Goal: Task Accomplishment & Management: Manage account settings

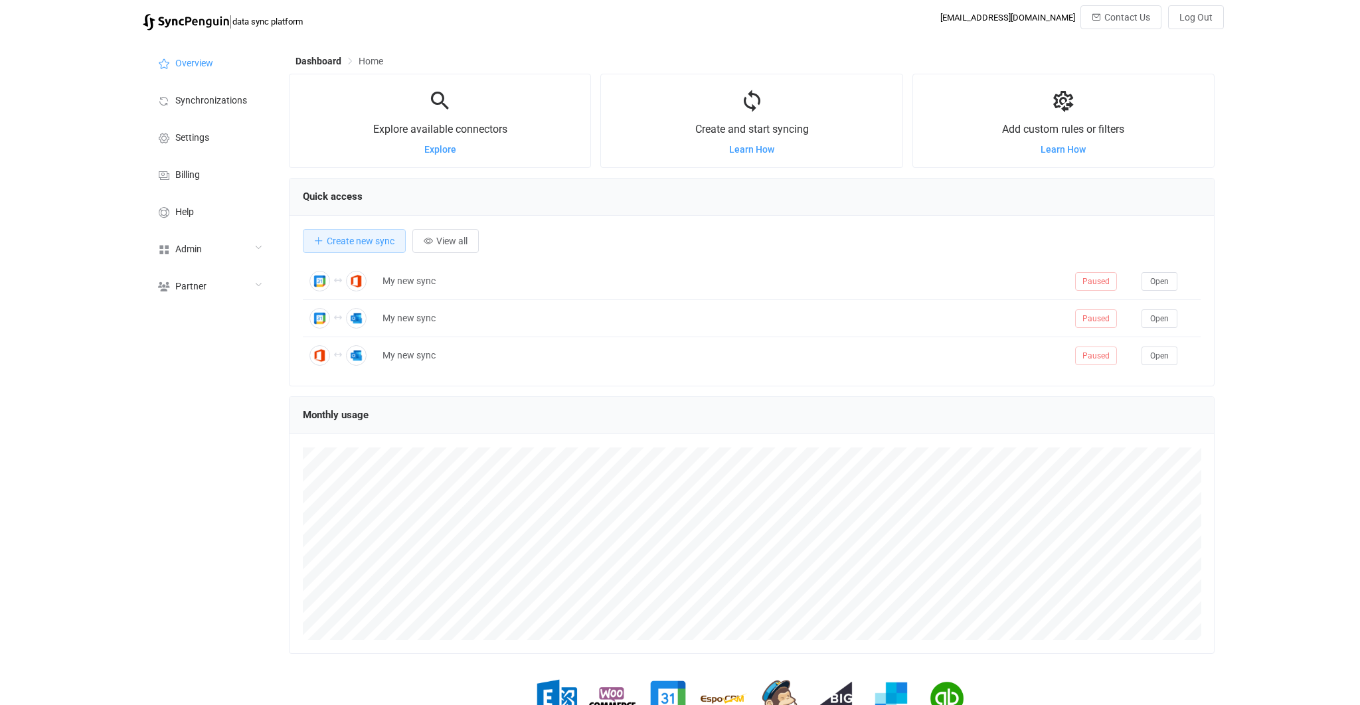
scroll to position [257, 926]
drag, startPoint x: 225, startPoint y: 260, endPoint x: 223, endPoint y: 272, distance: 12.0
click at [225, 259] on div "Admin" at bounding box center [209, 248] width 133 height 37
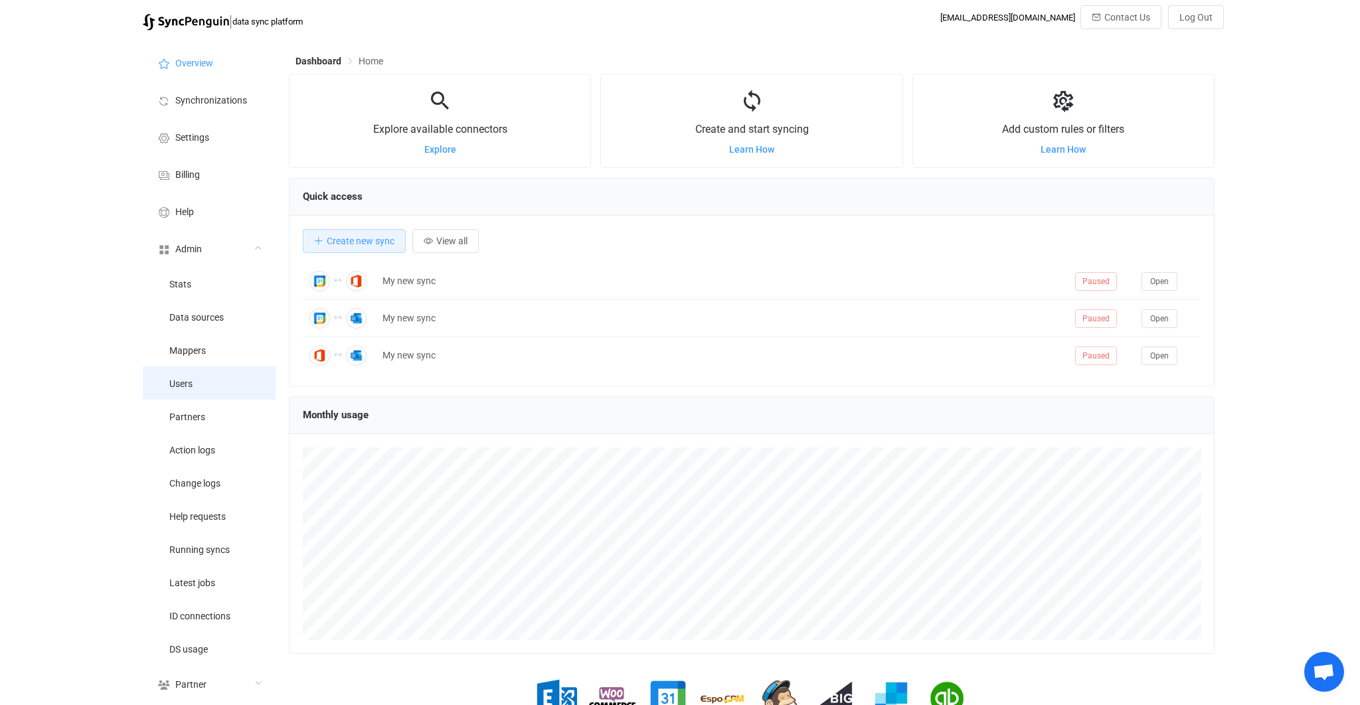
click at [211, 388] on li "Users" at bounding box center [209, 383] width 133 height 33
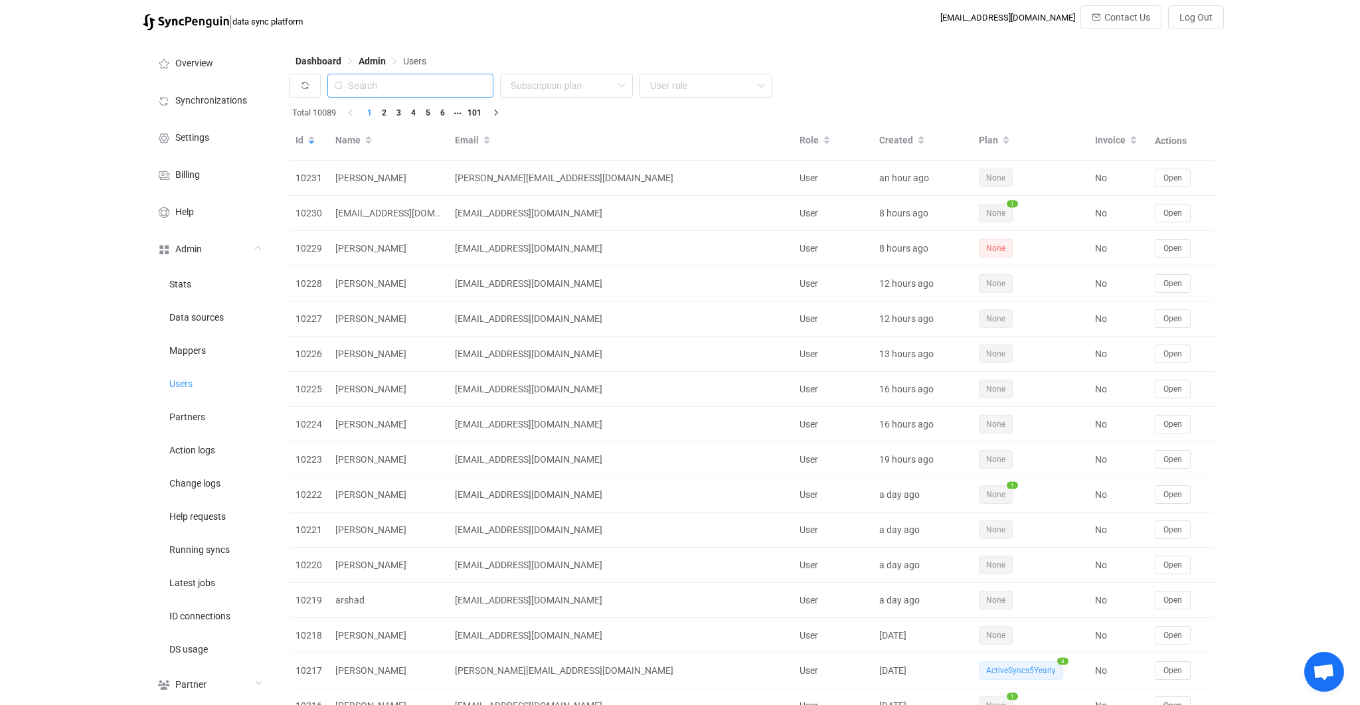
click at [413, 89] on input "text" at bounding box center [410, 86] width 166 height 24
paste input "sam@kaizenca.com.au"
type input "sam@kaizenca.com.au"
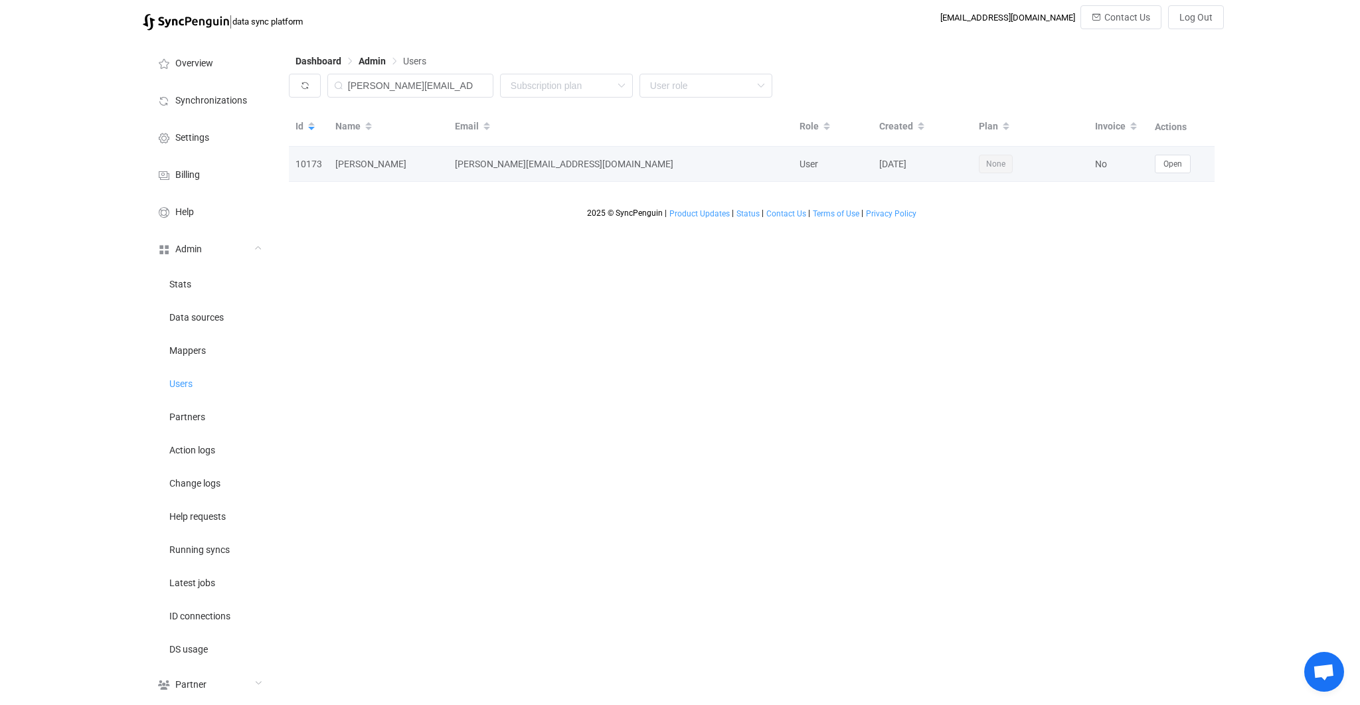
click at [1150, 165] on div "Open" at bounding box center [1181, 164] width 66 height 19
click at [1162, 165] on button "Open" at bounding box center [1173, 164] width 36 height 19
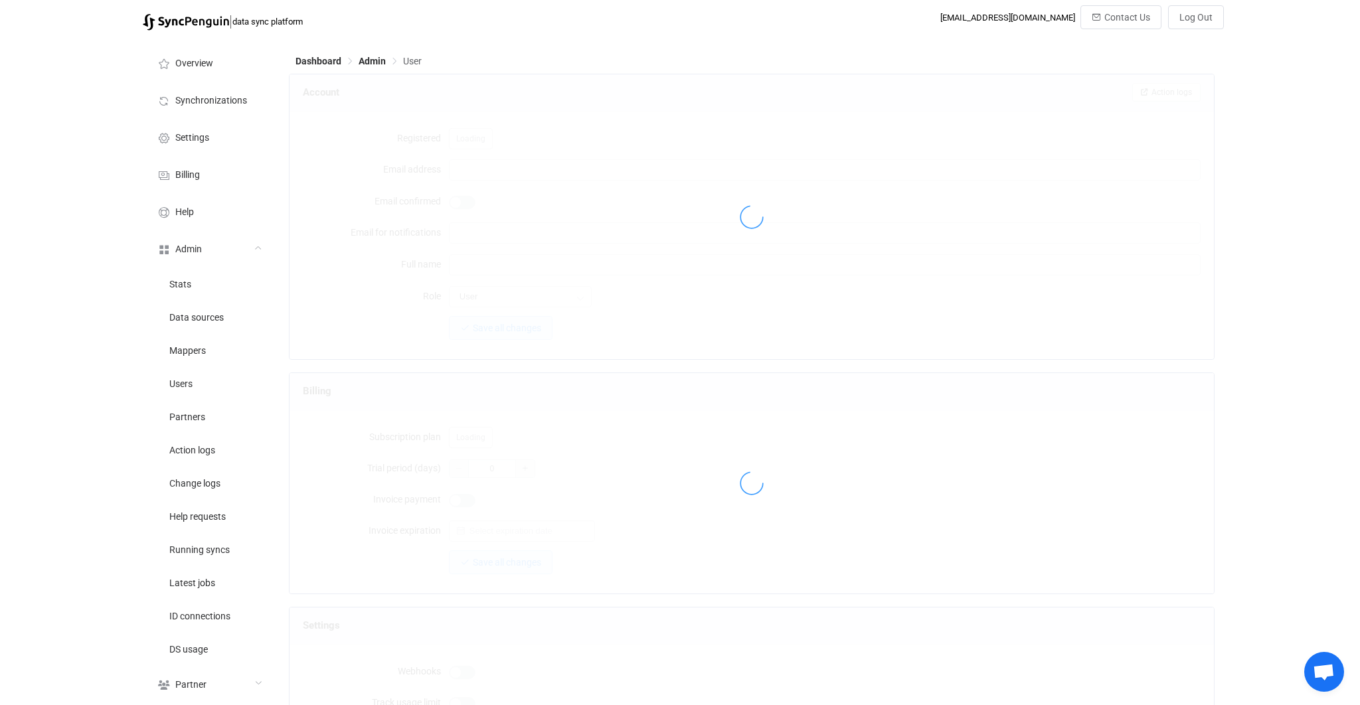
type input "sam@kaizenca.com.au"
type input "Sam Gray"
type input "14"
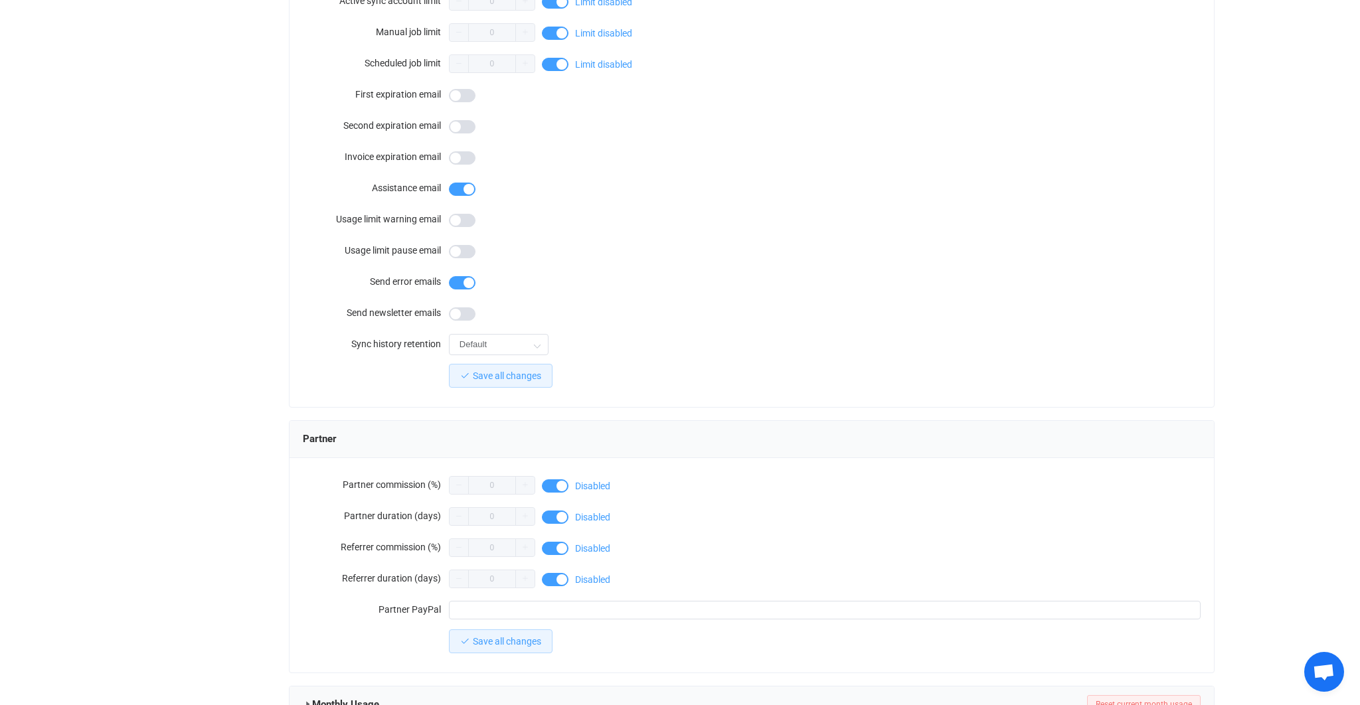
scroll to position [977, 0]
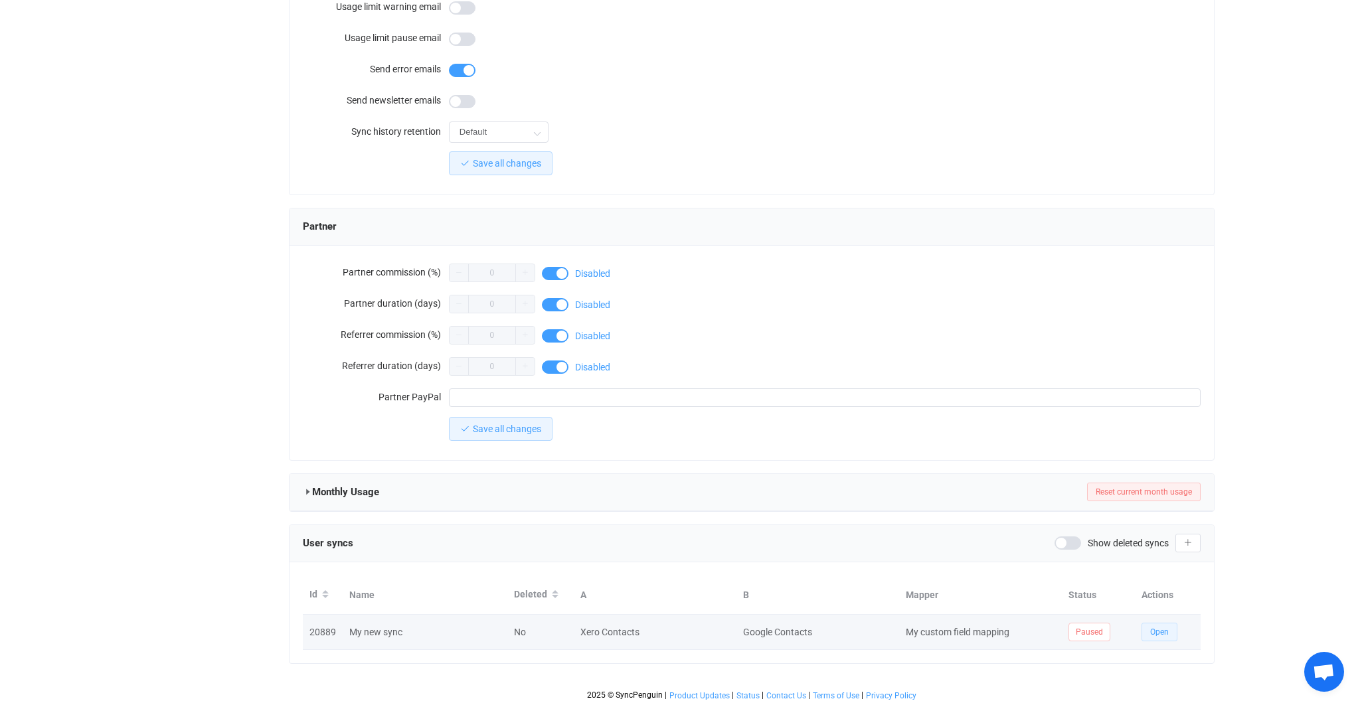
click at [1145, 628] on button "Open" at bounding box center [1160, 632] width 36 height 19
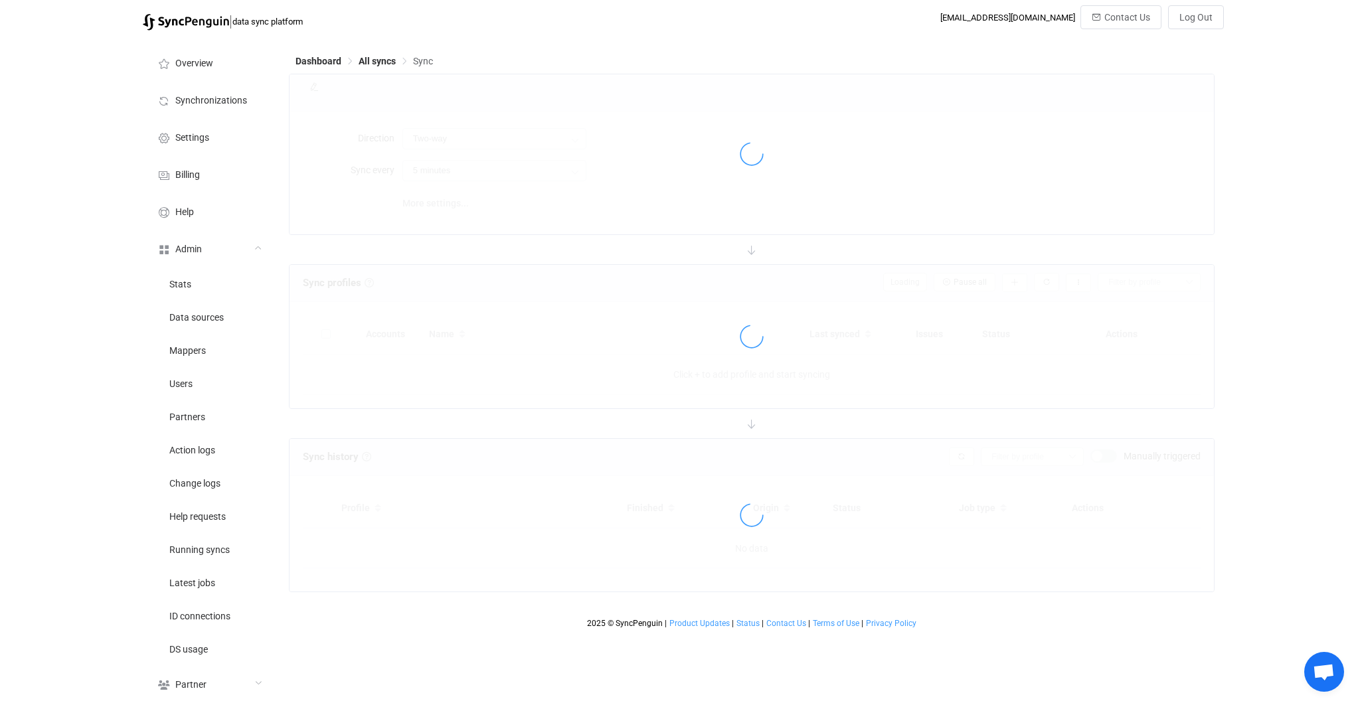
type input "Xero → Google"
type input "10 minutes"
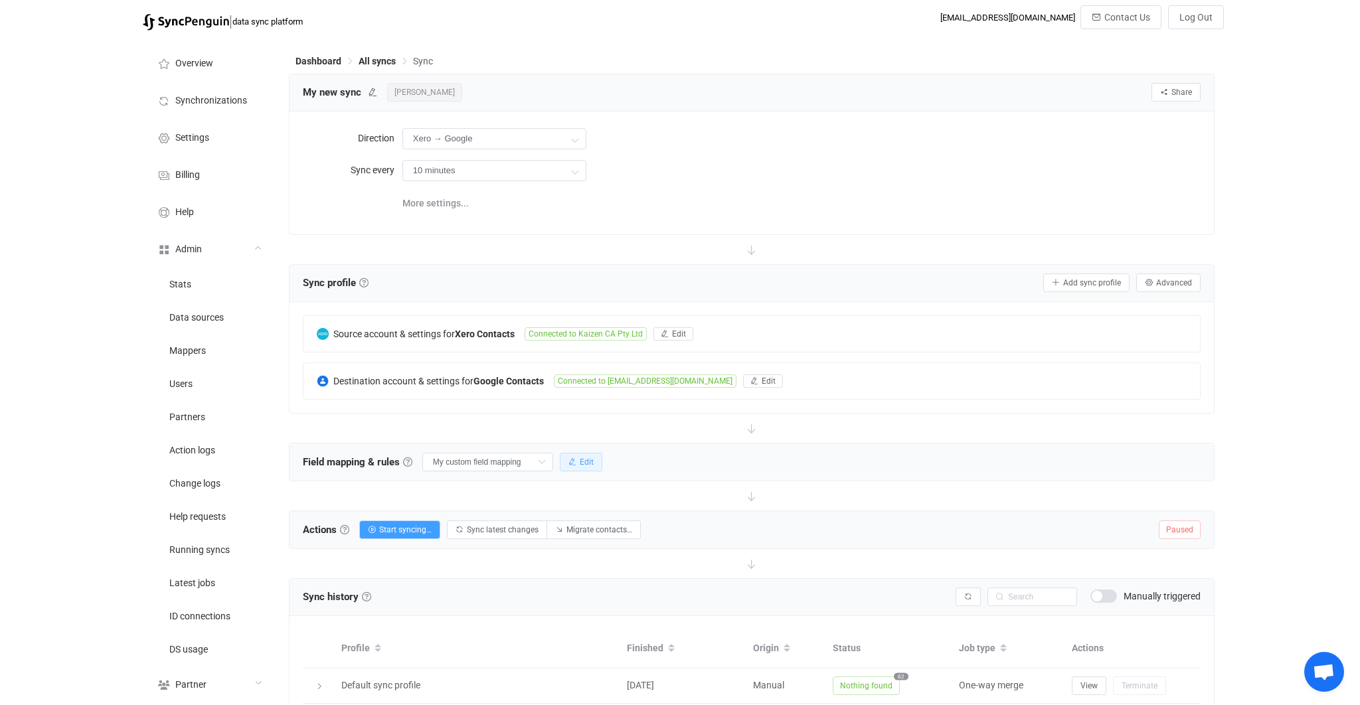
click at [588, 458] on button "Edit" at bounding box center [581, 462] width 43 height 19
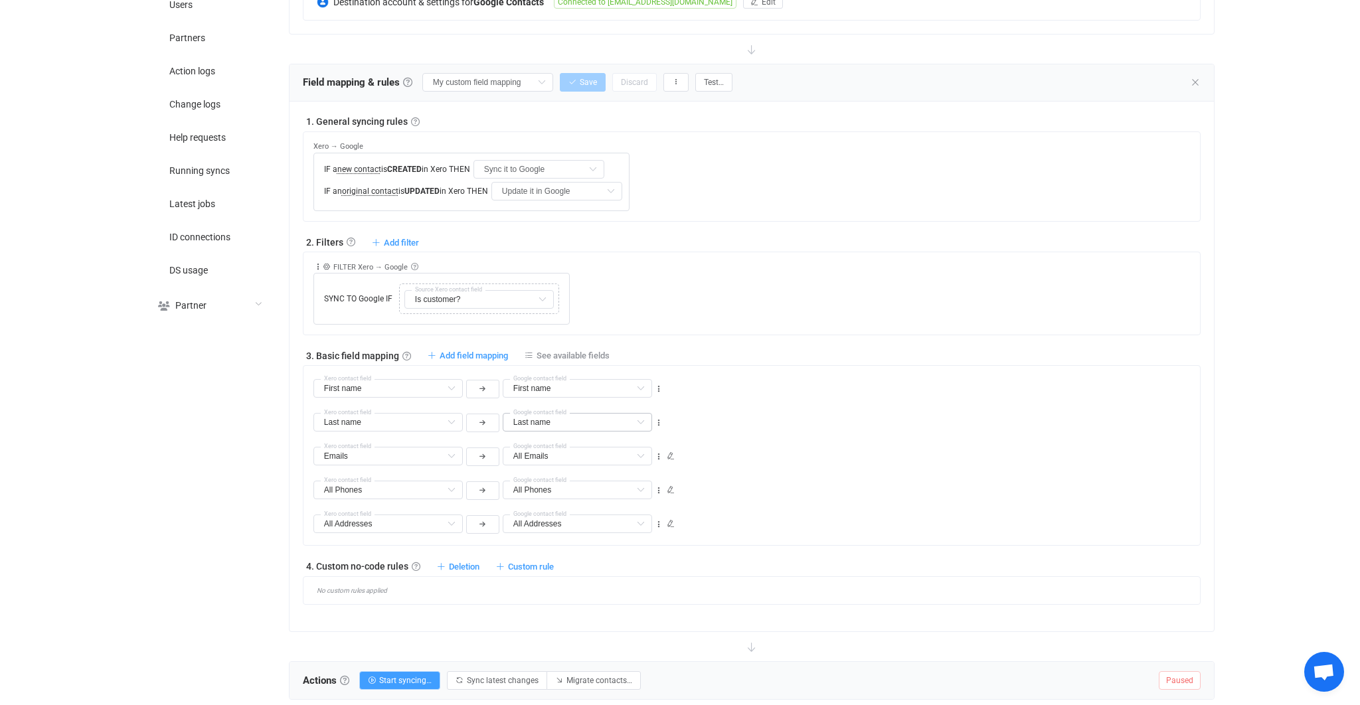
scroll to position [380, 0]
click at [533, 568] on span "Custom rule" at bounding box center [531, 566] width 46 height 10
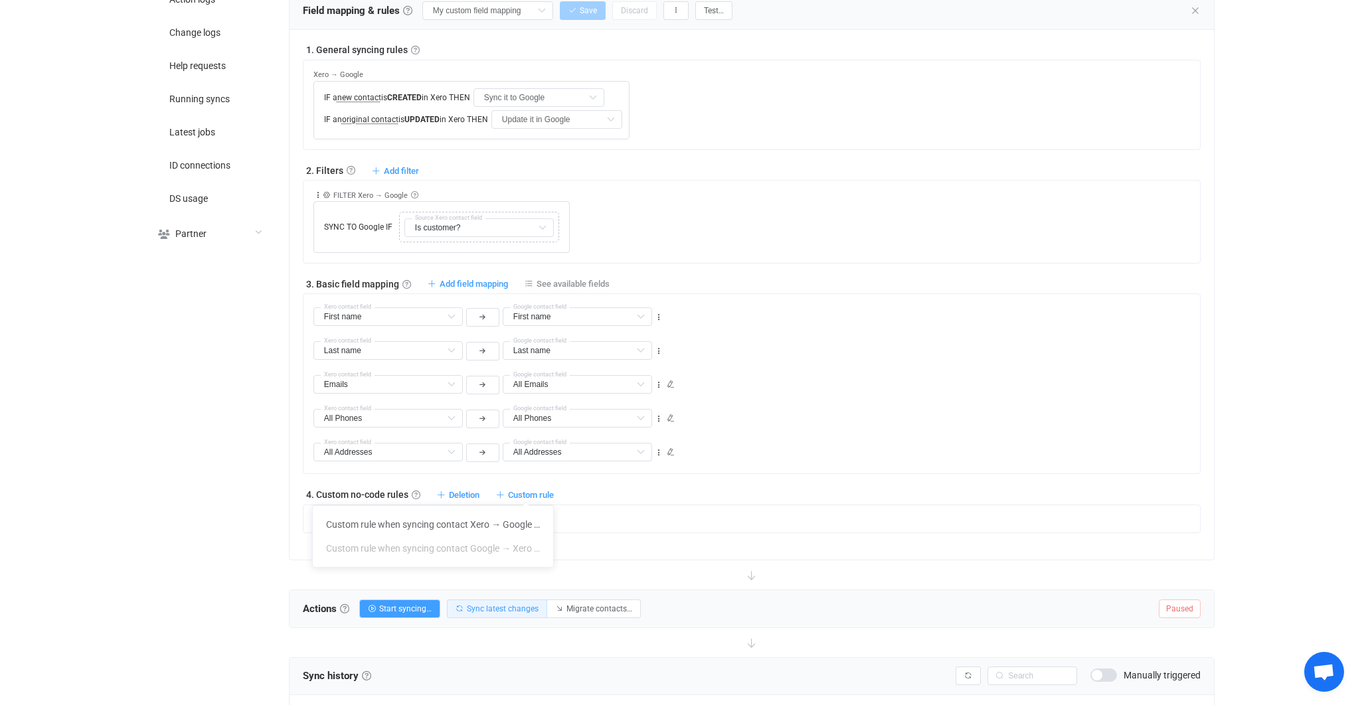
scroll to position [513, 0]
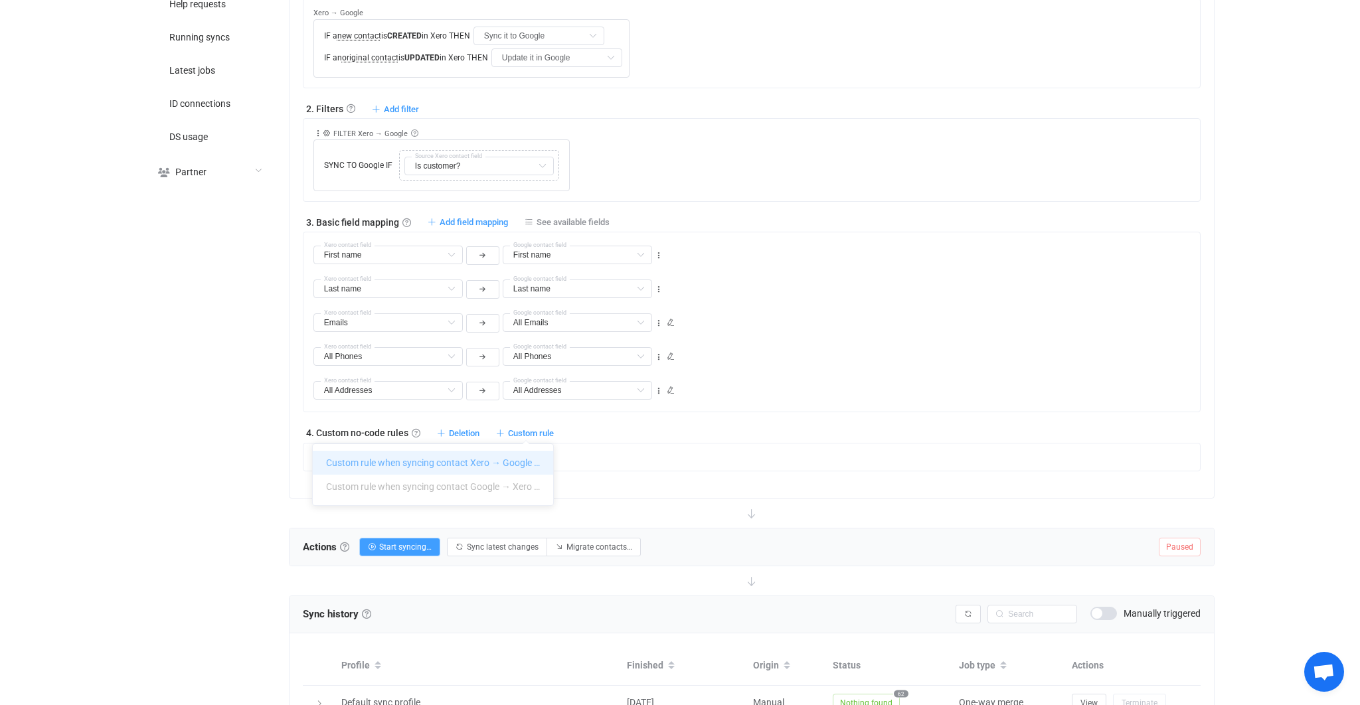
click at [496, 465] on li "Custom rule when syncing contact Xero → Google …" at bounding box center [433, 463] width 240 height 24
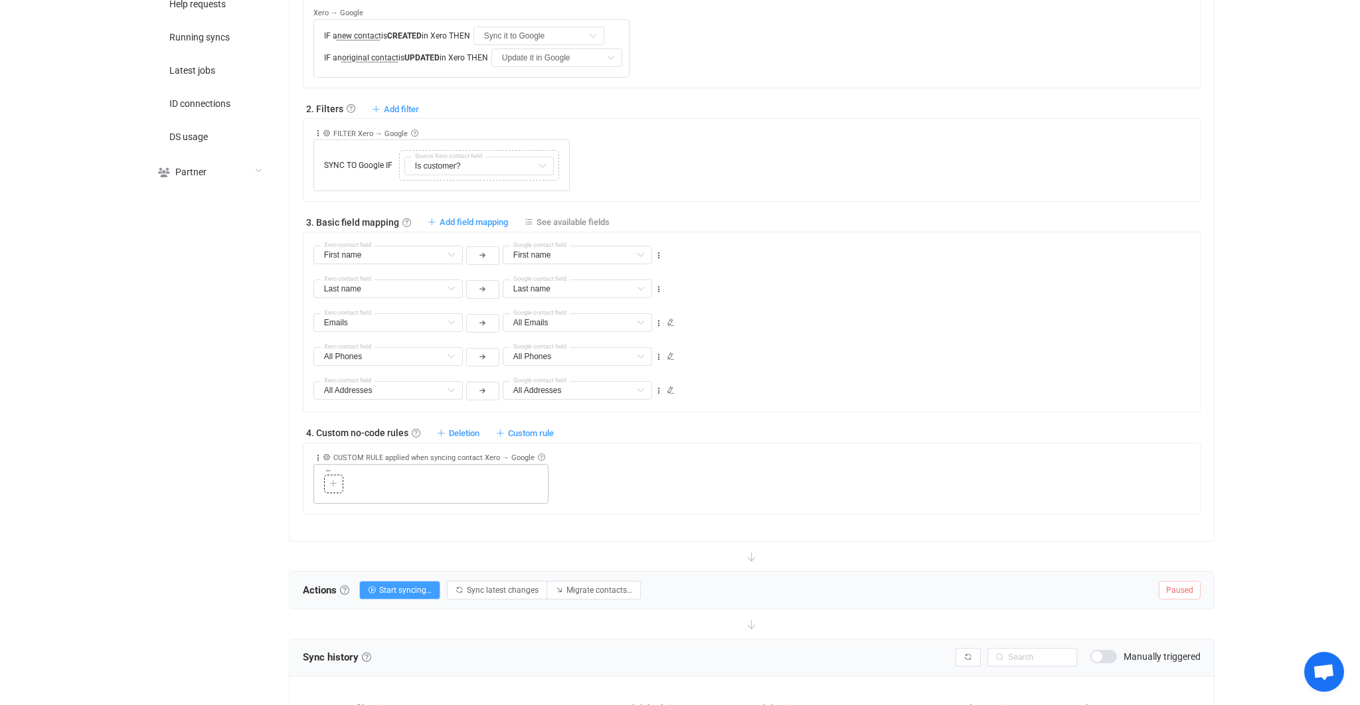
click at [337, 485] on div at bounding box center [333, 484] width 13 height 12
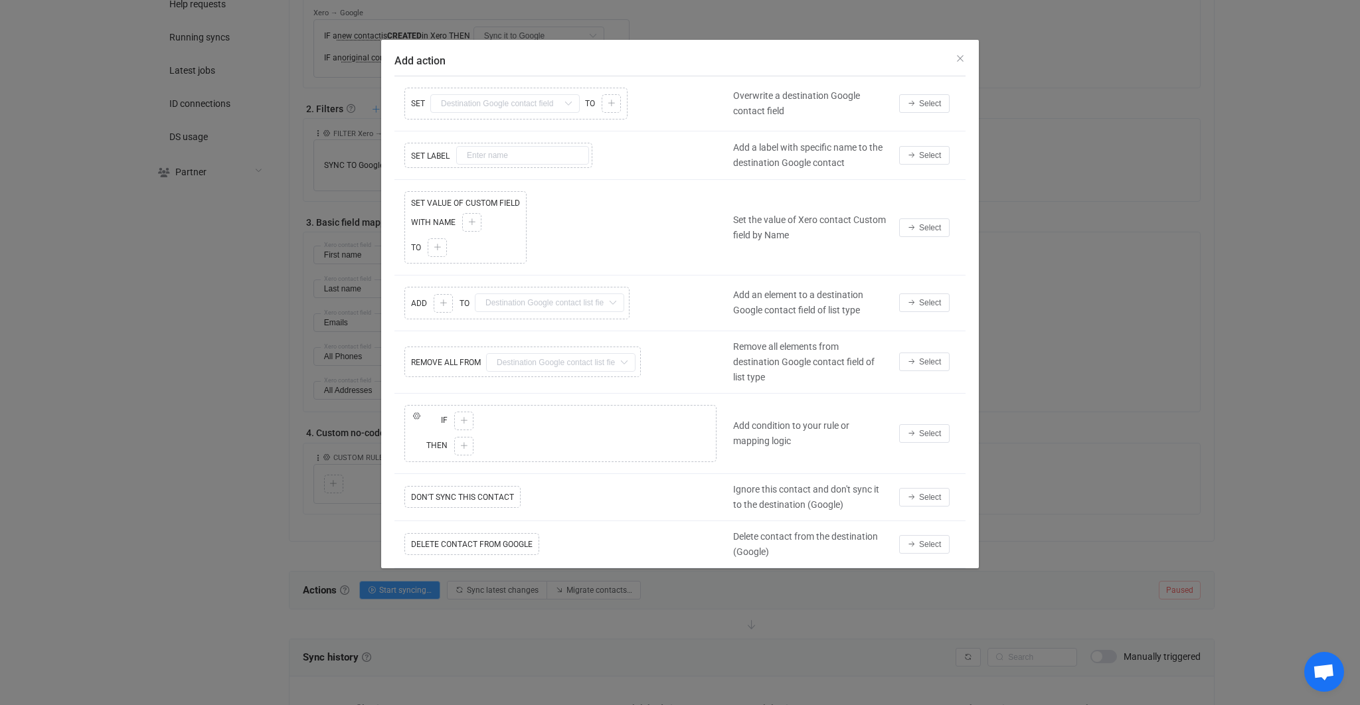
click at [1090, 365] on div "Add action Copy Cut Replace SET First name Default field Last name Default fiel…" at bounding box center [680, 352] width 1360 height 705
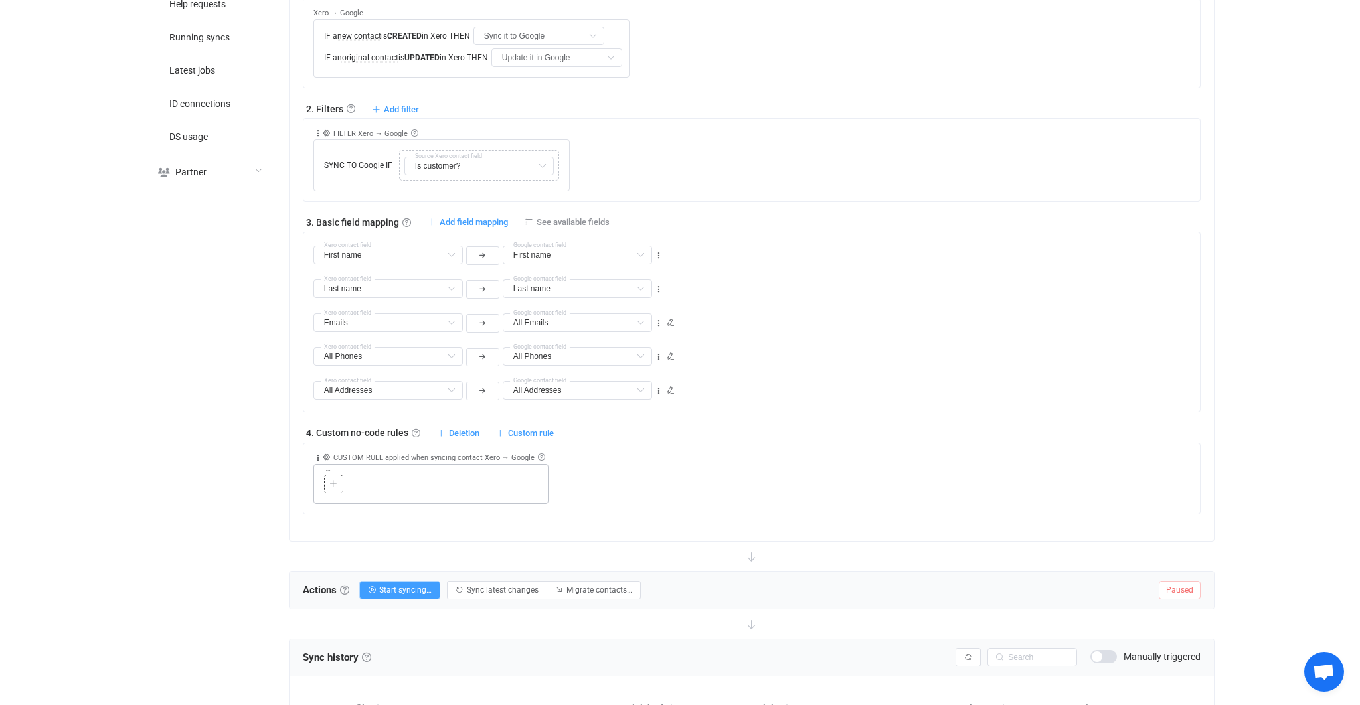
click at [333, 478] on div at bounding box center [333, 484] width 13 height 12
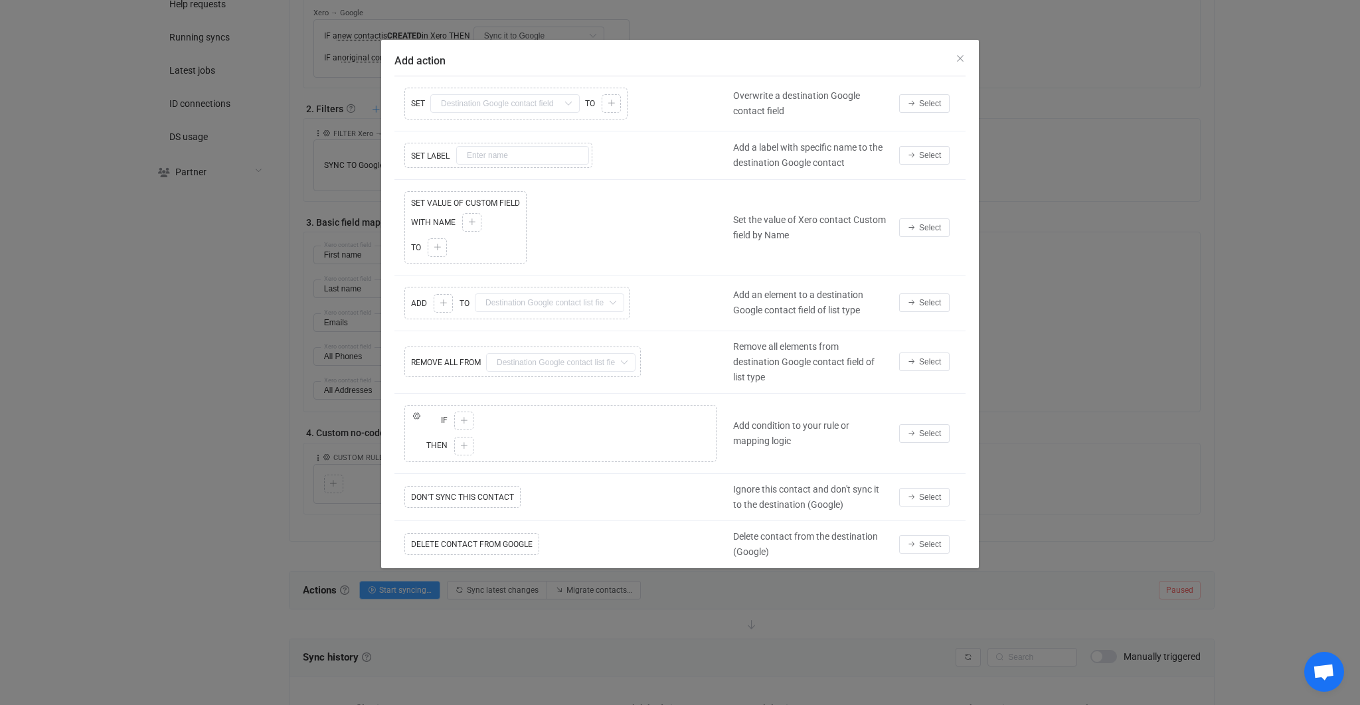
click at [926, 419] on td "Select" at bounding box center [929, 434] width 73 height 80
click at [924, 429] on span "Select" at bounding box center [930, 433] width 22 height 9
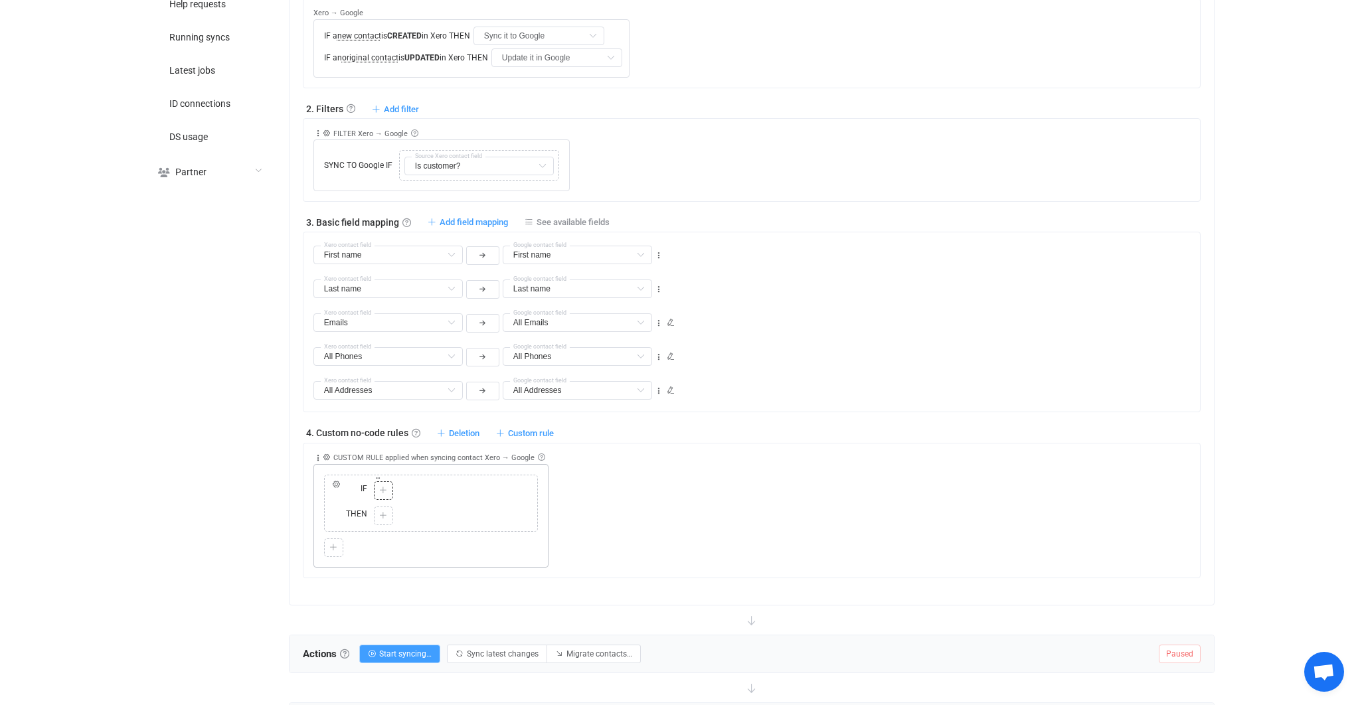
click at [387, 490] on div at bounding box center [383, 491] width 13 height 12
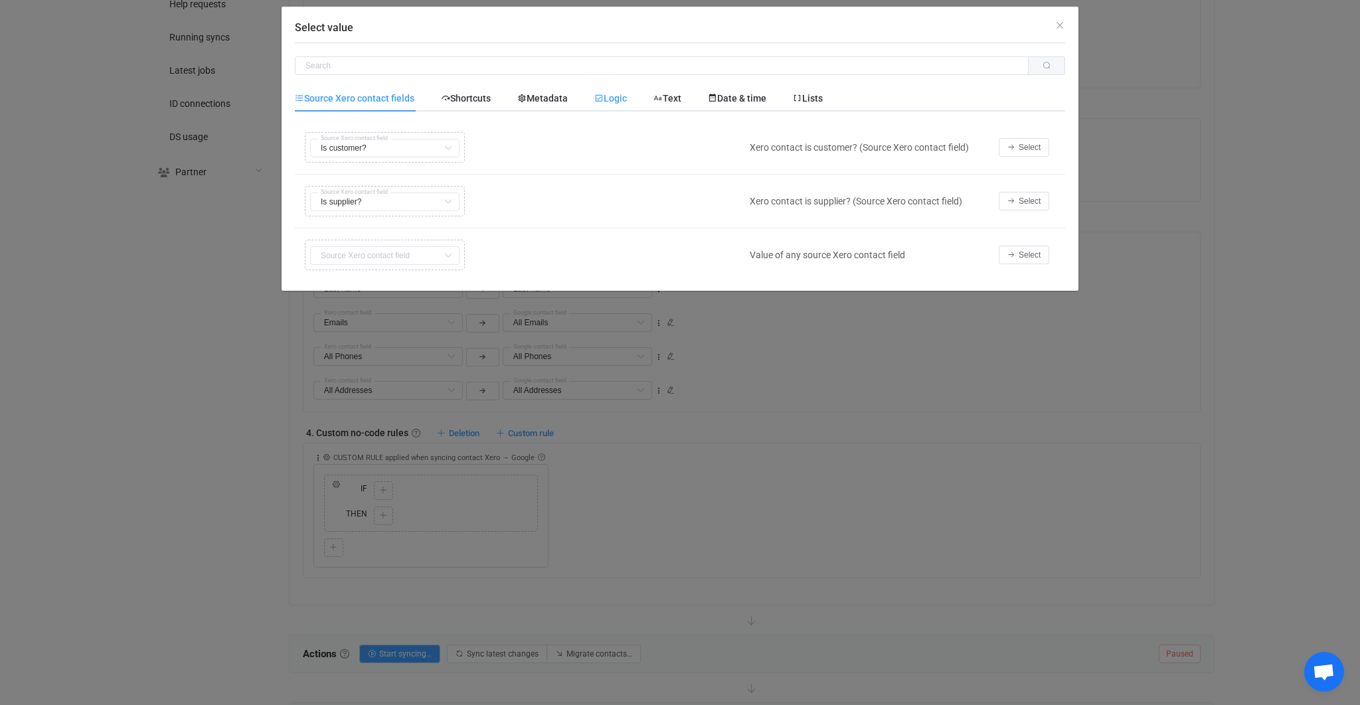
click at [626, 96] on span "Logic" at bounding box center [610, 98] width 33 height 11
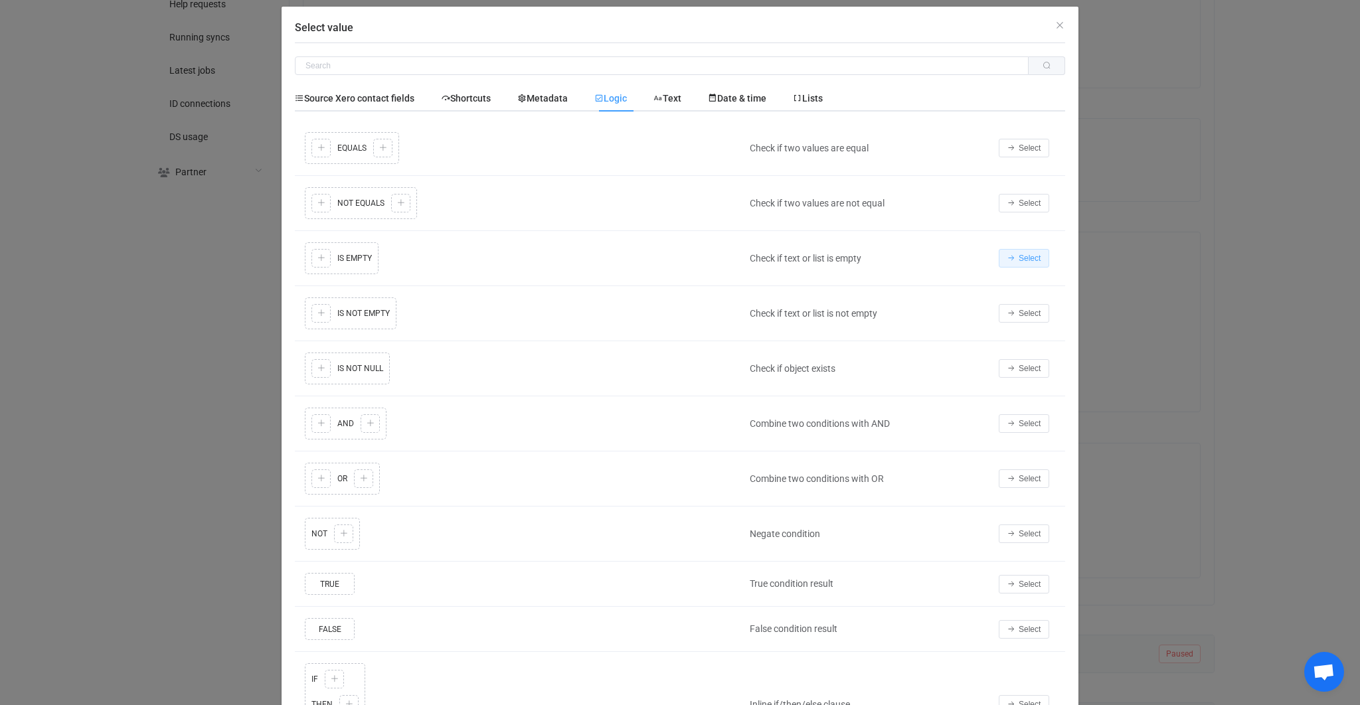
click at [1033, 264] on button "Select" at bounding box center [1024, 258] width 50 height 19
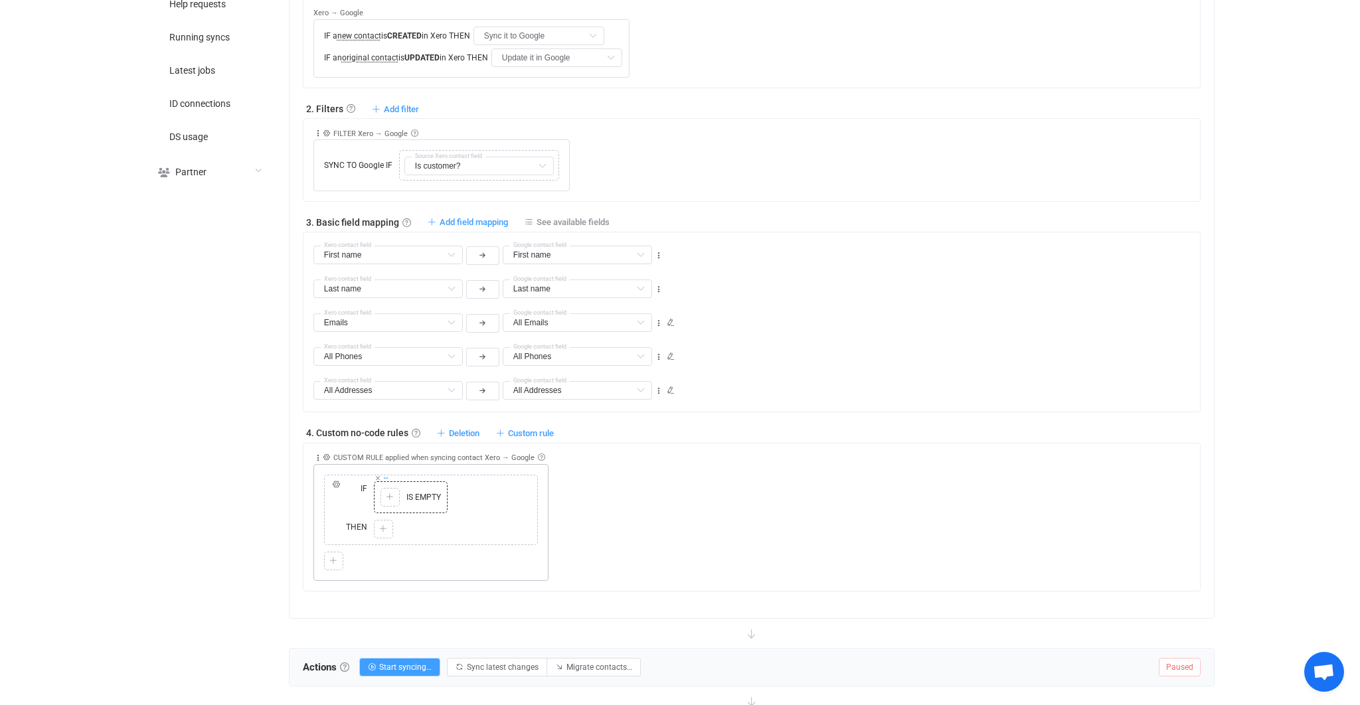
click at [377, 476] on icon at bounding box center [378, 478] width 7 height 7
click at [379, 487] on icon at bounding box center [383, 491] width 8 height 8
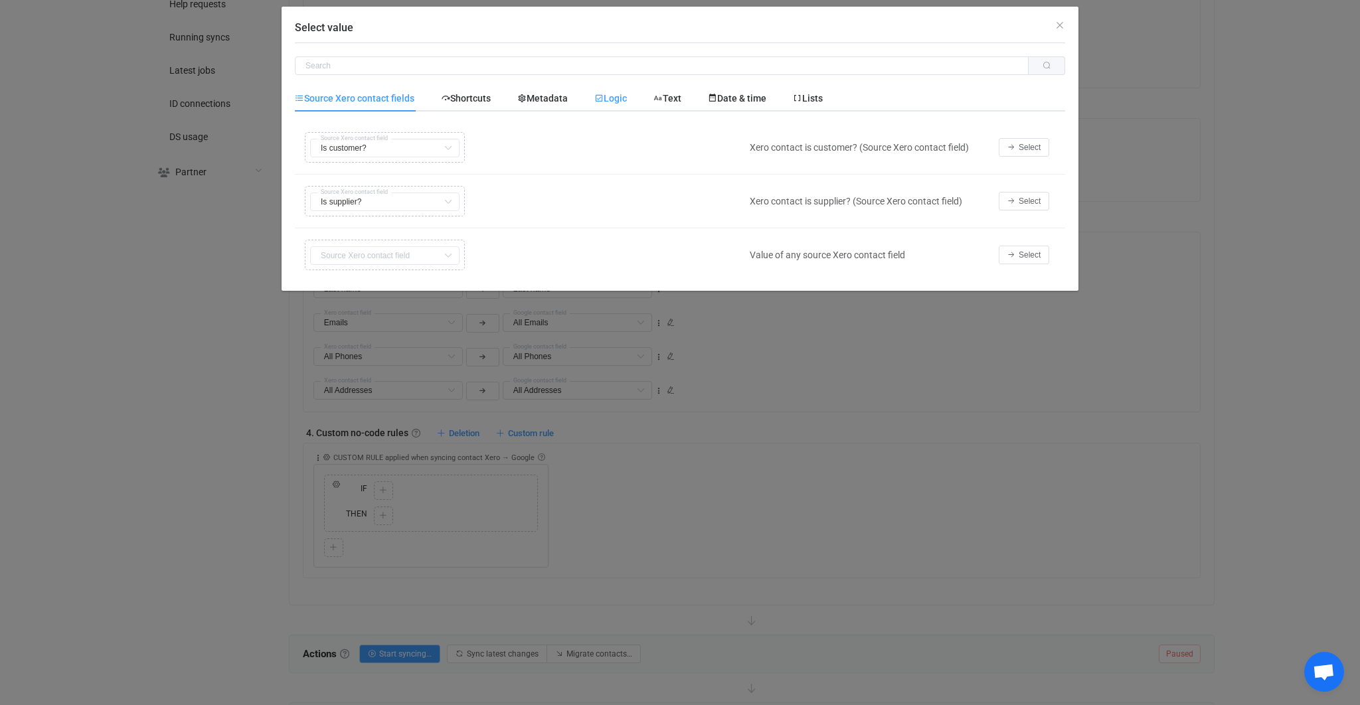
click at [598, 101] on div "Logic" at bounding box center [610, 98] width 59 height 27
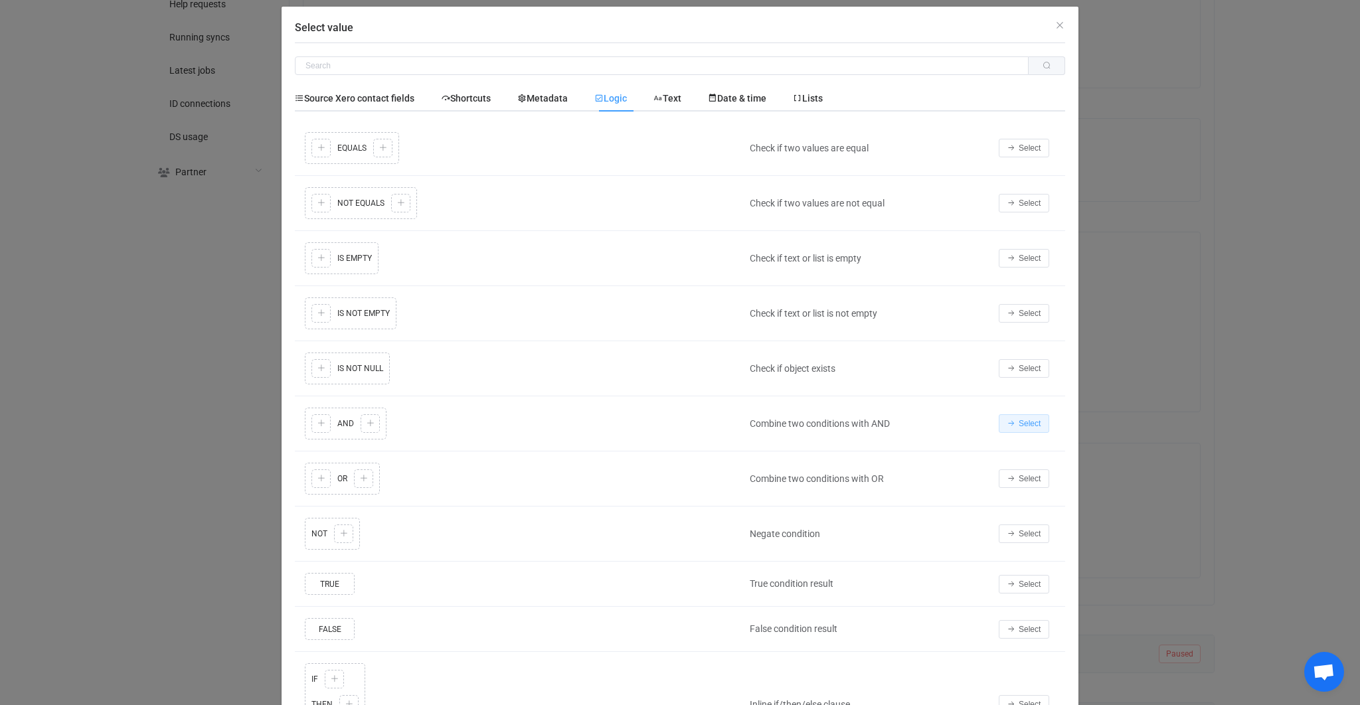
click at [1010, 420] on icon "Select value" at bounding box center [1012, 424] width 8 height 8
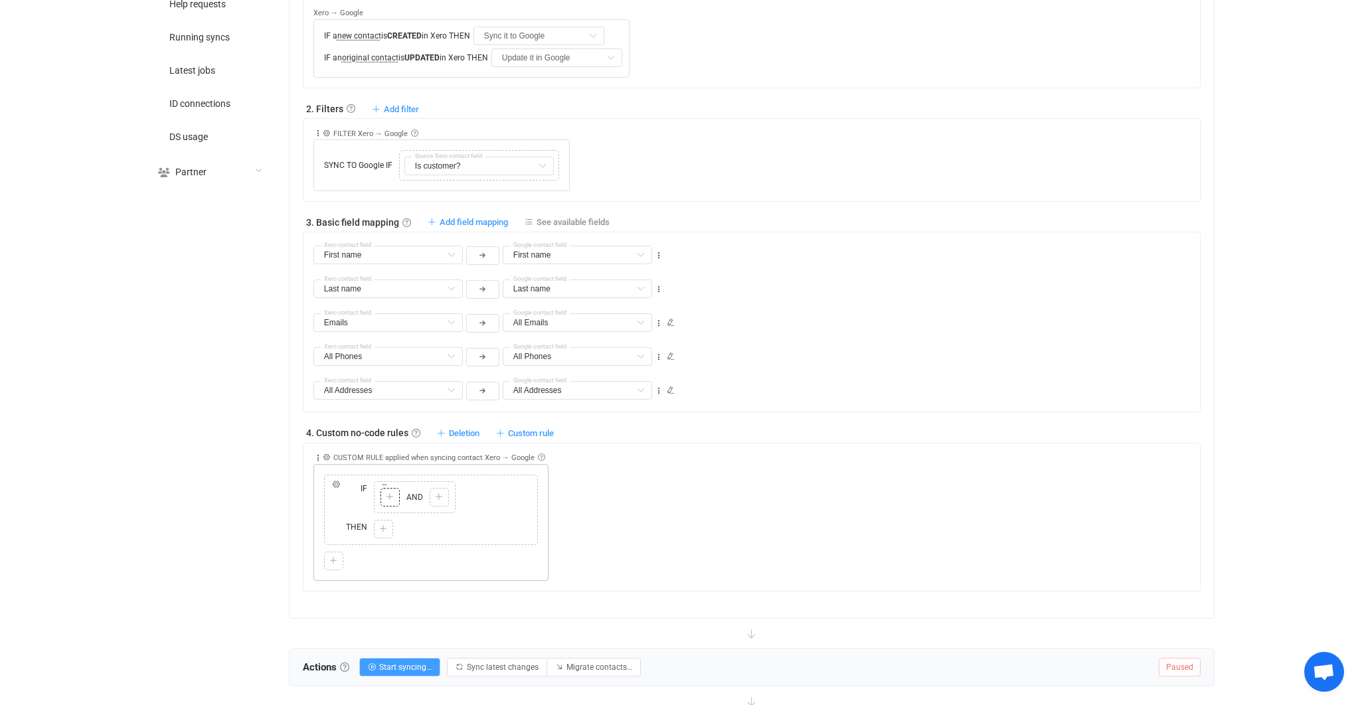
click at [393, 492] on div at bounding box center [390, 498] width 13 height 12
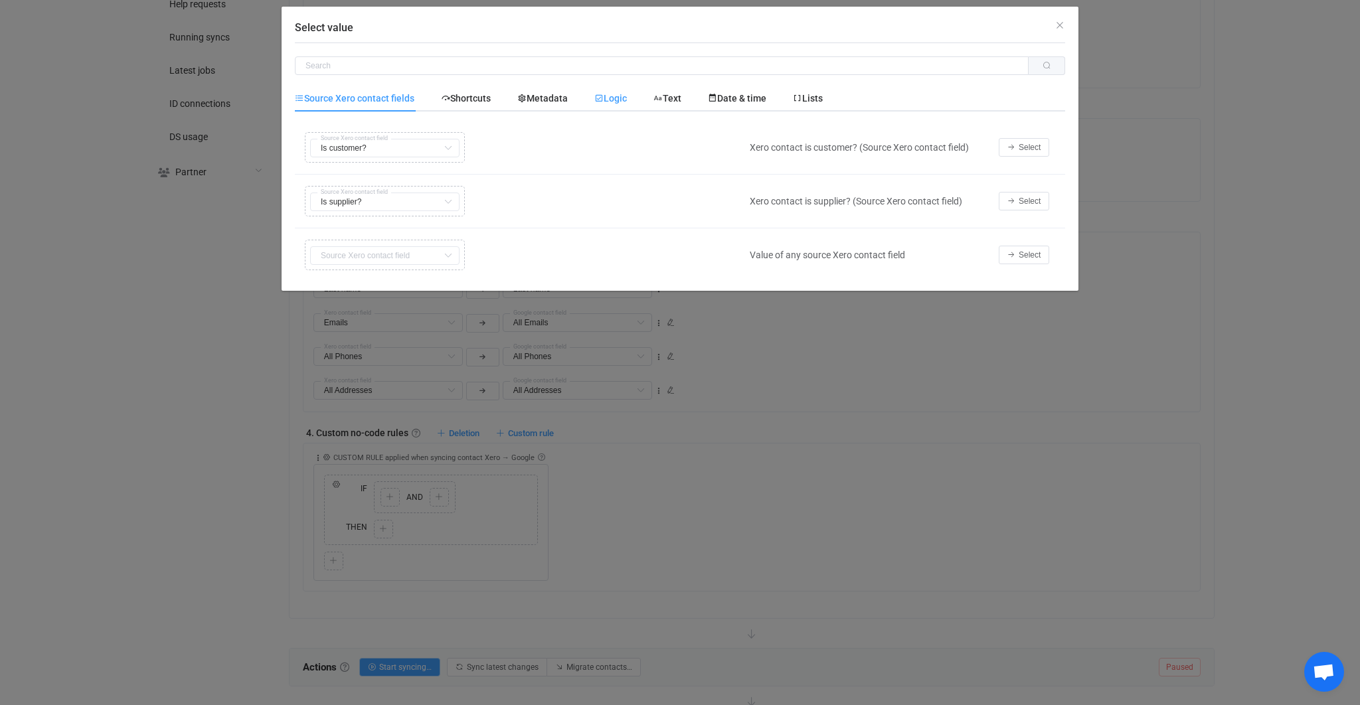
click at [0, 0] on span "Logic" at bounding box center [0, 0] width 0 height 0
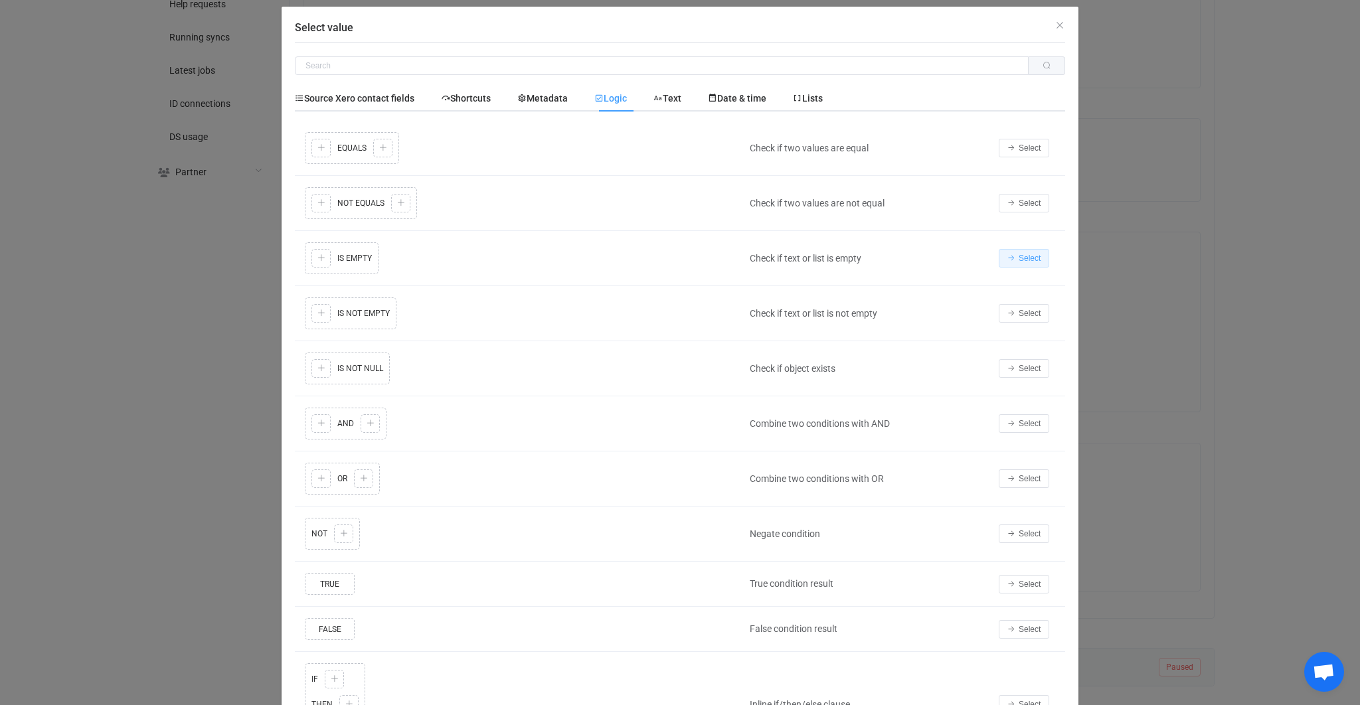
click at [1017, 261] on button "Select" at bounding box center [1024, 258] width 50 height 19
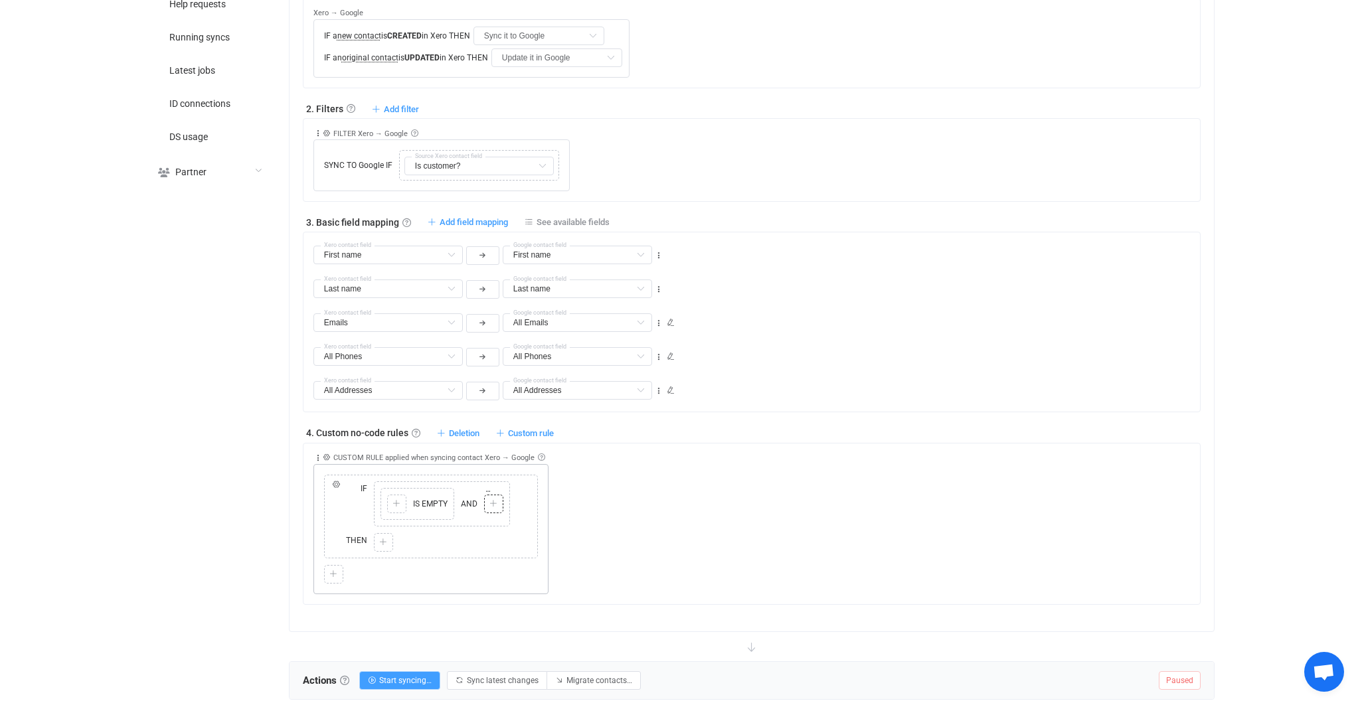
click at [491, 505] on div at bounding box center [494, 504] width 13 height 12
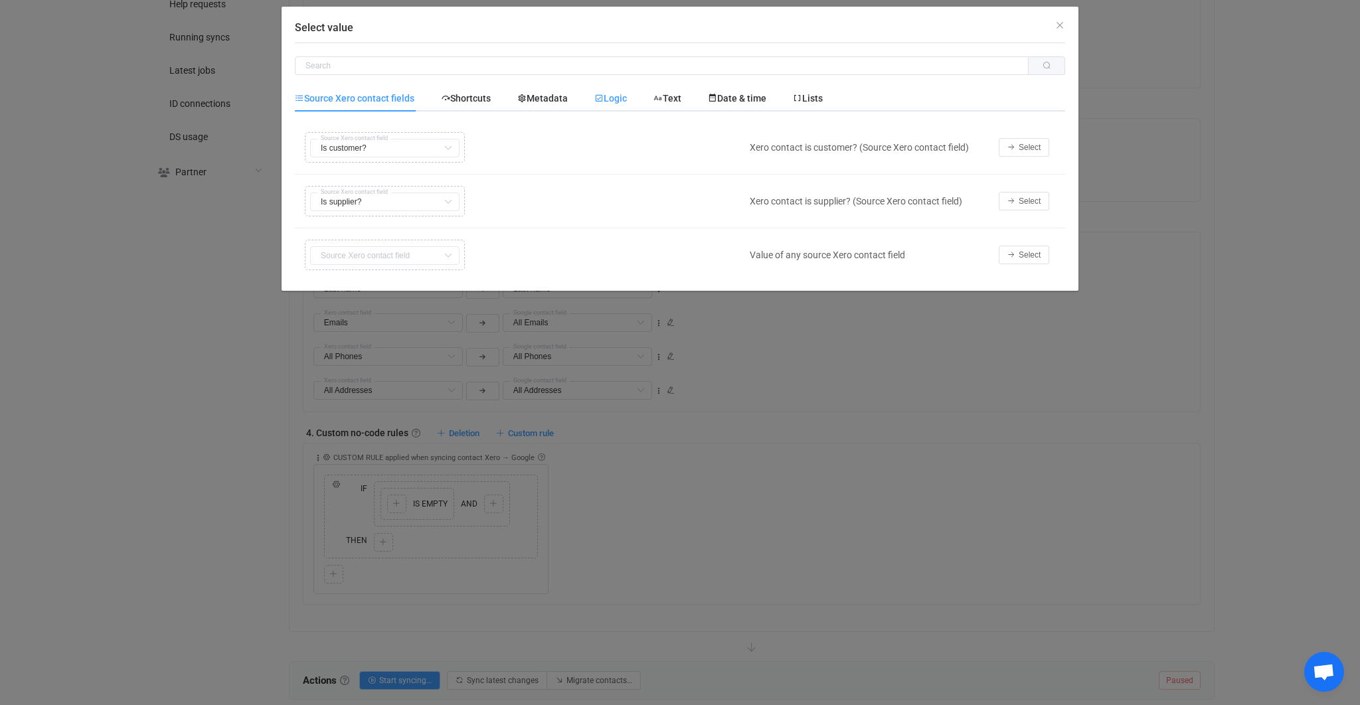
click at [0, 0] on div "Logic" at bounding box center [0, 0] width 0 height 0
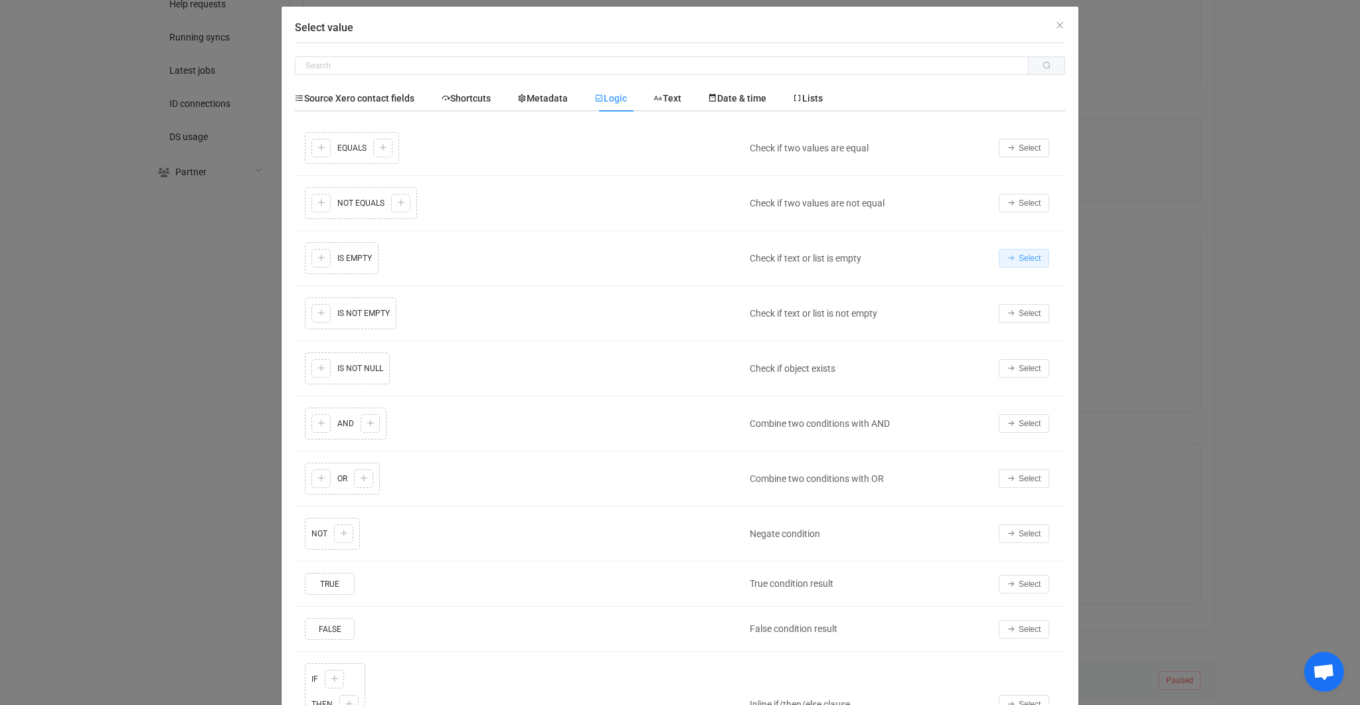
click at [1013, 258] on icon "Select value" at bounding box center [1012, 258] width 8 height 8
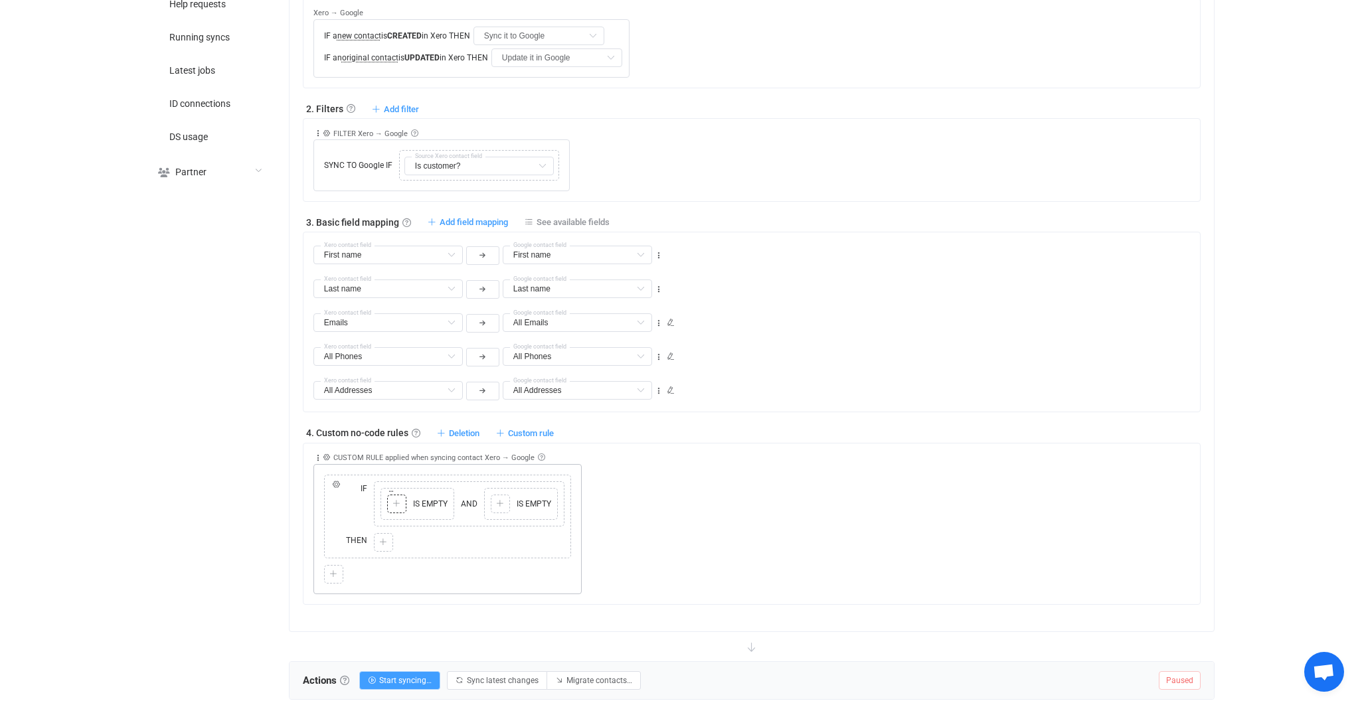
click at [400, 498] on div at bounding box center [397, 504] width 13 height 12
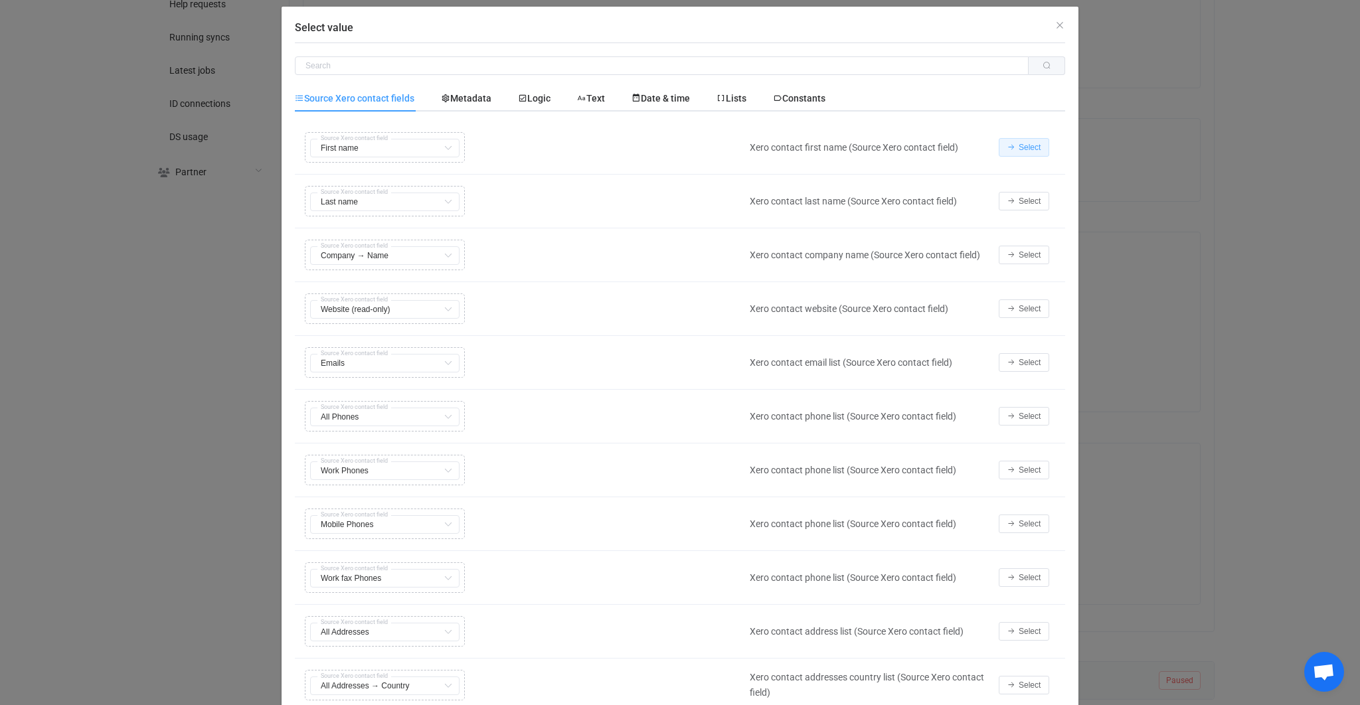
click at [1032, 149] on span "Select" at bounding box center [1030, 147] width 22 height 9
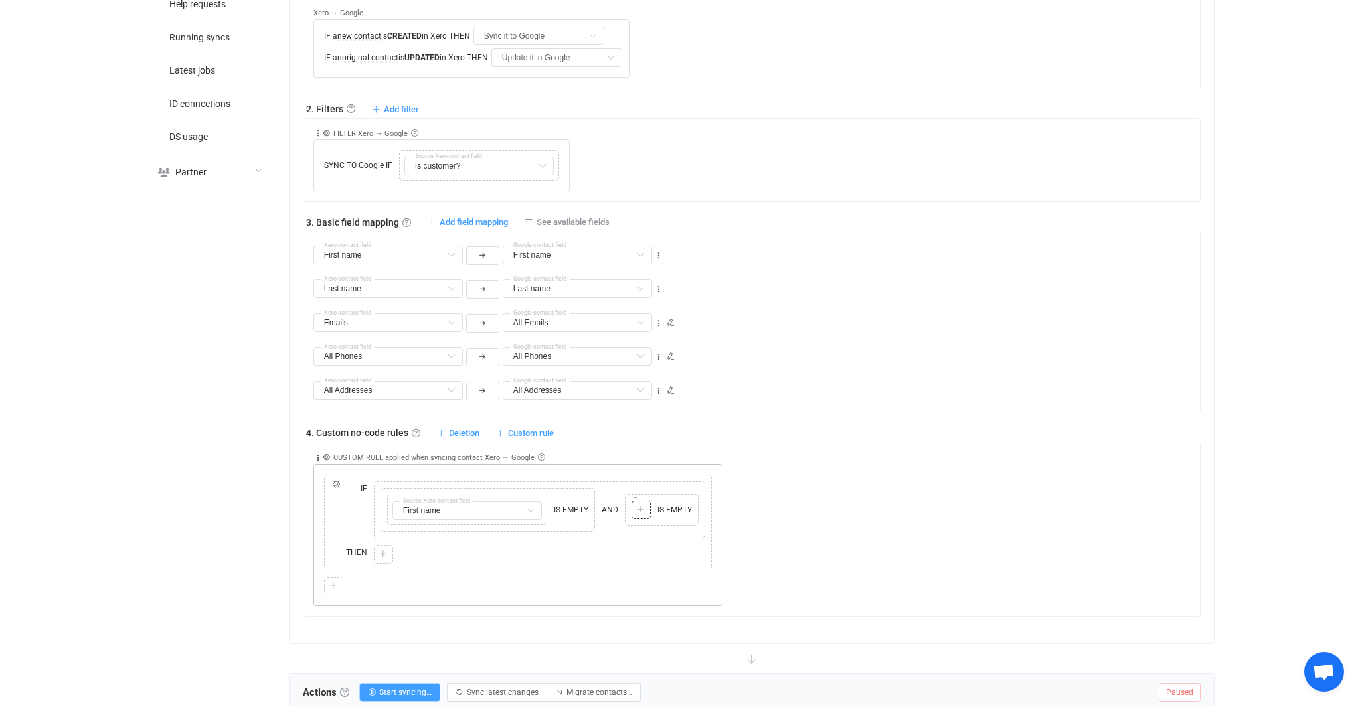
click at [632, 505] on div "Copy Cut Paste TYPE MISMATCH Select value" at bounding box center [641, 510] width 19 height 19
click at [635, 505] on div at bounding box center [641, 510] width 13 height 12
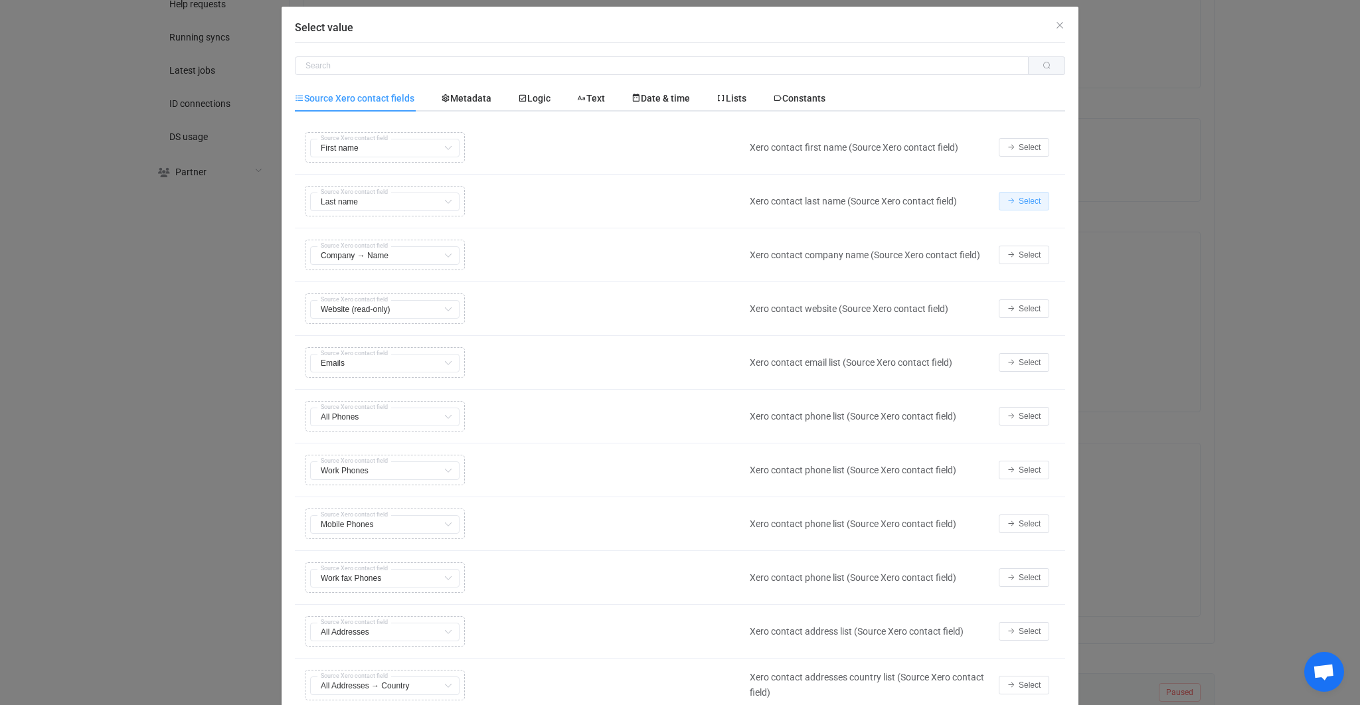
click at [1012, 201] on icon "Select value" at bounding box center [1012, 201] width 8 height 8
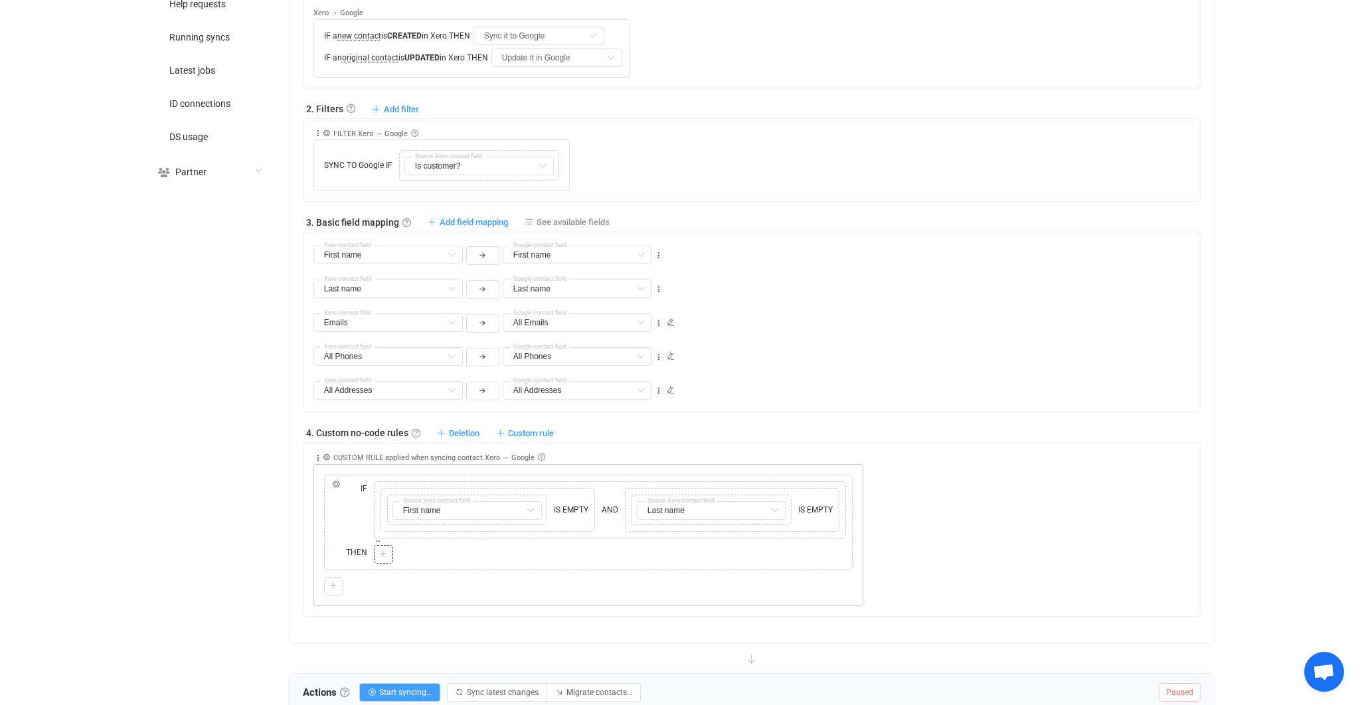
click at [379, 551] on icon at bounding box center [383, 555] width 8 height 8
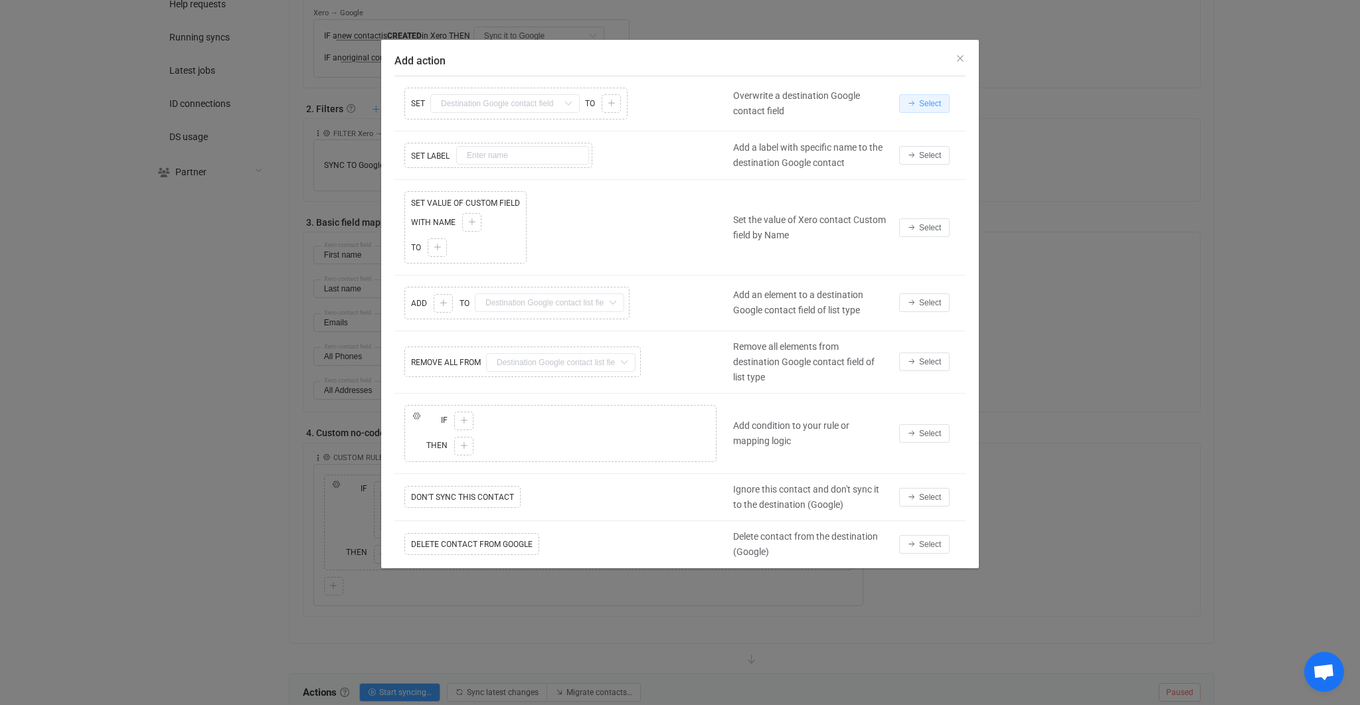
click at [937, 105] on span "Select" at bounding box center [930, 103] width 22 height 9
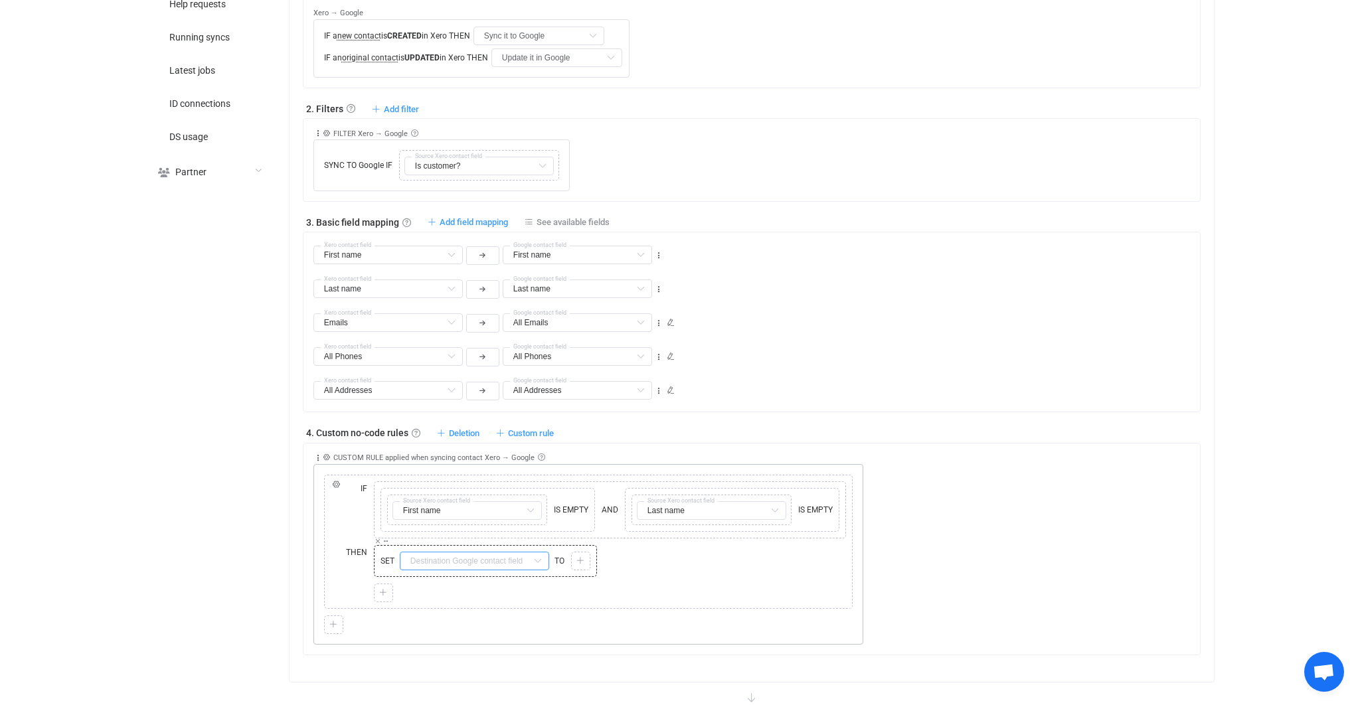
click at [468, 555] on input "text" at bounding box center [474, 561] width 149 height 19
type input "Dis"
click at [455, 566] on input "text" at bounding box center [474, 561] width 149 height 19
click at [611, 573] on div "Copy Cut Replace SET TO Copy Cut Paste TYPE MISMATCH Select value Copy Cut Paste" at bounding box center [610, 573] width 479 height 57
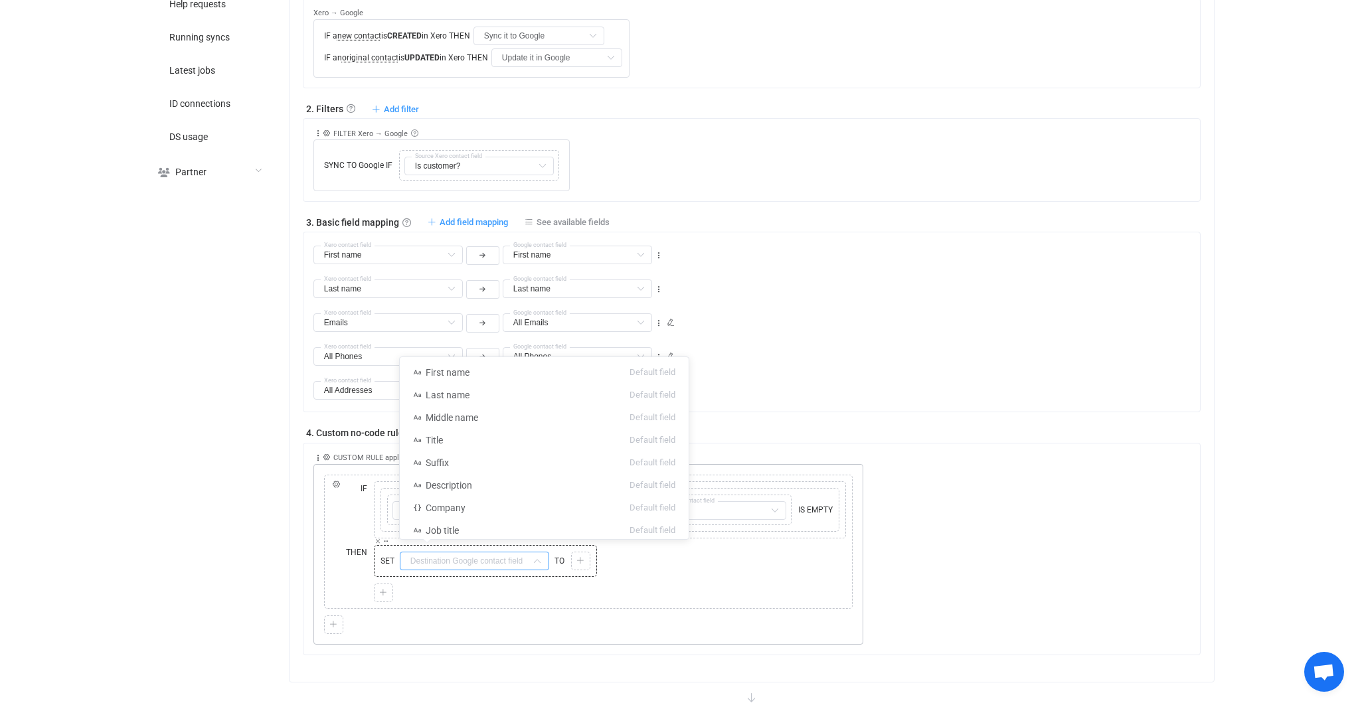
click at [470, 559] on input "text" at bounding box center [474, 561] width 149 height 19
click at [608, 569] on div "SET TO Copy Cut Paste TYPE MISMATCH Select value" at bounding box center [610, 561] width 472 height 32
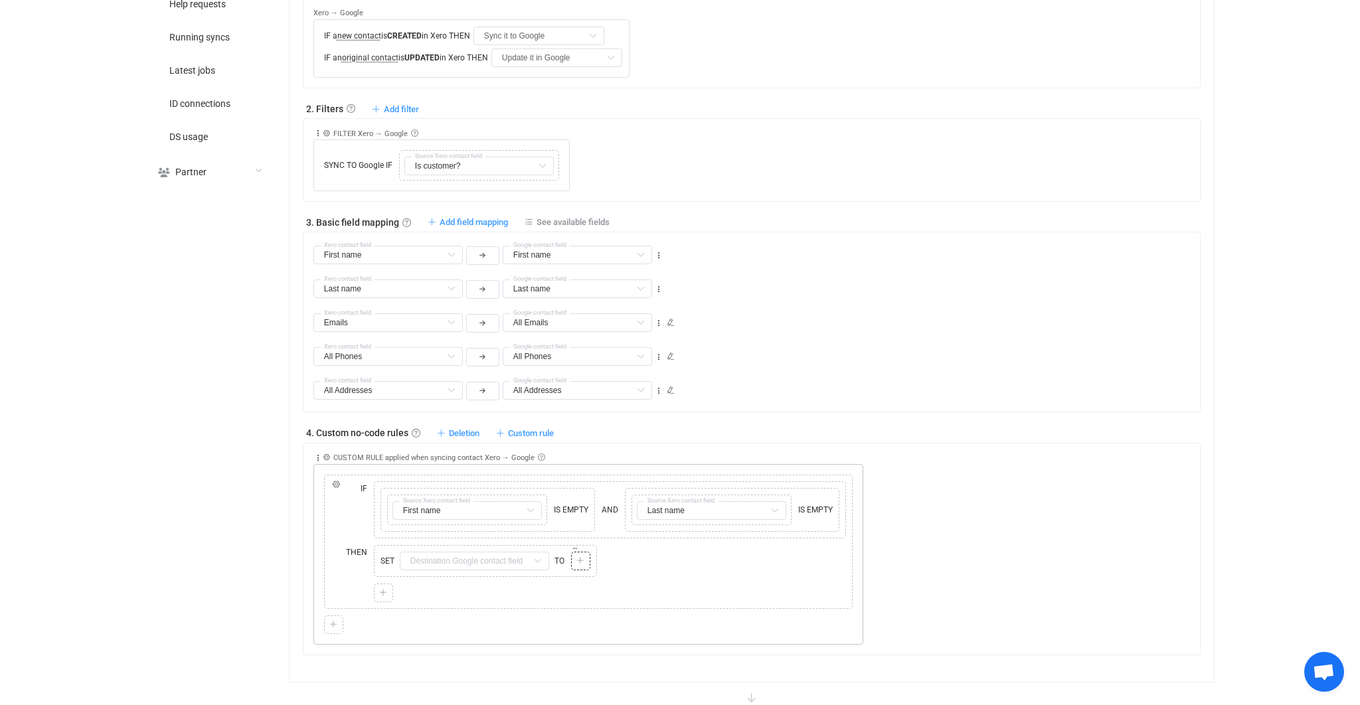
click at [583, 562] on div at bounding box center [581, 561] width 13 height 12
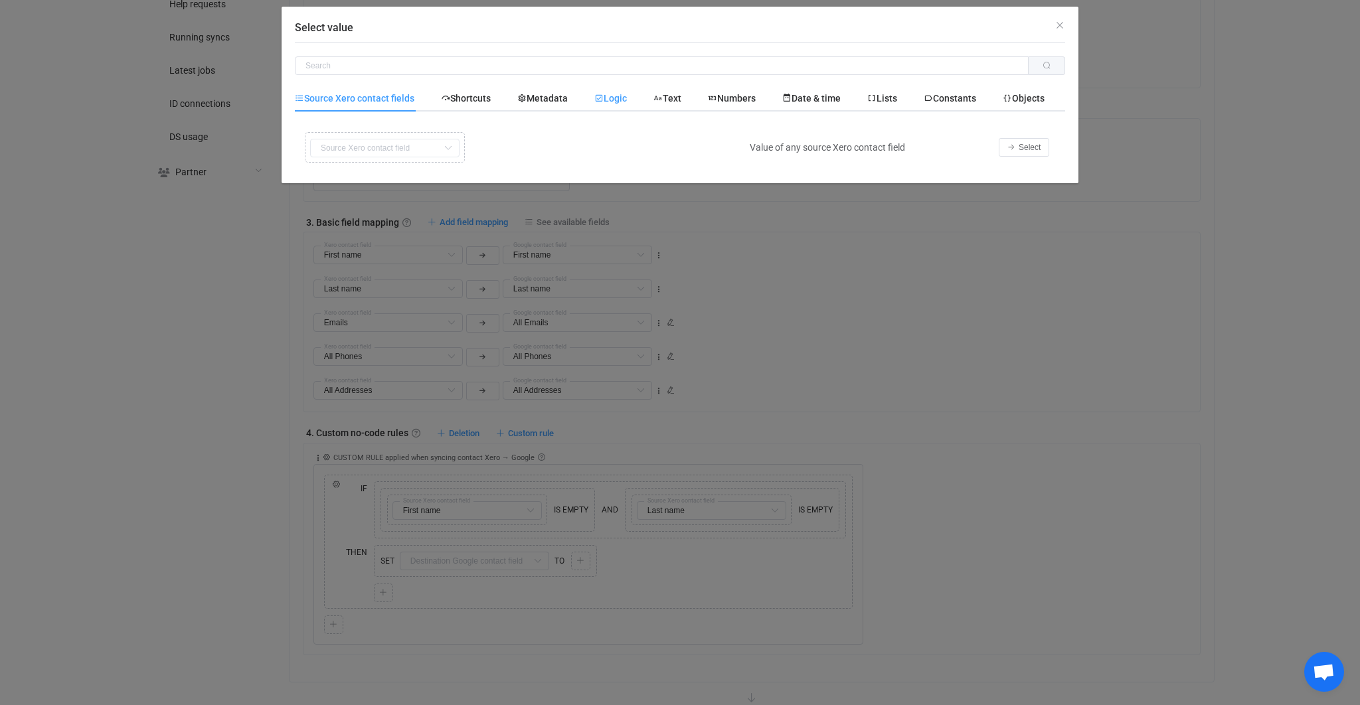
click at [0, 0] on div "Logic" at bounding box center [0, 0] width 0 height 0
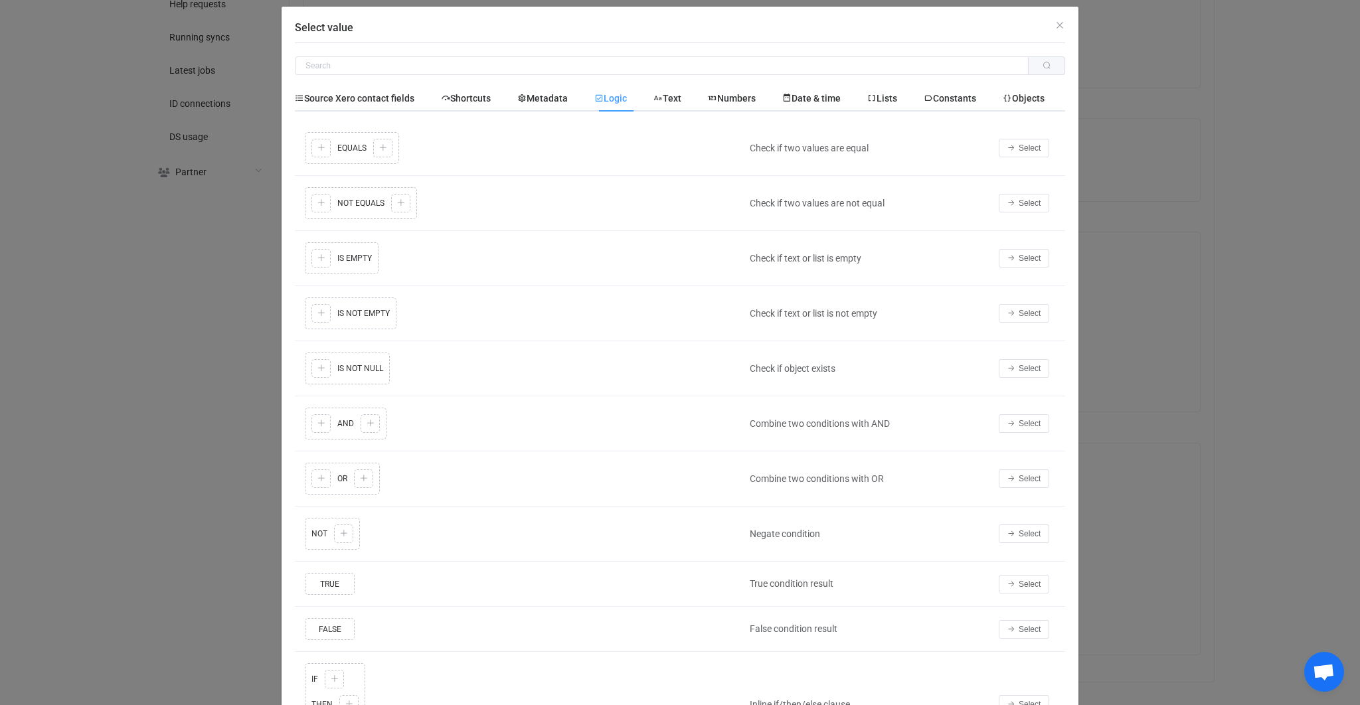
scroll to position [21, 0]
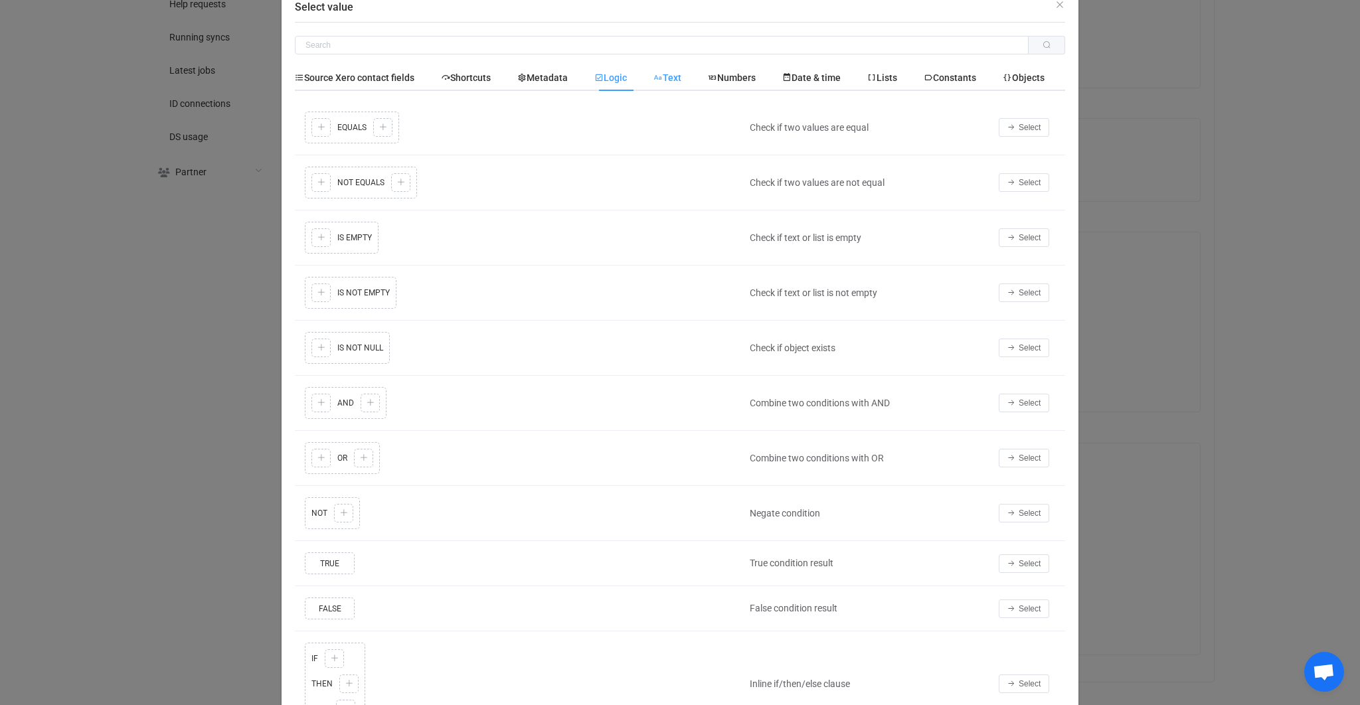
click at [0, 0] on span "Text" at bounding box center [0, 0] width 0 height 0
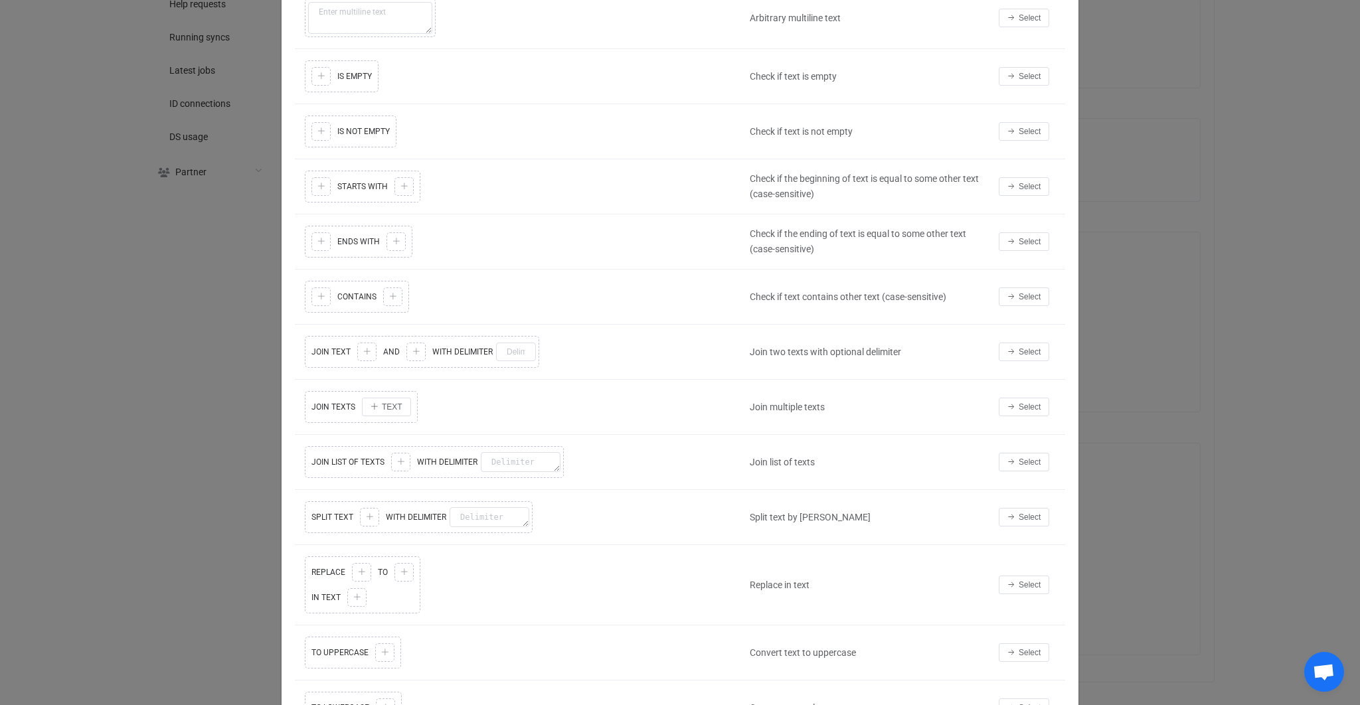
scroll to position [244, 0]
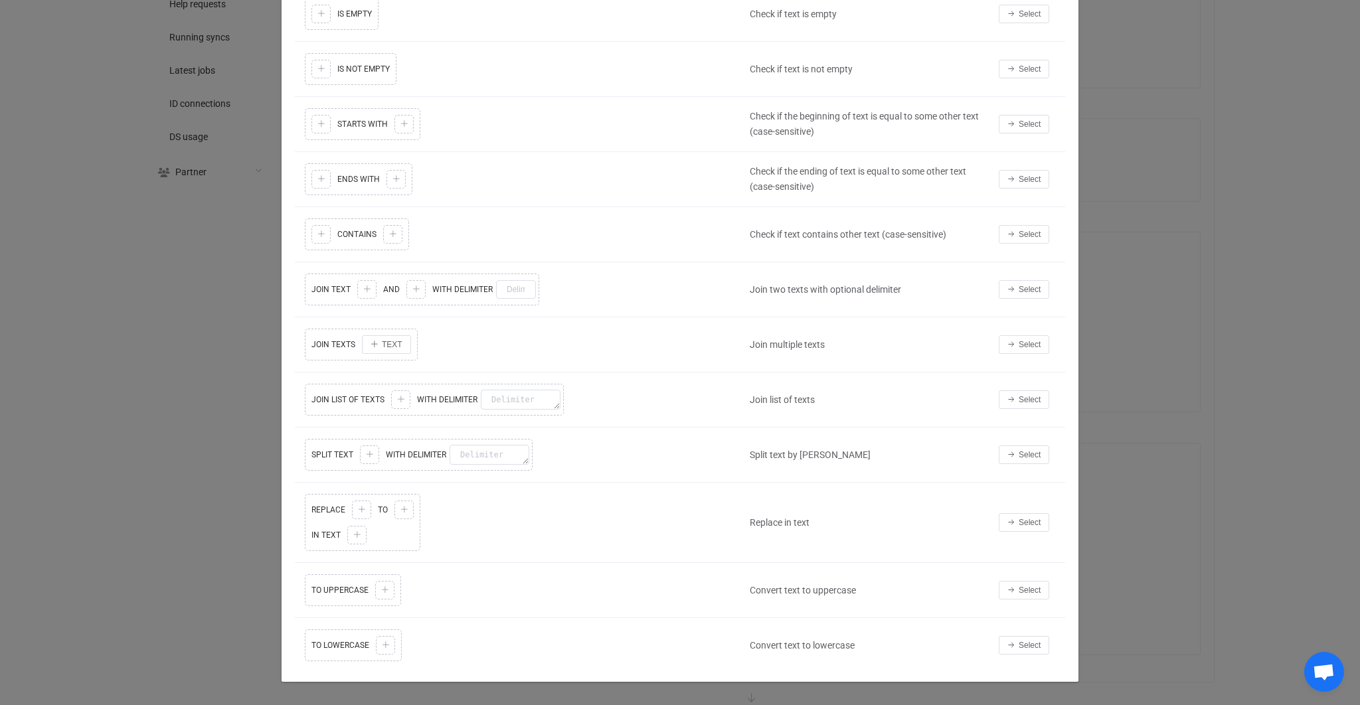
click at [852, 452] on div "Split text by delimiter" at bounding box center [867, 455] width 249 height 15
click at [1117, 460] on div "Select value Source Xero contact fields Shortcuts Metadata Logic Text Numbers D…" at bounding box center [680, 352] width 1360 height 705
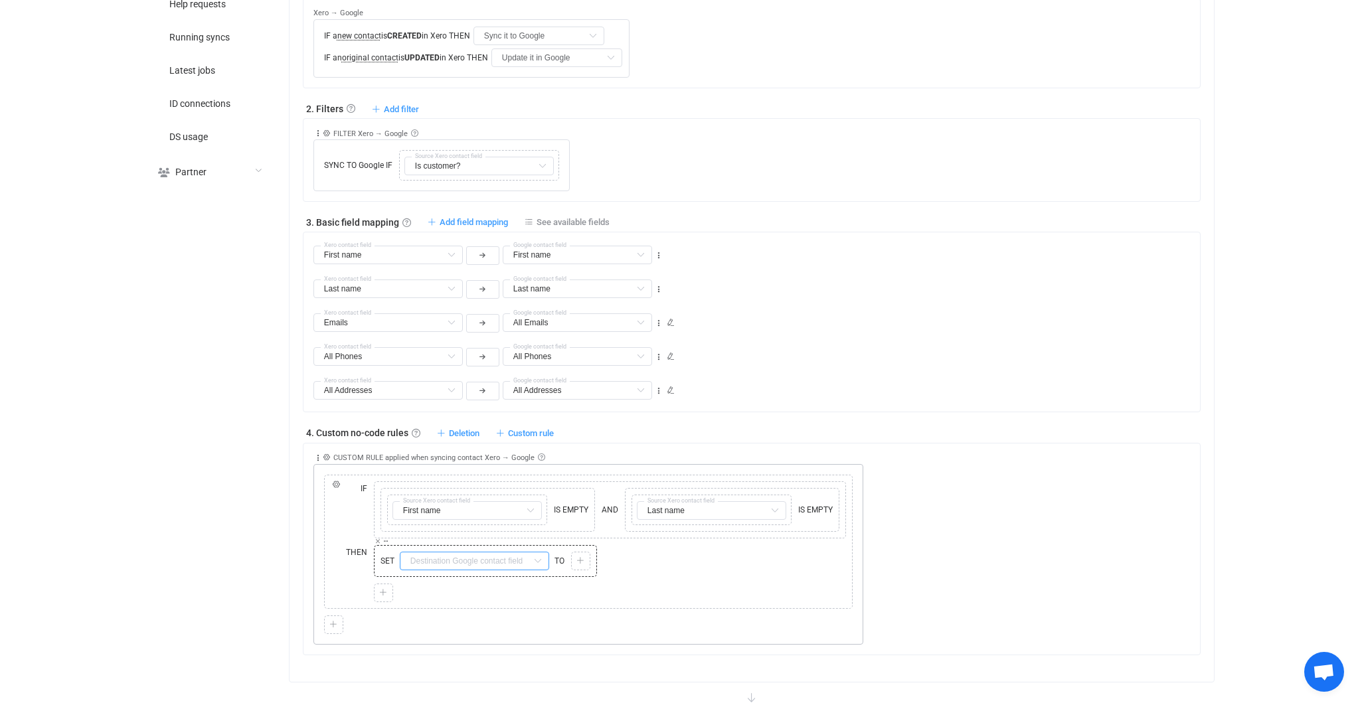
click at [513, 554] on input "text" at bounding box center [474, 561] width 149 height 19
click at [518, 377] on li "First name Default field" at bounding box center [544, 372] width 289 height 23
type input "First name"
click at [384, 589] on icon at bounding box center [383, 593] width 8 height 8
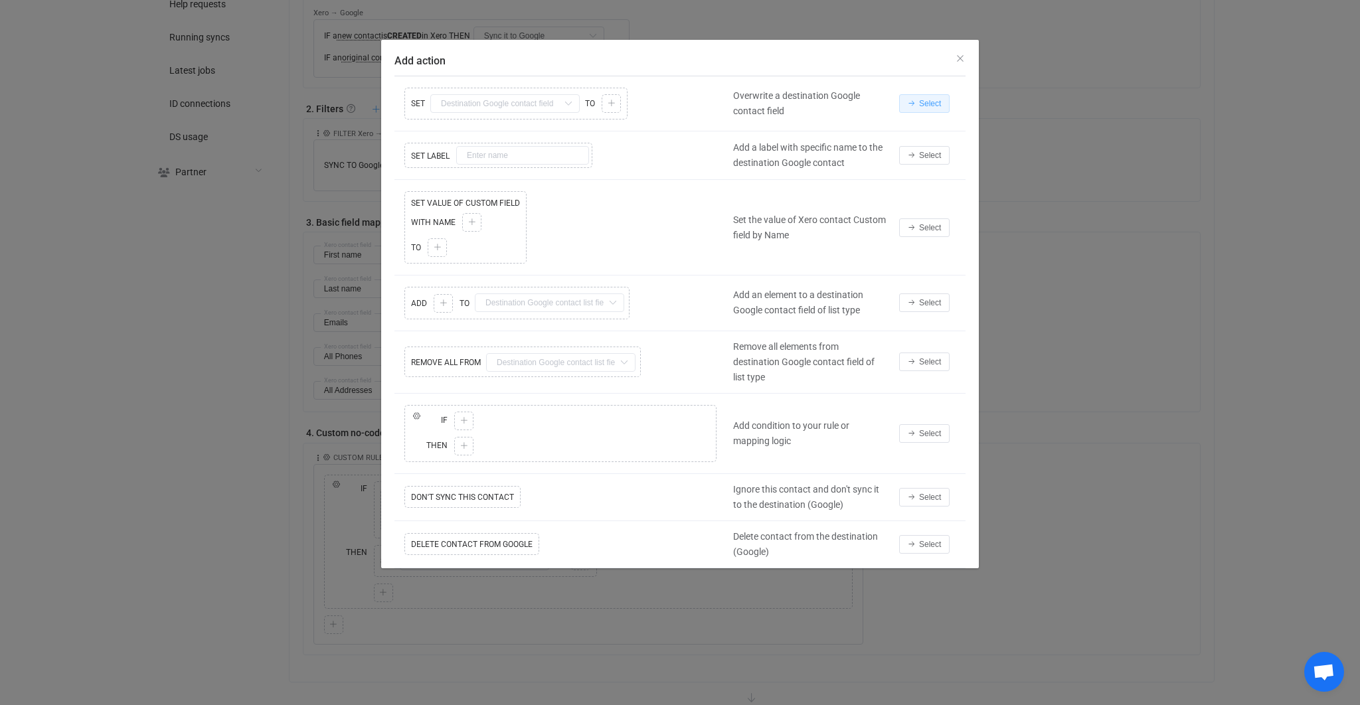
click at [933, 111] on button "Select" at bounding box center [924, 103] width 50 height 19
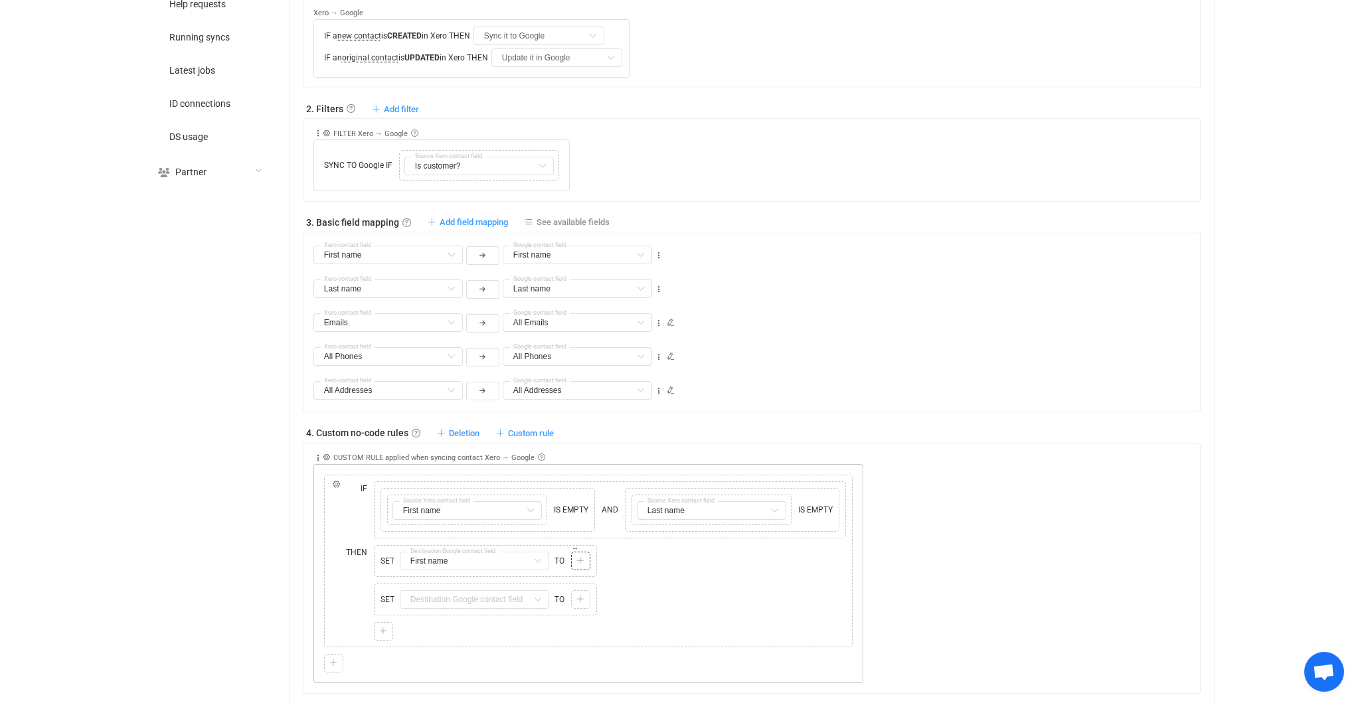
click at [587, 552] on div "Copy Cut Paste TYPE MISMATCH" at bounding box center [580, 561] width 19 height 19
click at [585, 555] on div at bounding box center [581, 561] width 13 height 12
type input "First name"
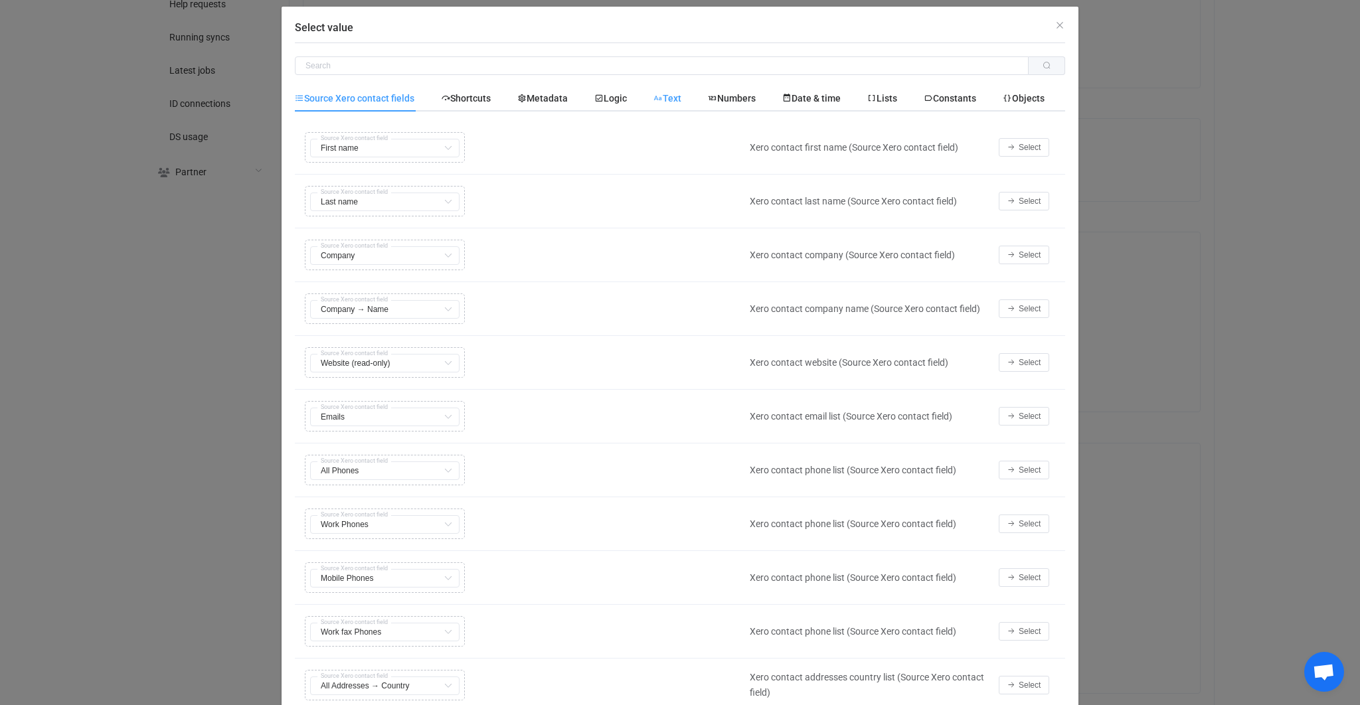
click at [0, 0] on span "Text" at bounding box center [0, 0] width 0 height 0
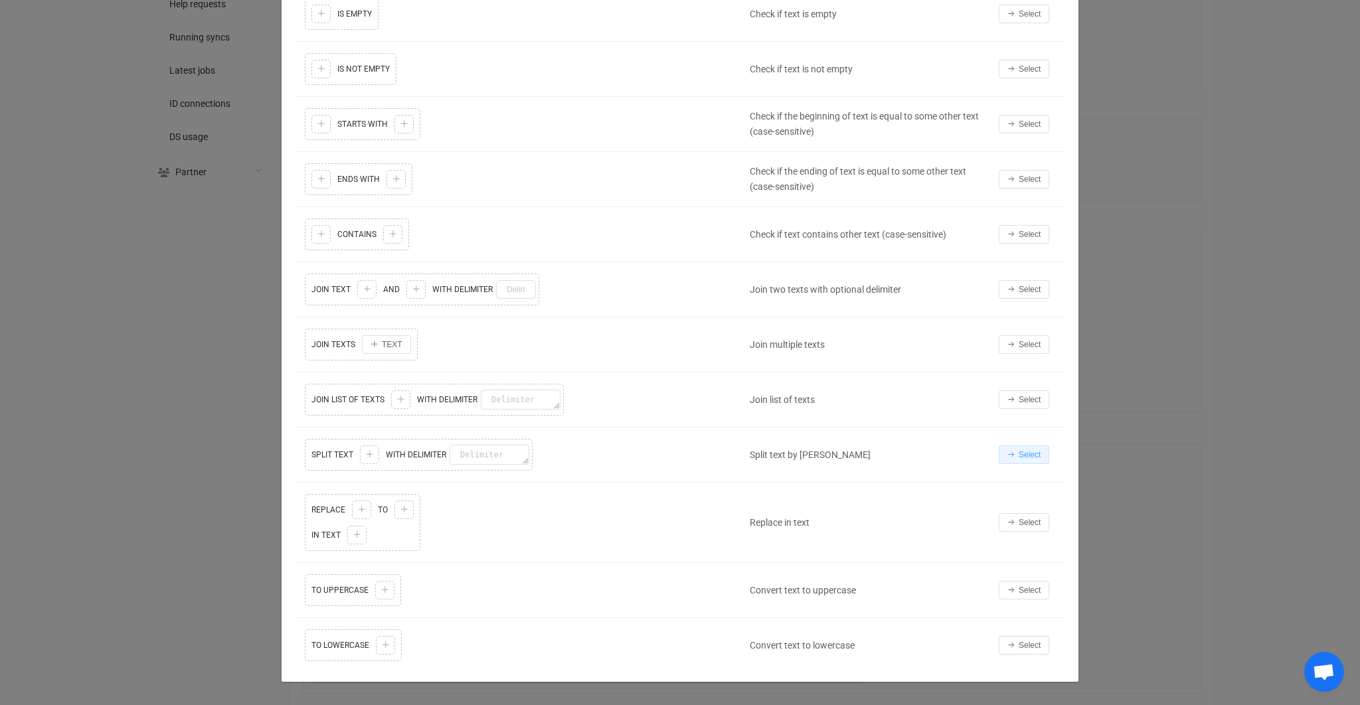
click at [1028, 452] on button "Select" at bounding box center [1024, 455] width 50 height 19
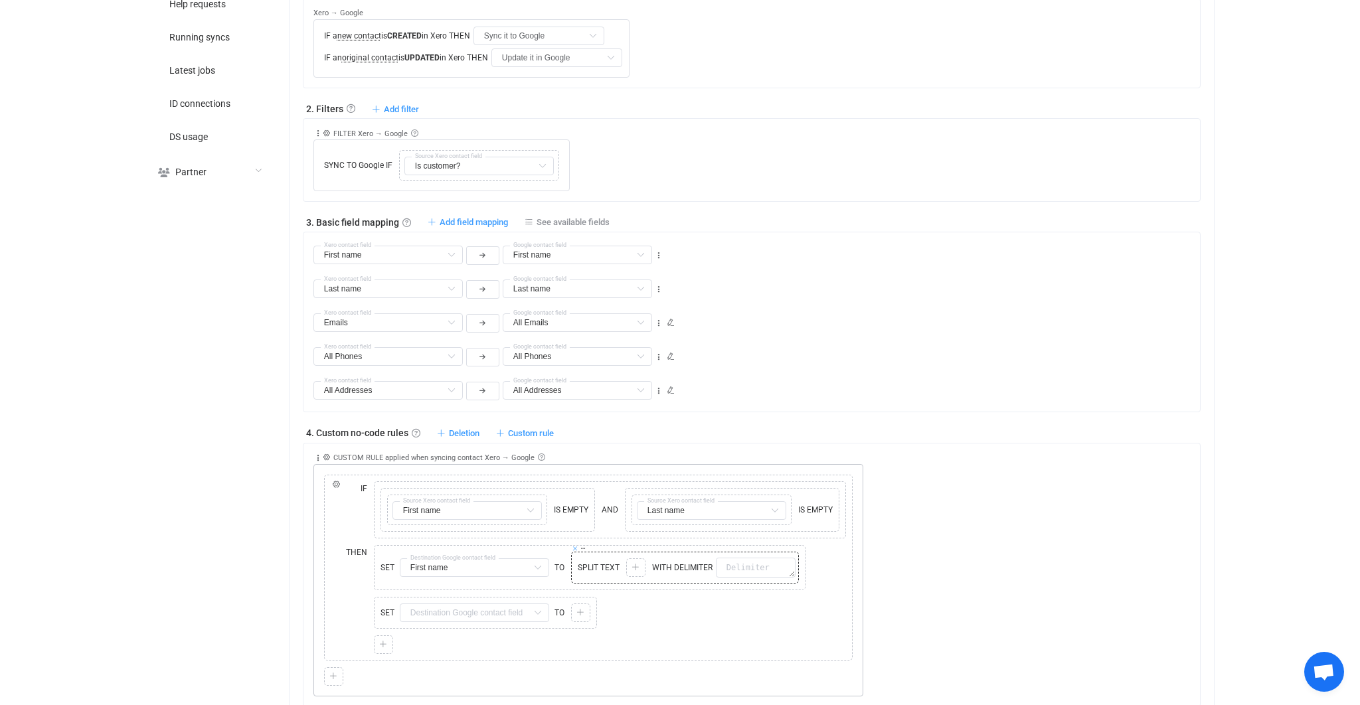
click at [575, 545] on icon at bounding box center [575, 548] width 7 height 7
click at [584, 561] on div at bounding box center [581, 561] width 13 height 12
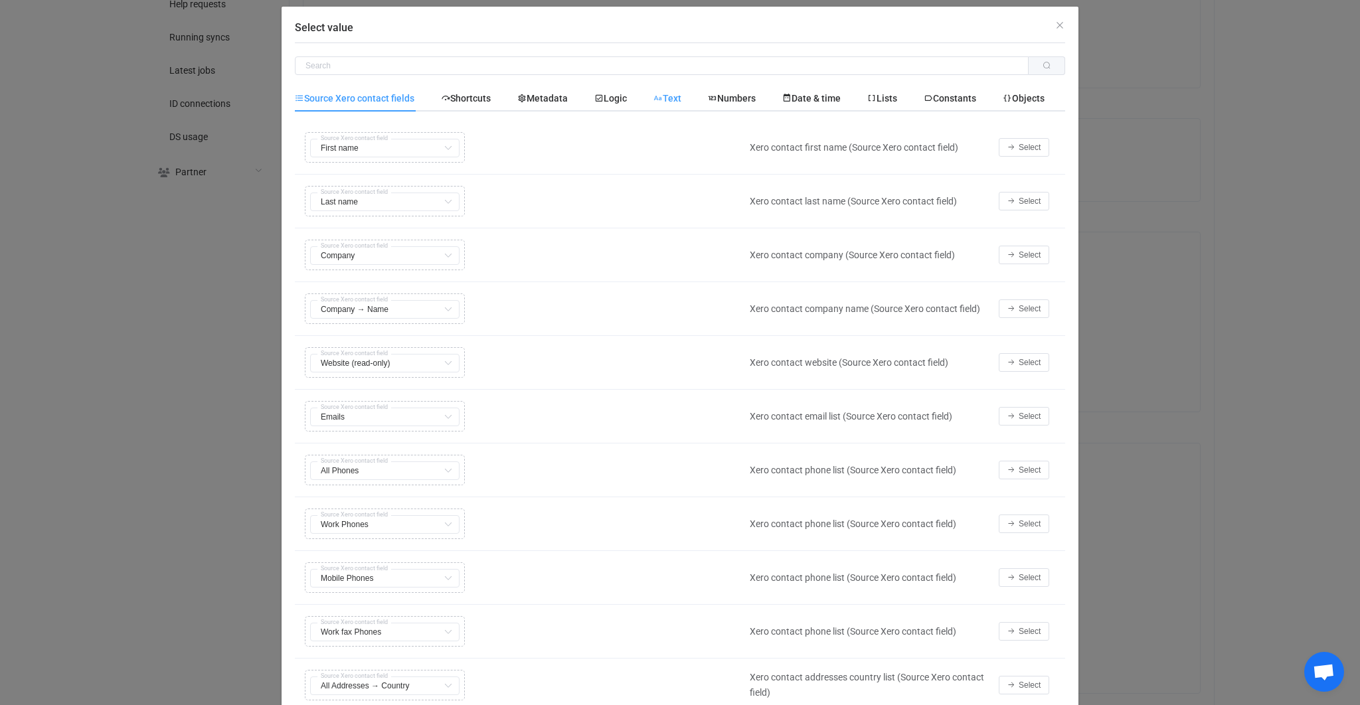
click at [0, 0] on span "Text" at bounding box center [0, 0] width 0 height 0
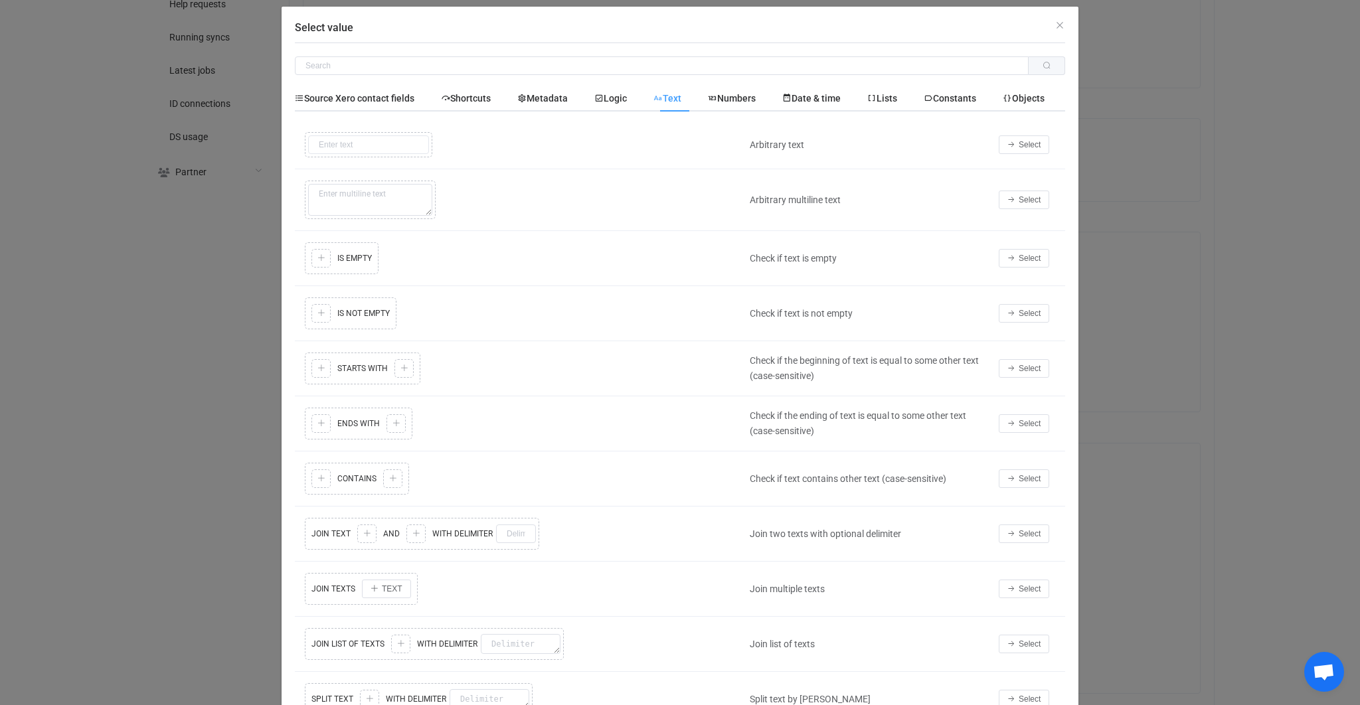
click at [1232, 428] on div "Select value Source Xero contact fields Shortcuts Metadata Logic Text Numbers D…" at bounding box center [680, 352] width 1360 height 705
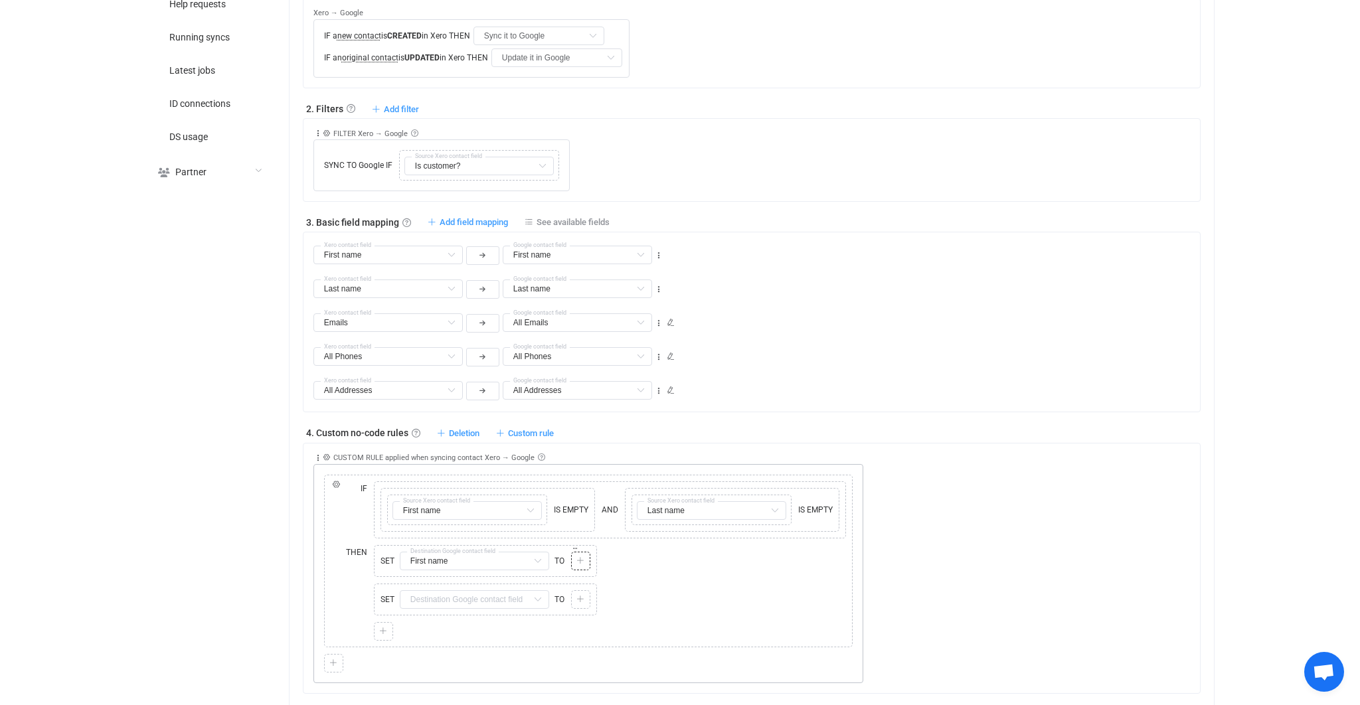
click at [580, 563] on div "Copy Cut Paste TYPE MISMATCH" at bounding box center [580, 561] width 19 height 19
click at [581, 562] on div at bounding box center [581, 561] width 13 height 12
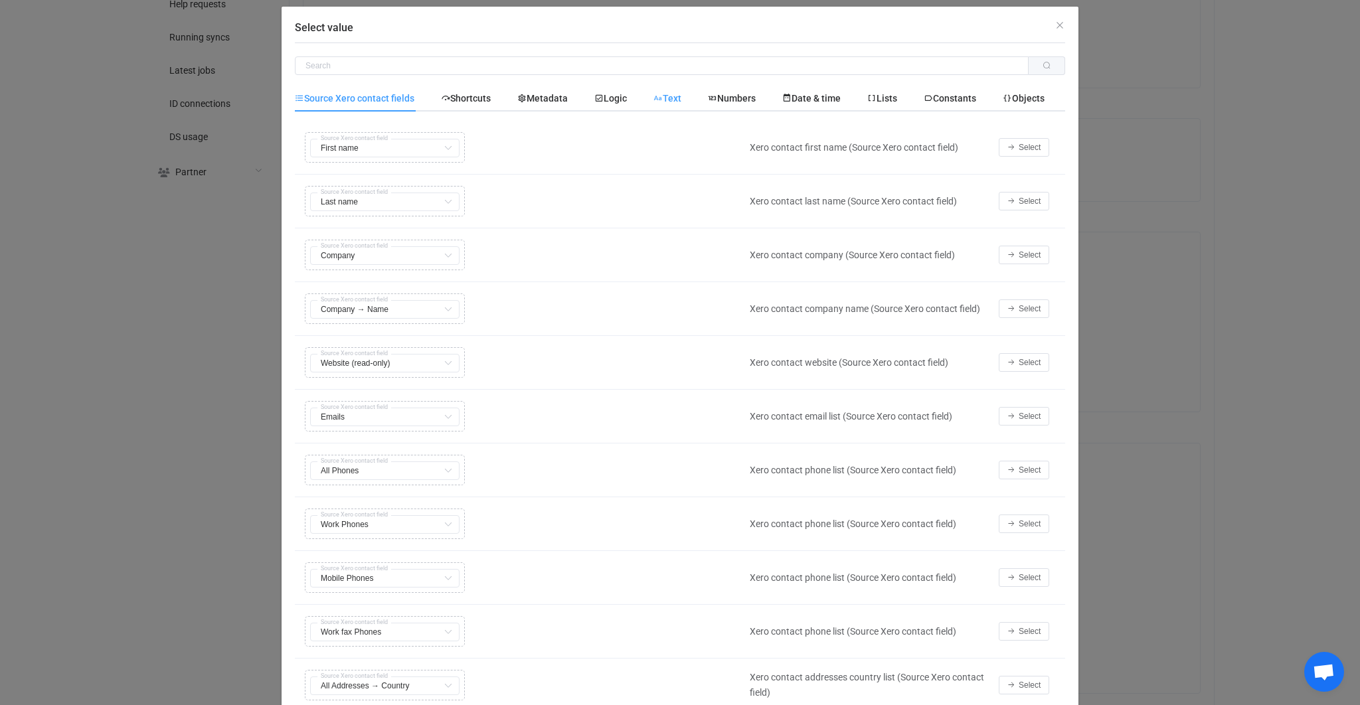
click at [677, 99] on span "Text" at bounding box center [668, 98] width 28 height 11
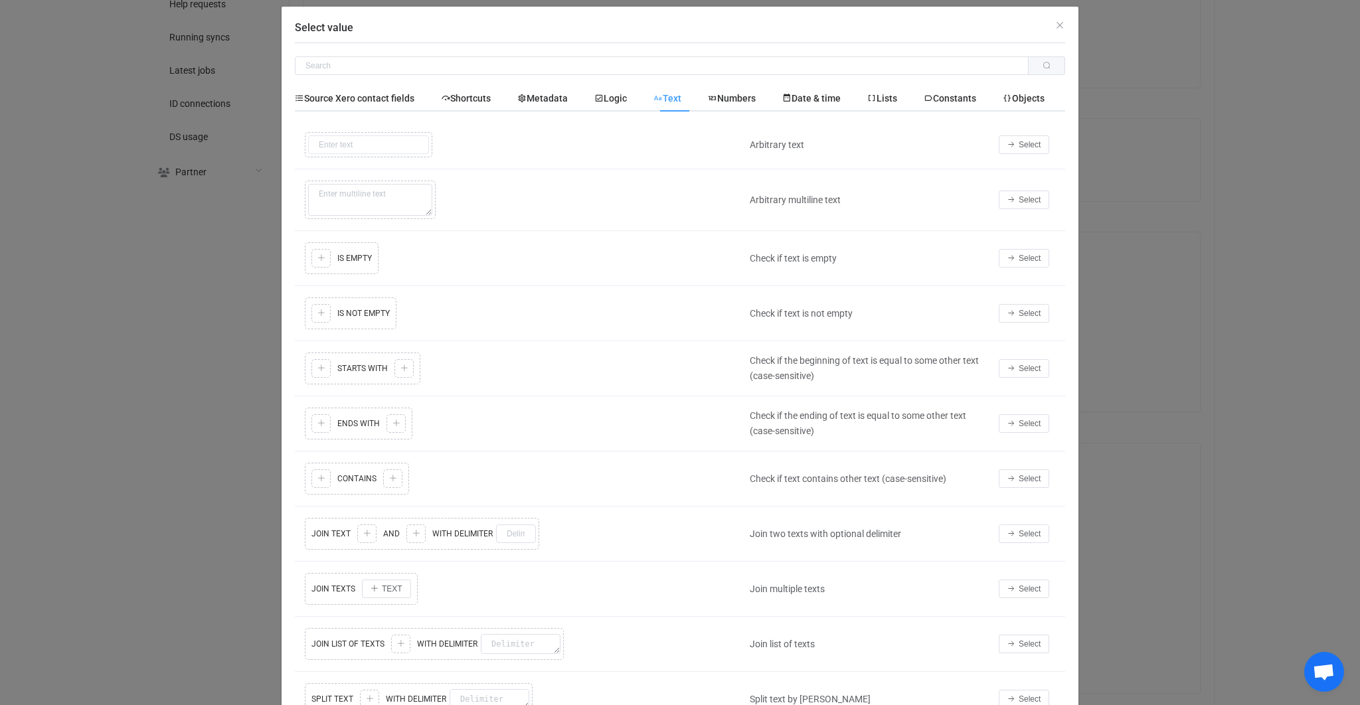
click at [731, 112] on div "Source Xero contact fields Shortcuts Metadata Logic Text Numbers Date & time Li…" at bounding box center [680, 501] width 770 height 832
click at [739, 106] on div "Numbers" at bounding box center [732, 98] width 74 height 27
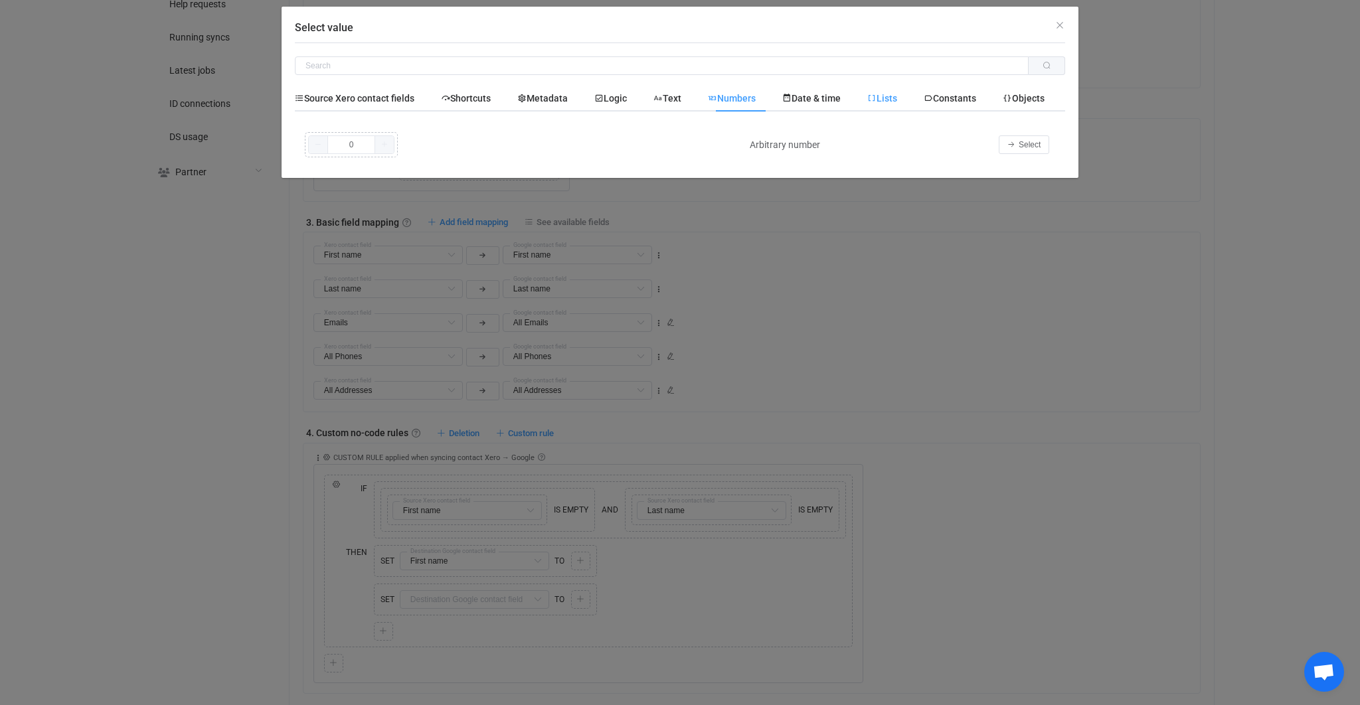
click at [0, 0] on span "Lists" at bounding box center [0, 0] width 0 height 0
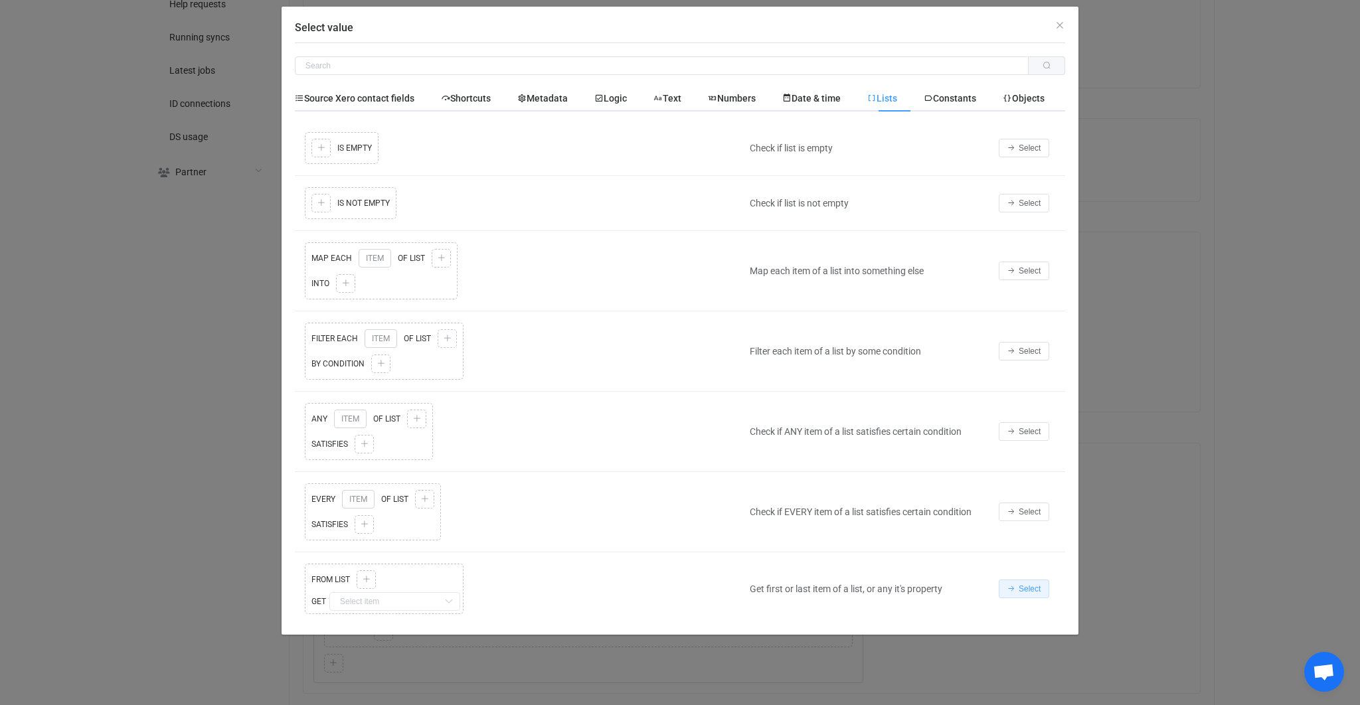
click at [1014, 592] on button "Select" at bounding box center [1024, 589] width 50 height 19
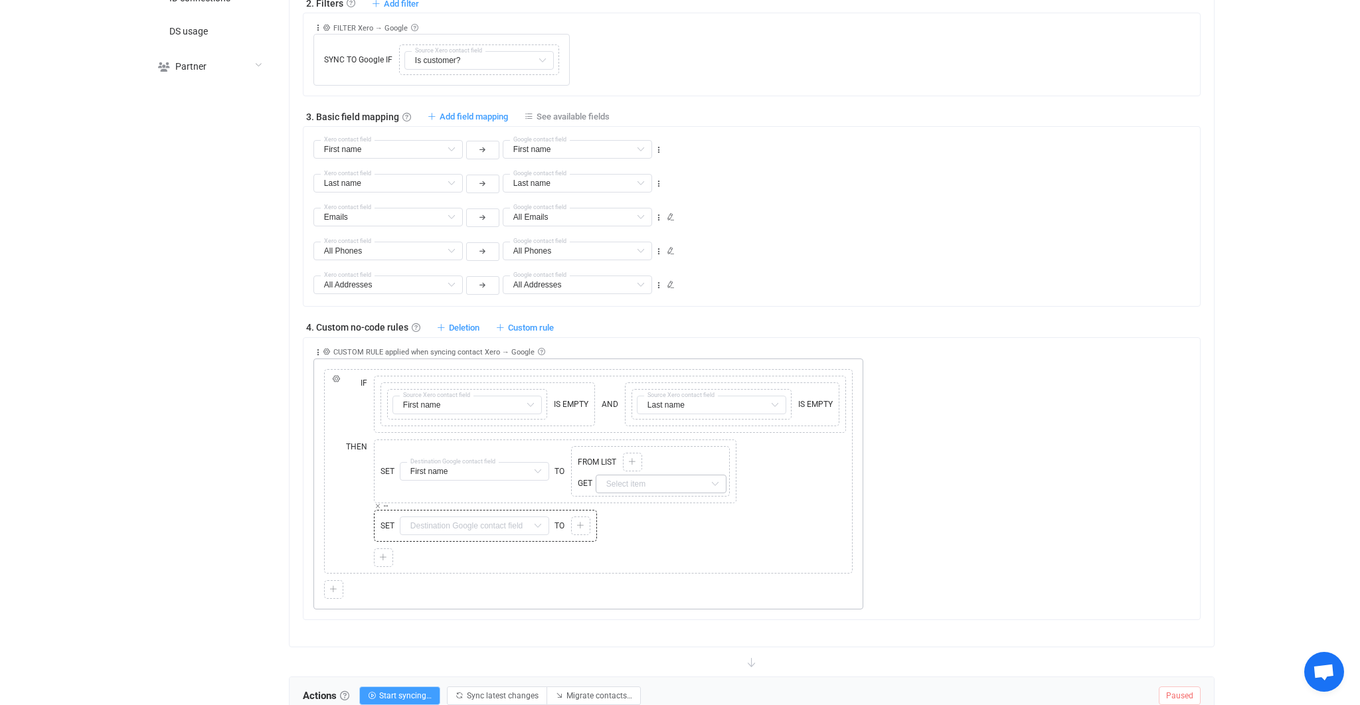
scroll to position [622, 0]
click at [628, 478] on input "text" at bounding box center [661, 481] width 131 height 19
click at [630, 455] on icon at bounding box center [632, 459] width 8 height 8
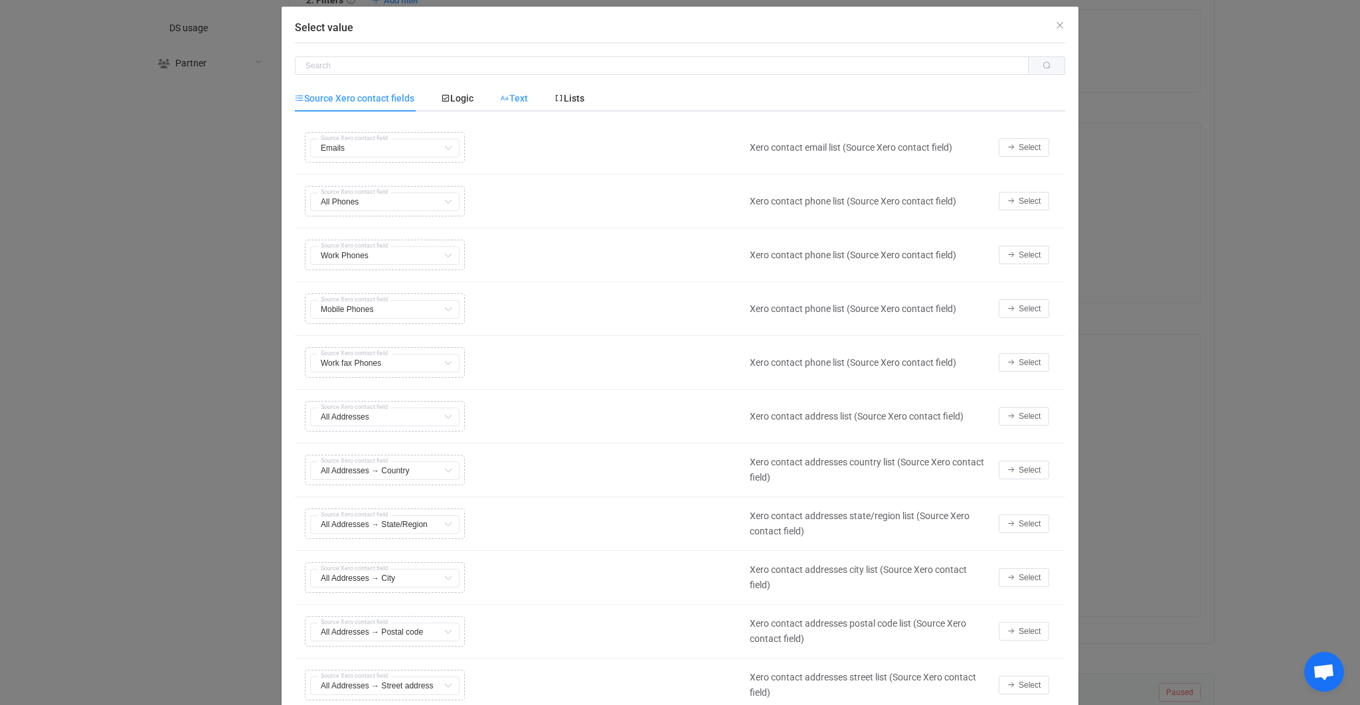
click at [539, 107] on div "Text" at bounding box center [514, 98] width 54 height 27
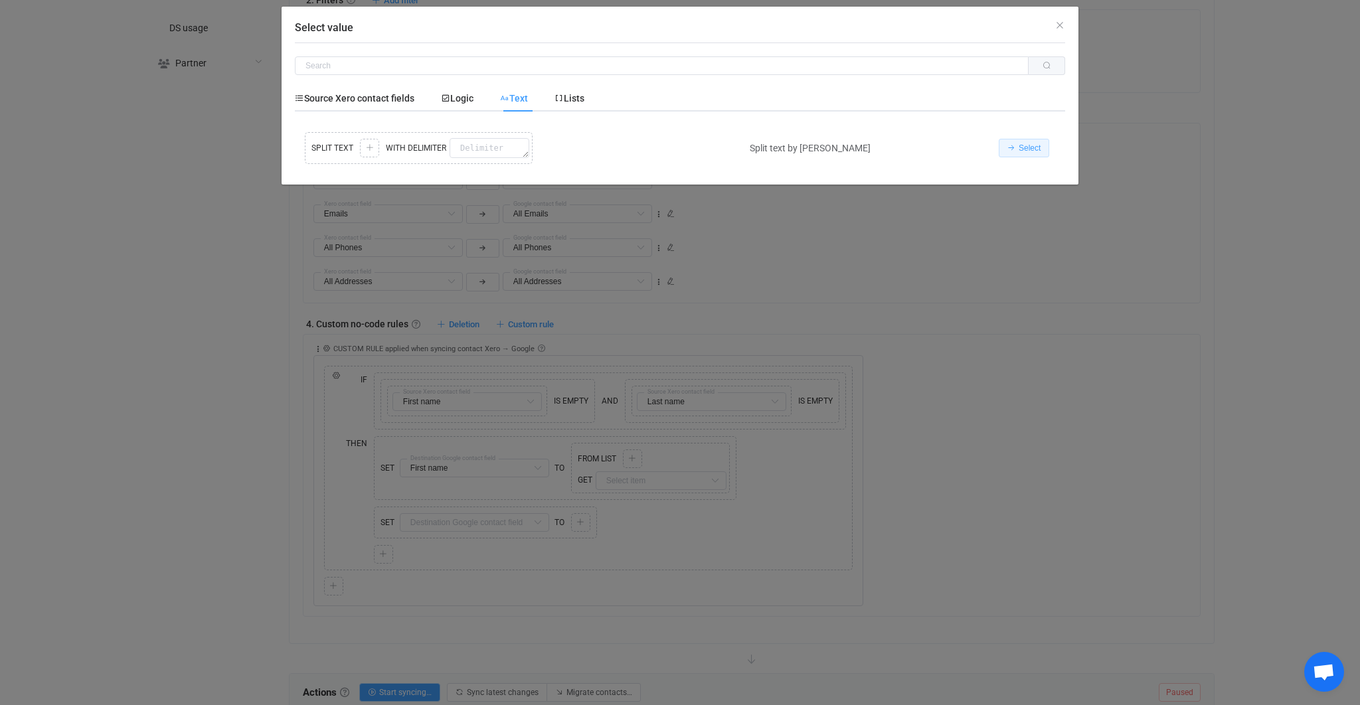
click at [1024, 150] on span "Select" at bounding box center [1030, 147] width 22 height 9
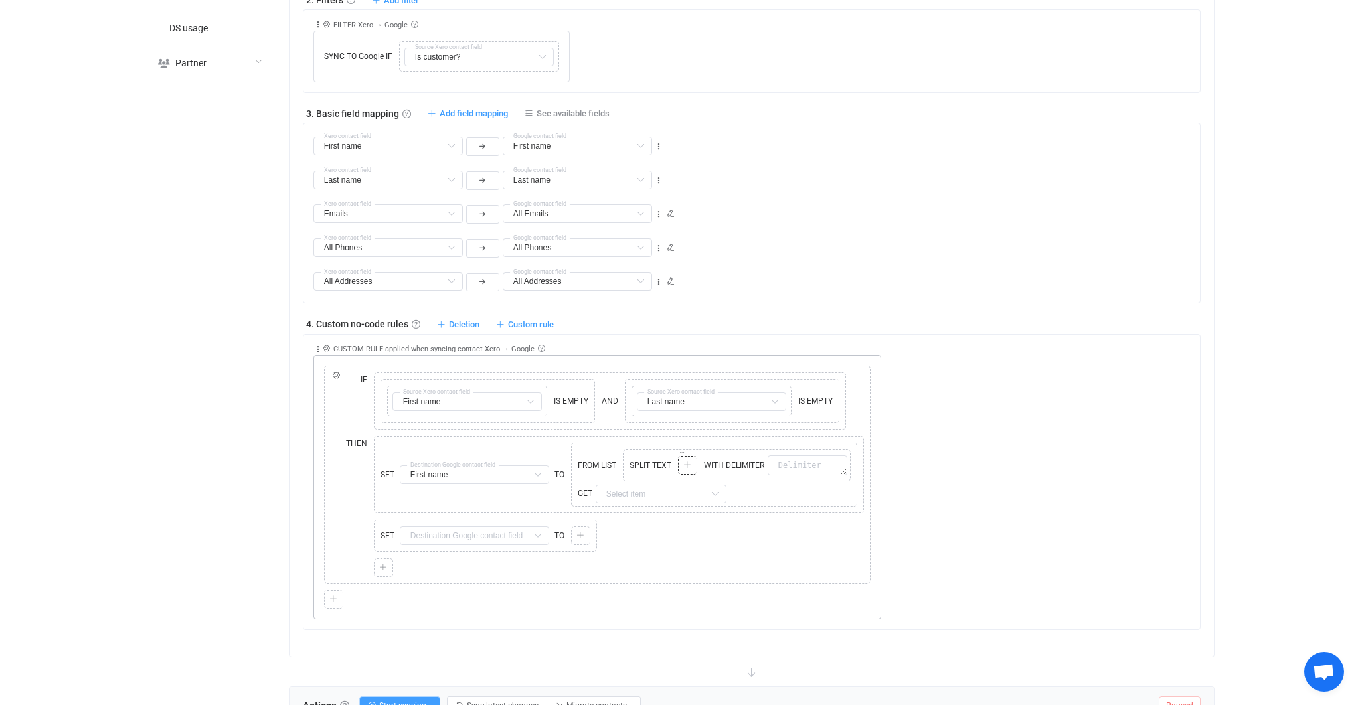
click at [693, 460] on div at bounding box center [687, 466] width 13 height 12
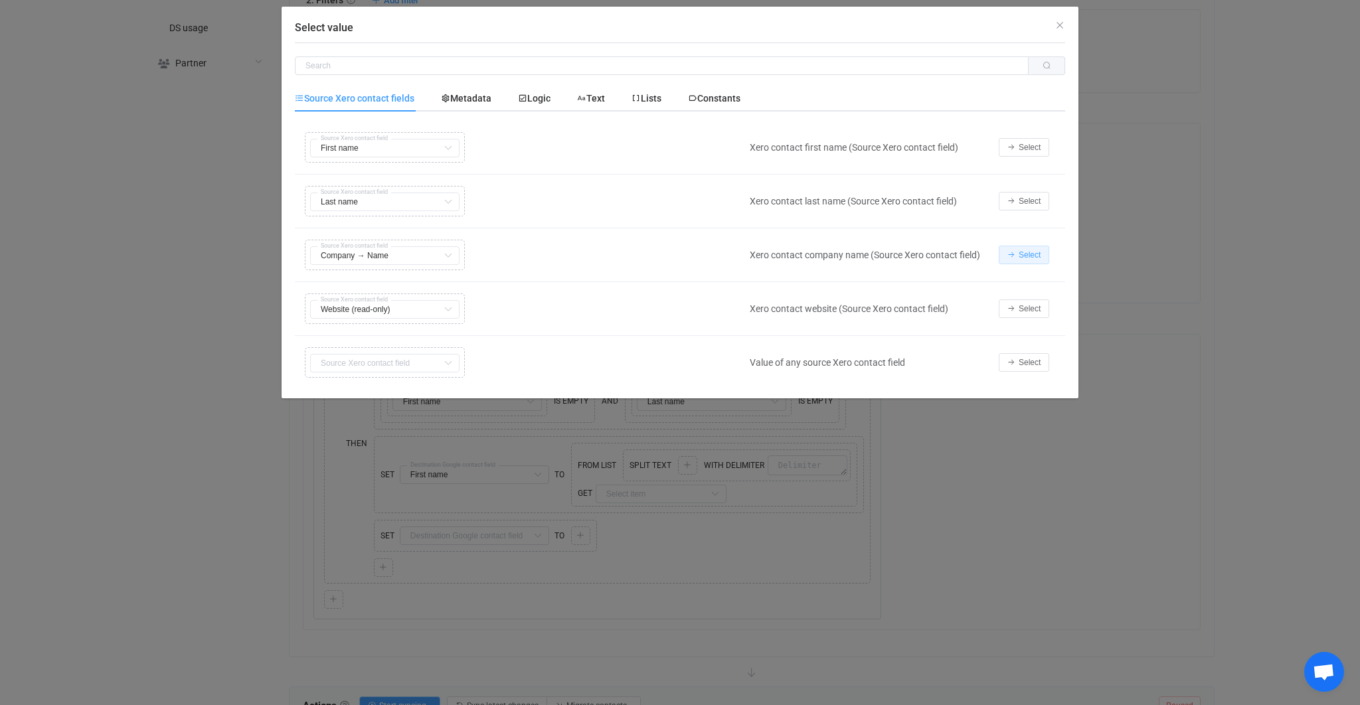
click at [1021, 258] on button "Select" at bounding box center [1024, 255] width 50 height 19
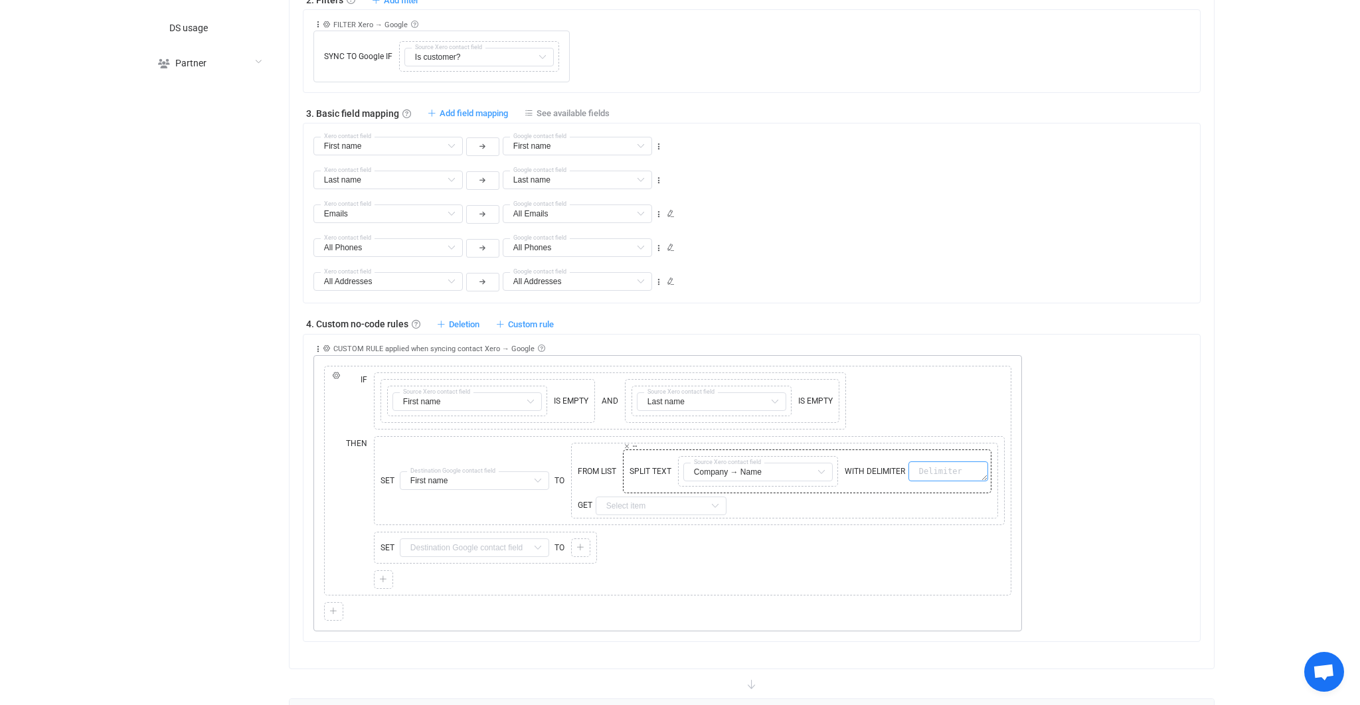
click at [946, 472] on textarea at bounding box center [949, 472] width 80 height 20
click at [901, 513] on div "Copy Cut Replace TYPE MISMATCH FROM LIST Copy Cut Replace TYPE MISMATCH SPLIT T…" at bounding box center [784, 481] width 427 height 76
click at [377, 431] on icon at bounding box center [378, 432] width 7 height 7
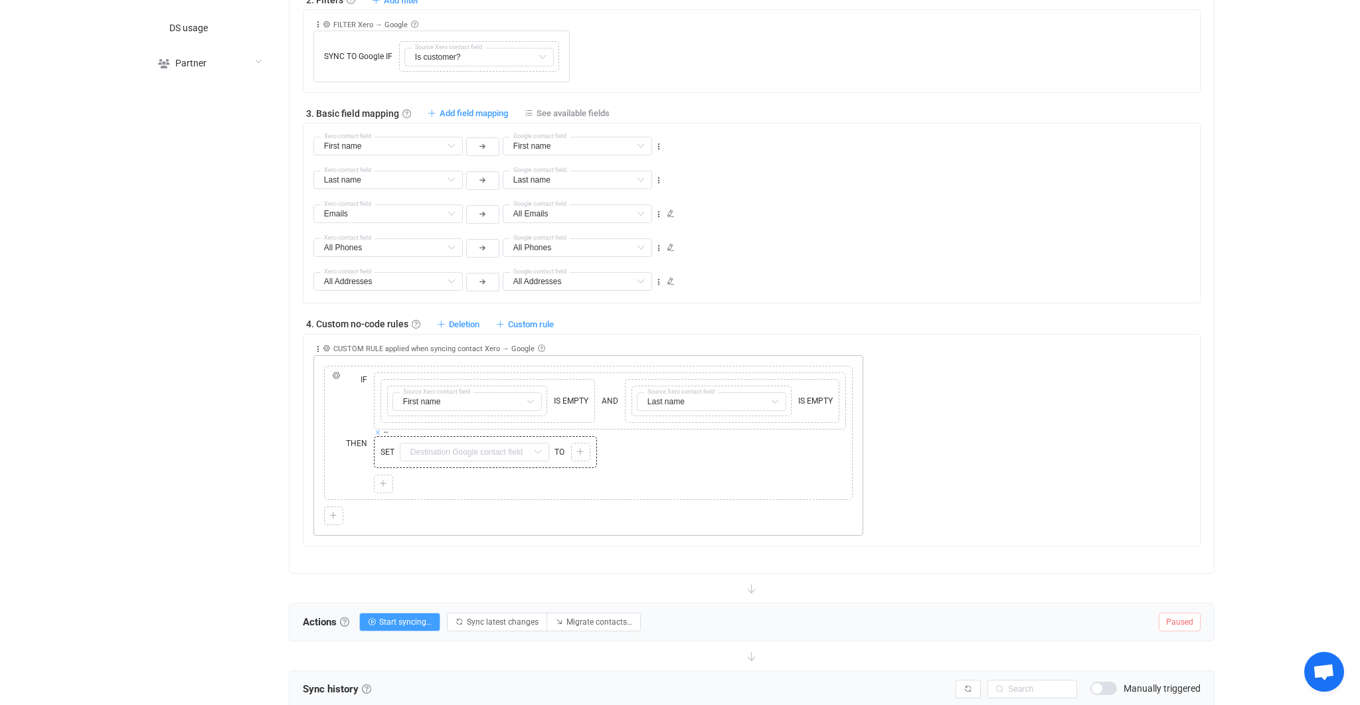
click at [377, 431] on icon at bounding box center [378, 432] width 7 height 7
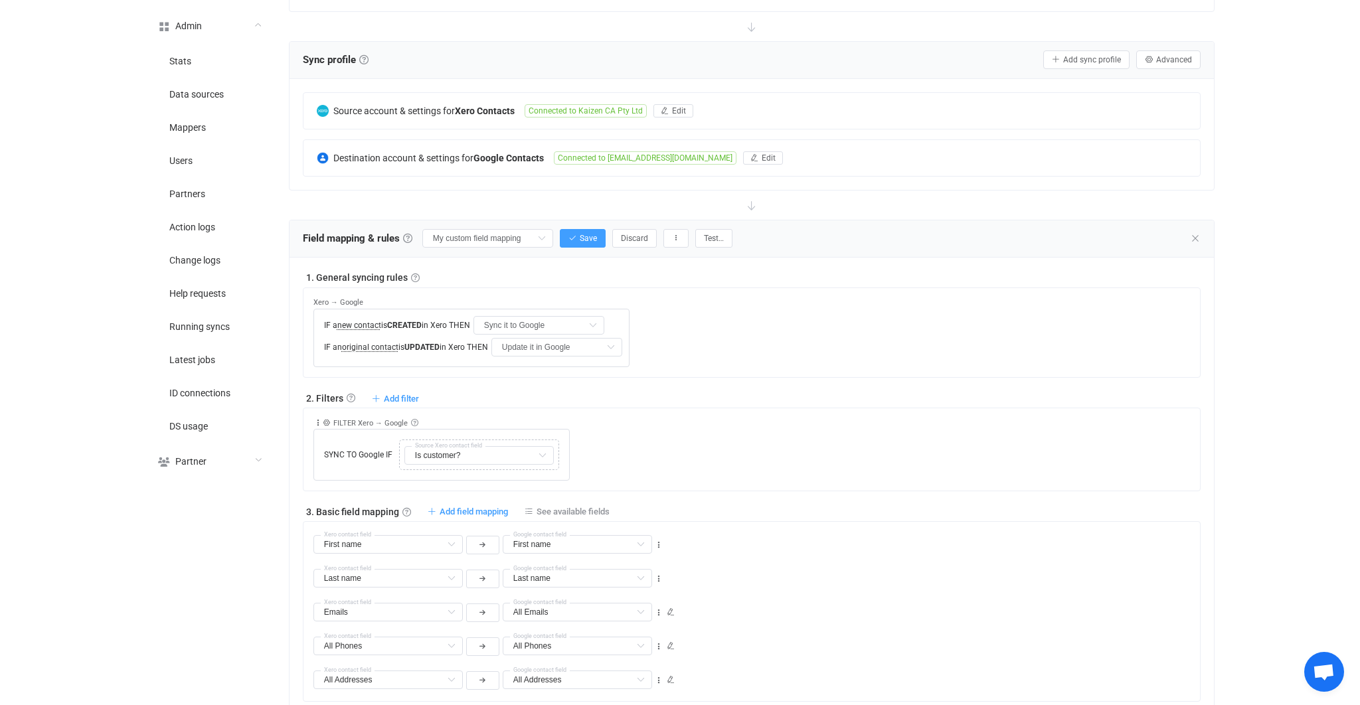
scroll to position [325, 0]
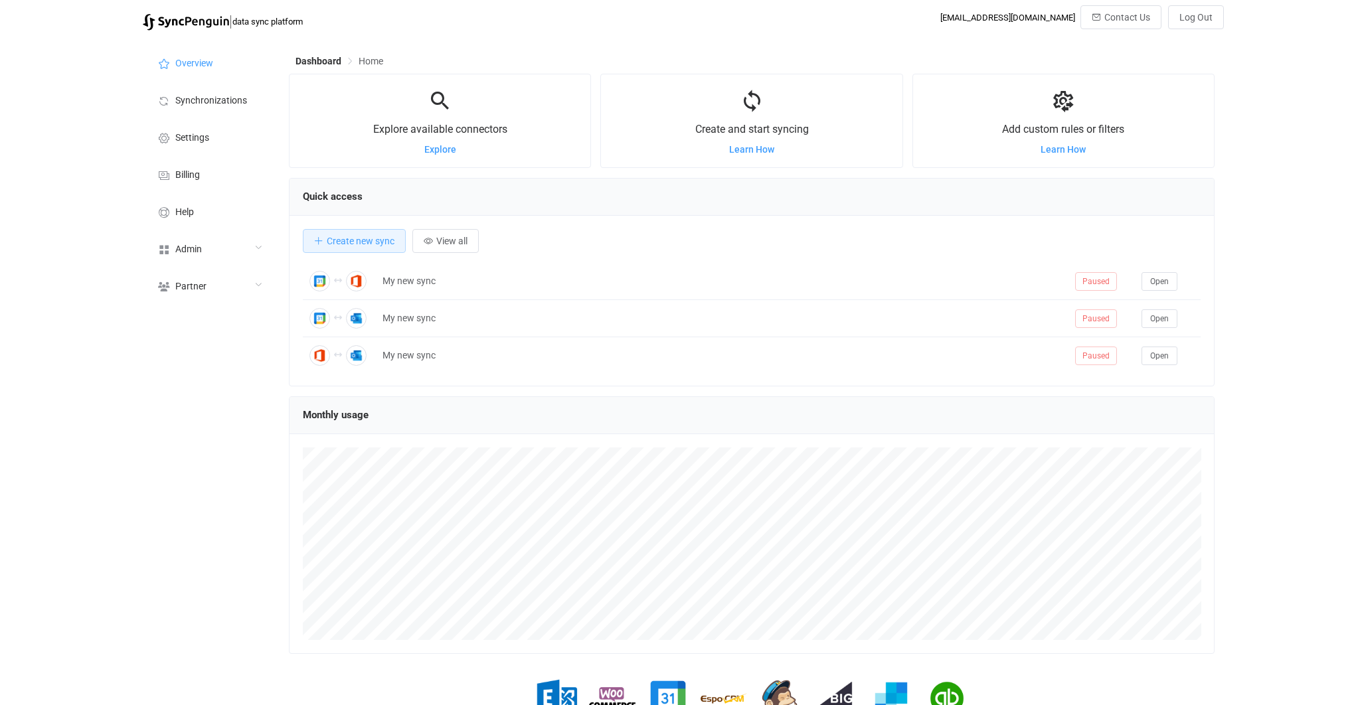
scroll to position [257, 926]
click at [193, 254] on span "Admin" at bounding box center [188, 249] width 27 height 11
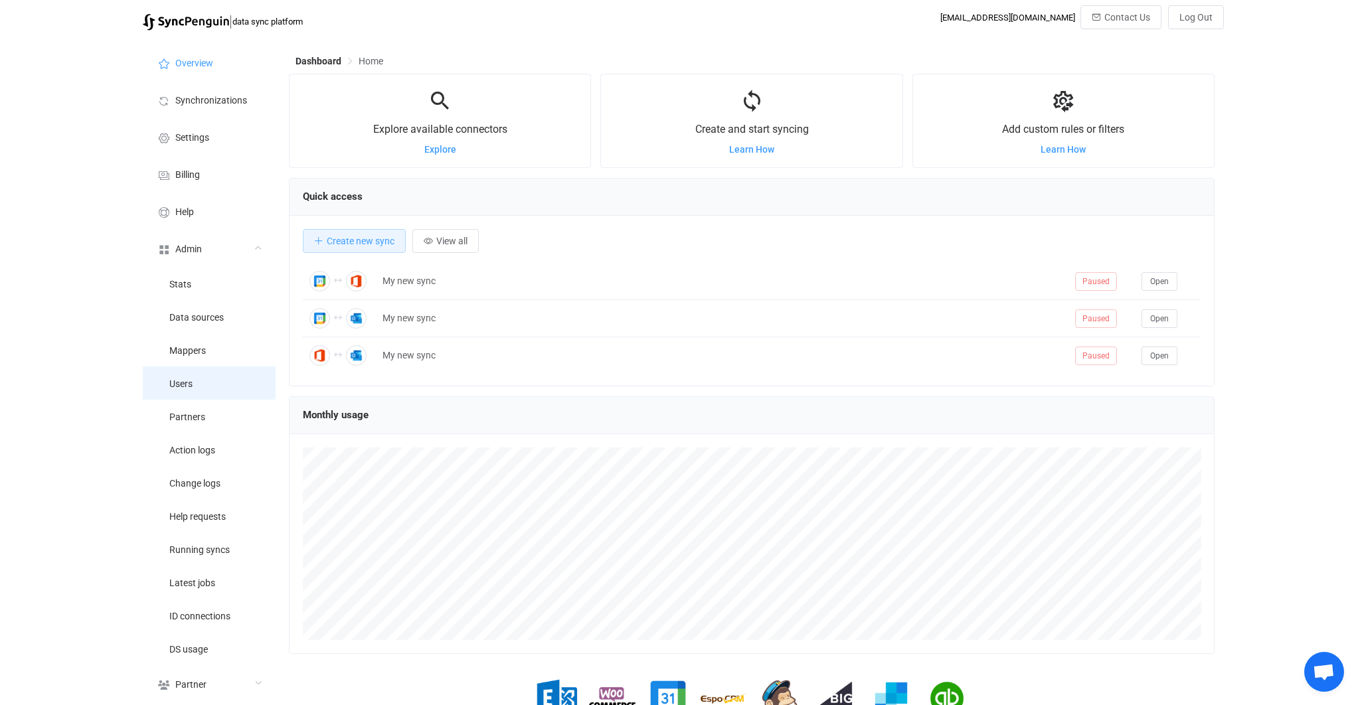
click at [255, 390] on li "Users" at bounding box center [209, 383] width 133 height 33
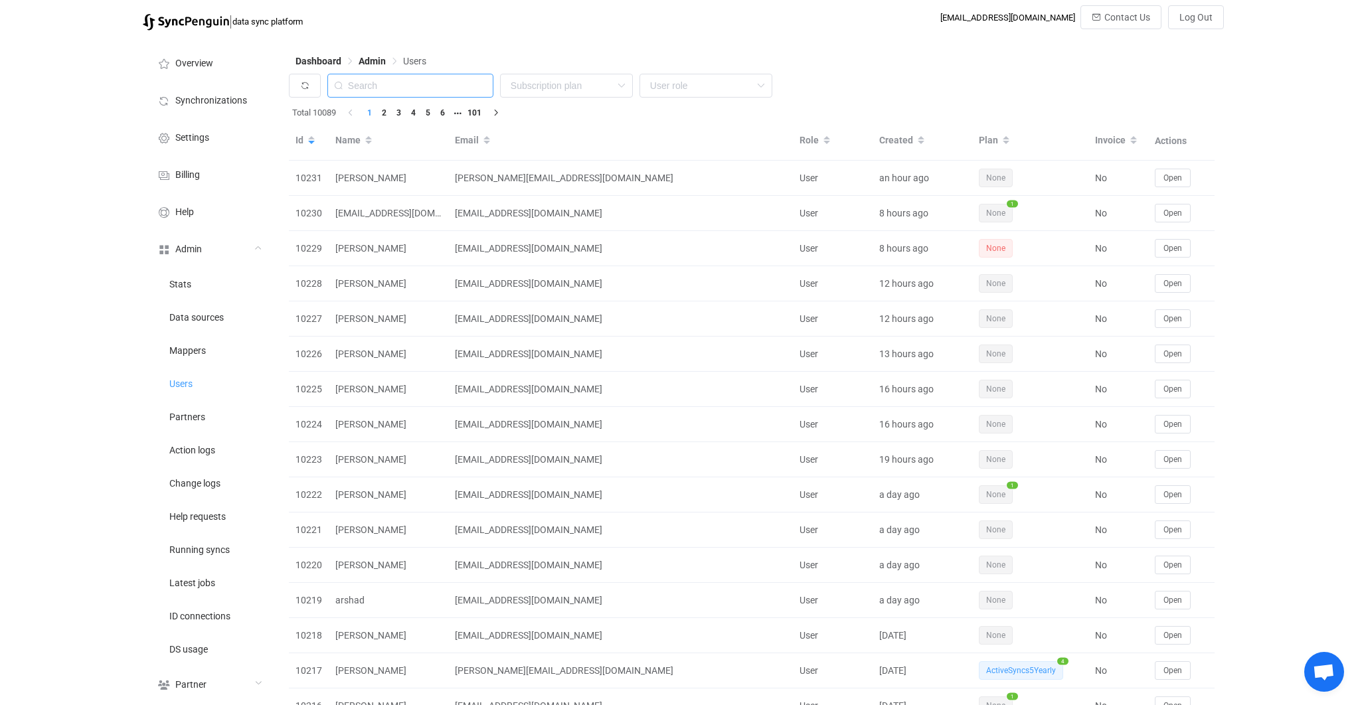
click at [438, 80] on input "text" at bounding box center [410, 86] width 166 height 24
paste input "phongadmin@caivis.com"
type input "phongadmin@caivis.com"
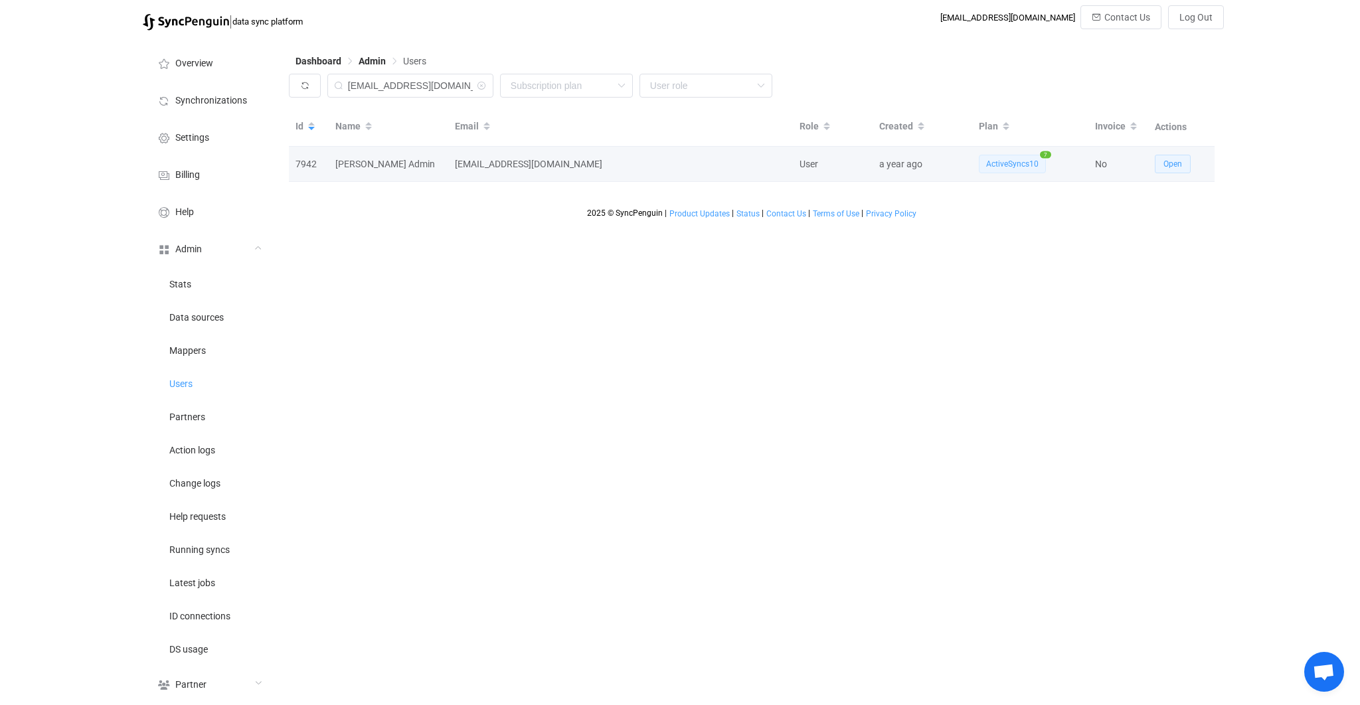
click at [1166, 165] on span "Open" at bounding box center [1173, 163] width 19 height 9
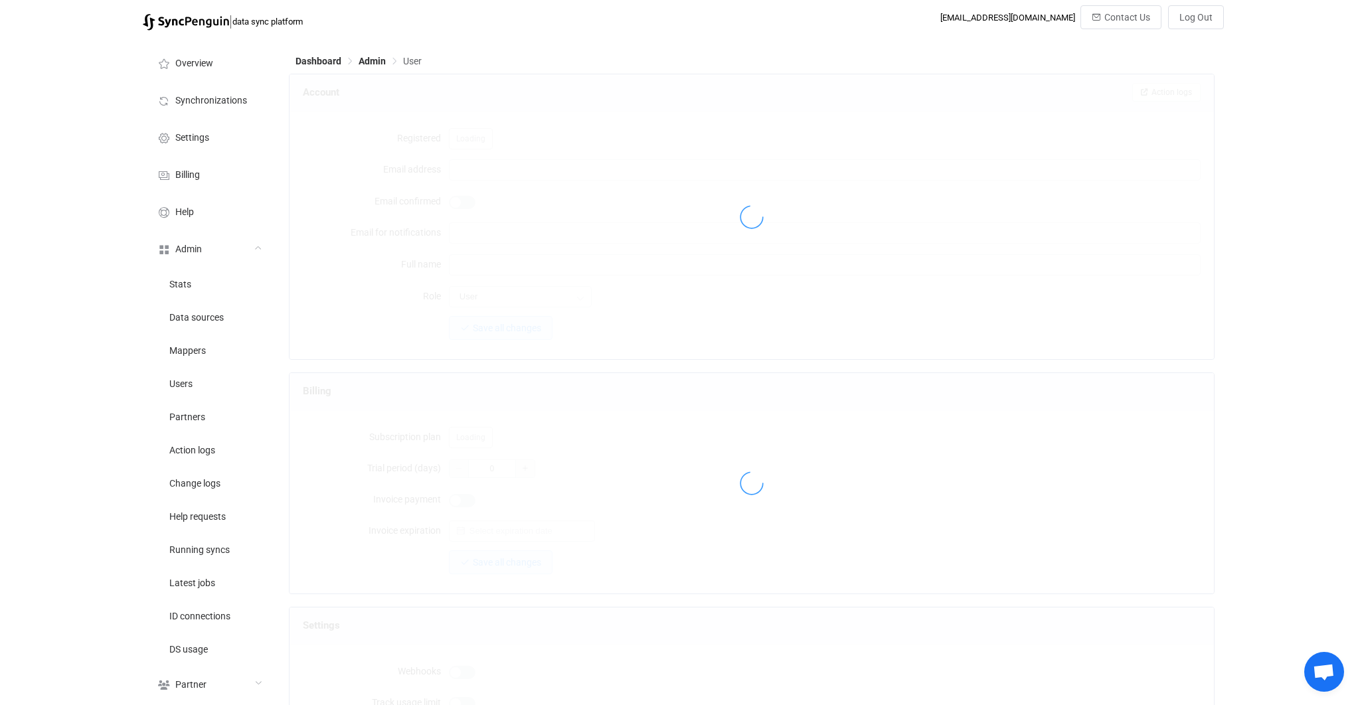
type input "phongadmin@caivis.com"
type input "dl-itglobal-corpit@zetaglobal.com"
type input "Phong Admin"
type input "14"
type input "14 days"
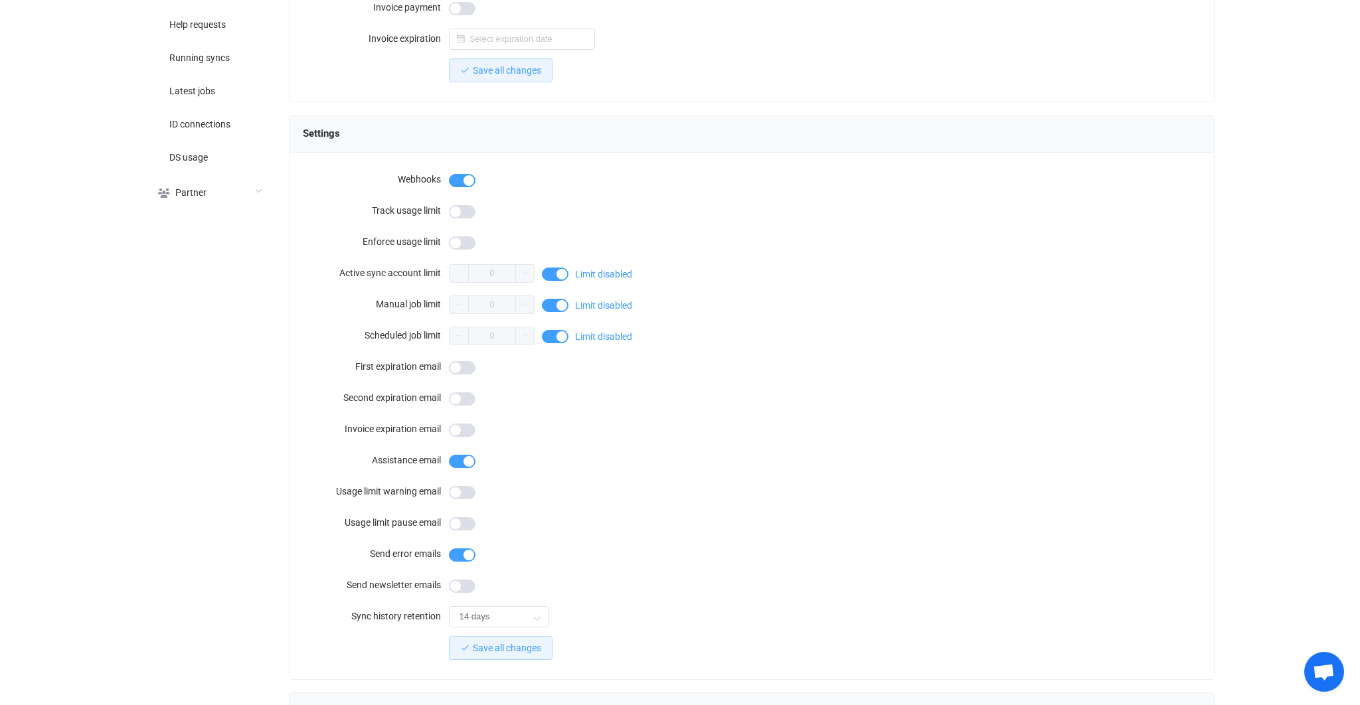
scroll to position [1012, 0]
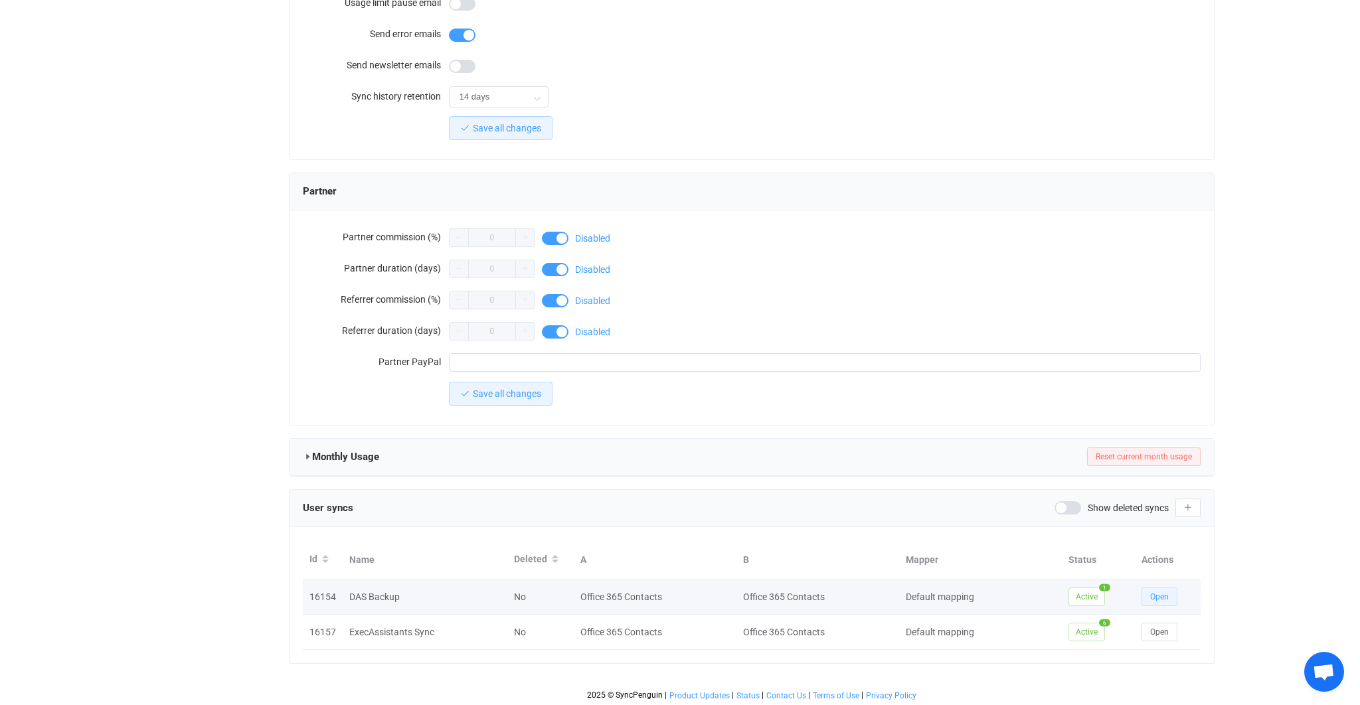
click at [1152, 602] on button "Open" at bounding box center [1160, 597] width 36 height 19
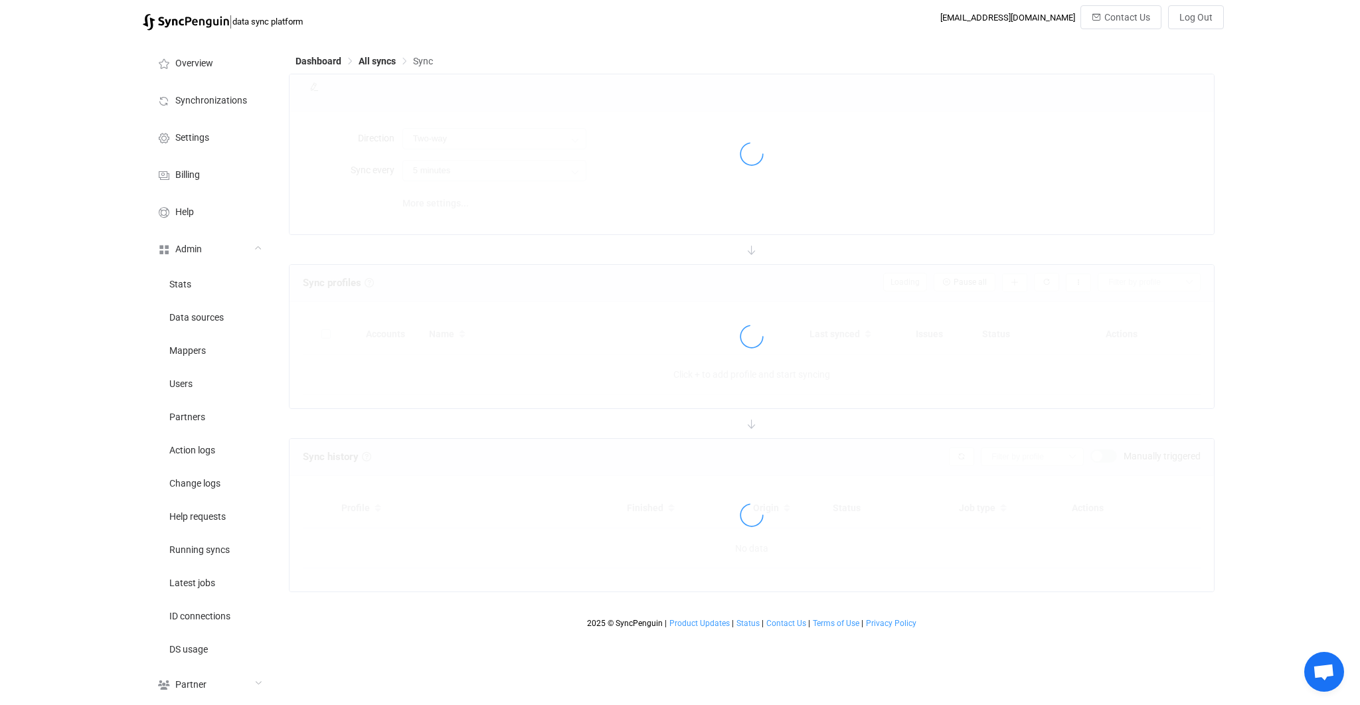
type input "A → B"
type input "24 hours"
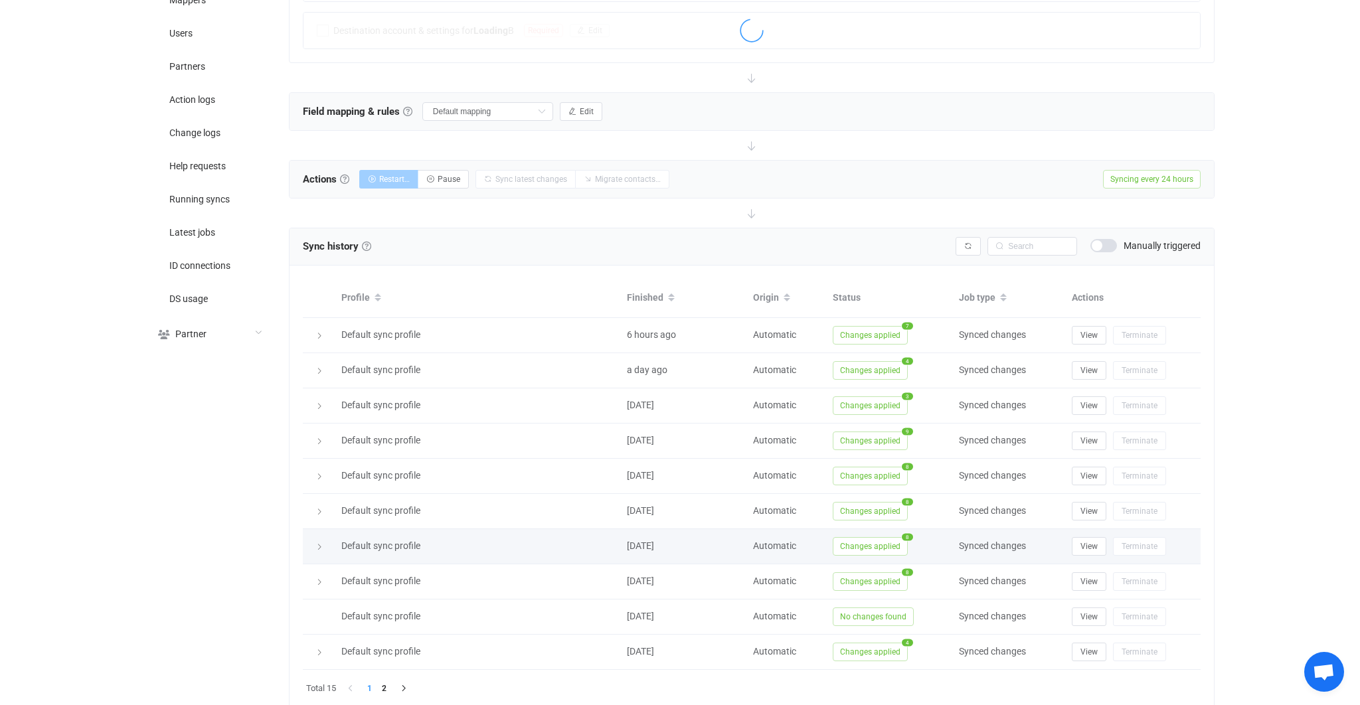
scroll to position [396, 0]
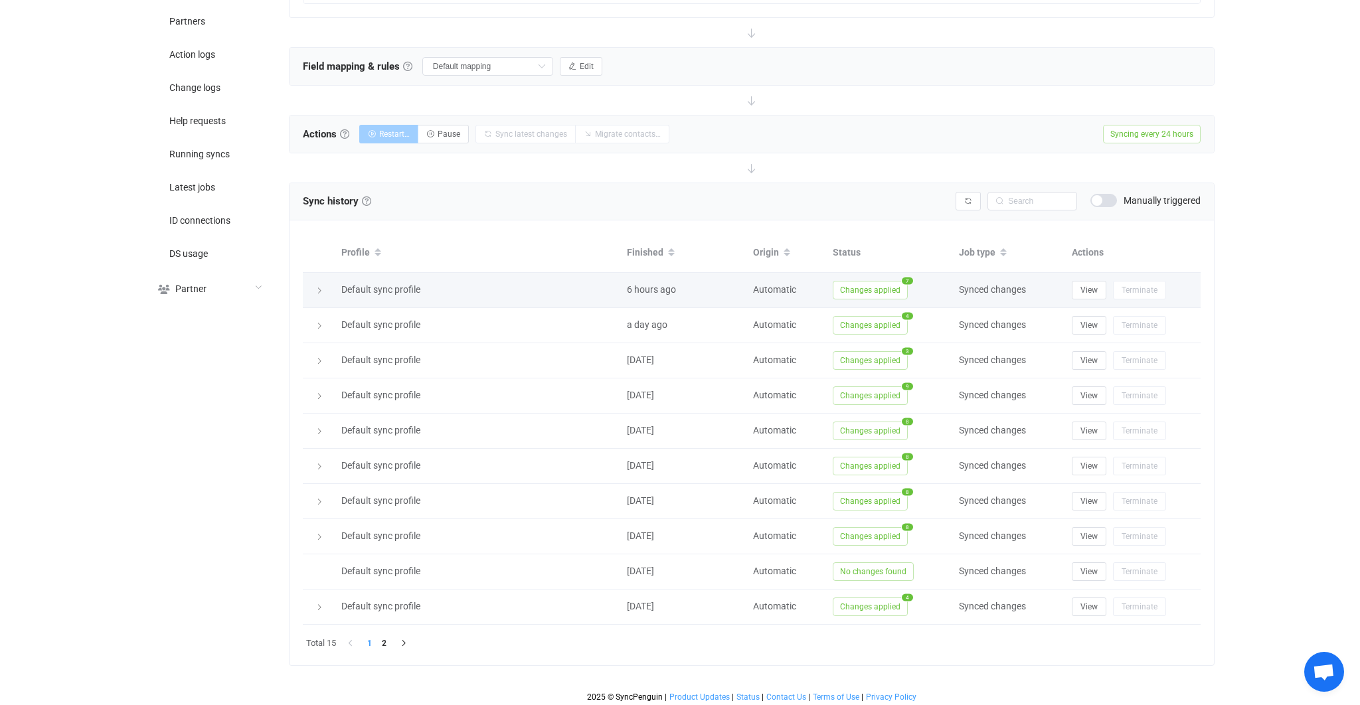
click at [867, 294] on span "Changes applied" at bounding box center [870, 290] width 75 height 19
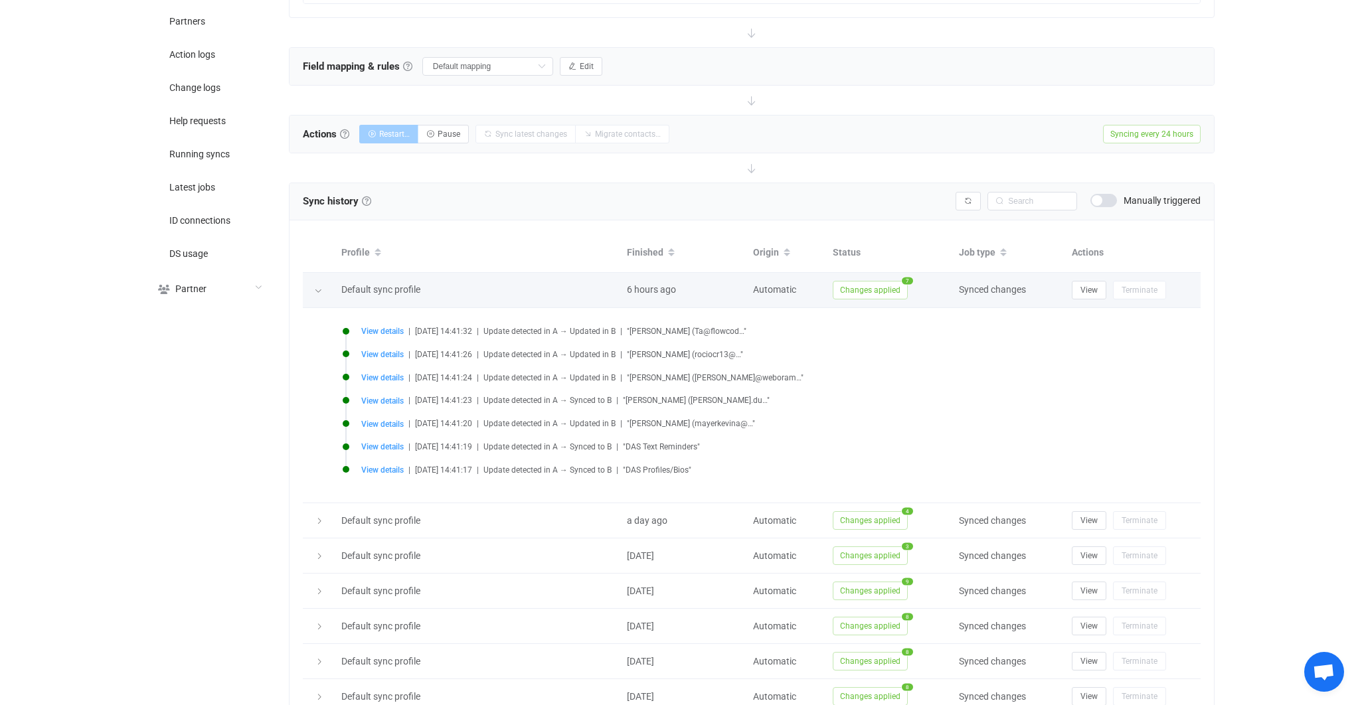
click at [866, 294] on span "Changes applied" at bounding box center [870, 290] width 75 height 19
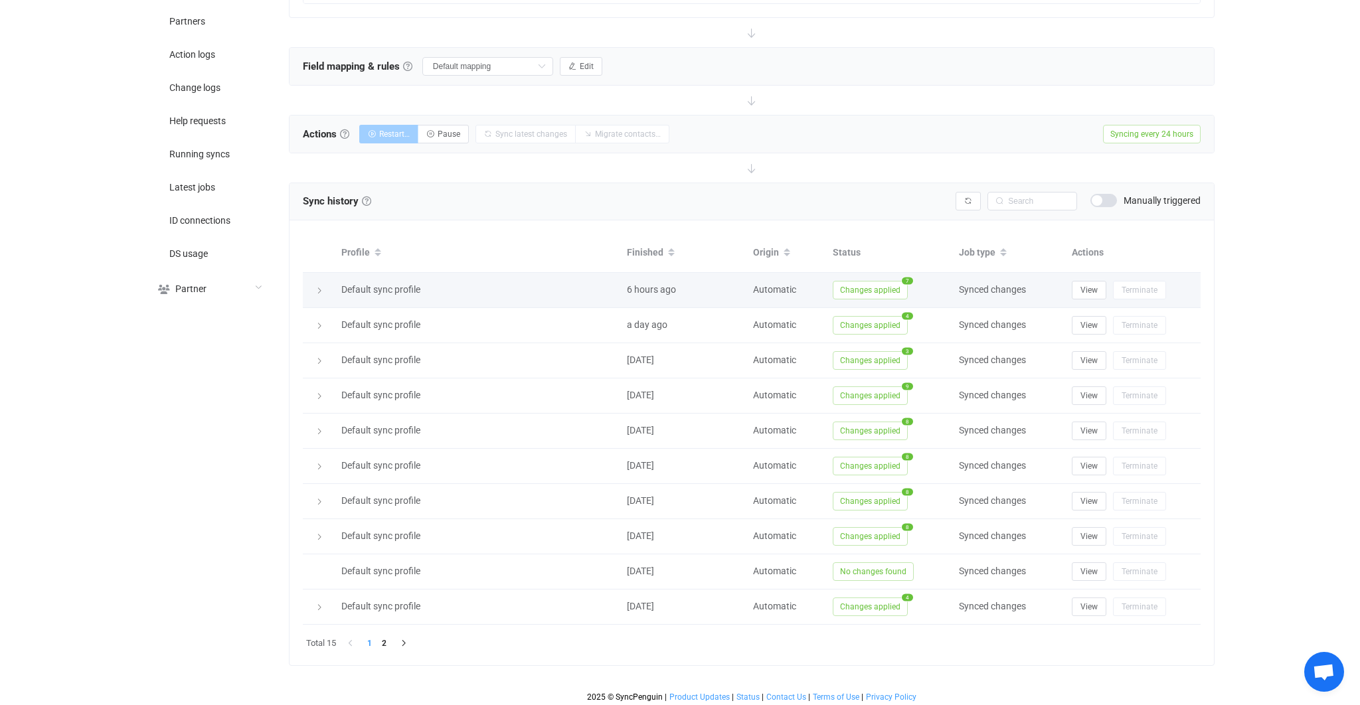
click at [866, 294] on span "Changes applied" at bounding box center [870, 290] width 75 height 19
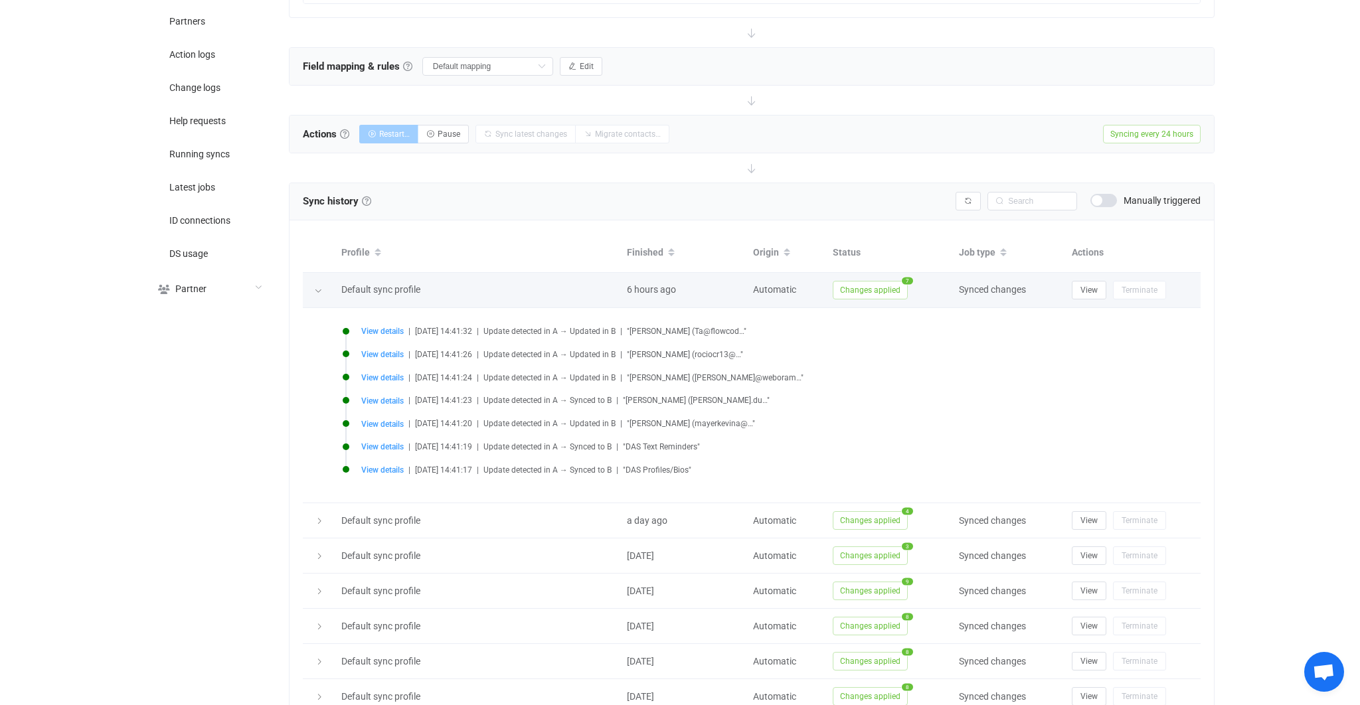
click at [866, 294] on span "Changes applied" at bounding box center [870, 290] width 75 height 19
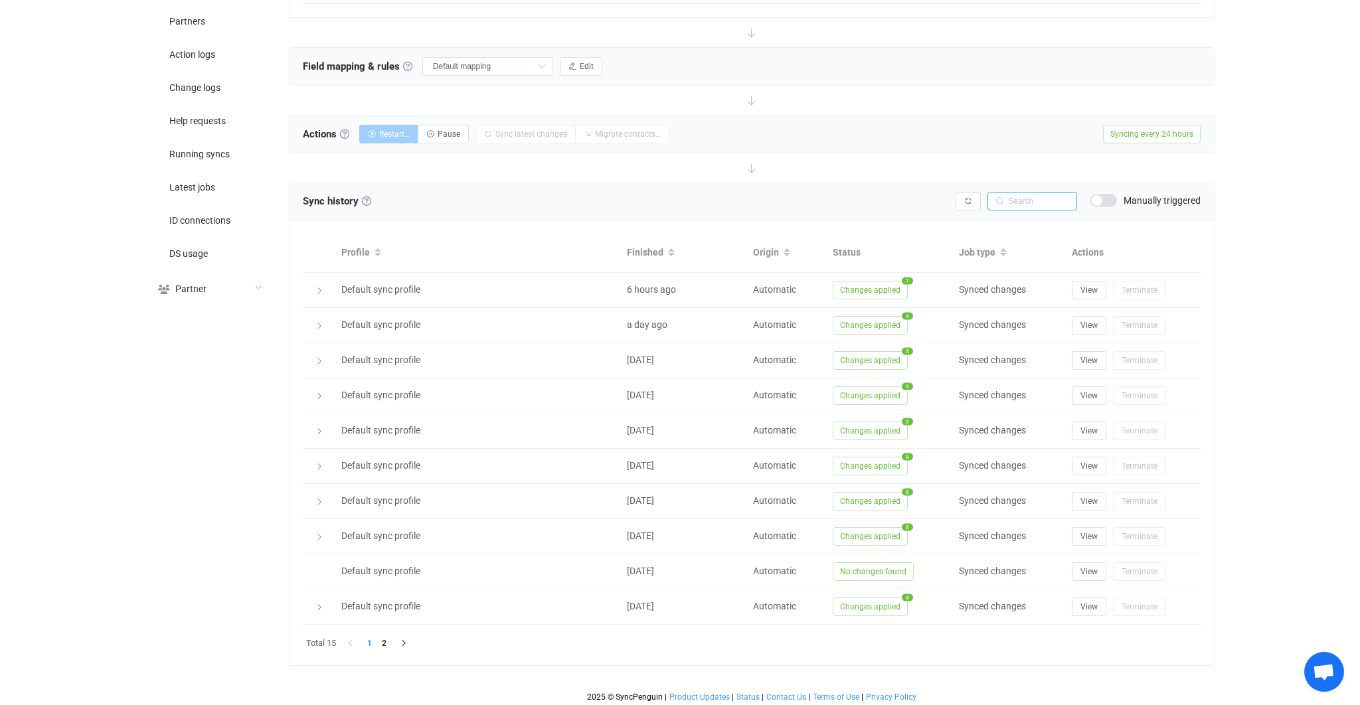
click at [1025, 195] on input "text" at bounding box center [1033, 201] width 90 height 19
paste input "Bellagio VIP Services"
type input "Bellagio VIP Services"
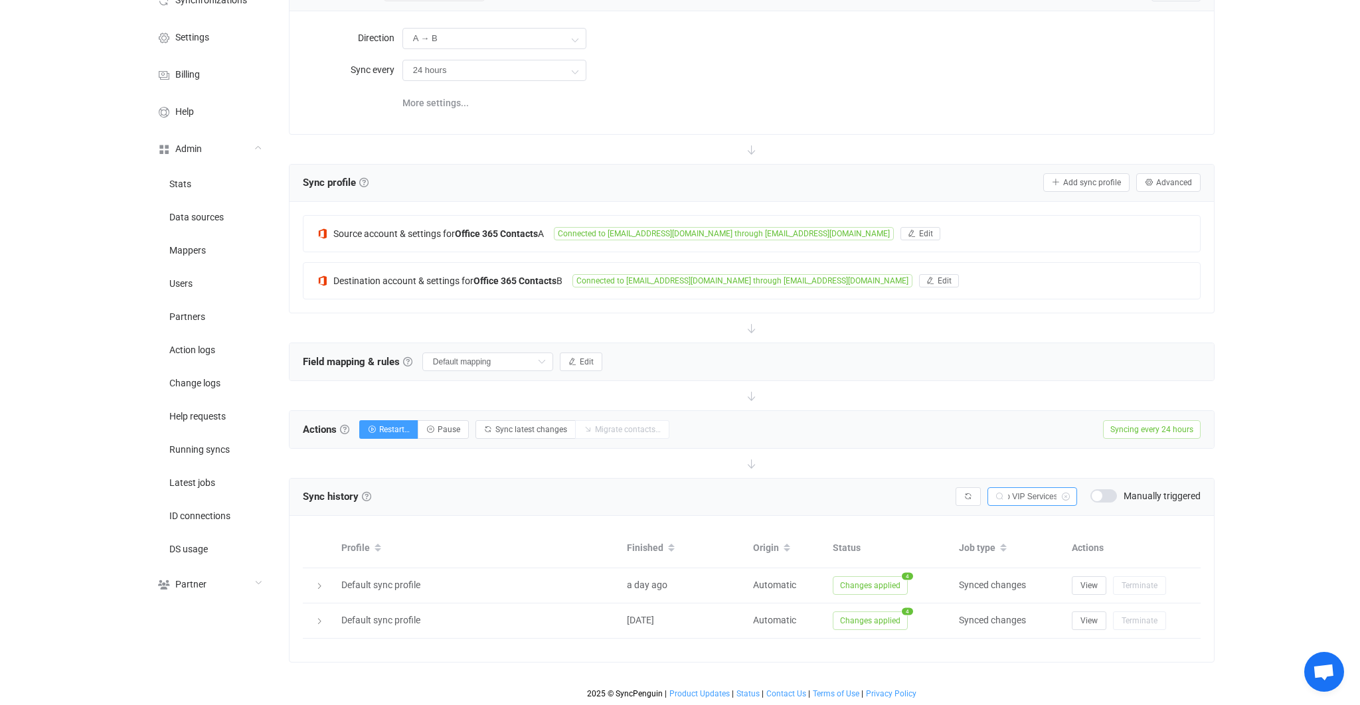
scroll to position [98, 0]
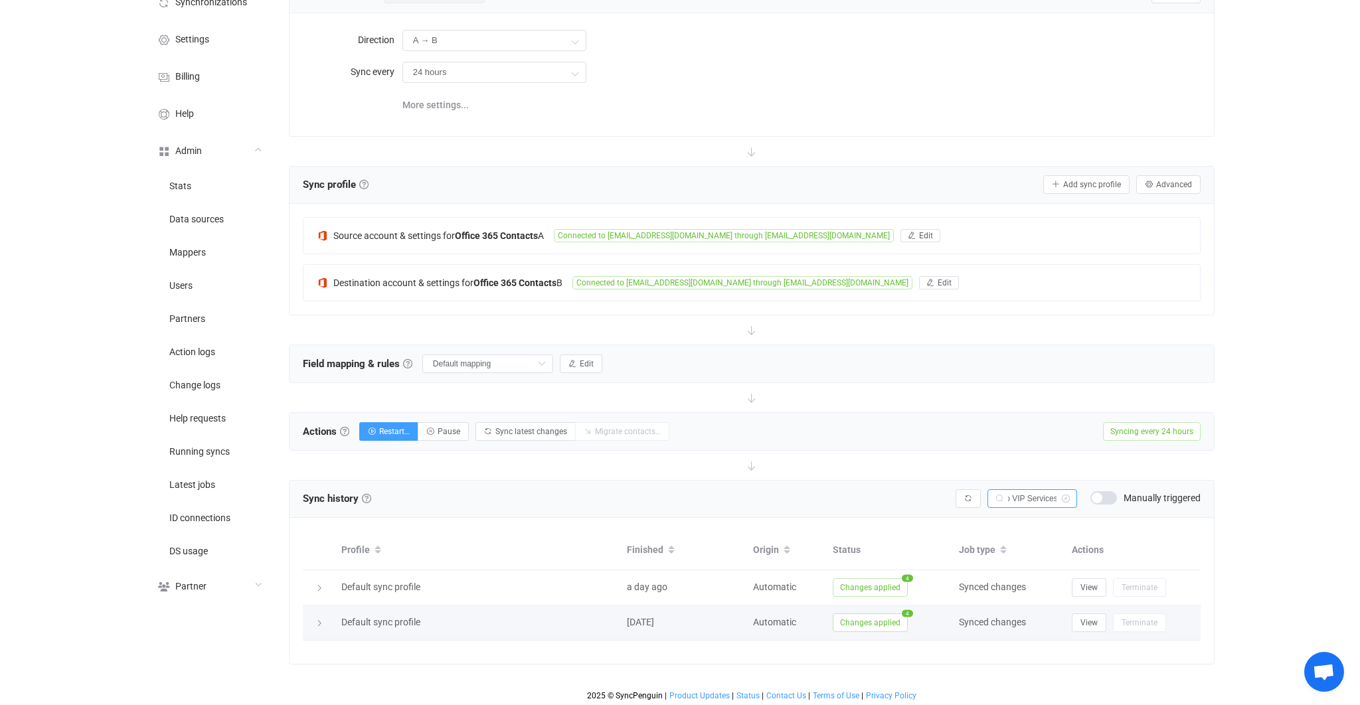
click at [872, 618] on span "Changes applied" at bounding box center [870, 623] width 75 height 19
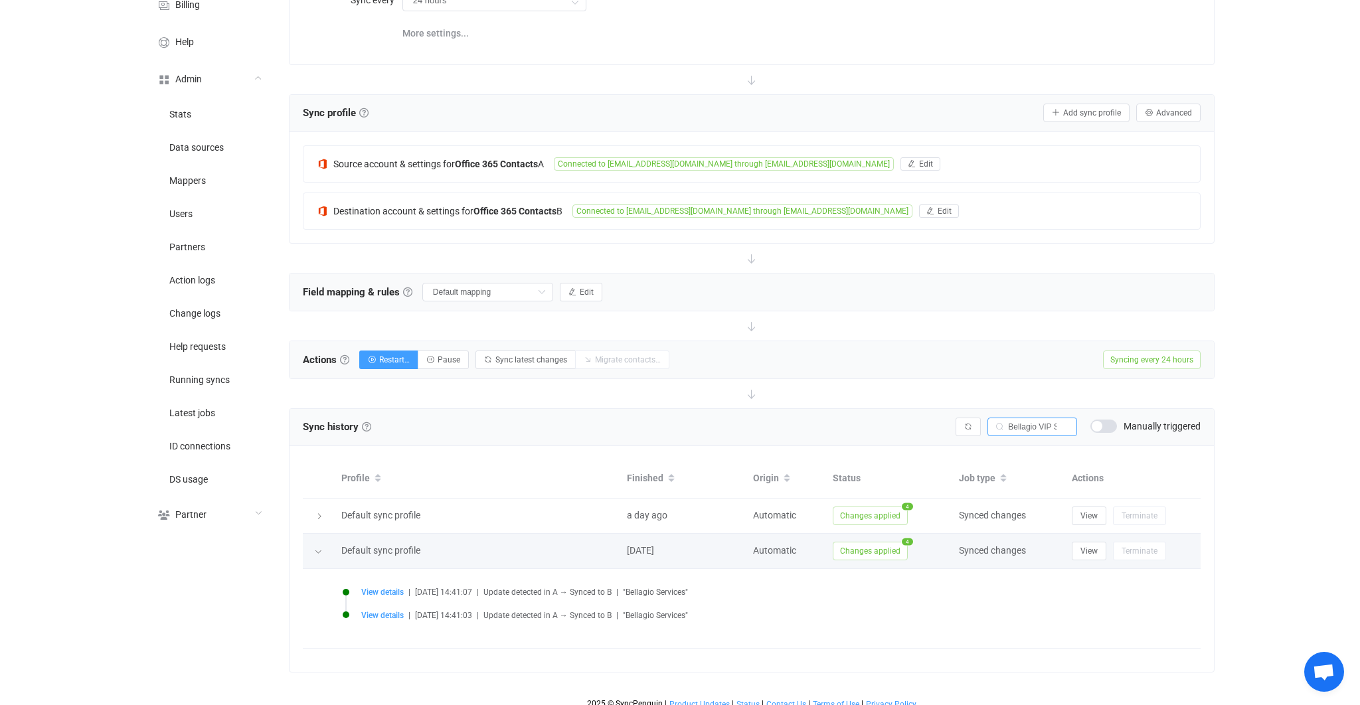
scroll to position [177, 0]
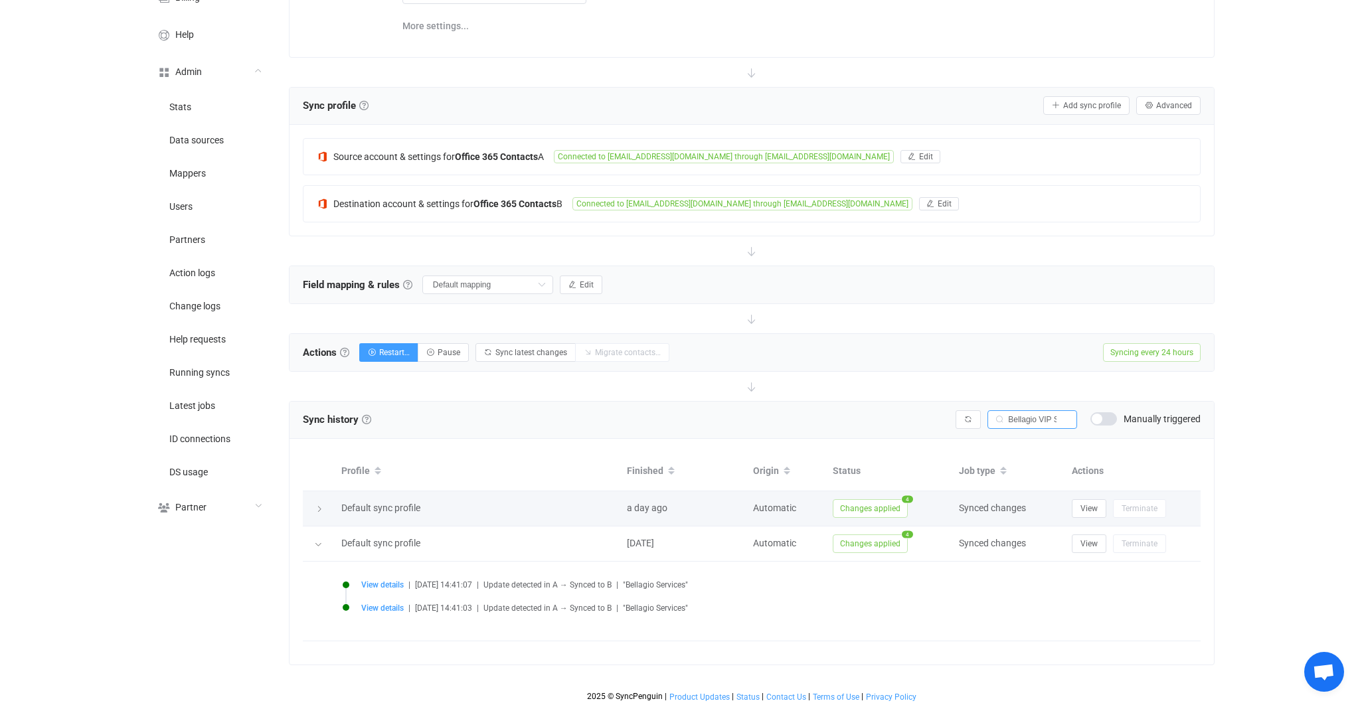
click at [865, 511] on span "Changes applied" at bounding box center [870, 508] width 75 height 19
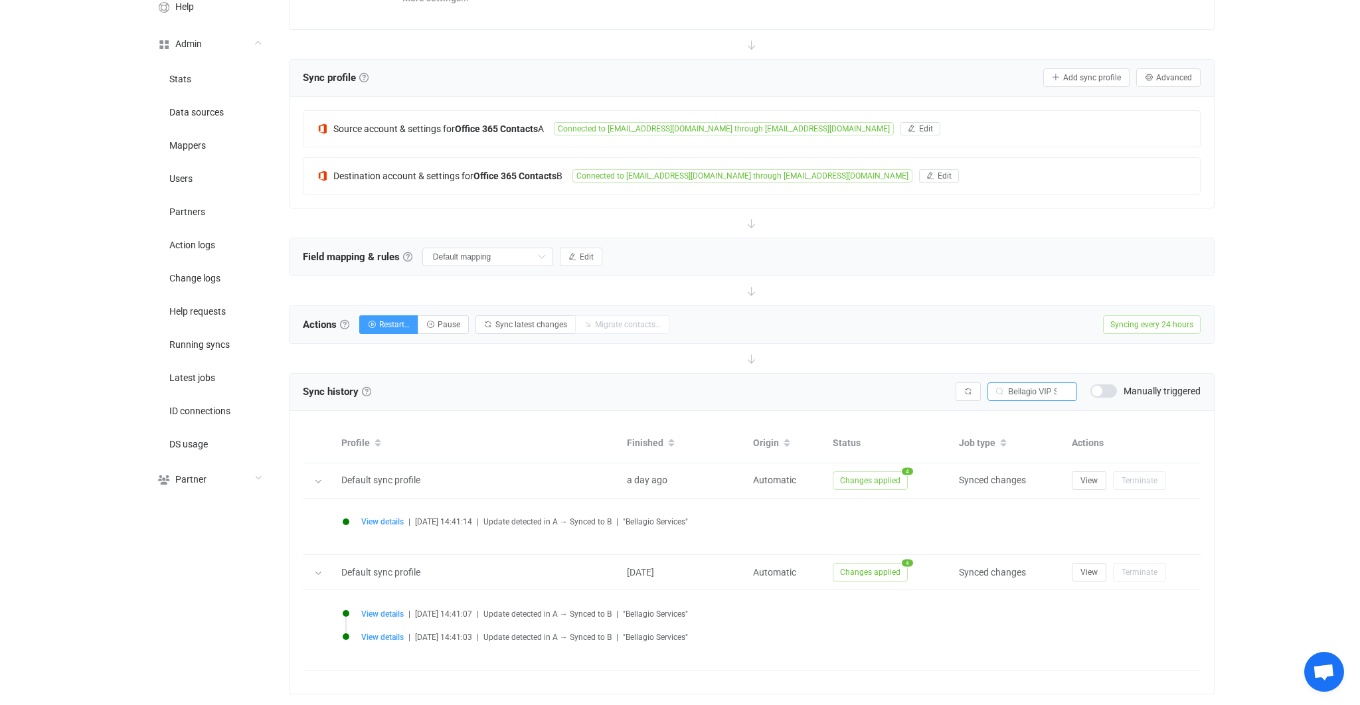
scroll to position [234, 0]
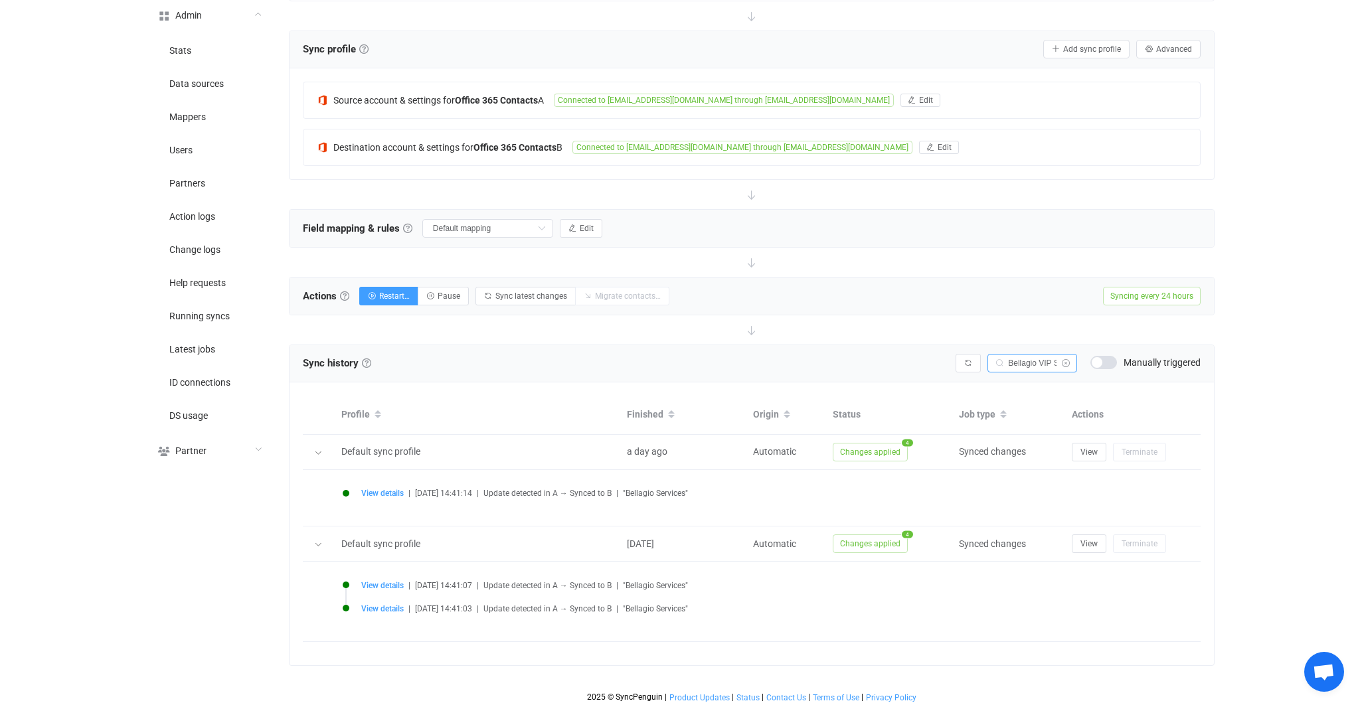
click at [1067, 365] on icon at bounding box center [1065, 363] width 17 height 19
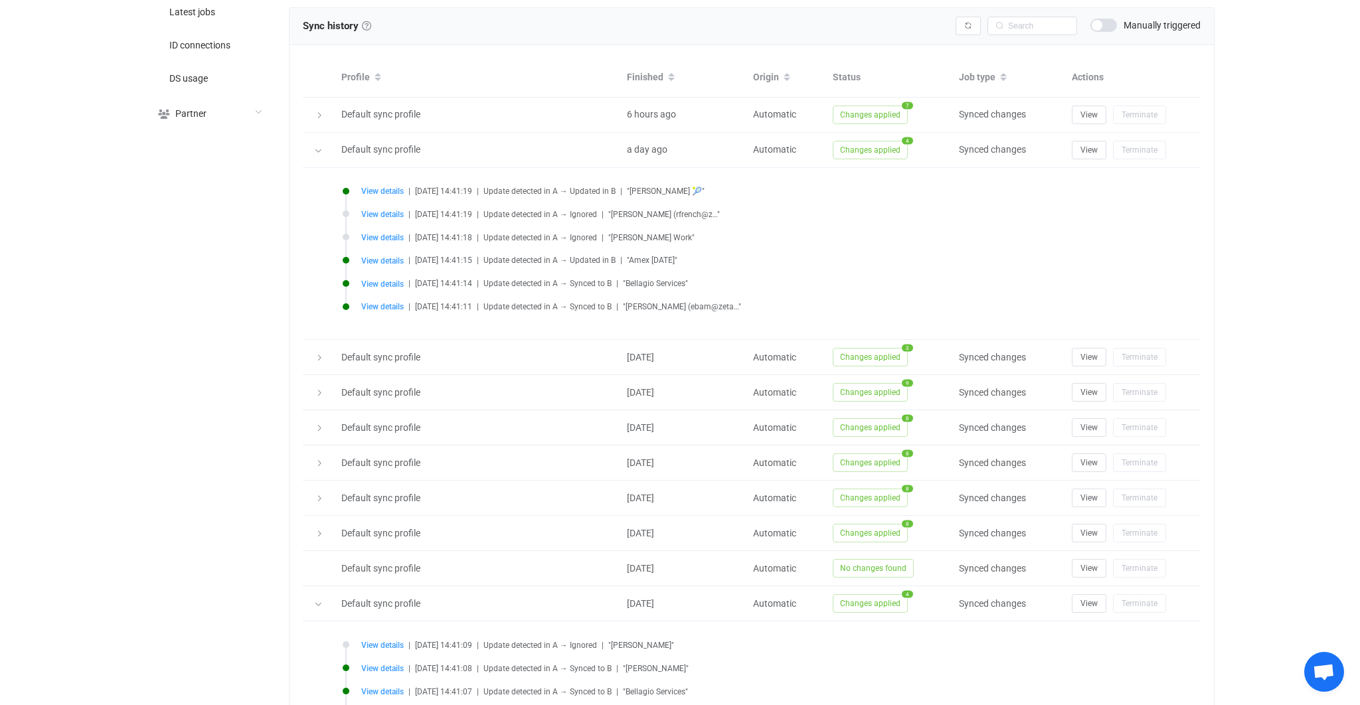
scroll to position [311, 0]
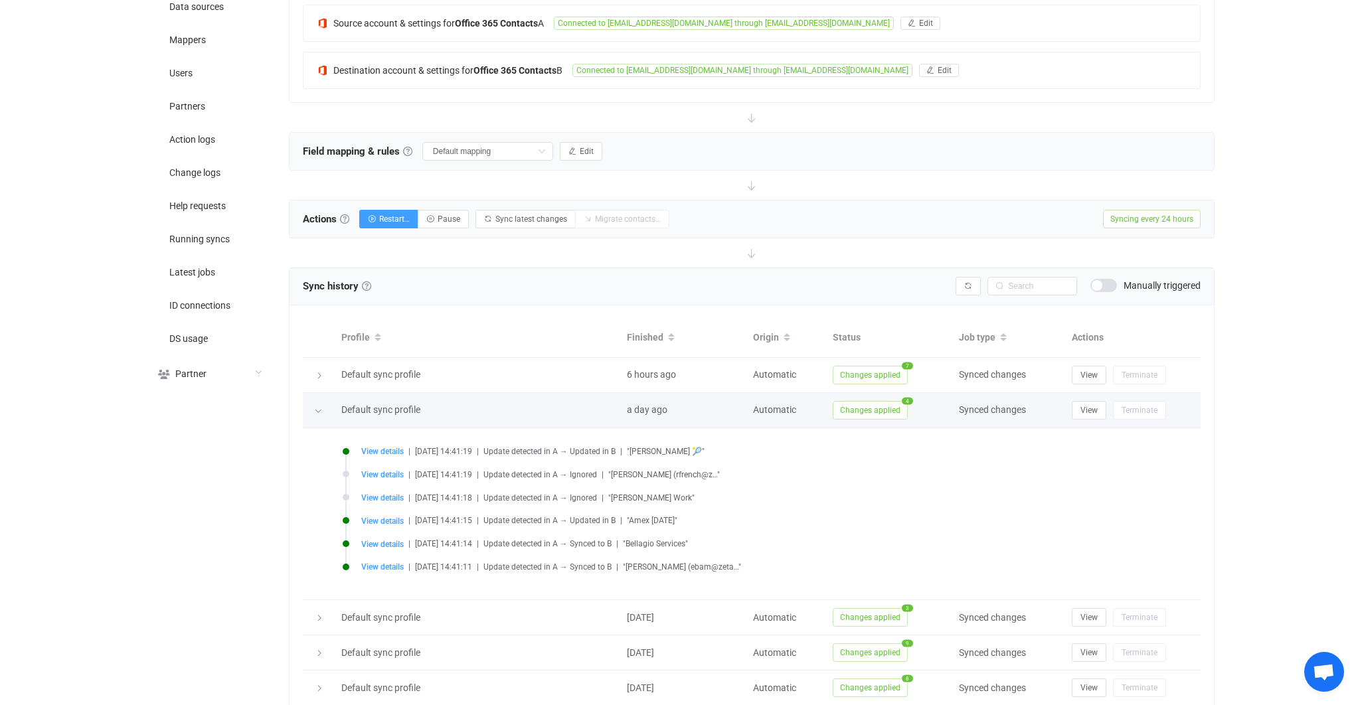
click at [317, 414] on div at bounding box center [318, 410] width 13 height 19
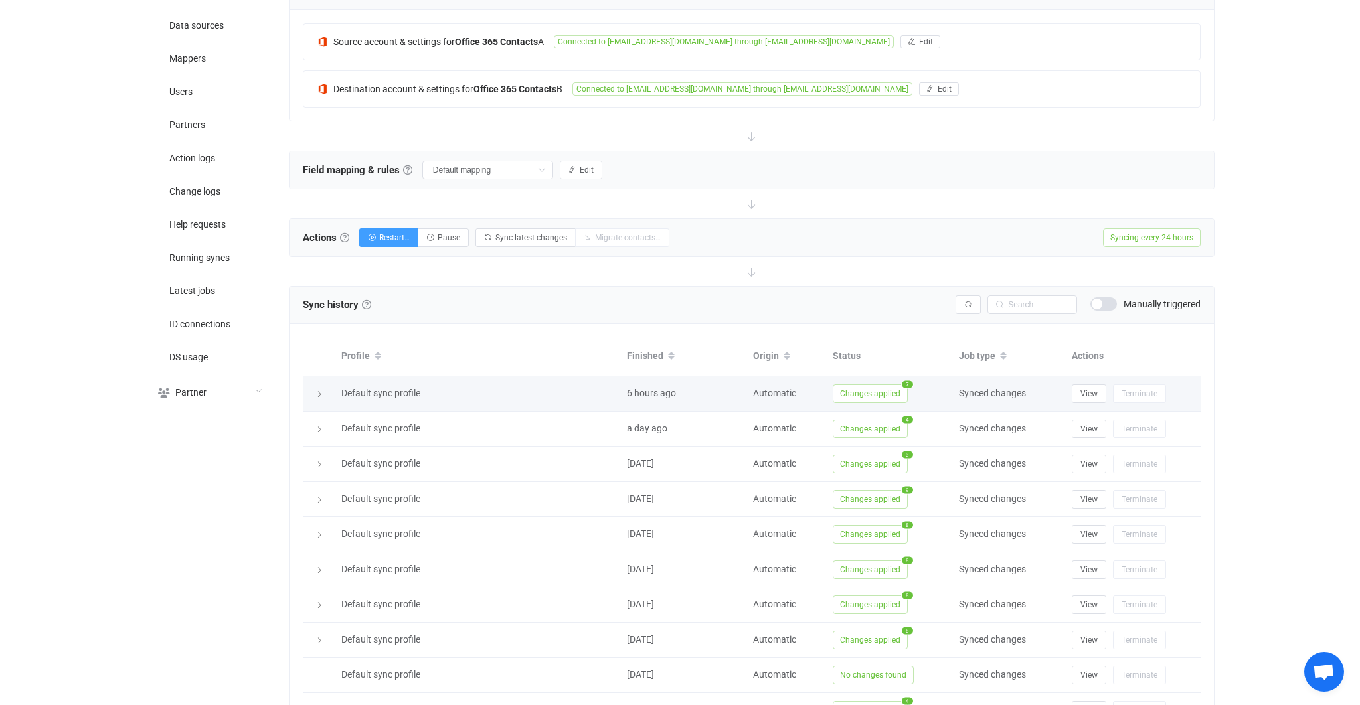
scroll to position [0, 0]
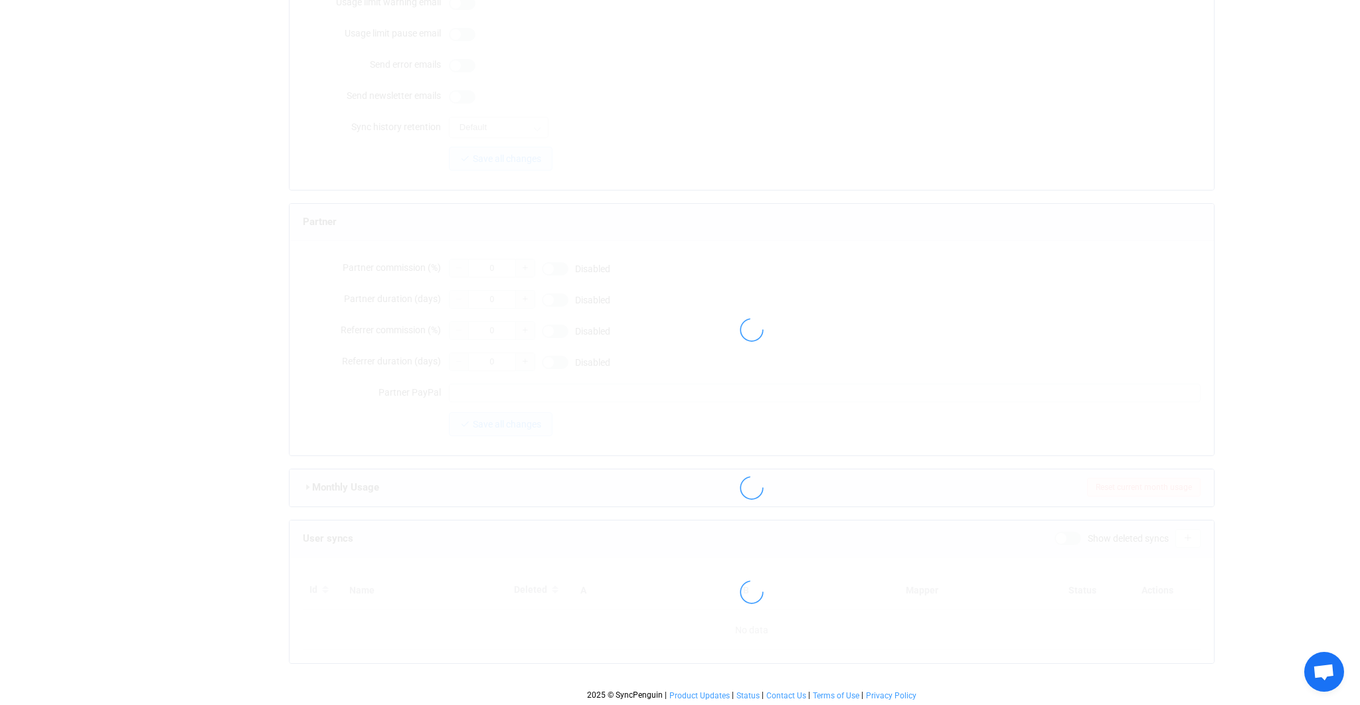
type input "phongadmin@caivis.com"
type input "dl-itglobal-corpit@zetaglobal.com"
type input "[PERSON_NAME] Admin"
type input "14"
type input "14 days"
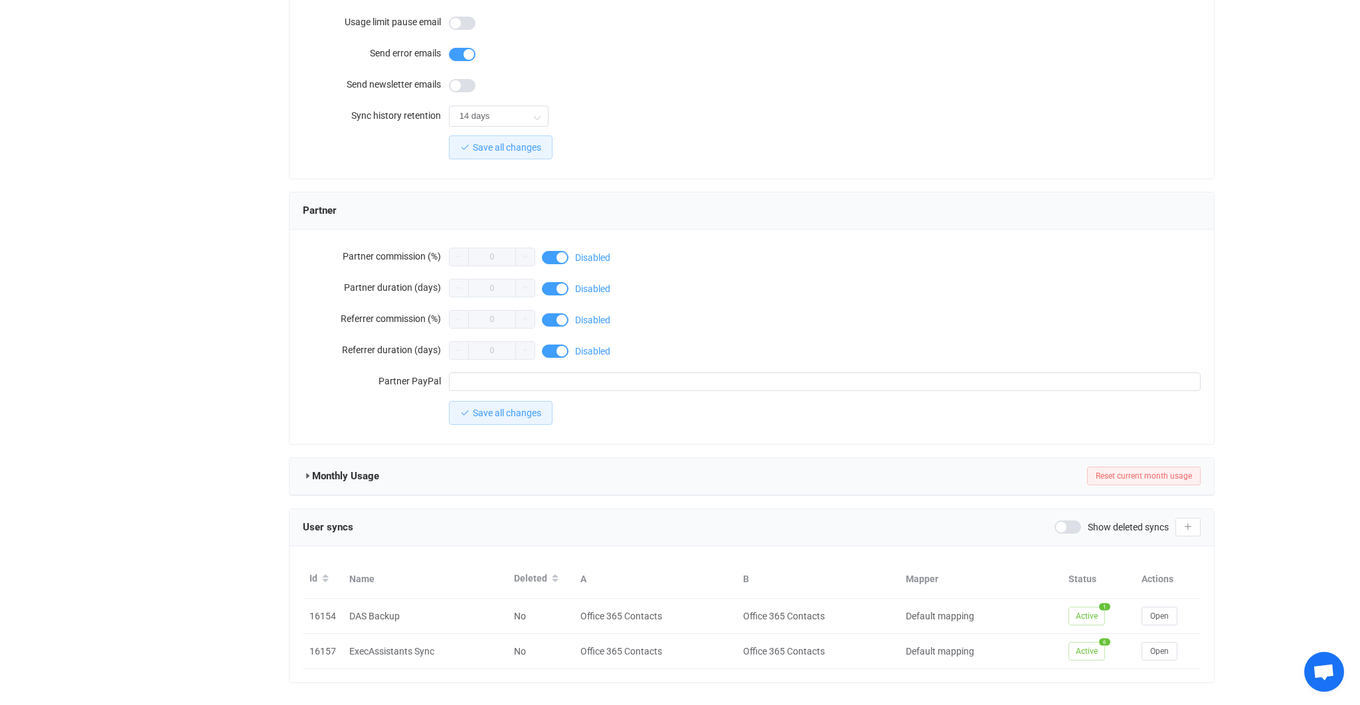
scroll to position [1012, 0]
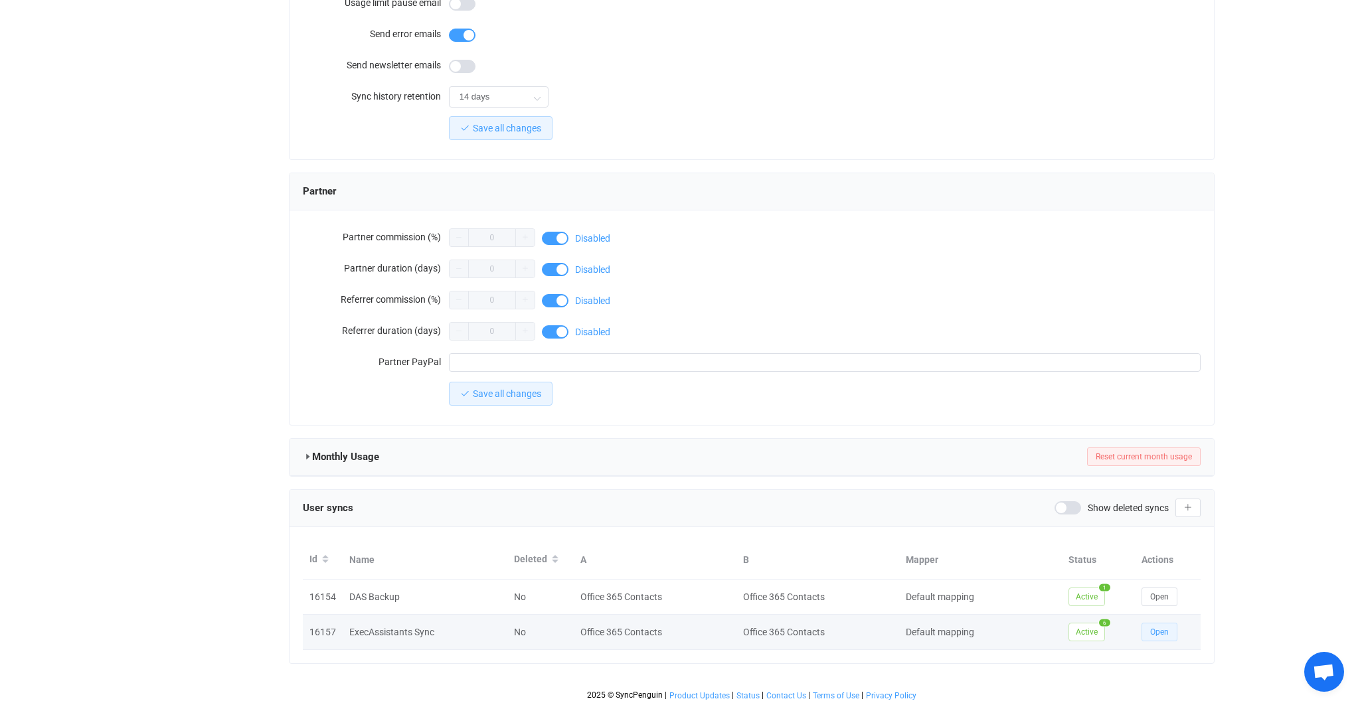
click at [1154, 628] on span "Open" at bounding box center [1159, 632] width 19 height 9
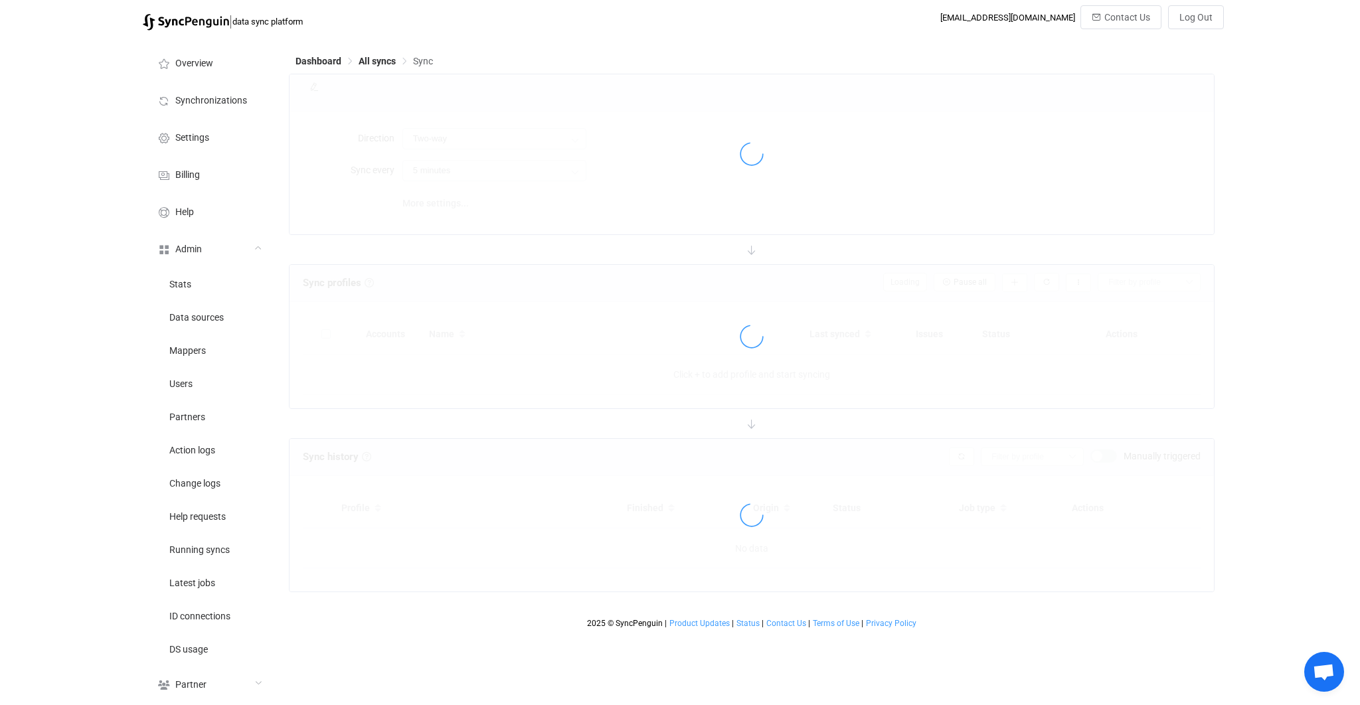
type input "2 hours"
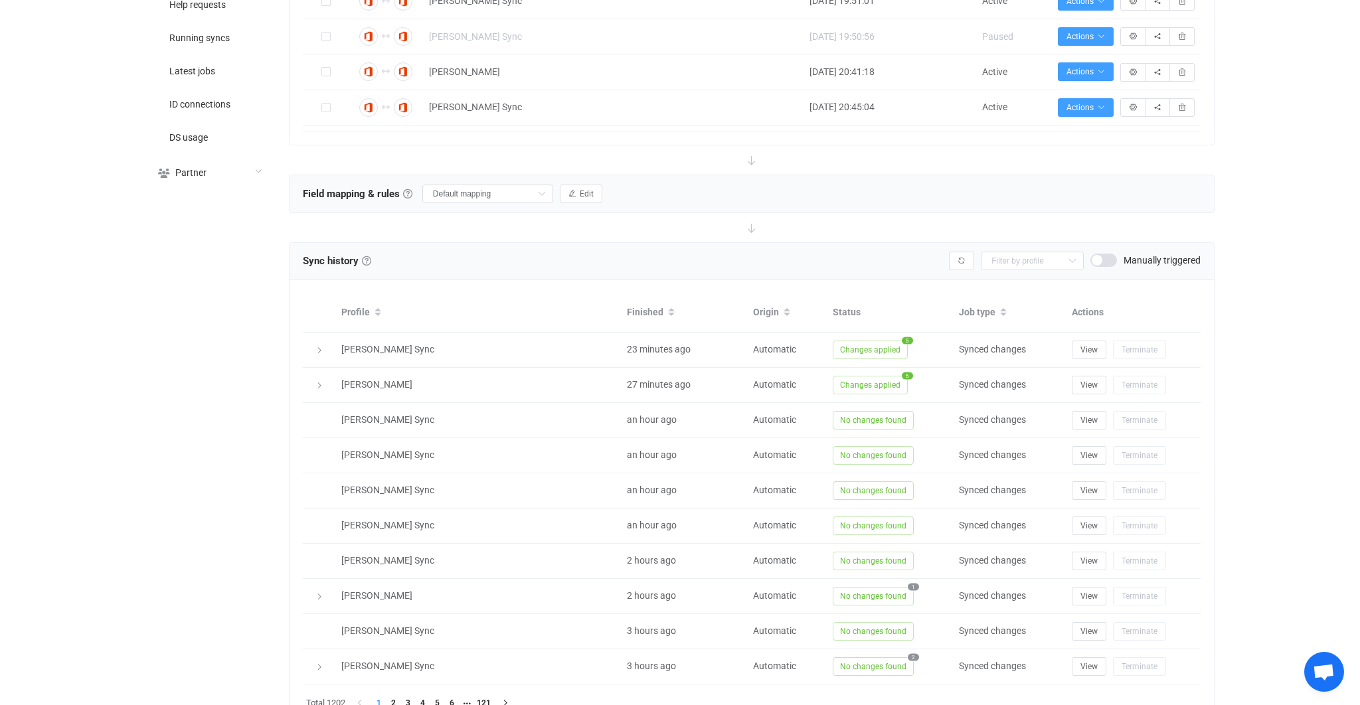
scroll to position [573, 0]
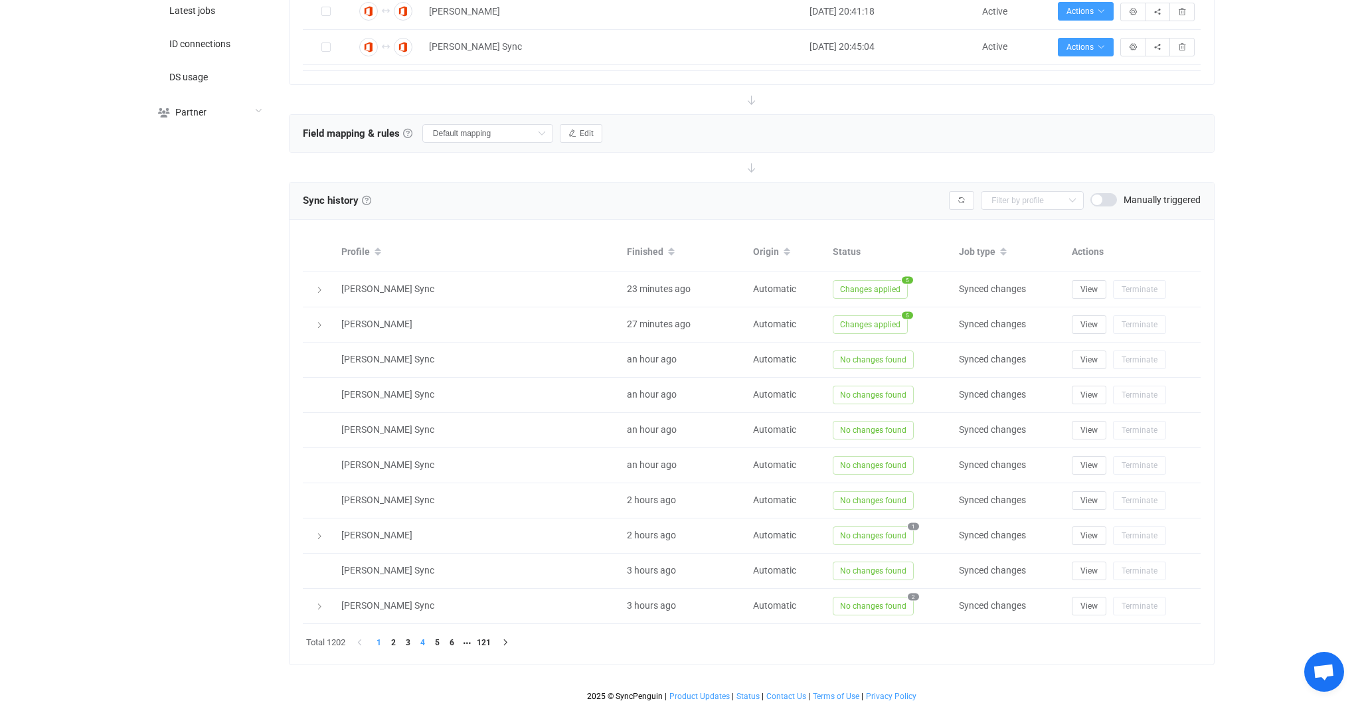
click at [430, 639] on li "4" at bounding box center [423, 643] width 15 height 15
click at [453, 641] on li "6" at bounding box center [452, 643] width 15 height 15
click at [466, 641] on li "8" at bounding box center [467, 643] width 15 height 15
click at [466, 640] on li "10" at bounding box center [467, 643] width 15 height 15
click at [874, 353] on span "Changes applied" at bounding box center [870, 360] width 75 height 19
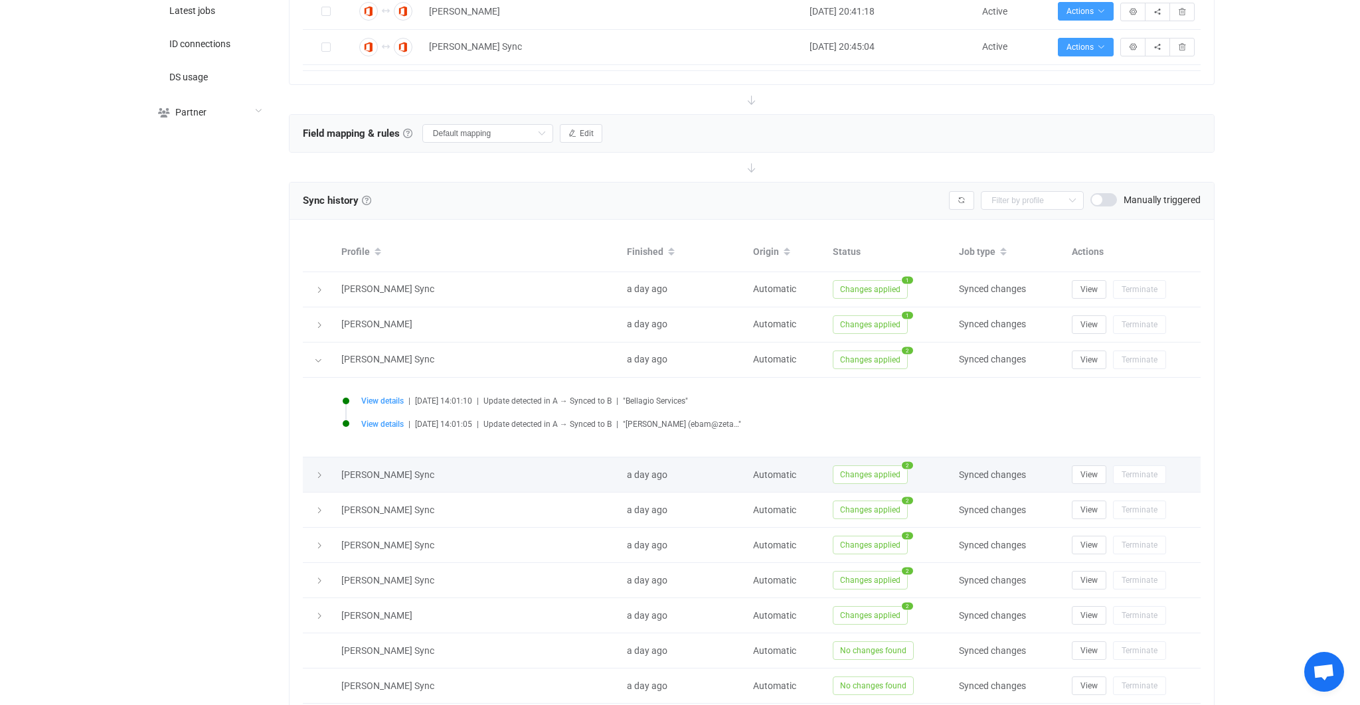
click at [865, 466] on span "Changes applied" at bounding box center [870, 475] width 75 height 19
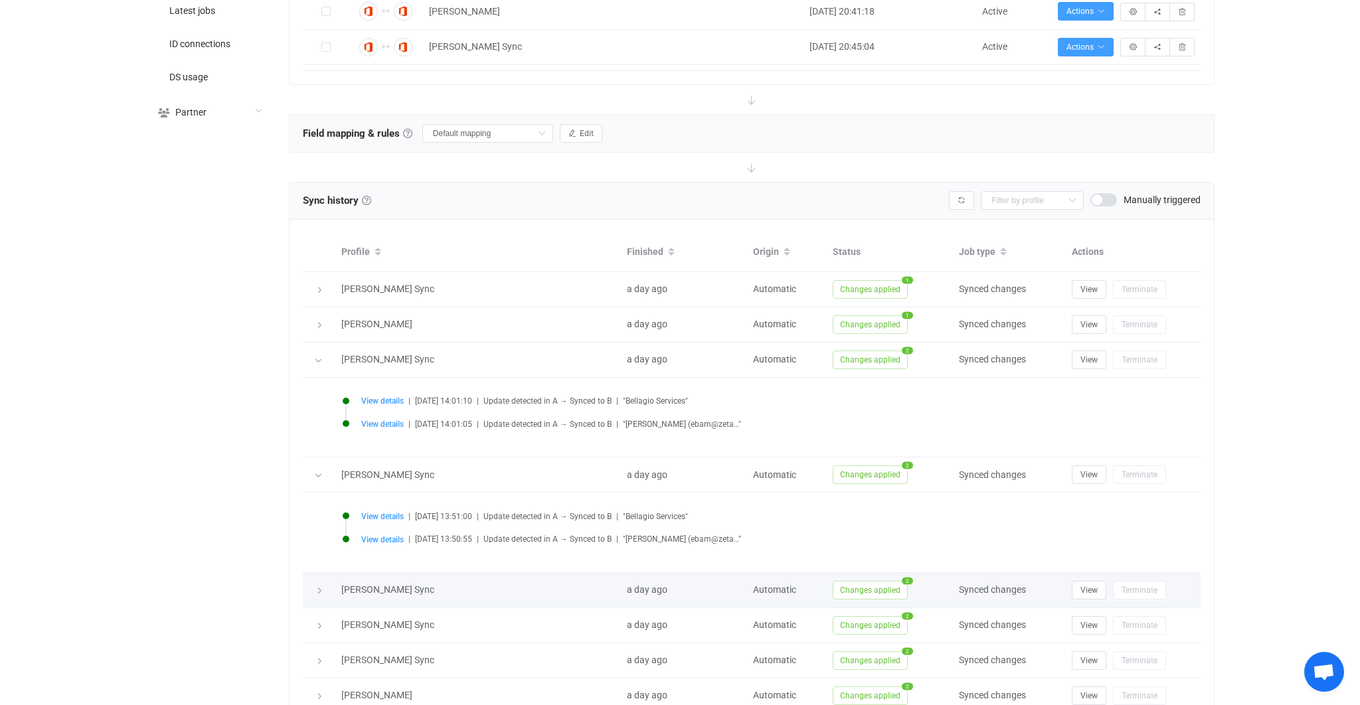
click at [865, 585] on span "Changes applied" at bounding box center [870, 590] width 75 height 19
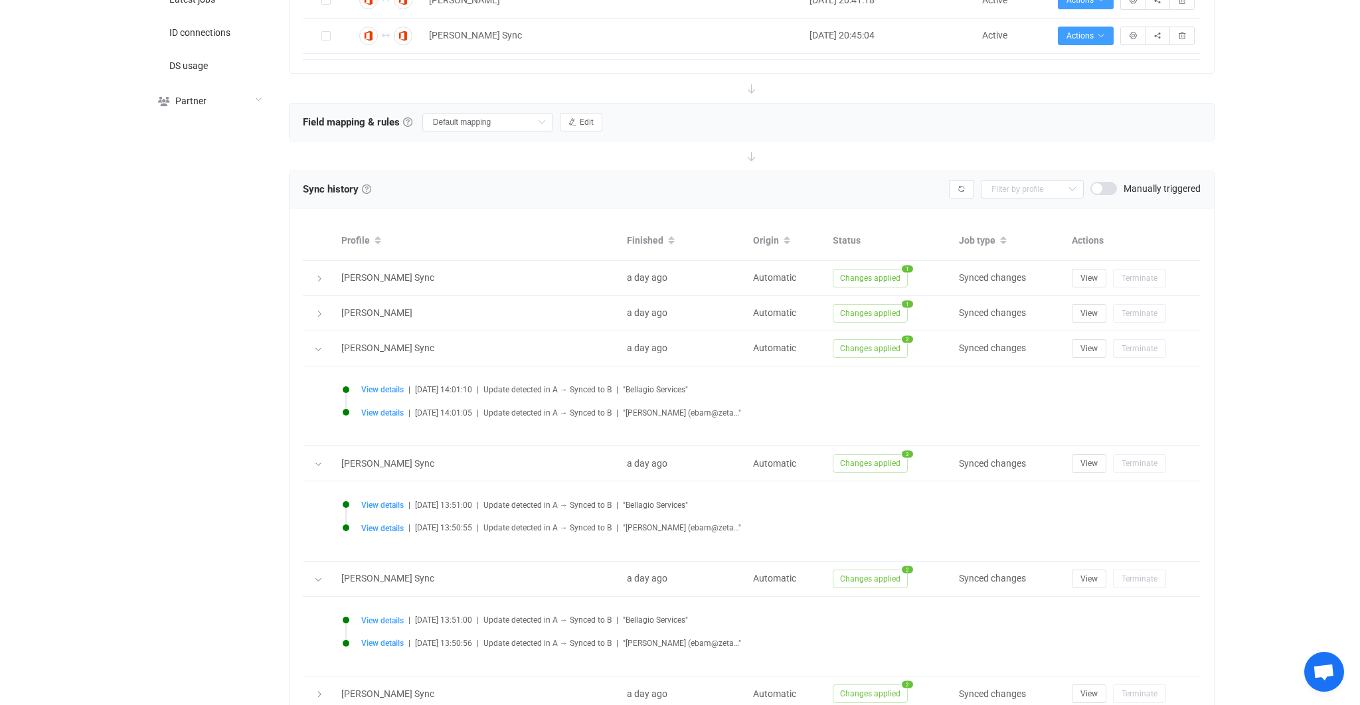
scroll to position [810, 0]
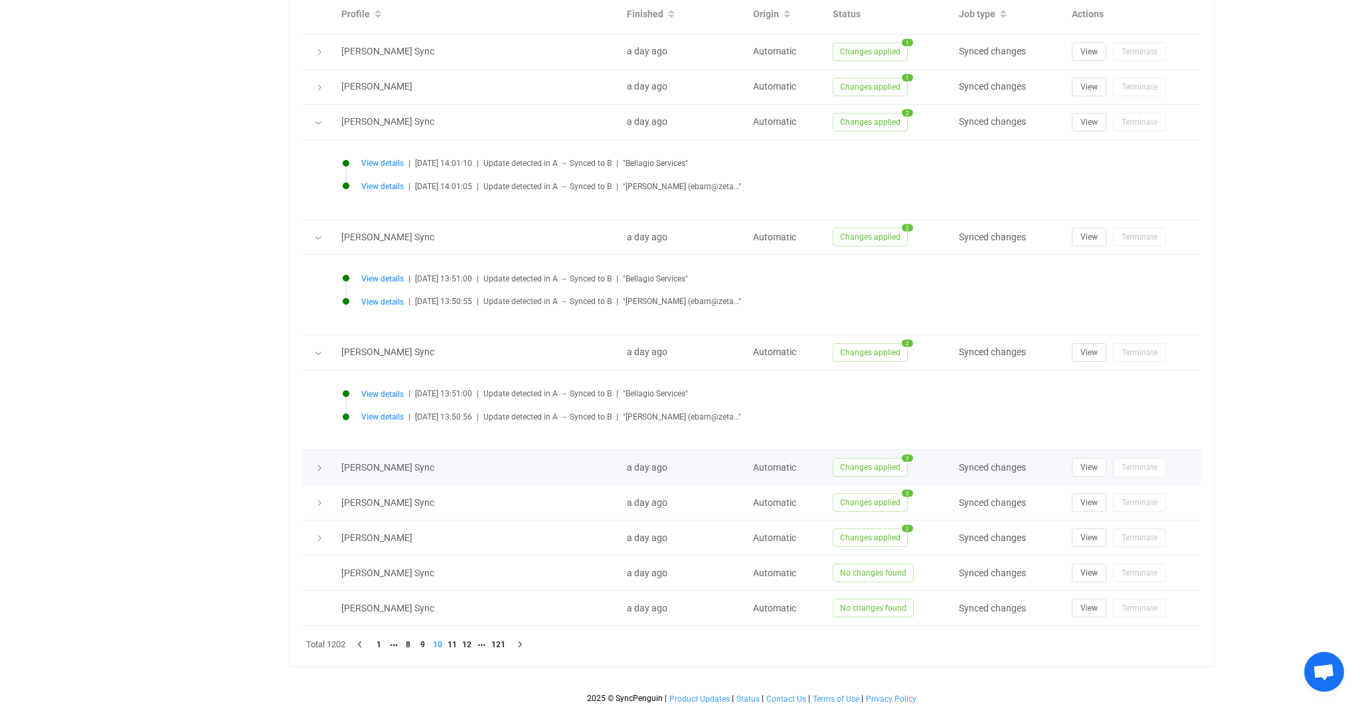
click at [868, 464] on span "Changes applied" at bounding box center [870, 467] width 75 height 19
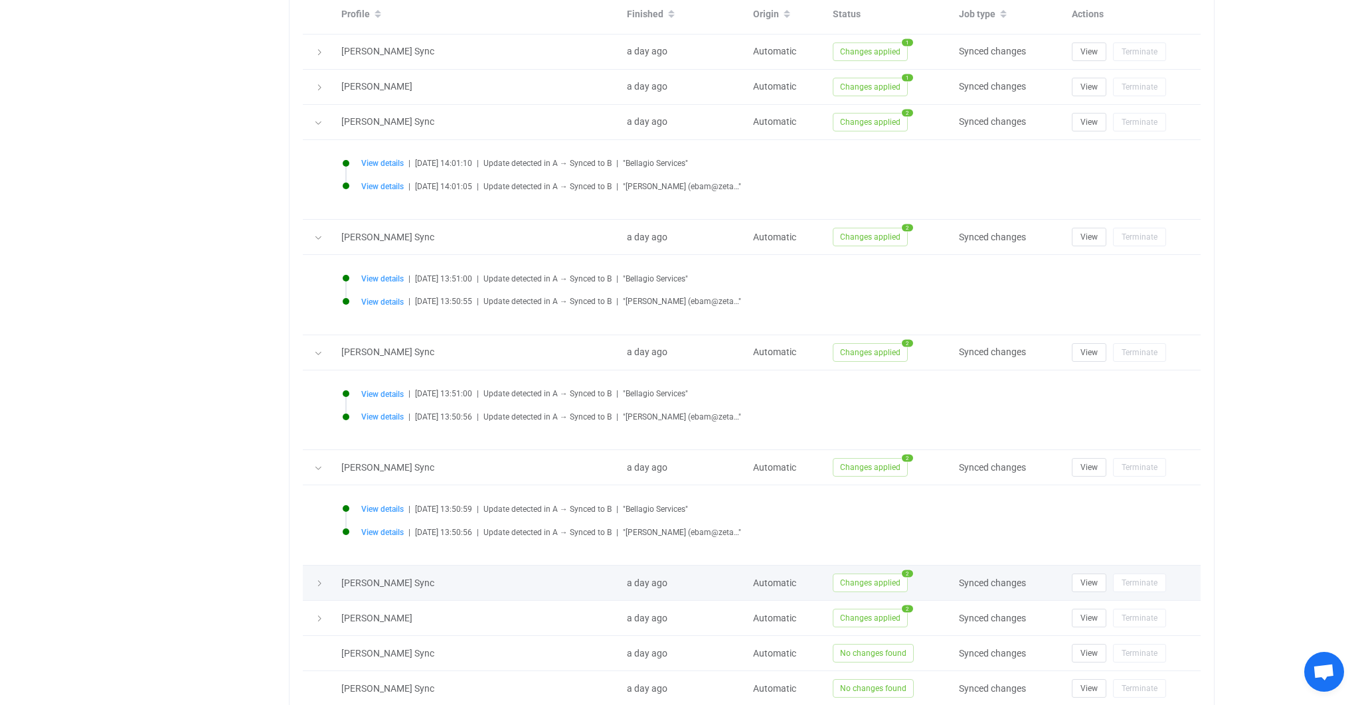
click at [881, 574] on span "Changes applied" at bounding box center [870, 583] width 75 height 19
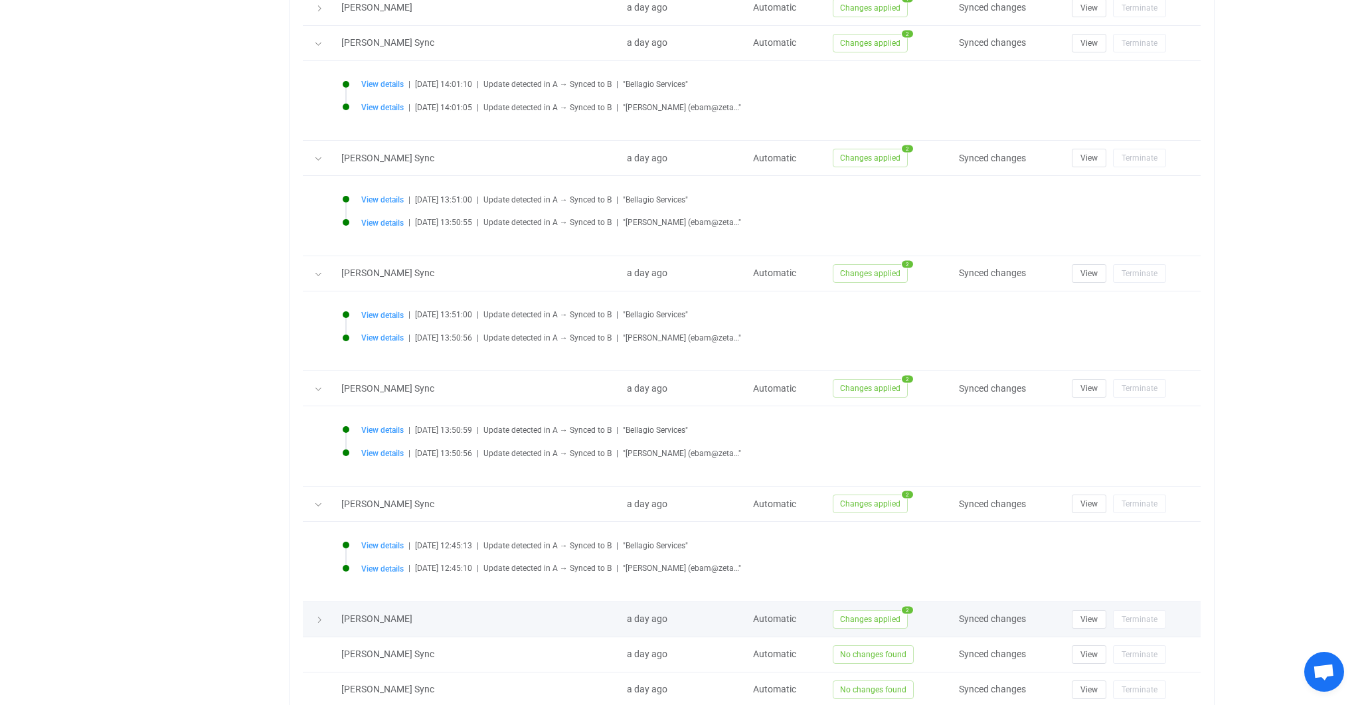
scroll to position [968, 0]
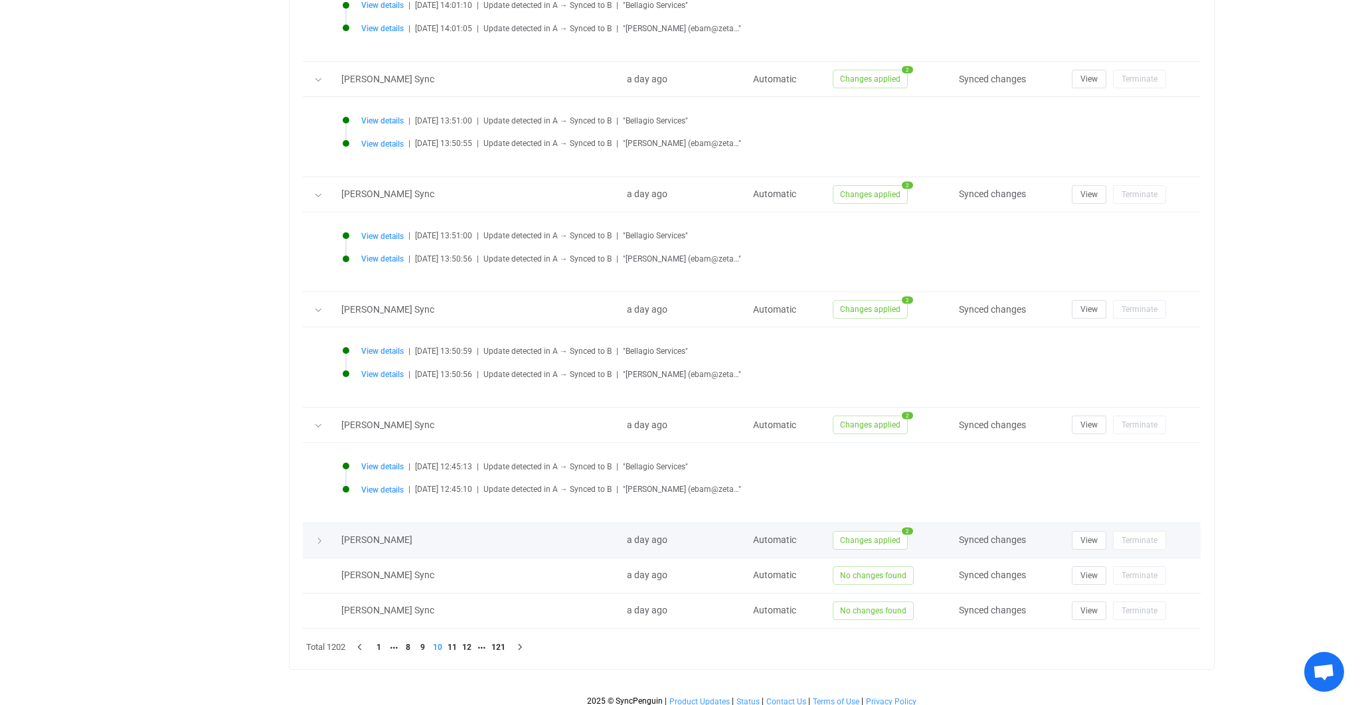
click at [863, 533] on span "Changes applied" at bounding box center [870, 540] width 75 height 19
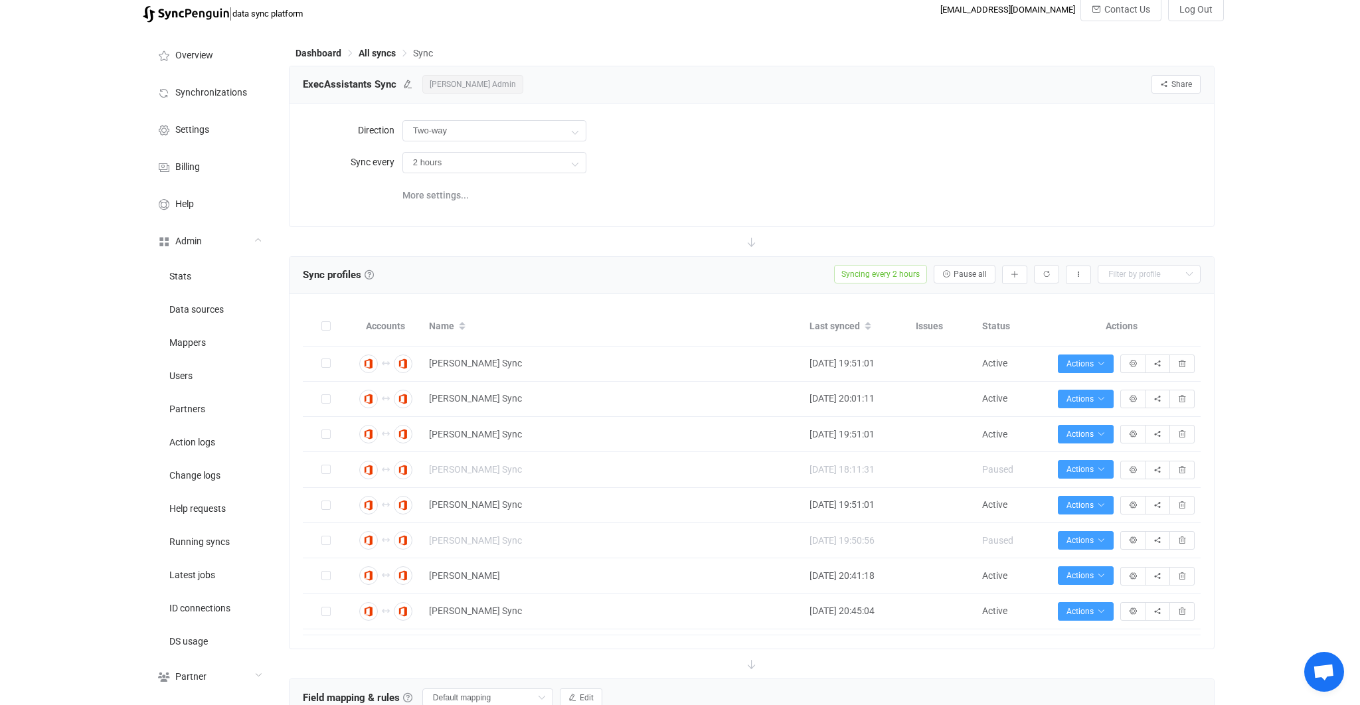
scroll to position [0, 0]
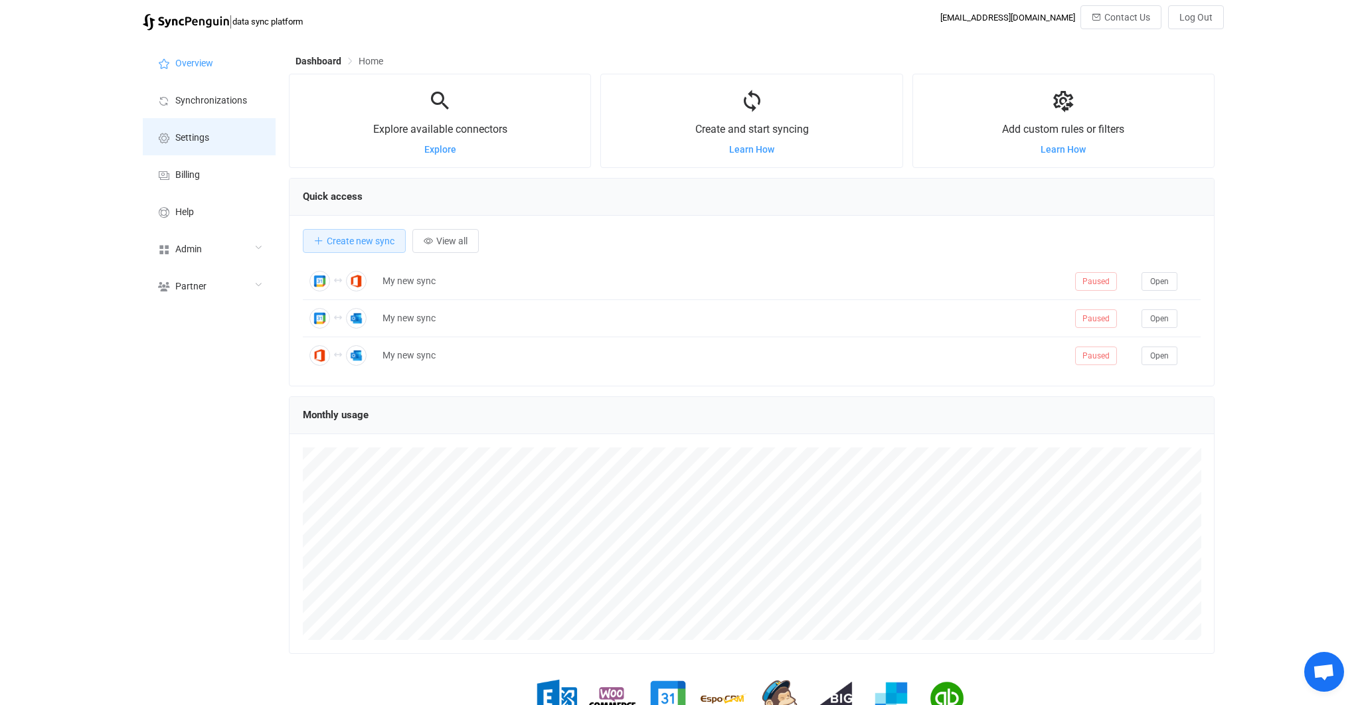
scroll to position [257, 926]
click at [215, 100] on span "Synchronizations" at bounding box center [211, 101] width 72 height 11
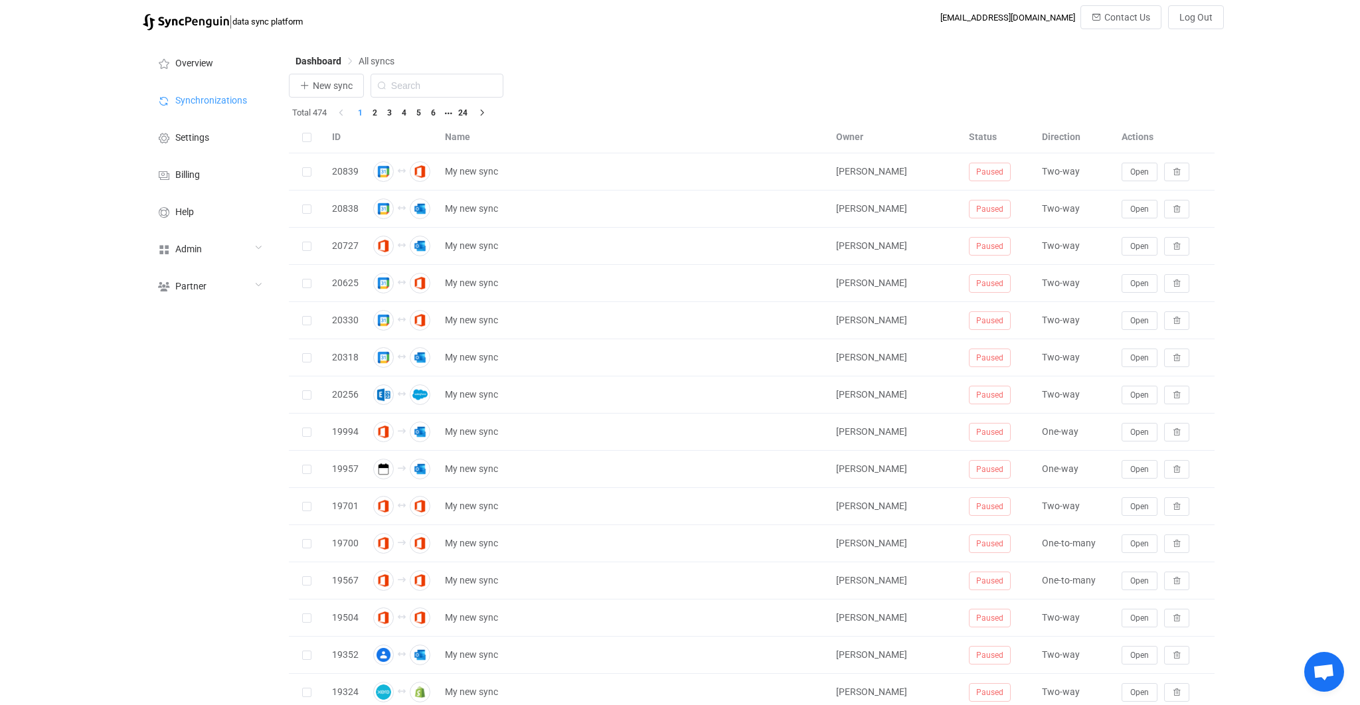
click at [329, 100] on div "New sync" at bounding box center [752, 89] width 926 height 31
click at [331, 96] on button "New sync" at bounding box center [326, 86] width 75 height 24
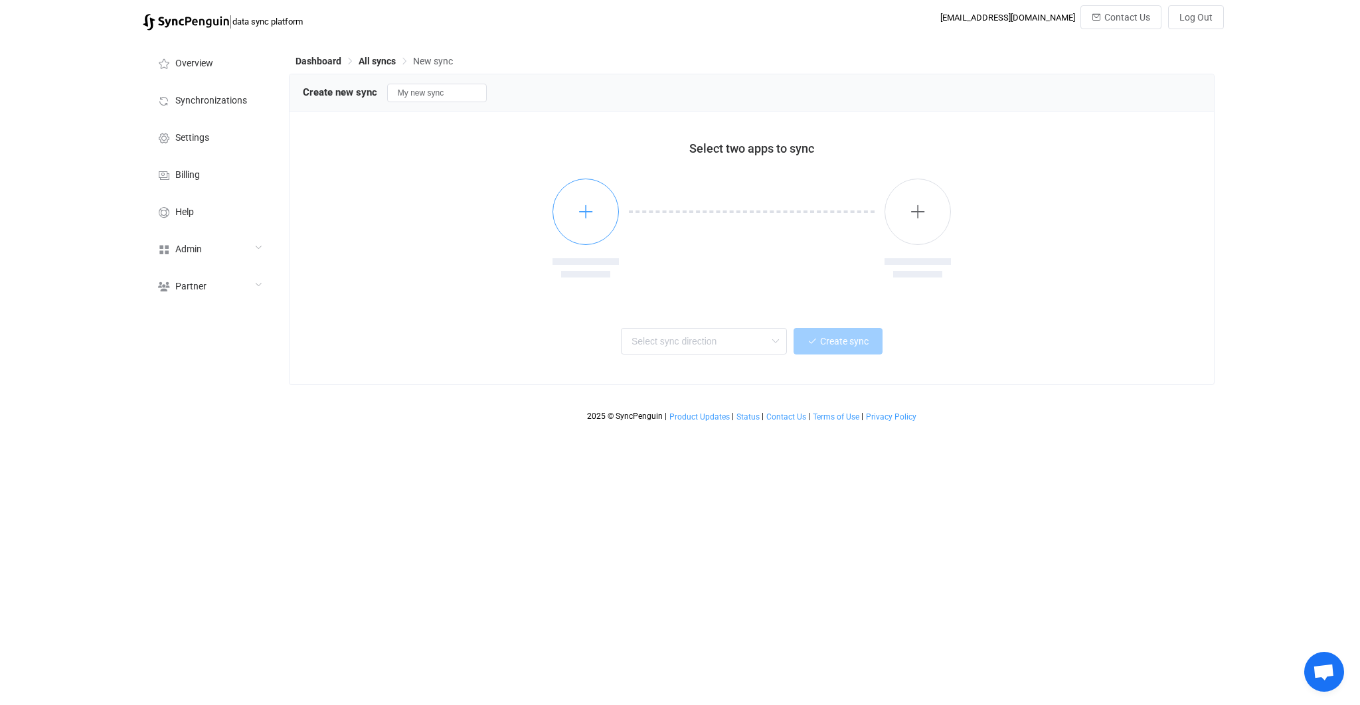
click at [606, 218] on button "button" at bounding box center [586, 212] width 66 height 66
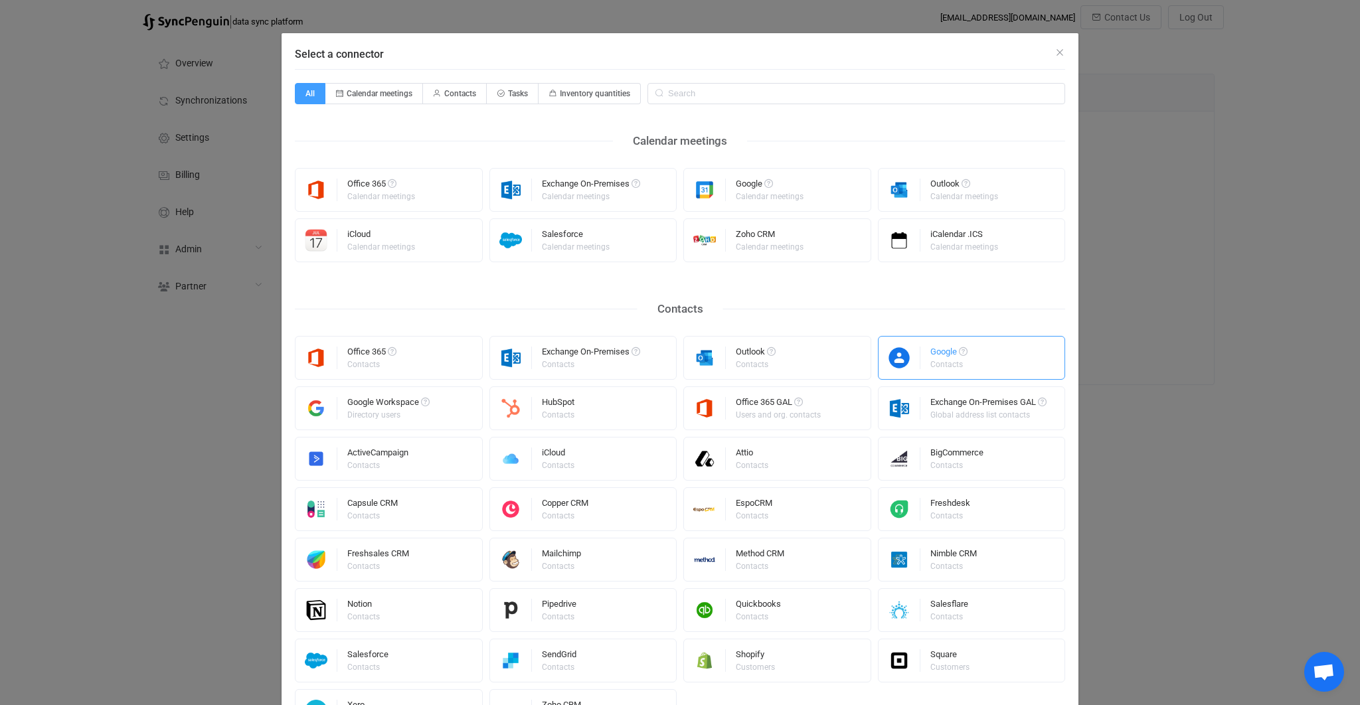
click at [918, 357] on img "Select a connector" at bounding box center [900, 358] width 42 height 23
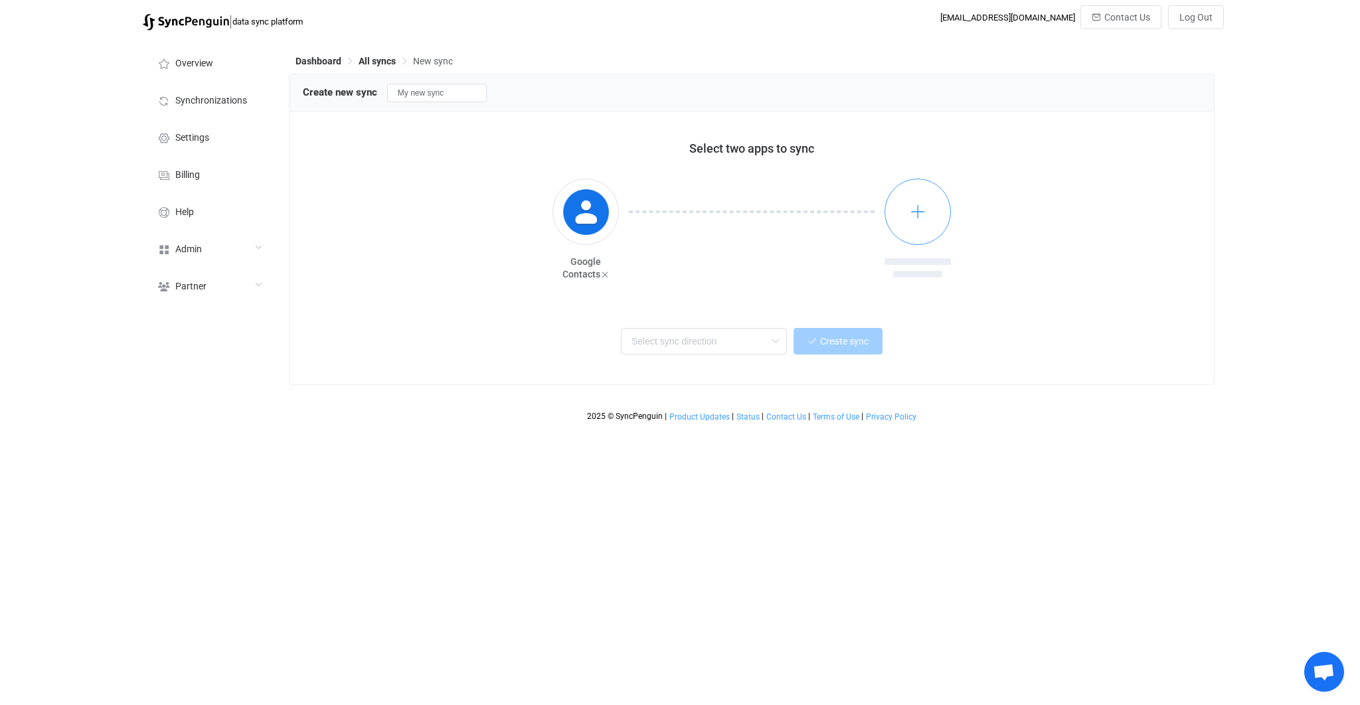
click at [916, 219] on icon "button" at bounding box center [918, 211] width 17 height 17
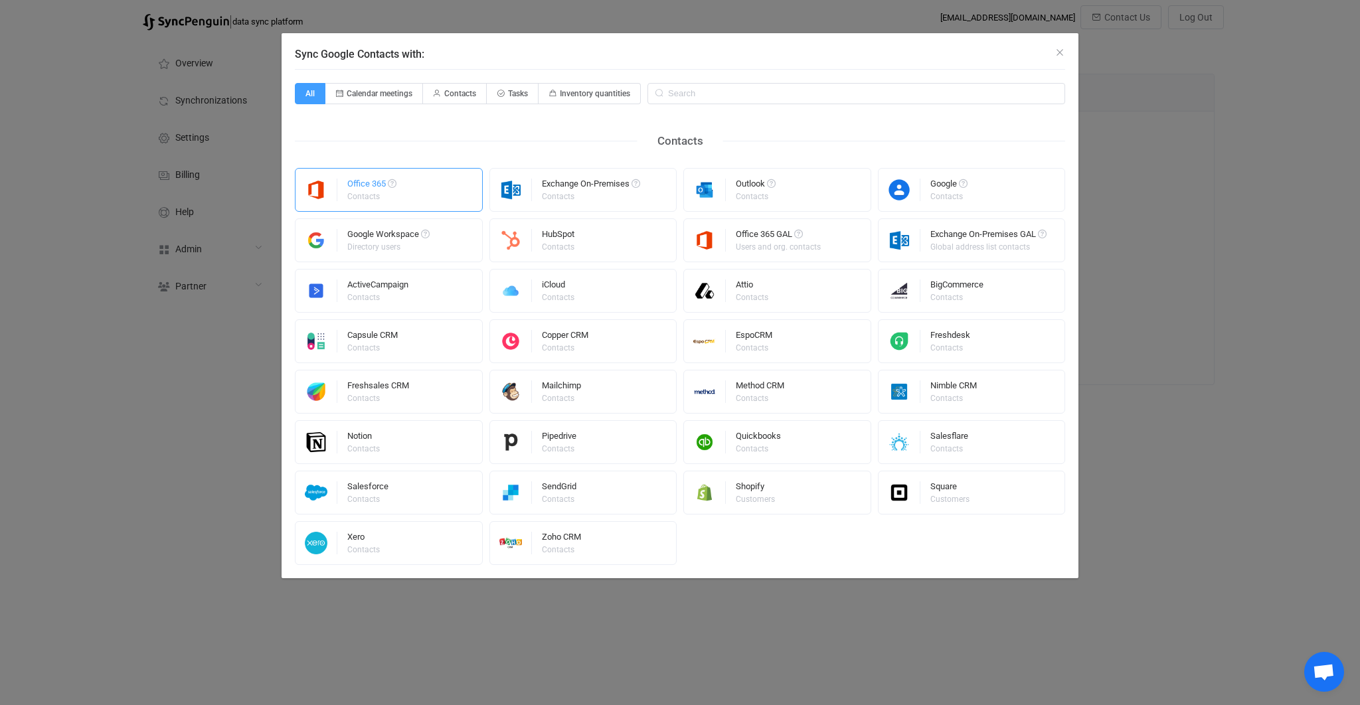
click at [389, 184] on div "Office 365" at bounding box center [371, 185] width 49 height 13
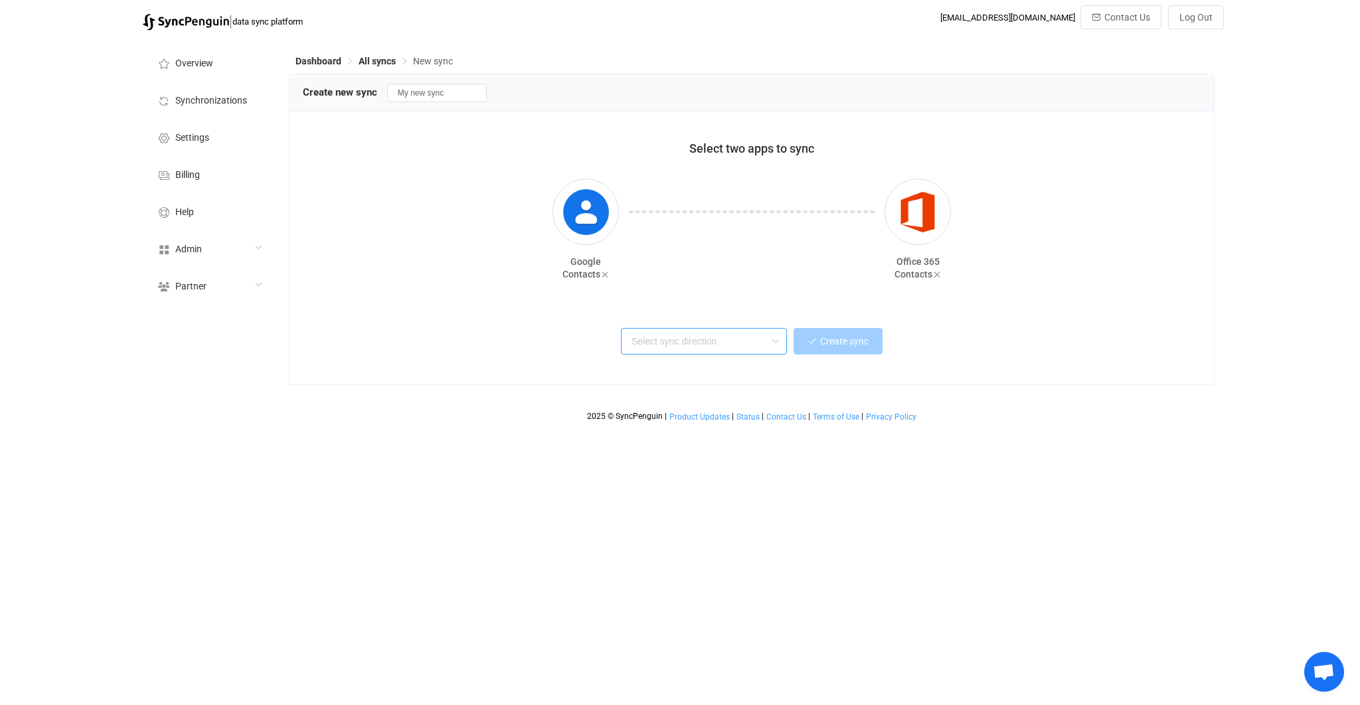
click at [688, 349] on input "text" at bounding box center [704, 341] width 166 height 27
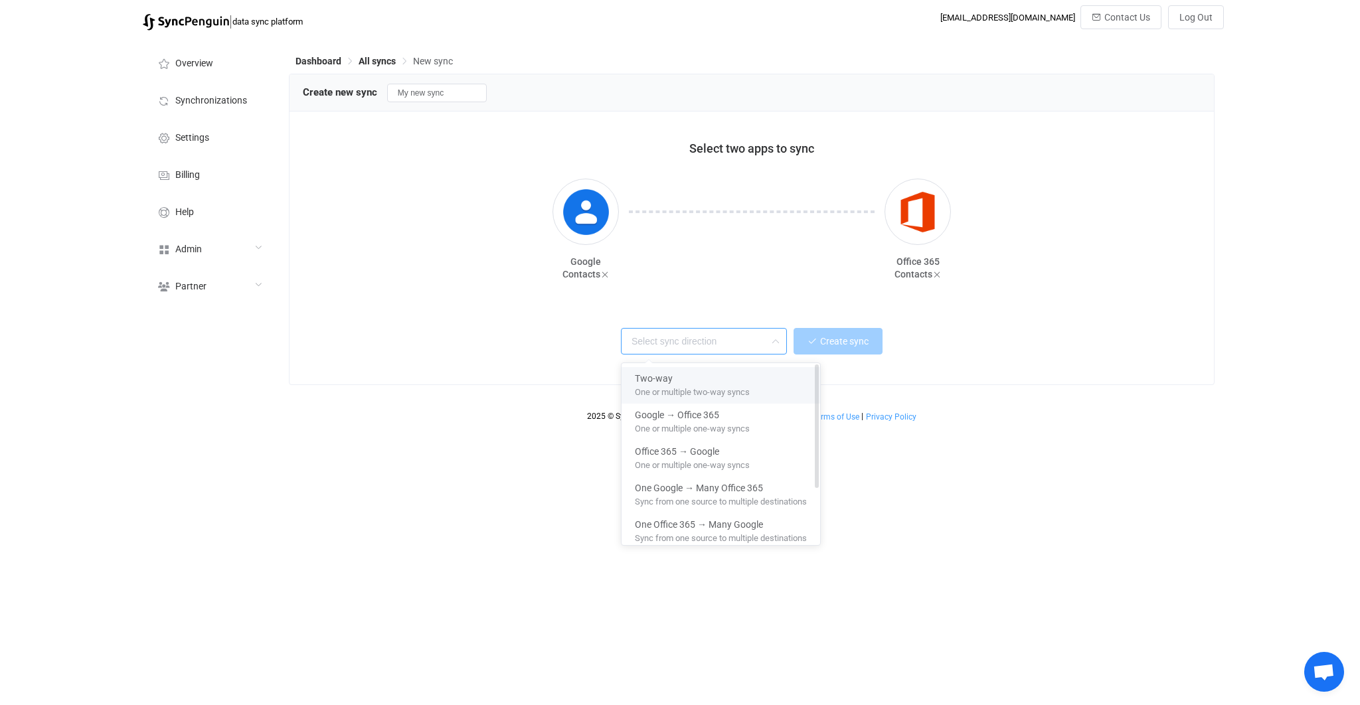
drag, startPoint x: 689, startPoint y: 374, endPoint x: 696, endPoint y: 372, distance: 6.9
click at [690, 374] on div "Two-way" at bounding box center [721, 376] width 172 height 18
type input "Two-way"
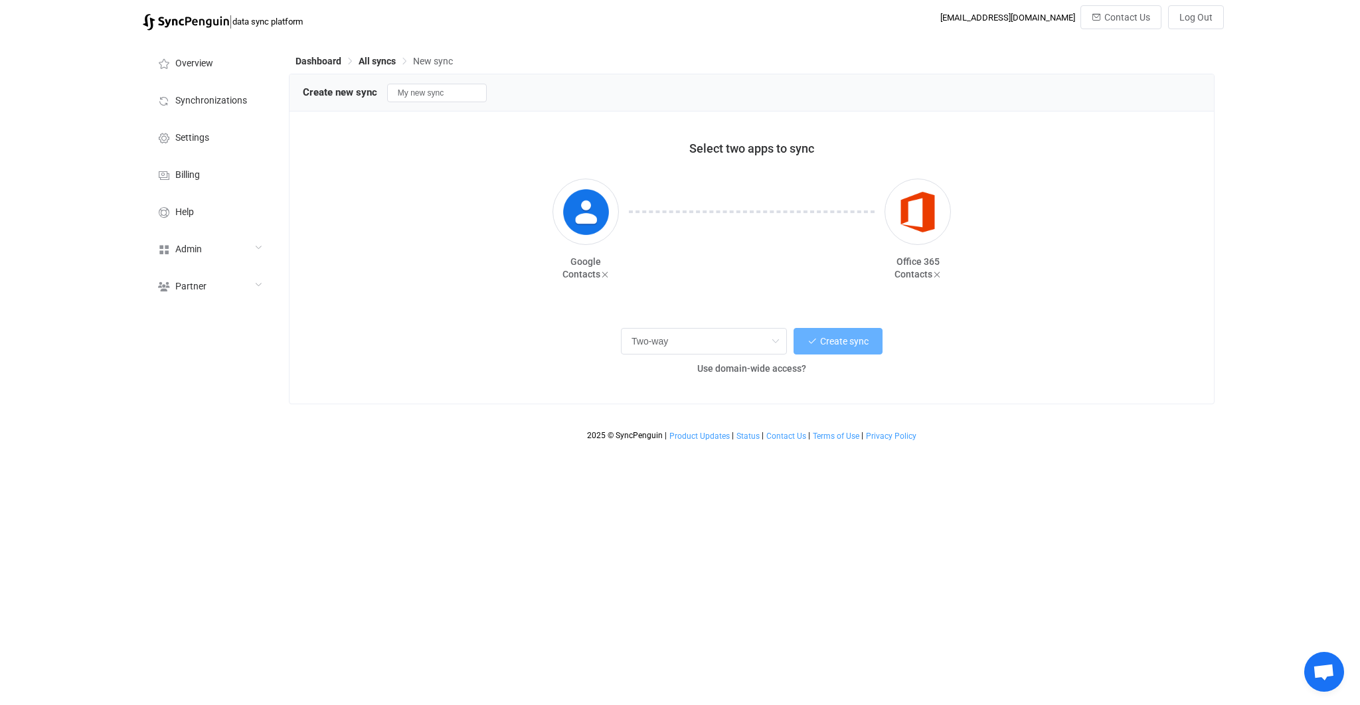
click at [804, 348] on button "Create sync" at bounding box center [838, 341] width 89 height 27
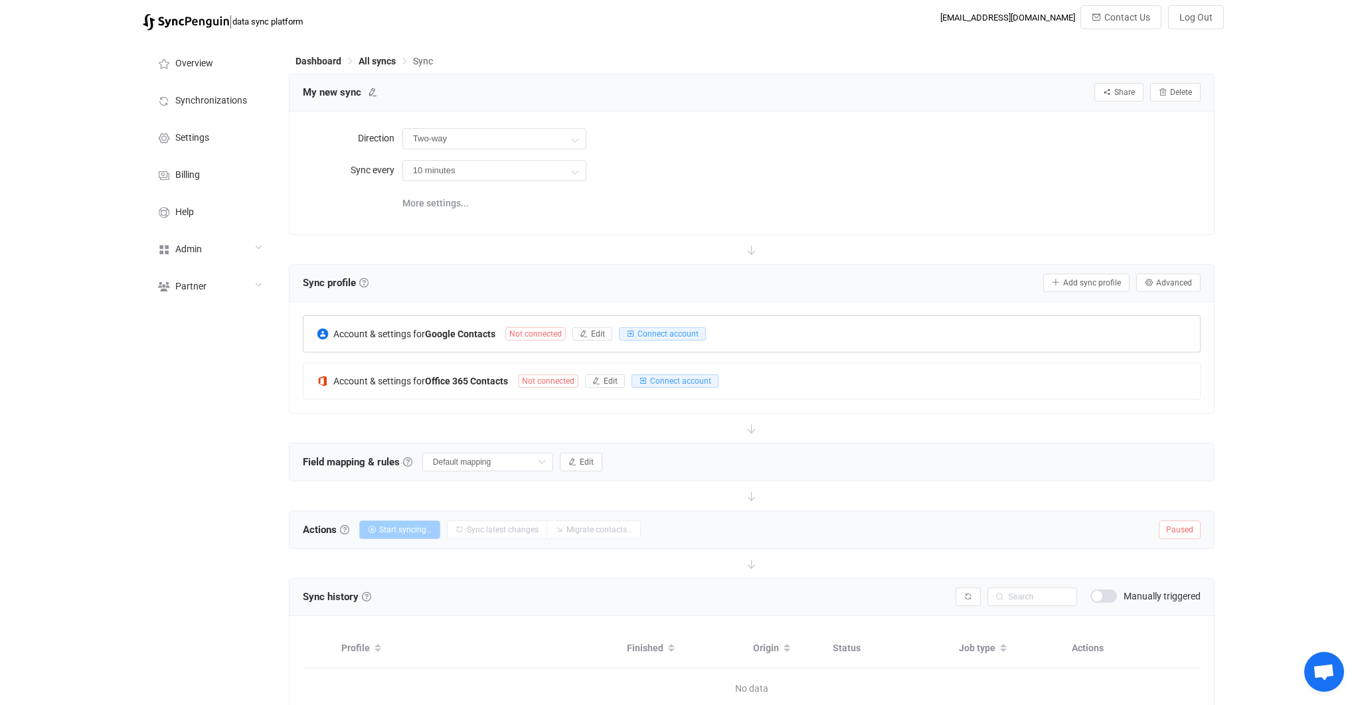
click at [468, 320] on div "Account & settings for Google Contacts Not connected Edit Connect account" at bounding box center [752, 334] width 897 height 36
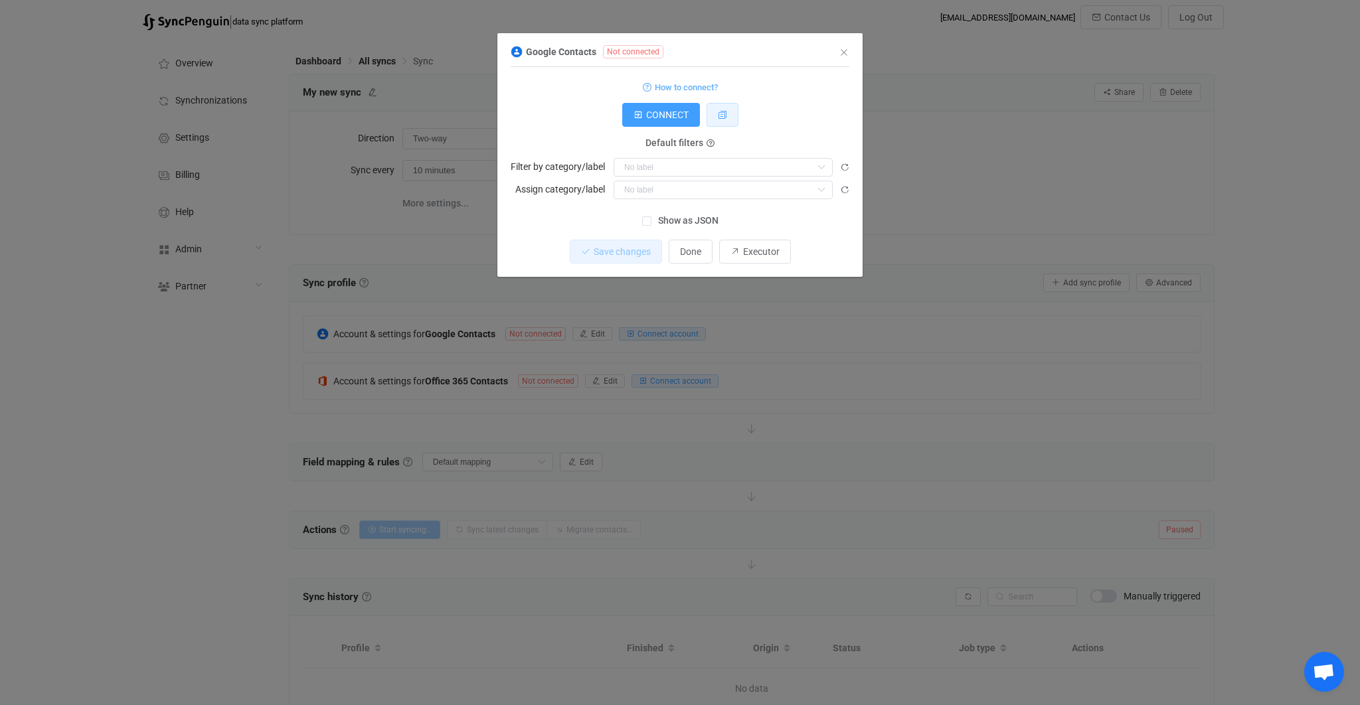
click at [722, 117] on icon "dialog" at bounding box center [722, 114] width 9 height 9
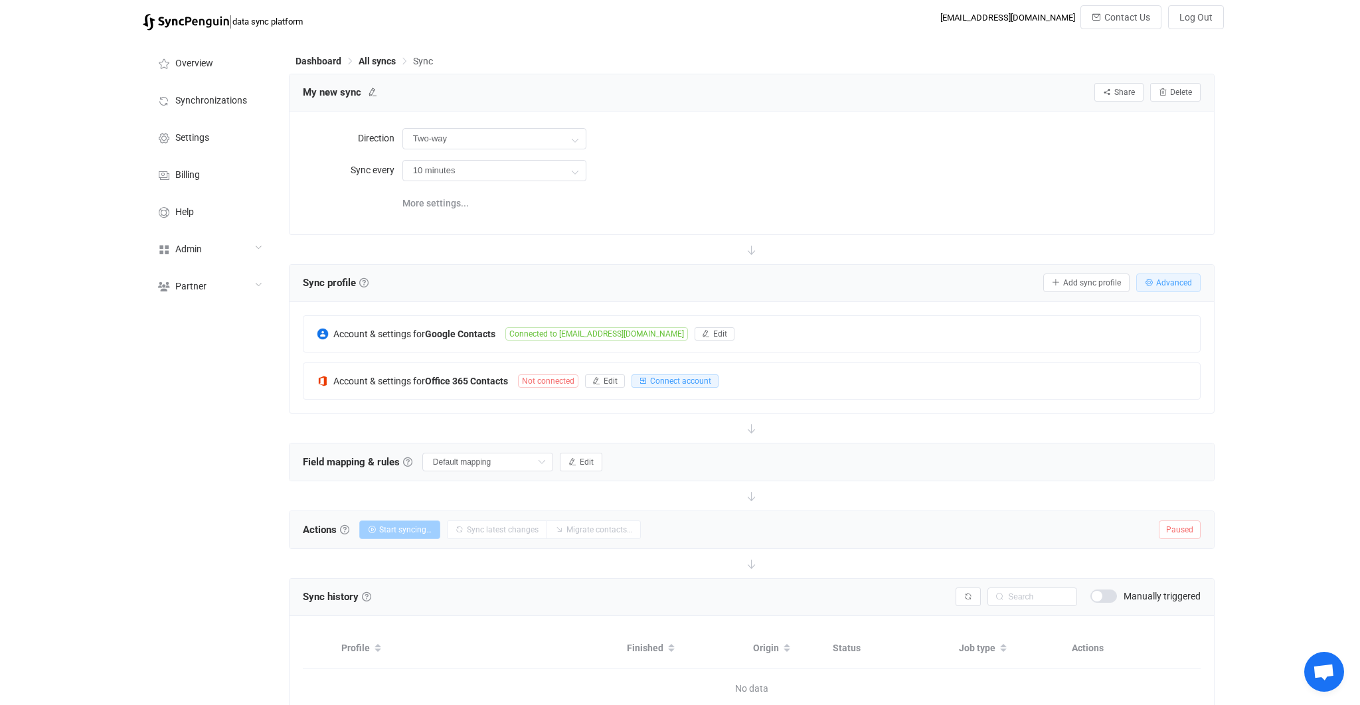
click at [1158, 282] on span "Advanced" at bounding box center [1174, 282] width 36 height 9
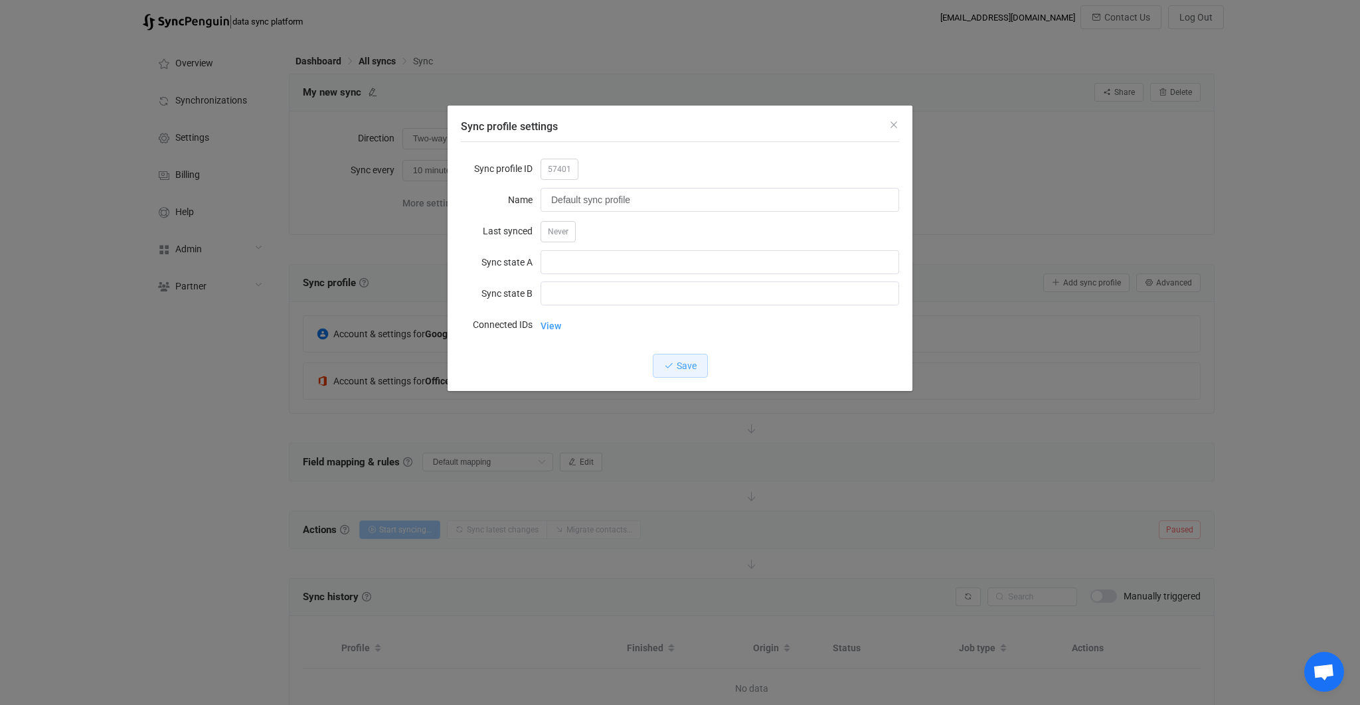
click at [558, 165] on span "57401" at bounding box center [560, 169] width 38 height 21
copy span "57401"
click at [840, 513] on div "Sync profile settings Sync profile ID 57401 Name Default sync profile Last sync…" at bounding box center [680, 352] width 1360 height 705
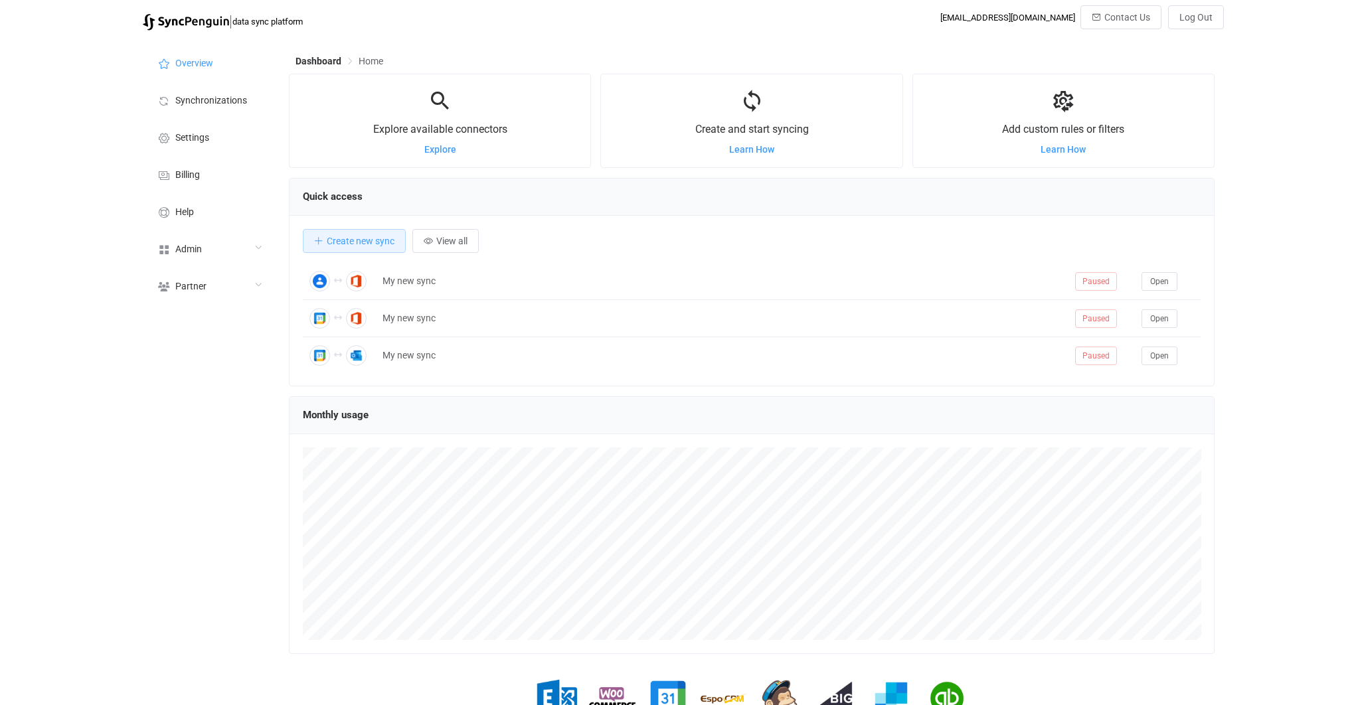
scroll to position [257, 926]
drag, startPoint x: 263, startPoint y: 274, endPoint x: 258, endPoint y: 244, distance: 30.4
click at [258, 243] on ul "Overview Synchronizations Settings Billing Help Admin Stats Data sources Mapper…" at bounding box center [209, 174] width 133 height 260
click at [258, 244] on icon at bounding box center [258, 248] width 8 height 8
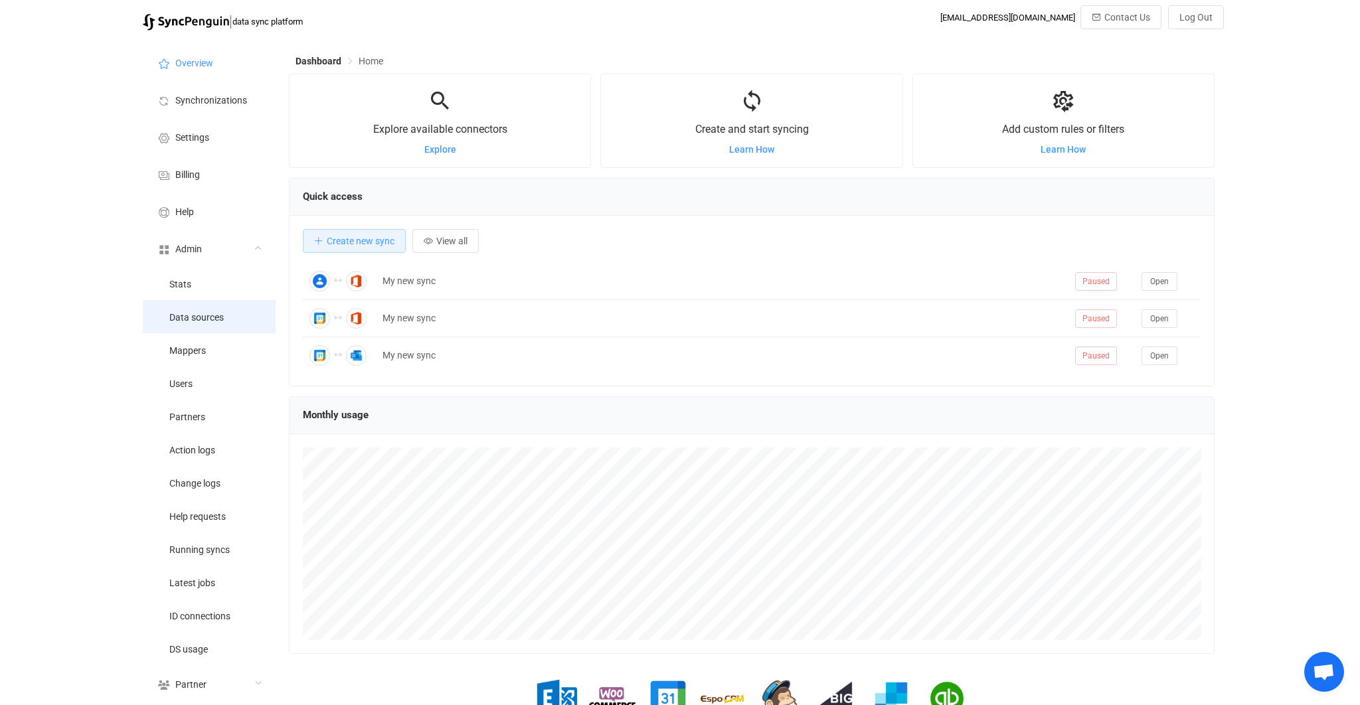
click at [229, 318] on li "Data sources" at bounding box center [209, 316] width 133 height 33
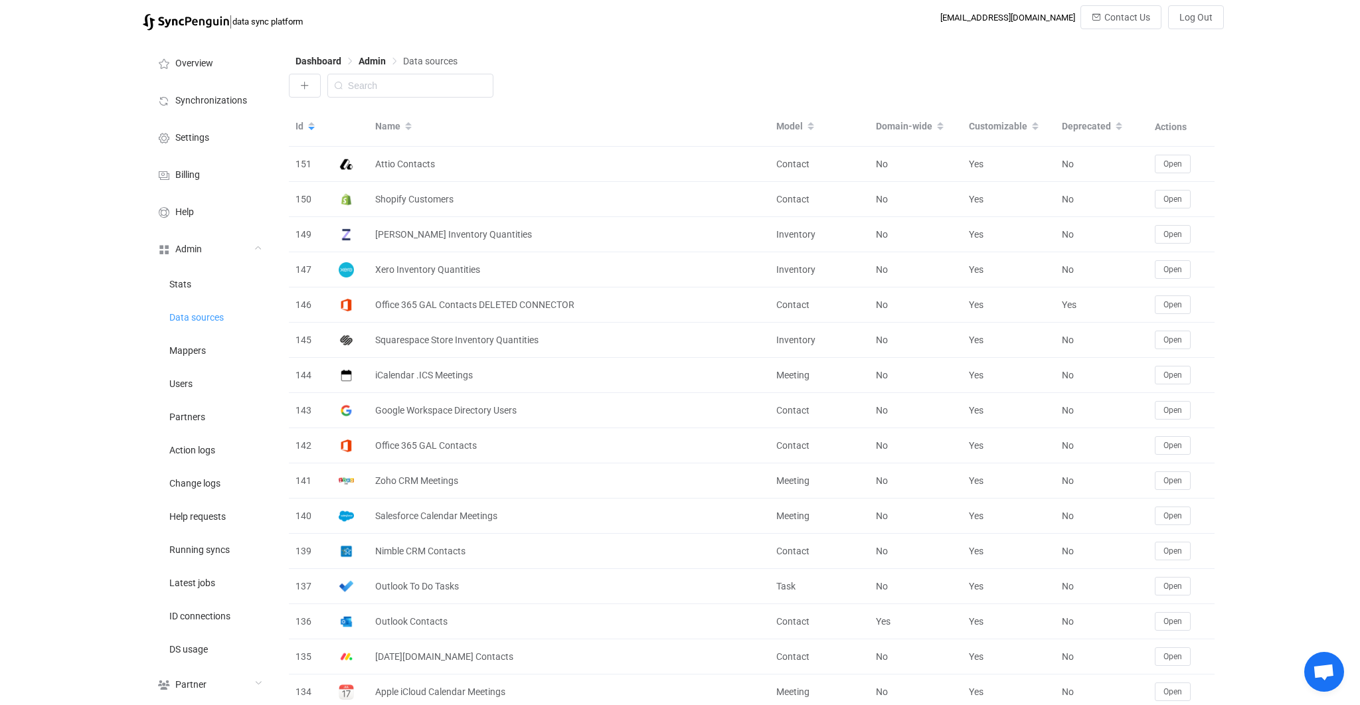
scroll to position [1621, 0]
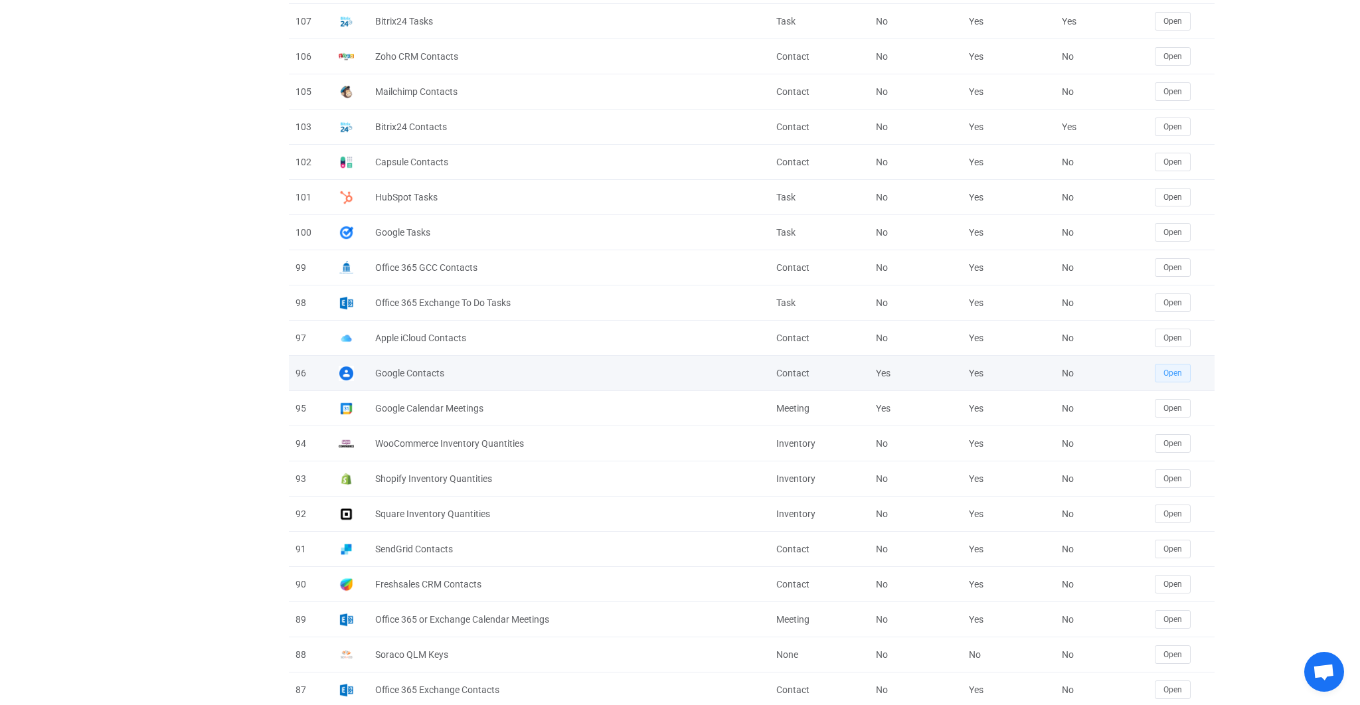
click at [1164, 369] on span "Open" at bounding box center [1173, 373] width 19 height 9
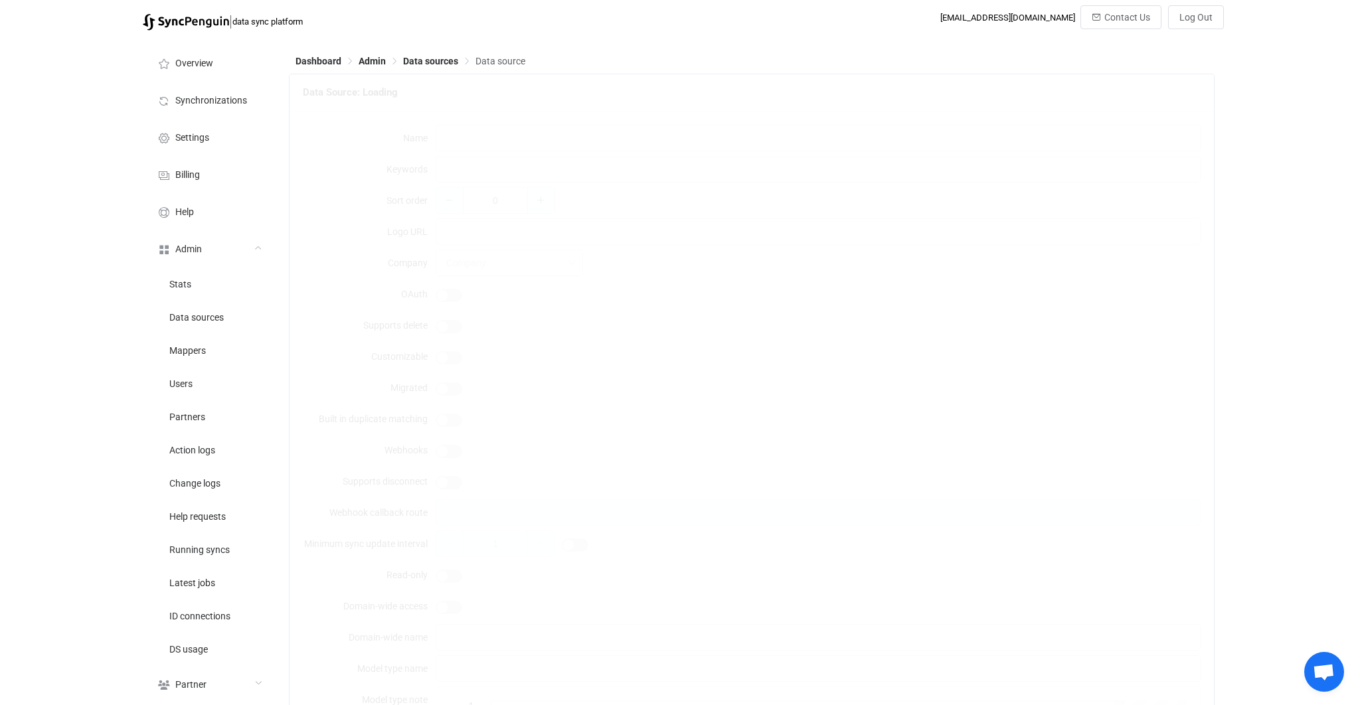
type input "Google Contacts"
type input "g suite gsuite google workspace"
type input "3"
type input "https://api.syncpenguin.com/images/google-contacts.png"
type input "2"
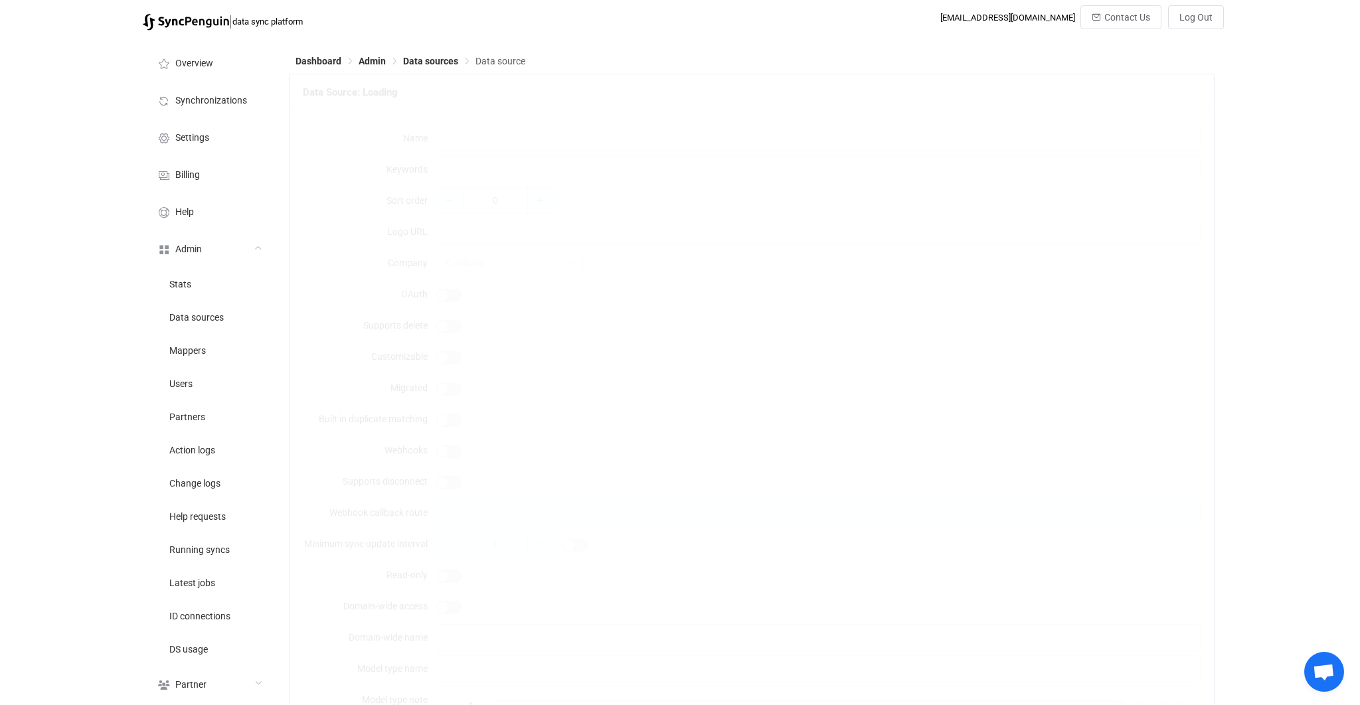
type input "Service account"
type textarea "Works for both personal Google accounts and Google Workspace."
type input "Contact"
type input "Contacts"
type textarea "{ "type": "object", "additionalProperties": false, "required": [ "serviceAccoun…"
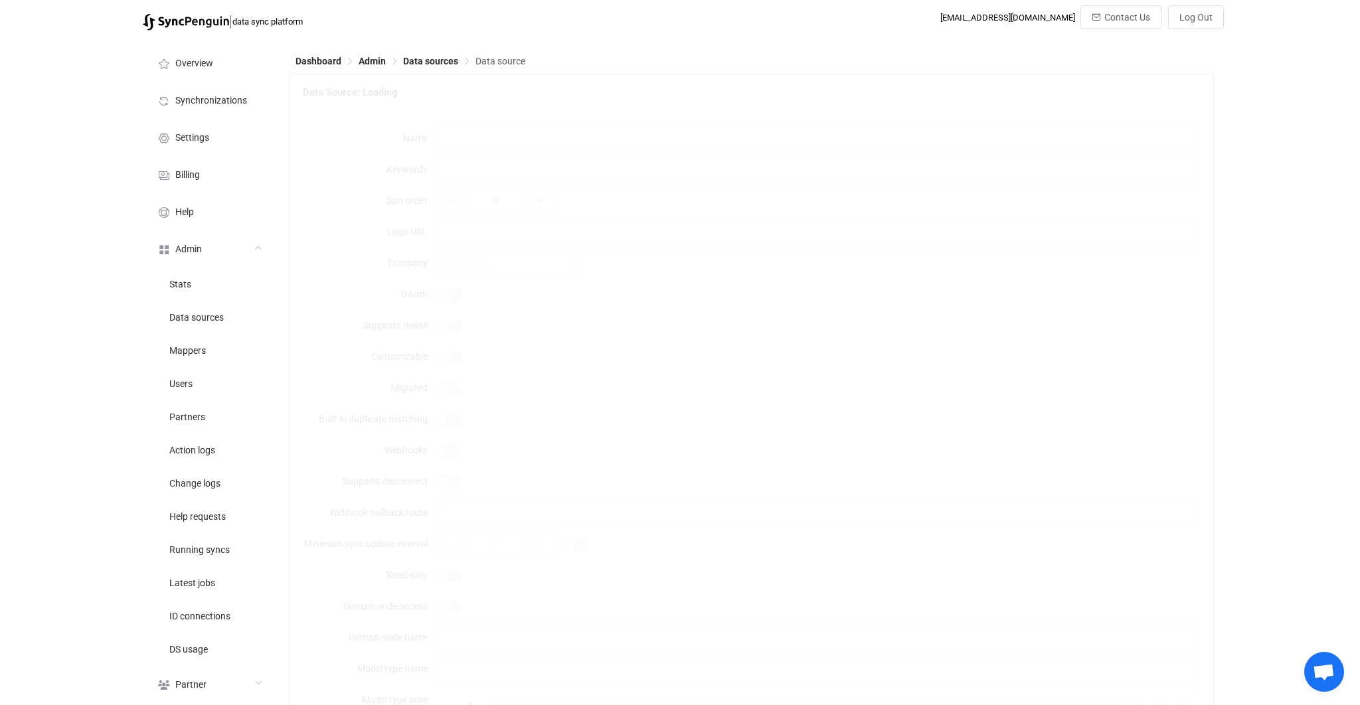
type textarea "To connect your Google account just click the Connect button. **Filter by categ…"
type textarea "You need to connect a Google Workspace **service account** with enabled domain-…"
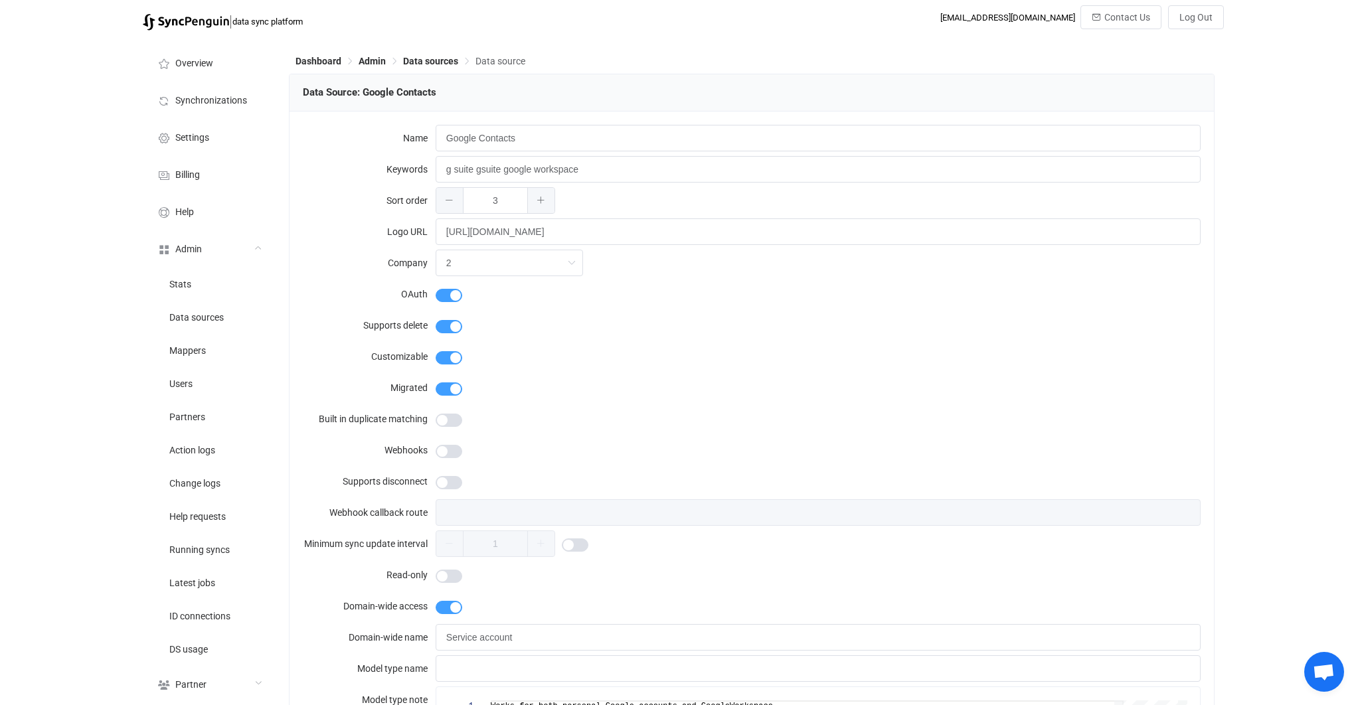
type input "Google"
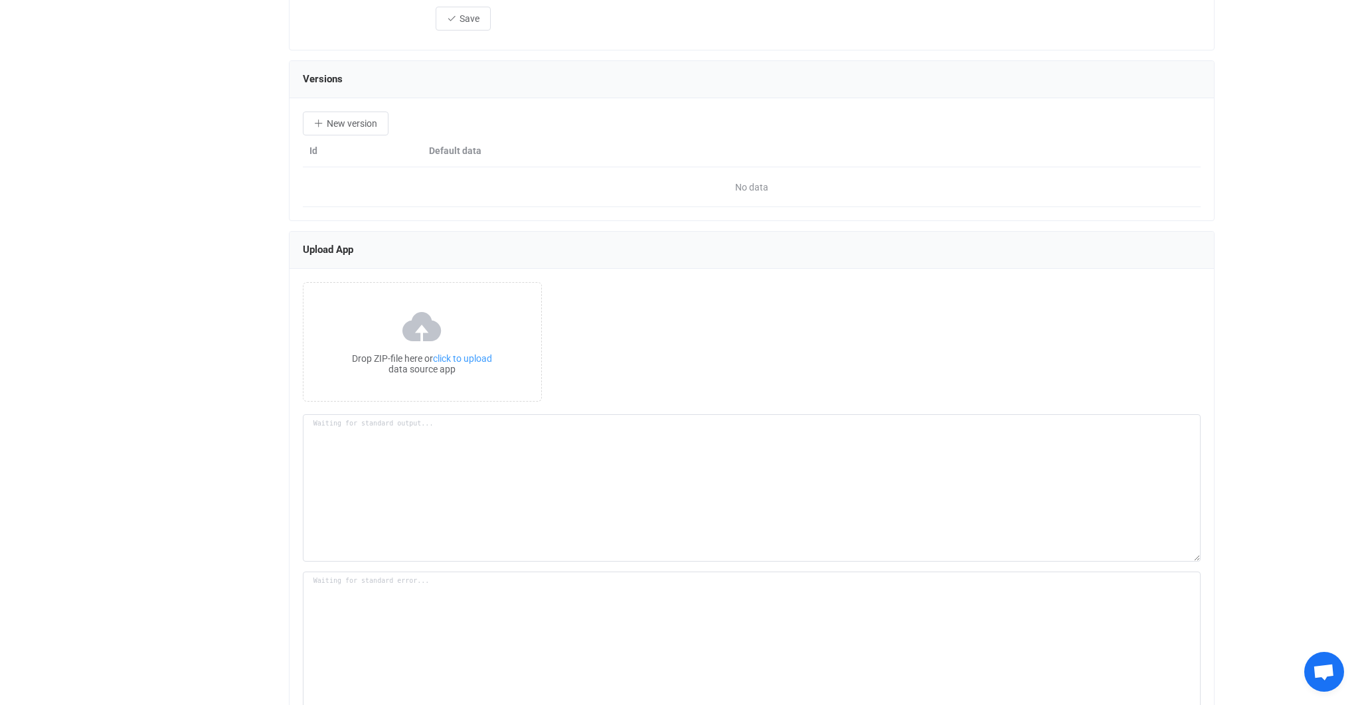
scroll to position [1635, 0]
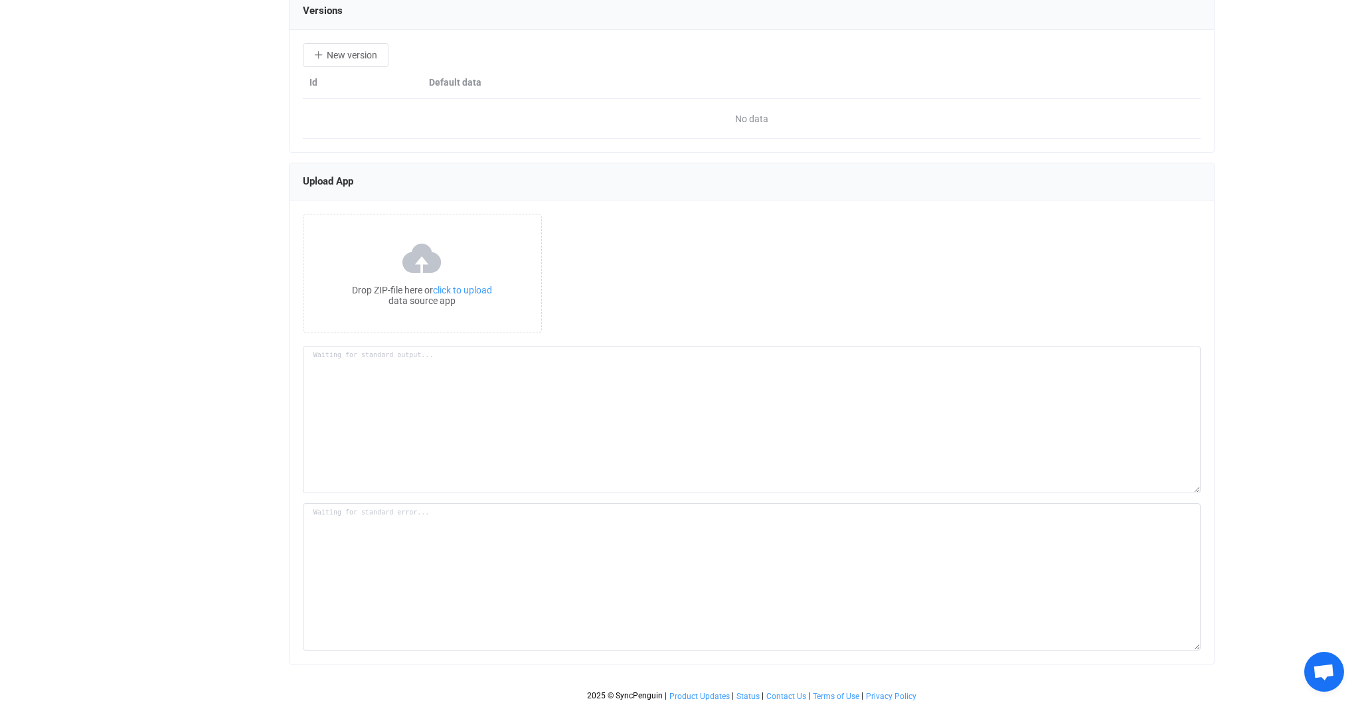
click at [484, 343] on div "Drop ZIP-file here or click to upload data source app" at bounding box center [752, 433] width 925 height 464
click at [467, 297] on div "Drop ZIP-file here or click to upload data source app" at bounding box center [423, 295] width 238 height 21
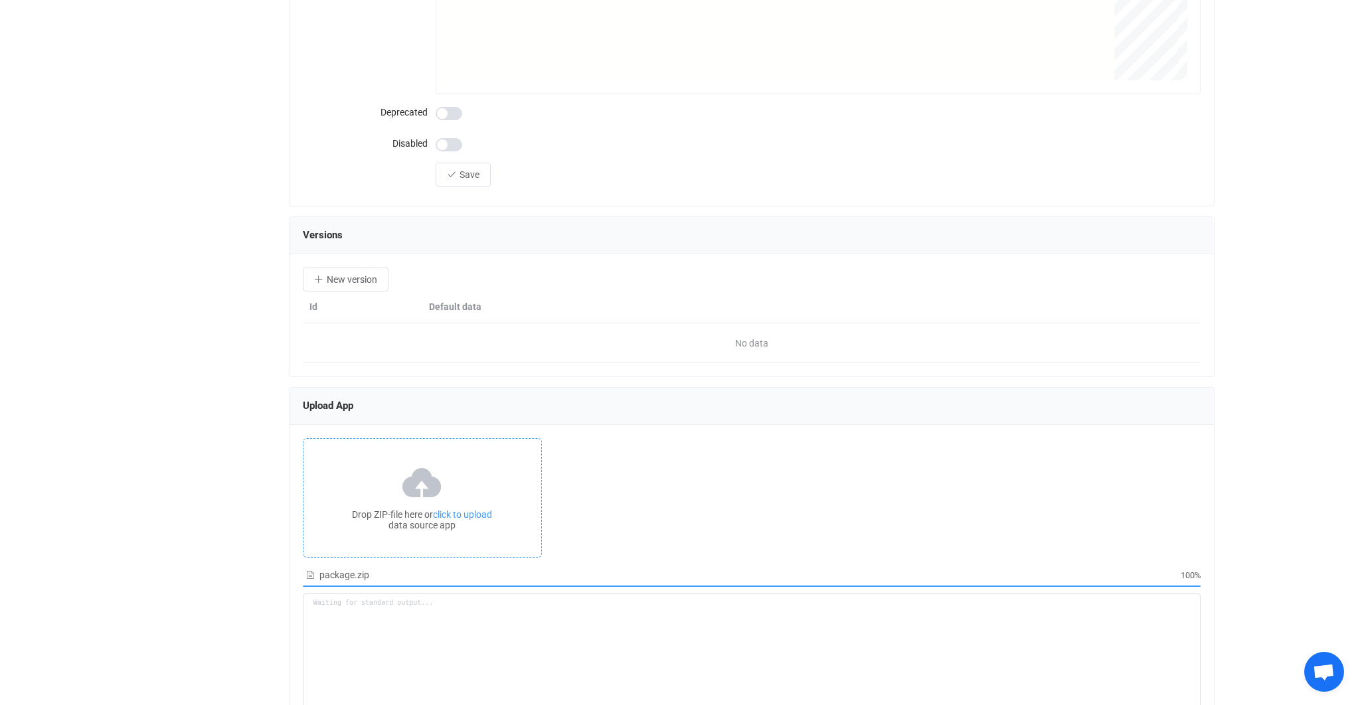
scroll to position [1659, 0]
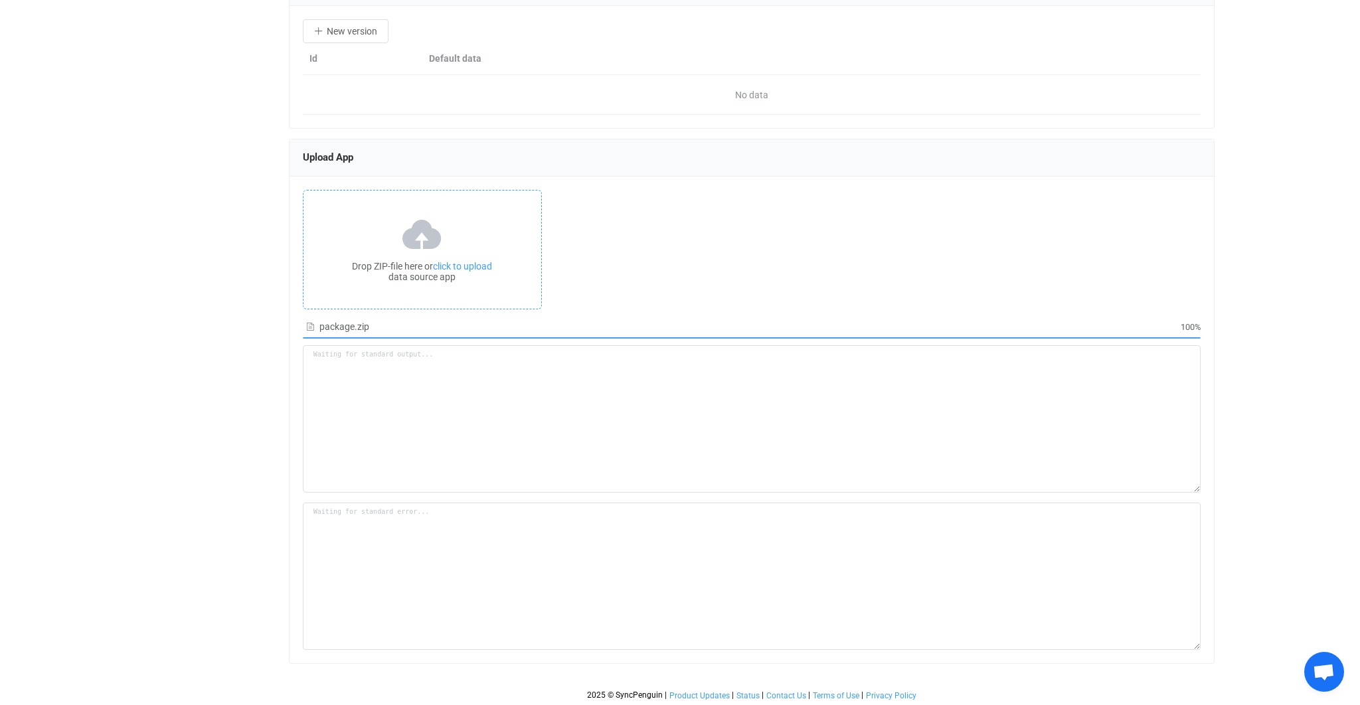
type textarea "Building resource app... /srv/www/syncpenguin-api/Env/Temp/40440098-ddfe-4159-a…"
type textarea "npm notice npm notice New major version of npm available! 7.7.6 -> 11.5.2 npm n…"
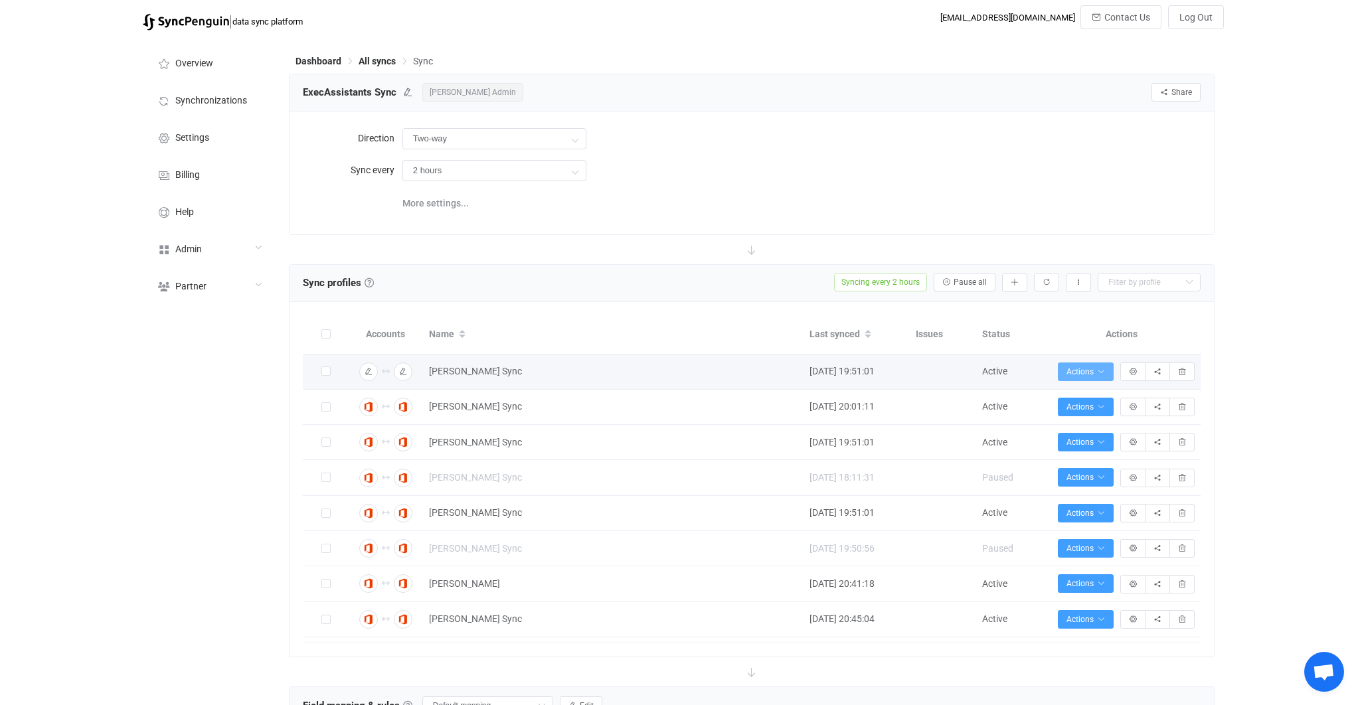
click at [1079, 379] on button "Actions" at bounding box center [1086, 372] width 56 height 19
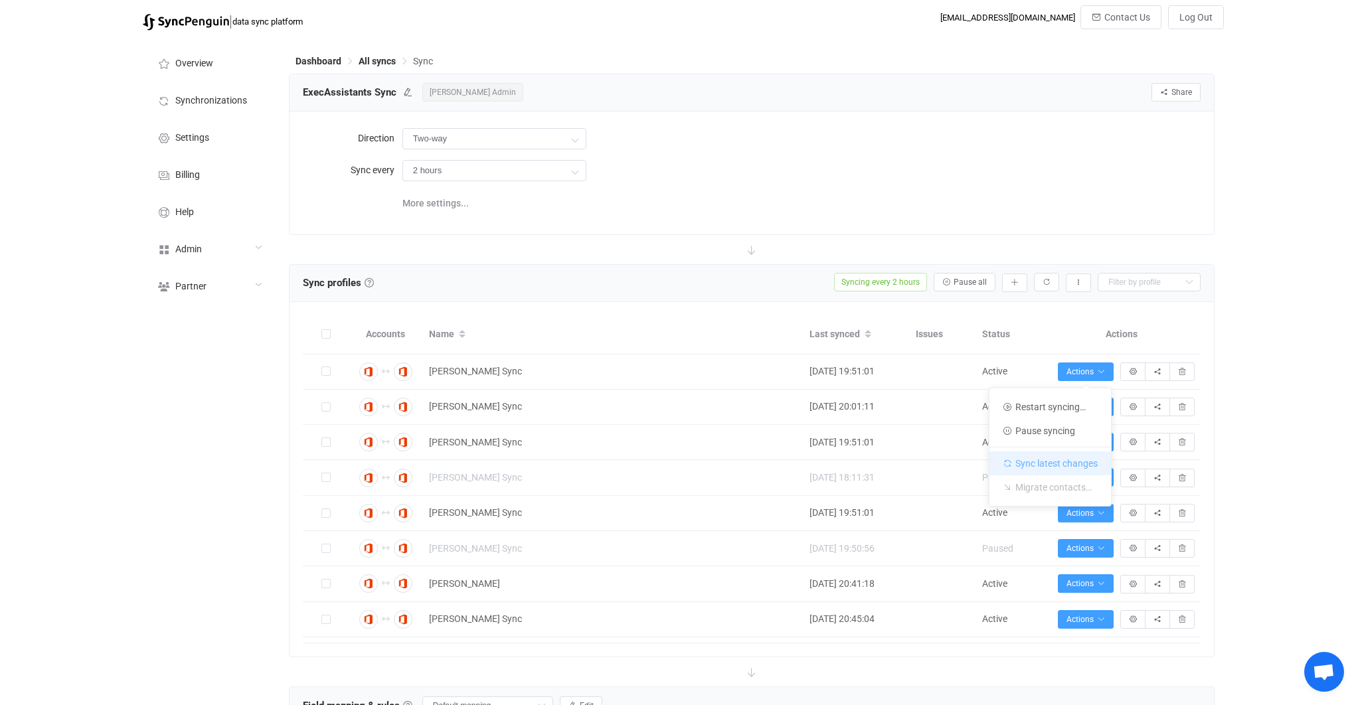
click at [1061, 460] on li "Sync latest changes" at bounding box center [1051, 461] width 122 height 29
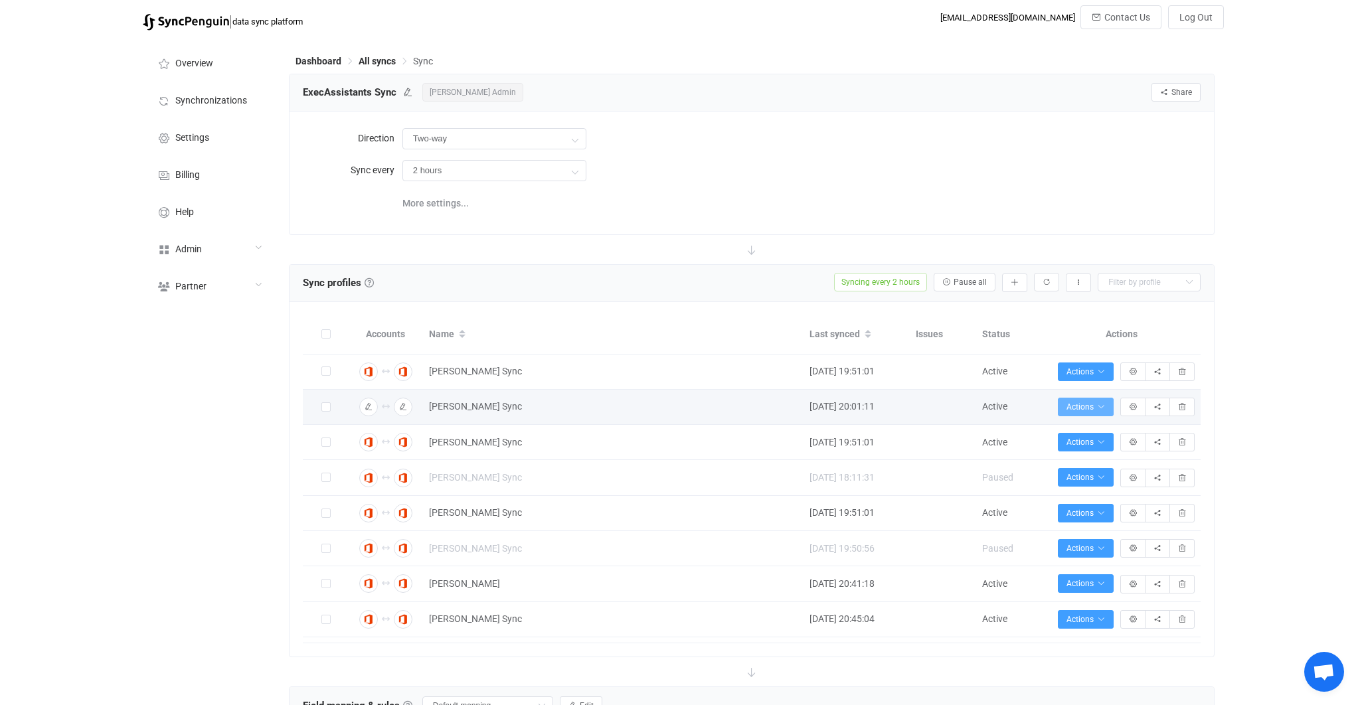
click at [1106, 403] on button "Actions" at bounding box center [1086, 407] width 56 height 19
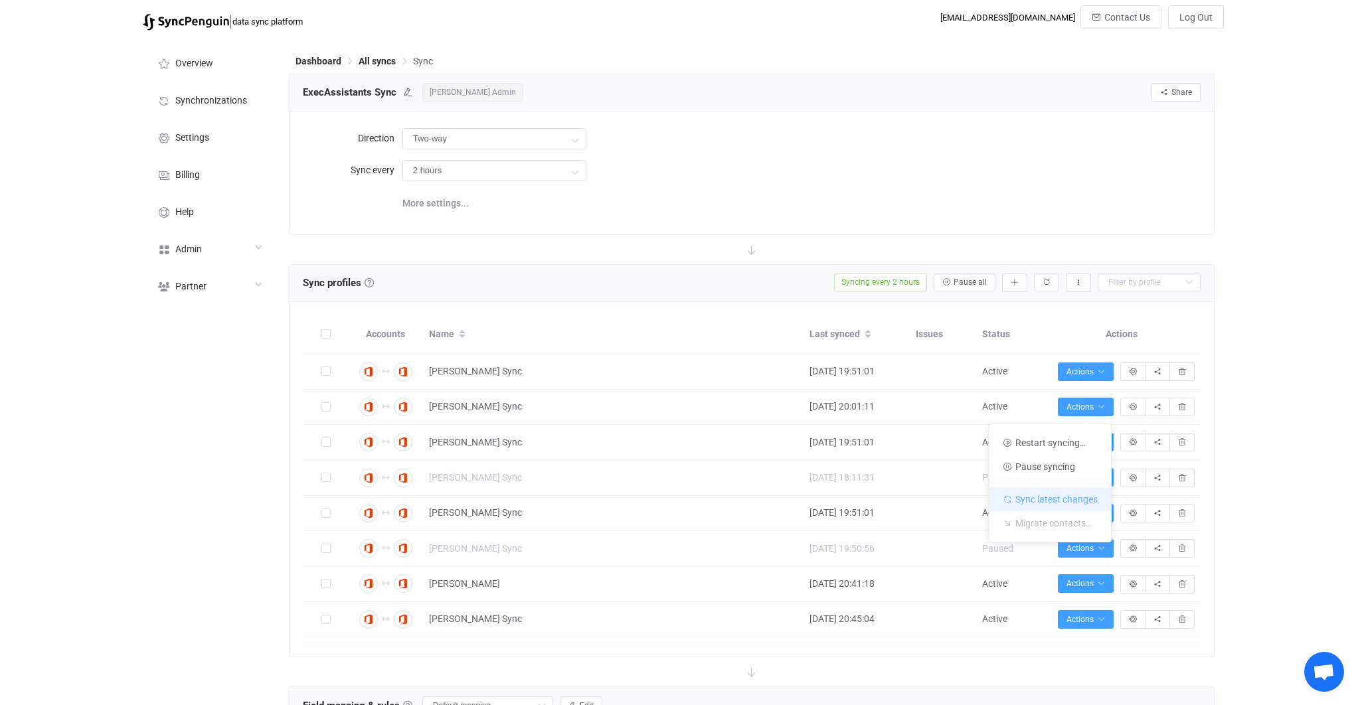
click at [1077, 490] on li "Sync latest changes" at bounding box center [1051, 497] width 122 height 29
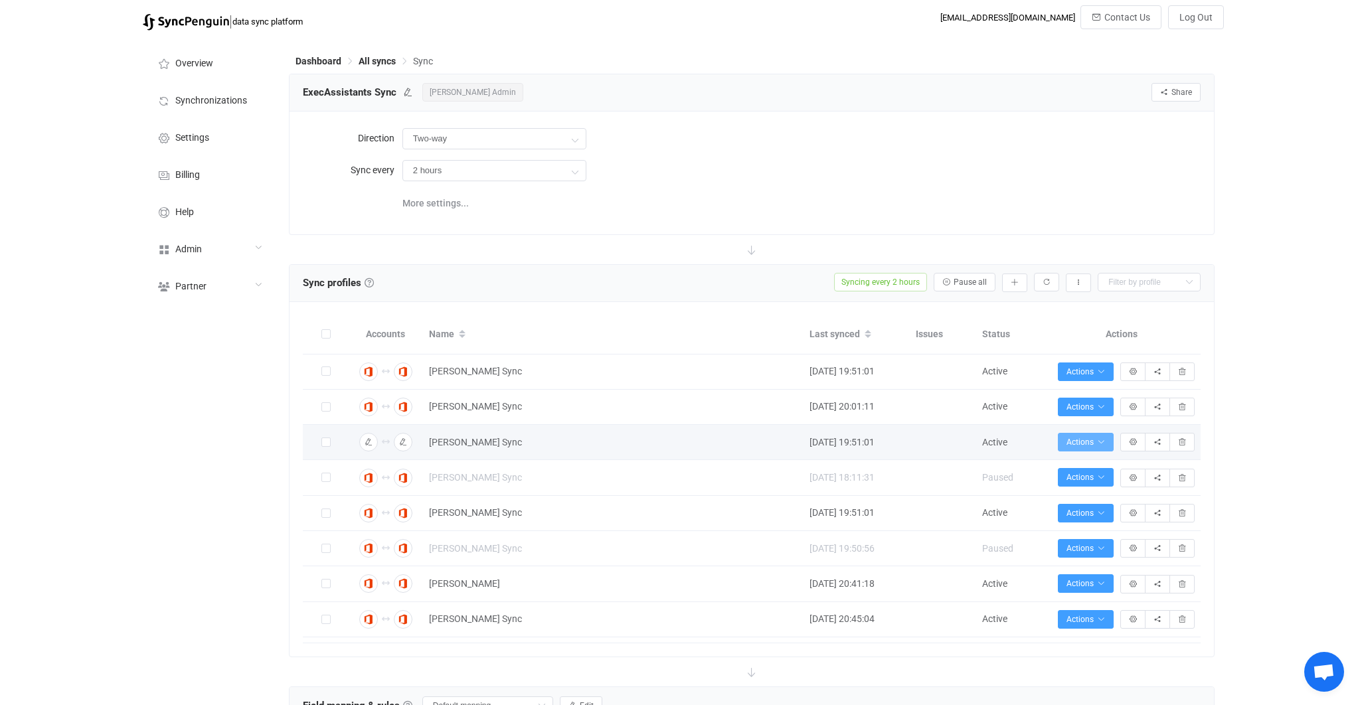
click at [1106, 446] on button "Actions" at bounding box center [1086, 442] width 56 height 19
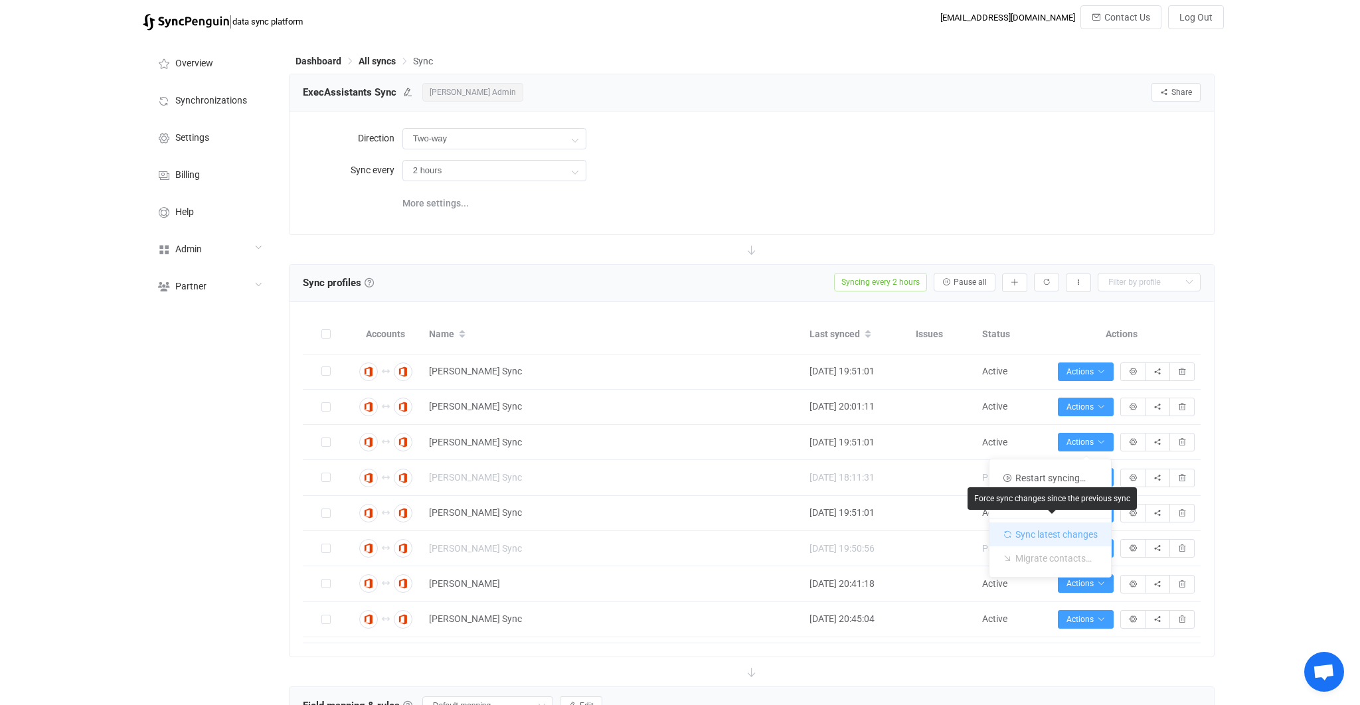
click at [1077, 535] on li "Sync latest changes" at bounding box center [1051, 532] width 122 height 29
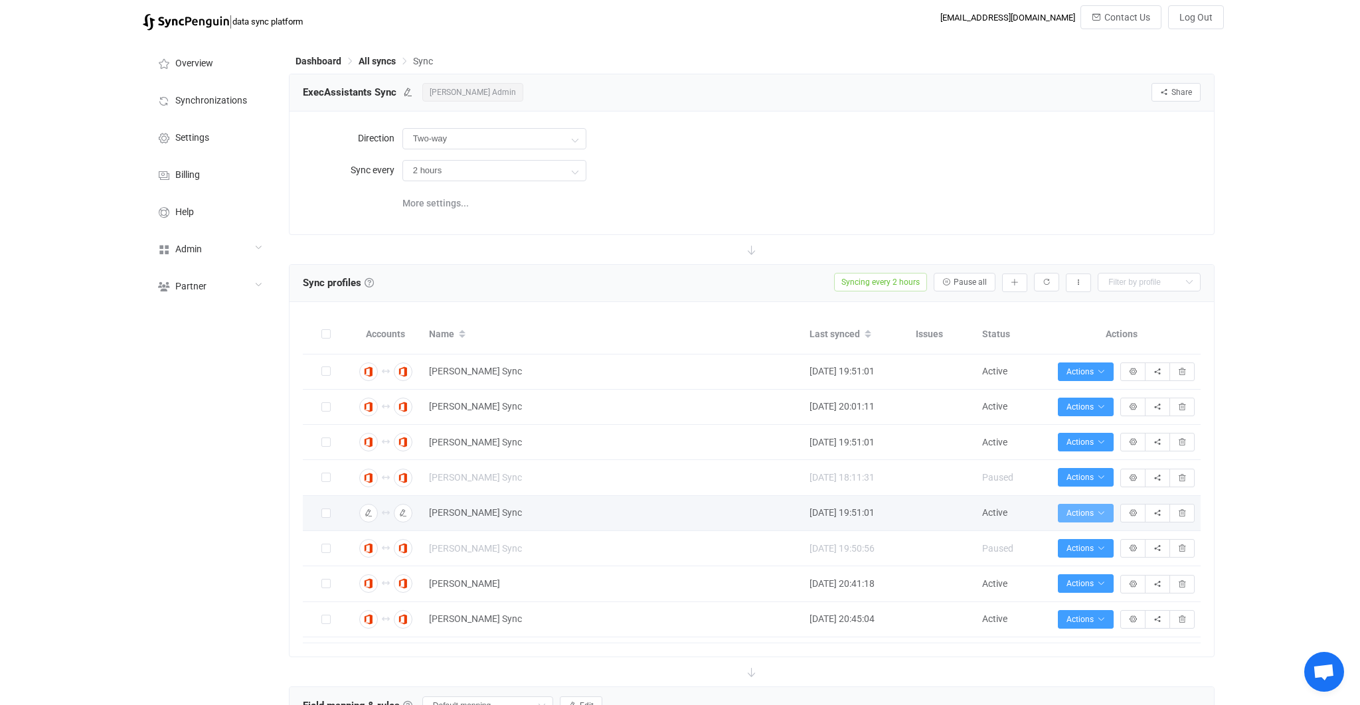
click at [1094, 517] on span "Actions" at bounding box center [1086, 513] width 39 height 9
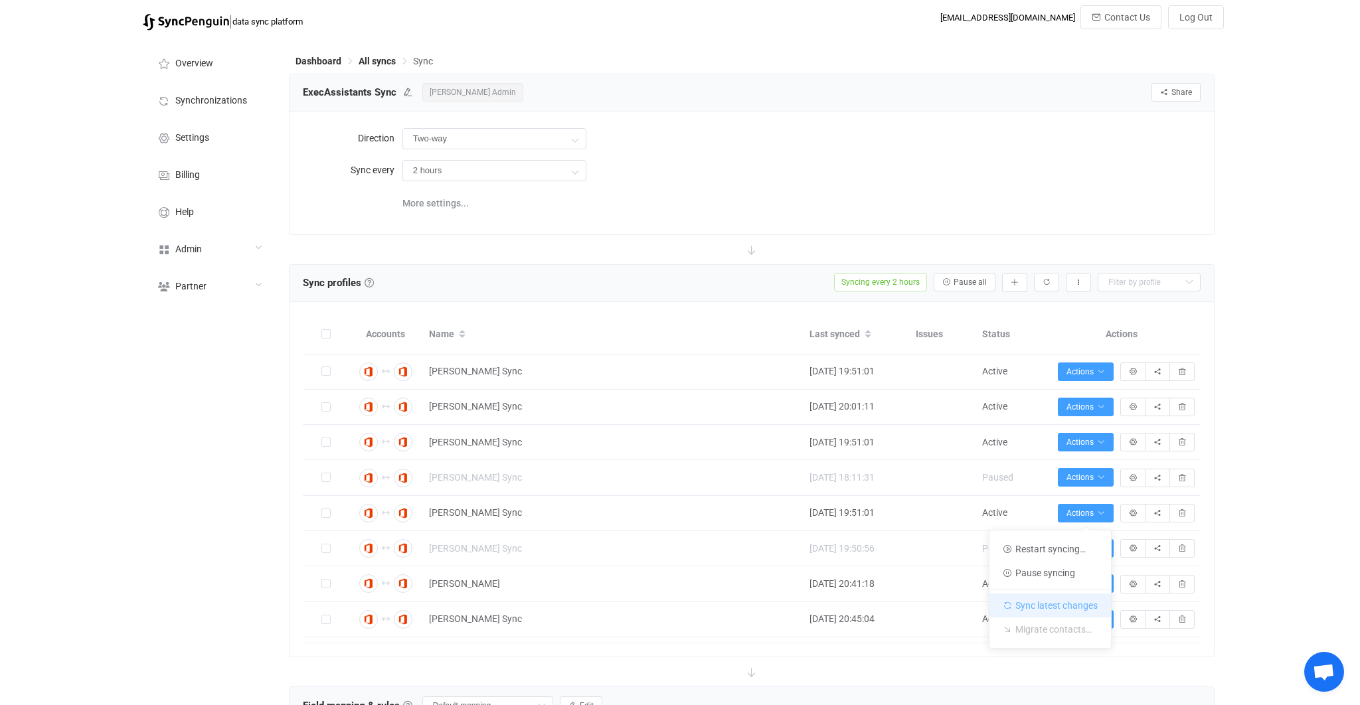
click at [1065, 604] on li "Sync latest changes" at bounding box center [1051, 603] width 122 height 29
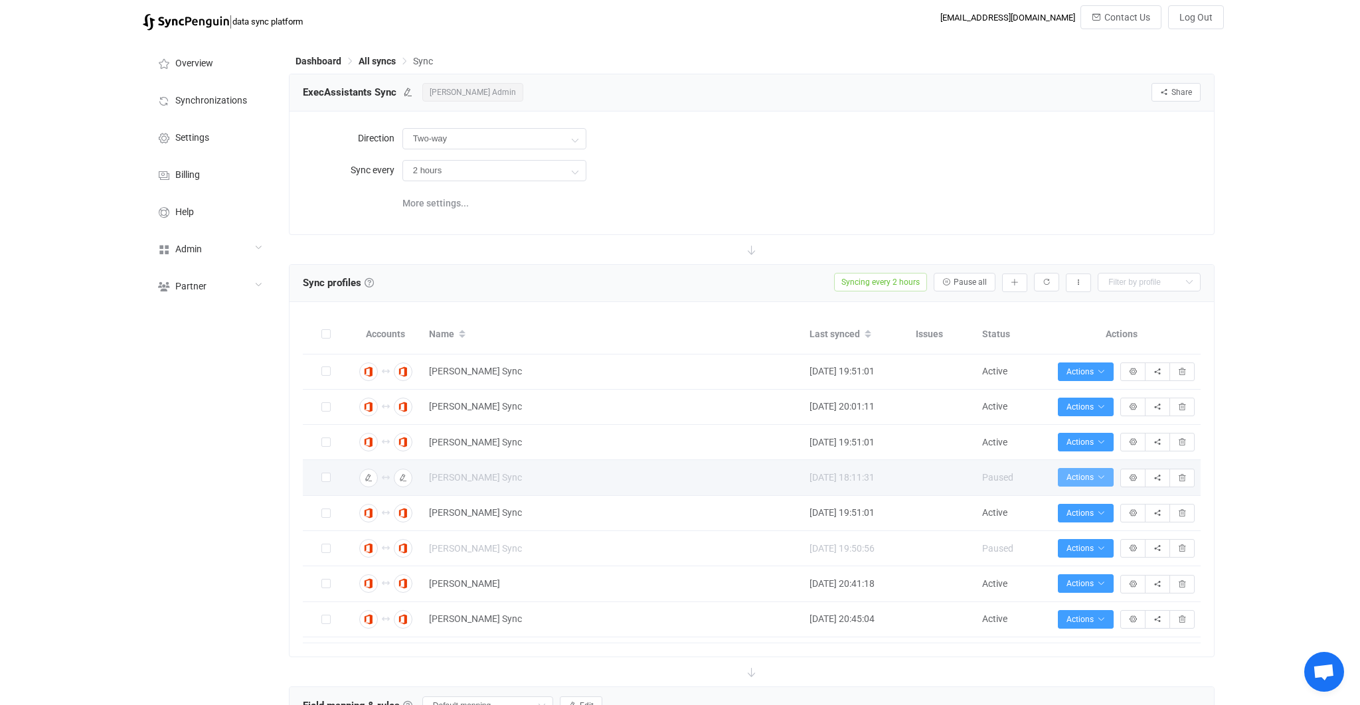
click at [1099, 480] on icon "button" at bounding box center [1101, 478] width 8 height 8
click at [1094, 476] on span "Actions" at bounding box center [1086, 477] width 39 height 9
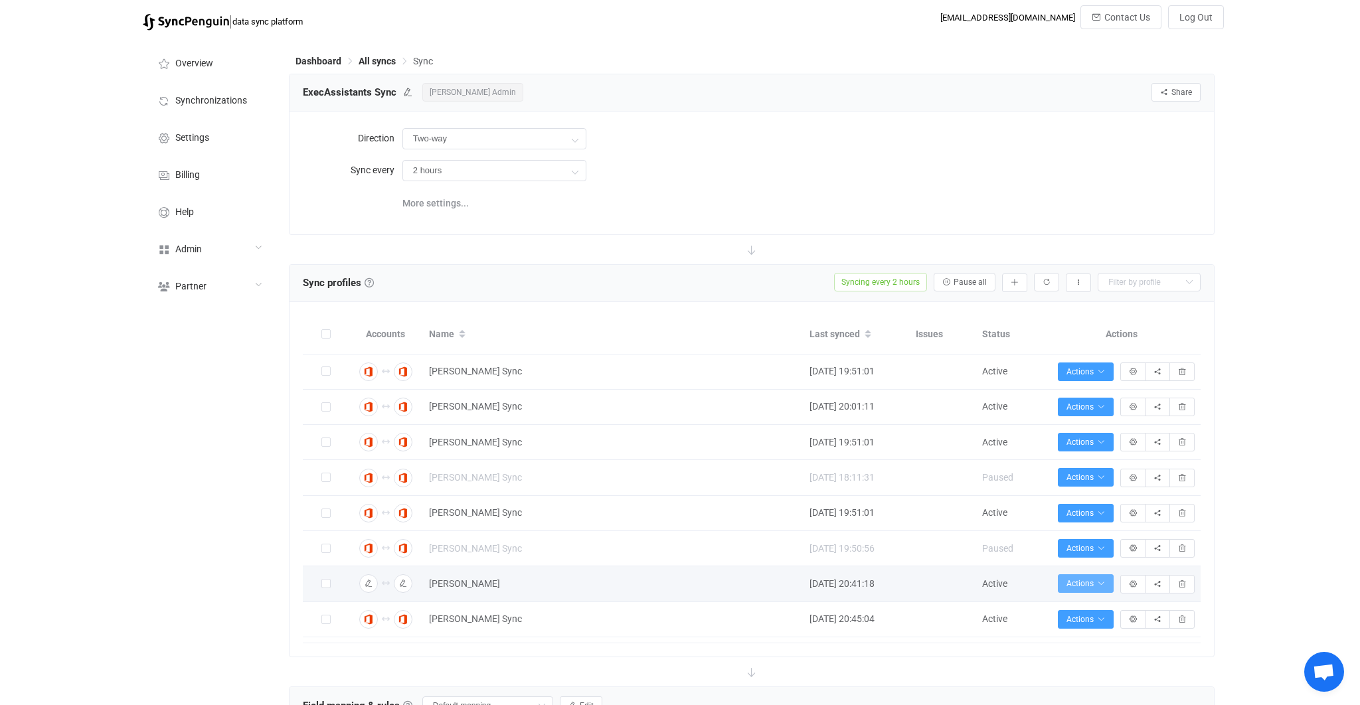
click at [1087, 590] on button "Actions" at bounding box center [1086, 584] width 56 height 19
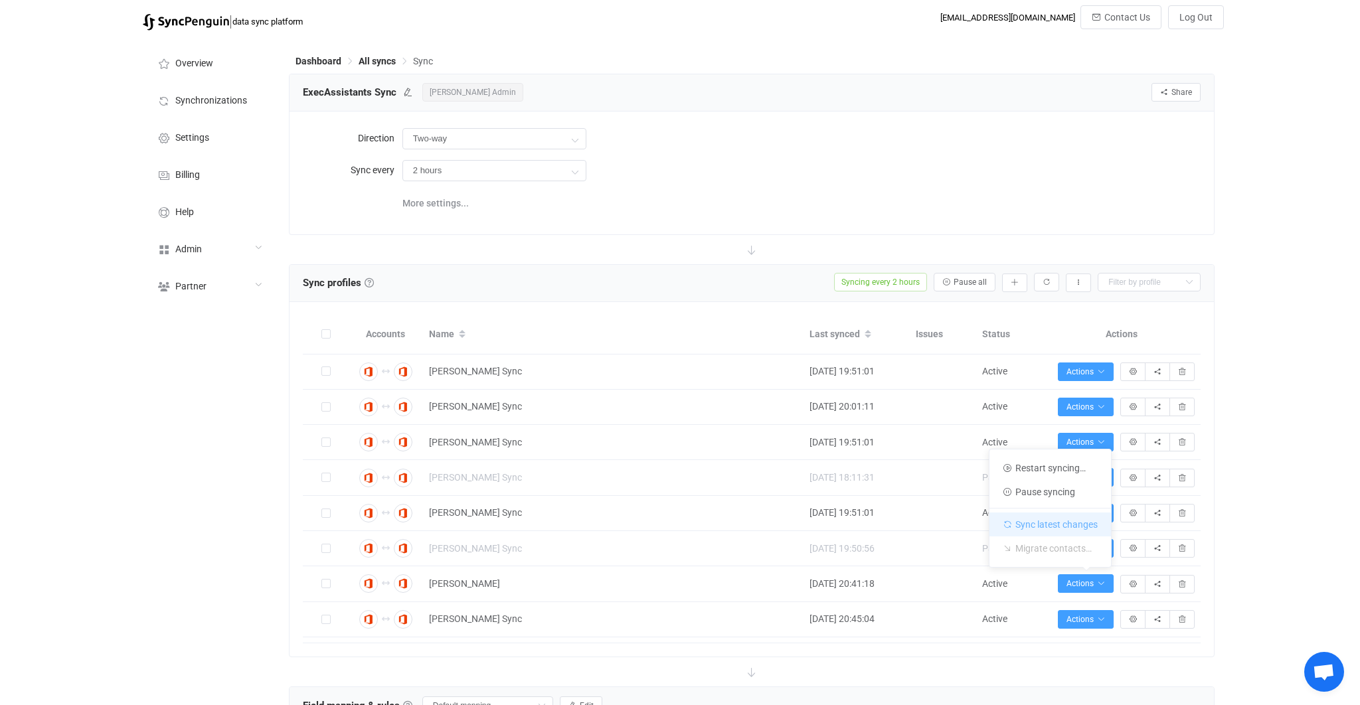
click at [1081, 516] on li "Sync latest changes" at bounding box center [1051, 522] width 122 height 29
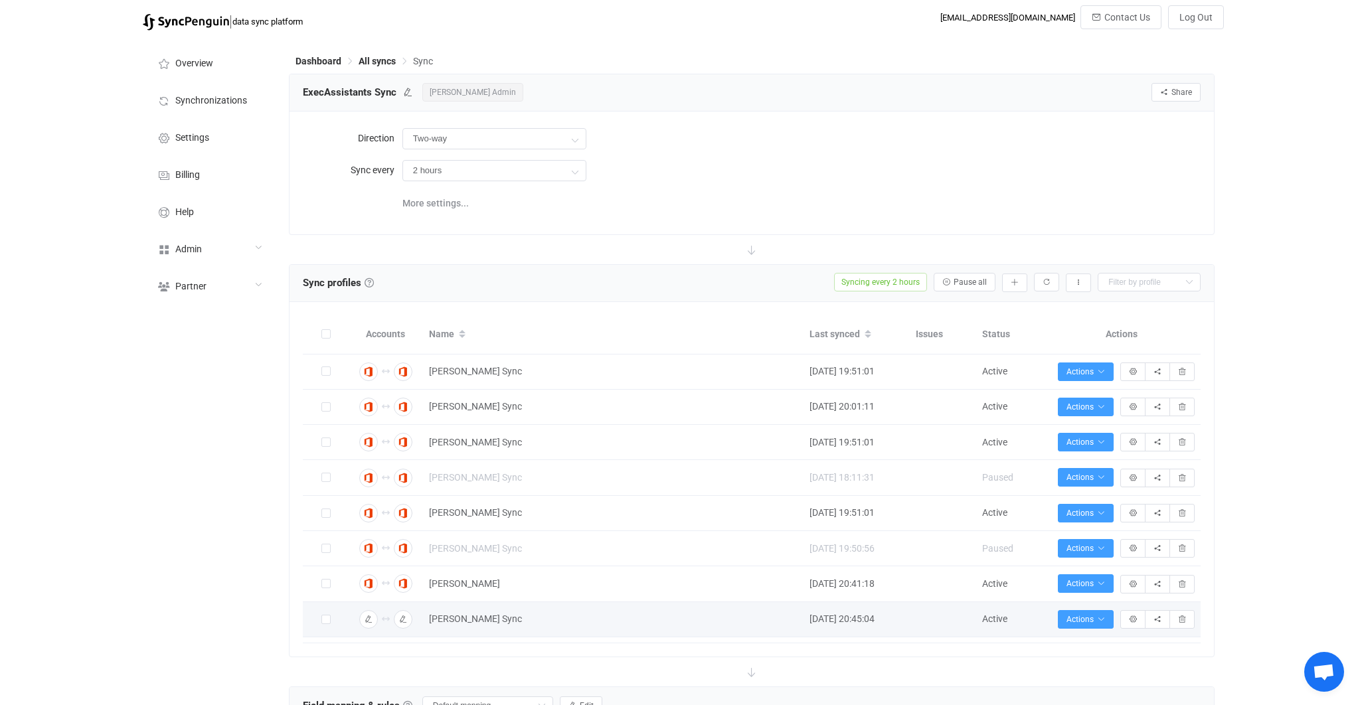
click at [1096, 608] on td "Actions Restart syncing… Pause syncing Sync latest changes Migrate contacts… Sy…" at bounding box center [1121, 619] width 159 height 35
click at [1095, 610] on button "Actions" at bounding box center [1086, 619] width 56 height 19
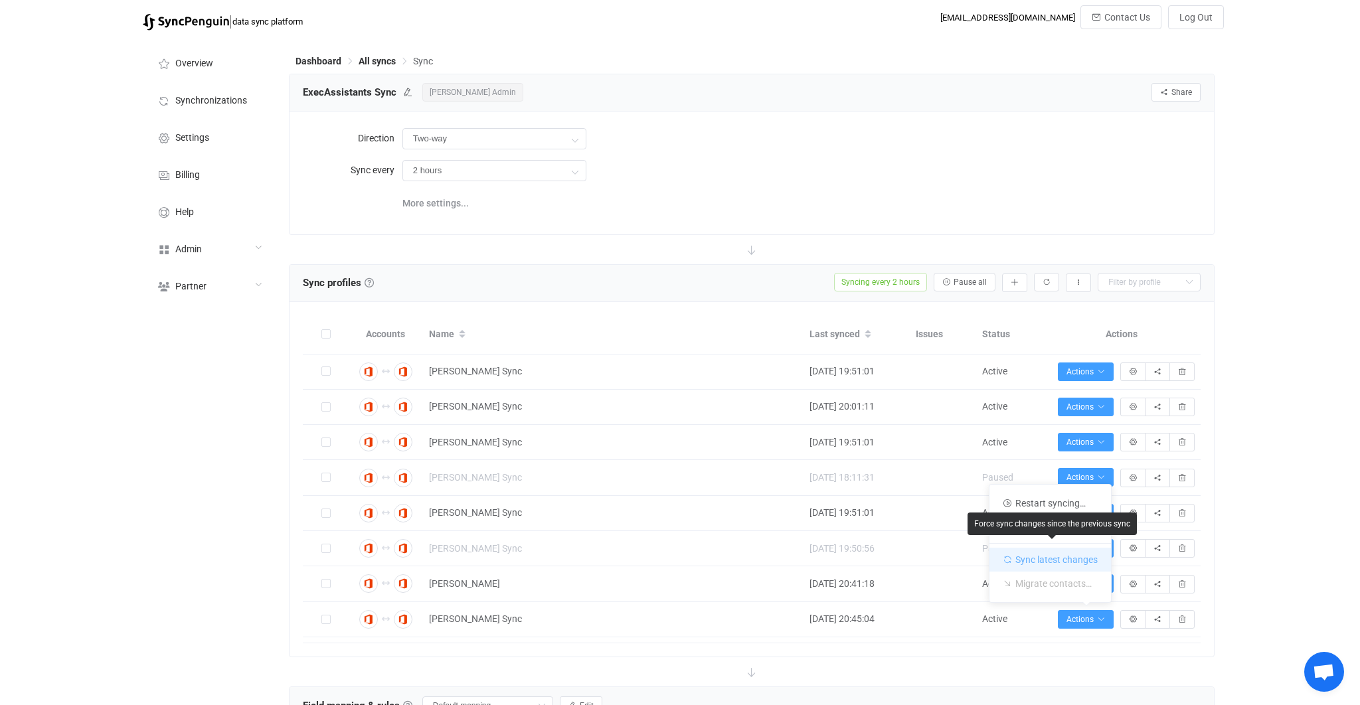
click at [1089, 552] on li "Sync latest changes" at bounding box center [1051, 557] width 122 height 29
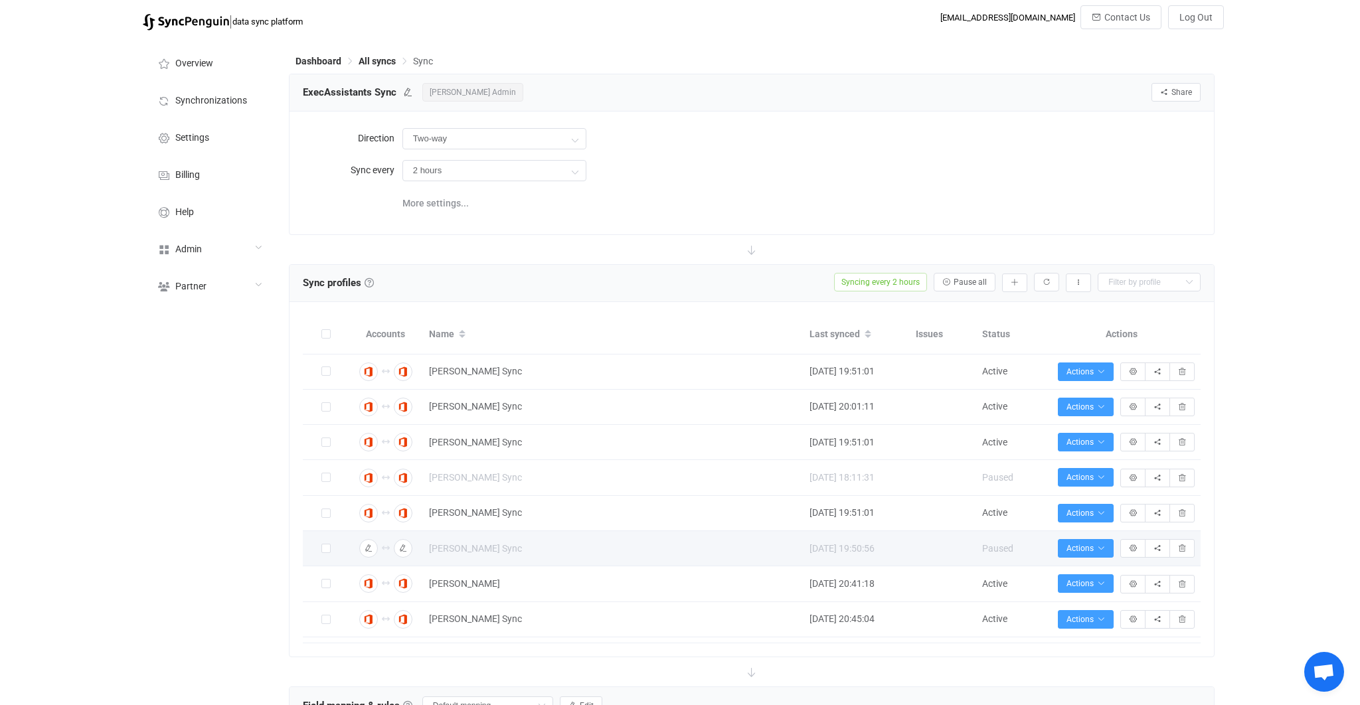
scroll to position [573, 0]
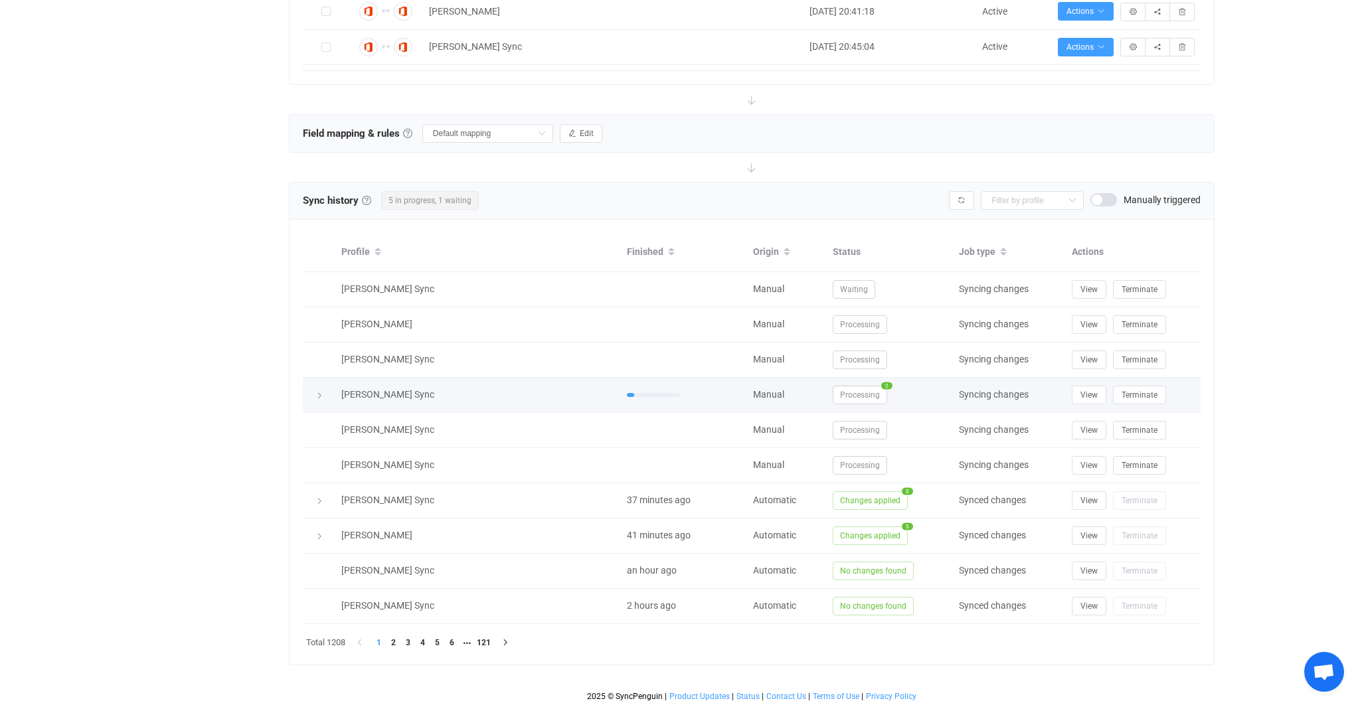
click at [867, 398] on span "Processing" at bounding box center [860, 395] width 54 height 19
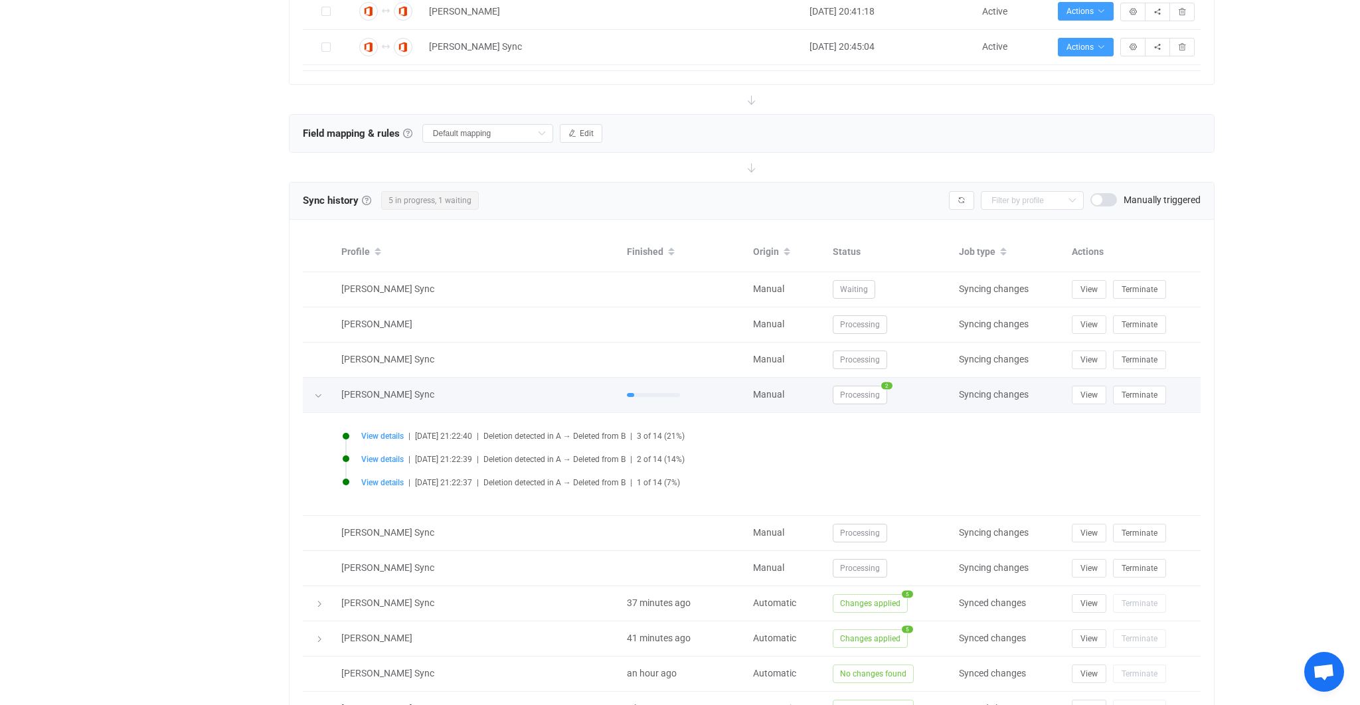
click at [867, 398] on span "Processing" at bounding box center [860, 395] width 54 height 19
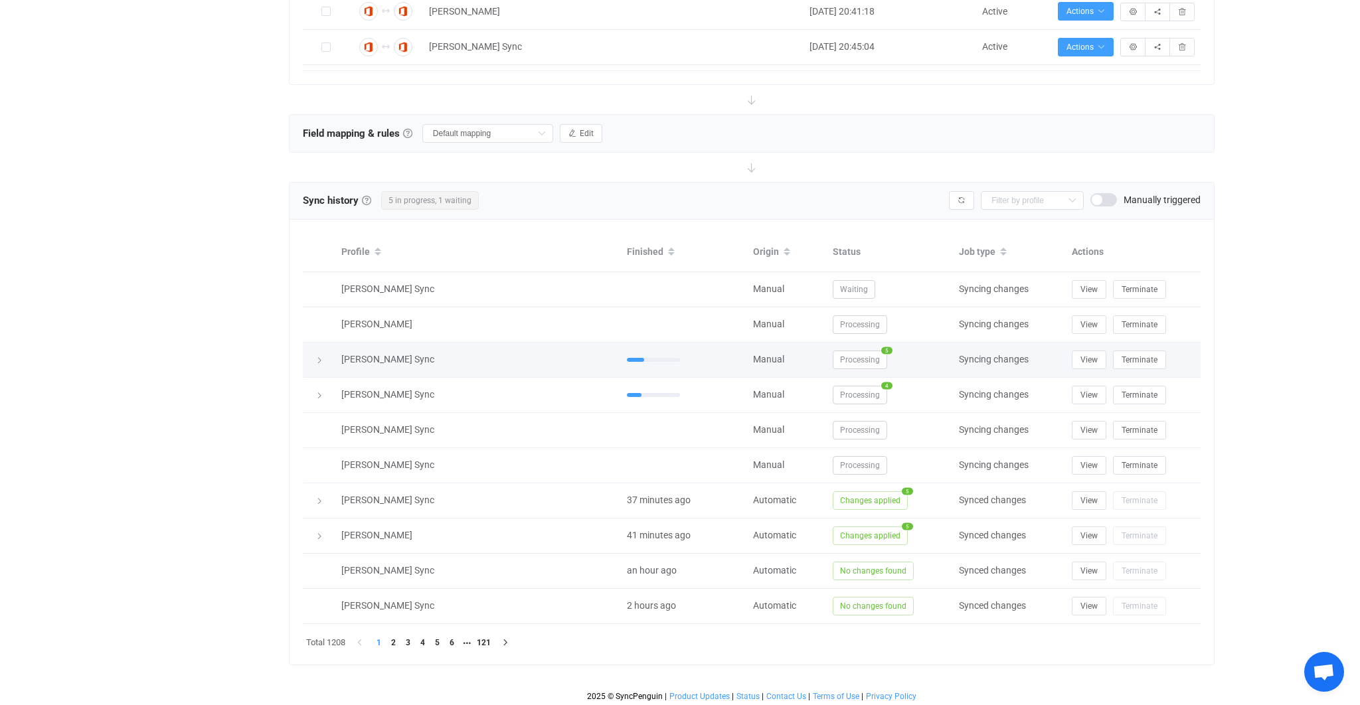
click at [871, 367] on span "Processing" at bounding box center [860, 360] width 54 height 19
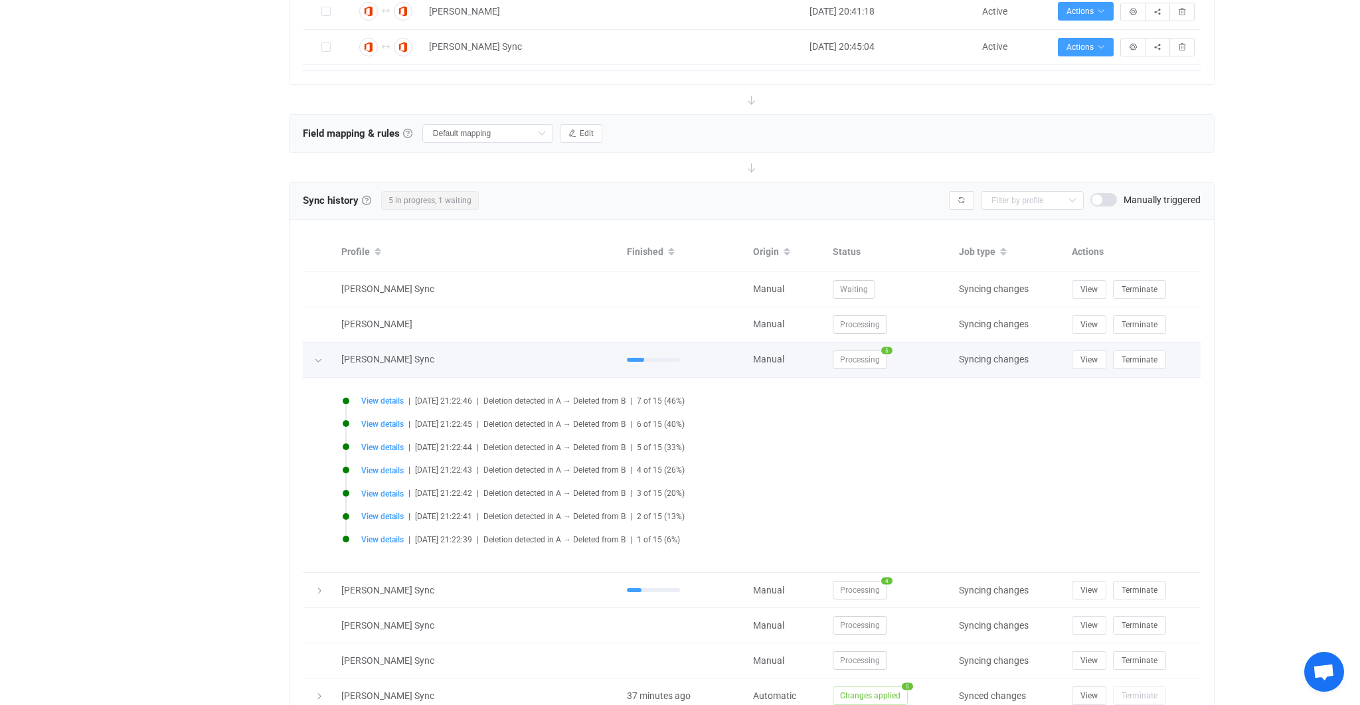
click at [869, 365] on span "Processing" at bounding box center [860, 360] width 54 height 19
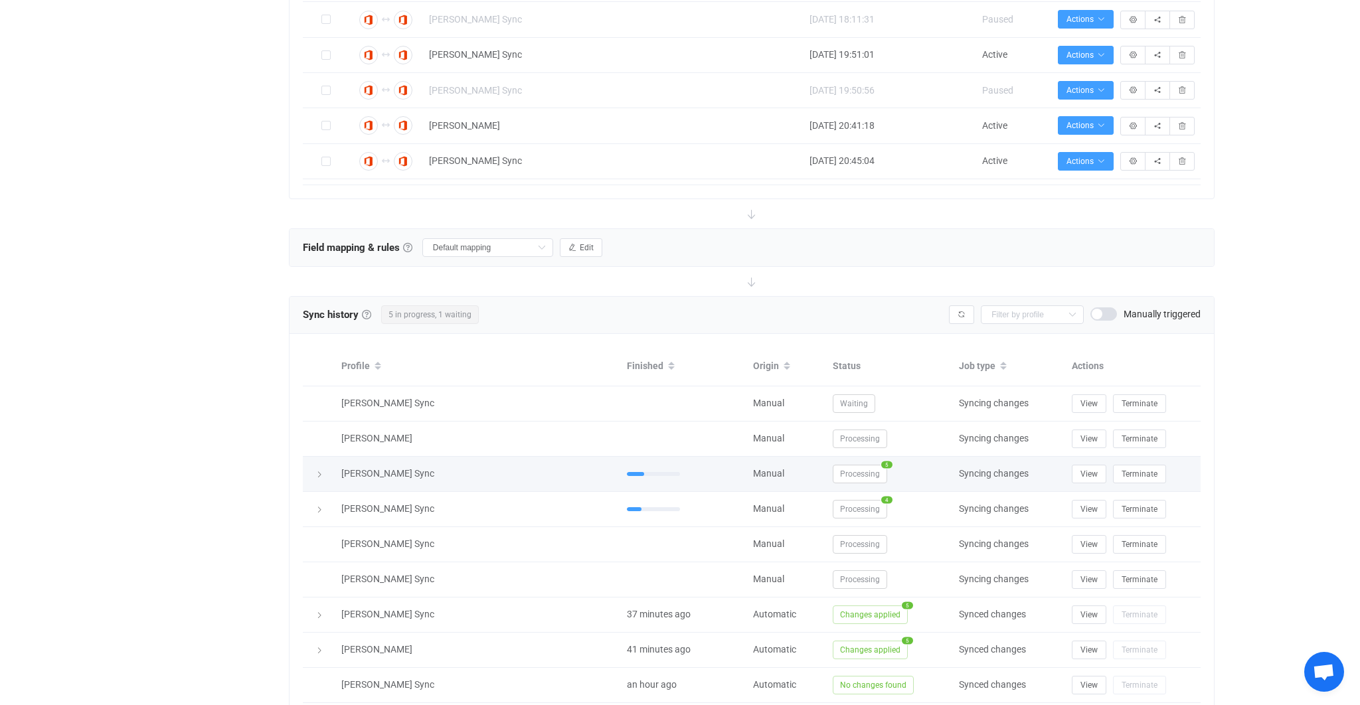
scroll to position [470, 0]
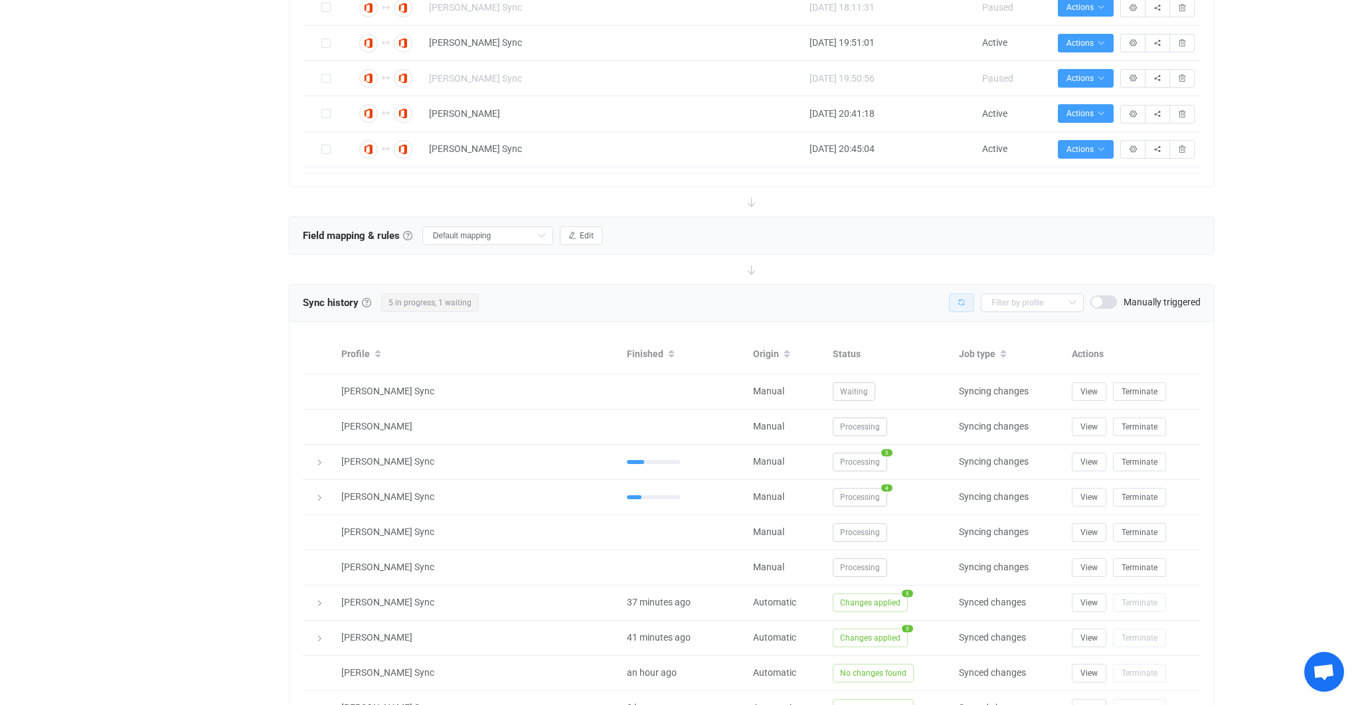
click at [974, 304] on div "[PERSON_NAME] Sync [PERSON_NAME] Sync [PERSON_NAME] Sync [PERSON_NAME] Sync [PE…" at bounding box center [1075, 303] width 252 height 19
click at [974, 304] on button "button" at bounding box center [961, 303] width 25 height 19
click at [0, 0] on div at bounding box center [0, 0] width 0 height 0
click at [963, 306] on button "button" at bounding box center [961, 303] width 25 height 19
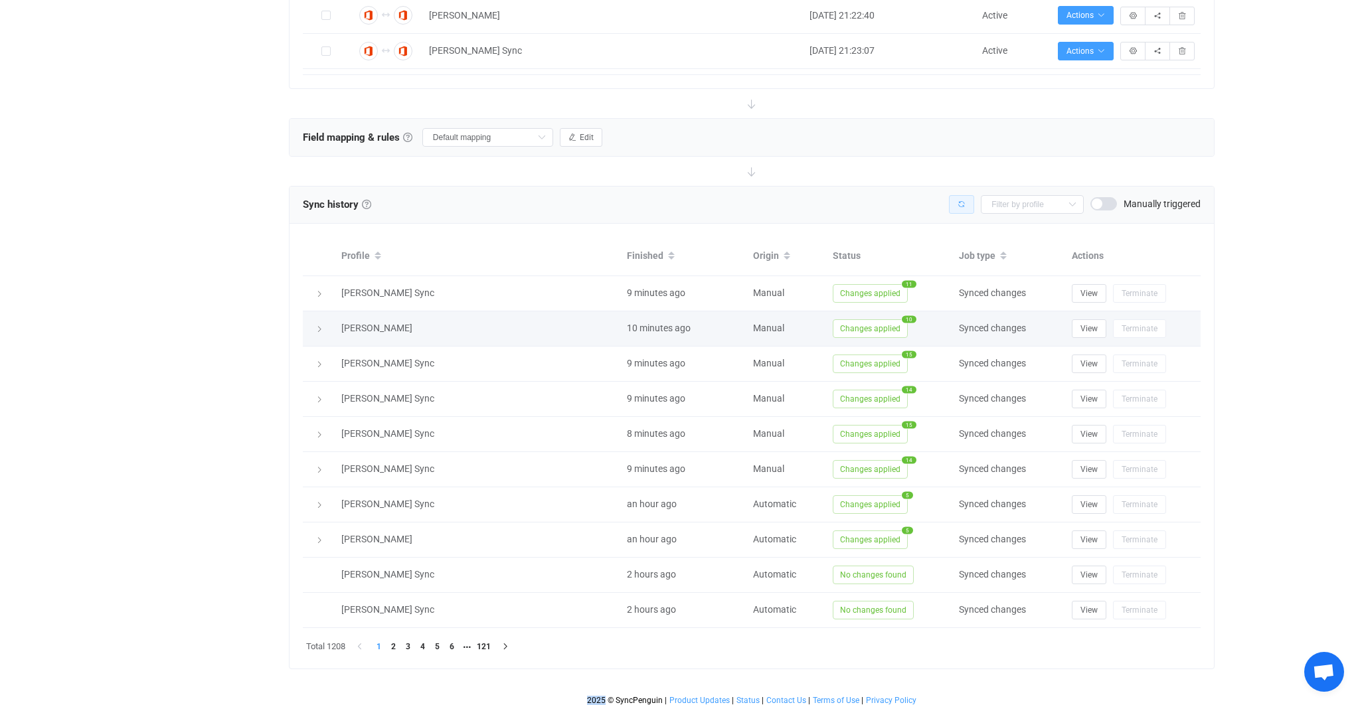
scroll to position [573, 0]
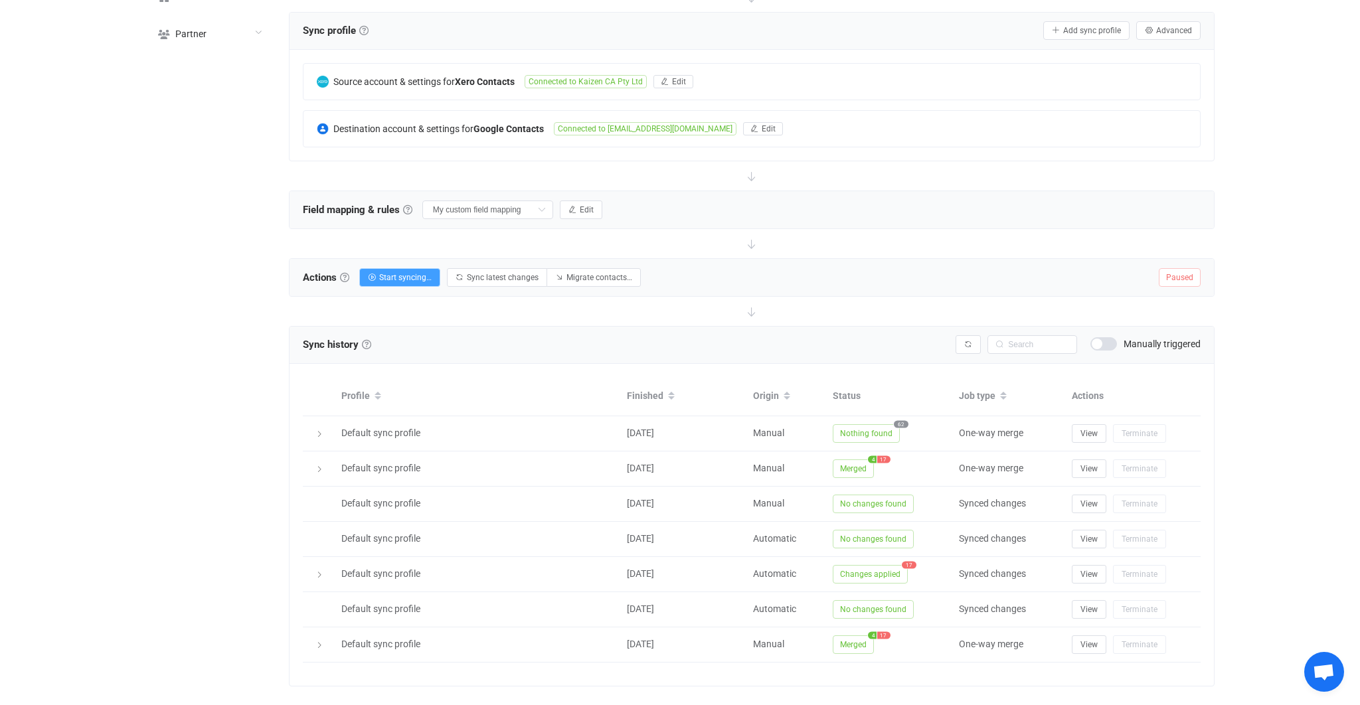
scroll to position [258, 0]
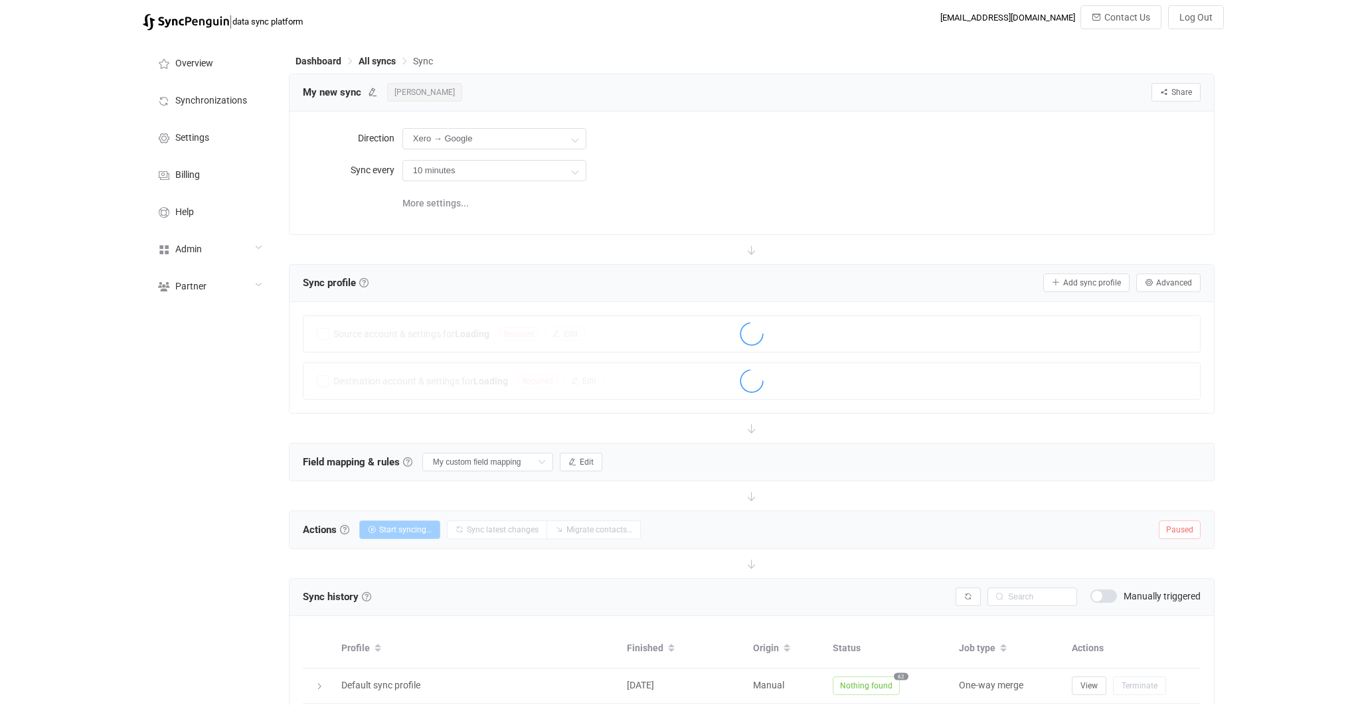
scroll to position [258, 0]
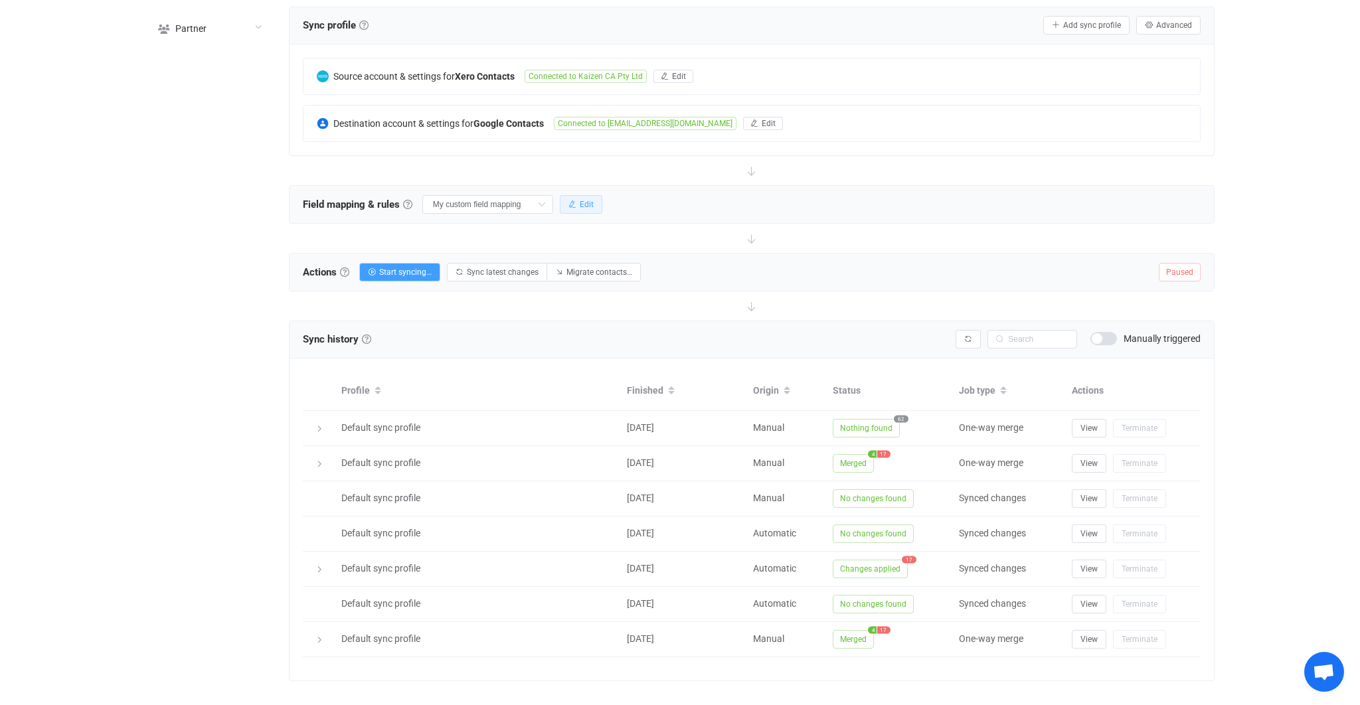
click at [580, 203] on span "Edit" at bounding box center [587, 204] width 14 height 9
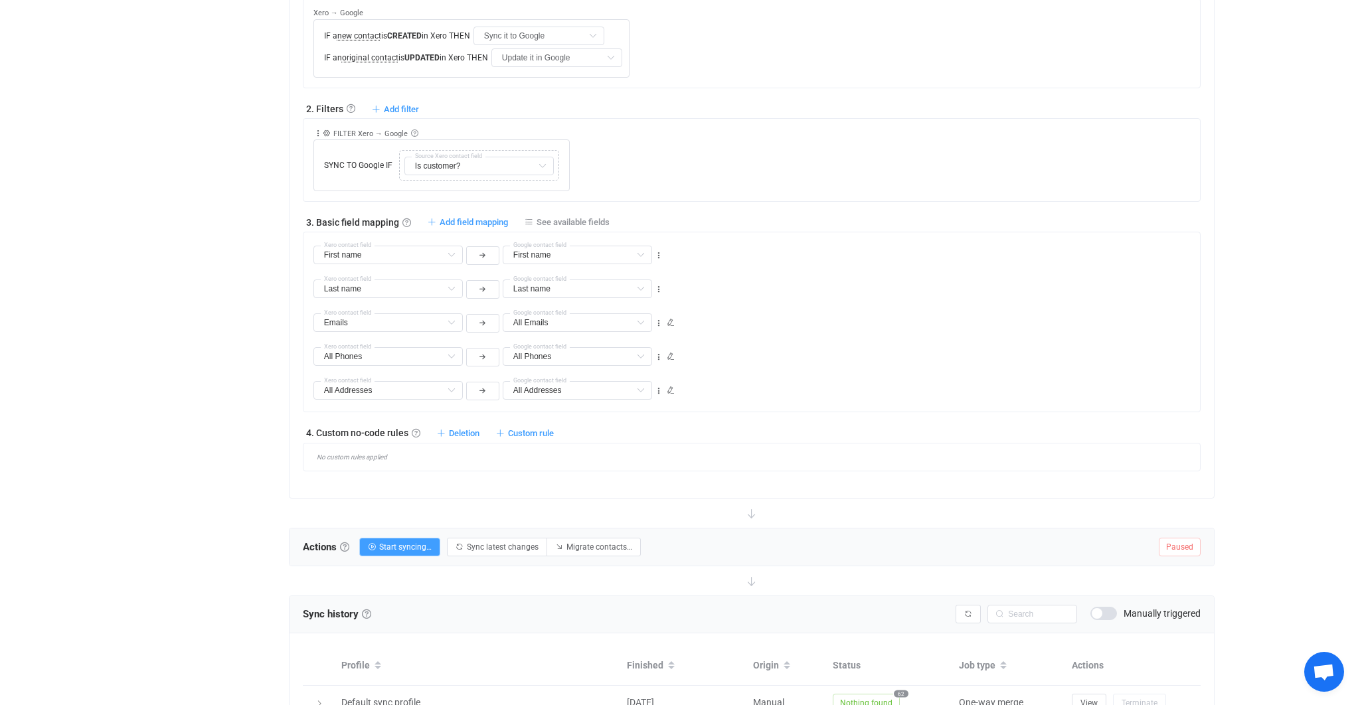
scroll to position [515, 0]
click at [507, 432] on link "Custom rule" at bounding box center [525, 431] width 58 height 10
click at [658, 451] on div "No custom rules applied" at bounding box center [757, 454] width 887 height 7
click at [531, 423] on div "4. Custom no-code rules Custom no-code rules Further adjust filters or field ma…" at bounding box center [752, 429] width 898 height 13
click at [529, 426] on span "Custom rule" at bounding box center [531, 431] width 46 height 10
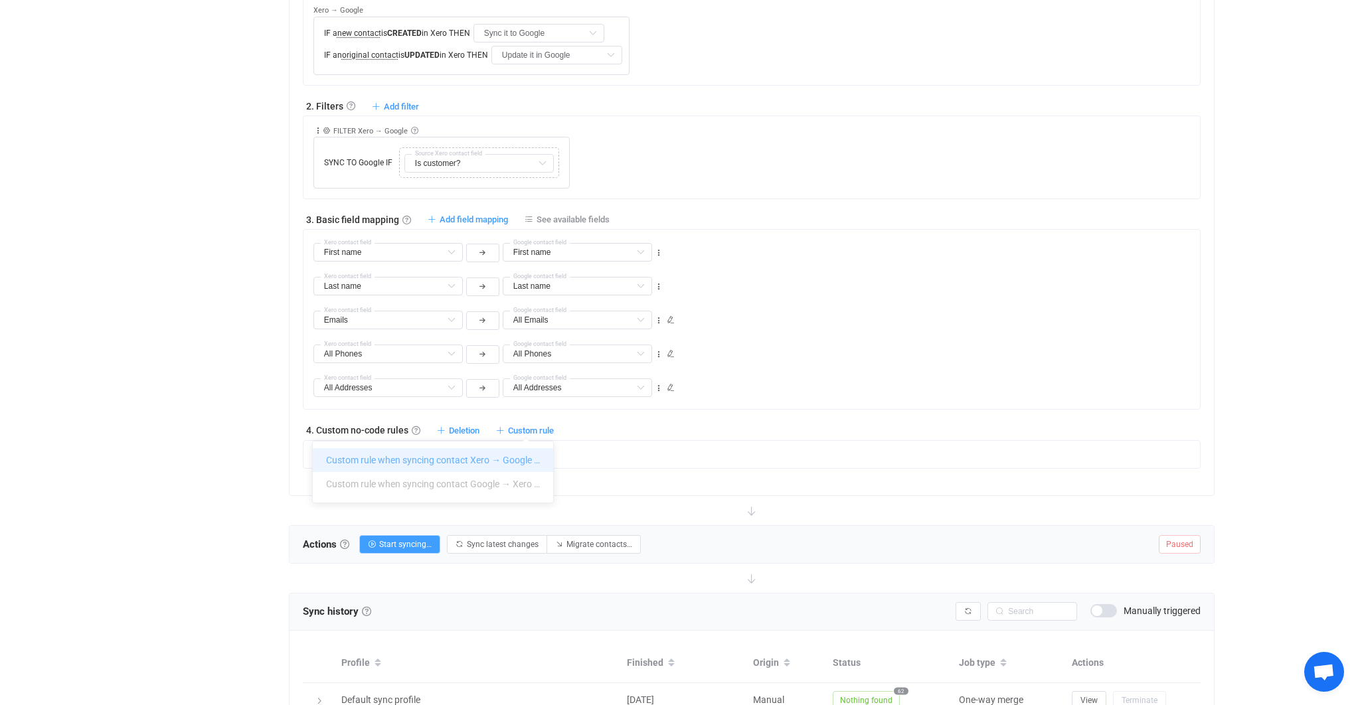
click at [476, 468] on li "Custom rule when syncing contact Xero → Google …" at bounding box center [433, 460] width 240 height 24
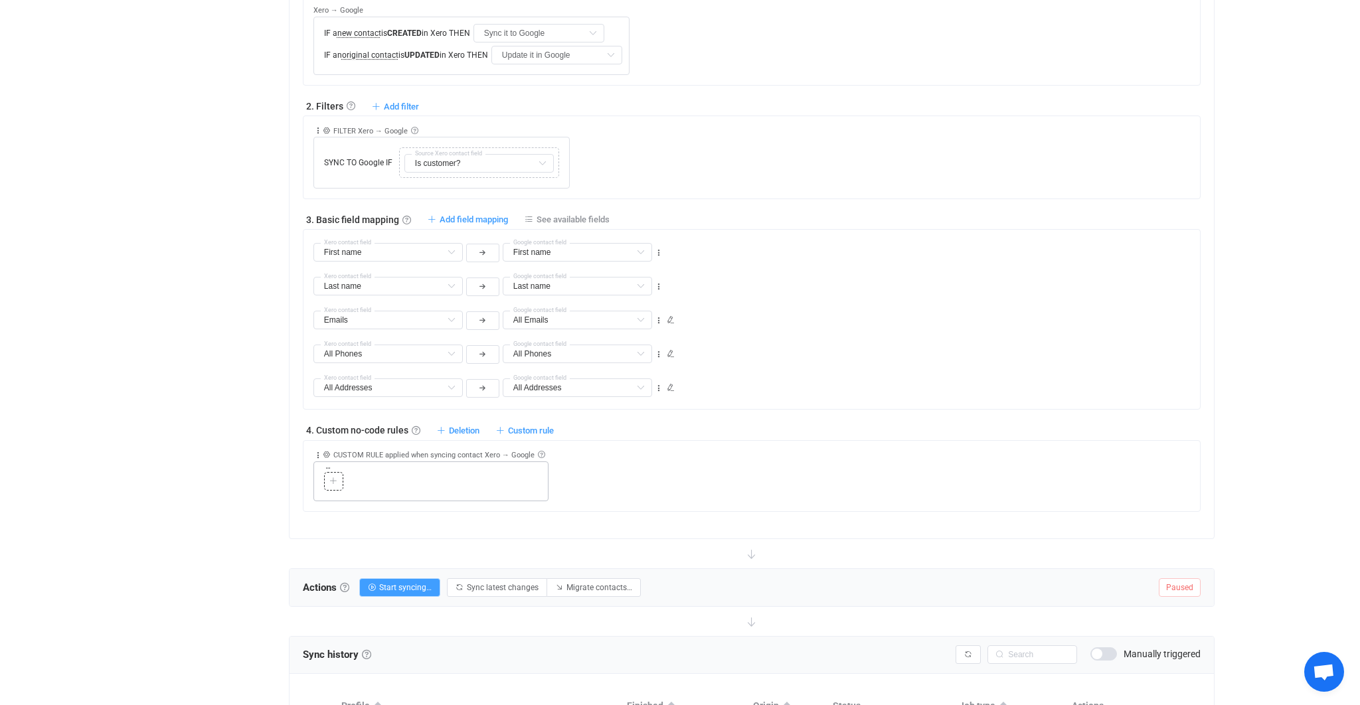
click at [335, 479] on icon at bounding box center [333, 482] width 8 height 8
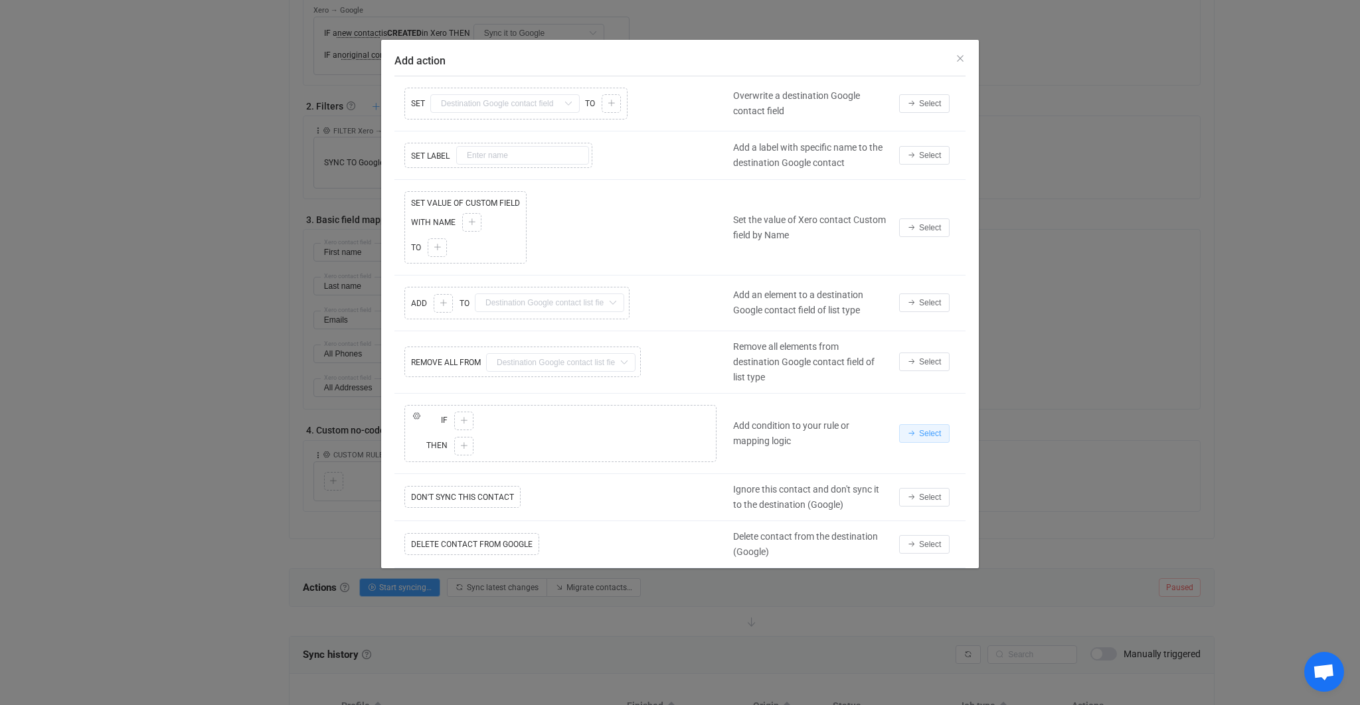
click at [936, 424] on button "Select" at bounding box center [924, 433] width 50 height 19
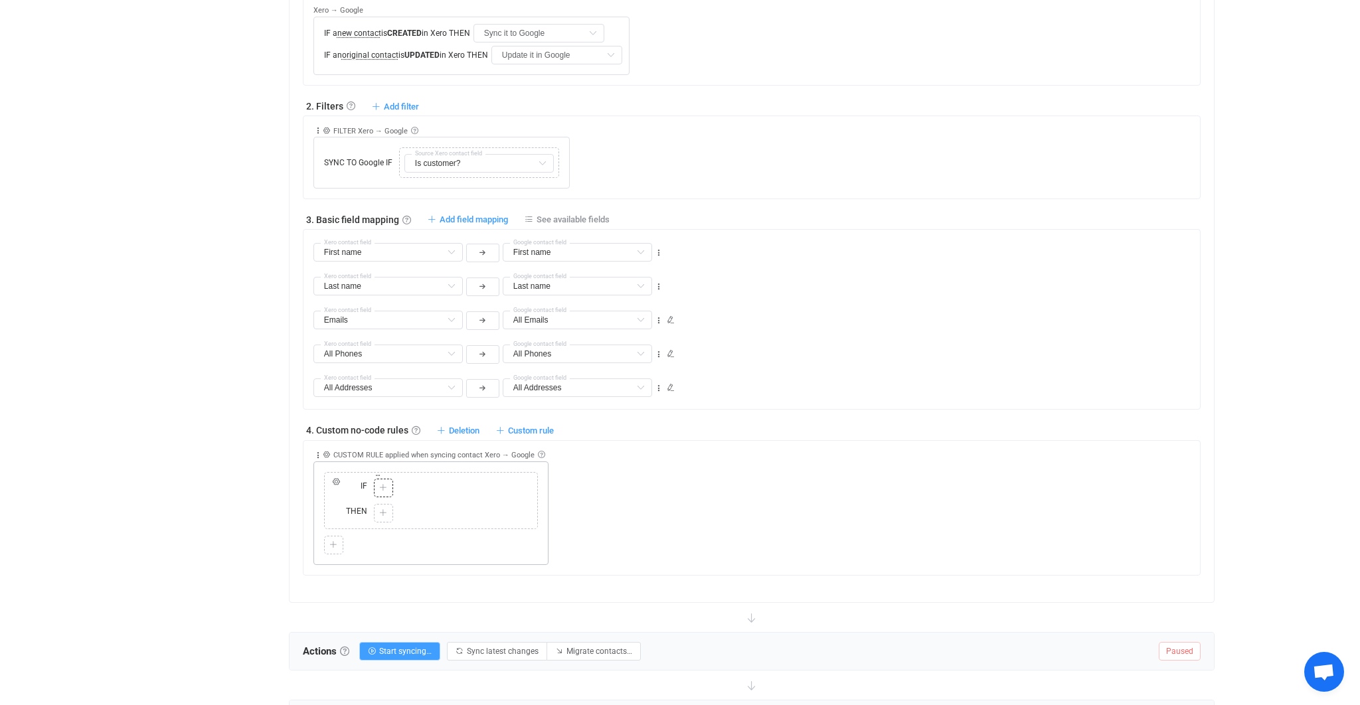
click at [381, 486] on icon at bounding box center [383, 488] width 8 height 8
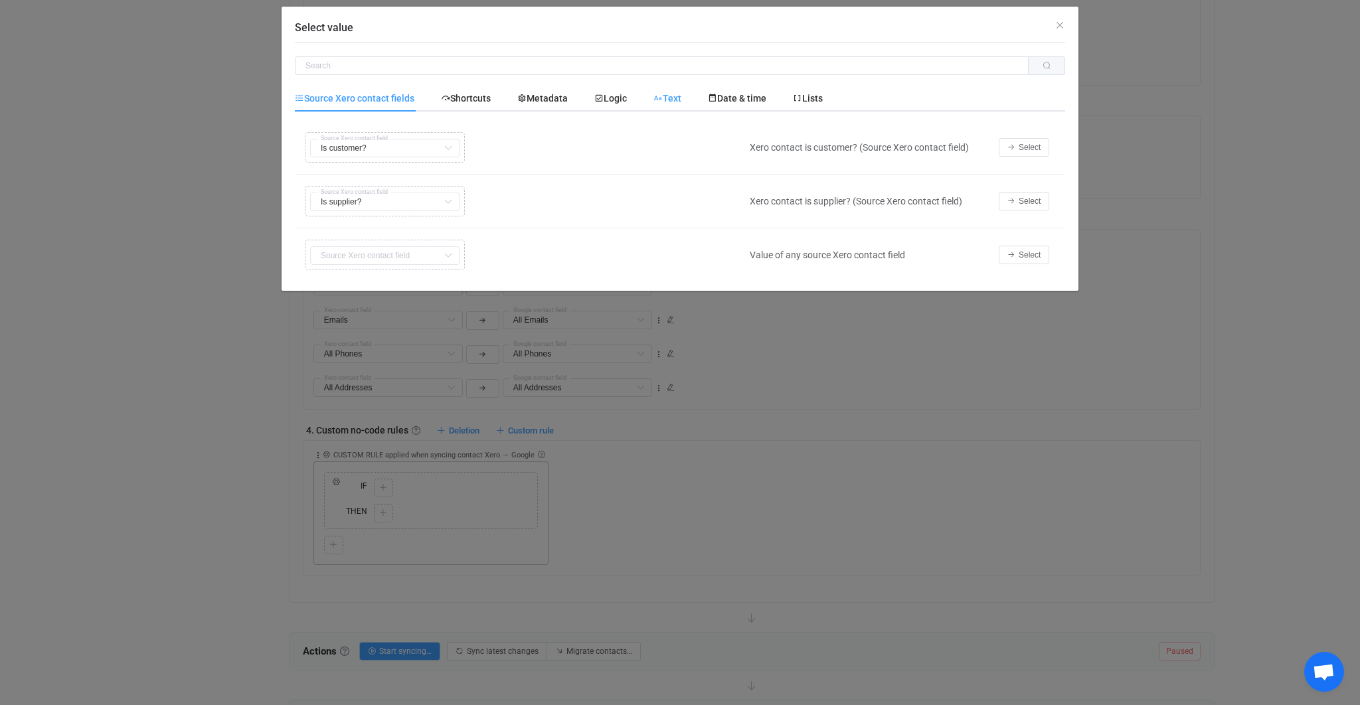
click at [670, 96] on span "Text" at bounding box center [668, 98] width 28 height 11
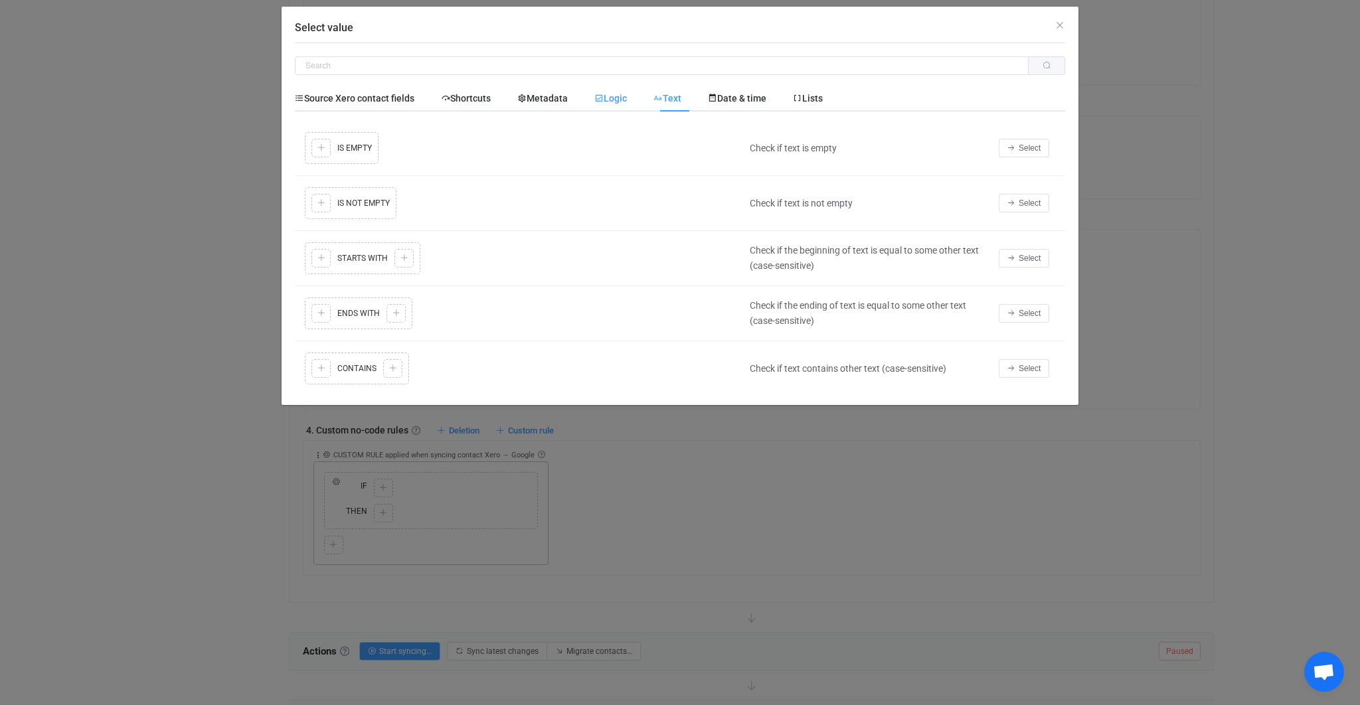
click at [617, 105] on div "Logic" at bounding box center [610, 98] width 59 height 27
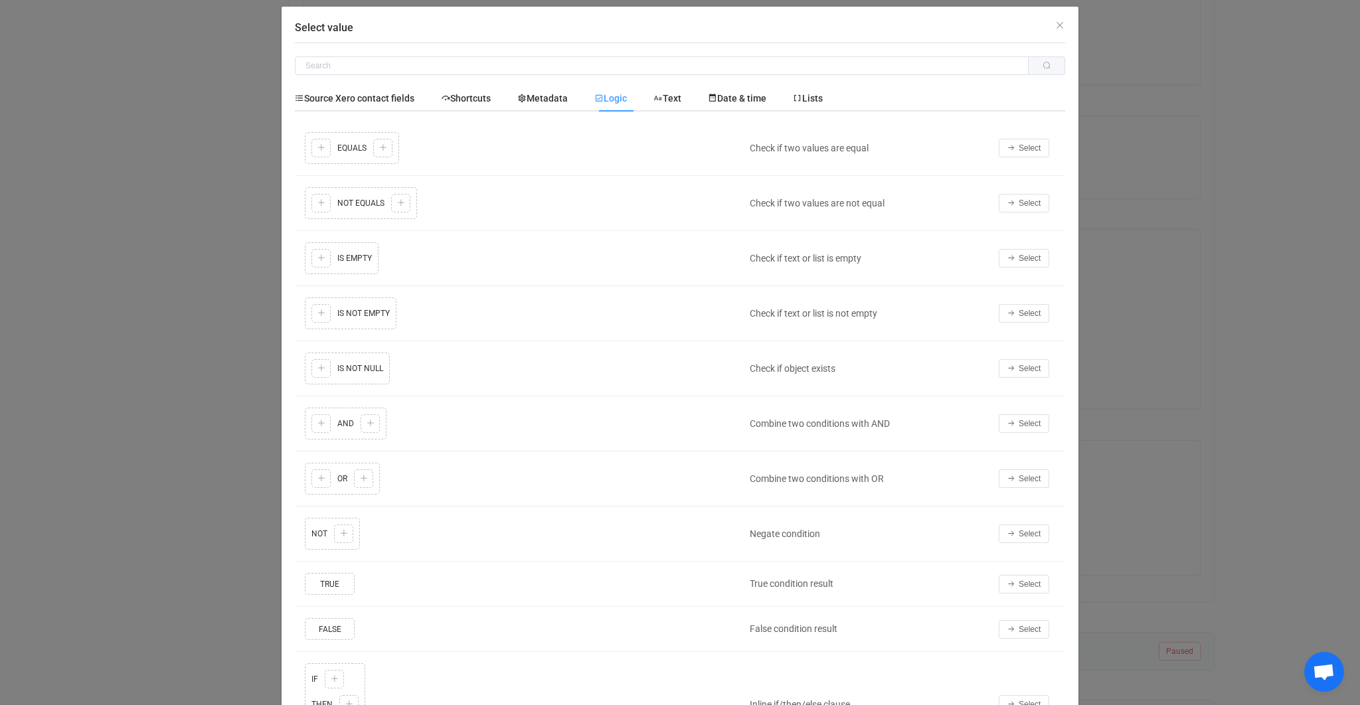
click at [1051, 423] on div "Select" at bounding box center [1028, 423] width 73 height 19
click at [1042, 423] on button "Select" at bounding box center [1024, 423] width 50 height 19
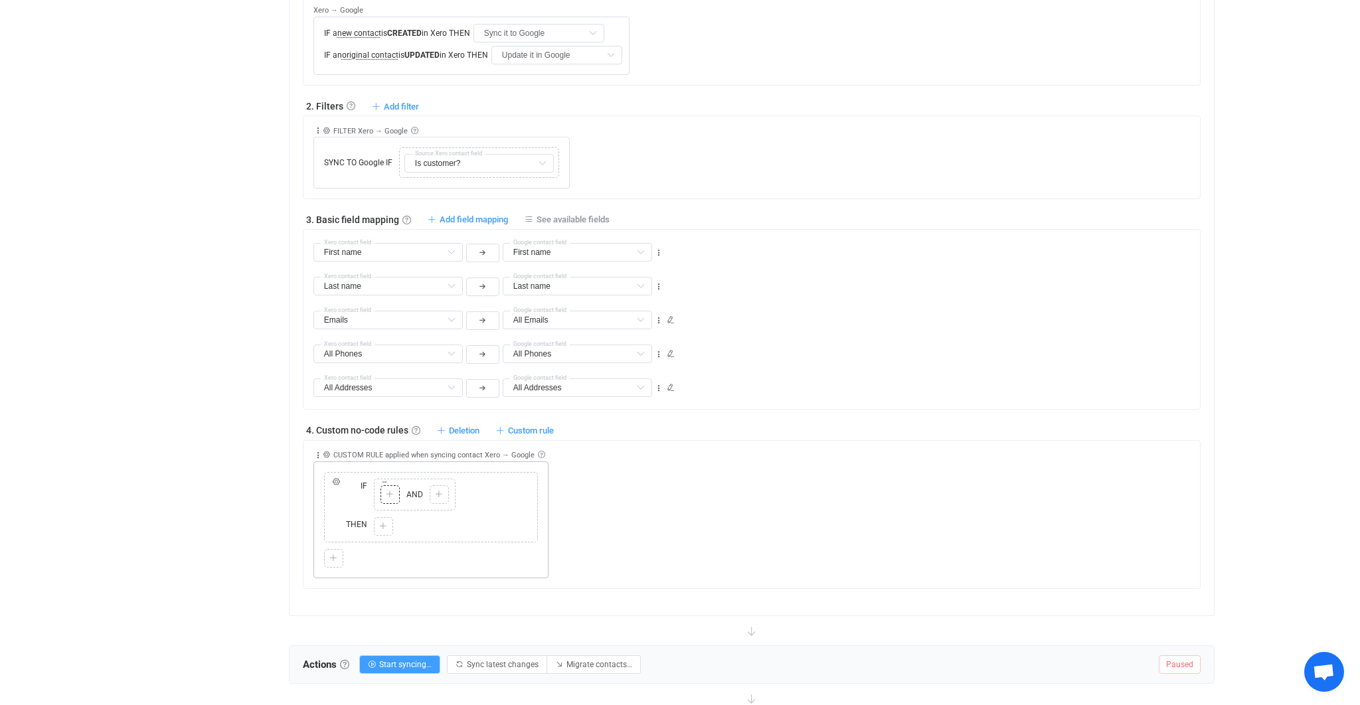
drag, startPoint x: 387, startPoint y: 488, endPoint x: 590, endPoint y: 359, distance: 240.7
click at [387, 491] on icon at bounding box center [390, 495] width 8 height 8
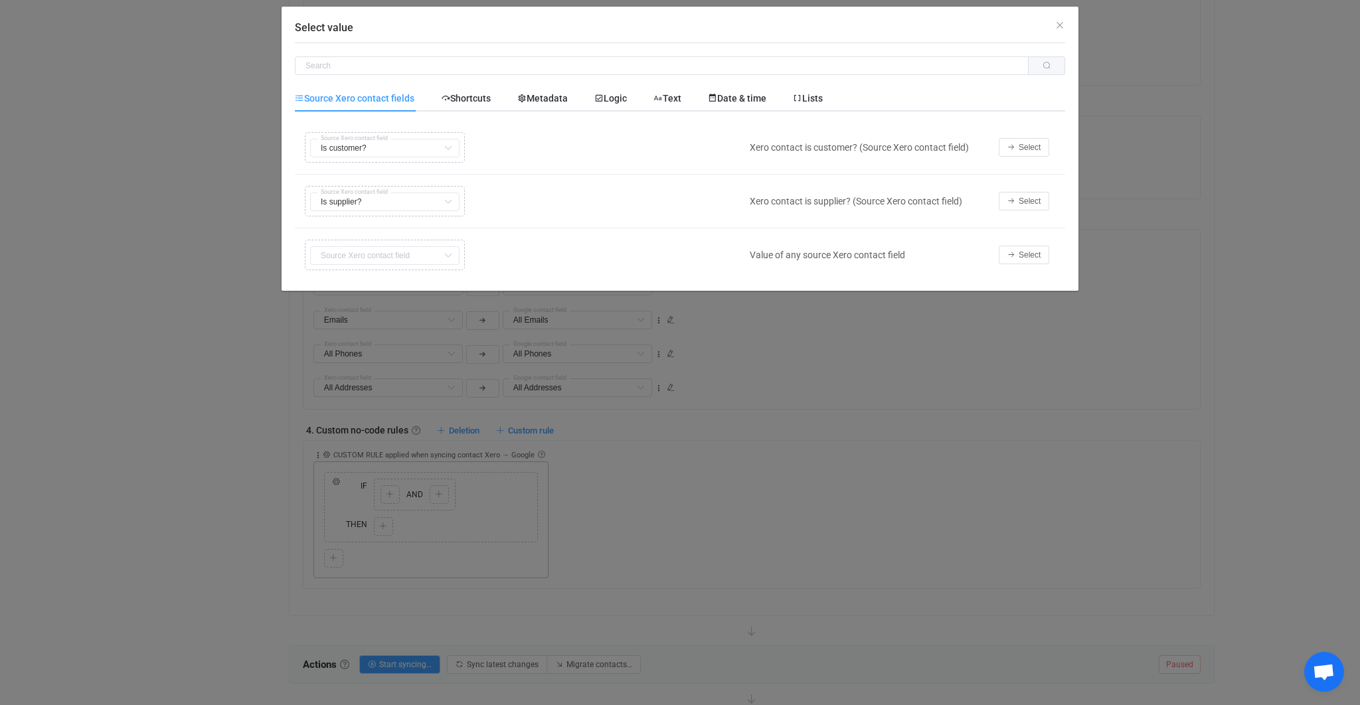
click at [640, 112] on div "Source Xero contact fields Shortcuts Metadata Logic Text Date & time Lists Copy…" at bounding box center [680, 183] width 770 height 197
click at [0, 0] on div "Logic" at bounding box center [0, 0] width 0 height 0
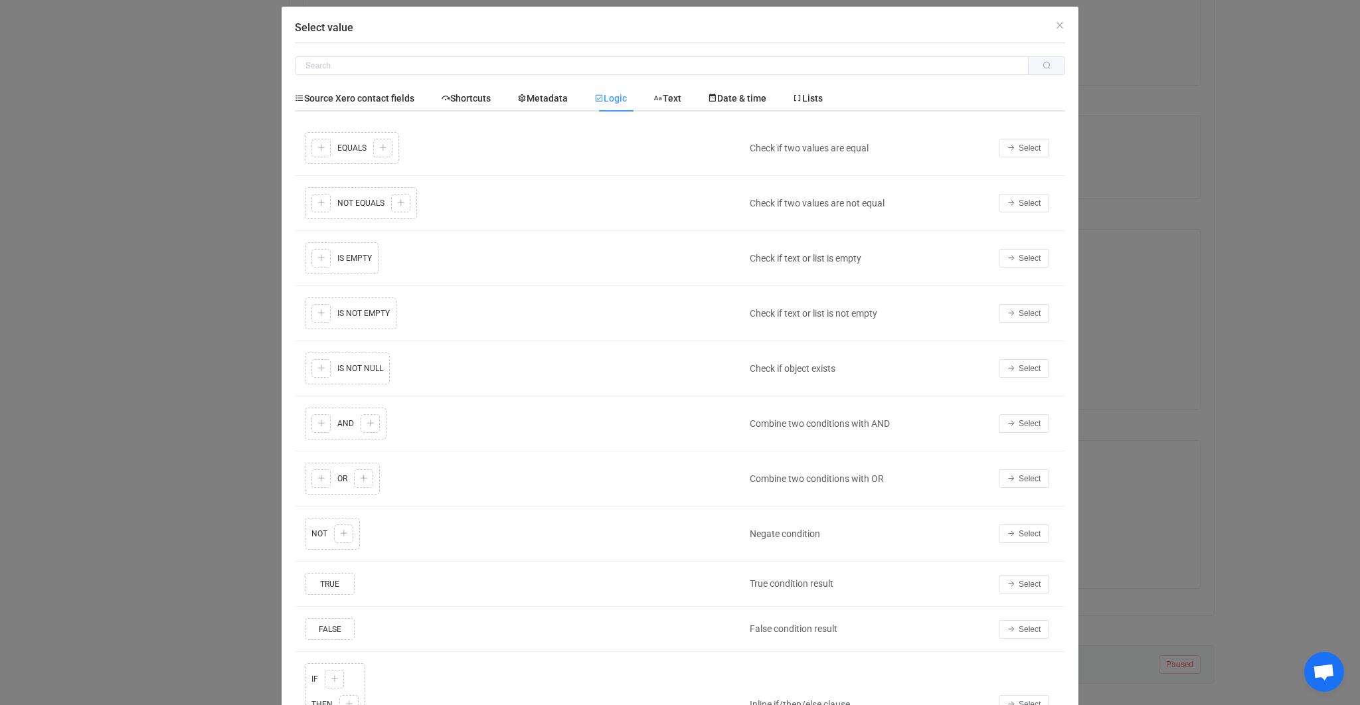
click at [1122, 275] on div "Select value Source Xero contact fields Shortcuts Metadata Logic Text Date & ti…" at bounding box center [680, 352] width 1360 height 705
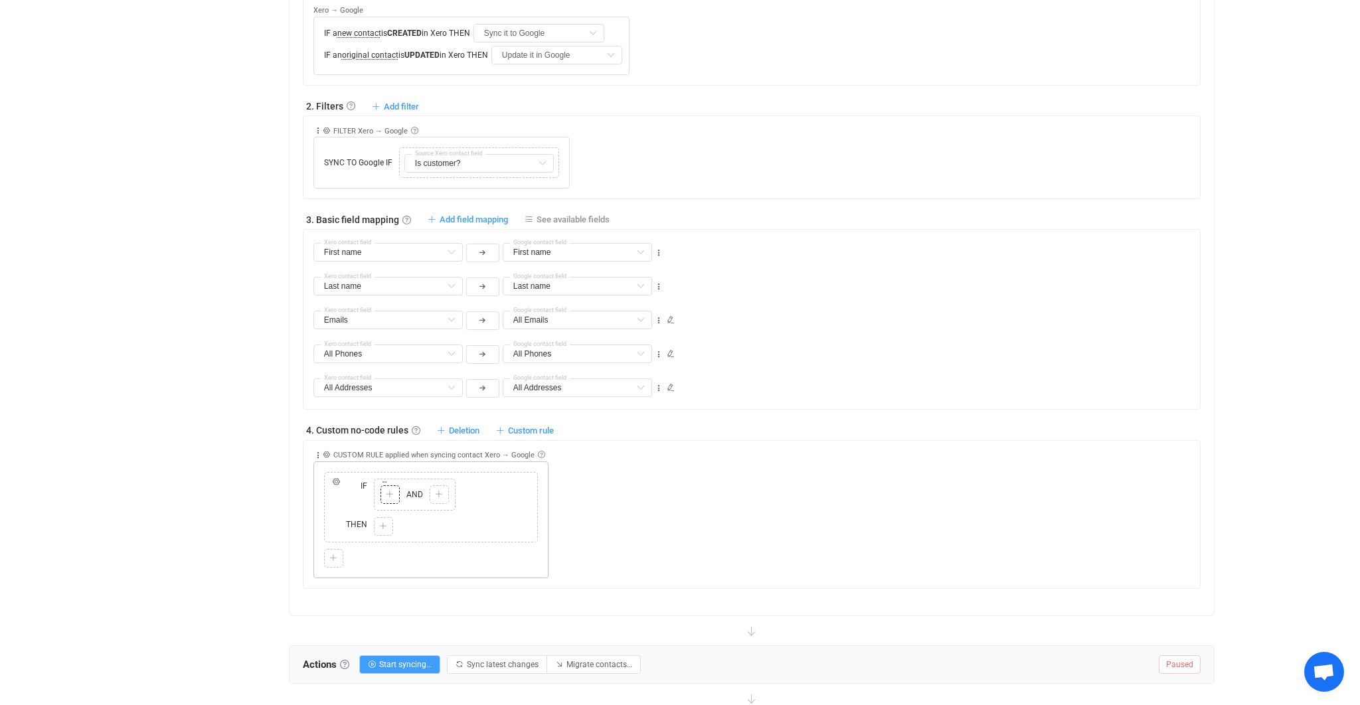
click at [390, 491] on icon at bounding box center [390, 495] width 8 height 8
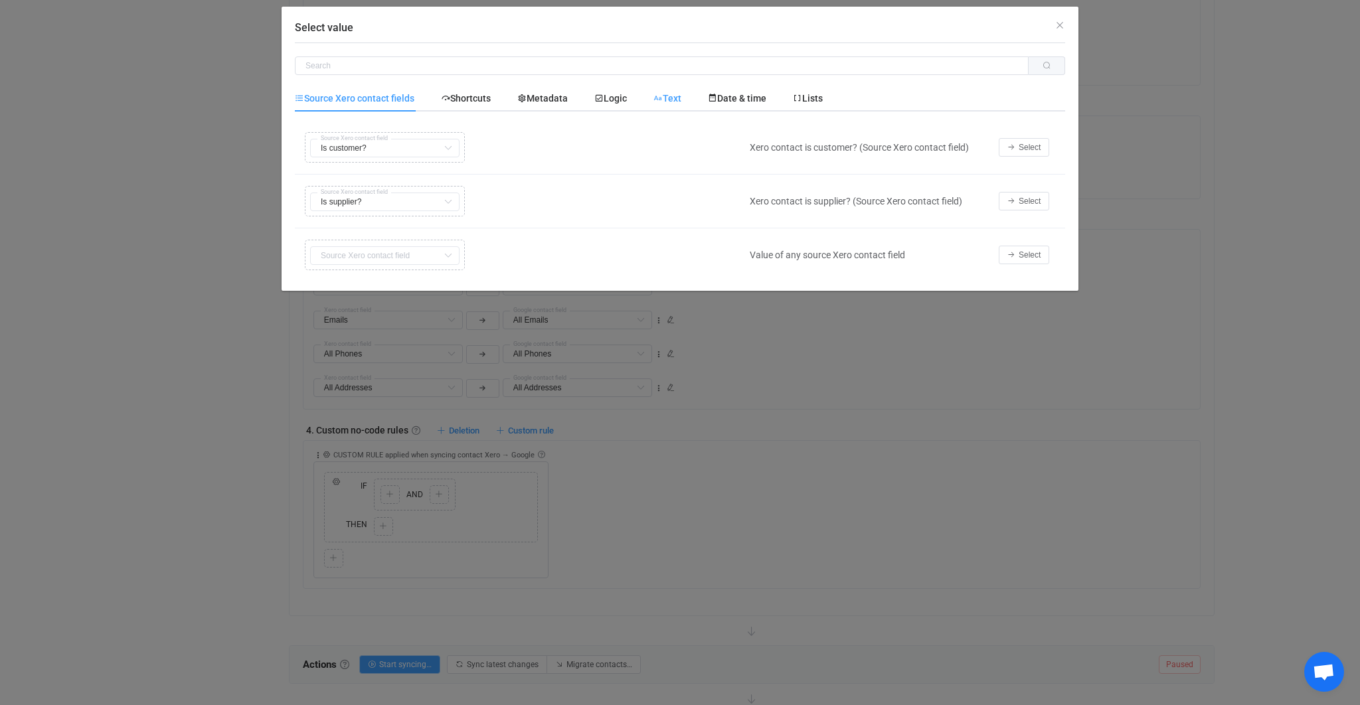
click at [0, 0] on span "Text" at bounding box center [0, 0] width 0 height 0
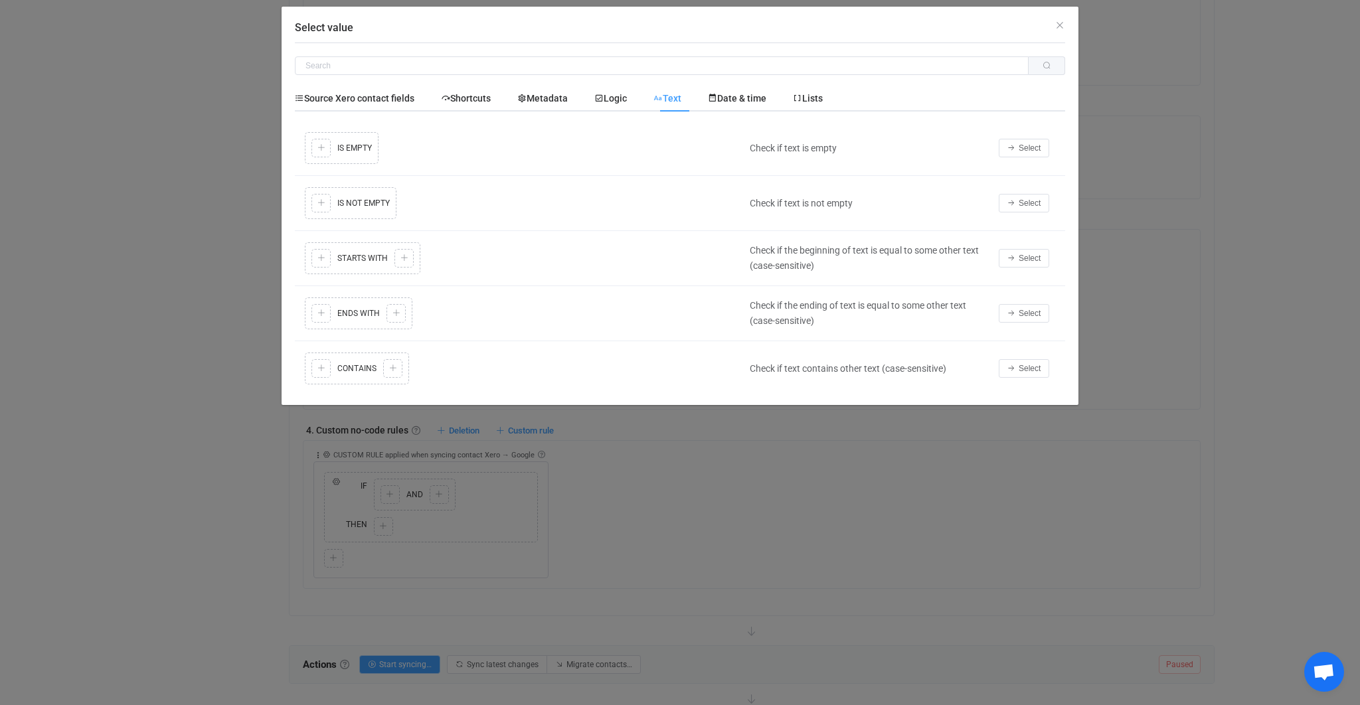
click at [1017, 158] on td "Select" at bounding box center [1028, 148] width 73 height 55
click at [1016, 150] on button "Select" at bounding box center [1024, 148] width 50 height 19
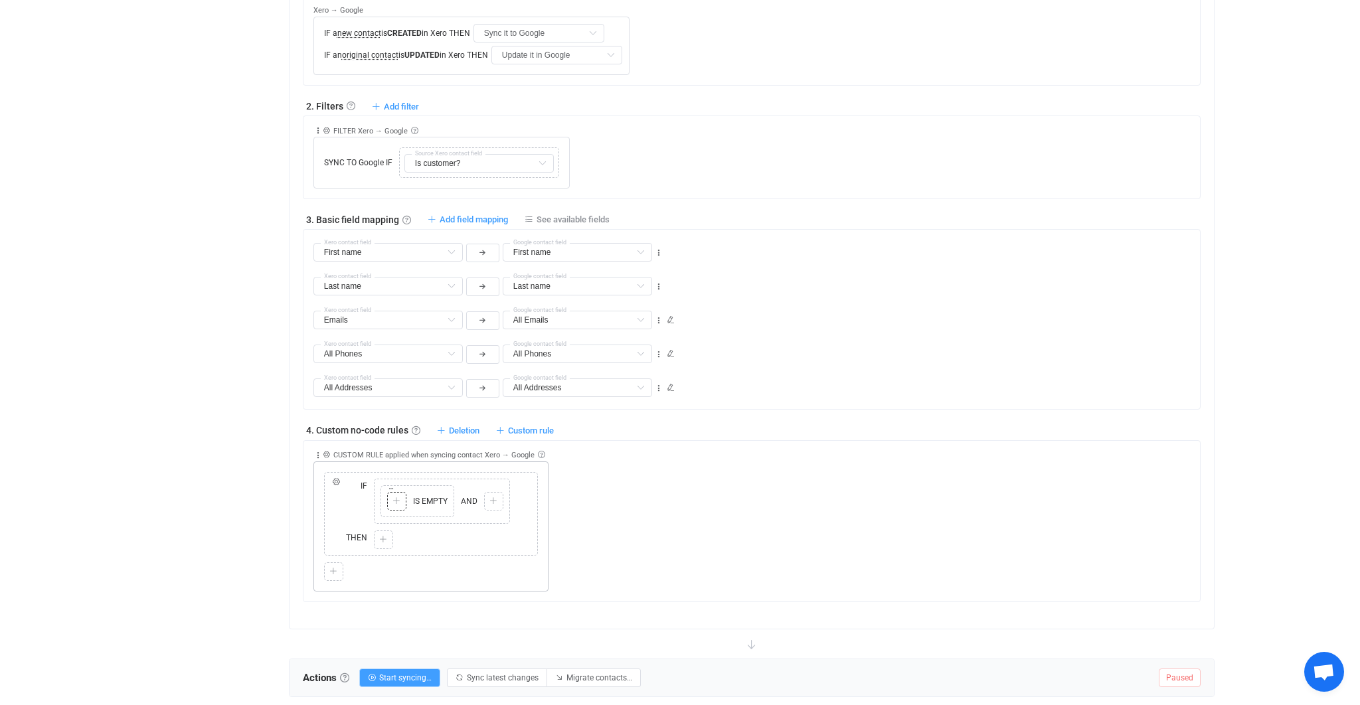
click at [395, 504] on div "Copy Cut Paste TYPE MISMATCH Select value" at bounding box center [396, 501] width 19 height 19
click at [400, 498] on div at bounding box center [397, 502] width 13 height 12
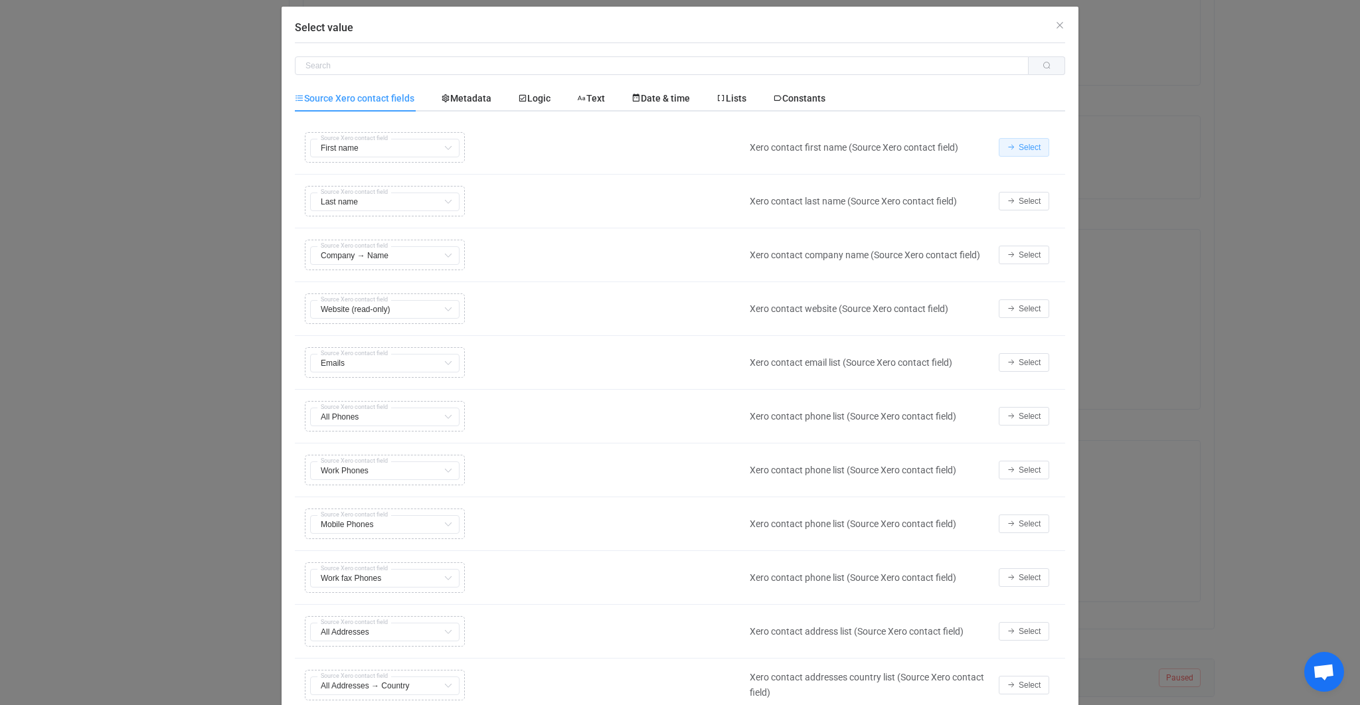
click at [1027, 155] on button "Select" at bounding box center [1024, 147] width 50 height 19
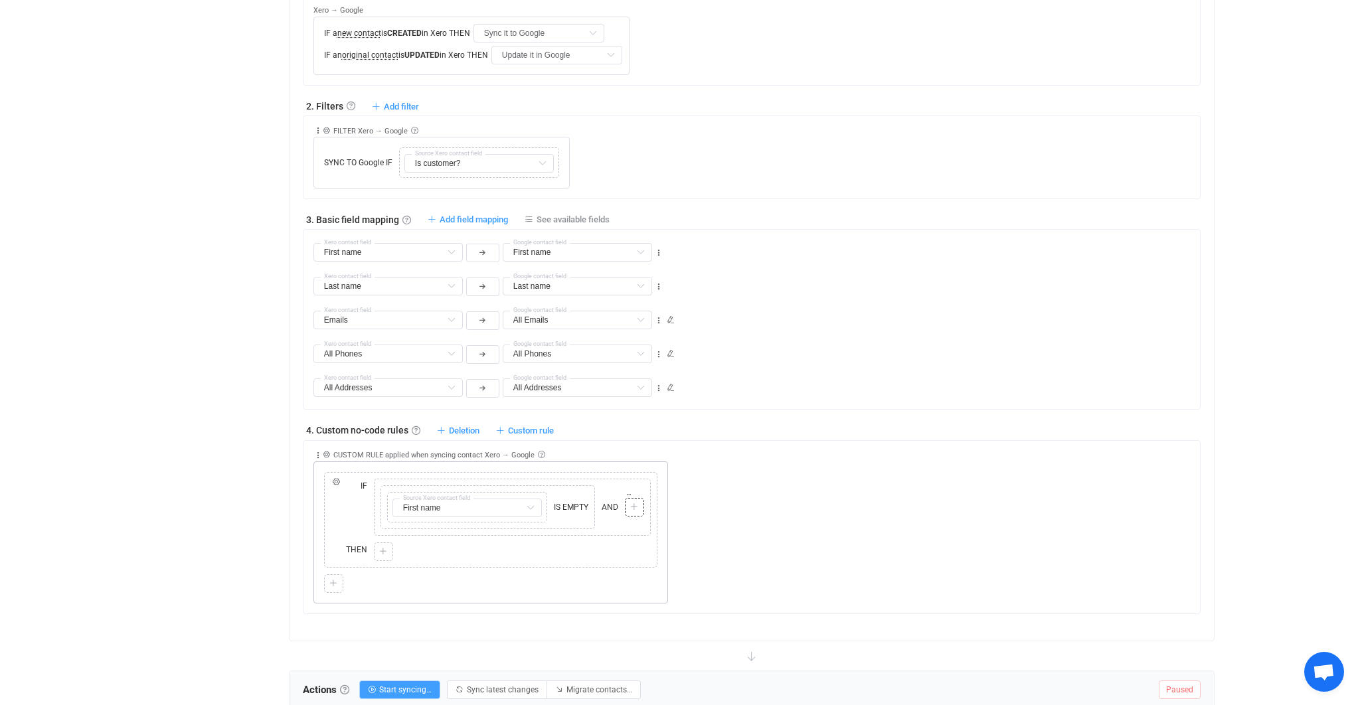
click at [638, 503] on div at bounding box center [634, 507] width 13 height 12
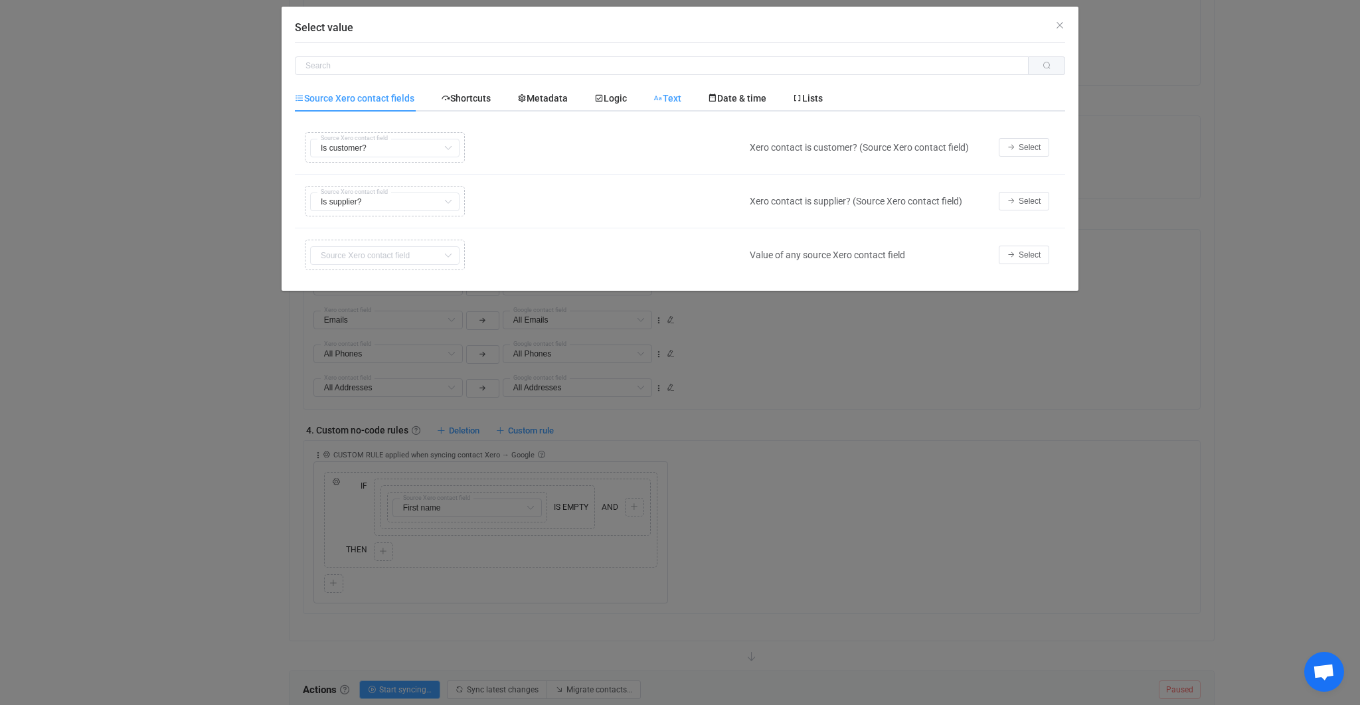
click at [0, 0] on div "Text" at bounding box center [0, 0] width 0 height 0
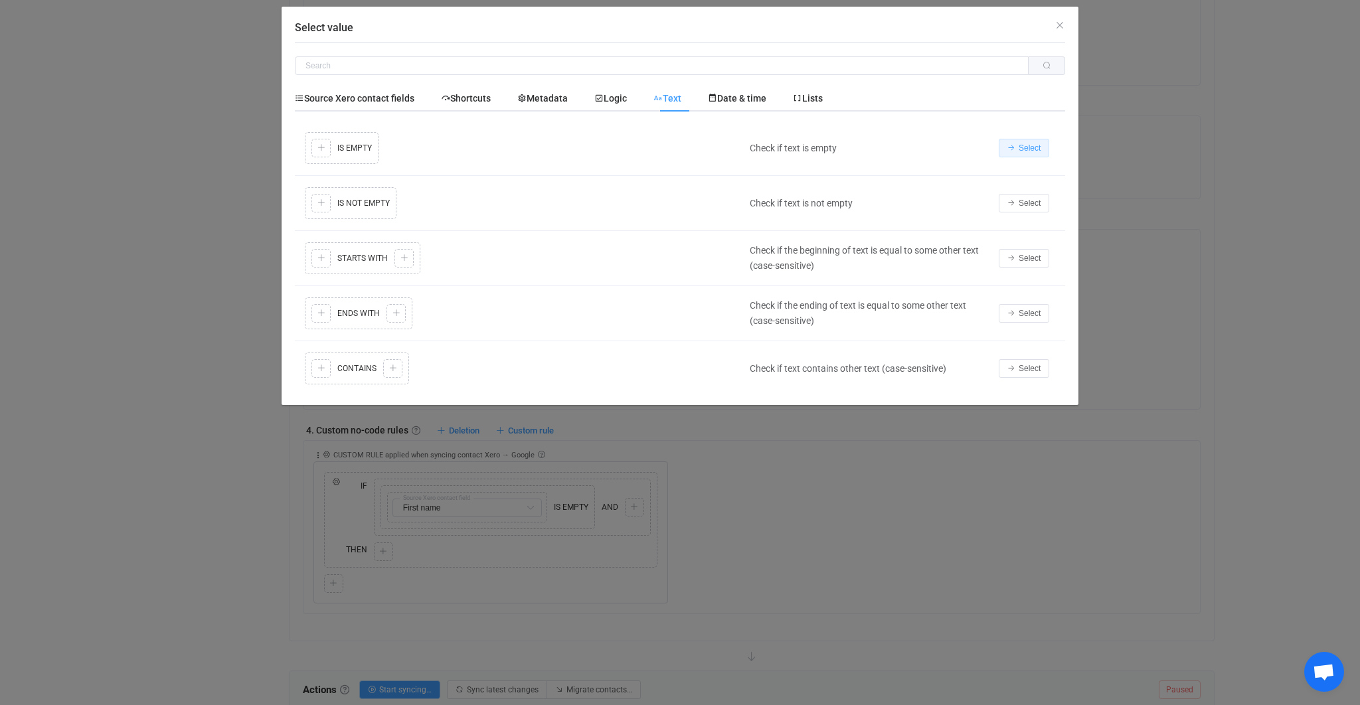
click at [1028, 147] on span "Select" at bounding box center [1030, 147] width 22 height 9
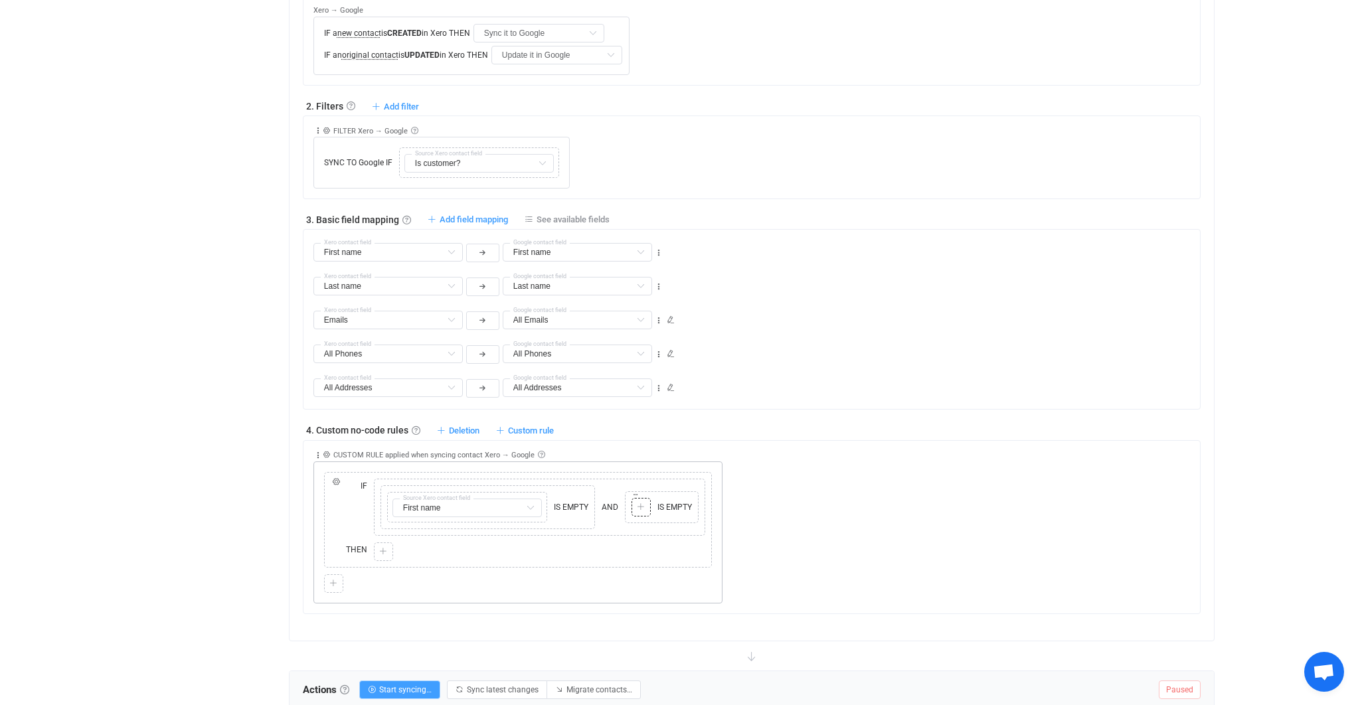
click at [648, 504] on div "Copy Cut Paste TYPE MISMATCH Select value" at bounding box center [641, 507] width 19 height 19
click at [645, 504] on div at bounding box center [641, 507] width 13 height 12
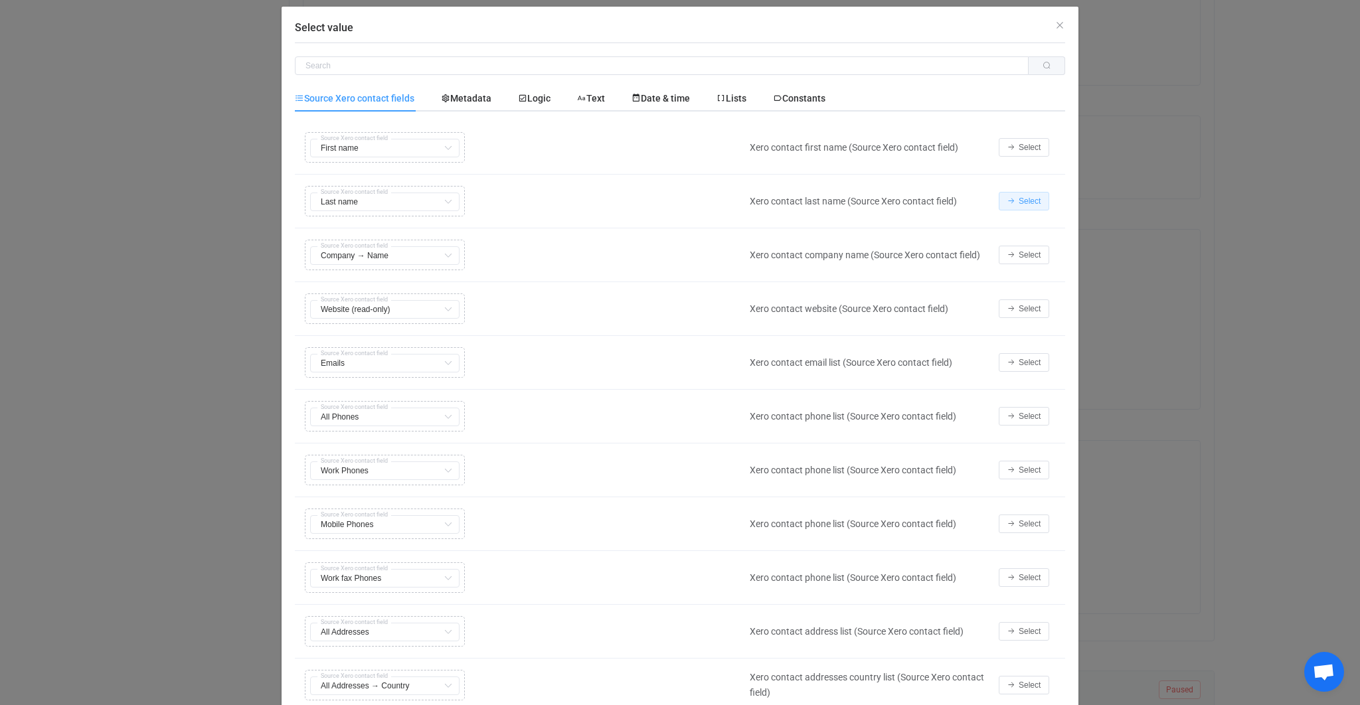
click at [1013, 197] on icon "Select value" at bounding box center [1012, 201] width 8 height 8
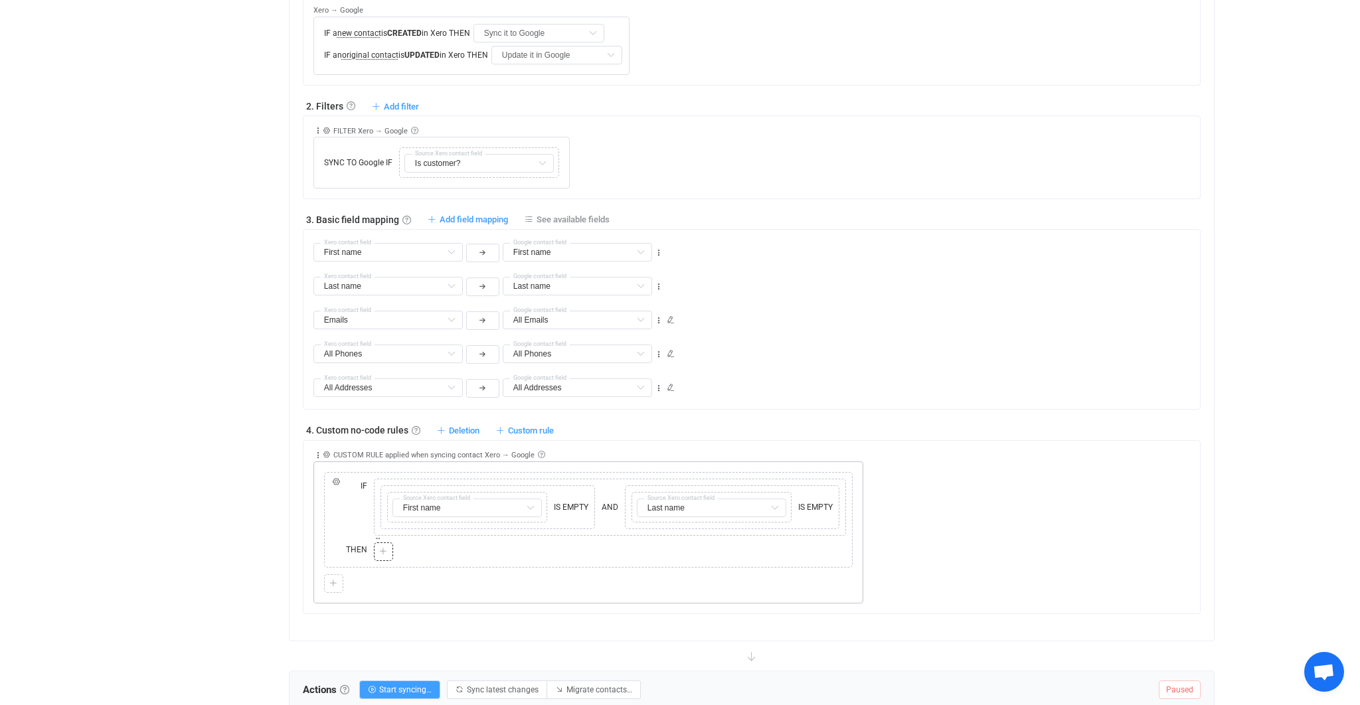
click at [379, 548] on icon at bounding box center [383, 552] width 8 height 8
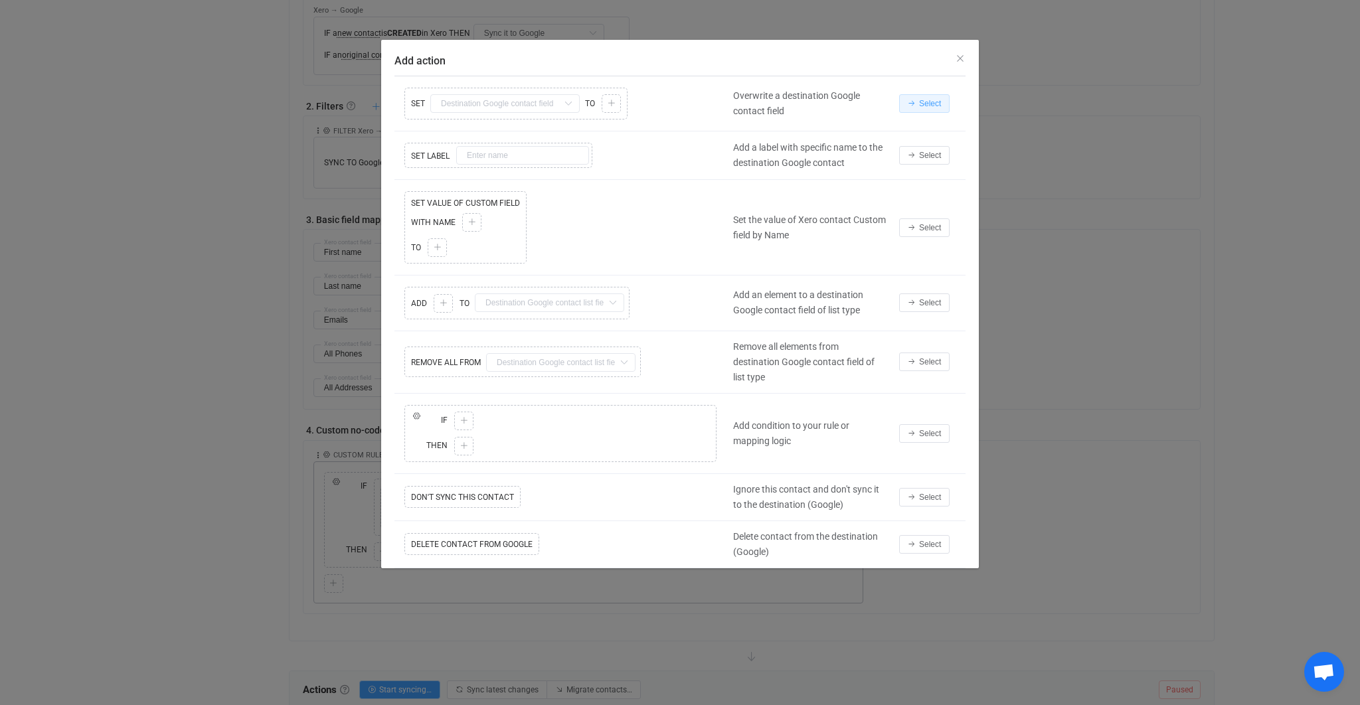
click at [927, 102] on span "Select" at bounding box center [930, 103] width 22 height 9
click at [927, 103] on span "Select" at bounding box center [930, 103] width 22 height 9
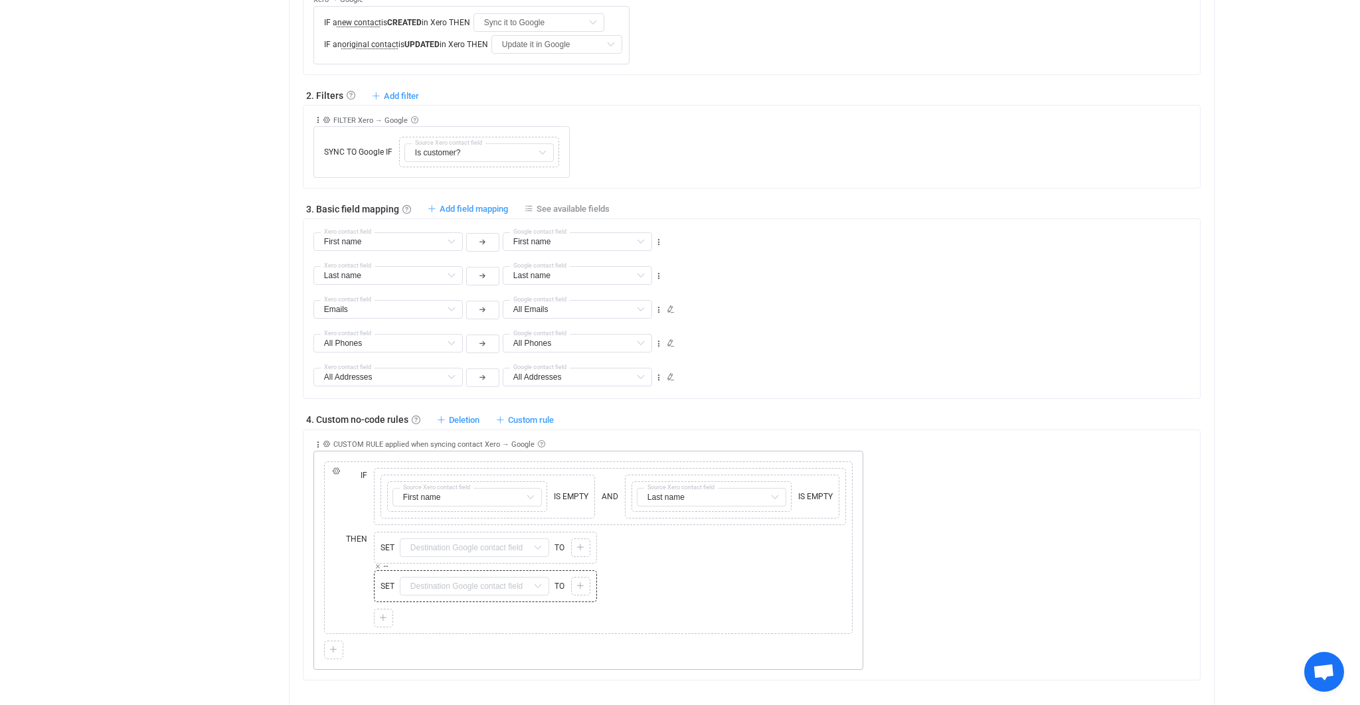
scroll to position [545, 0]
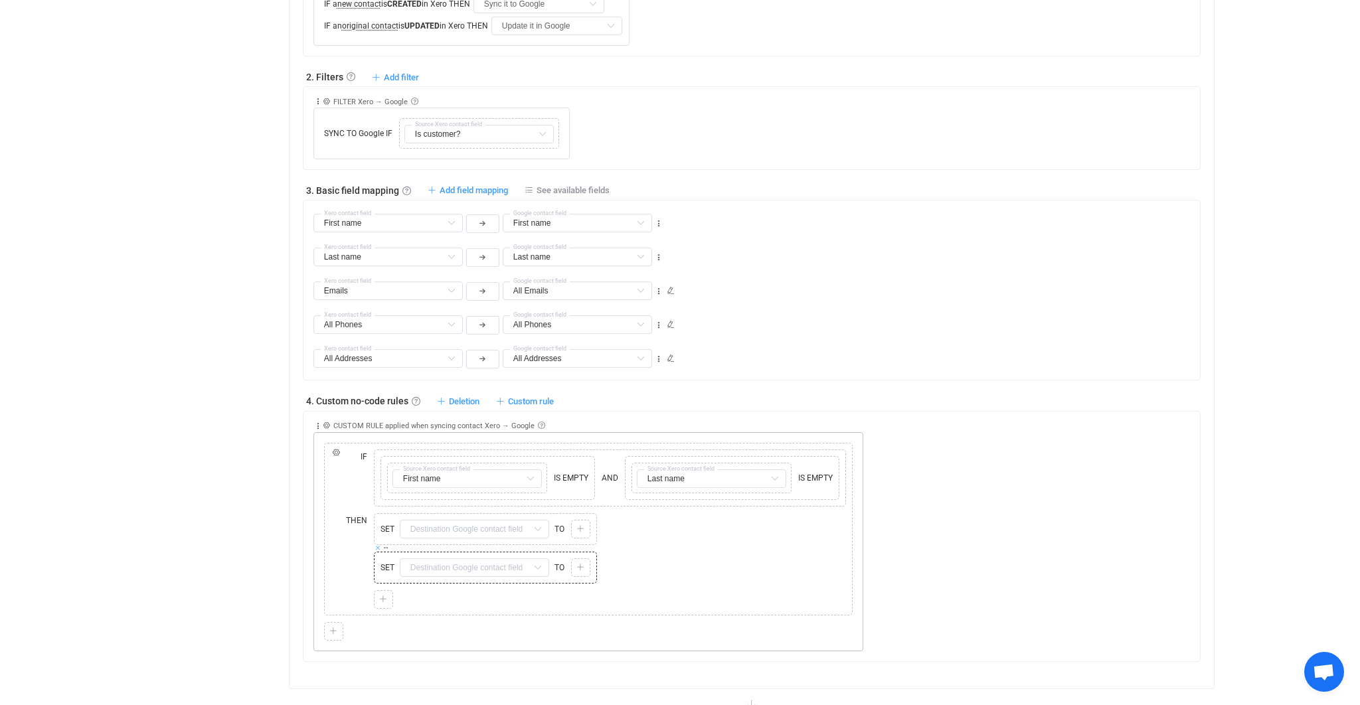
click at [378, 547] on icon at bounding box center [378, 548] width 7 height 7
click at [441, 530] on input "text" at bounding box center [474, 529] width 149 height 19
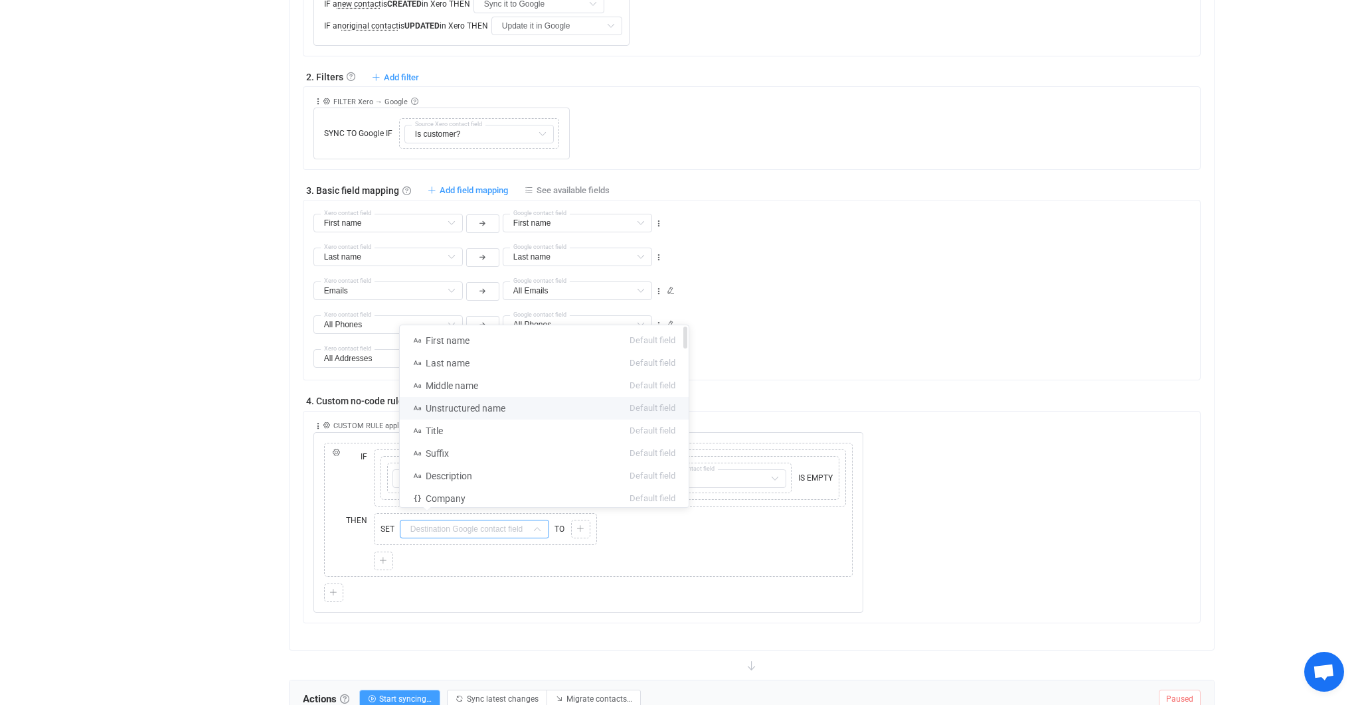
click at [485, 414] on li "Unstructured name Default field" at bounding box center [544, 408] width 289 height 23
type input "Unstructured name"
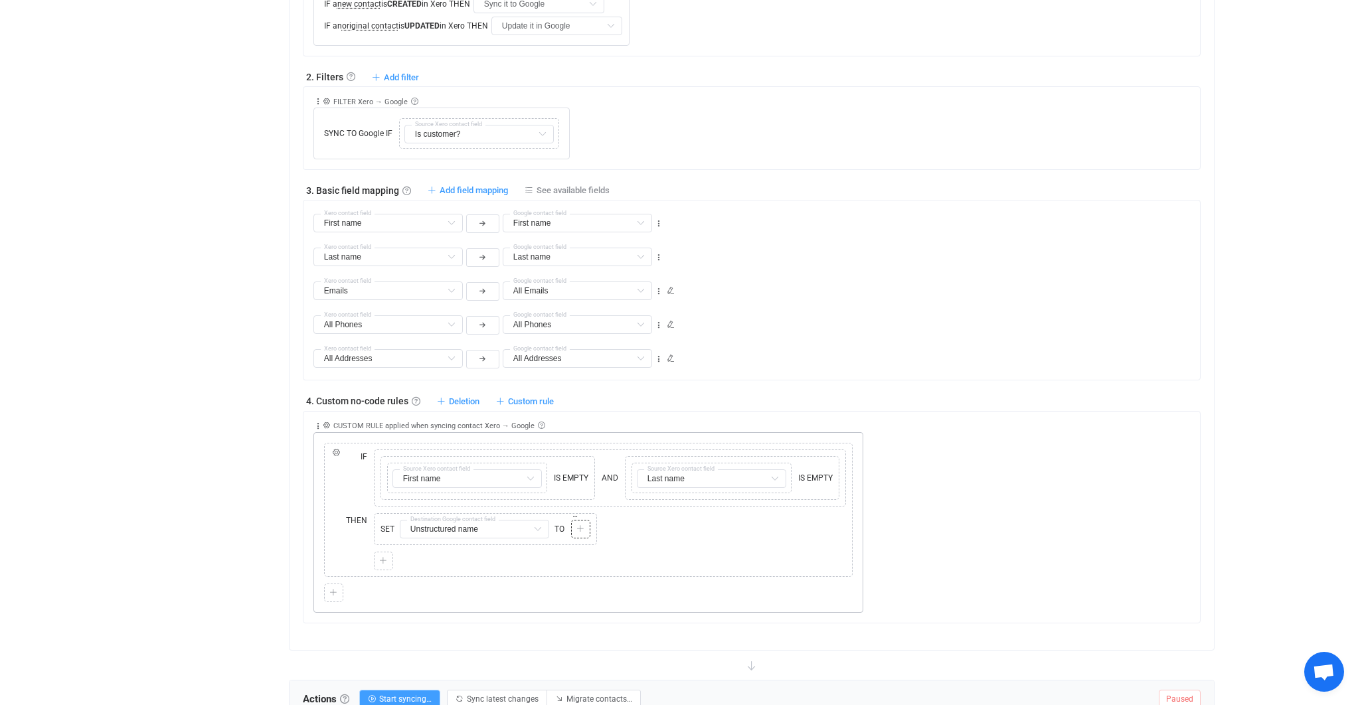
click at [575, 524] on div at bounding box center [581, 529] width 13 height 12
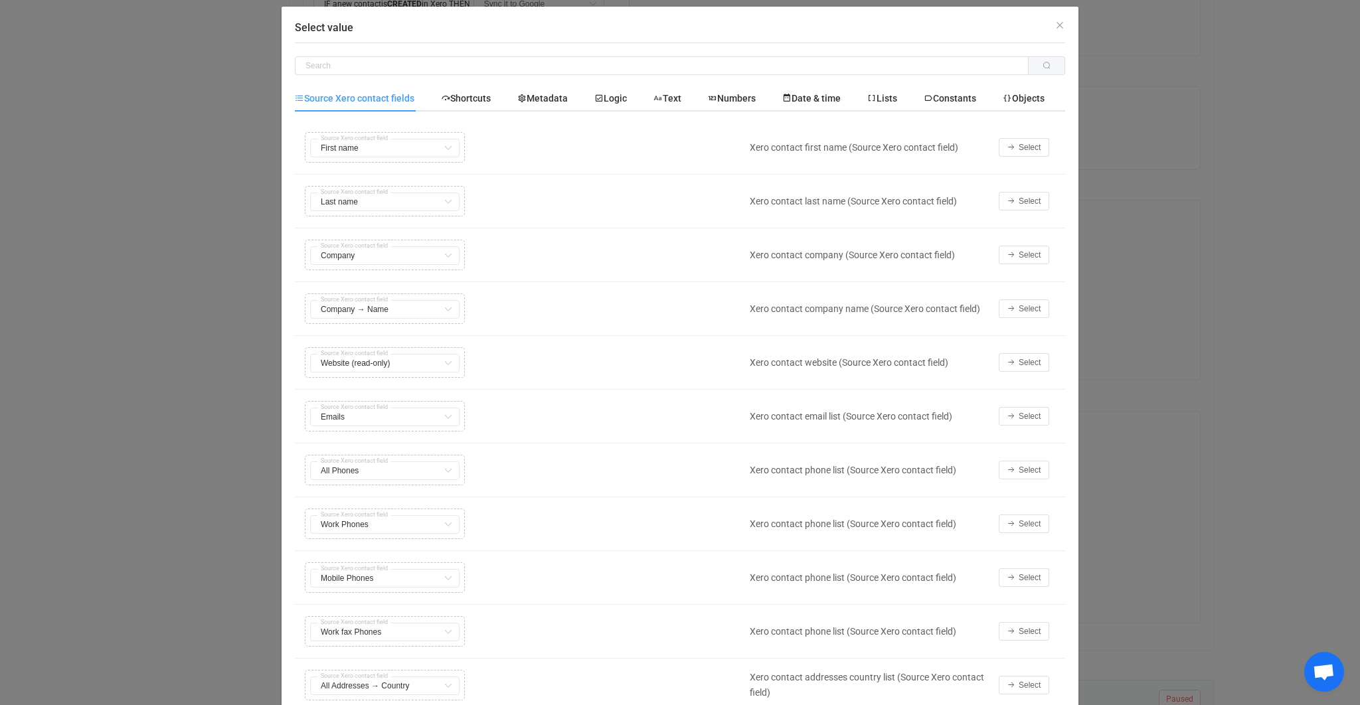
click at [1104, 345] on div "Select value Source Xero contact fields Shortcuts Metadata Logic Text Numbers D…" at bounding box center [680, 352] width 1360 height 705
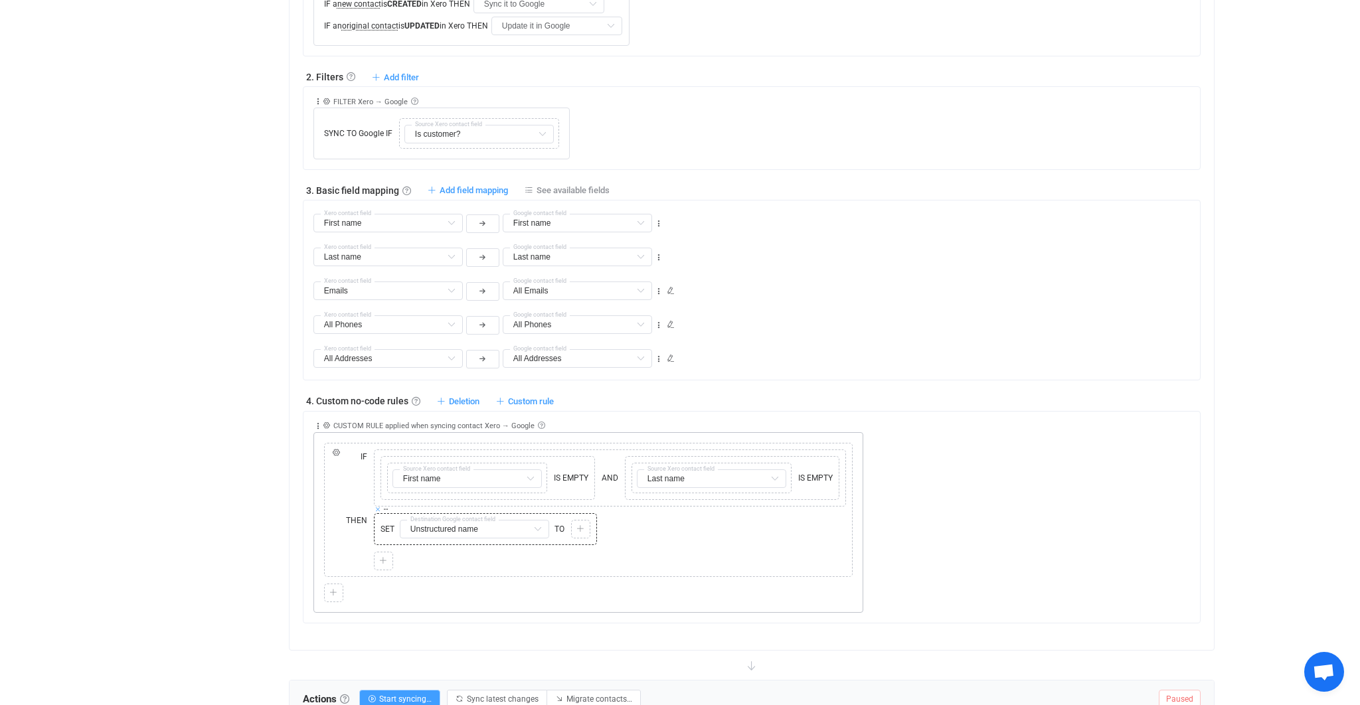
click at [377, 506] on icon at bounding box center [378, 509] width 7 height 7
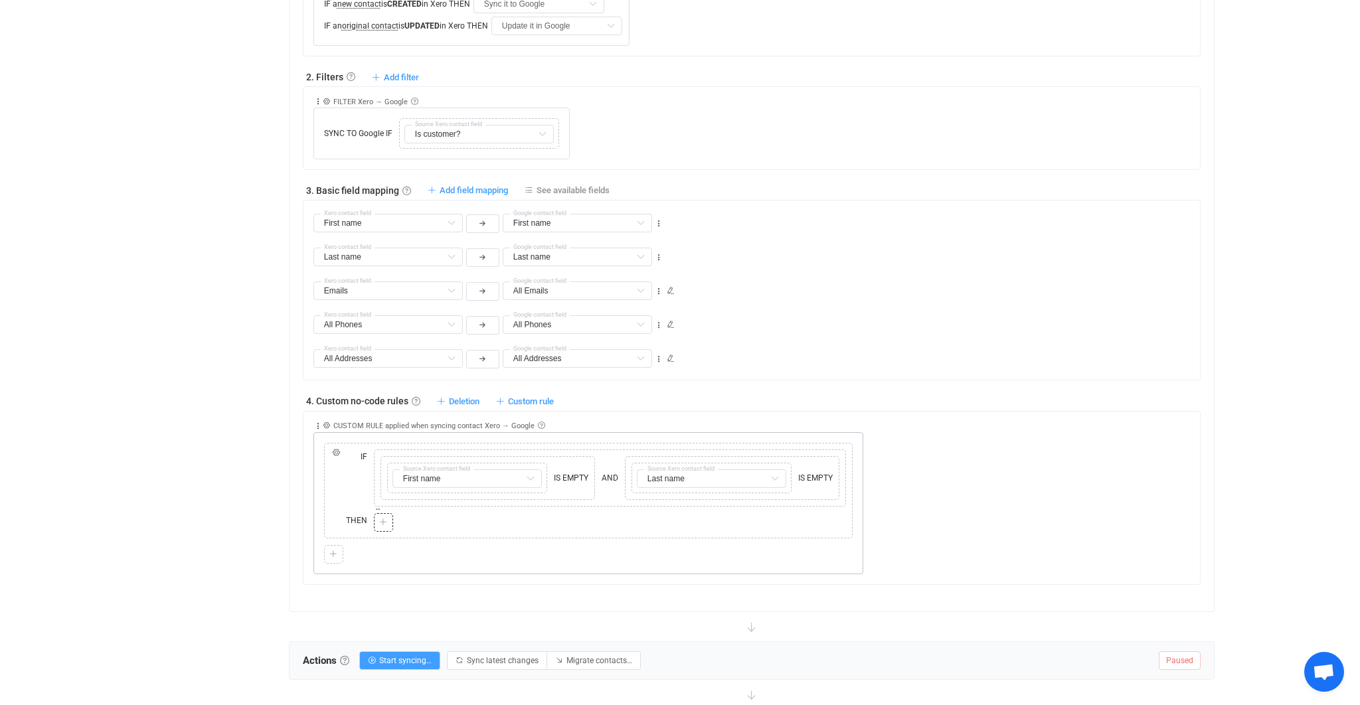
click at [389, 520] on div at bounding box center [383, 522] width 19 height 19
click at [375, 519] on div at bounding box center [383, 522] width 19 height 19
click at [377, 519] on div at bounding box center [383, 523] width 13 height 12
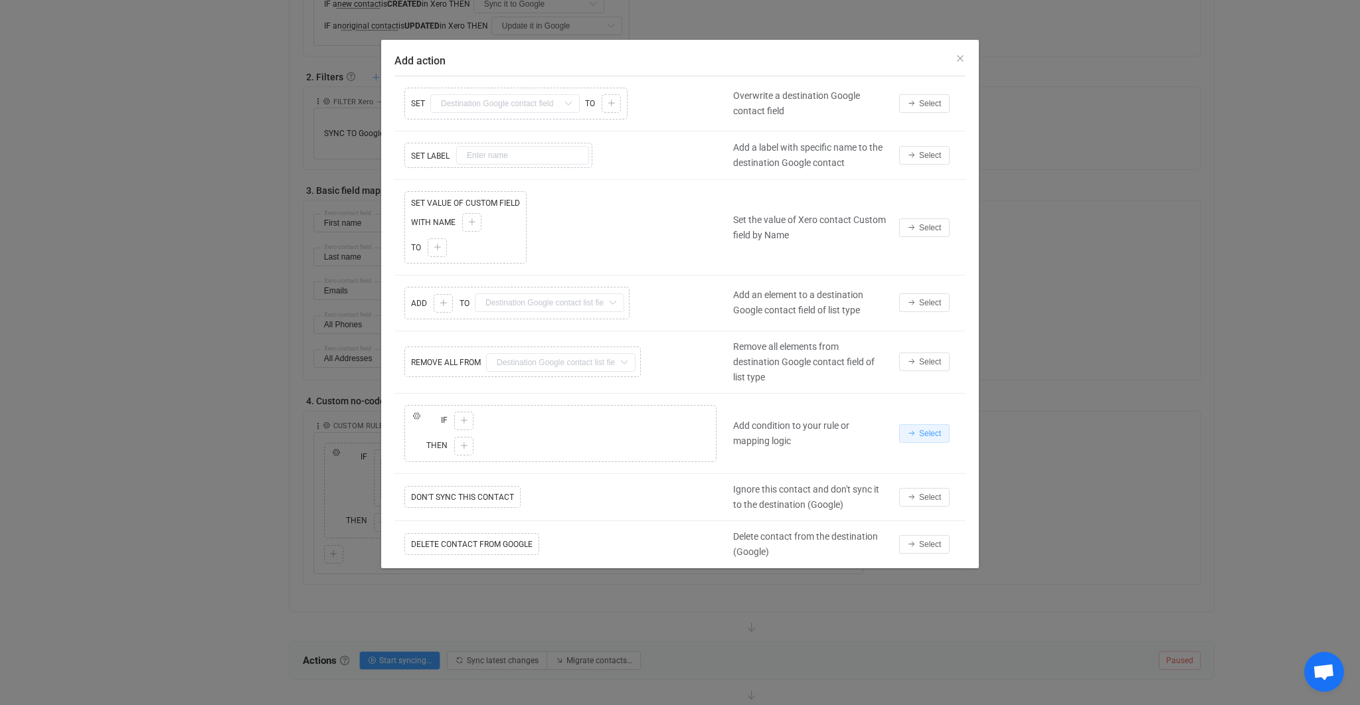
click at [921, 432] on span "Select" at bounding box center [930, 433] width 22 height 9
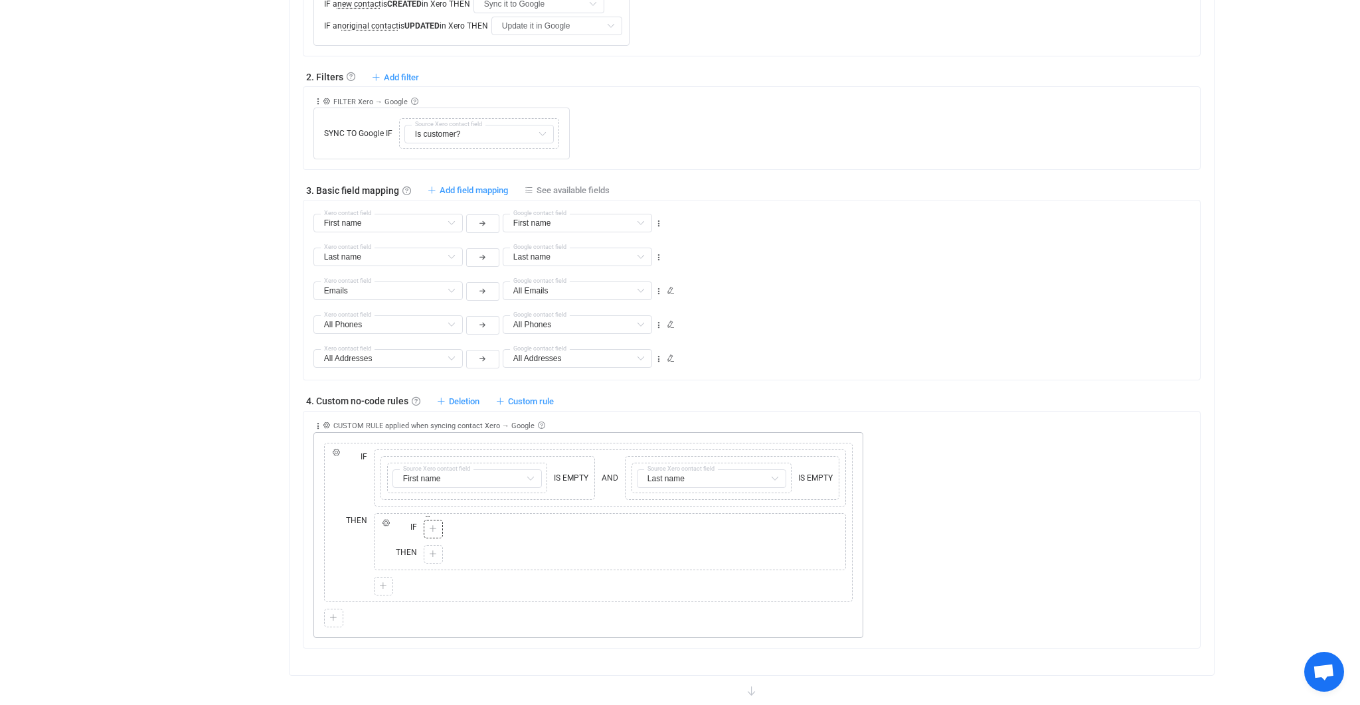
click at [430, 525] on icon at bounding box center [433, 529] width 8 height 8
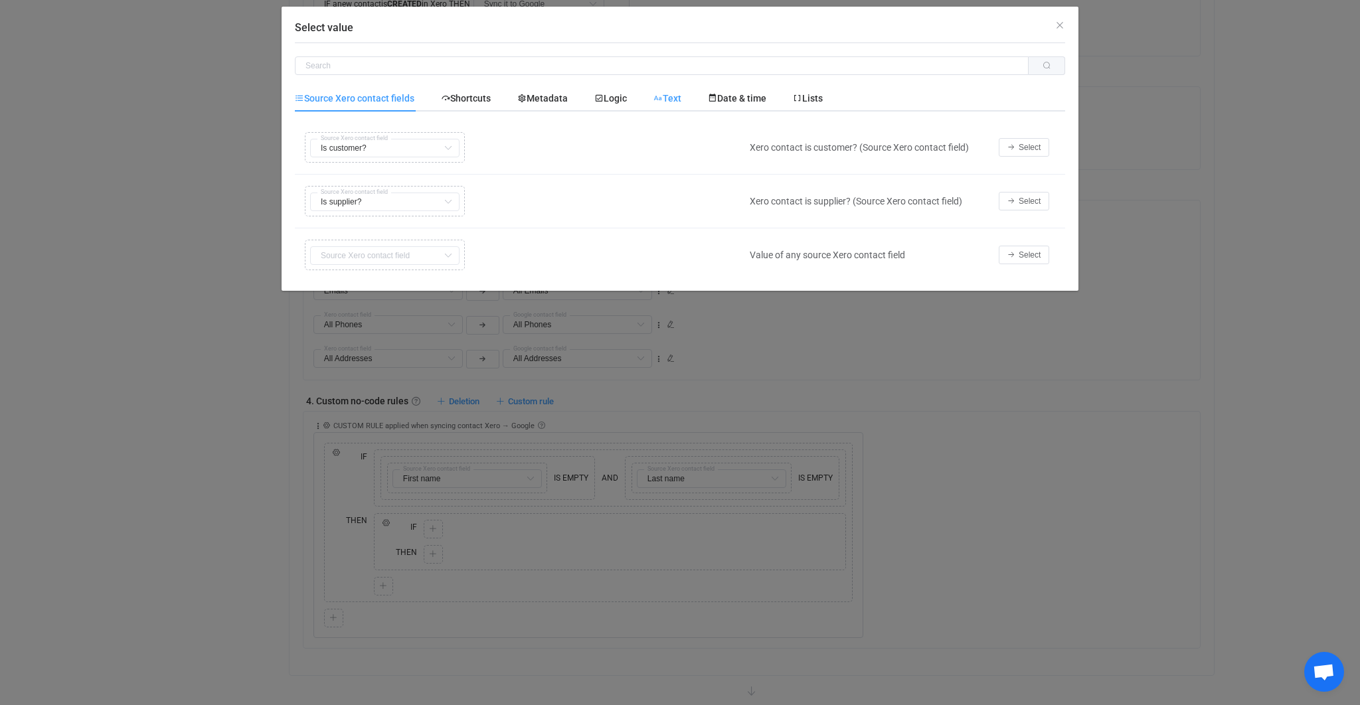
click at [0, 0] on span "Text" at bounding box center [0, 0] width 0 height 0
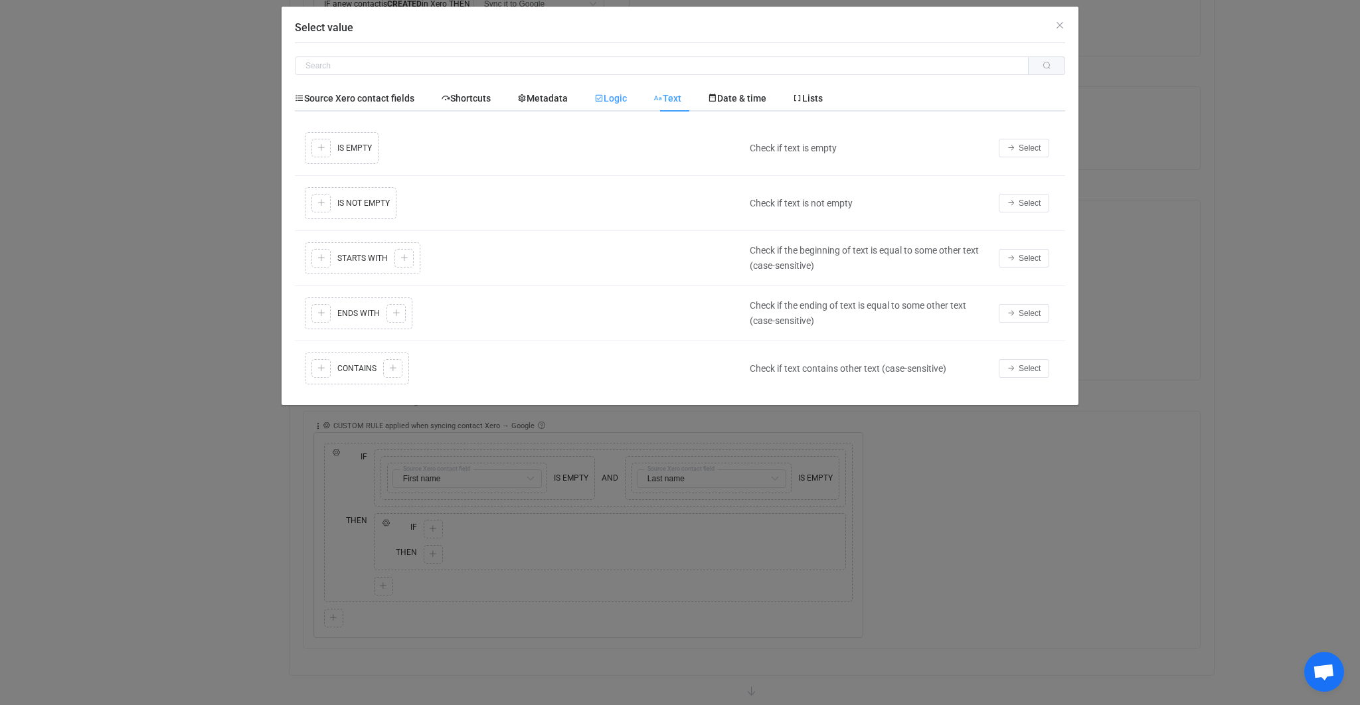
click at [0, 0] on div "Logic" at bounding box center [0, 0] width 0 height 0
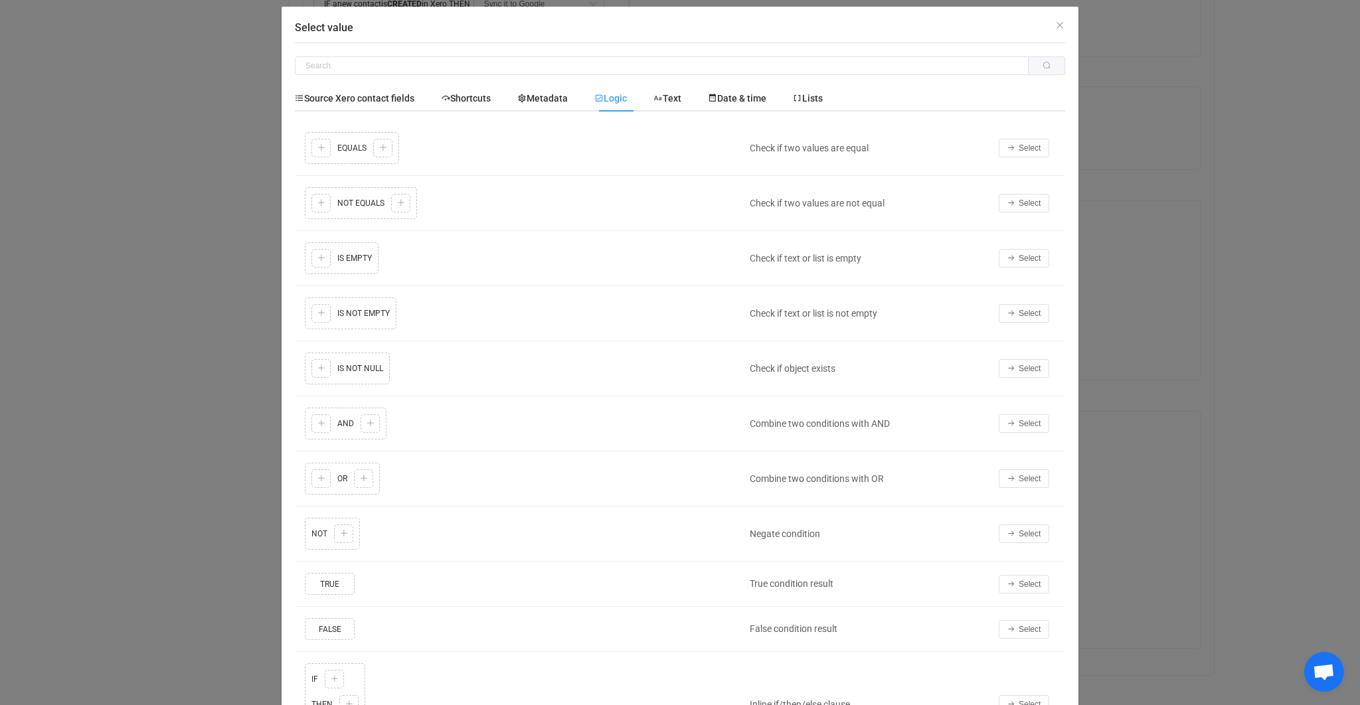
click at [1024, 323] on td "Select" at bounding box center [1028, 313] width 73 height 55
click at [1024, 316] on button "Select" at bounding box center [1024, 313] width 50 height 19
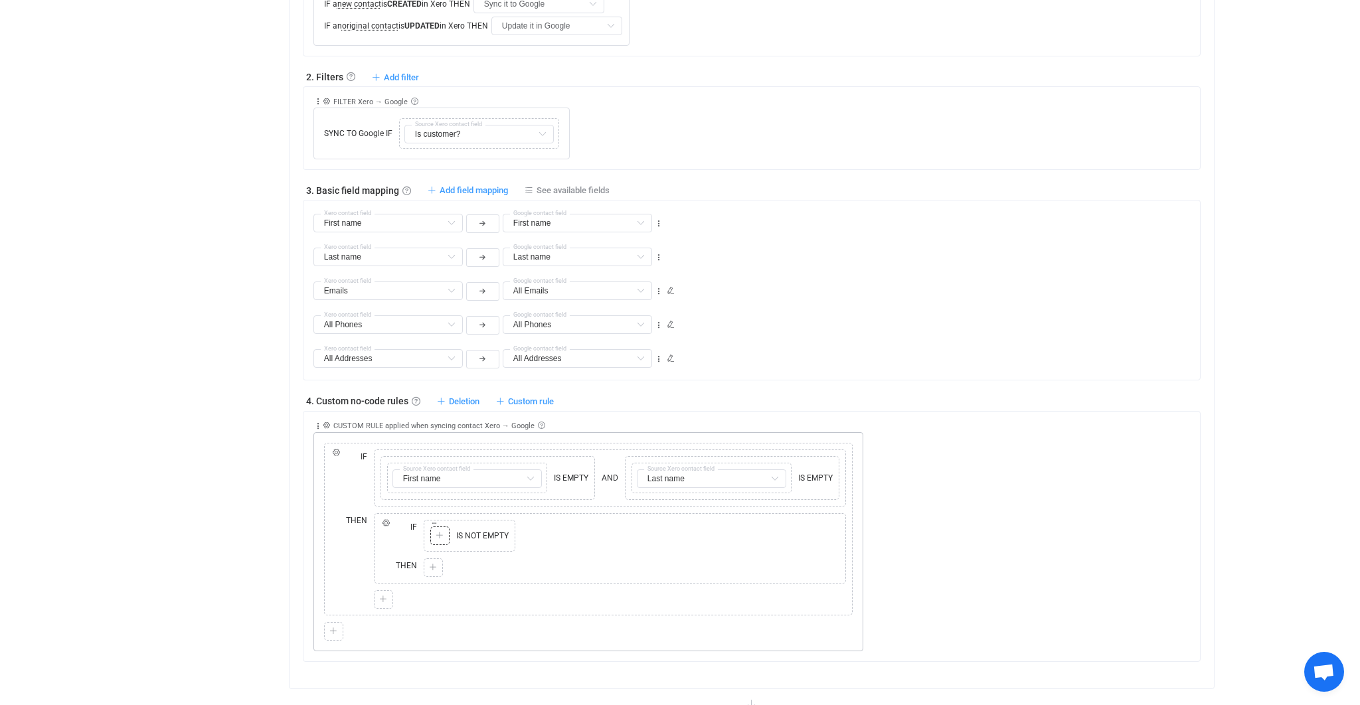
click at [444, 530] on div at bounding box center [440, 536] width 13 height 12
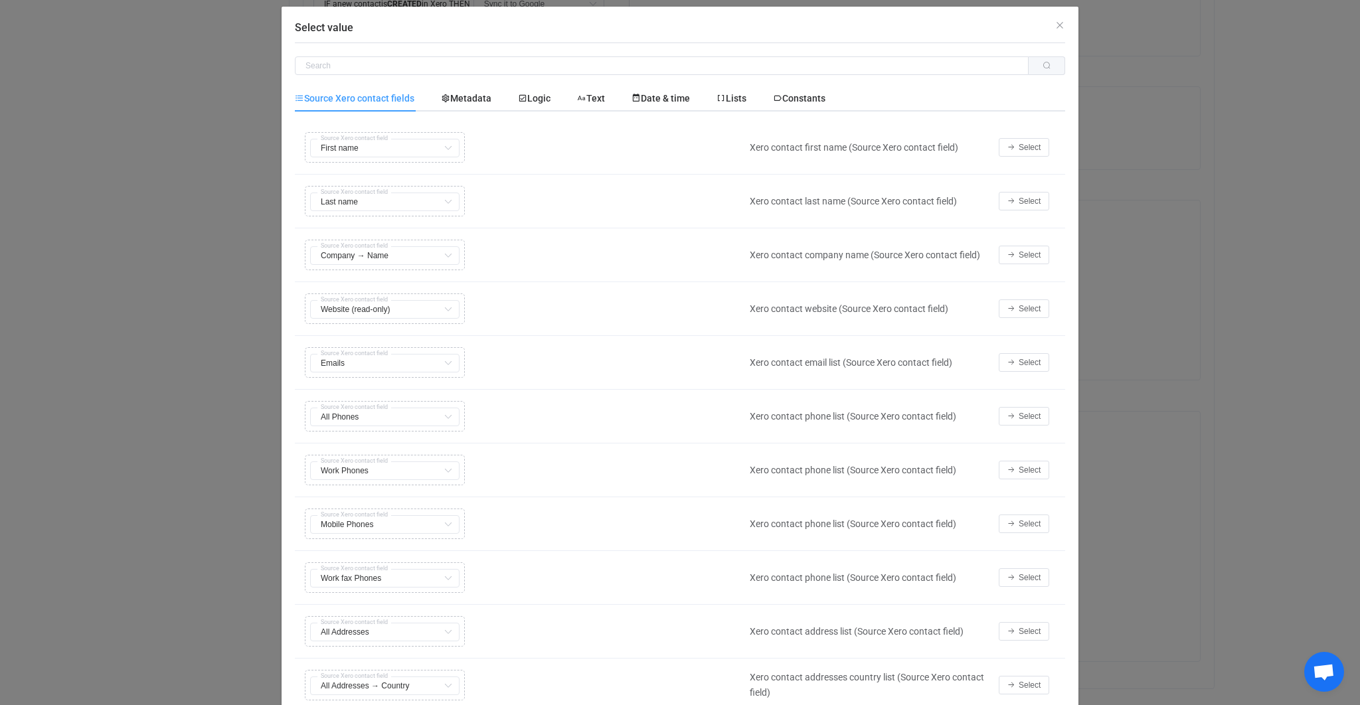
click at [1015, 264] on td "Select" at bounding box center [1028, 255] width 73 height 54
click at [1031, 246] on button "Select" at bounding box center [1024, 255] width 50 height 19
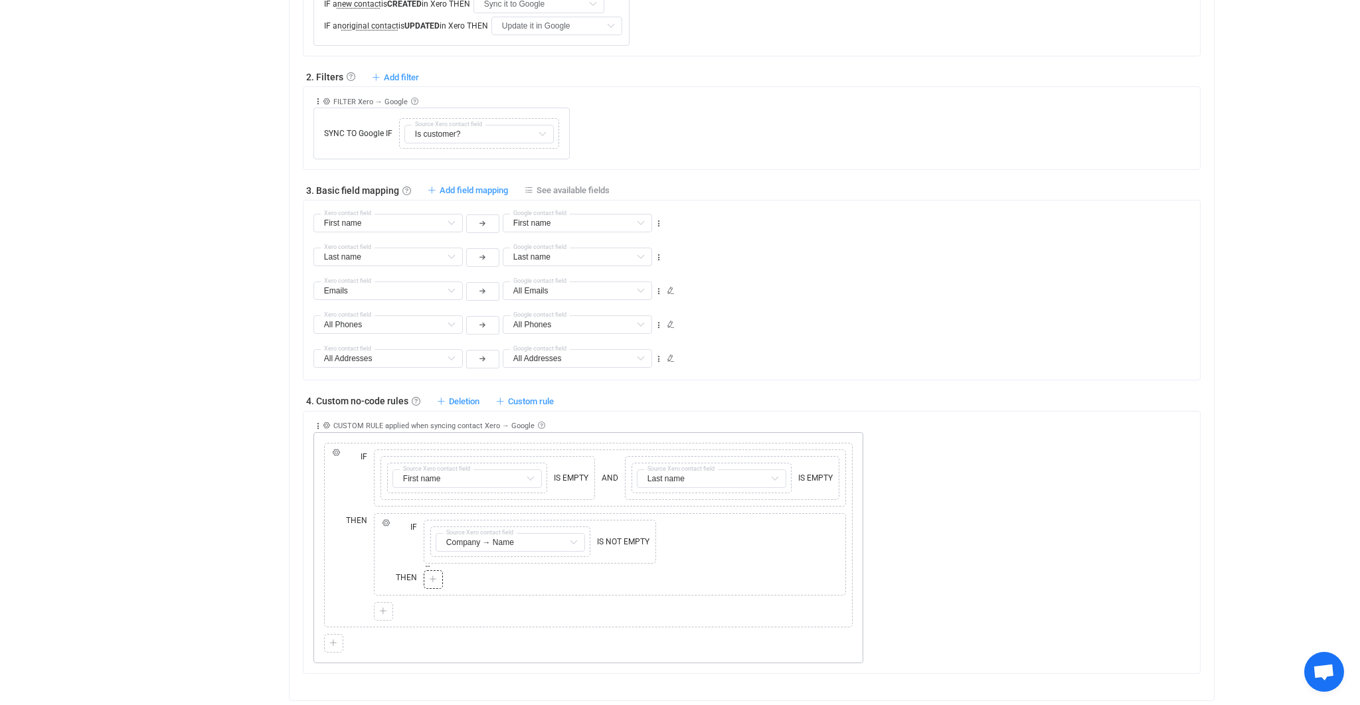
click at [435, 577] on icon at bounding box center [433, 580] width 8 height 8
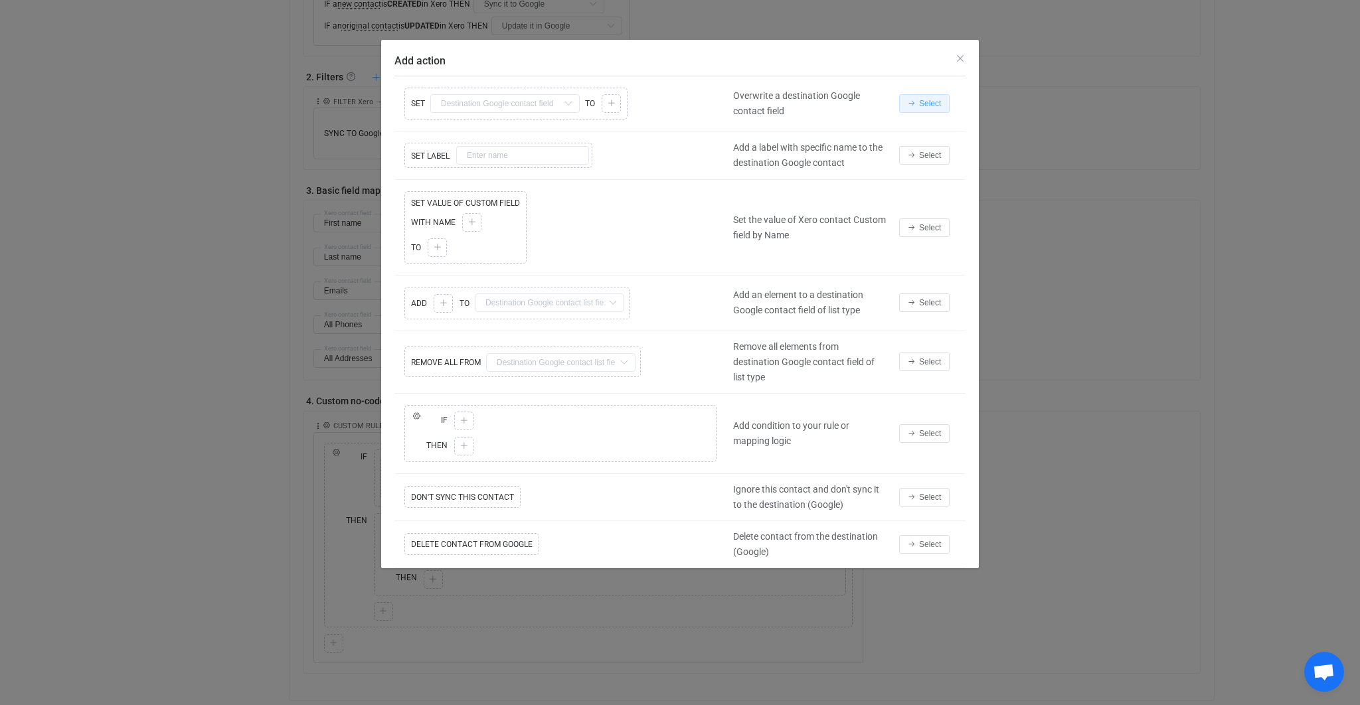
click at [935, 103] on span "Select" at bounding box center [930, 103] width 22 height 9
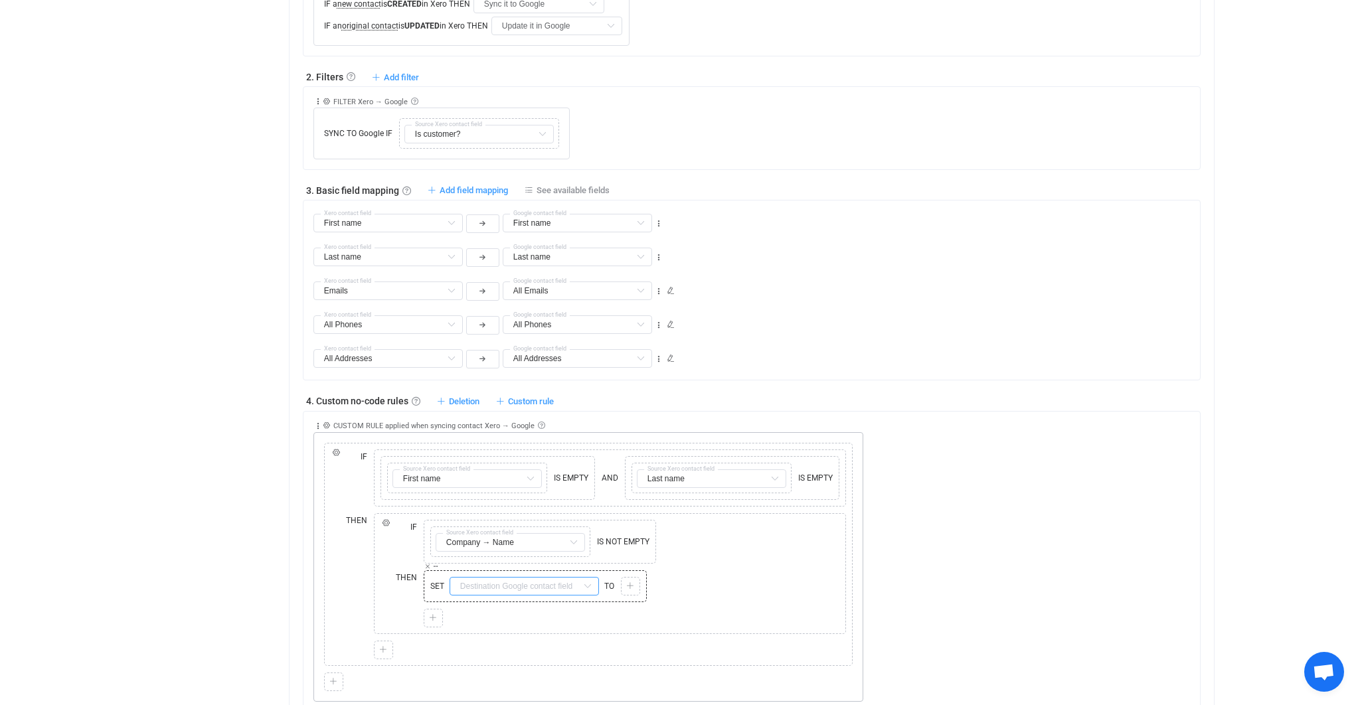
drag, startPoint x: 487, startPoint y: 583, endPoint x: 509, endPoint y: 559, distance: 32.9
click at [487, 583] on input "text" at bounding box center [524, 586] width 149 height 19
click at [553, 461] on span "Unstructured name" at bounding box center [516, 465] width 80 height 11
type input "Unstructured name"
click at [634, 581] on div at bounding box center [630, 587] width 13 height 12
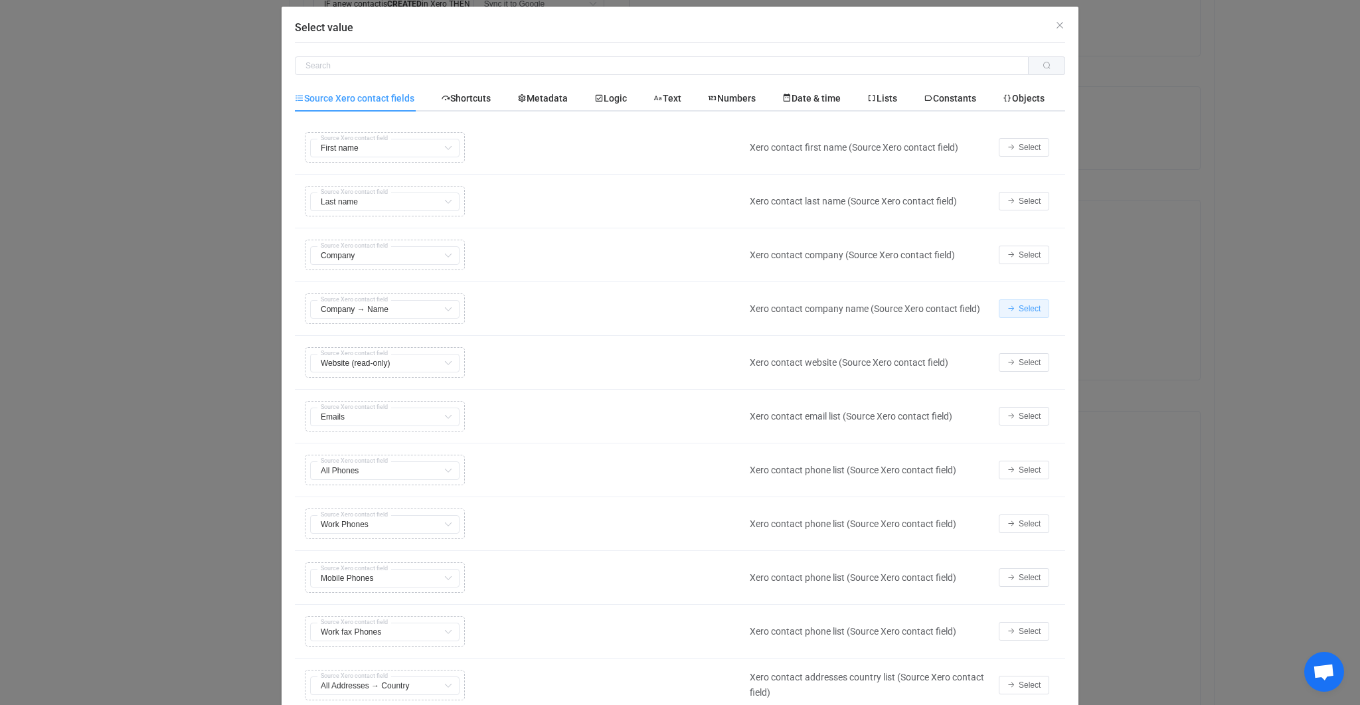
click at [1020, 304] on span "Select" at bounding box center [1030, 308] width 22 height 9
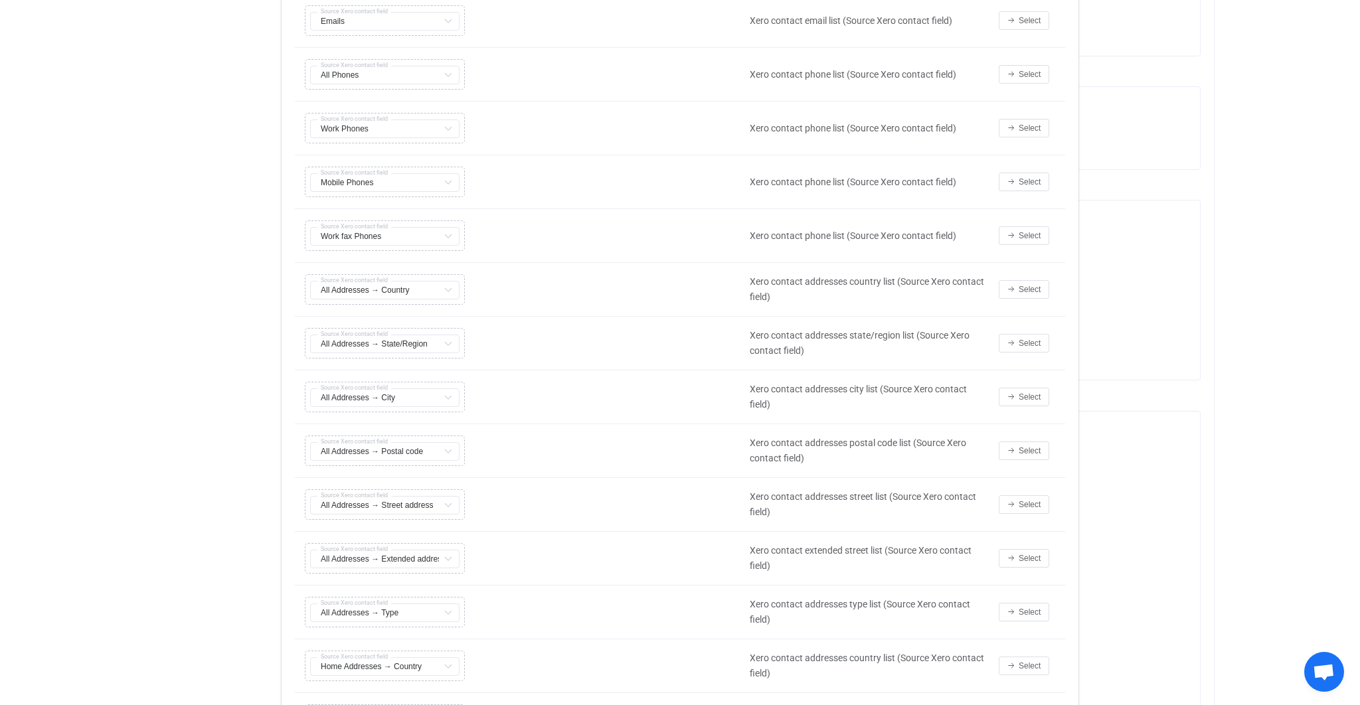
scroll to position [0, 0]
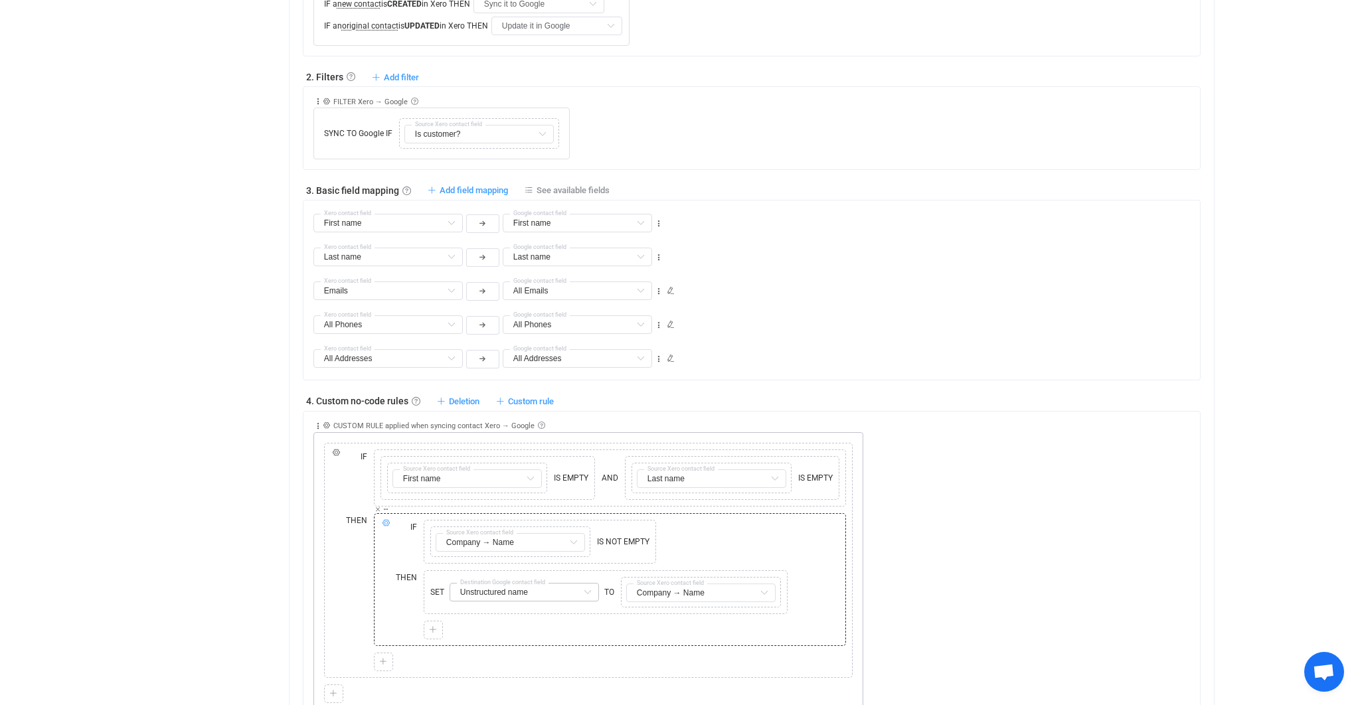
click at [387, 519] on icon at bounding box center [386, 523] width 8 height 8
click at [410, 486] on button "ELSE" at bounding box center [416, 487] width 49 height 19
click at [436, 652] on icon at bounding box center [433, 656] width 8 height 8
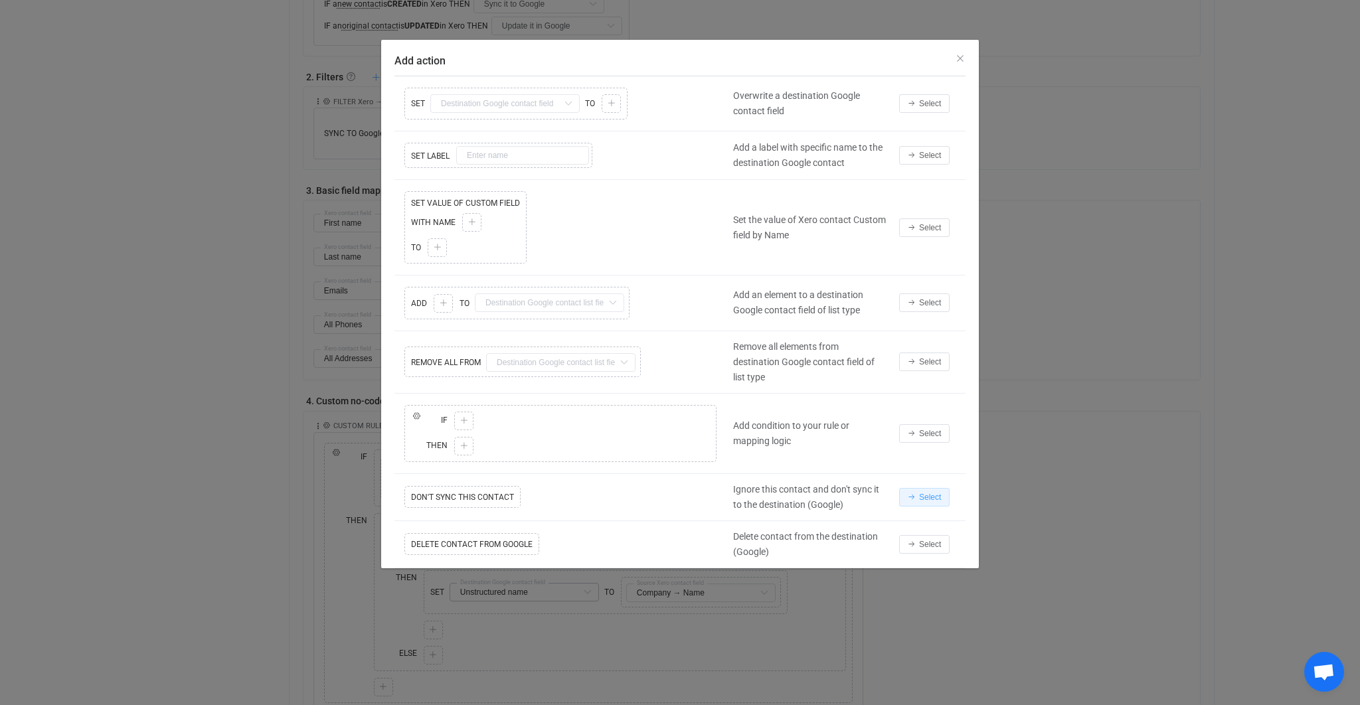
click at [927, 495] on span "Select" at bounding box center [930, 497] width 22 height 9
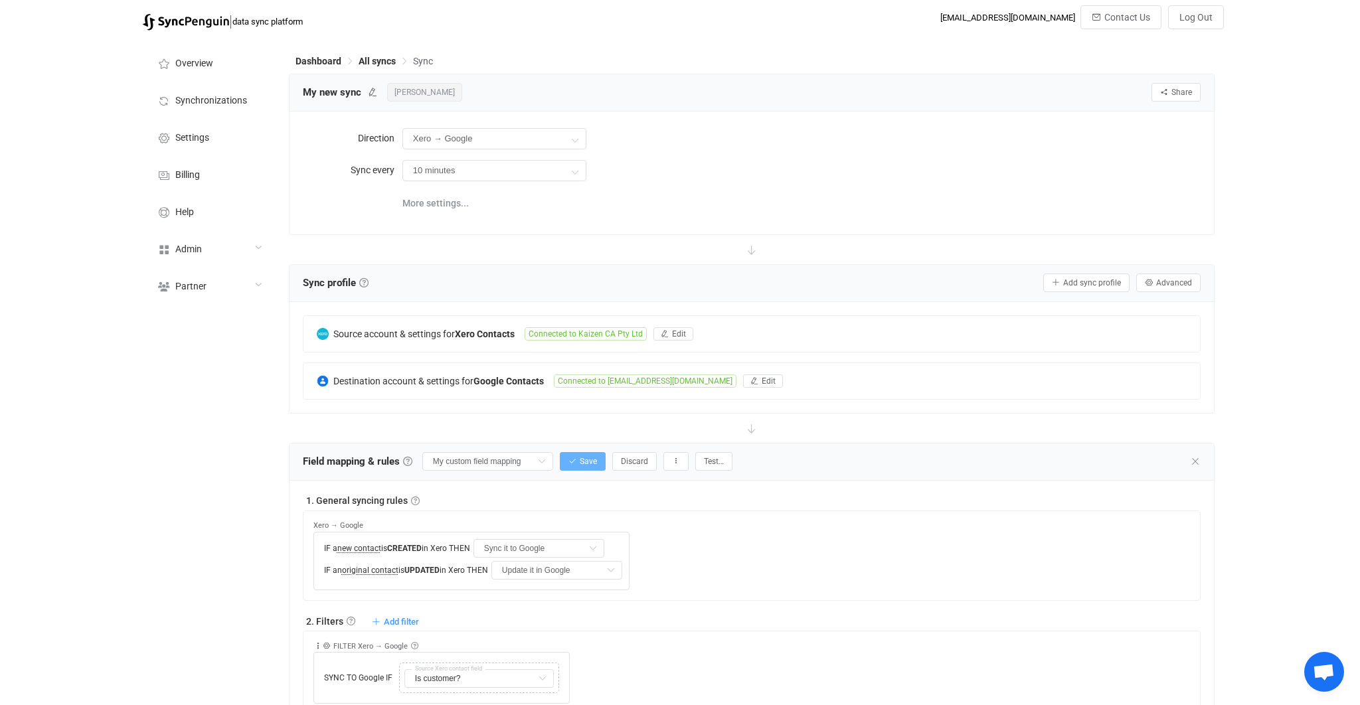
click at [573, 468] on button "Save" at bounding box center [583, 461] width 46 height 19
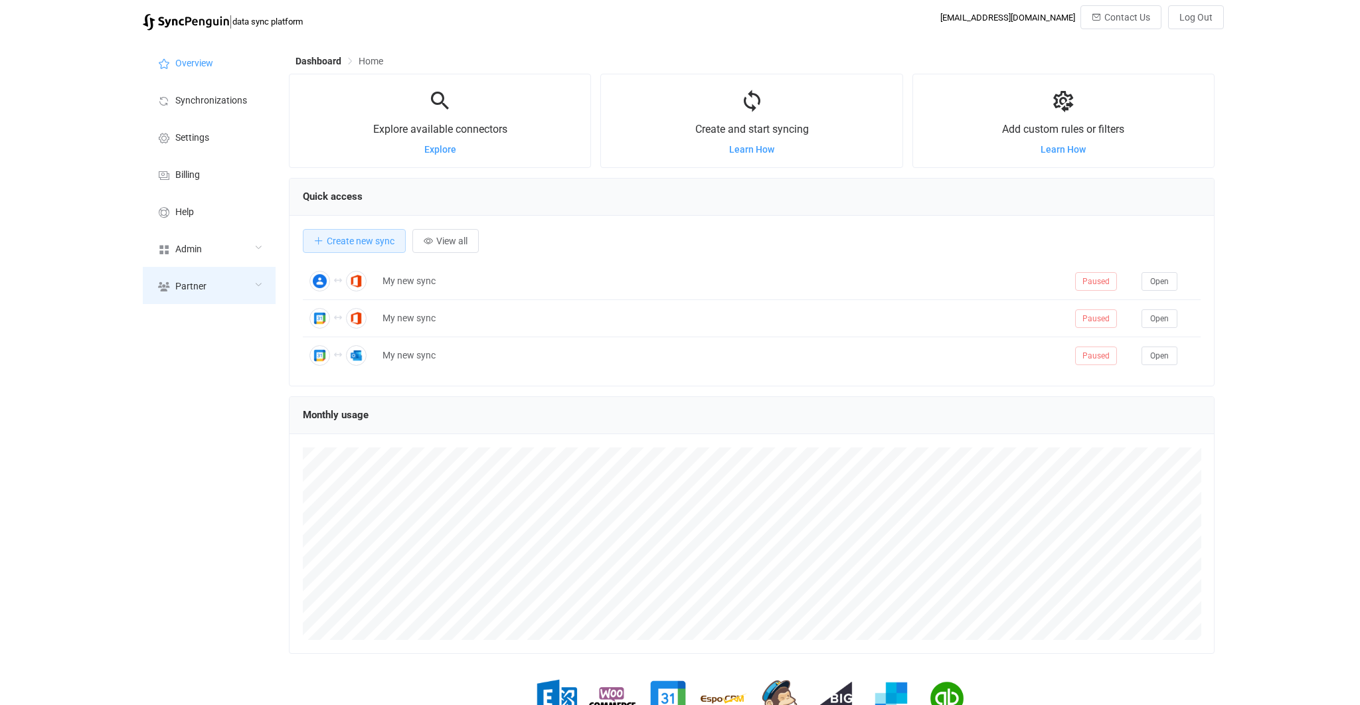
scroll to position [257, 926]
click at [228, 258] on div "Admin" at bounding box center [209, 248] width 133 height 37
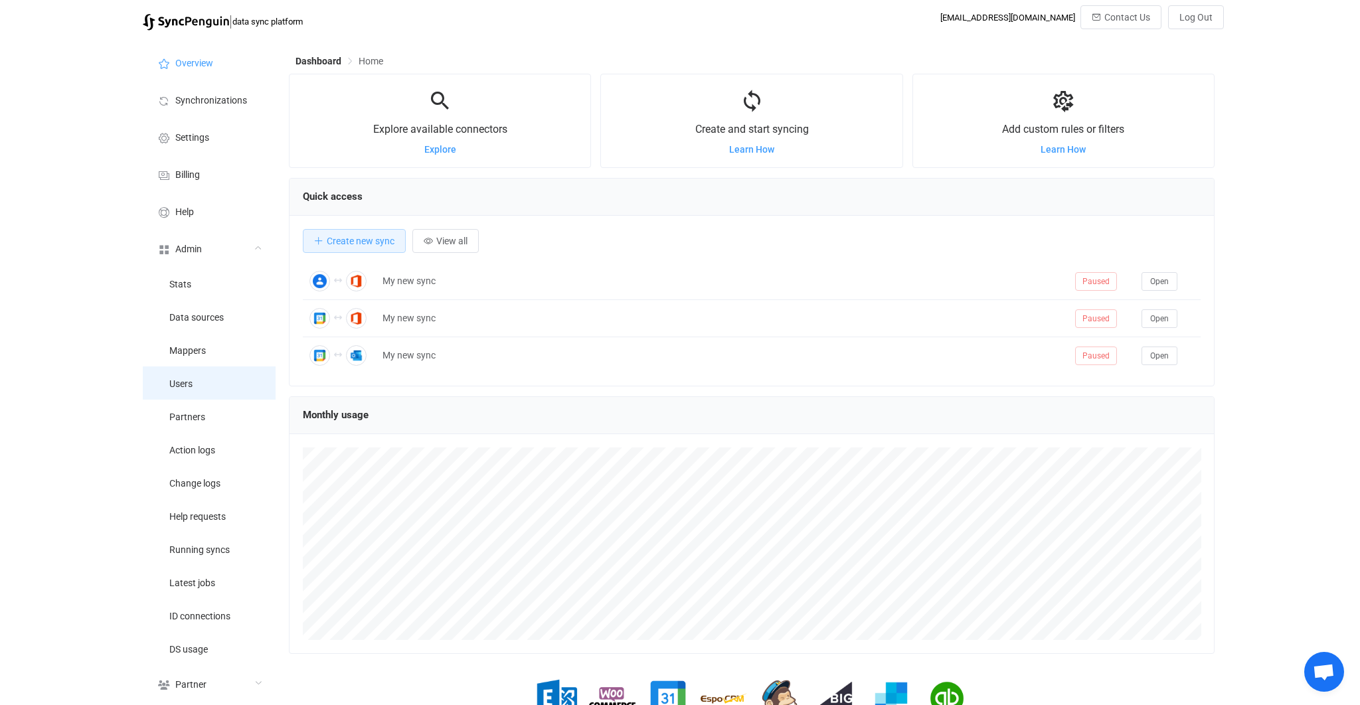
click at [204, 387] on li "Users" at bounding box center [209, 383] width 133 height 33
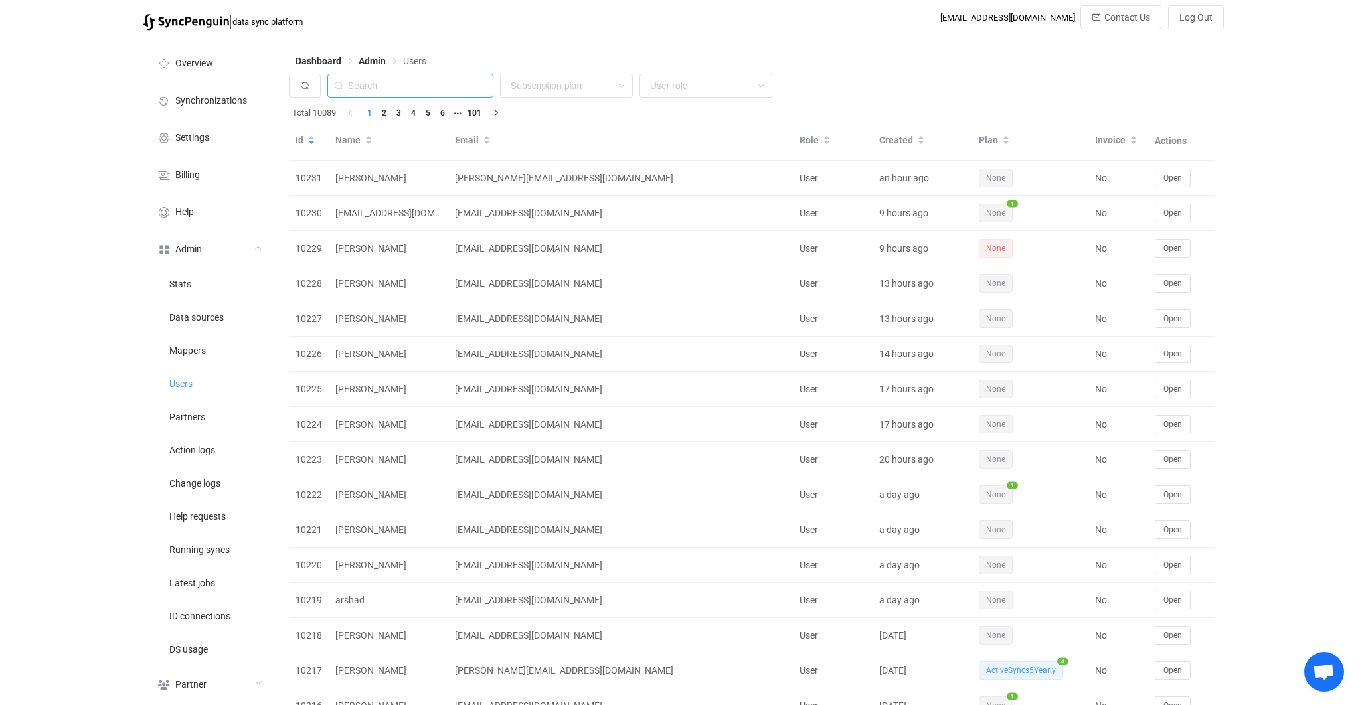
click at [408, 86] on input "text" at bounding box center [410, 86] width 166 height 24
paste input "[PERSON_NAME][EMAIL_ADDRESS][DOMAIN_NAME]"
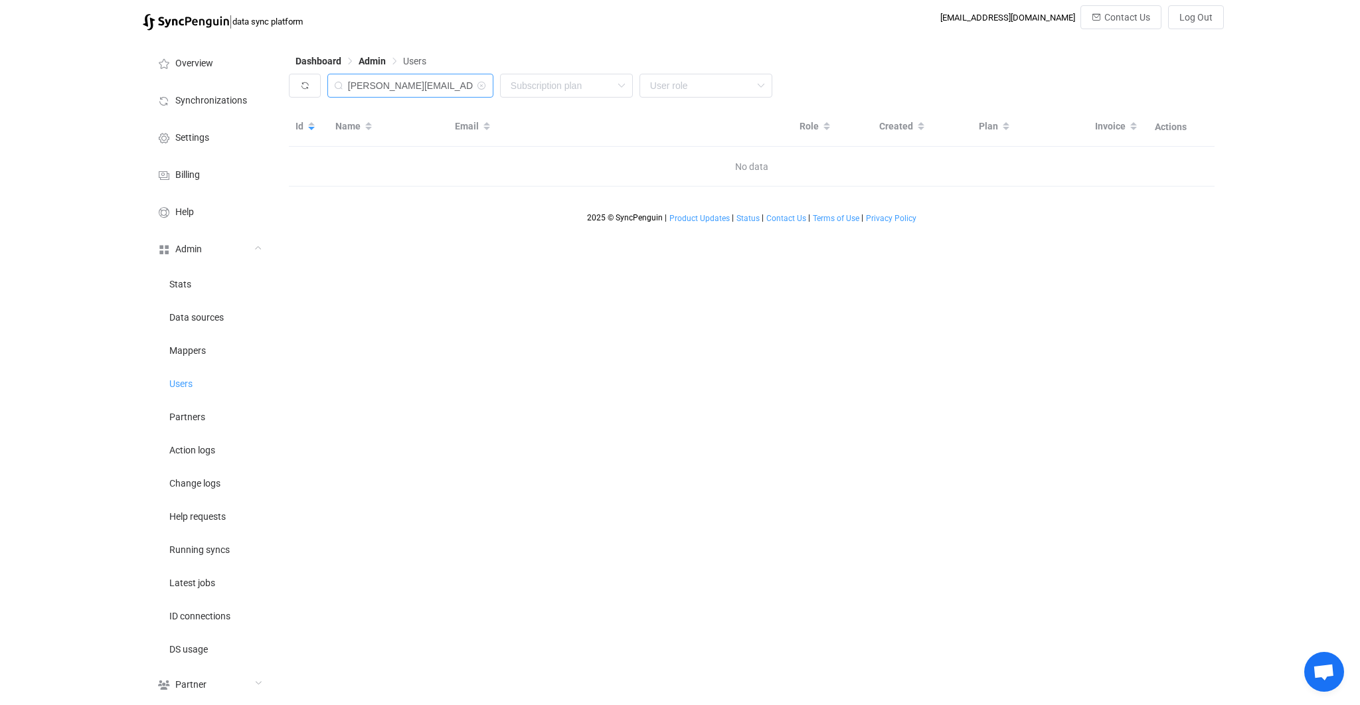
drag, startPoint x: 399, startPoint y: 90, endPoint x: 310, endPoint y: 72, distance: 91.4
click at [310, 72] on div "Dashboard Admin Users [PERSON_NAME][EMAIL_ADDRESS][DOMAIN_NAME] None Single Sin…" at bounding box center [753, 373] width 942 height 672
type input "[DOMAIN_NAME]"
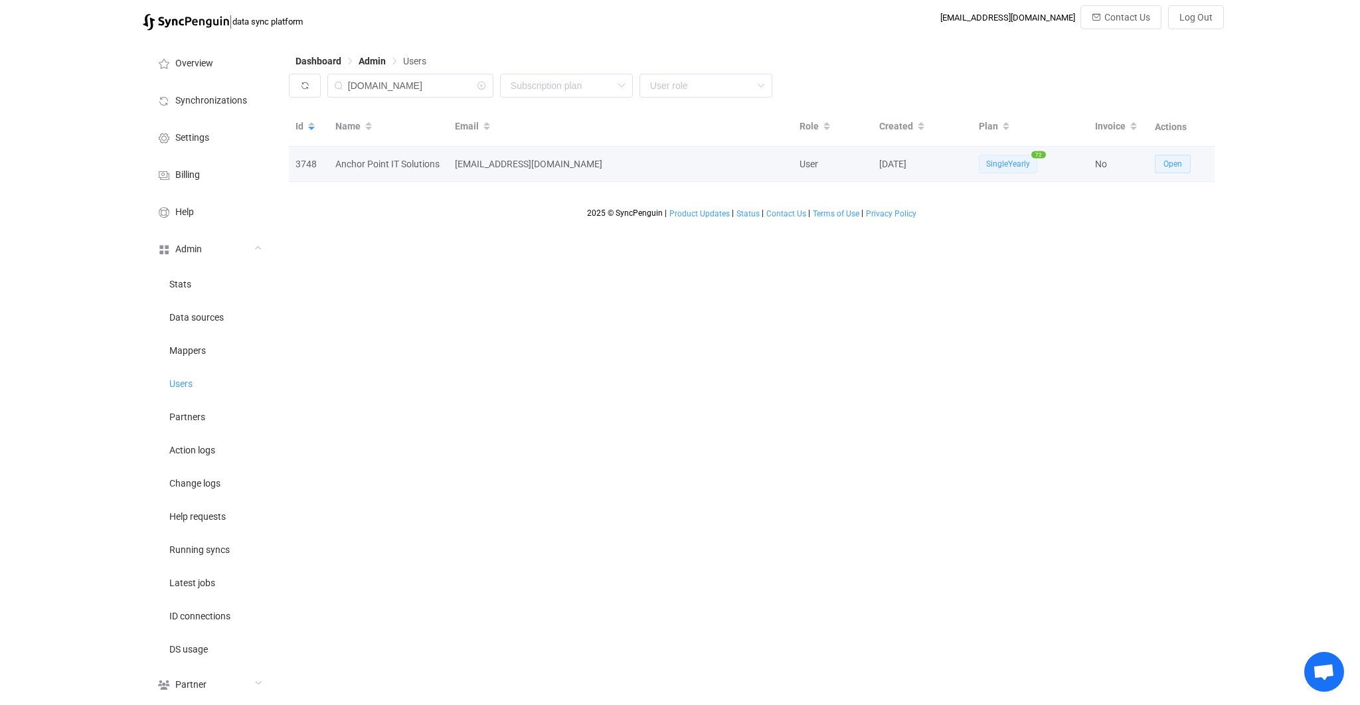
click at [1166, 165] on span "Open" at bounding box center [1173, 163] width 19 height 9
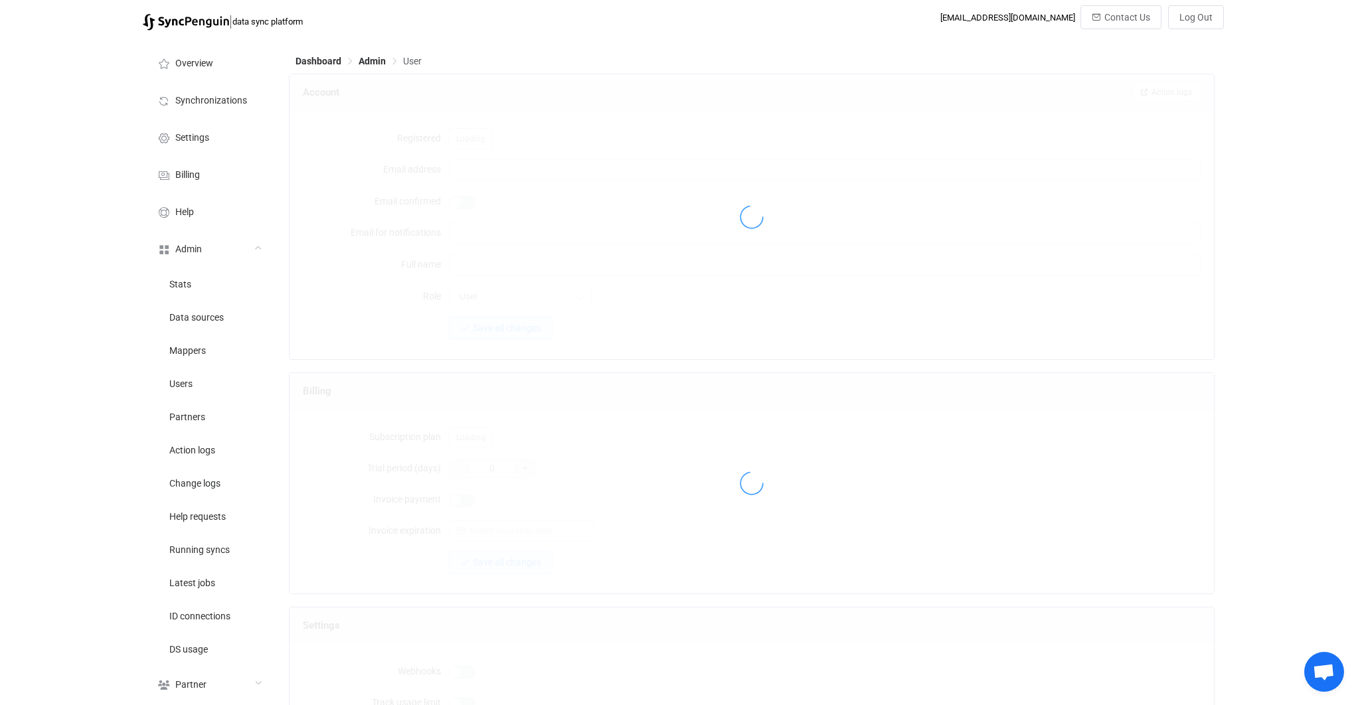
type input "[EMAIL_ADDRESS][DOMAIN_NAME]"
type input "Anchor Point IT Solutions"
type input "14"
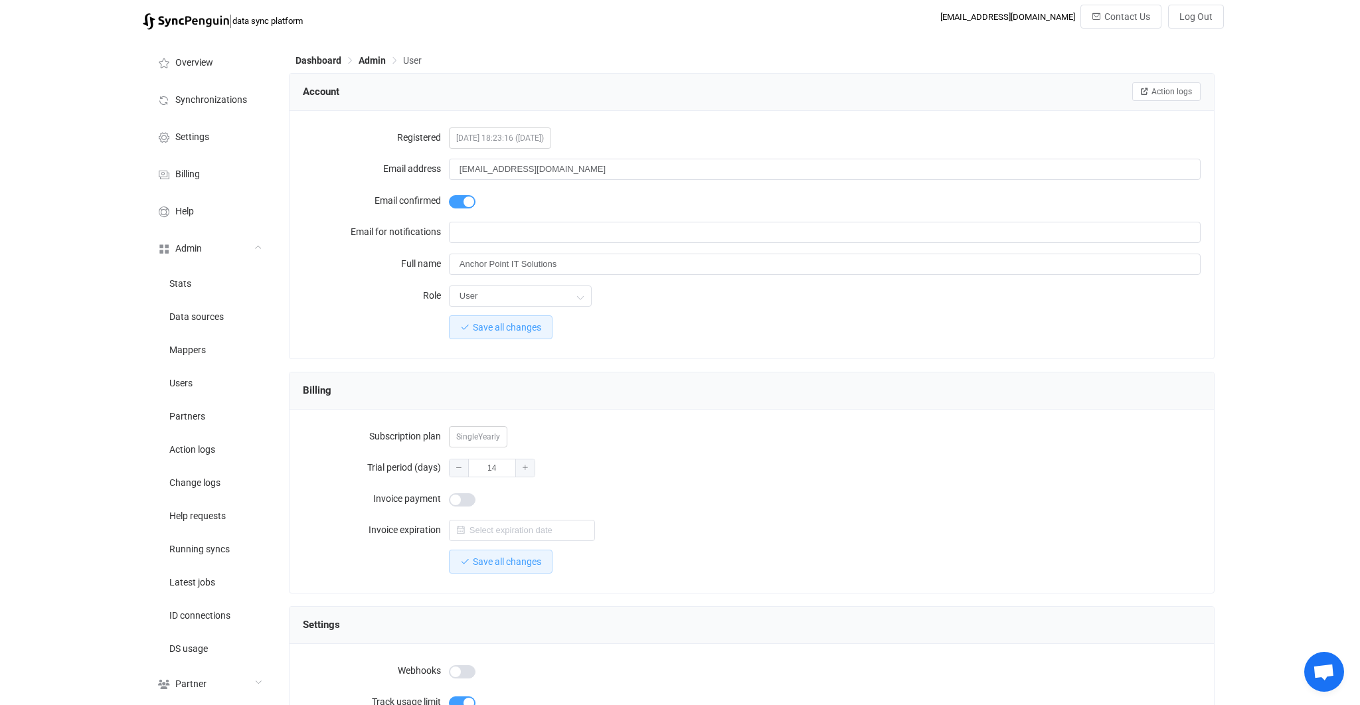
scroll to position [1012, 0]
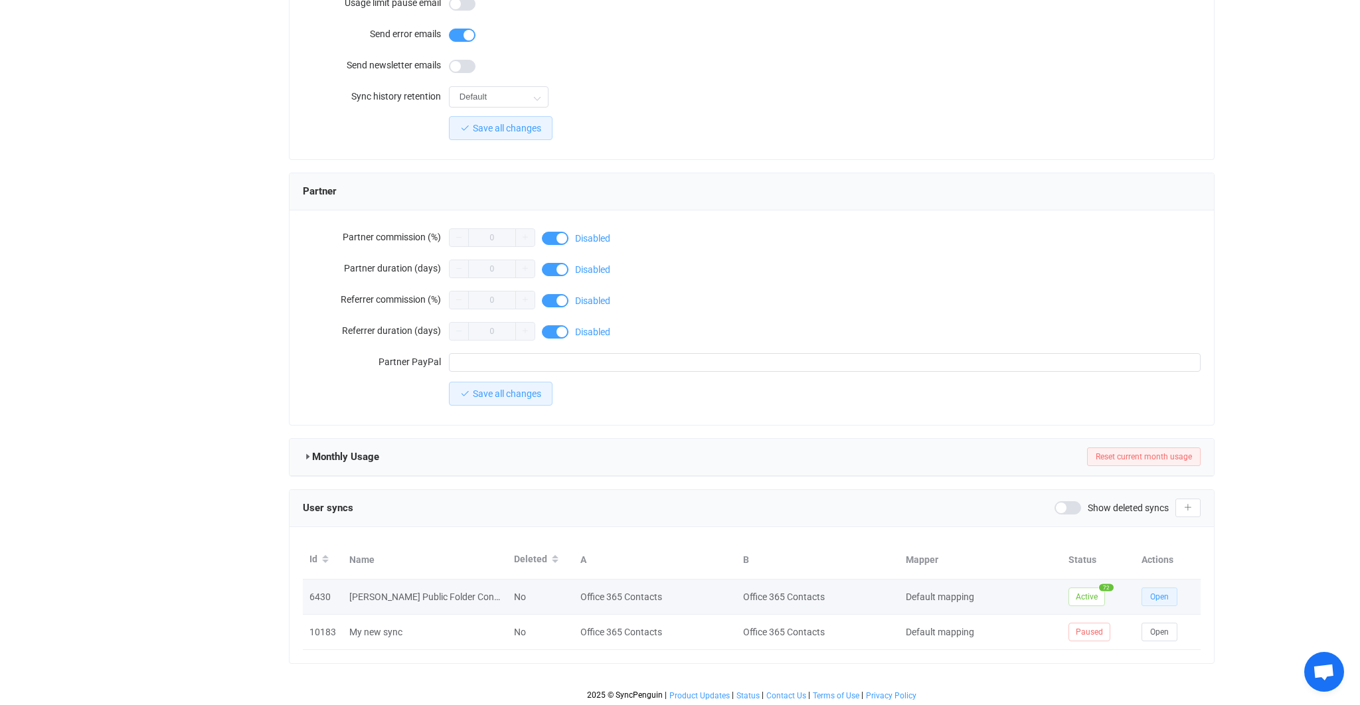
click at [1172, 592] on button "Open" at bounding box center [1160, 597] width 36 height 19
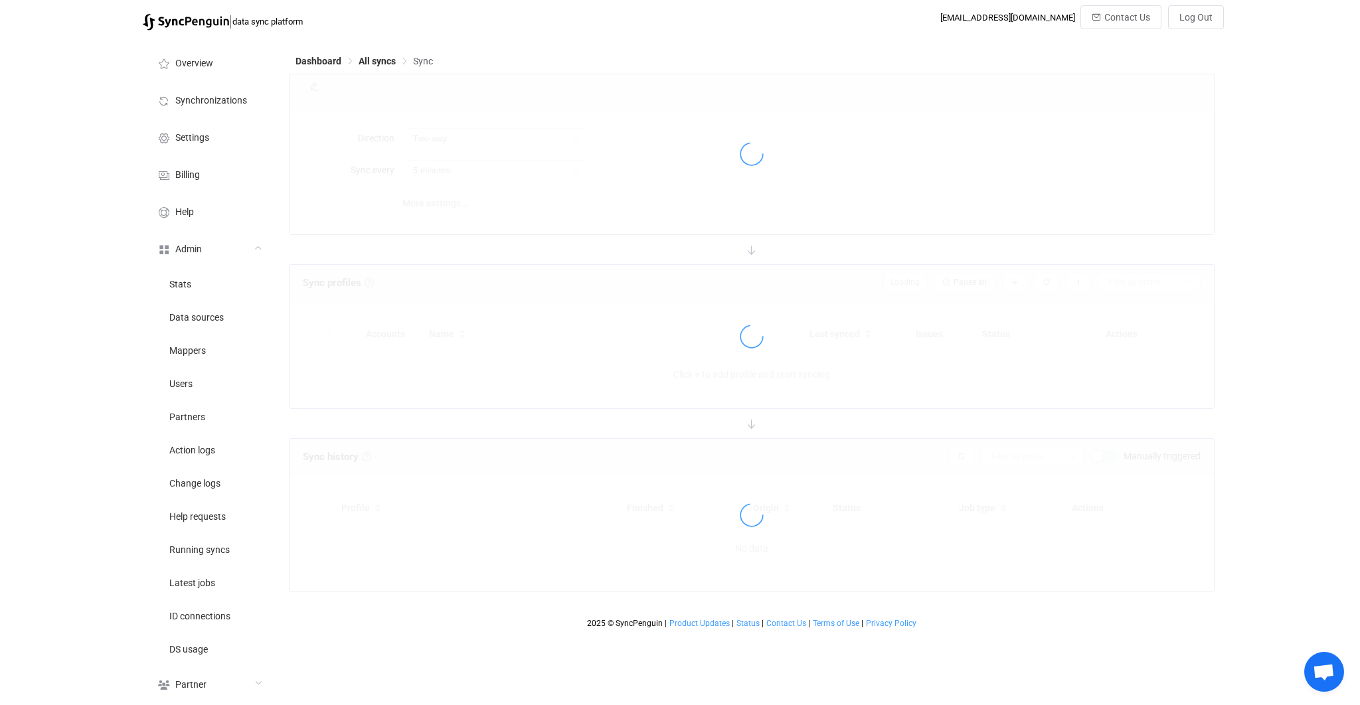
type input "A → B (one to many)"
type input "24 hours"
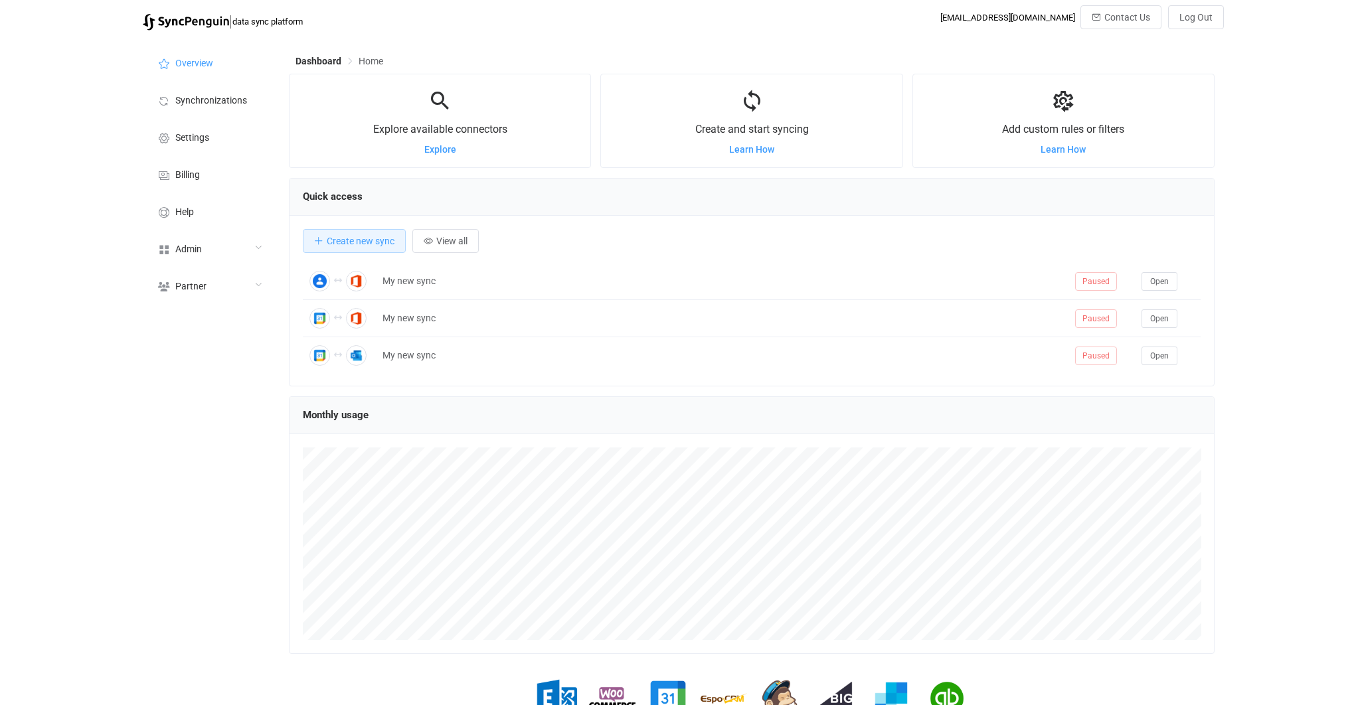
scroll to position [257, 926]
click at [246, 251] on div "Admin" at bounding box center [209, 248] width 133 height 37
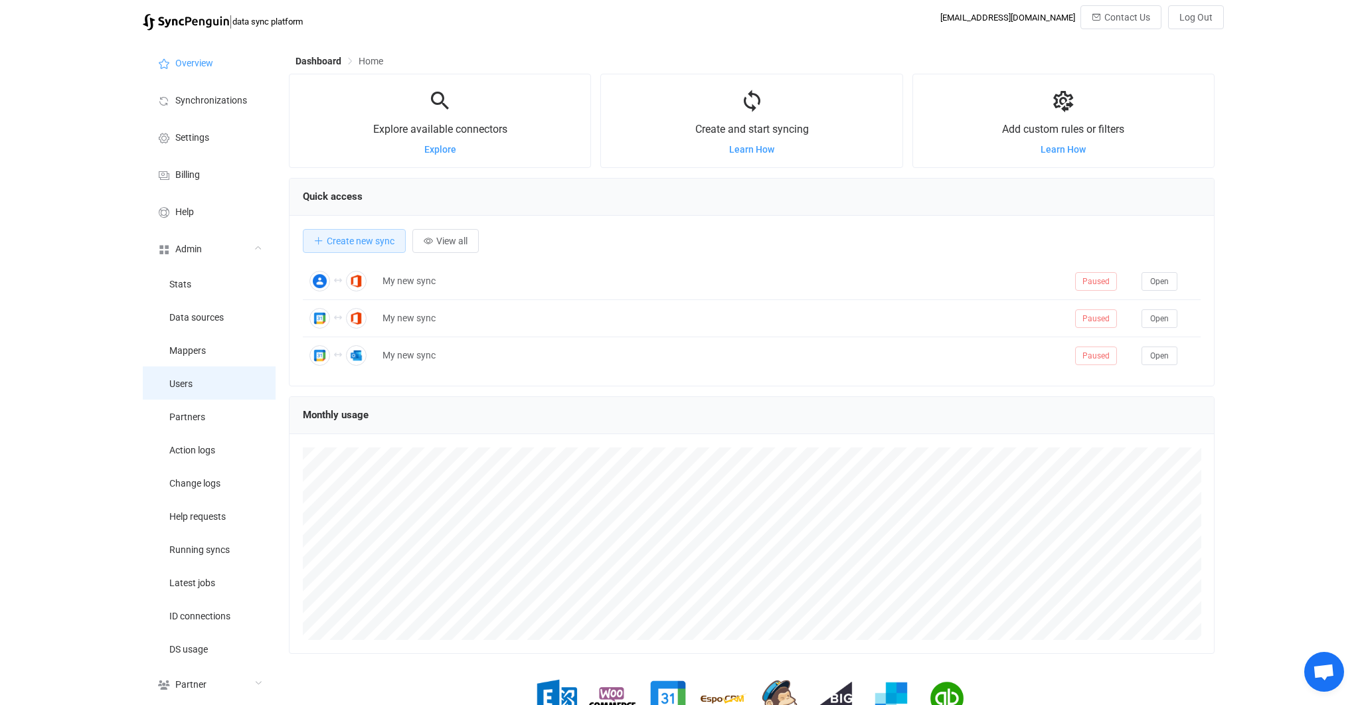
click at [230, 374] on li "Users" at bounding box center [209, 383] width 133 height 33
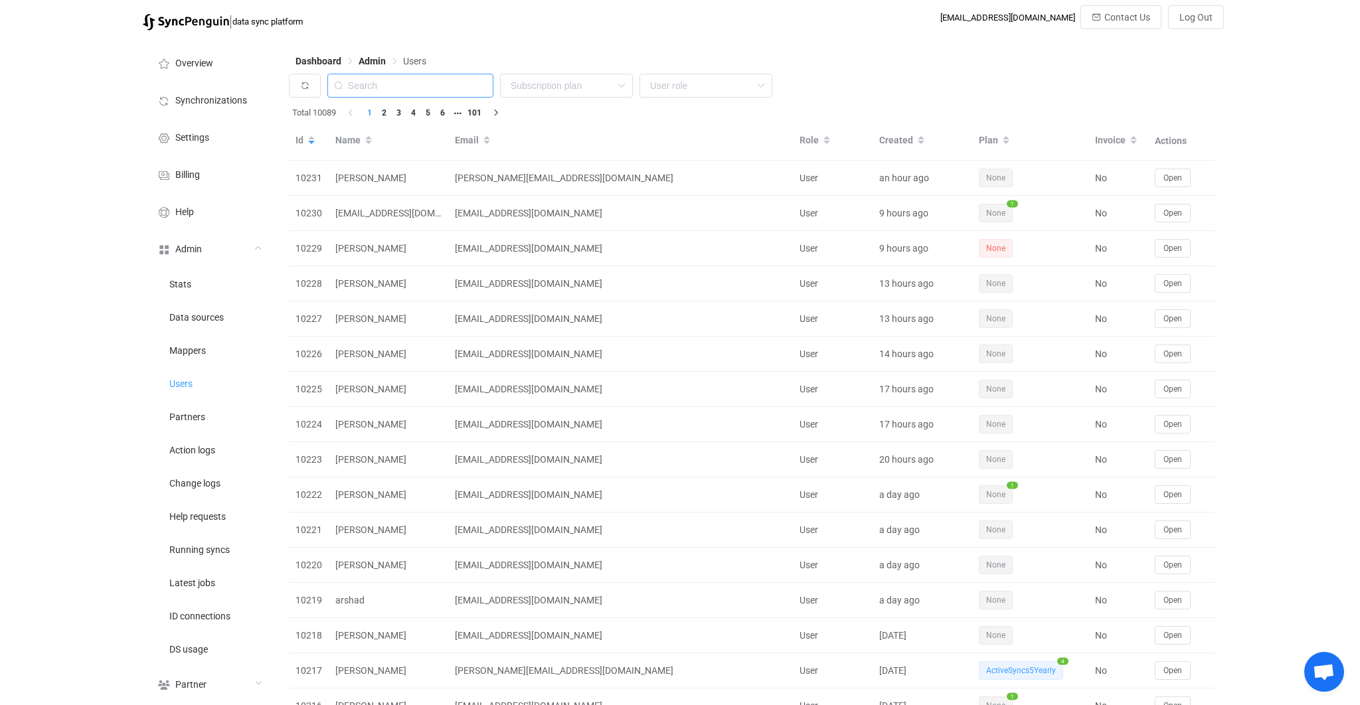
click at [436, 76] on input "text" at bounding box center [410, 86] width 166 height 24
paste input "elizabeth@preservedgoods.com"
type input "elizabeth@preservedgoods.com"
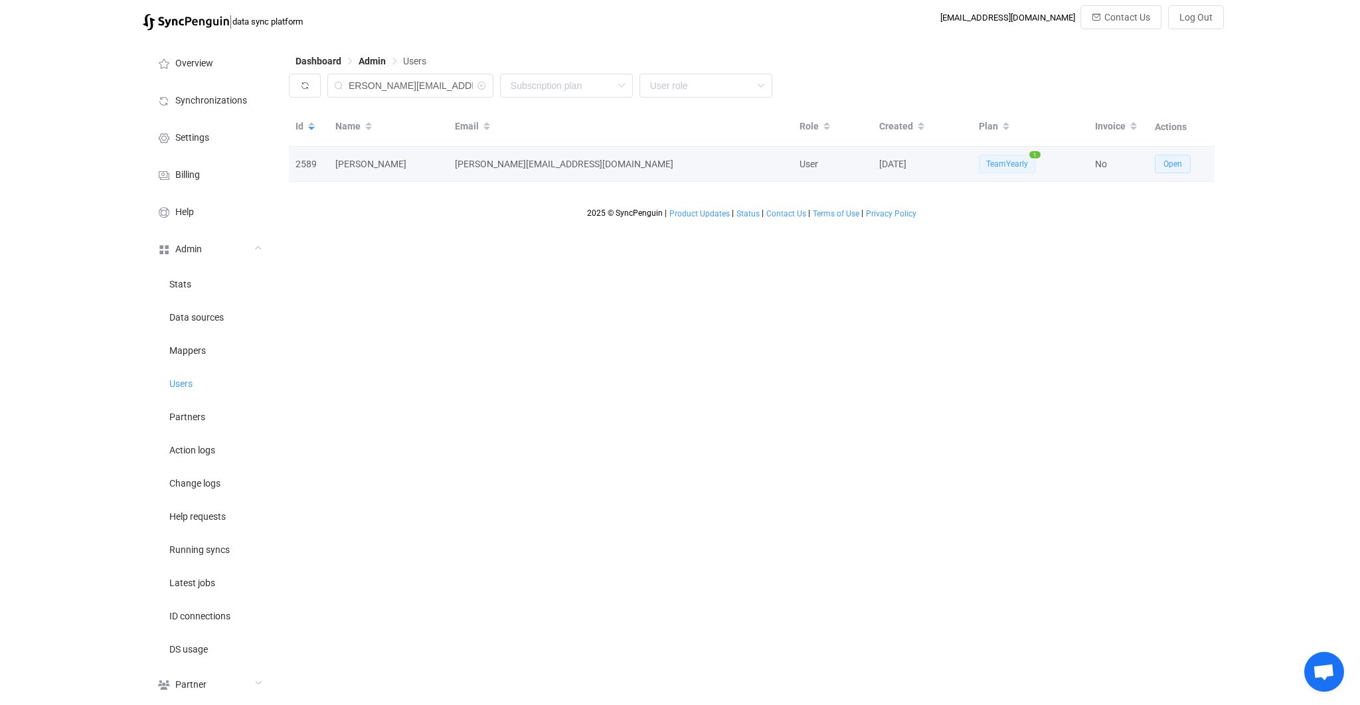
click at [1166, 167] on span "Open" at bounding box center [1173, 163] width 19 height 9
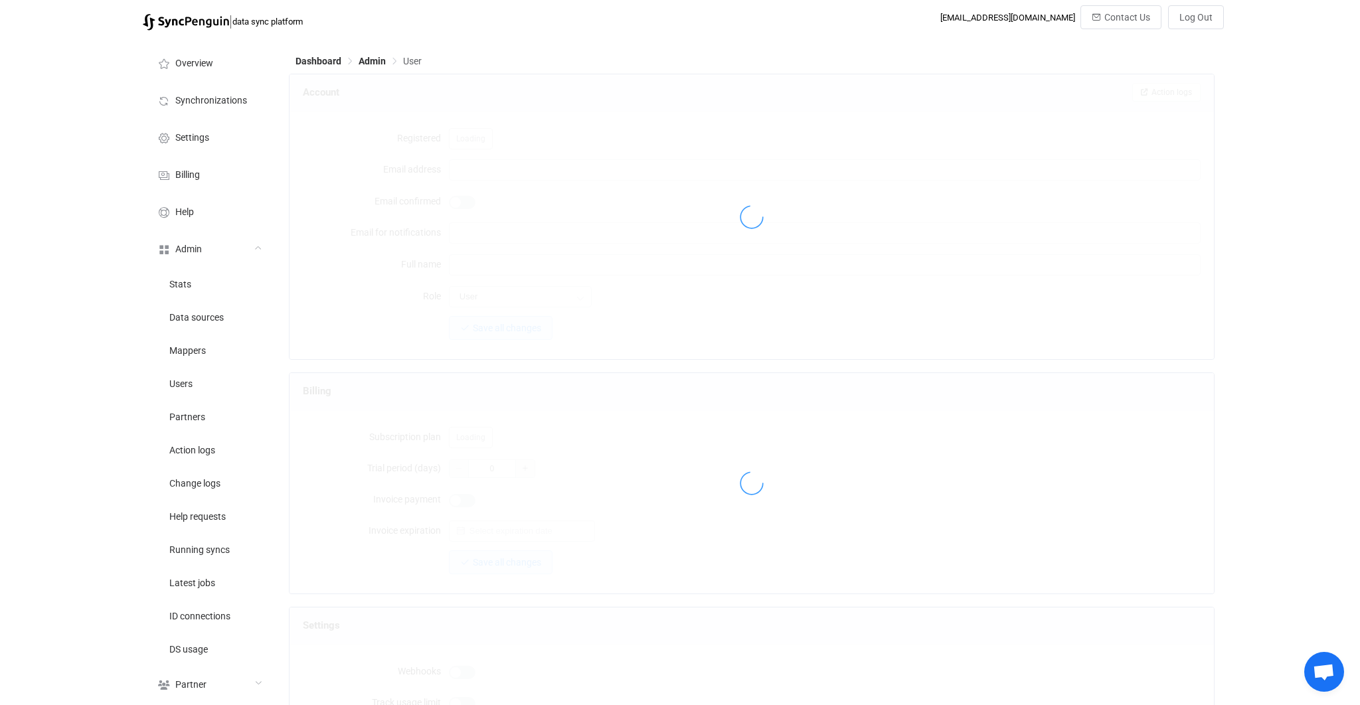
type input "elizabeth@preservedgoods.com"
type input "Elizabeth Vecchiarelli"
type input "14"
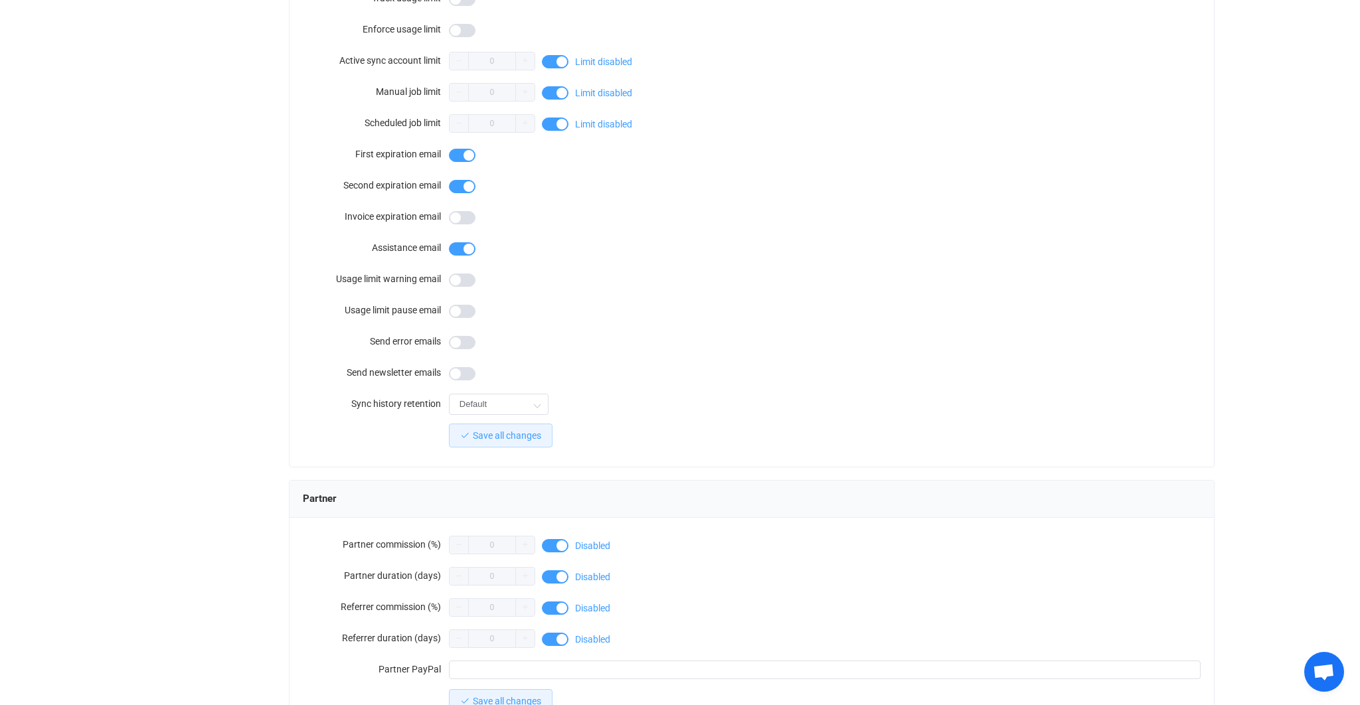
scroll to position [1012, 0]
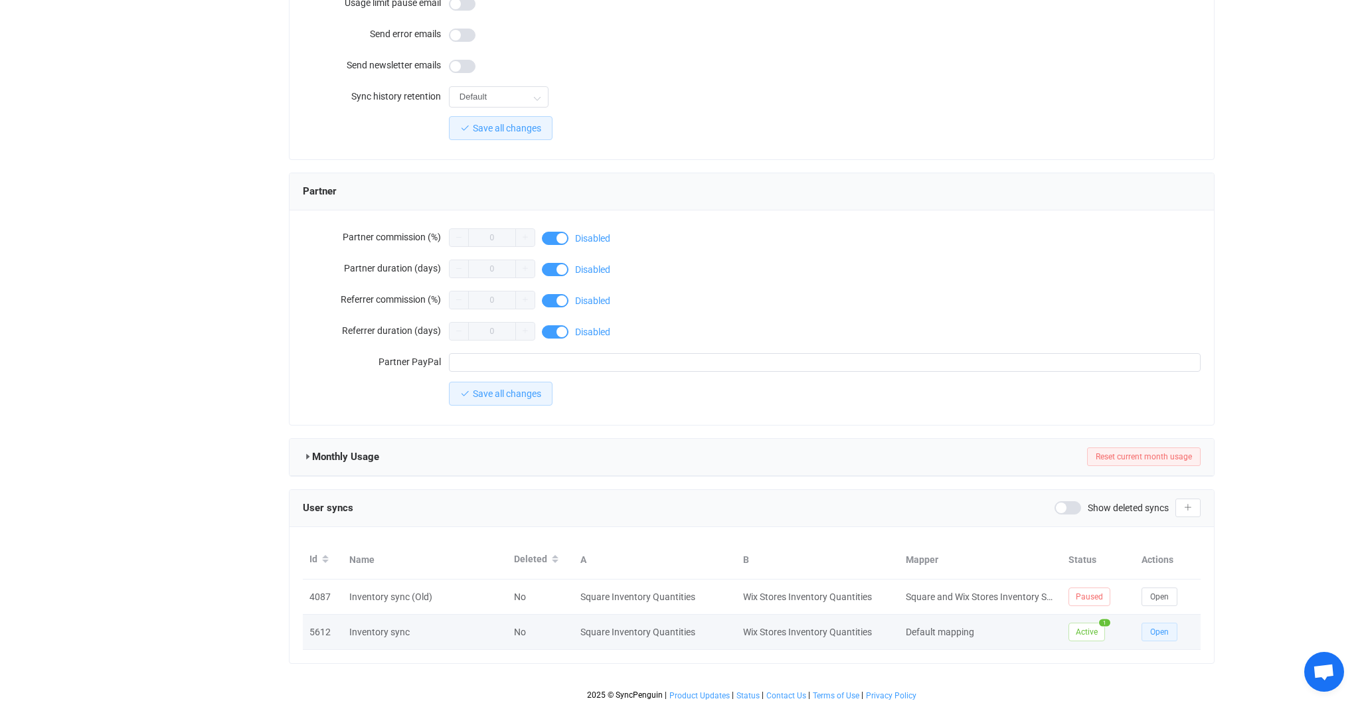
click at [1159, 629] on span "Open" at bounding box center [1159, 632] width 19 height 9
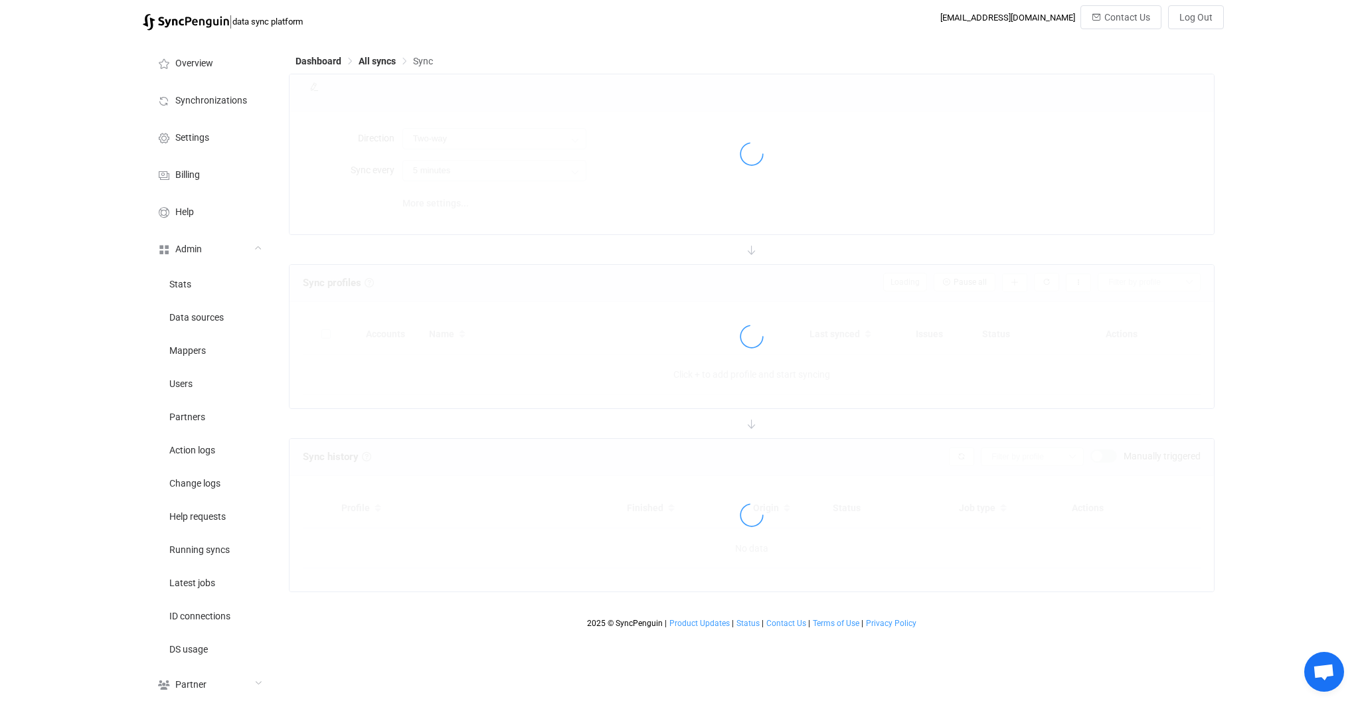
type input "10 minutes"
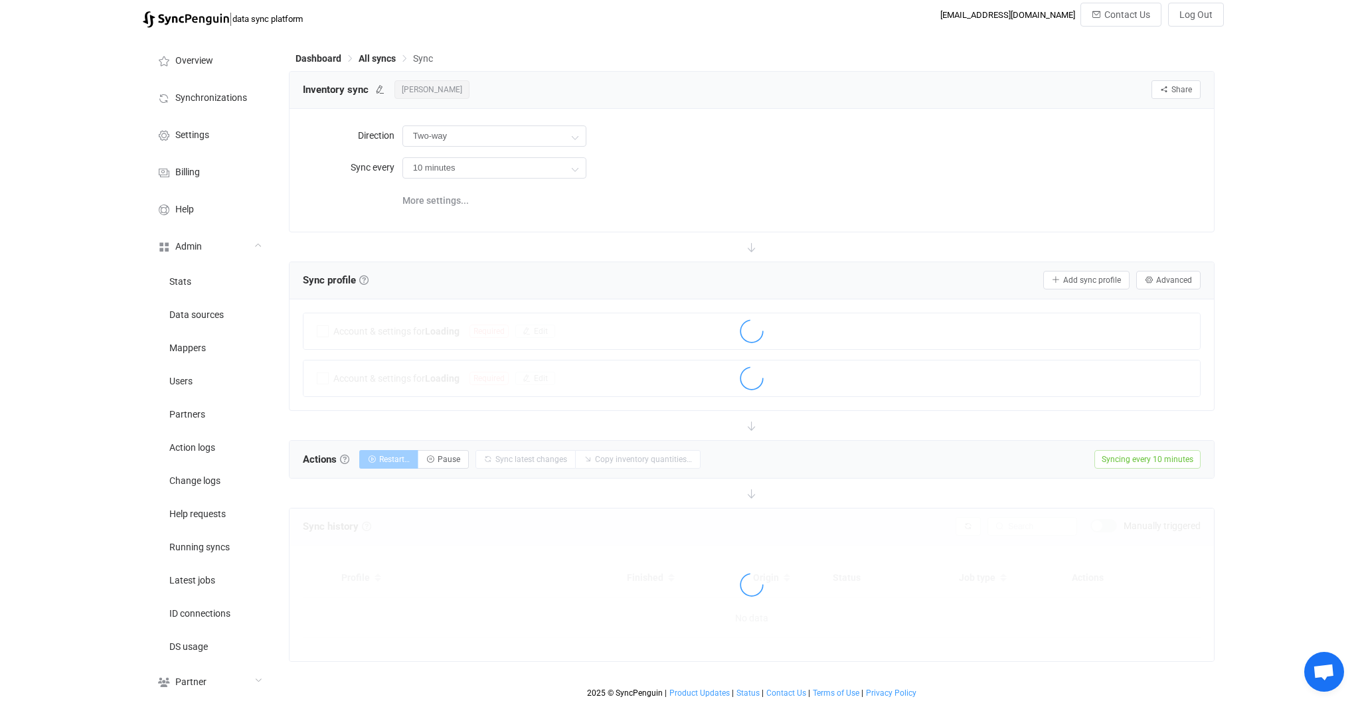
scroll to position [4, 0]
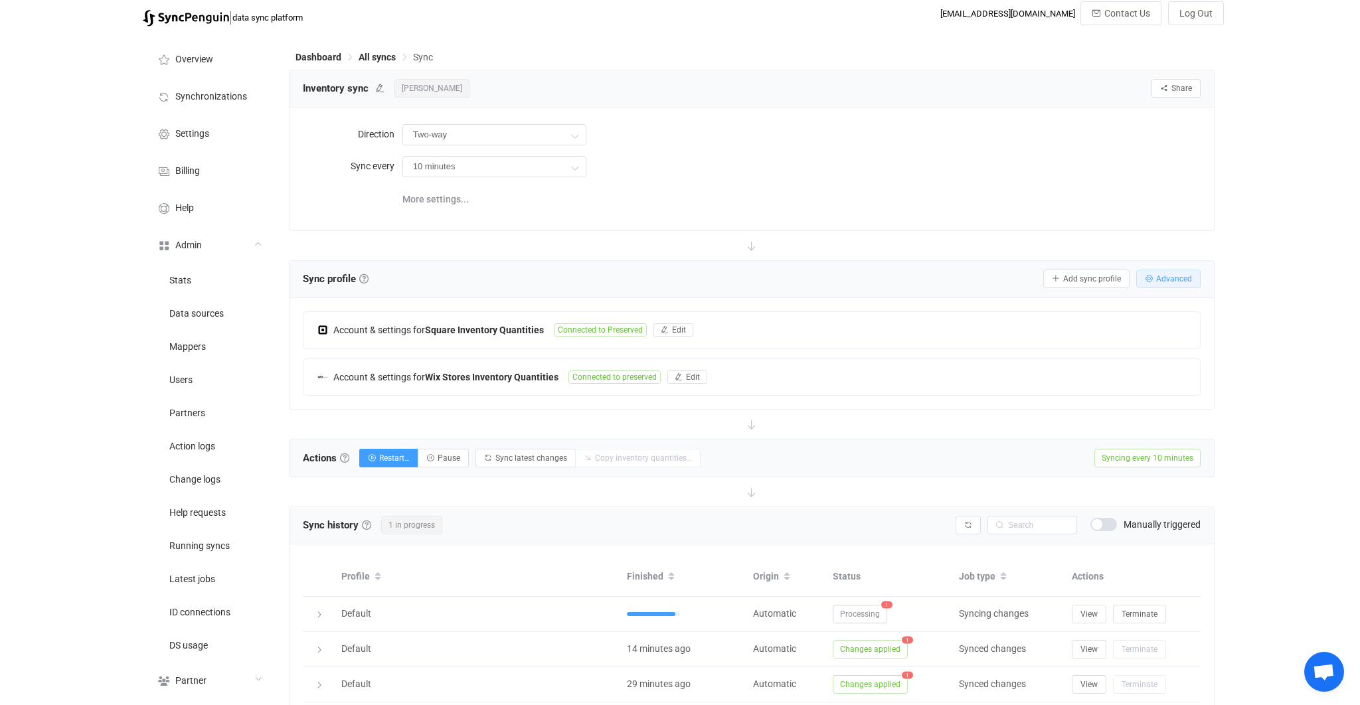
drag, startPoint x: 1182, startPoint y: 256, endPoint x: 1182, endPoint y: 269, distance: 12.6
click at [1182, 261] on div "Inventory sync Elizabeth Vecchiarelli Share Sync sharing Direction Two-way Two-…" at bounding box center [752, 530] width 926 height 920
click at [1182, 270] on button "Advanced" at bounding box center [1168, 279] width 64 height 19
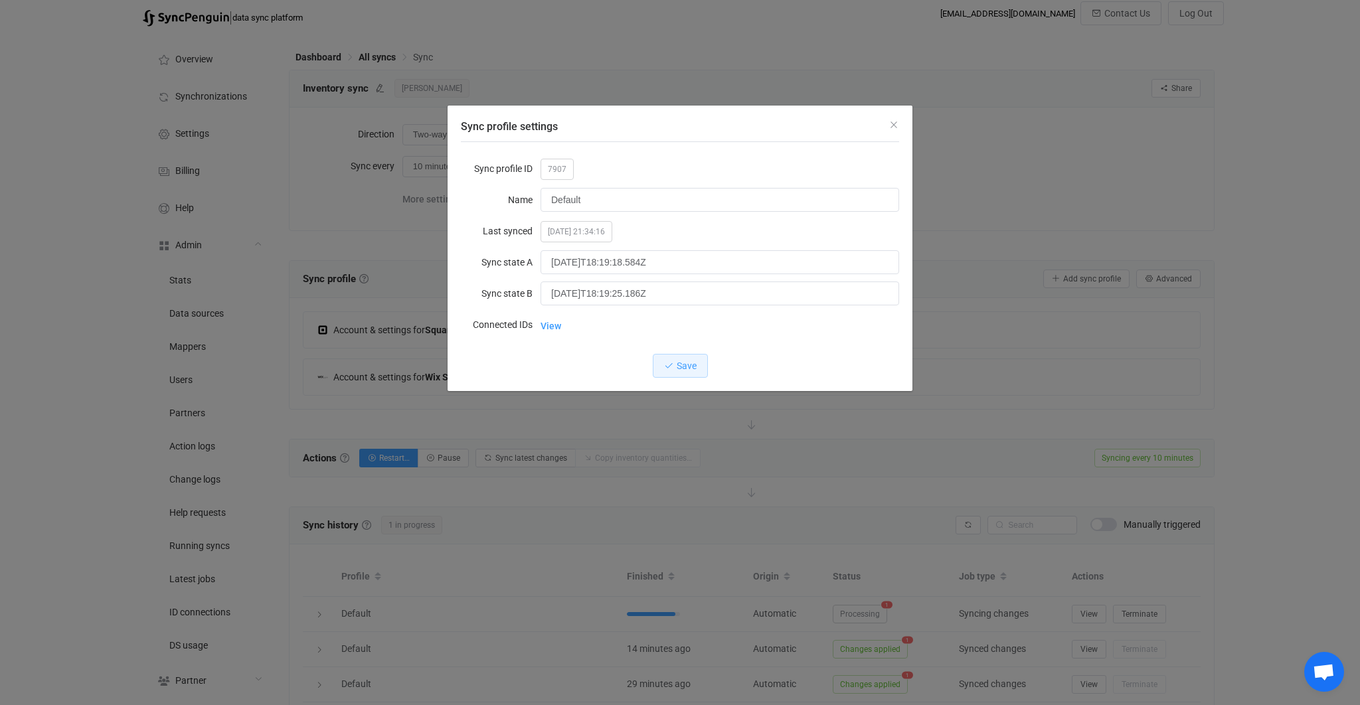
click at [552, 169] on span "7907" at bounding box center [557, 169] width 33 height 21
copy span "7907"
click at [583, 512] on div "Sync profile settings Sync profile ID 7907 Name Default Last synced 2025-08-19 …" at bounding box center [680, 352] width 1360 height 705
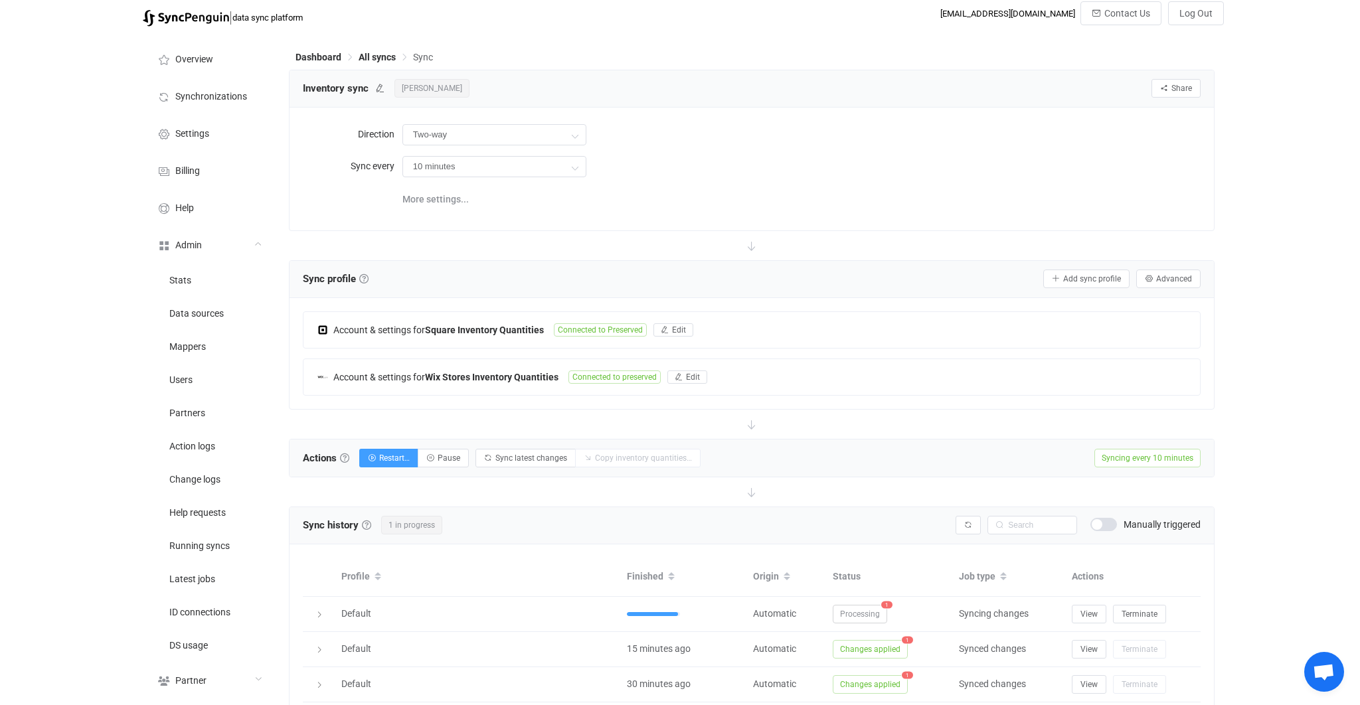
click at [1106, 527] on span at bounding box center [1104, 524] width 27 height 13
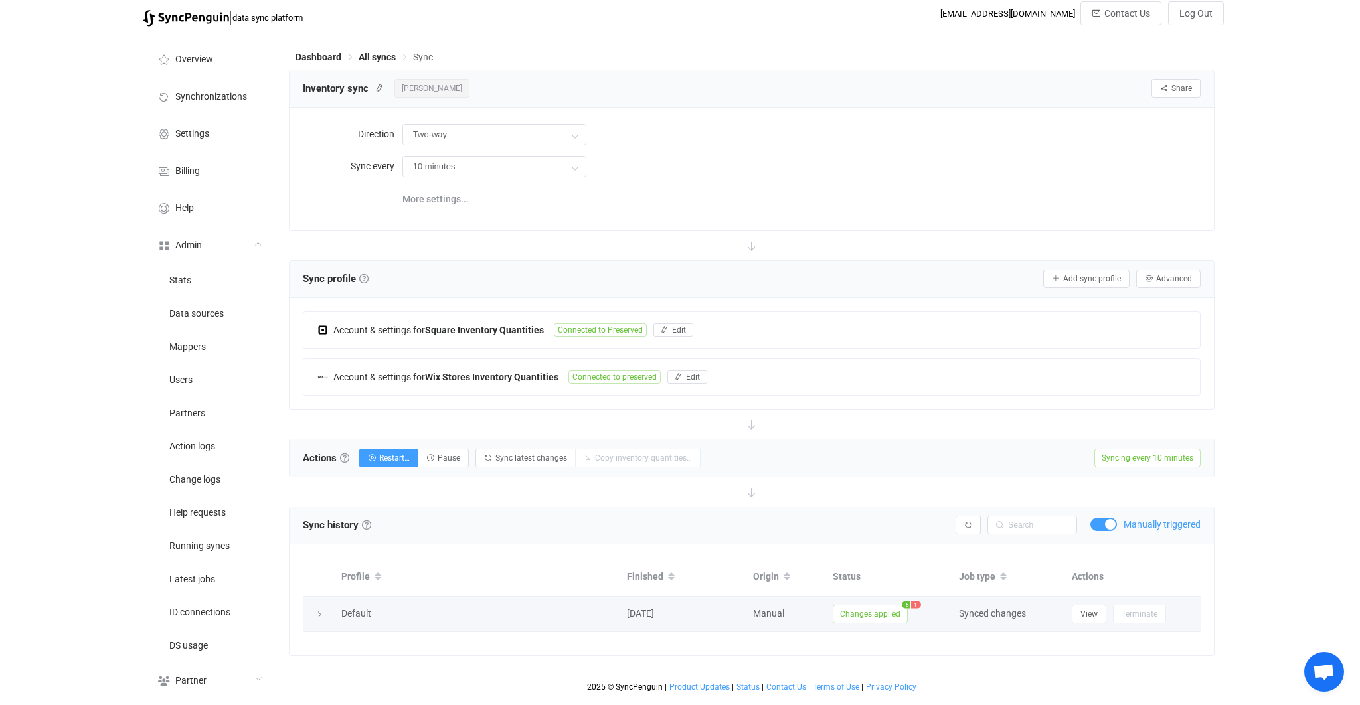
click at [865, 614] on span "Changes applied" at bounding box center [870, 614] width 75 height 19
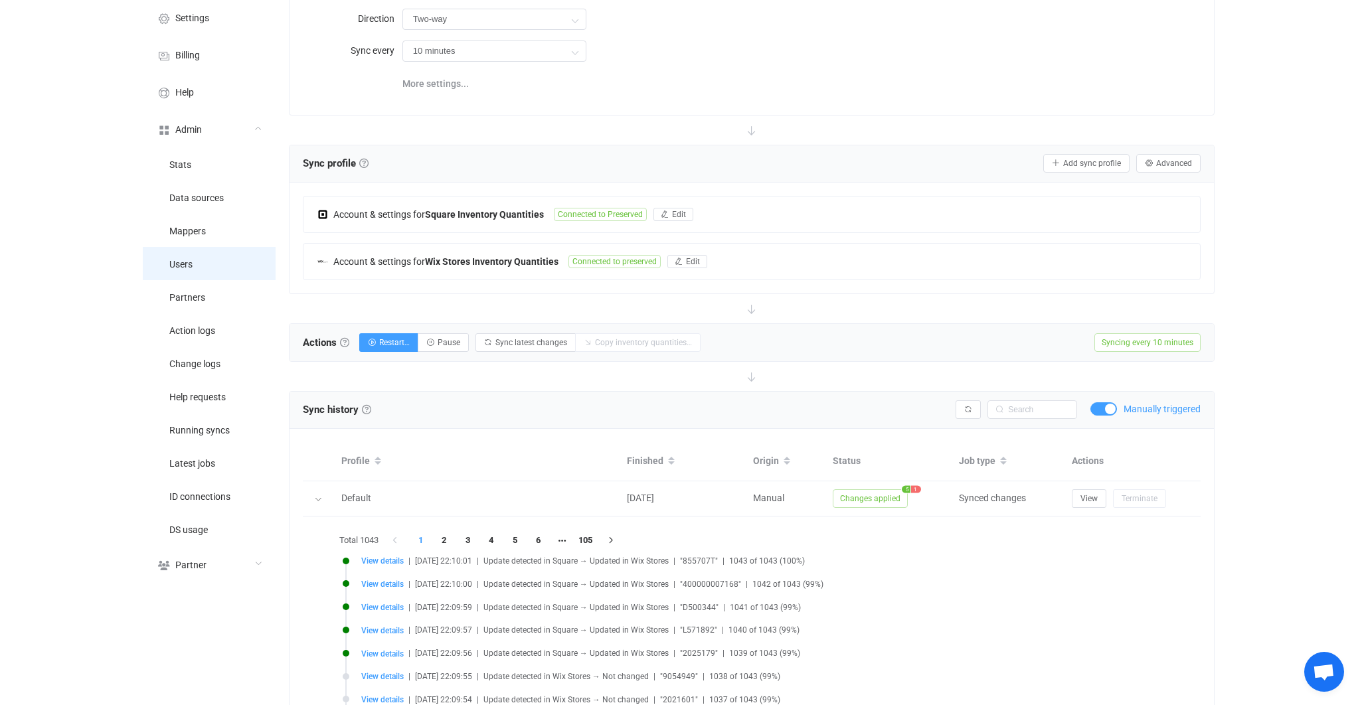
scroll to position [0, 0]
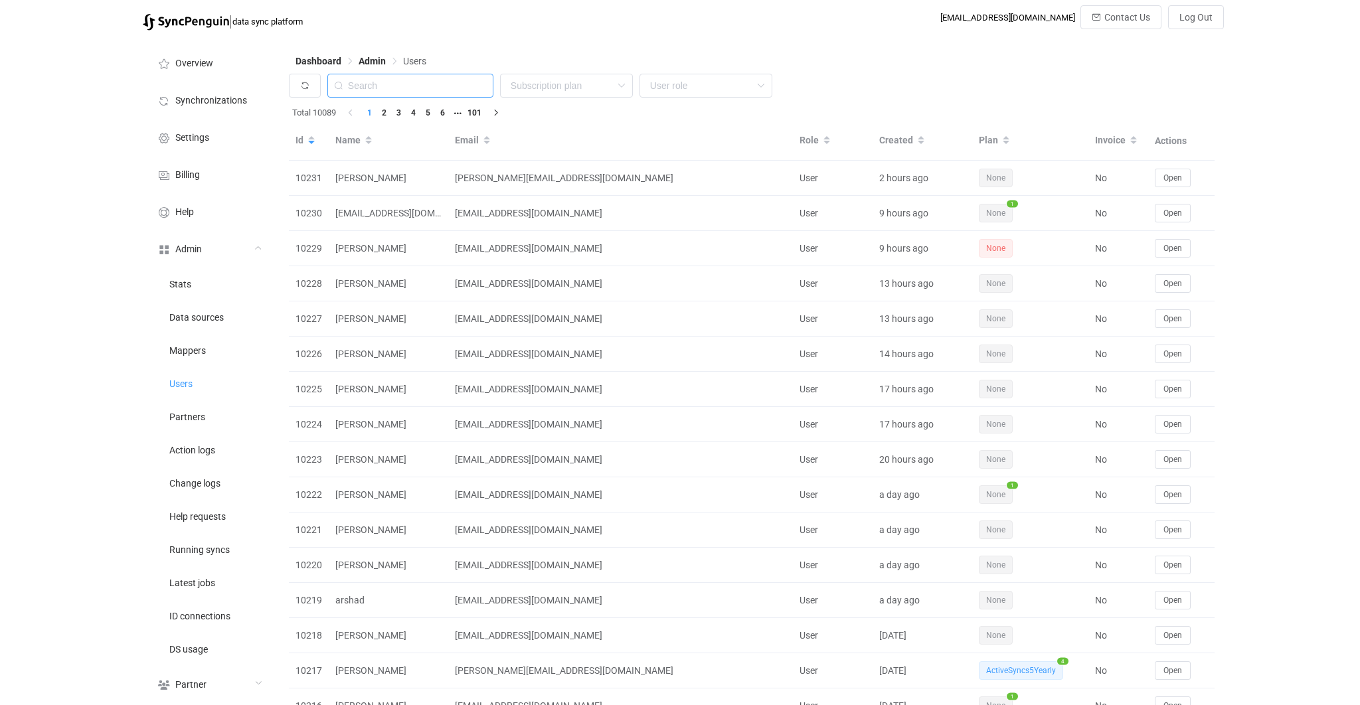
click at [418, 82] on input "text" at bounding box center [410, 86] width 166 height 24
paste input "[EMAIL_ADDRESS][DOMAIN_NAME]"
type input "[EMAIL_ADDRESS][DOMAIN_NAME]"
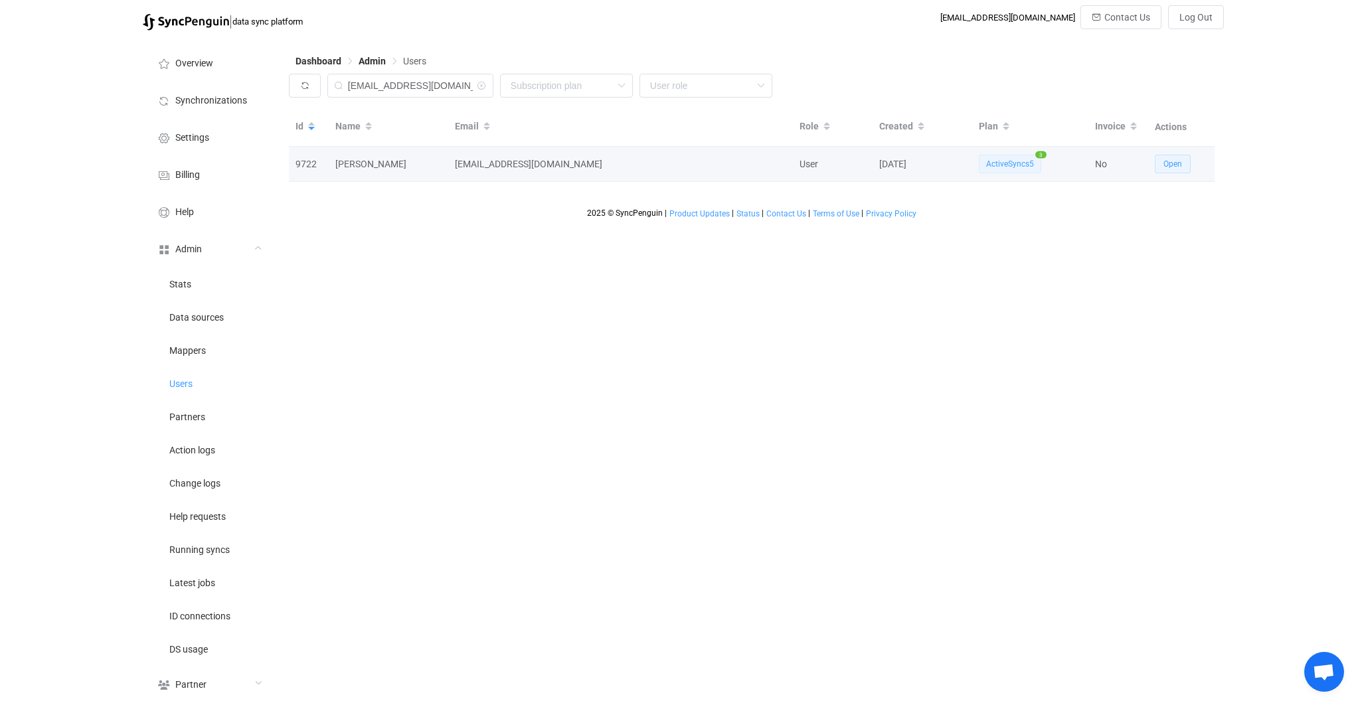
click at [1172, 166] on span "Open" at bounding box center [1173, 163] width 19 height 9
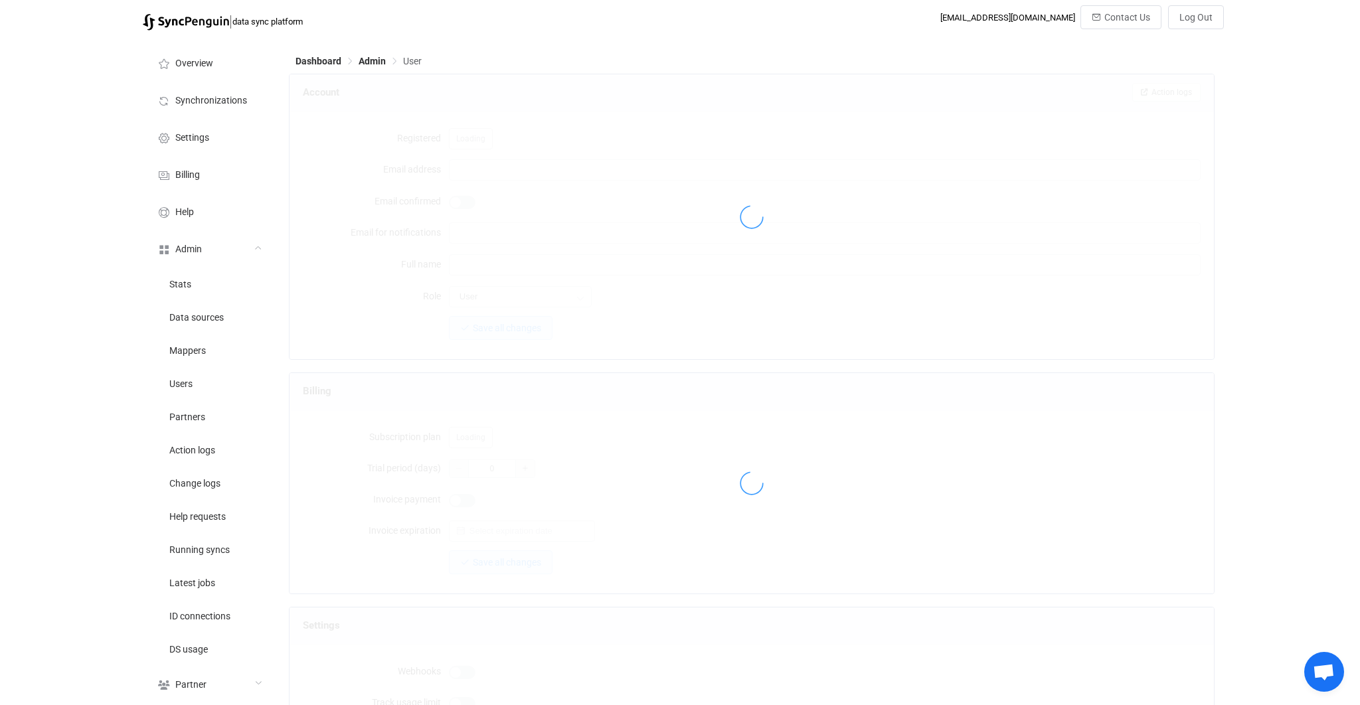
type input "[EMAIL_ADDRESS][DOMAIN_NAME]"
type input "[PERSON_NAME]"
type input "14"
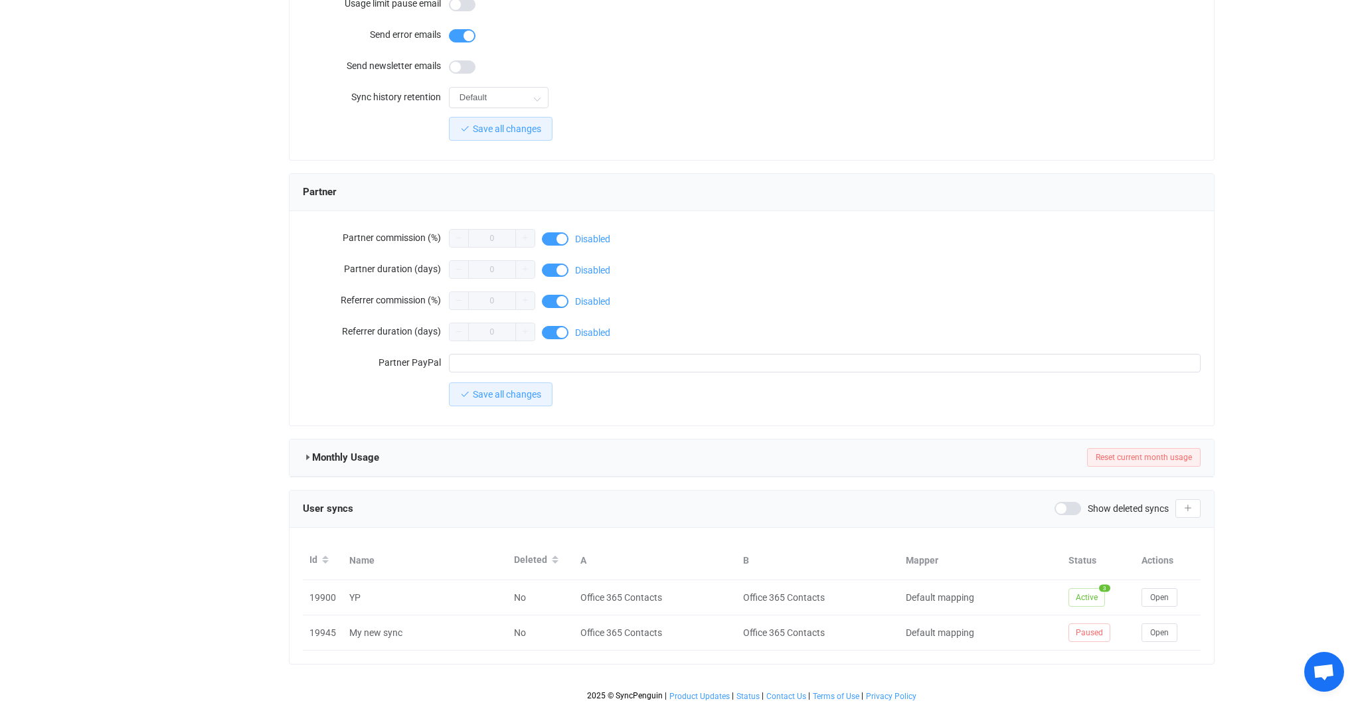
scroll to position [1012, 0]
click at [1148, 600] on button "Open" at bounding box center [1160, 597] width 36 height 19
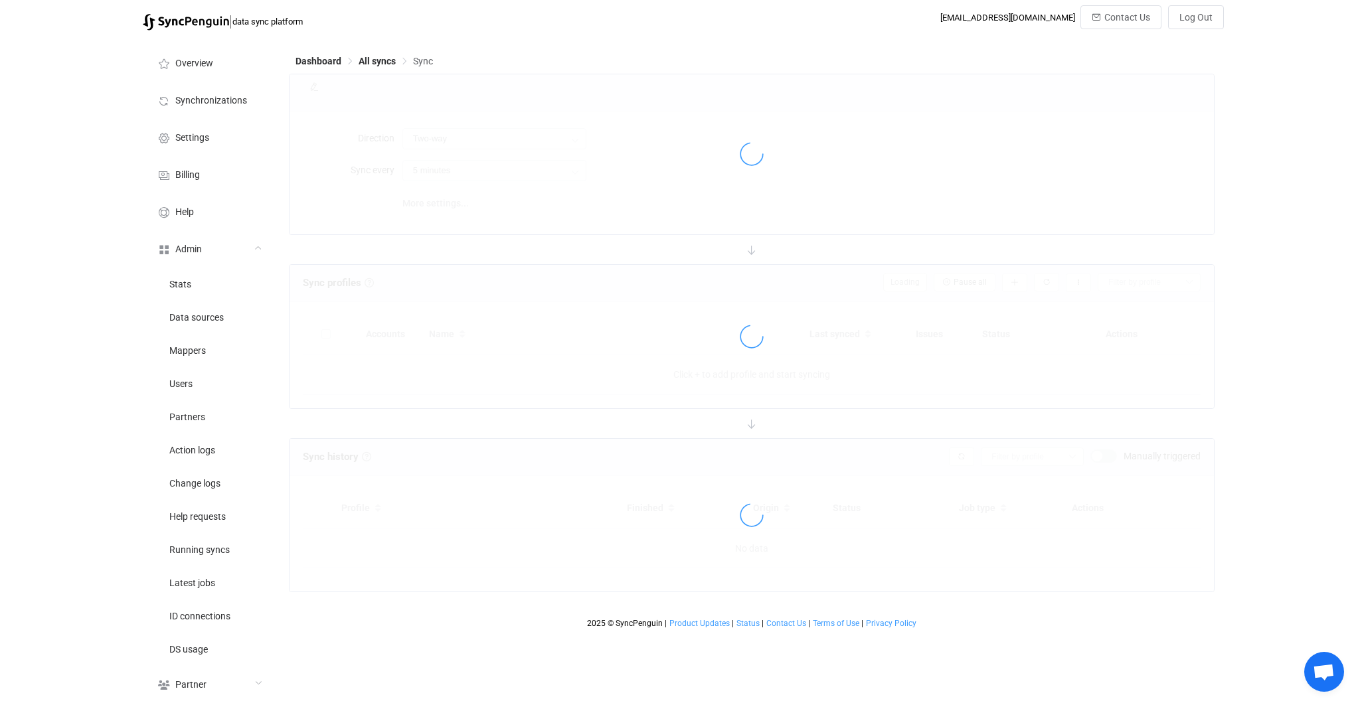
type input "A → B (one to many)"
type input "10 minutes"
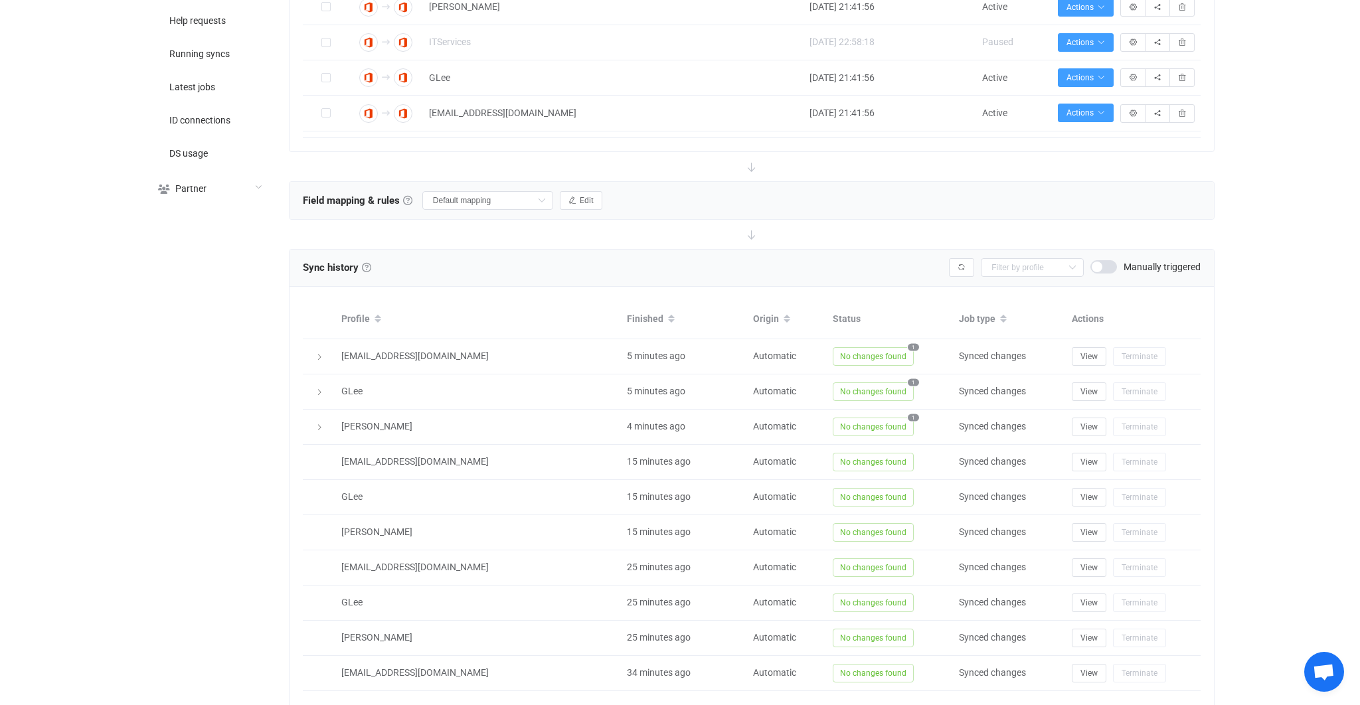
scroll to position [59, 0]
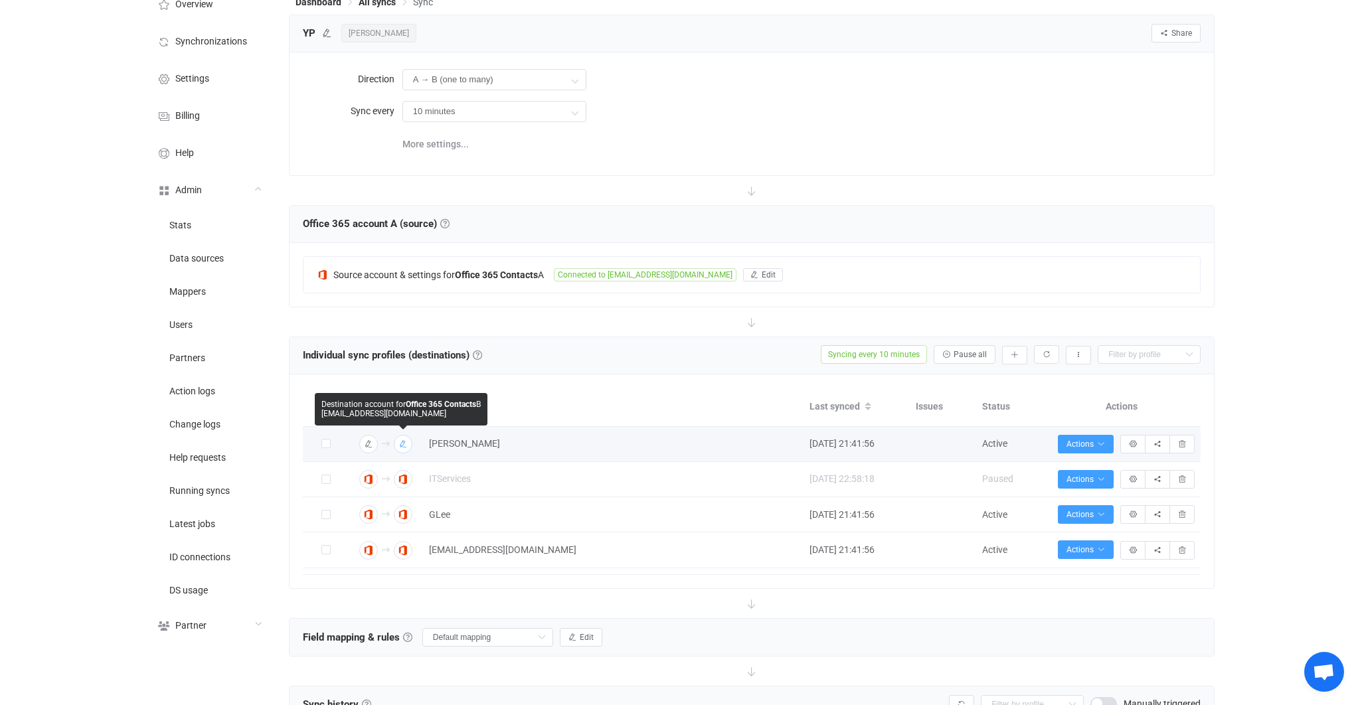
click at [407, 444] on img "button" at bounding box center [403, 444] width 12 height 12
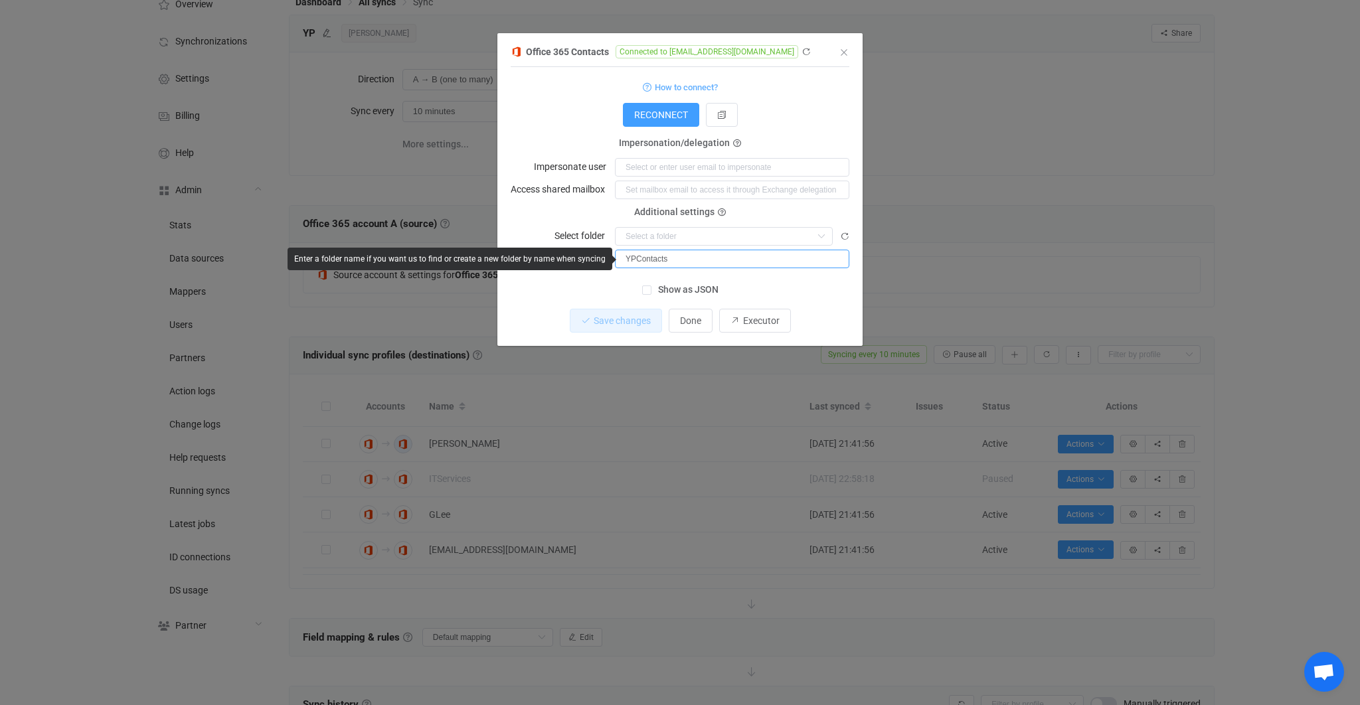
drag, startPoint x: 693, startPoint y: 254, endPoint x: 571, endPoint y: 257, distance: 122.3
click at [606, 254] on body "| data sync platform vitaliyherasymiv+74@gmail.com Contact Us Log Out Overview …" at bounding box center [680, 579] width 1360 height 1266
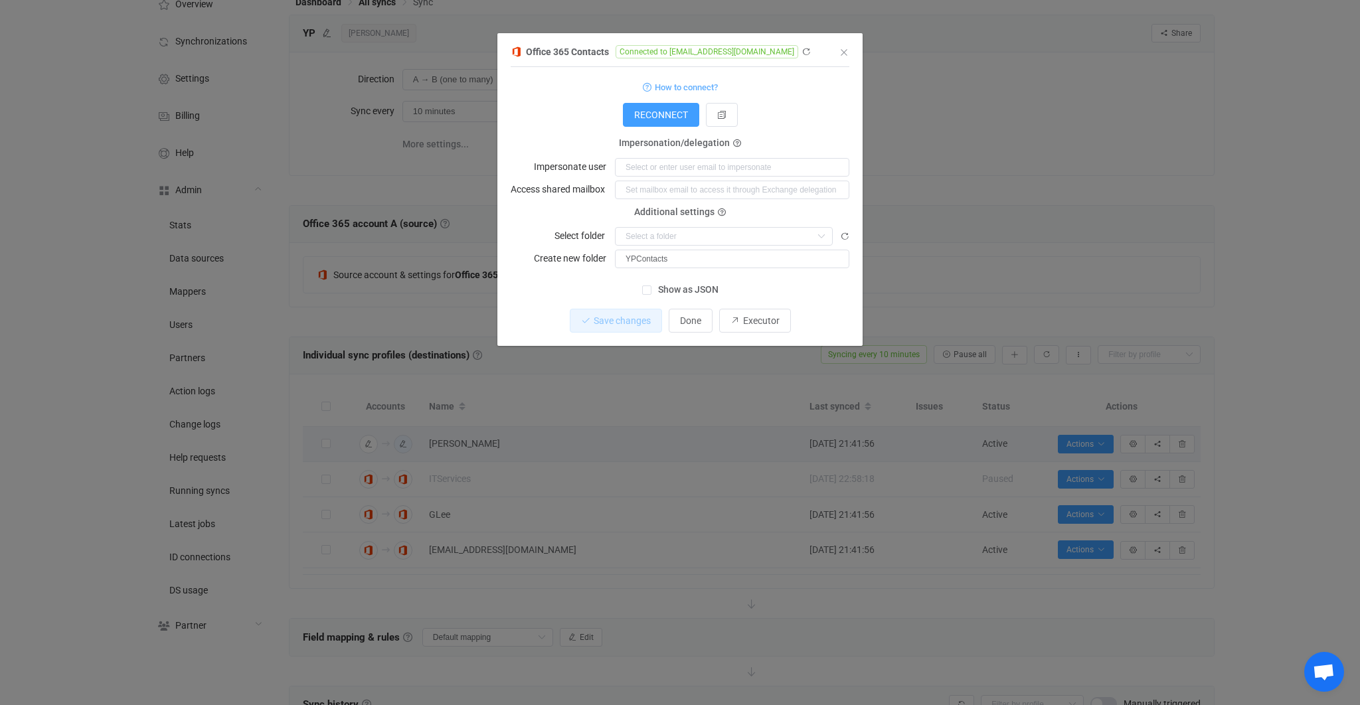
click at [563, 211] on form "How to connect? Connection type Connection type As an application Using an impe…" at bounding box center [680, 173] width 339 height 190
click at [446, 134] on div "Office 365 Contacts Connected to keleogo@peretzlaw.com 1 { { "connectionType": …" at bounding box center [680, 352] width 1360 height 705
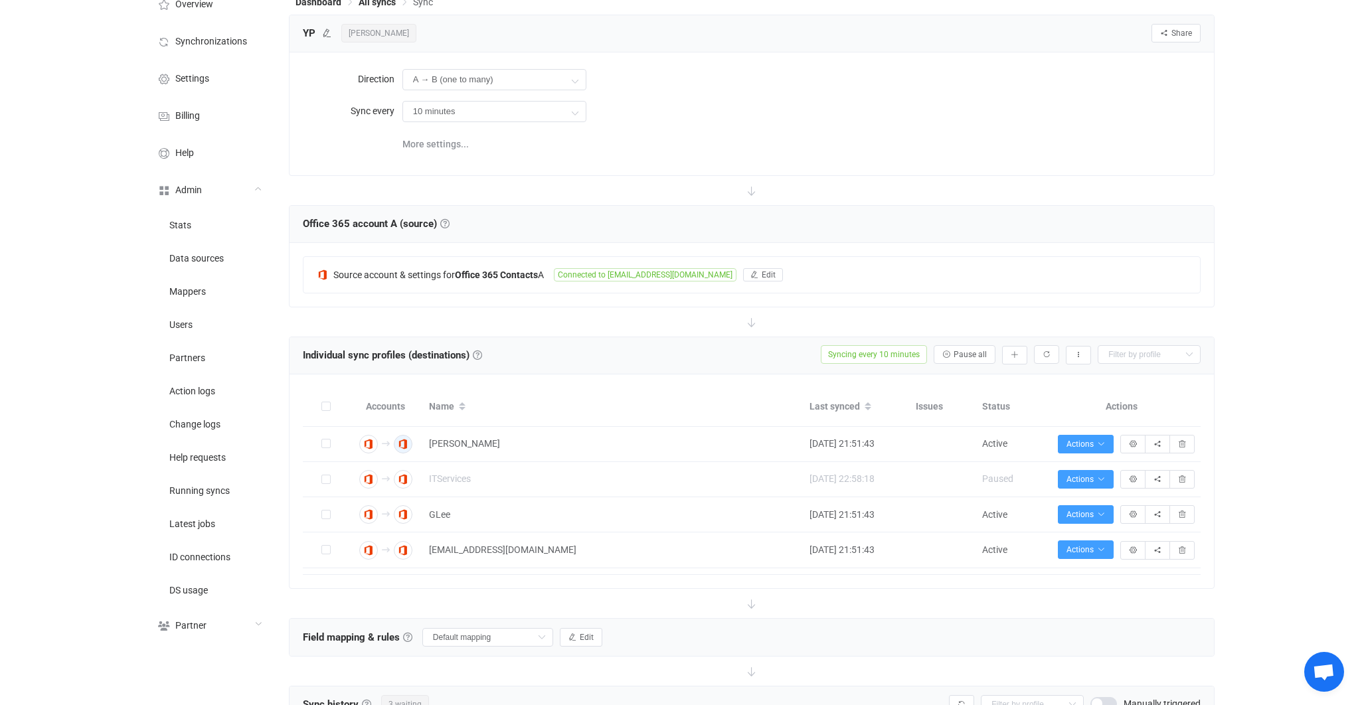
click at [919, 114] on div "10 minutes 10 minutes 15 minutes 30 minutes 1 hour 2 hours 4 hours 8 hours 12 h…" at bounding box center [802, 111] width 798 height 27
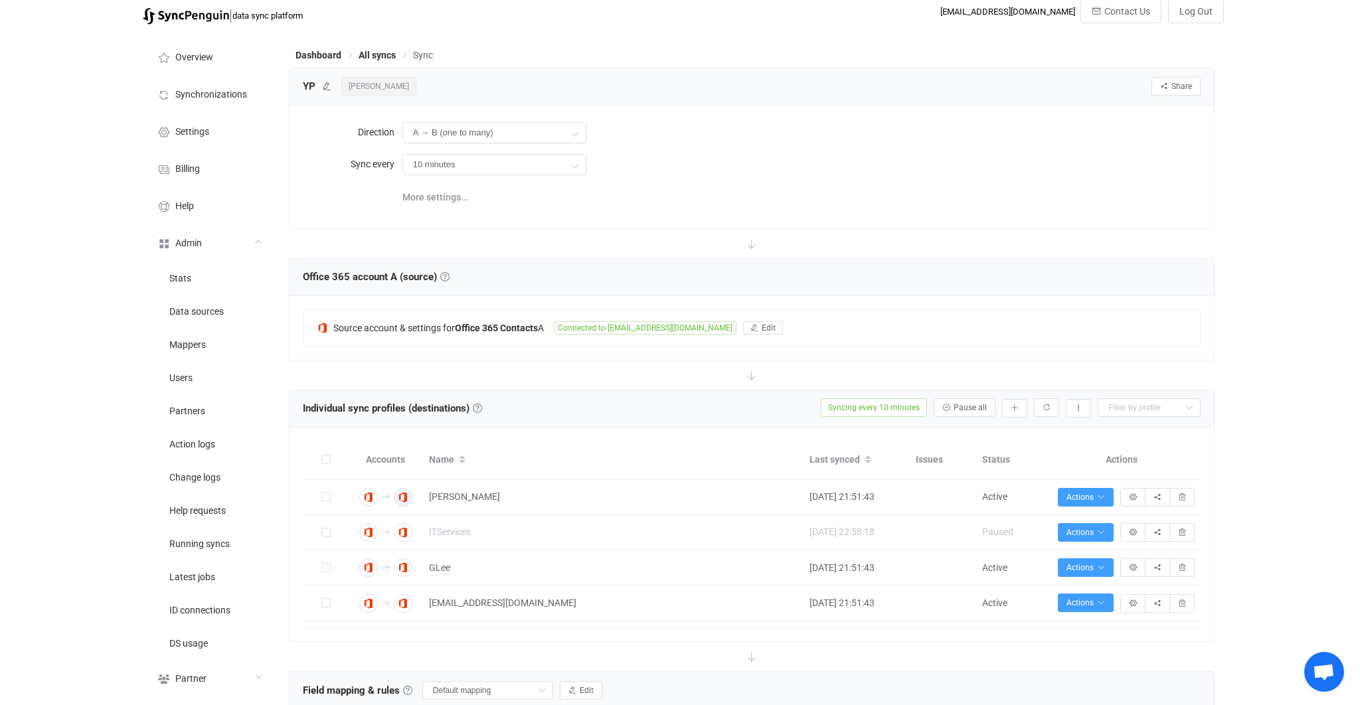
scroll to position [0, 0]
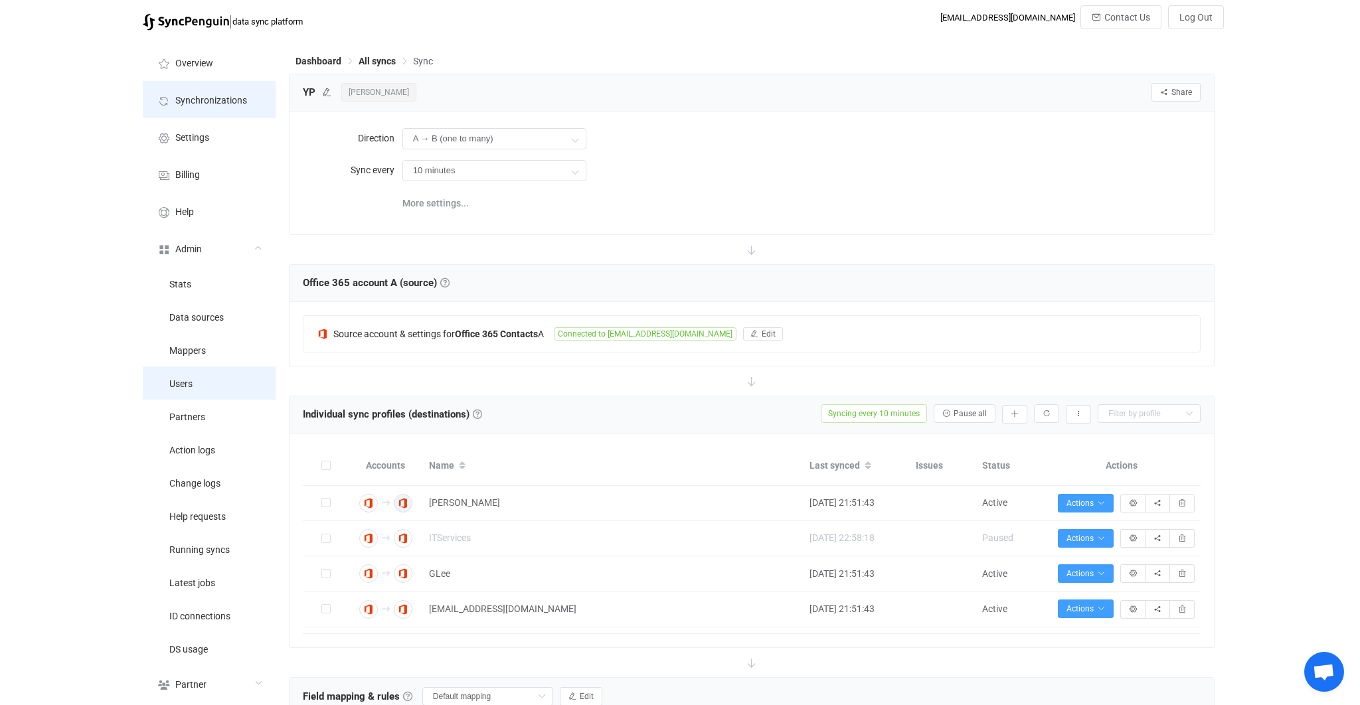
drag, startPoint x: 241, startPoint y: 393, endPoint x: 263, endPoint y: 88, distance: 305.7
click at [241, 393] on li "Users" at bounding box center [209, 383] width 133 height 33
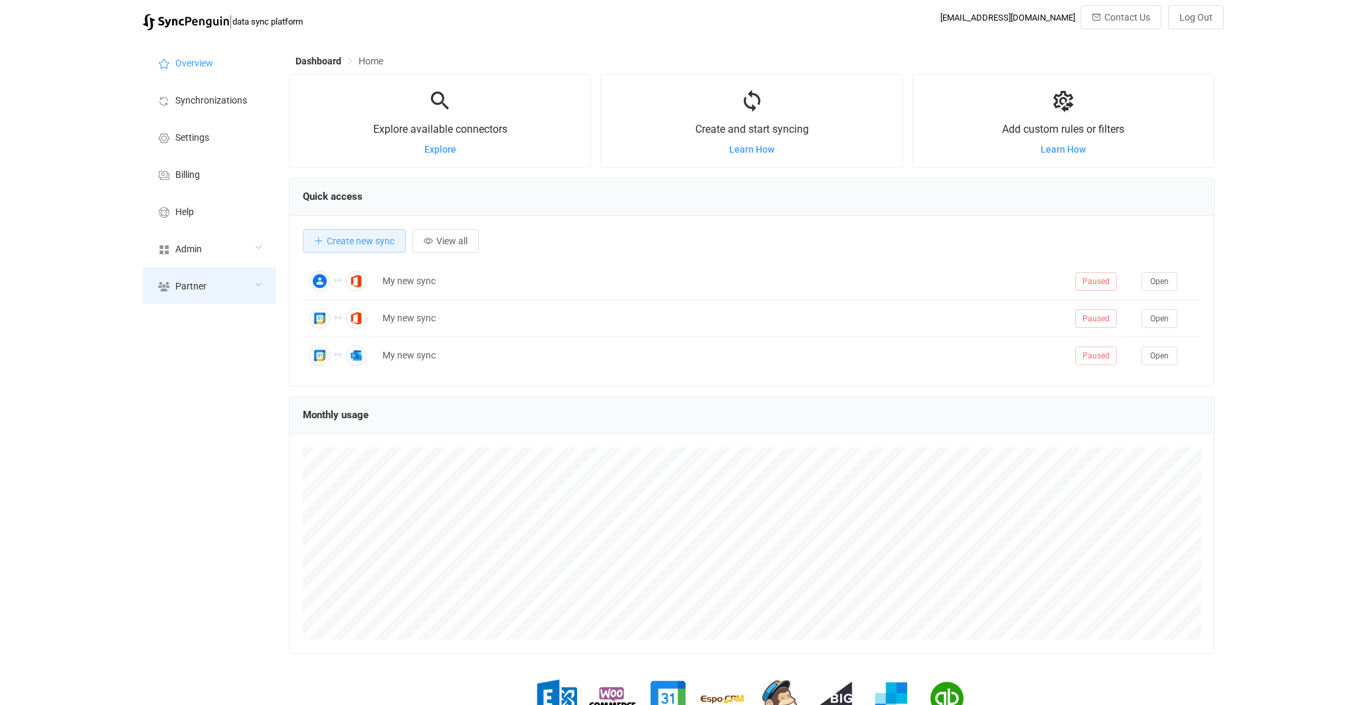
scroll to position [257, 926]
click at [231, 248] on div "Admin" at bounding box center [209, 248] width 133 height 37
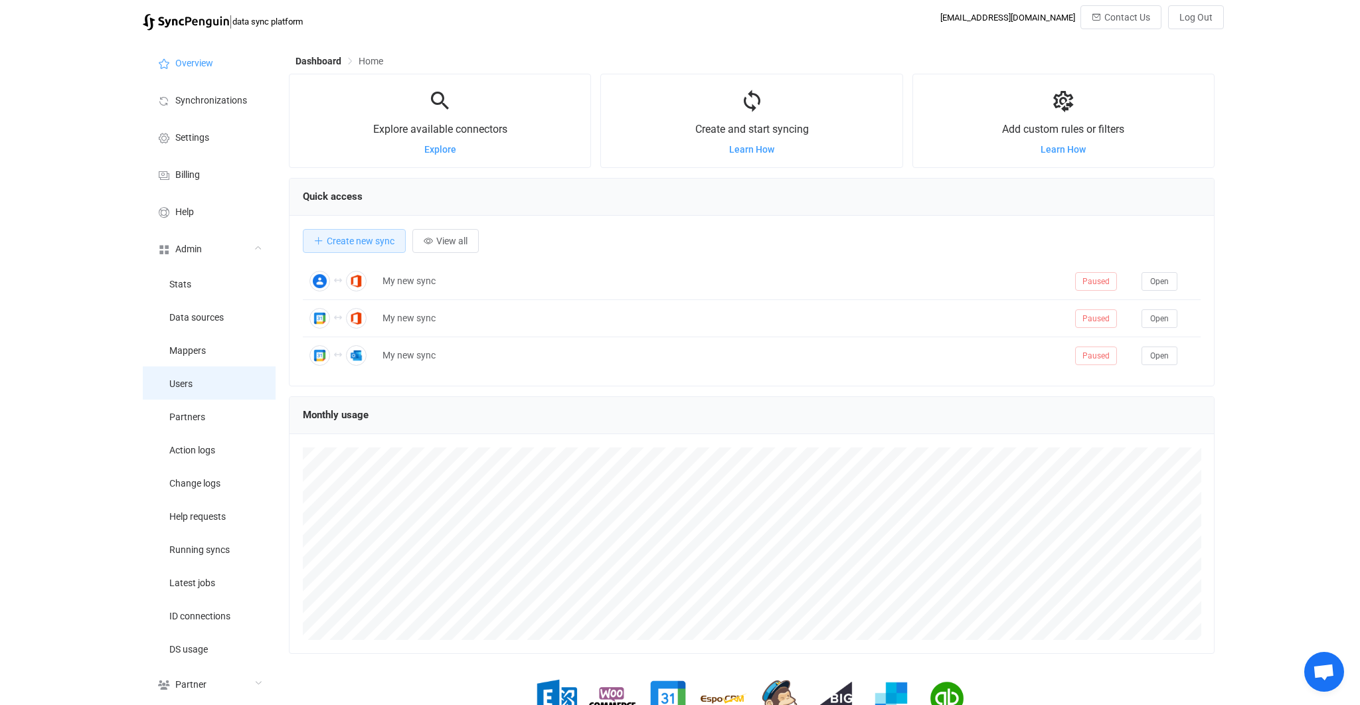
click at [253, 385] on li "Users" at bounding box center [209, 383] width 133 height 33
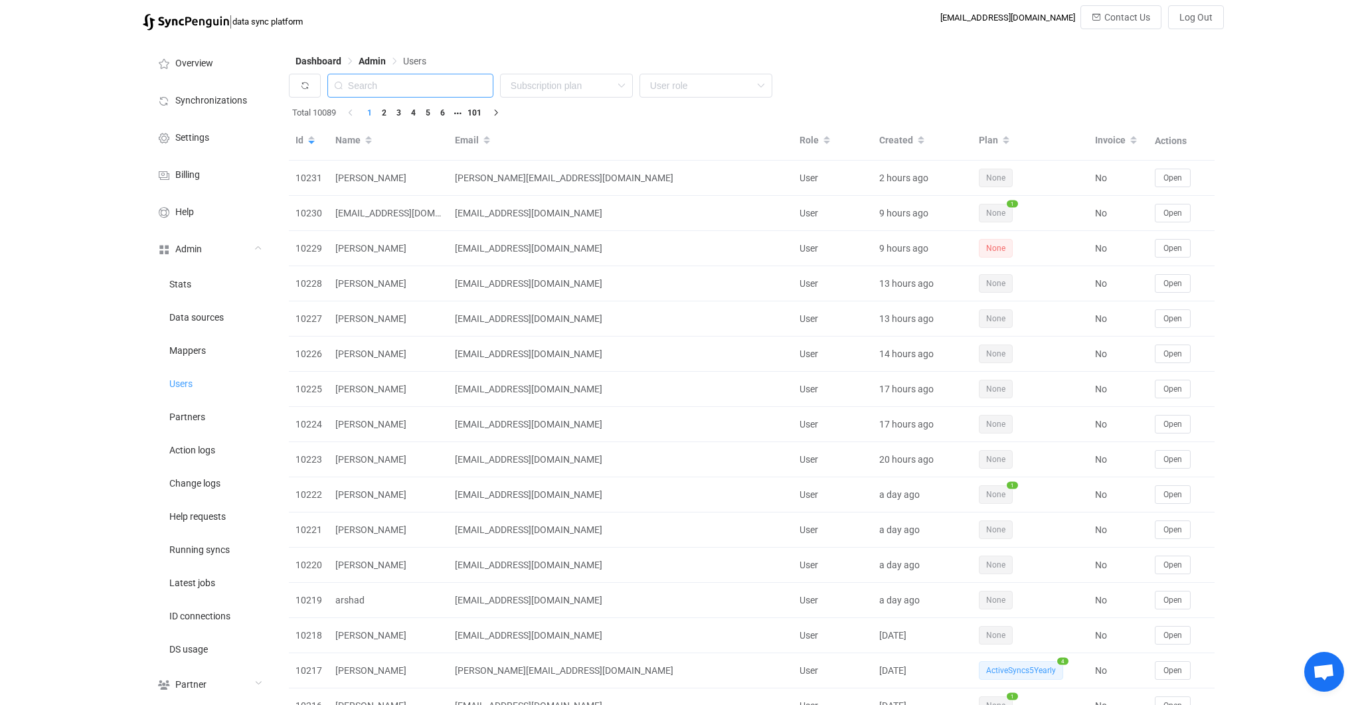
click at [393, 90] on input "text" at bounding box center [410, 86] width 166 height 24
paste input "[EMAIL_ADDRESS][DOMAIN_NAME]"
type input "[EMAIL_ADDRESS][DOMAIN_NAME]"
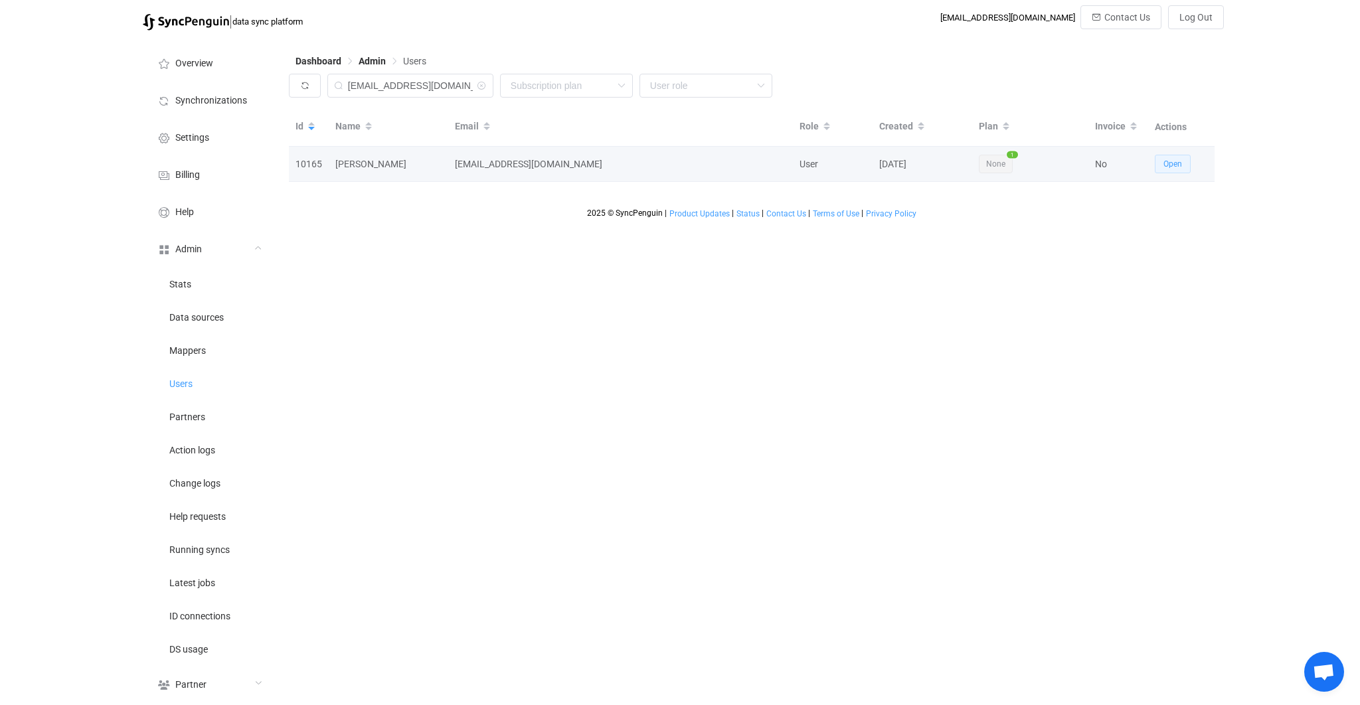
click at [1171, 167] on span "Open" at bounding box center [1173, 163] width 19 height 9
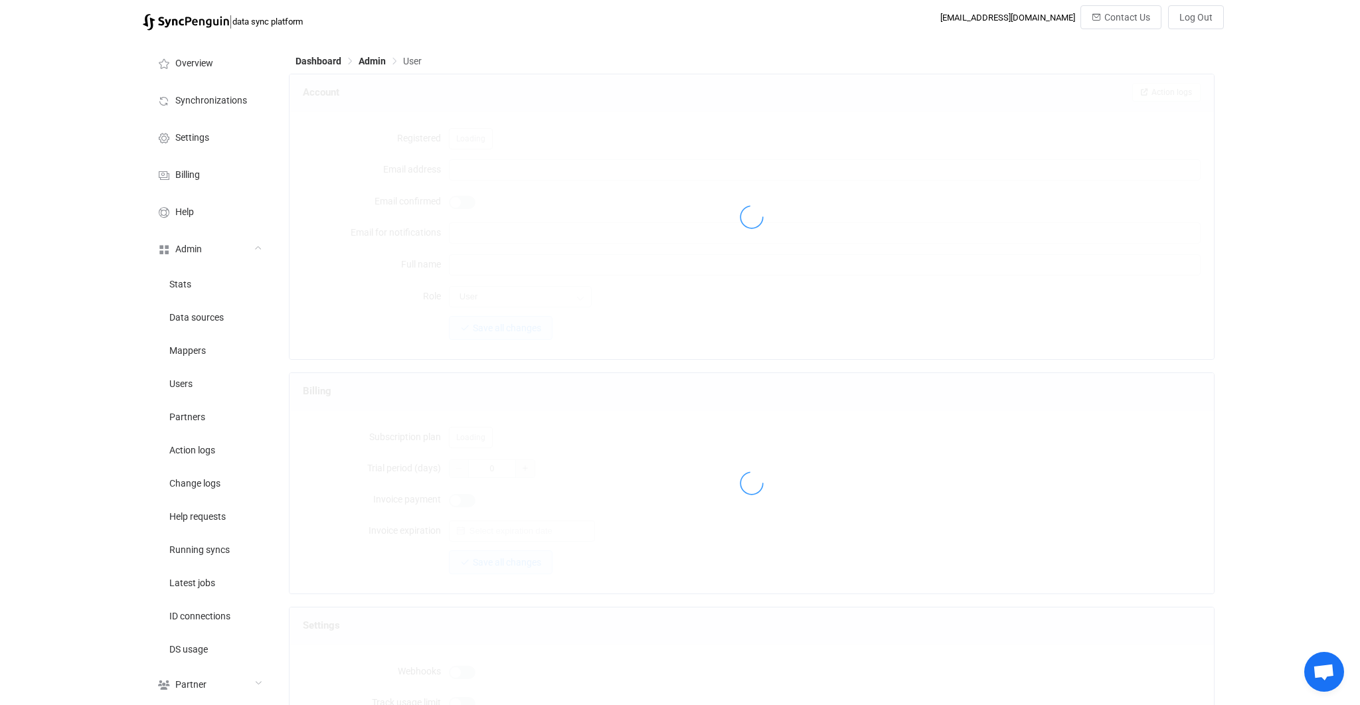
type input "[EMAIL_ADDRESS][DOMAIN_NAME]"
type input "[PERSON_NAME]"
type input "14"
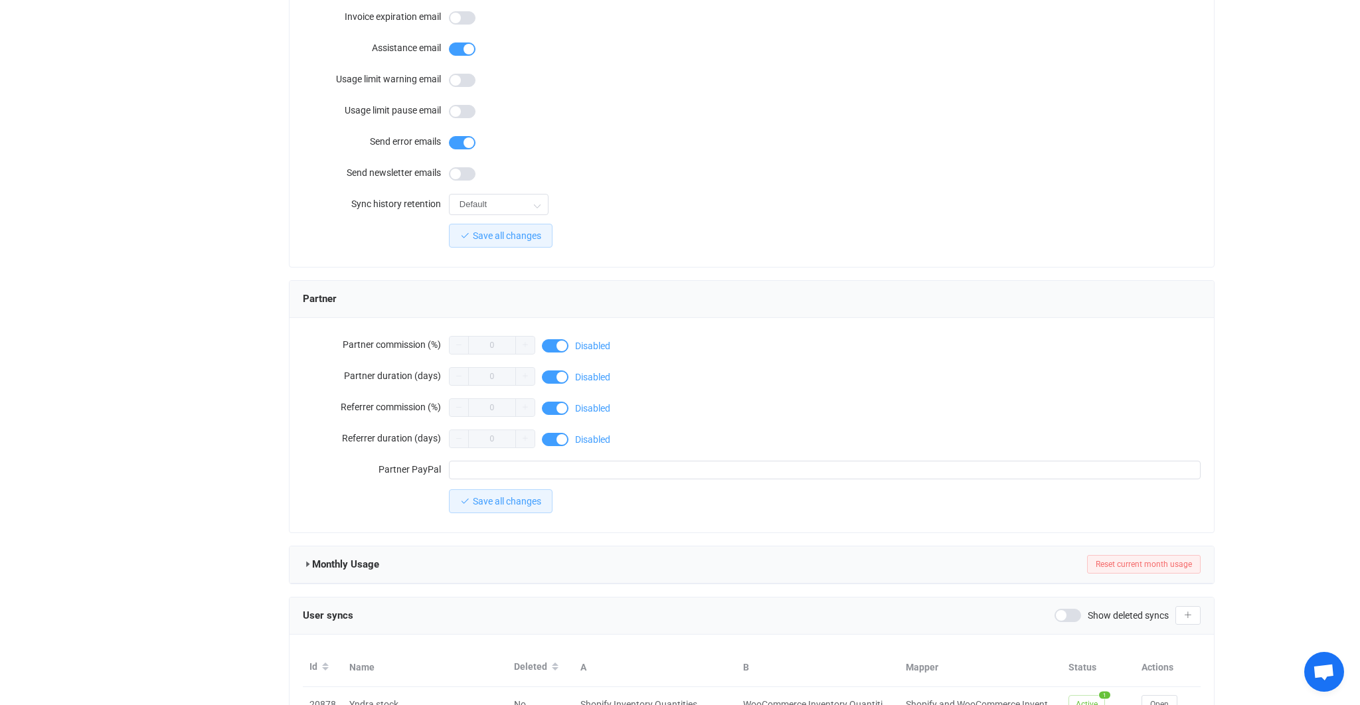
scroll to position [977, 0]
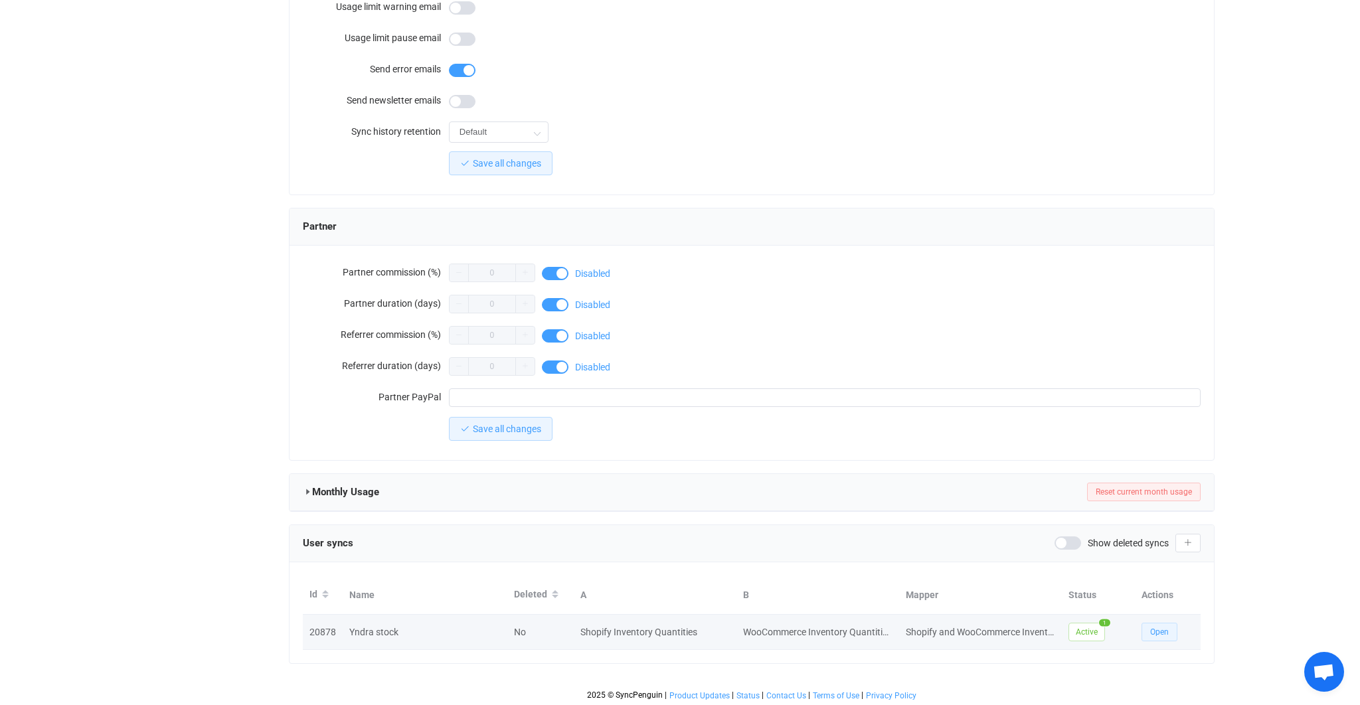
click at [1159, 628] on span "Open" at bounding box center [1159, 632] width 19 height 9
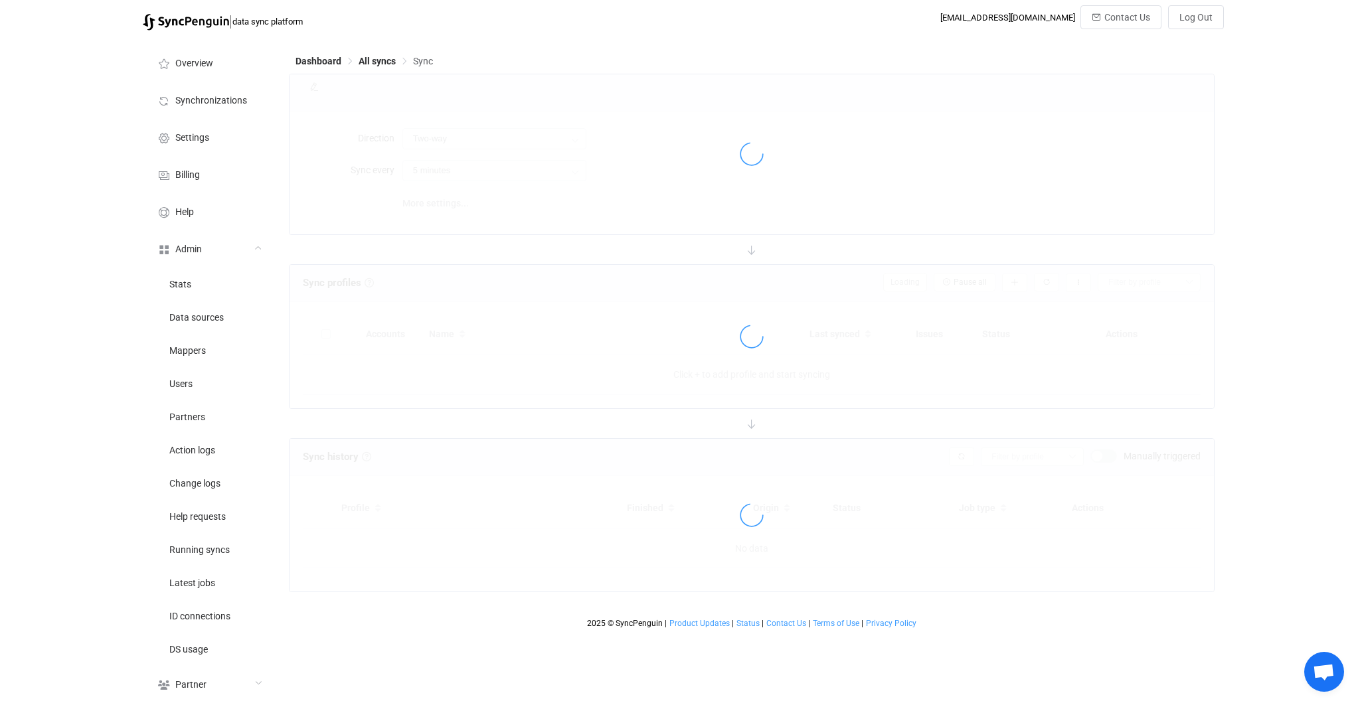
type input "Shopify → WooCommerce"
type input "2 hours"
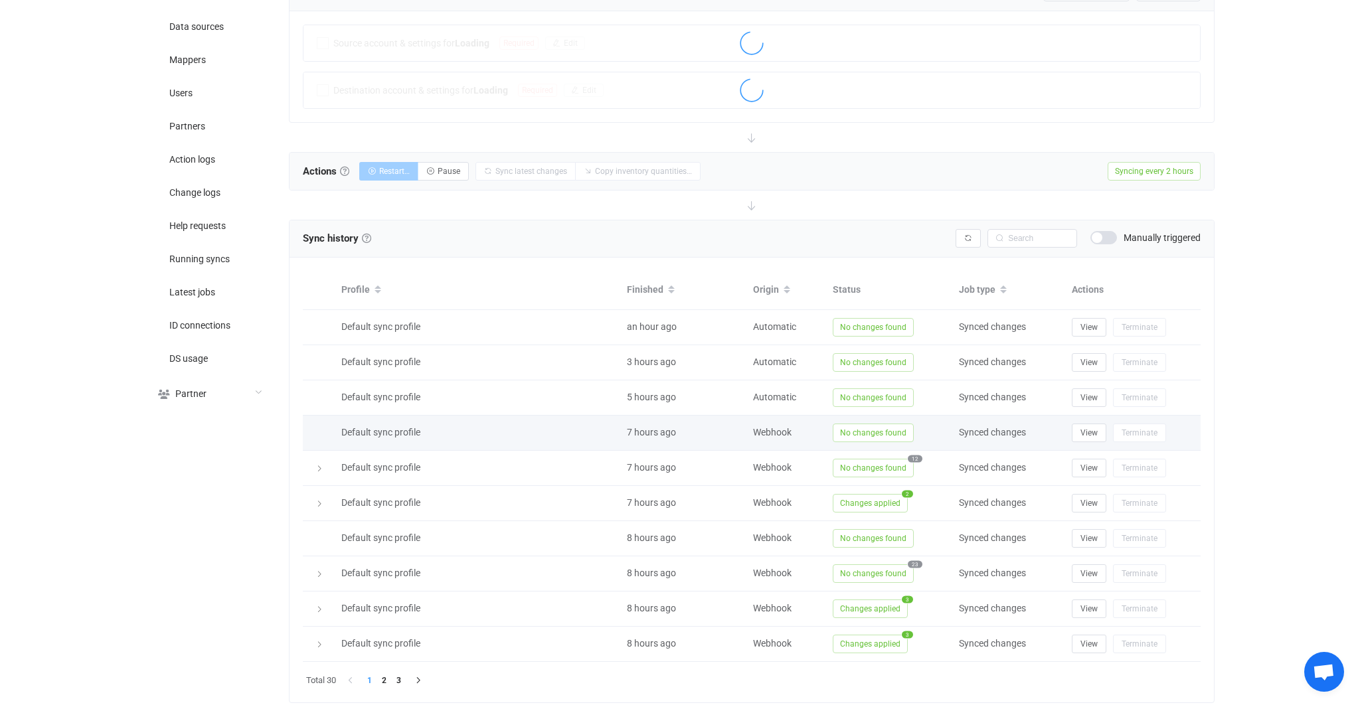
scroll to position [328, 0]
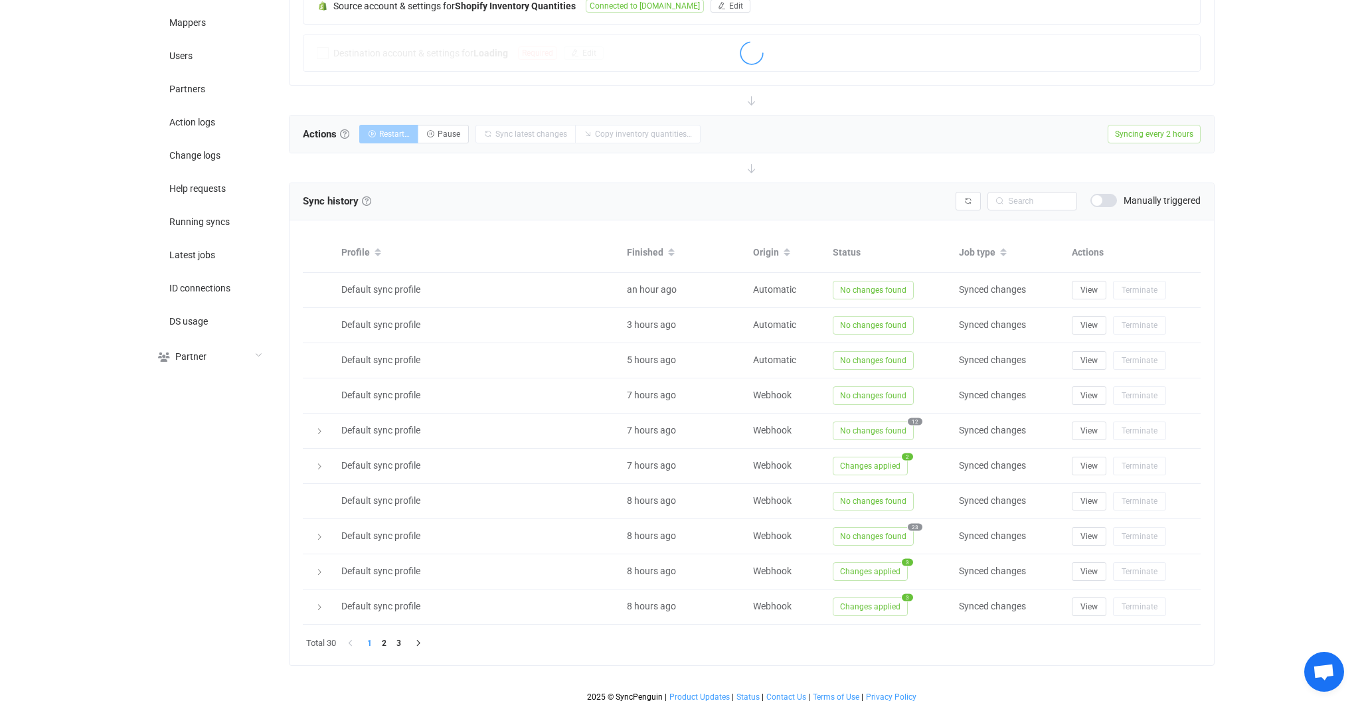
click at [1101, 206] on div "Syncing issues Manually triggered" at bounding box center [1078, 201] width 245 height 19
click at [1103, 201] on span at bounding box center [1104, 200] width 27 height 13
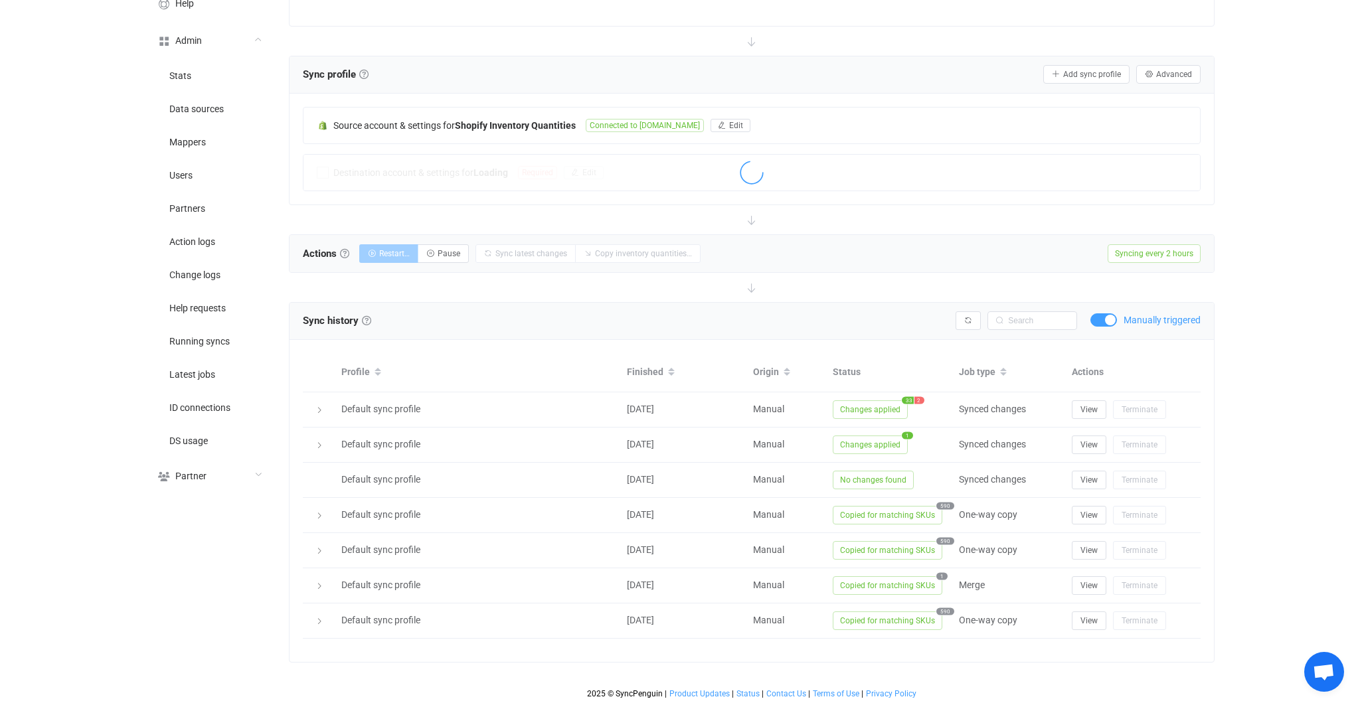
scroll to position [206, 0]
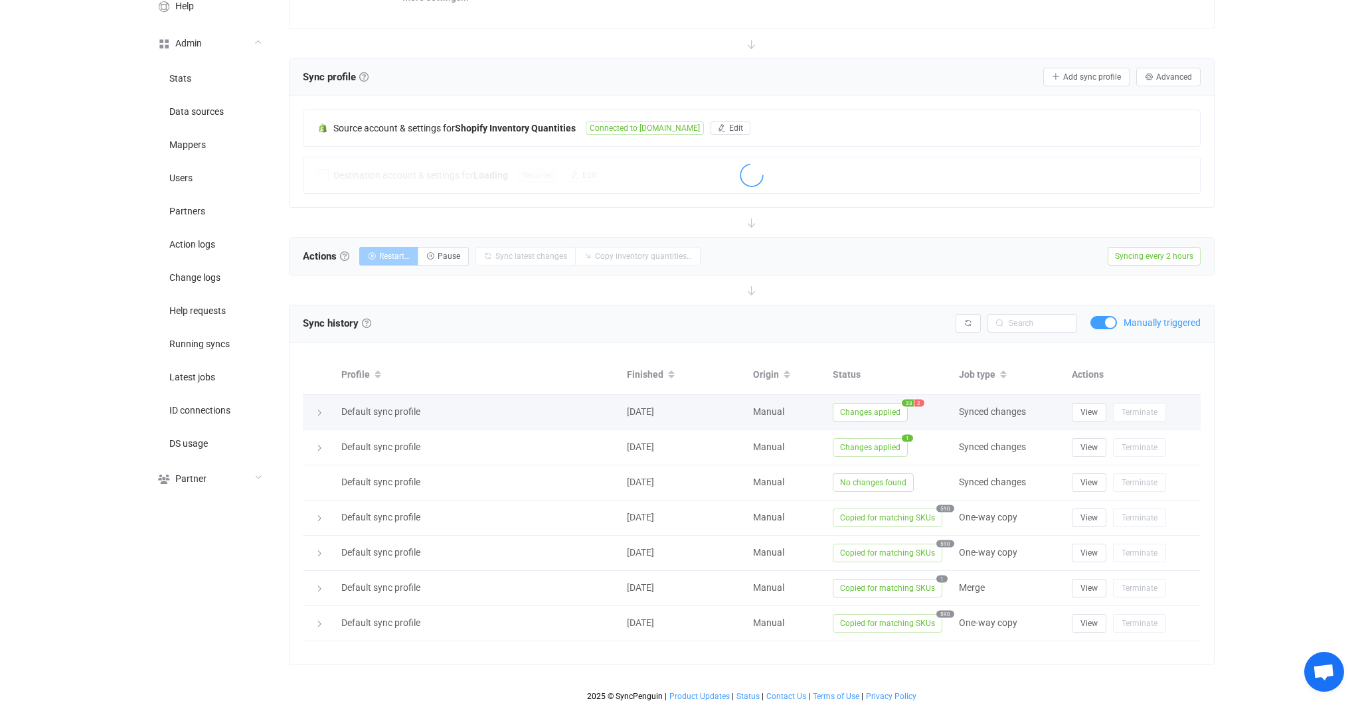
click at [889, 410] on span "Changes applied" at bounding box center [870, 412] width 75 height 19
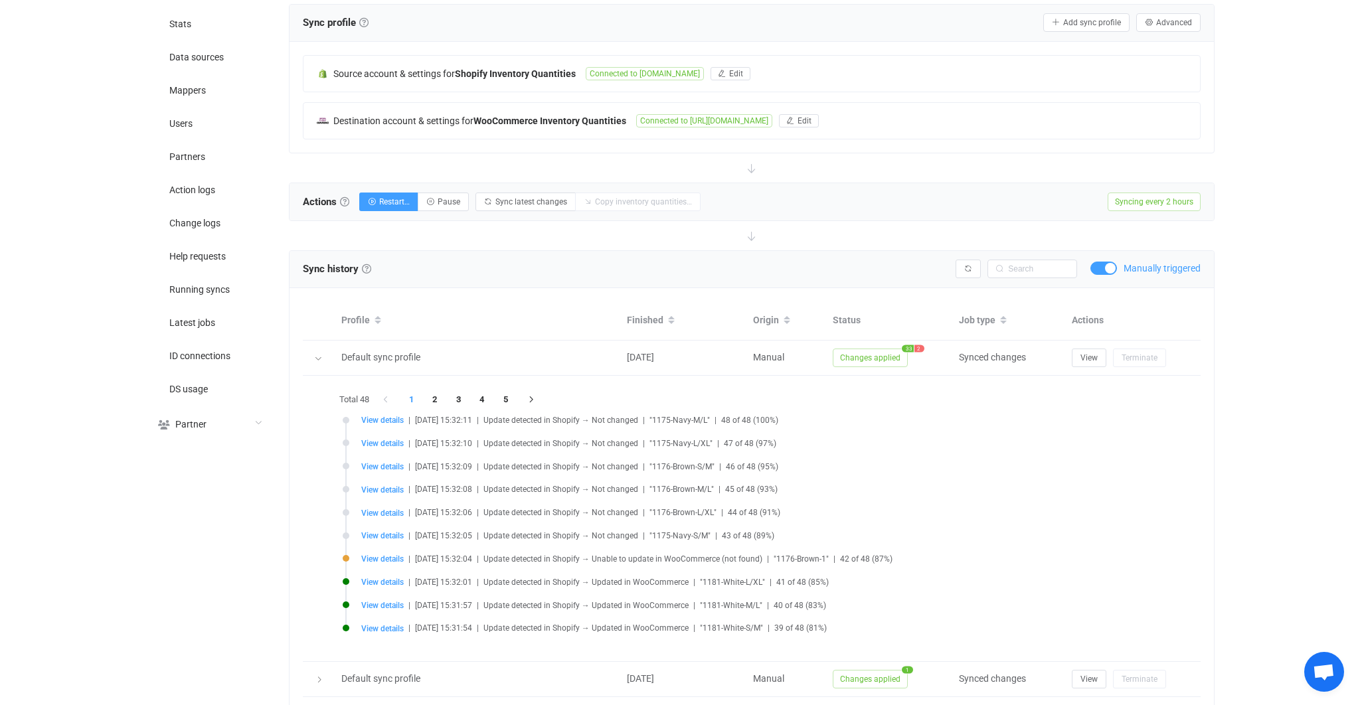
scroll to position [339, 0]
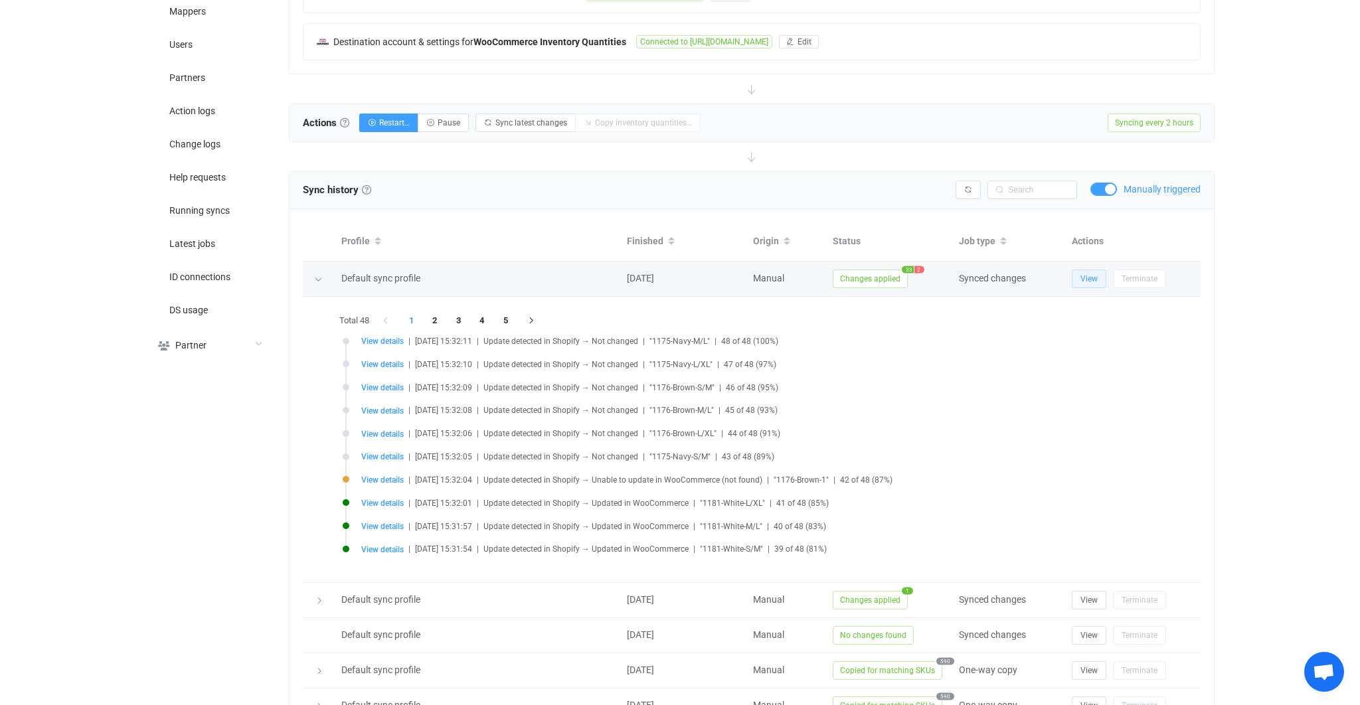
click at [1095, 282] on button "View" at bounding box center [1089, 279] width 35 height 19
click at [1110, 190] on span at bounding box center [1104, 189] width 27 height 13
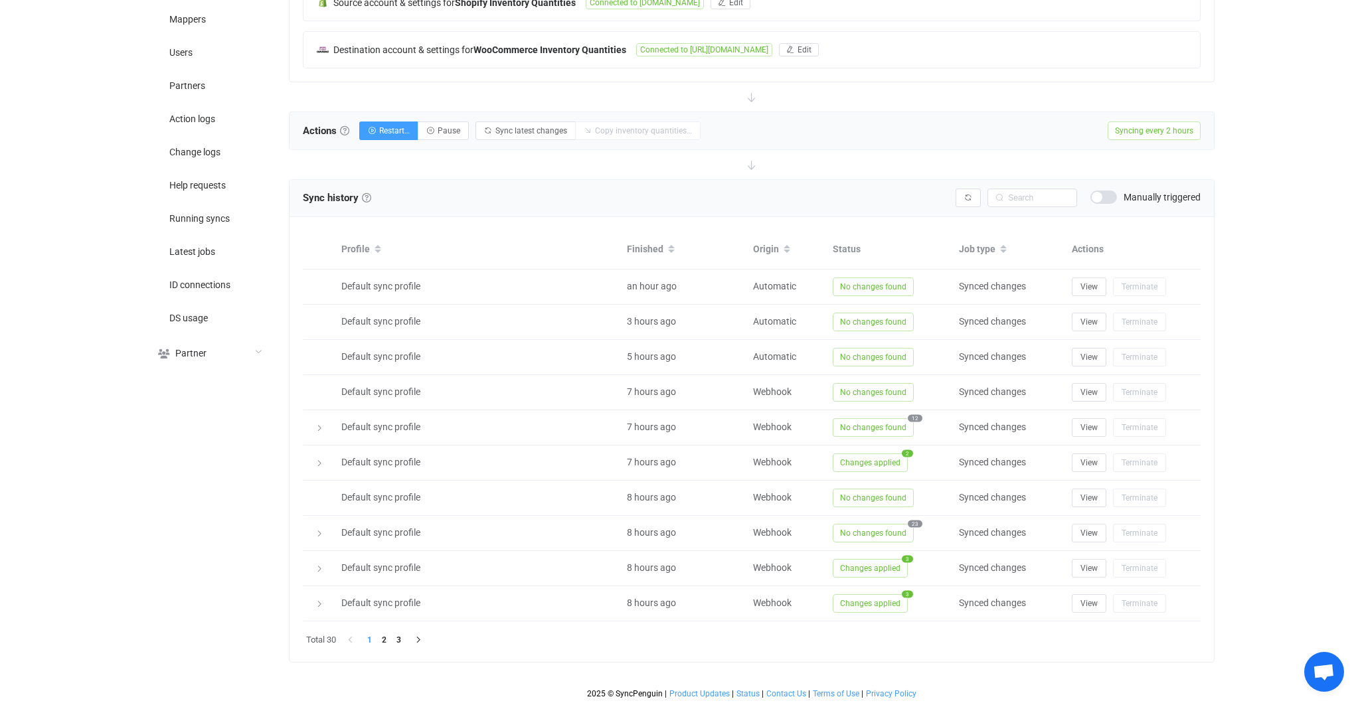
scroll to position [328, 0]
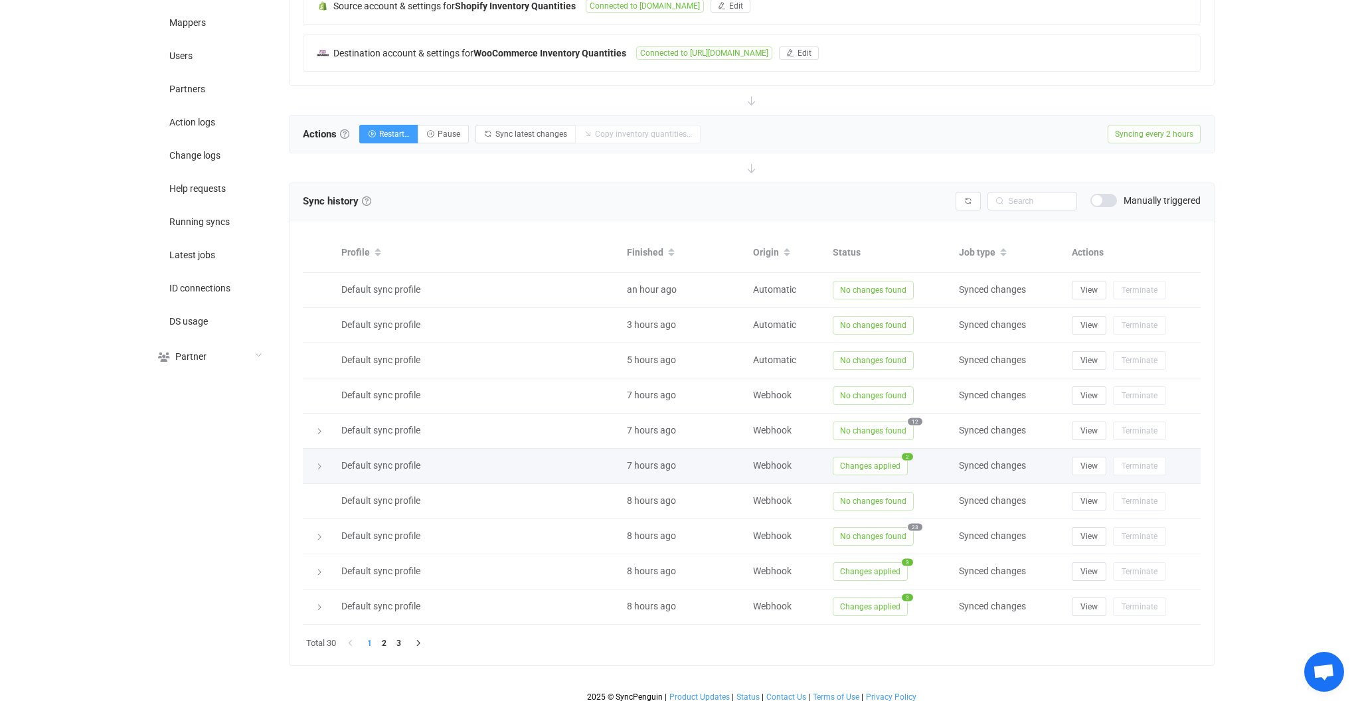
click at [854, 470] on span "Changes applied" at bounding box center [870, 466] width 75 height 19
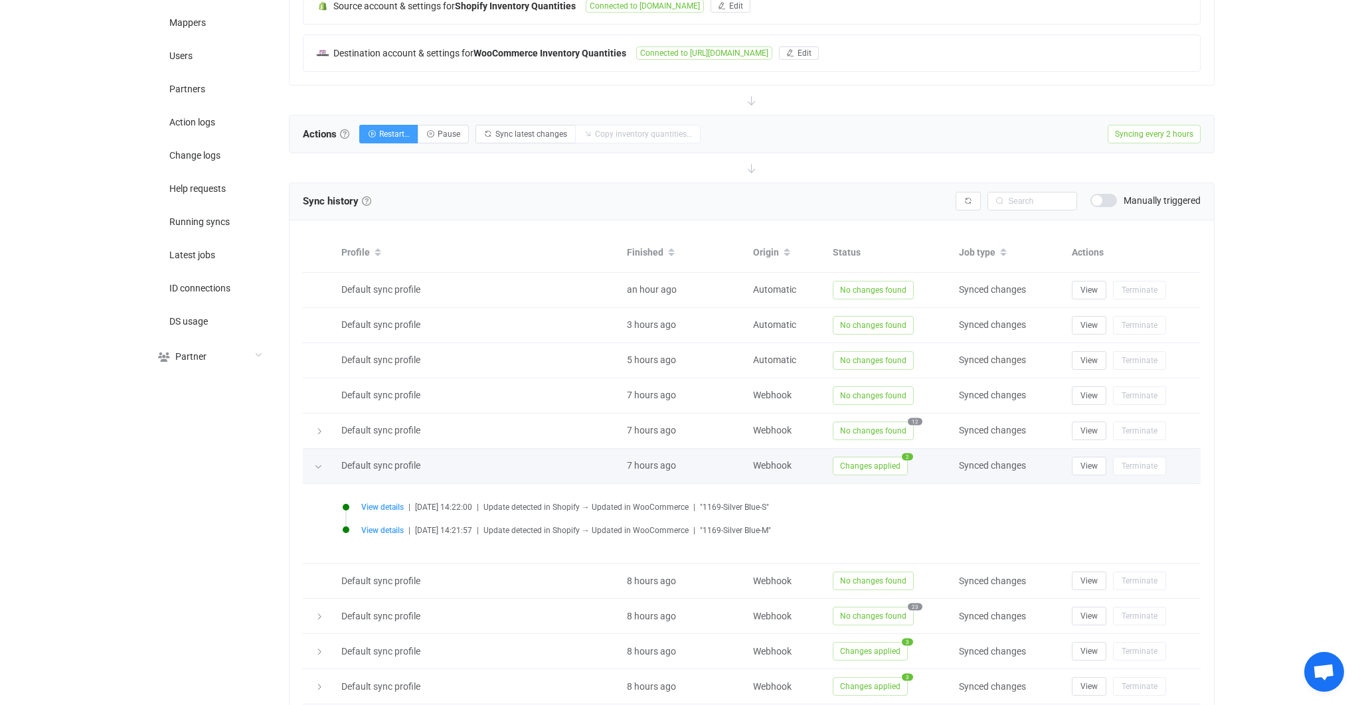
click at [853, 468] on span "Changes applied" at bounding box center [870, 466] width 75 height 19
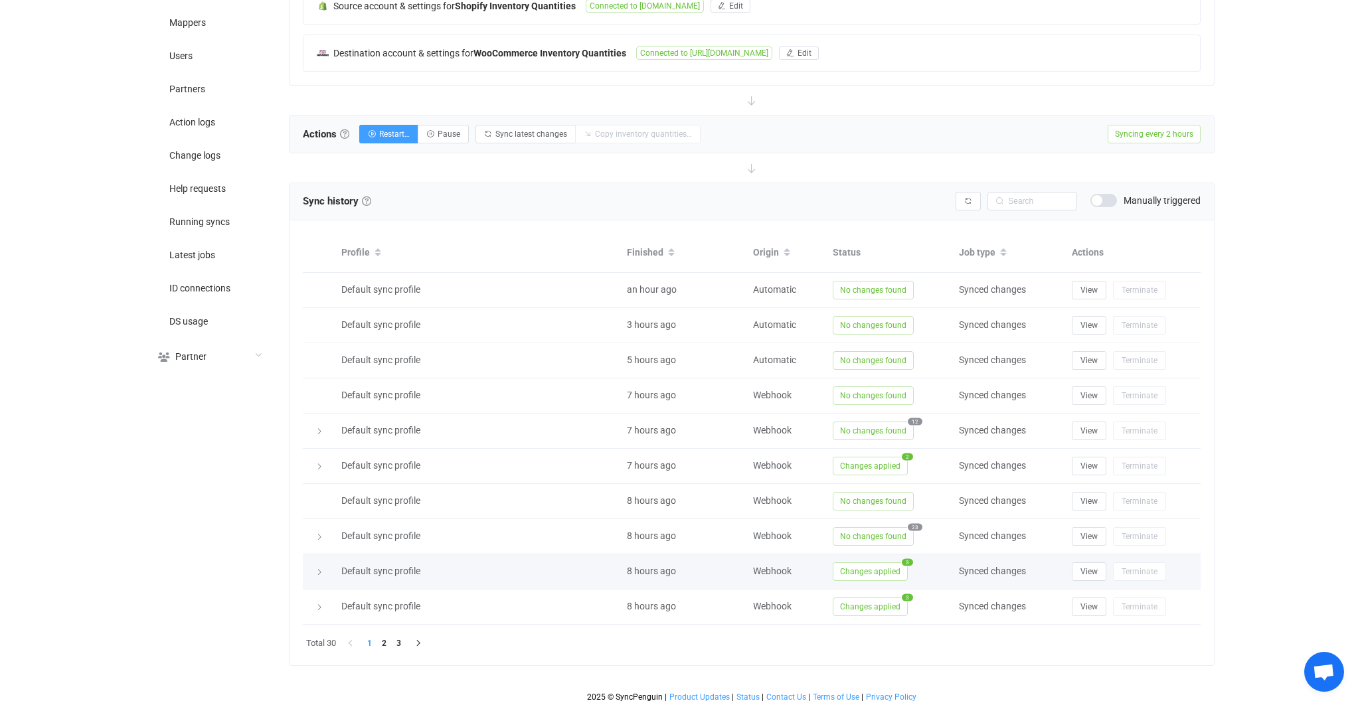
click at [862, 563] on span "Changes applied" at bounding box center [870, 572] width 75 height 19
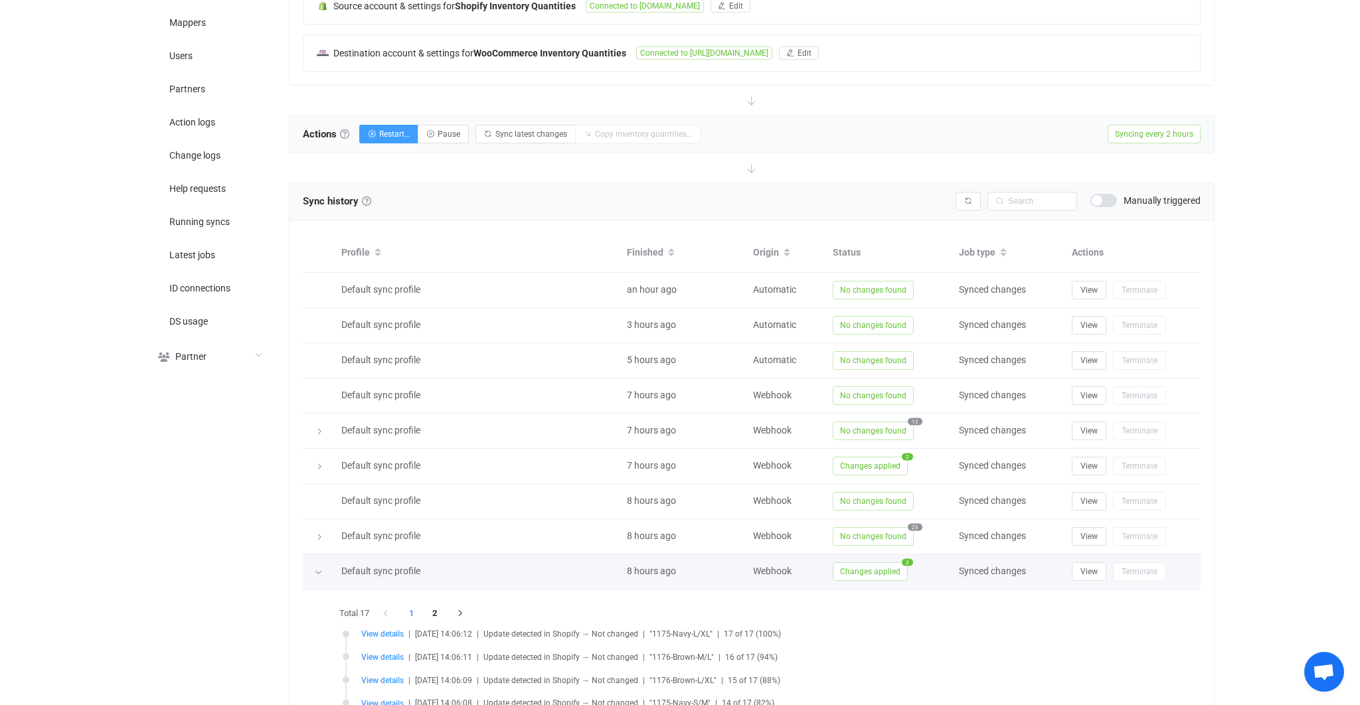
click at [854, 565] on span "Changes applied" at bounding box center [870, 572] width 75 height 19
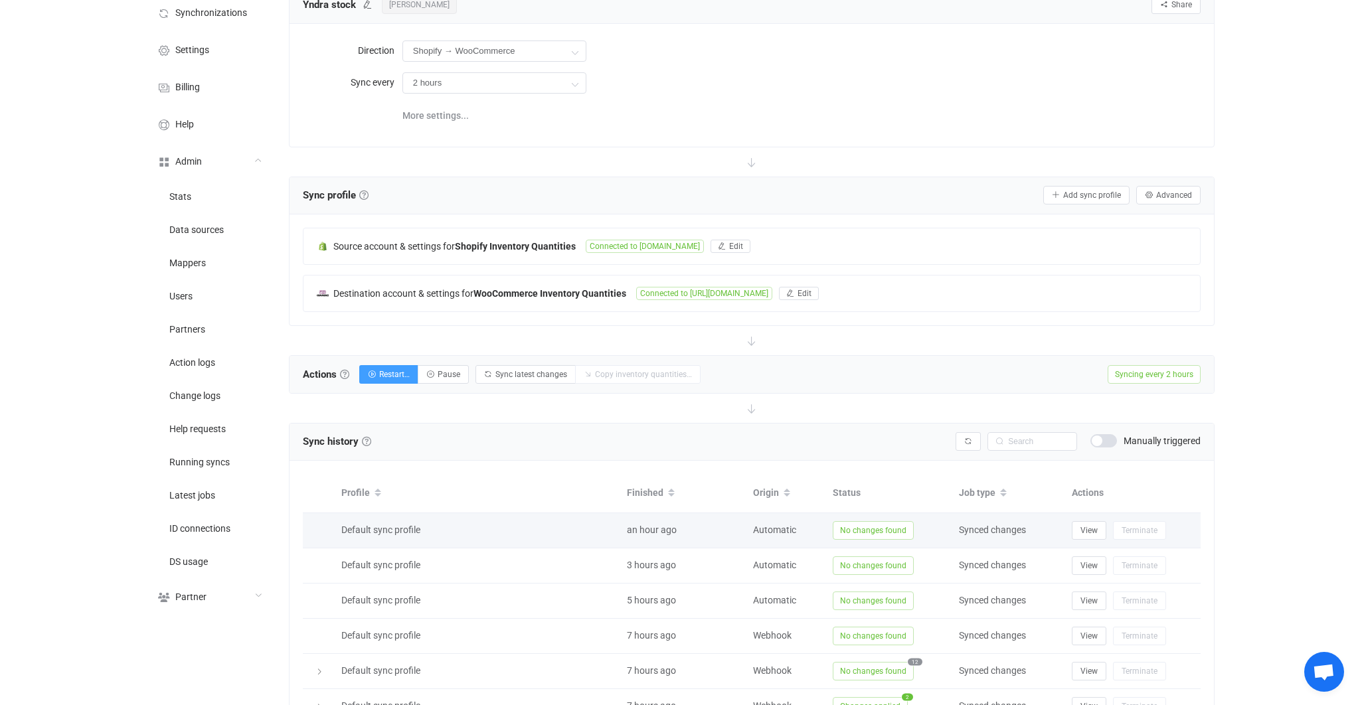
scroll to position [0, 0]
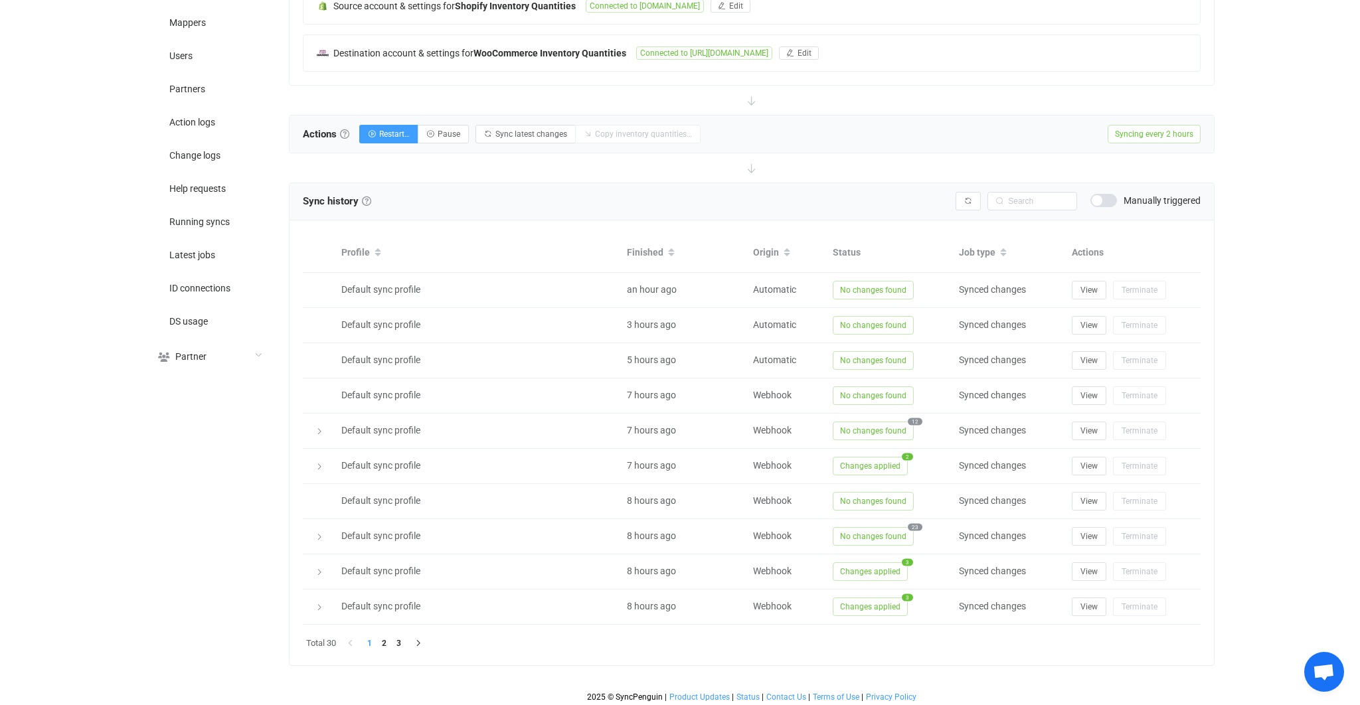
click at [1099, 201] on span at bounding box center [1104, 200] width 27 height 13
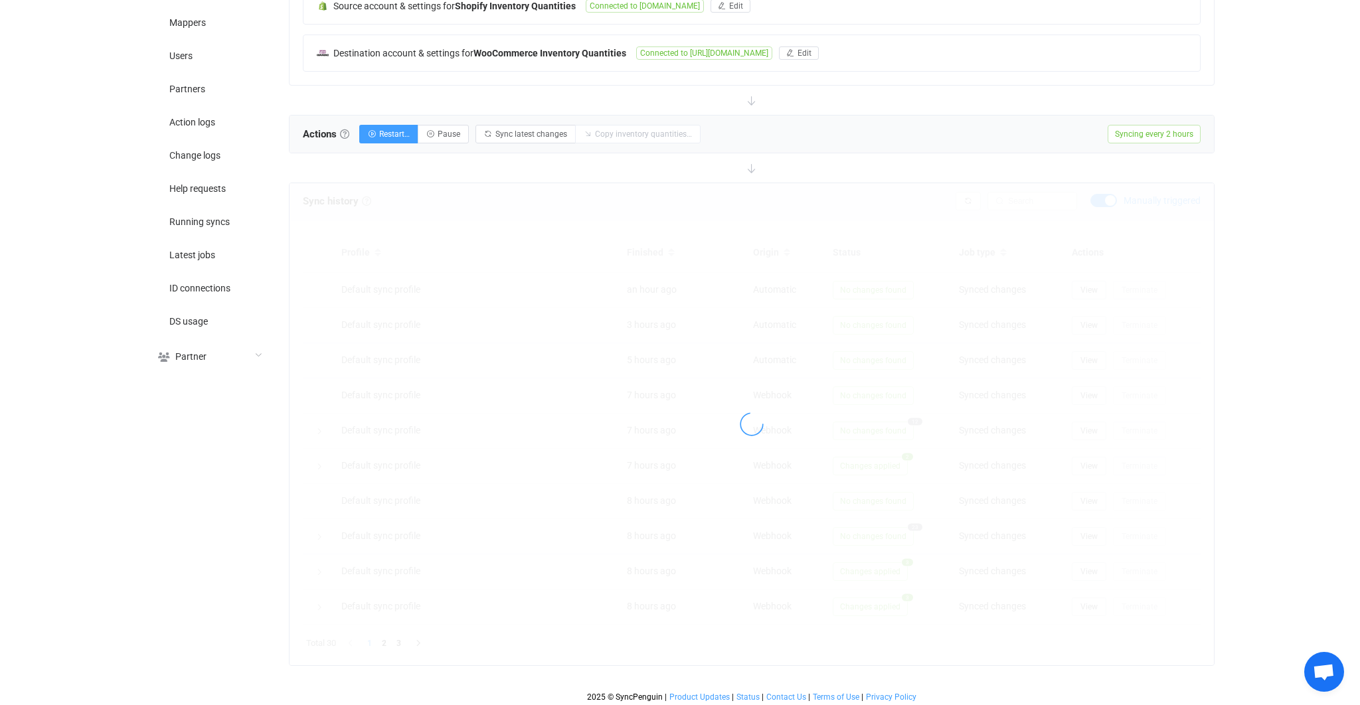
scroll to position [206, 0]
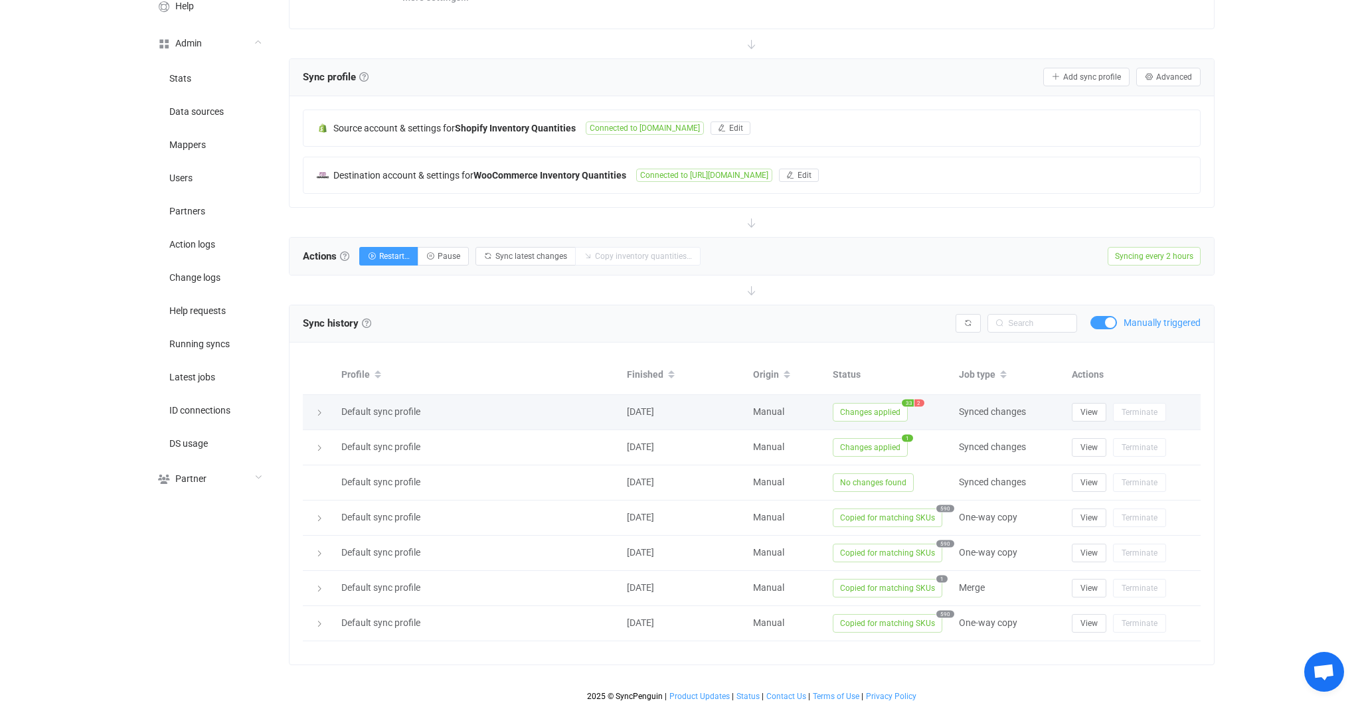
click at [899, 412] on span "Changes applied" at bounding box center [870, 412] width 75 height 19
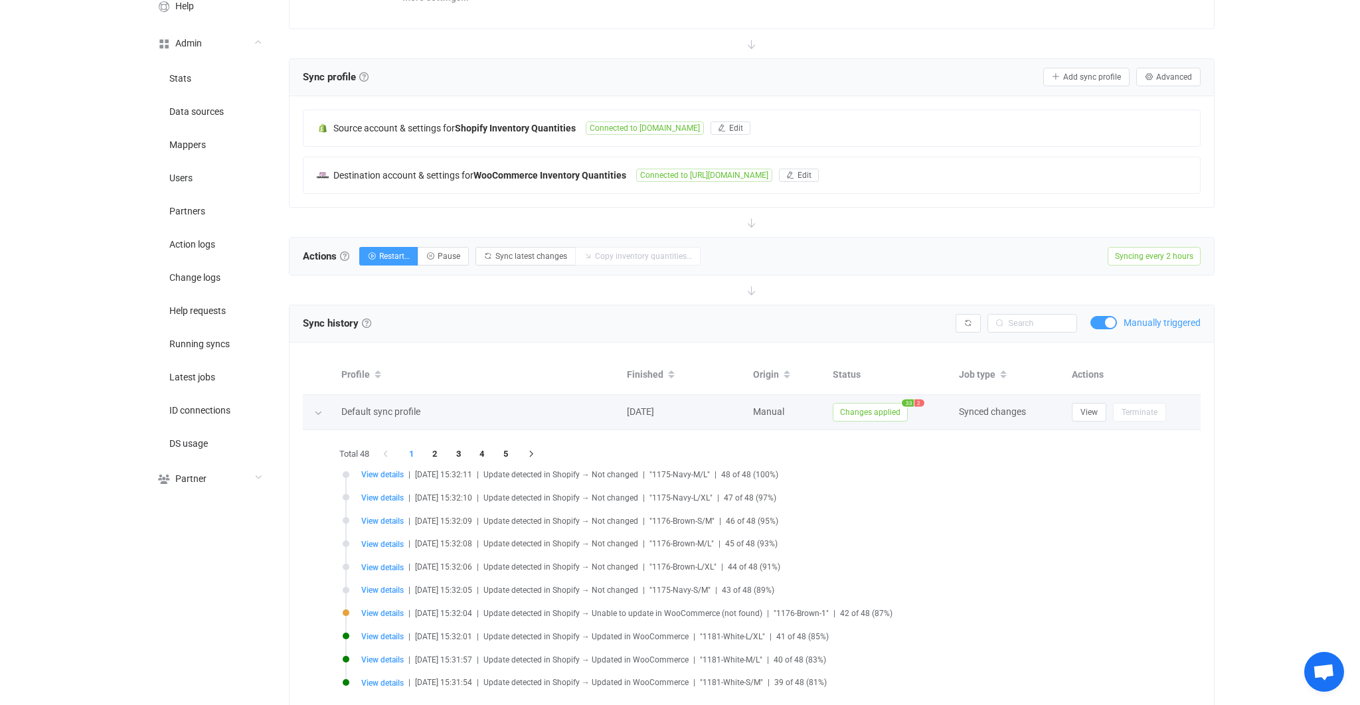
click at [891, 412] on span "Changes applied" at bounding box center [870, 412] width 75 height 19
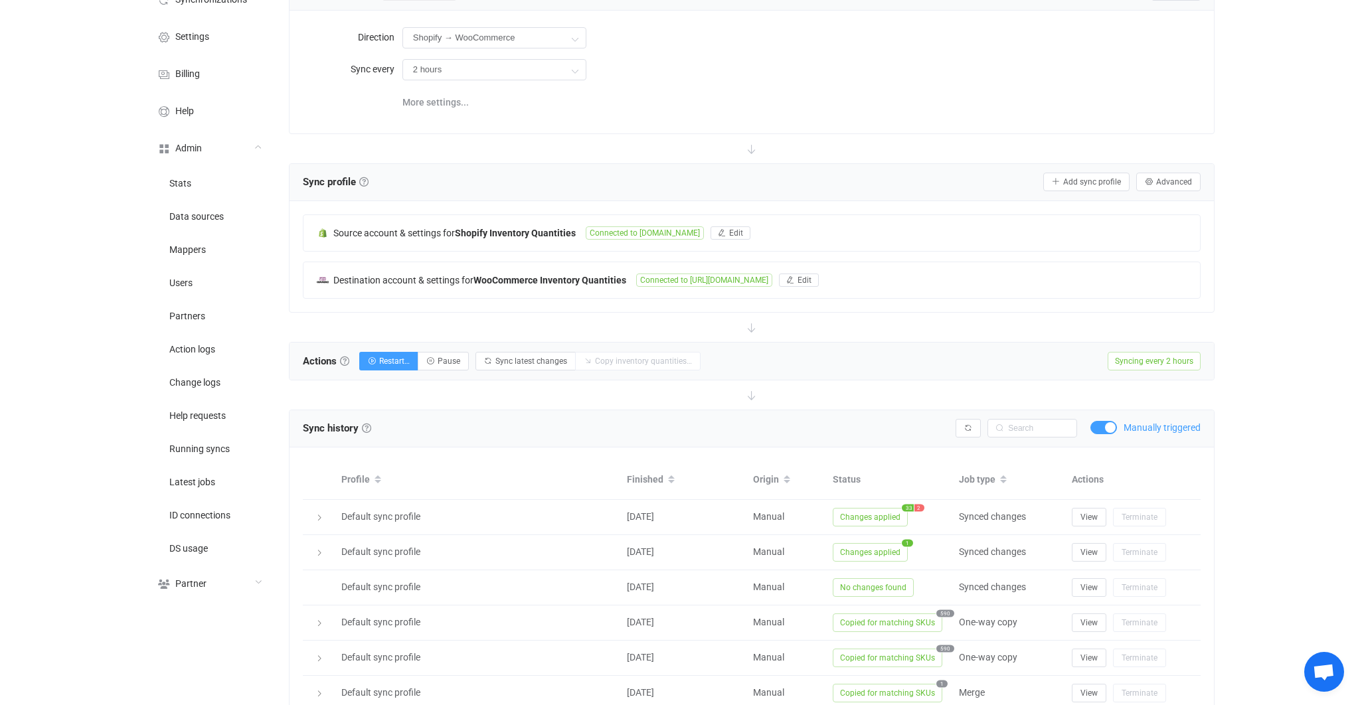
scroll to position [97, 0]
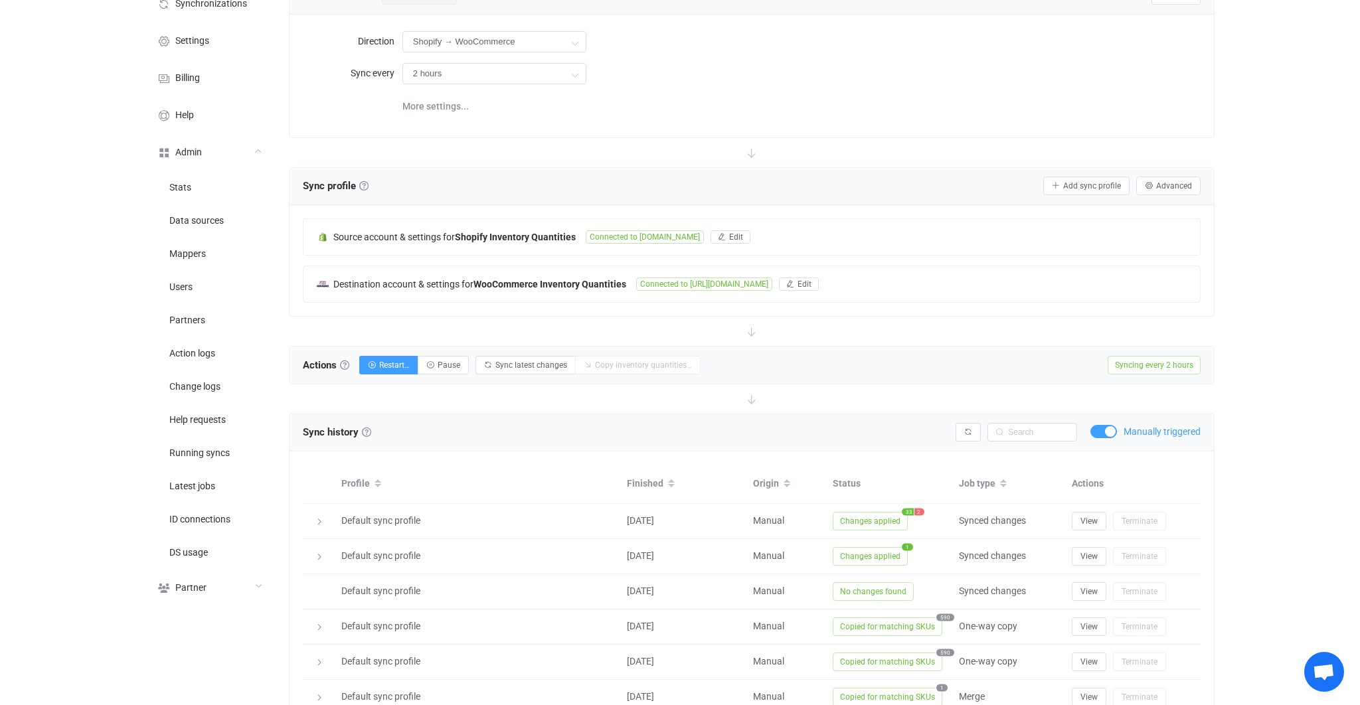
click at [1105, 432] on span at bounding box center [1104, 431] width 27 height 13
click at [407, 370] on button "Restart…" at bounding box center [388, 365] width 59 height 19
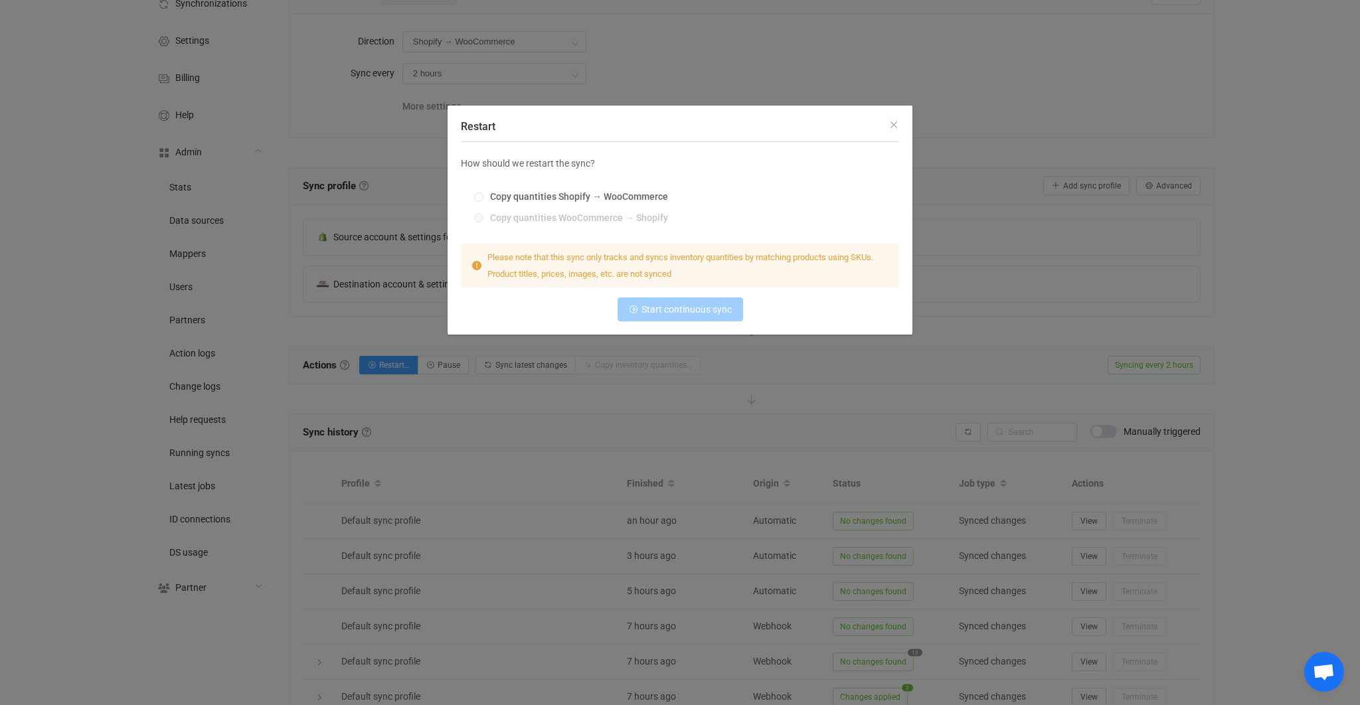
click at [466, 482] on div "Restart How should we restart the sync? Copy quantities Shopify → WooCommerce C…" at bounding box center [680, 352] width 1360 height 705
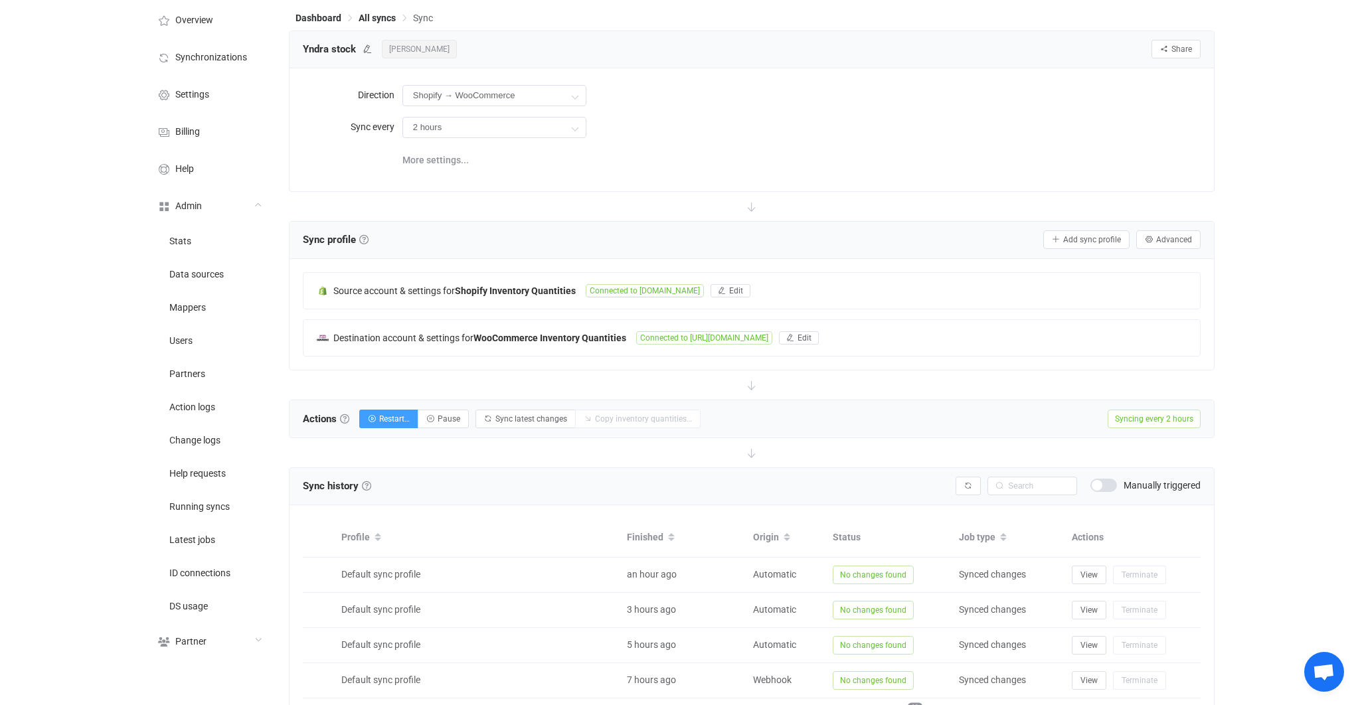
scroll to position [0, 0]
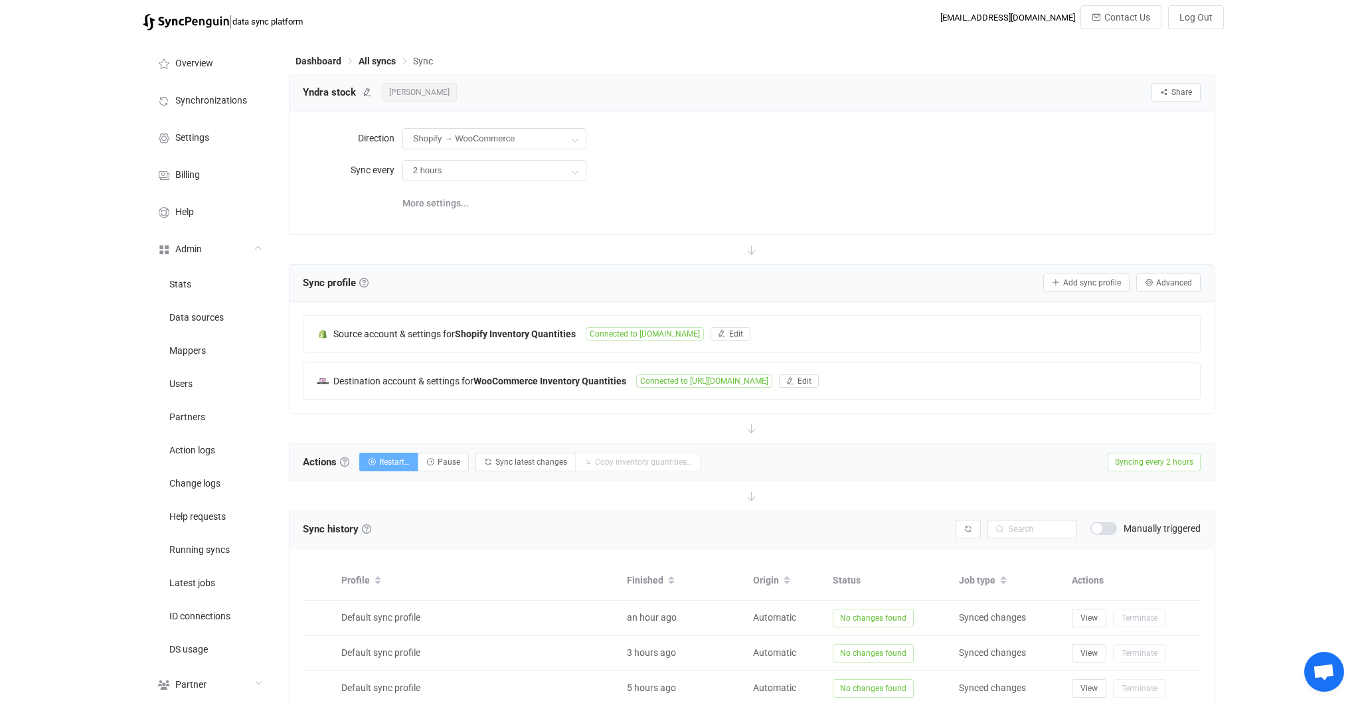
click at [399, 460] on span "Restart…" at bounding box center [394, 462] width 31 height 9
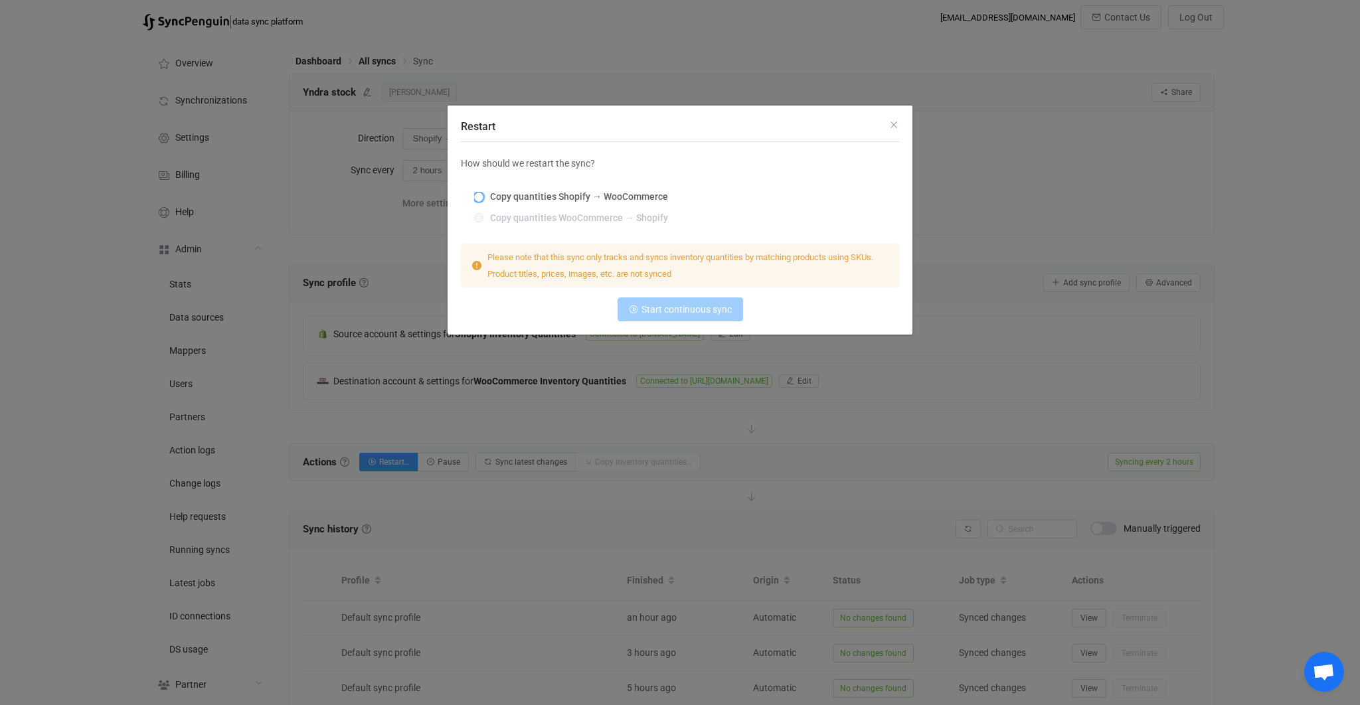
click at [575, 201] on span "Copy quantities Shopify → WooCommerce" at bounding box center [576, 196] width 185 height 11
click at [484, 201] on input "Copy quantities Shopify → WooCommerce" at bounding box center [478, 198] width 9 height 11
radio input "true"
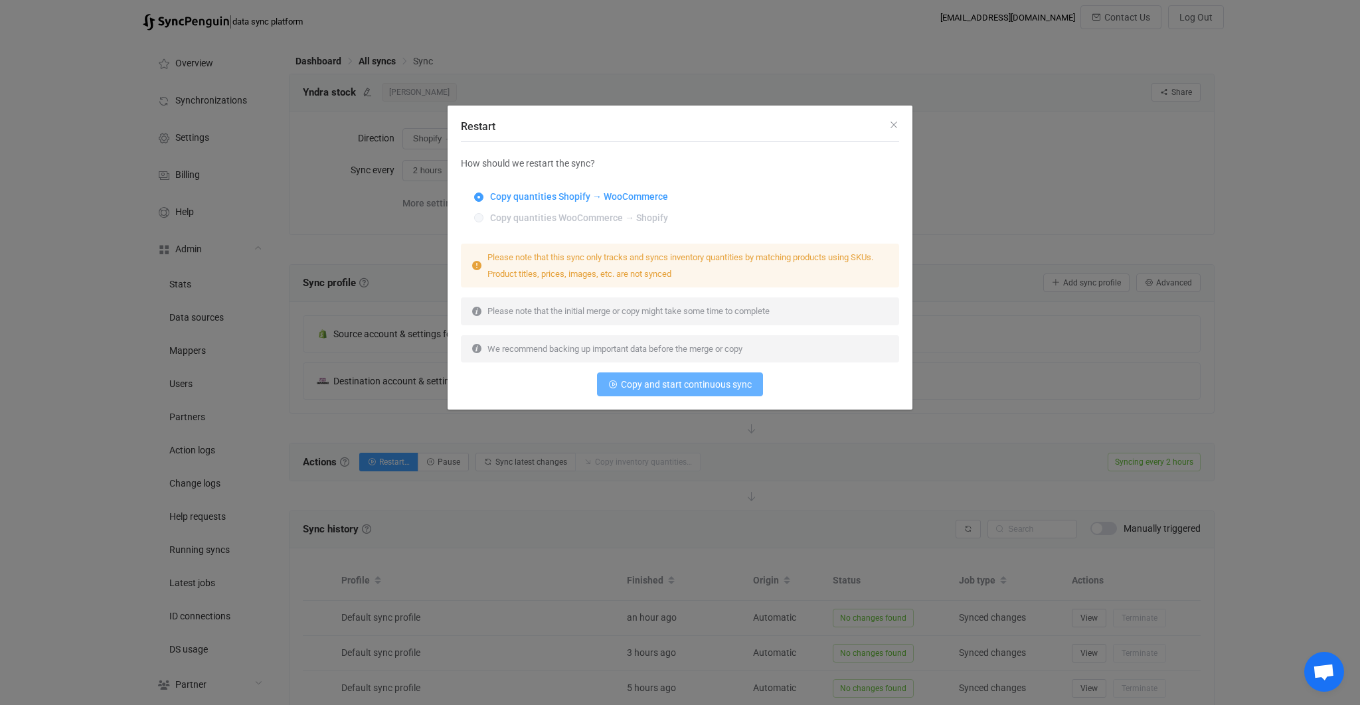
click at [676, 385] on span "Copy and start continuous sync" at bounding box center [686, 384] width 131 height 11
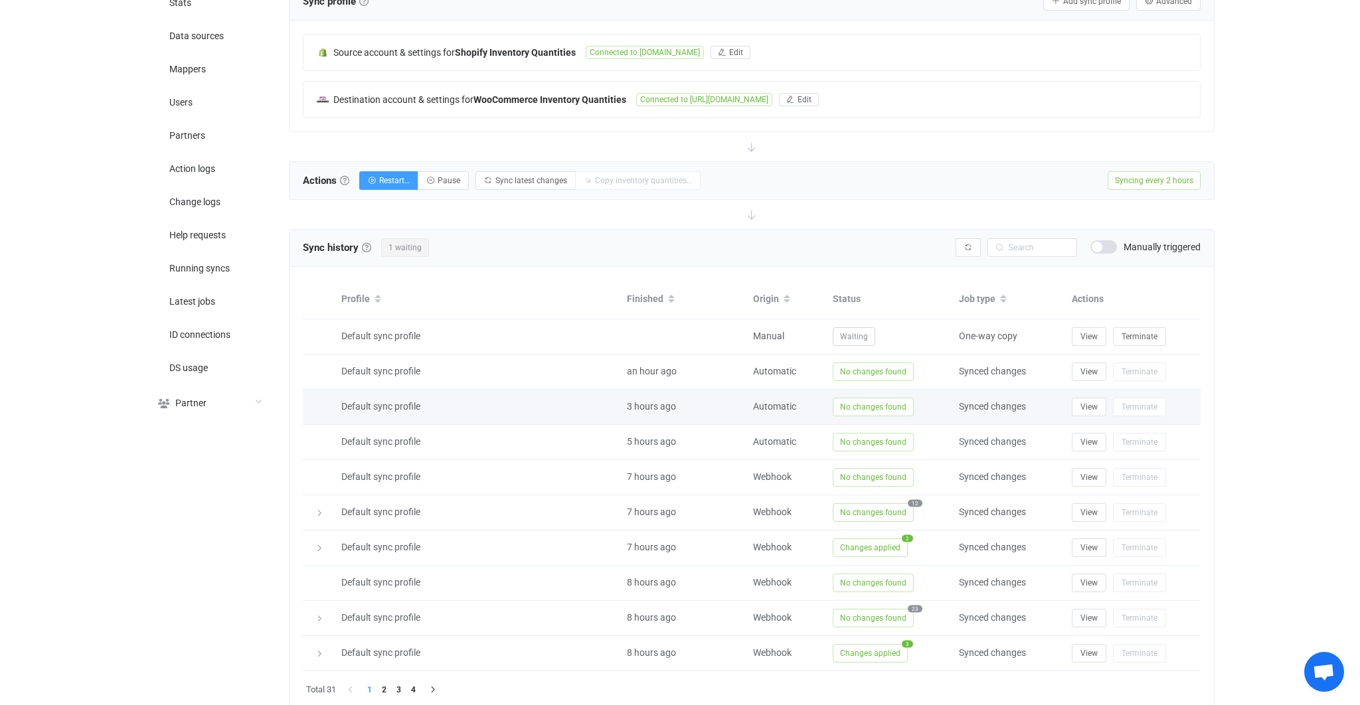
scroll to position [328, 0]
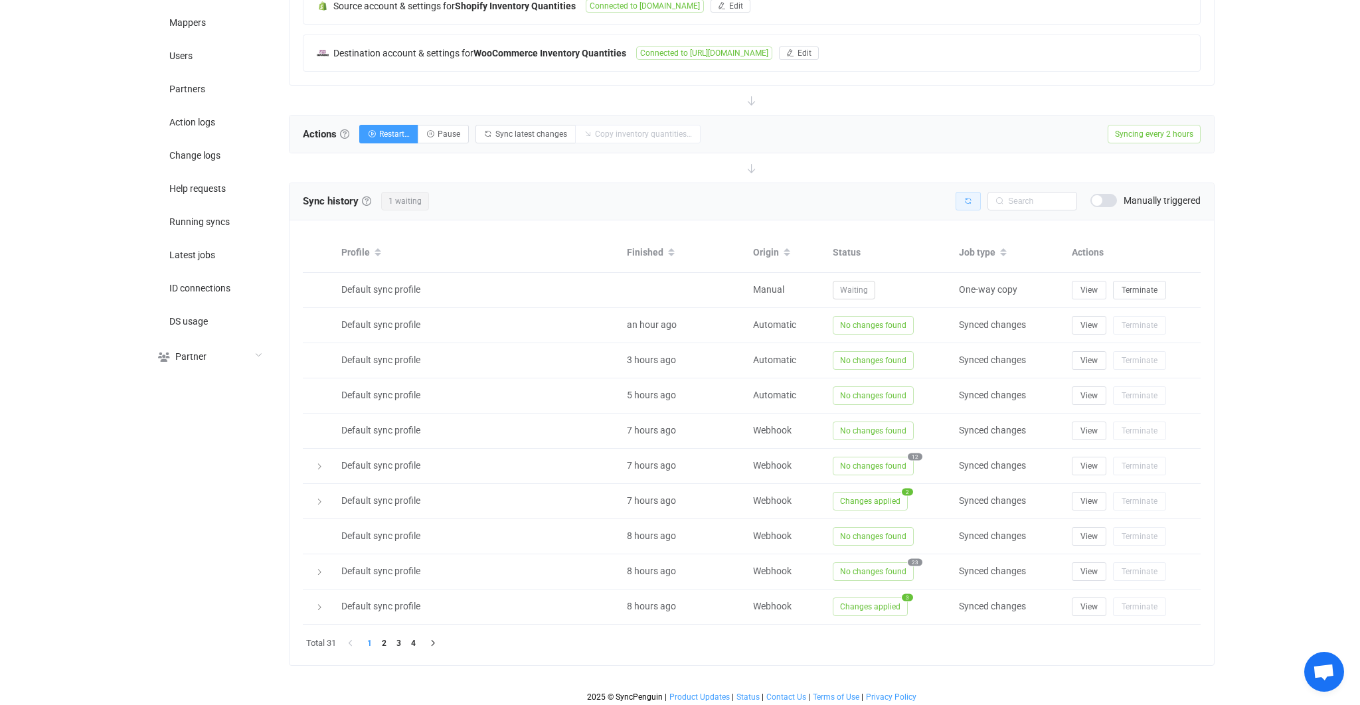
click at [968, 205] on button "button" at bounding box center [968, 201] width 25 height 19
click at [968, 203] on button "button" at bounding box center [968, 201] width 25 height 19
click at [968, 203] on div "Sync history History Sync history All sync executions are recorded in the sync …" at bounding box center [752, 425] width 926 height 484
click at [968, 203] on button "button" at bounding box center [968, 201] width 25 height 19
click at [967, 199] on icon "button" at bounding box center [968, 201] width 8 height 8
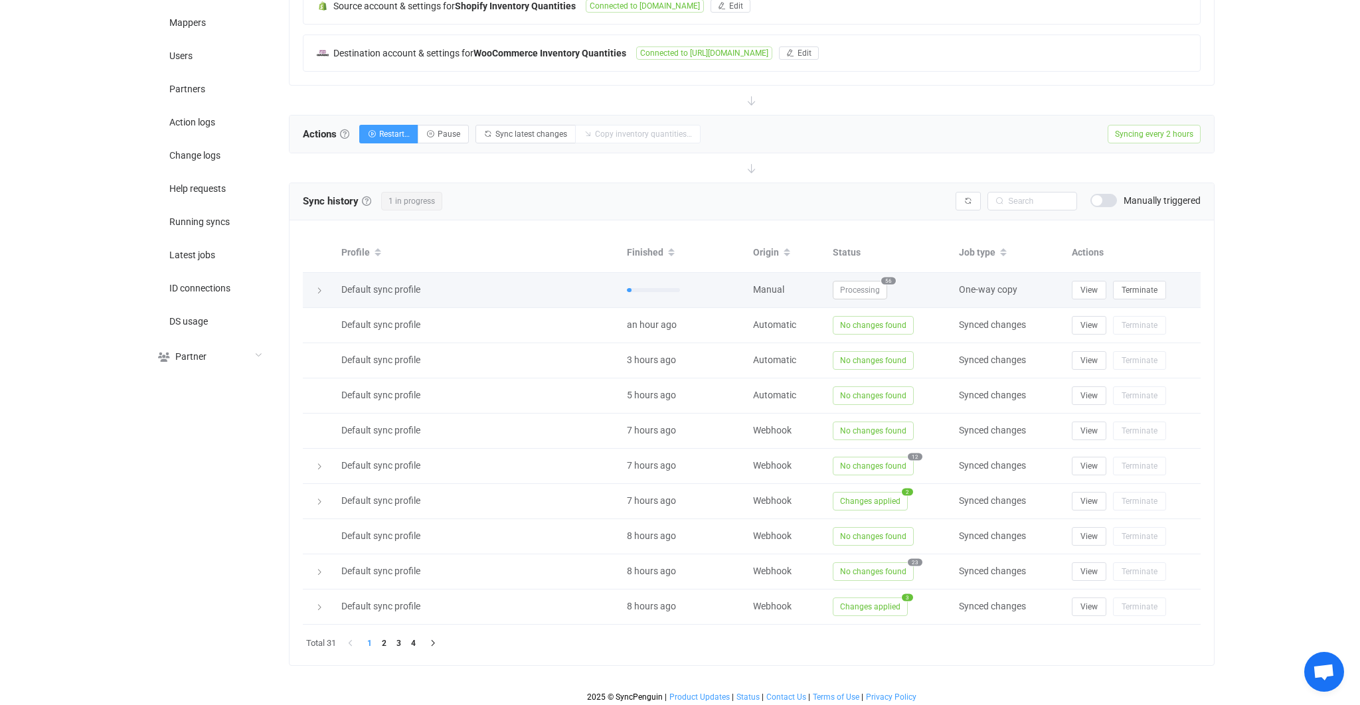
click at [853, 288] on span "Processing" at bounding box center [860, 290] width 54 height 19
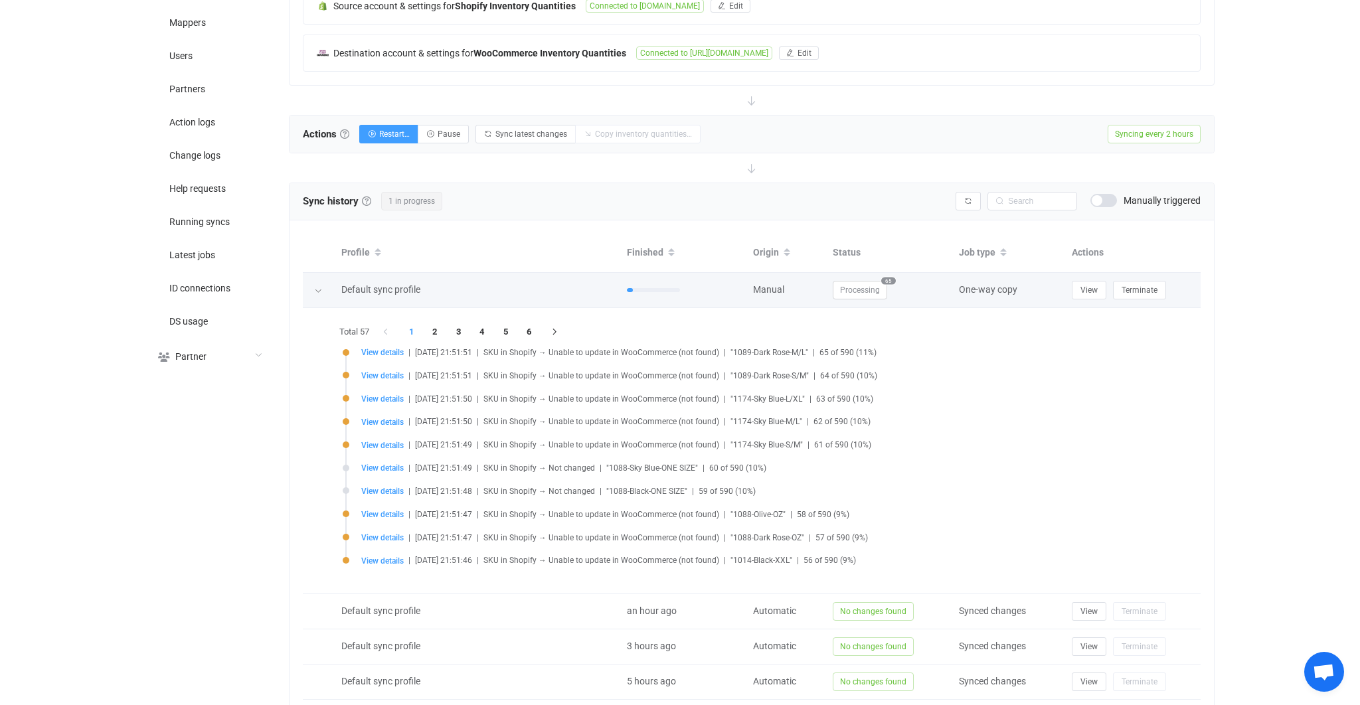
click at [871, 286] on span "Processing" at bounding box center [860, 290] width 54 height 19
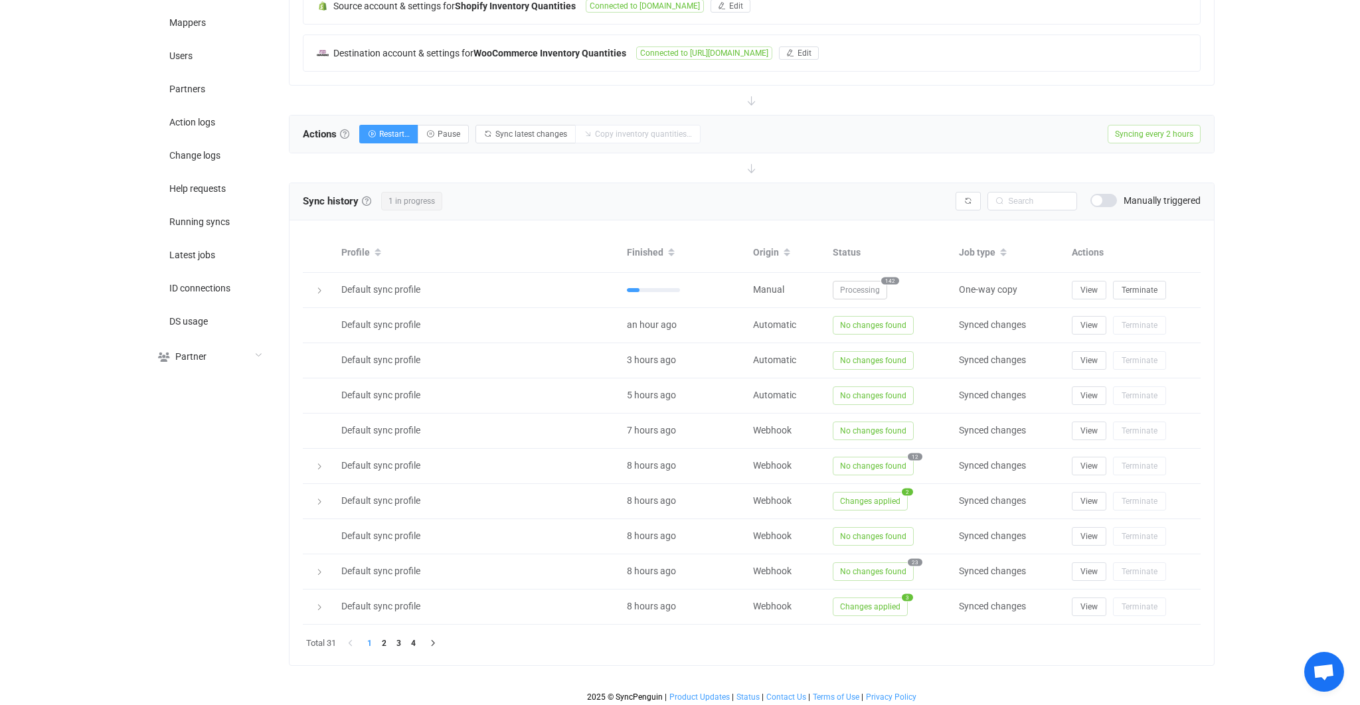
scroll to position [327, 0]
click at [872, 284] on span "Processing" at bounding box center [860, 291] width 54 height 19
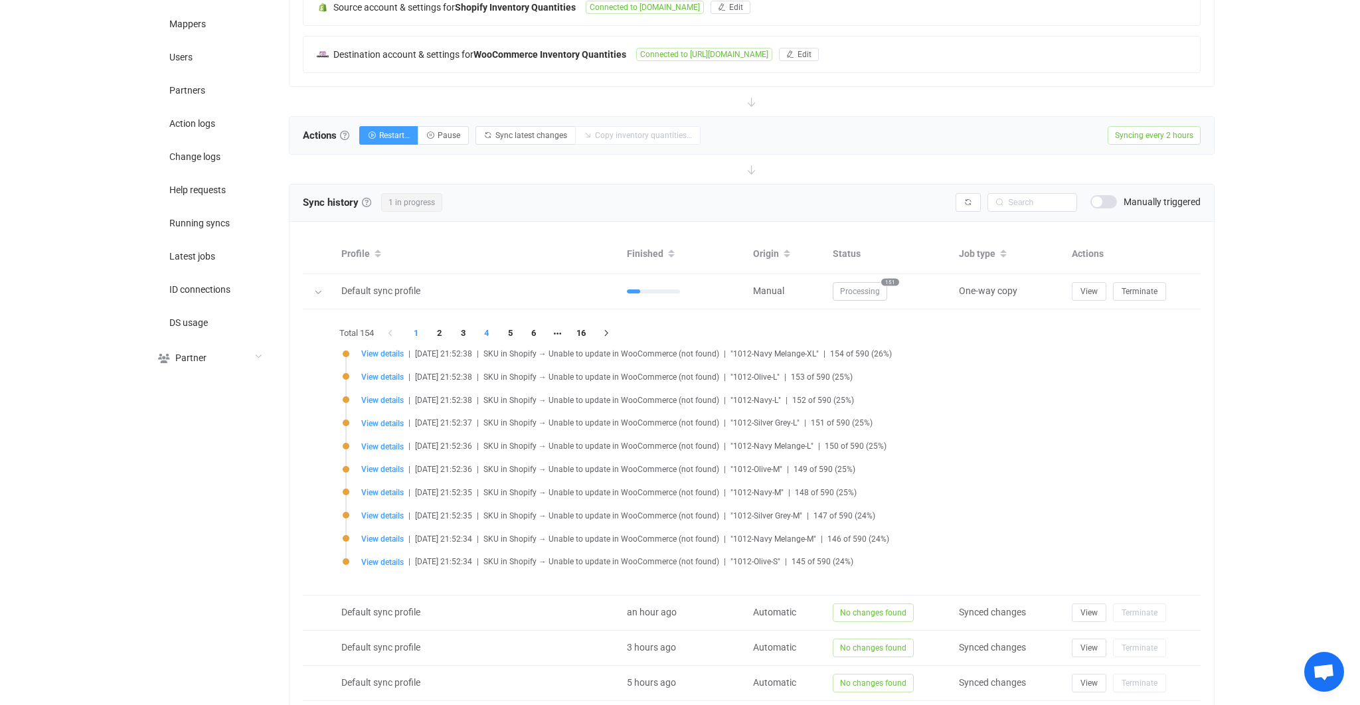
click at [483, 331] on li "4" at bounding box center [487, 333] width 24 height 19
click at [462, 331] on li "3" at bounding box center [463, 333] width 24 height 19
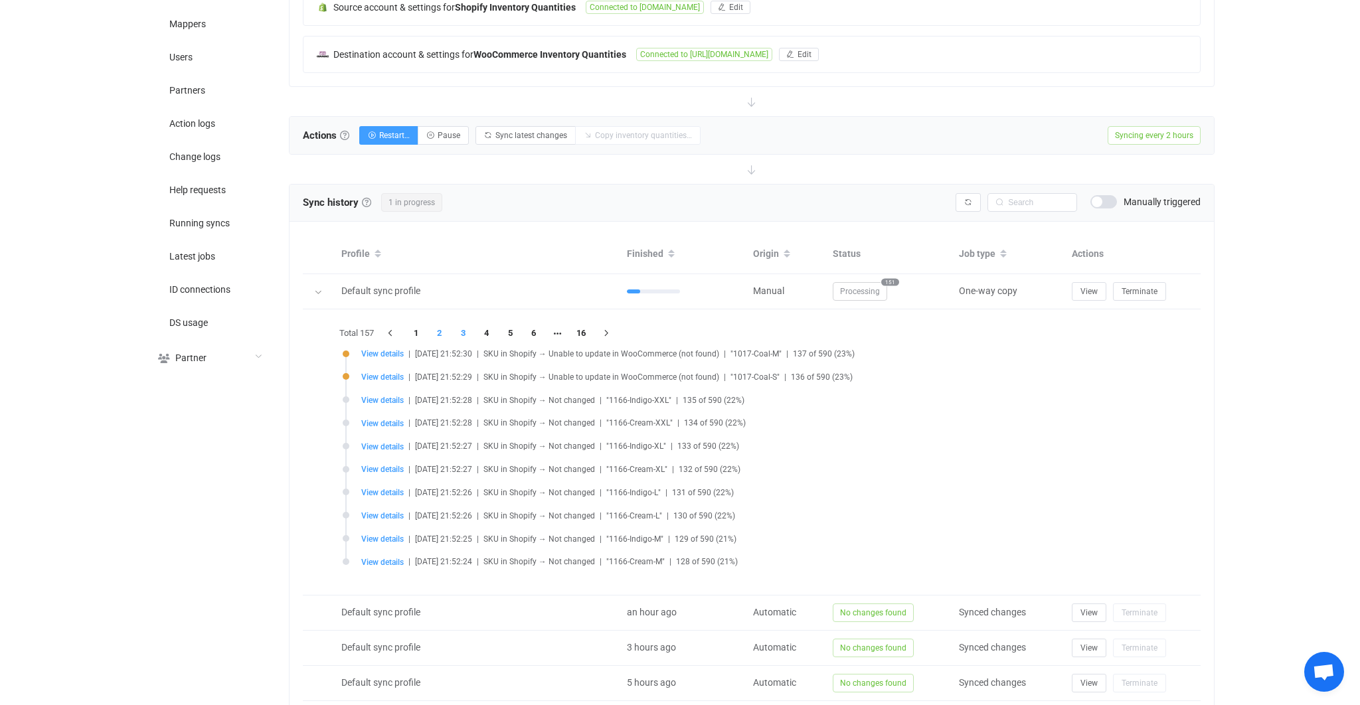
click at [442, 331] on li "2" at bounding box center [440, 333] width 24 height 19
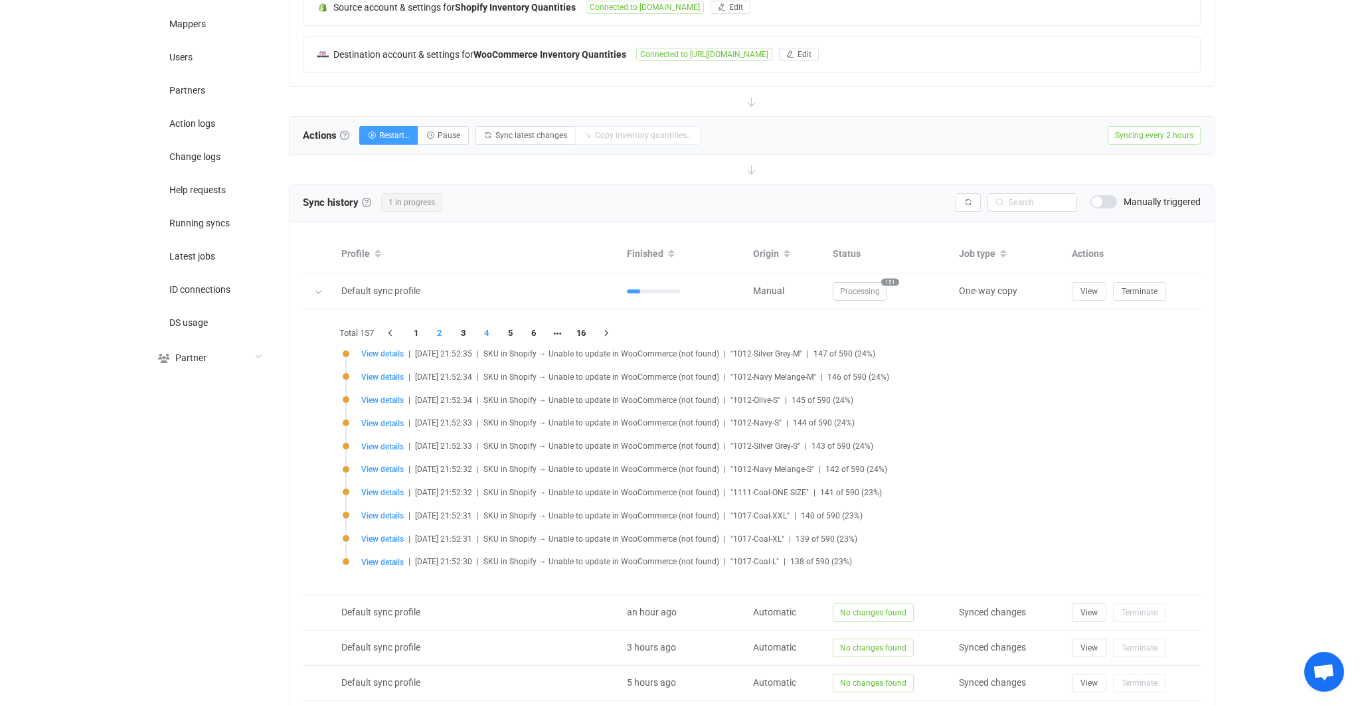
click at [483, 331] on li "4" at bounding box center [487, 333] width 24 height 19
click at [521, 326] on li "5" at bounding box center [510, 333] width 24 height 19
click at [563, 326] on li "7" at bounding box center [557, 333] width 24 height 19
click at [602, 333] on li "17" at bounding box center [604, 333] width 24 height 19
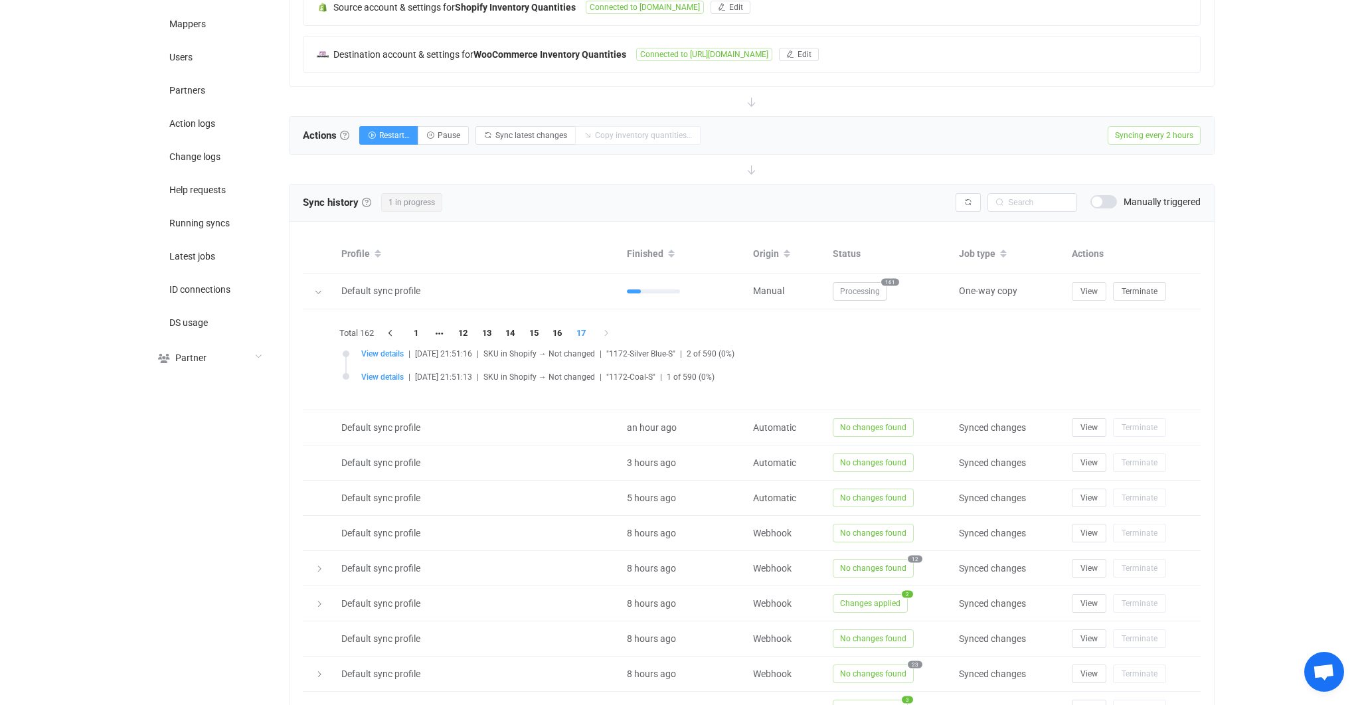
click at [572, 329] on li "17" at bounding box center [581, 333] width 24 height 19
click at [570, 330] on li "17" at bounding box center [581, 333] width 24 height 19
click at [567, 330] on li "16" at bounding box center [557, 333] width 24 height 19
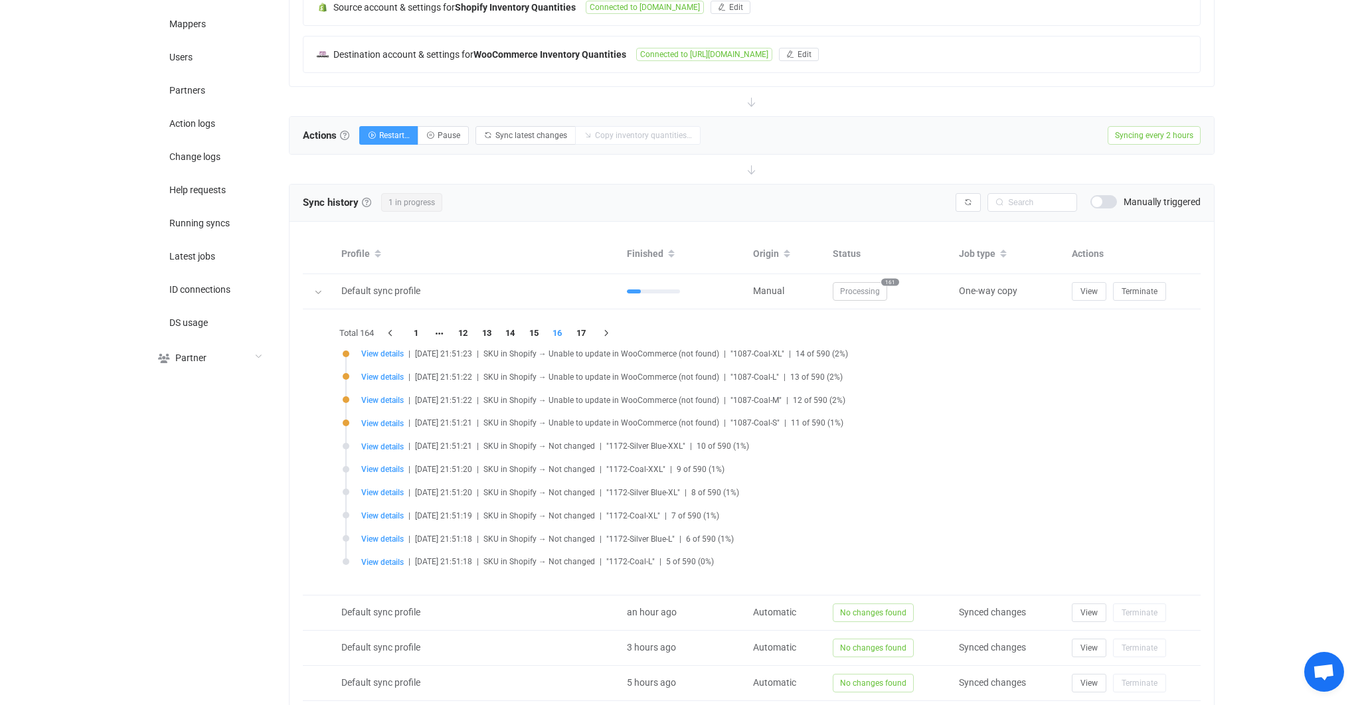
click at [545, 327] on li "15" at bounding box center [534, 333] width 24 height 19
click at [541, 327] on div "Total 165 1 12 13 14 15 16 17 View details | 2025-08-19 21:51:29 | SKU in Shopi…" at bounding box center [752, 452] width 832 height 259
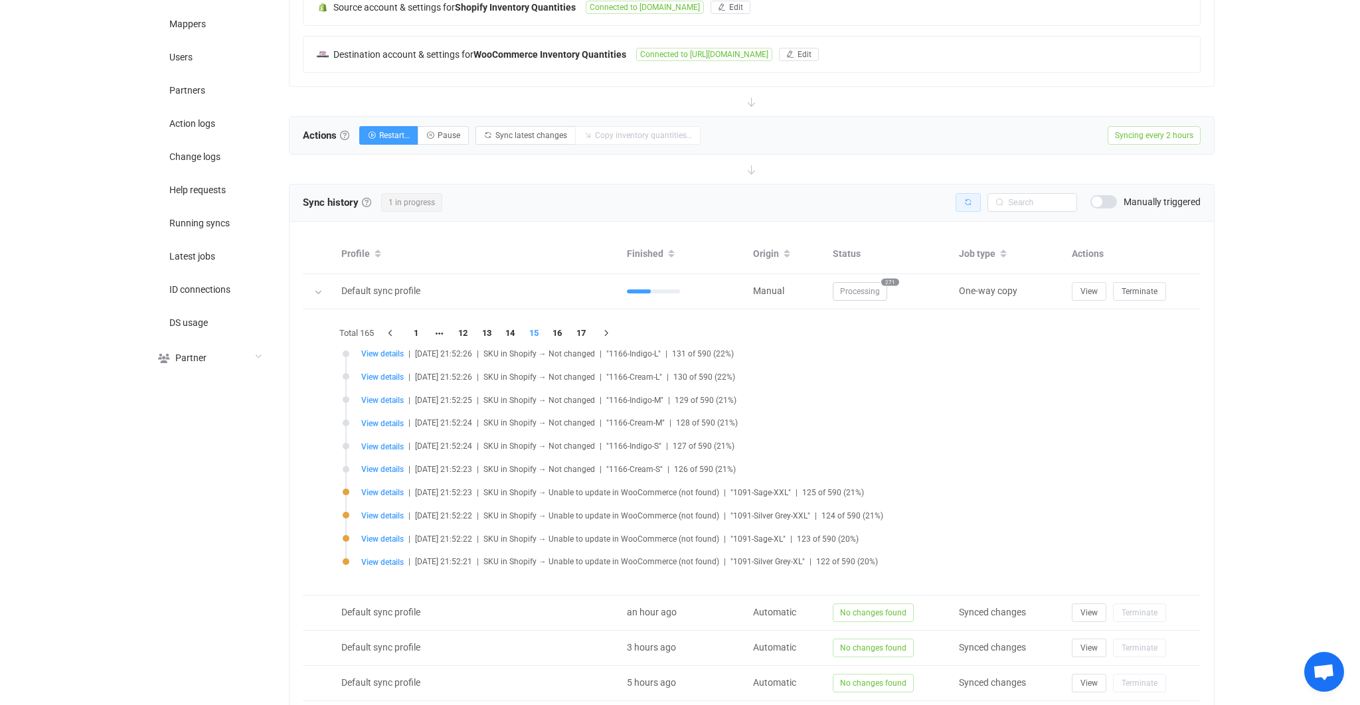
click at [978, 207] on button "button" at bounding box center [968, 202] width 25 height 19
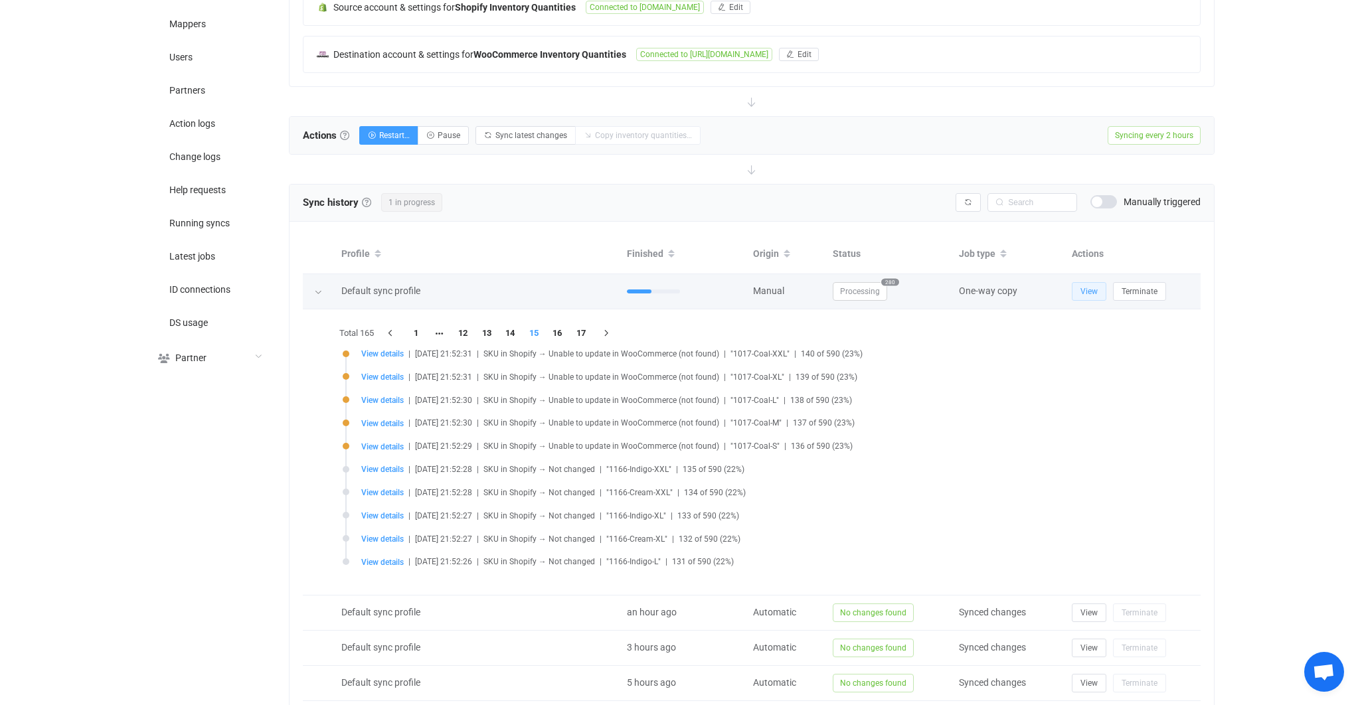
click at [1095, 287] on span "View" at bounding box center [1089, 291] width 17 height 9
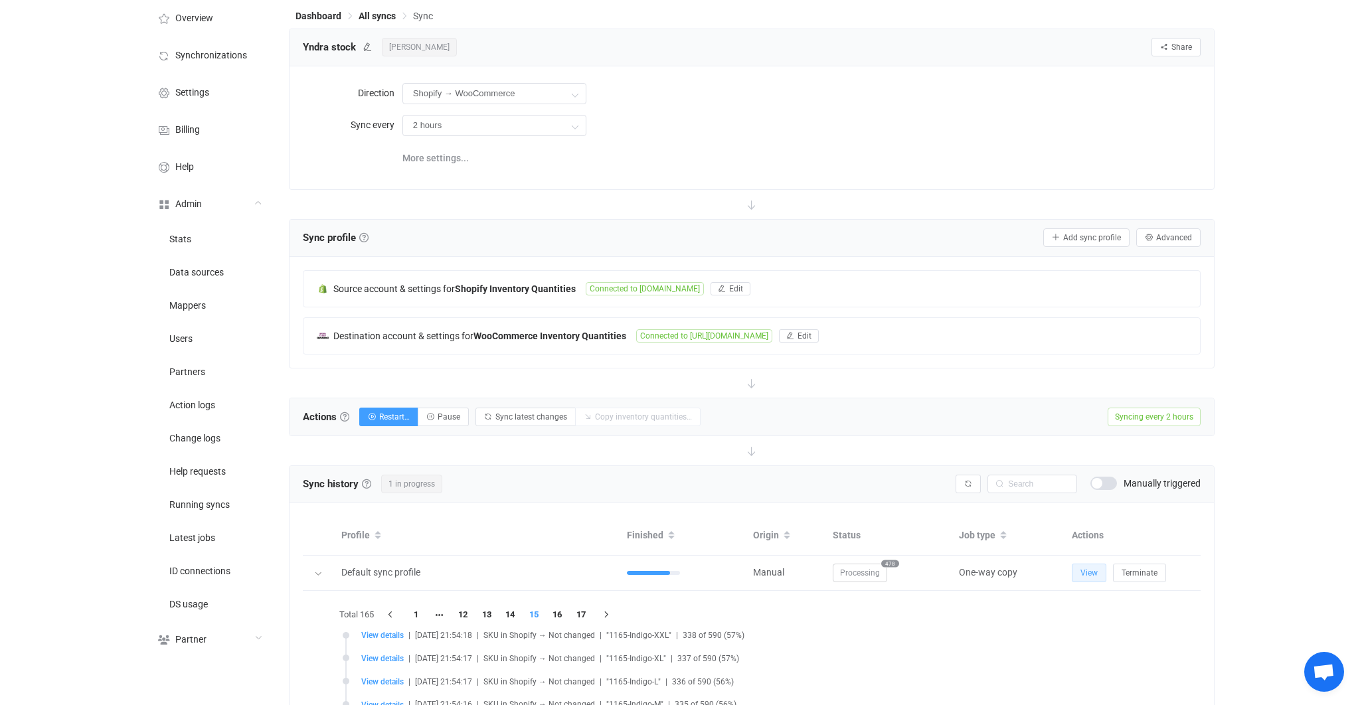
scroll to position [45, 0]
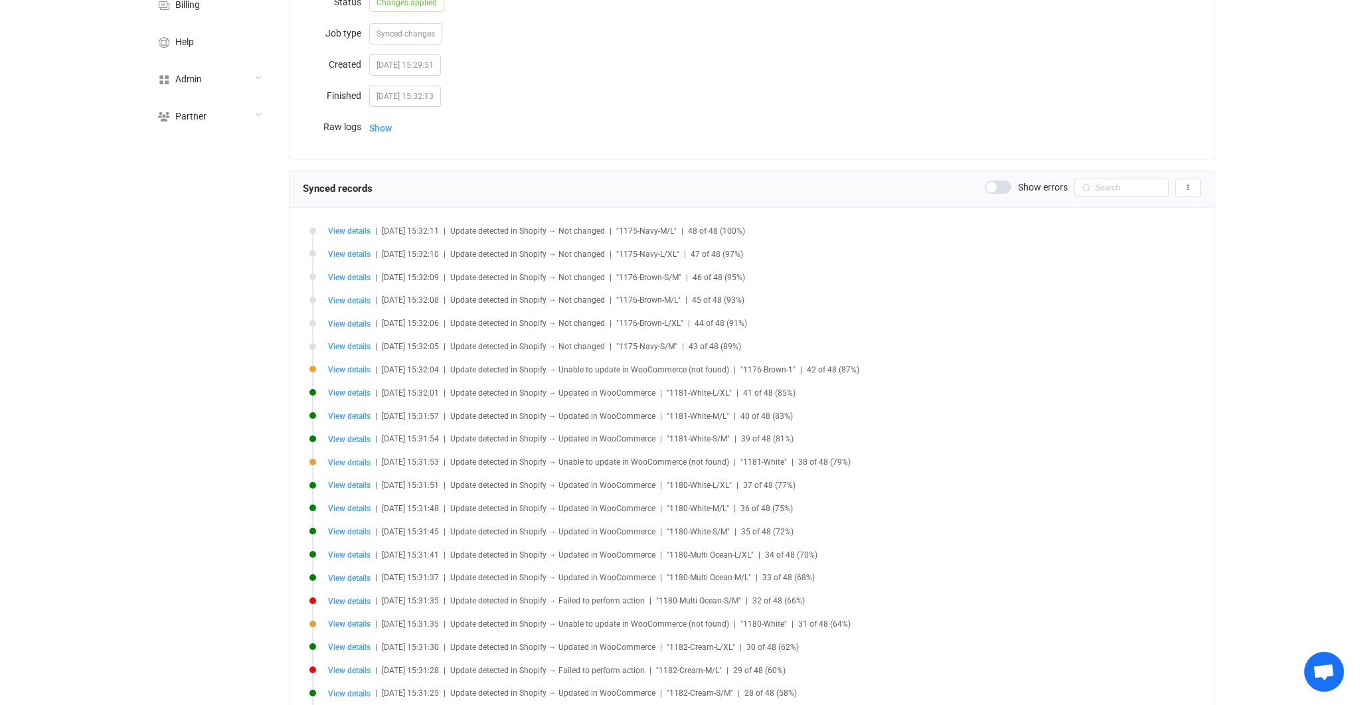
scroll to position [44, 0]
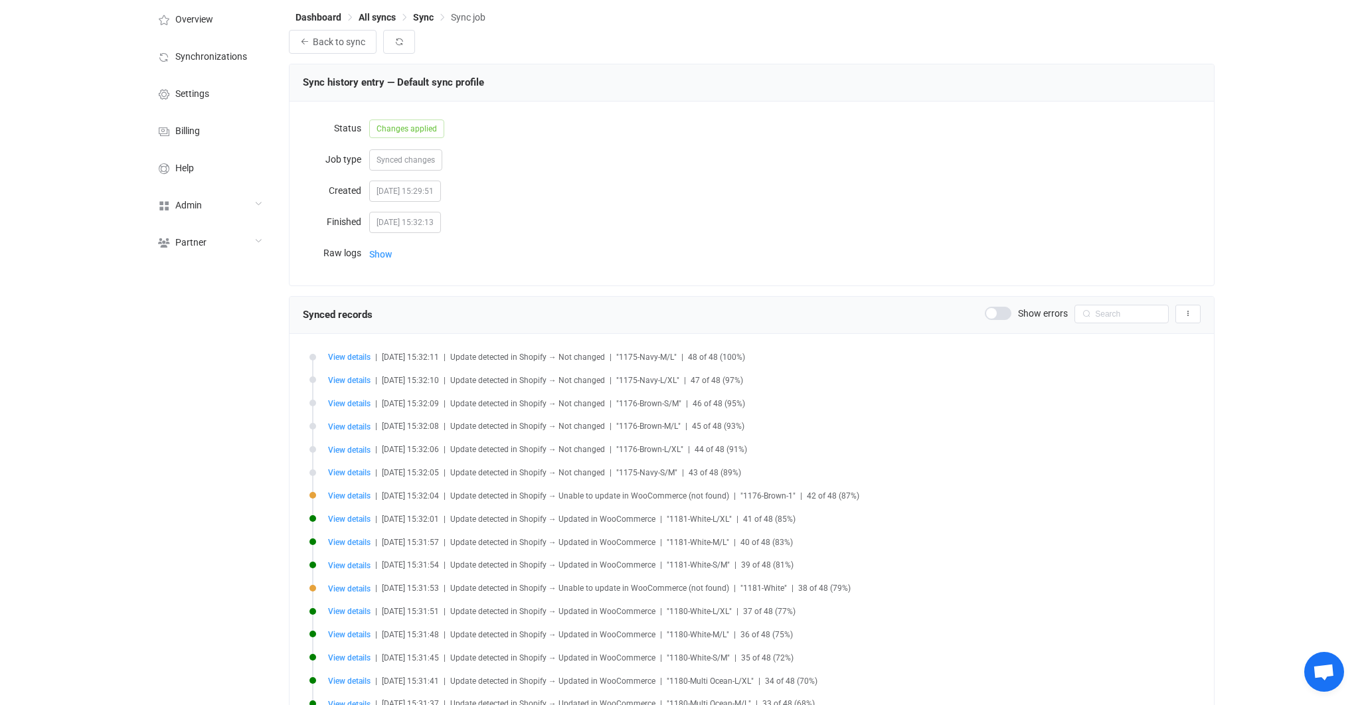
click at [355, 499] on li "View details | [DATE] 15:32:04 | Update detected in Shopify → Unable to update …" at bounding box center [755, 503] width 891 height 23
click at [355, 495] on span "View details" at bounding box center [349, 496] width 43 height 9
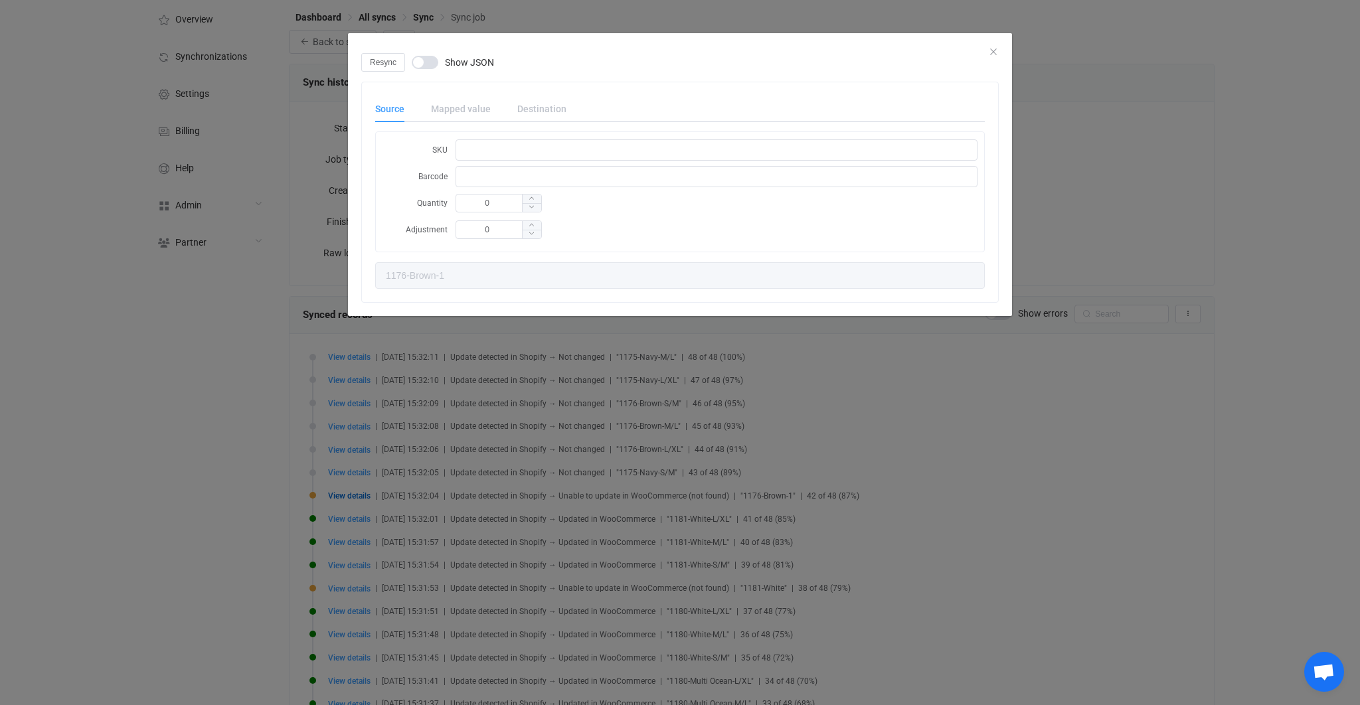
click at [238, 476] on div "Resync Show JSON Source Mapped value Destination SKU Barcode Quantity 0 Adjustm…" at bounding box center [680, 352] width 1360 height 705
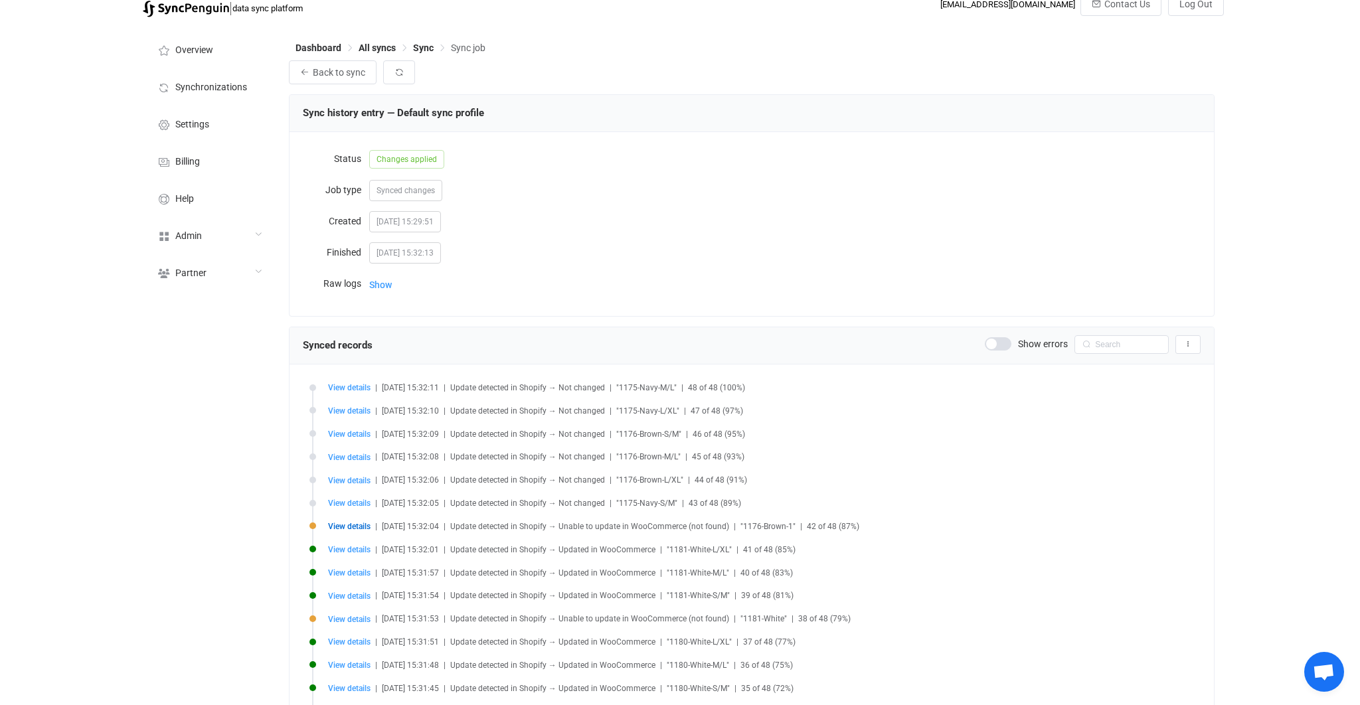
scroll to position [0, 0]
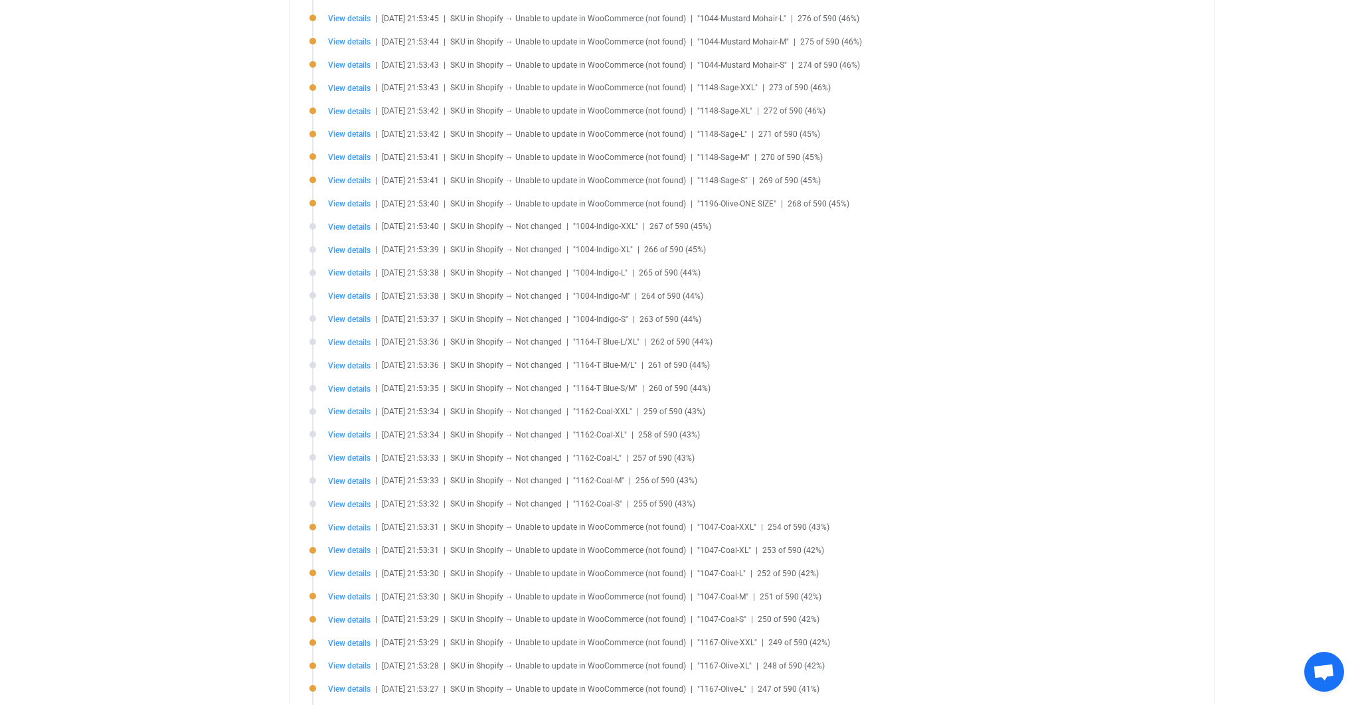
scroll to position [137, 0]
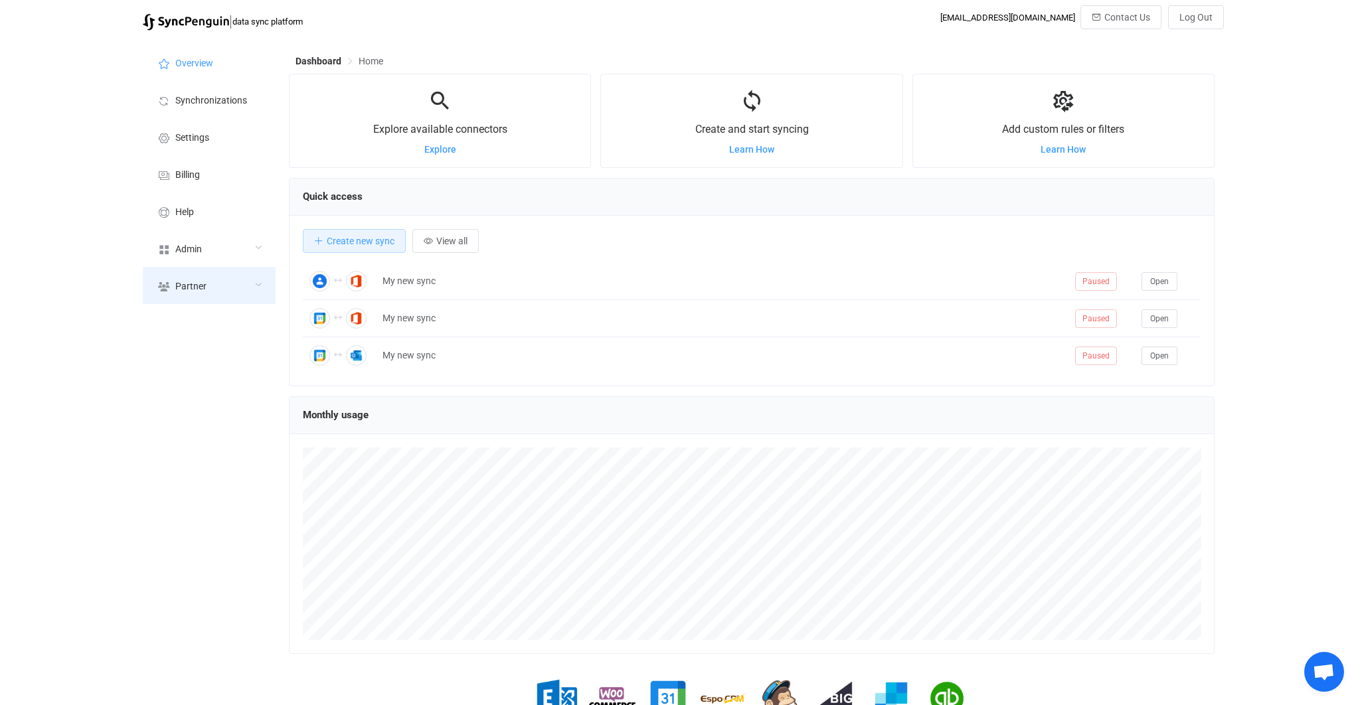
scroll to position [257, 926]
click at [221, 239] on div "Admin" at bounding box center [209, 248] width 133 height 37
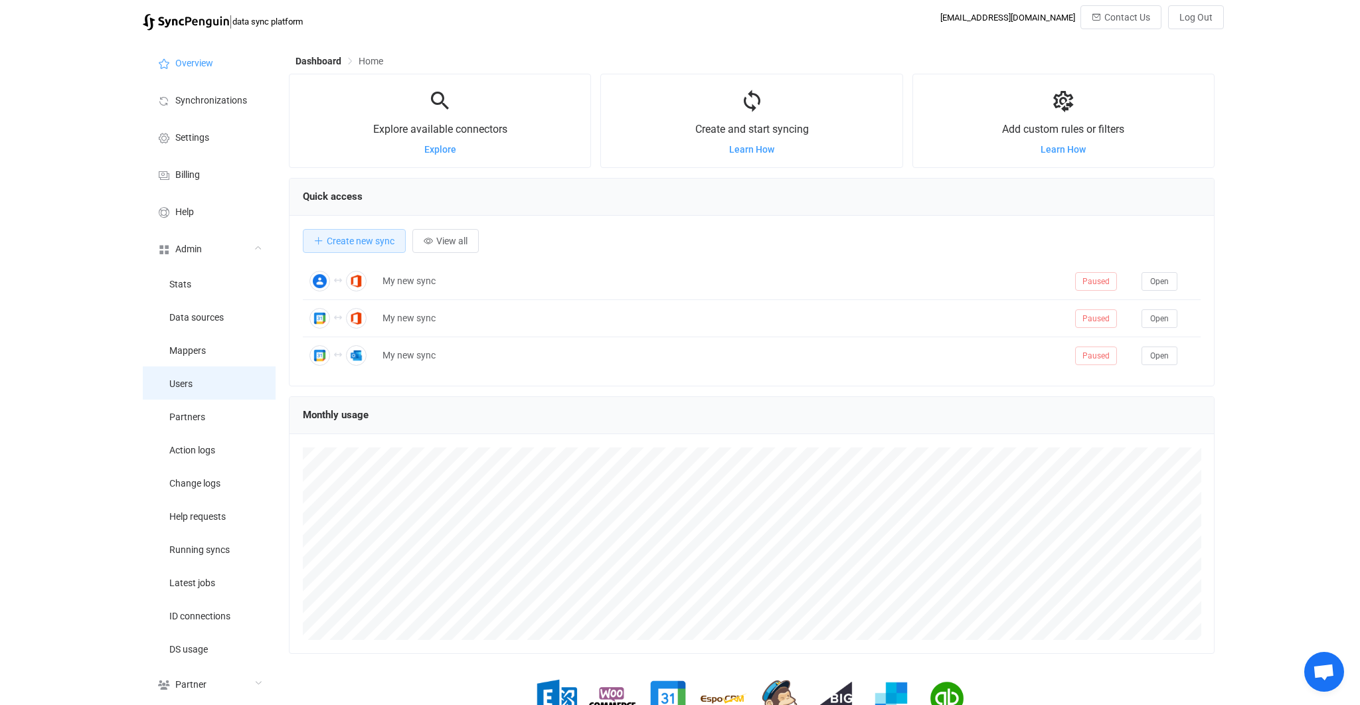
click at [193, 378] on li "Users" at bounding box center [209, 383] width 133 height 33
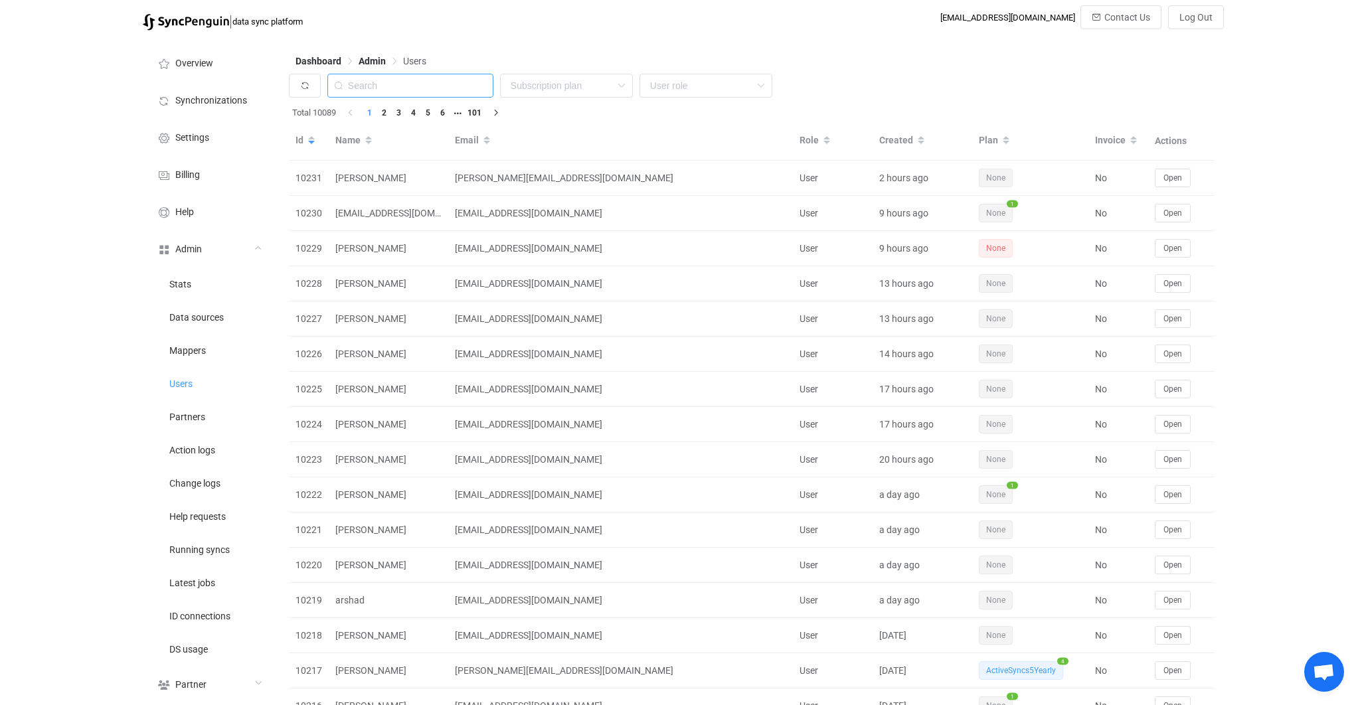
click at [408, 86] on input "text" at bounding box center [410, 86] width 166 height 24
paste input "[PERSON_NAME][EMAIL_ADDRESS][DOMAIN_NAME]"
type input "[PERSON_NAME][EMAIL_ADDRESS][DOMAIN_NAME]"
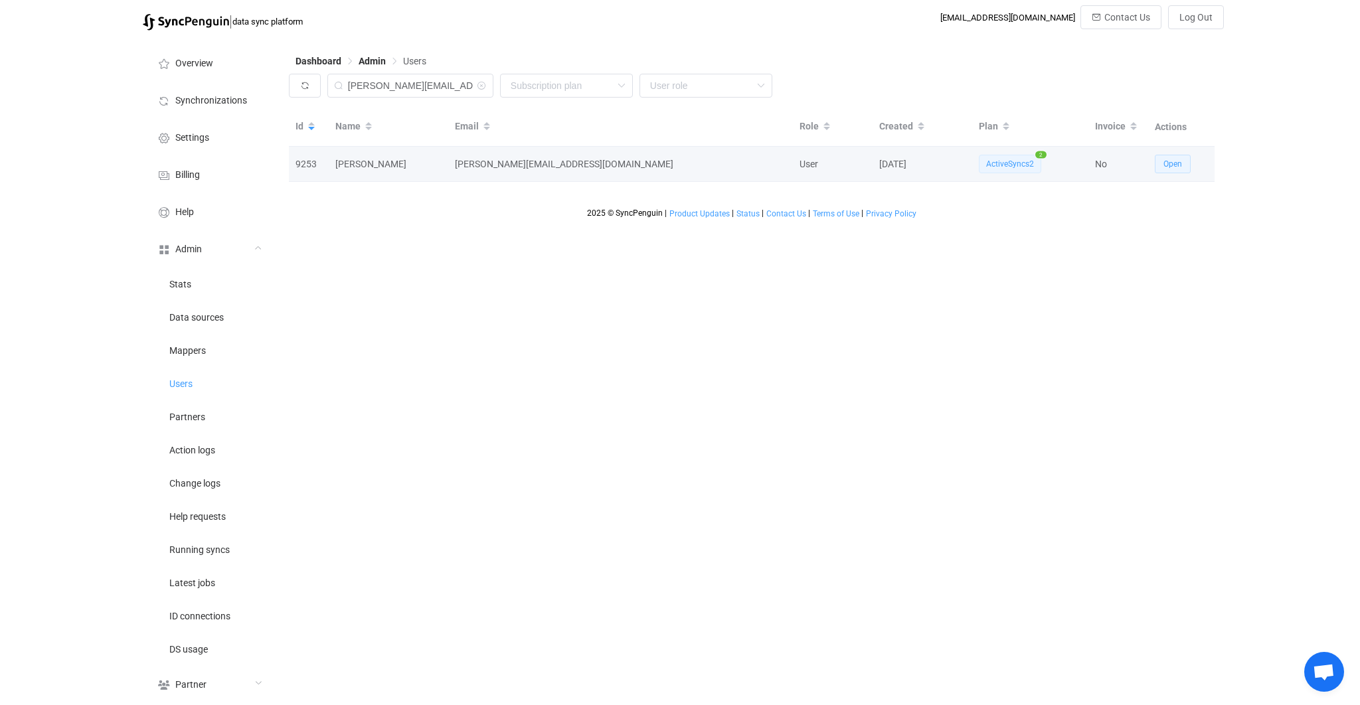
click at [1167, 157] on button "Open" at bounding box center [1173, 164] width 36 height 19
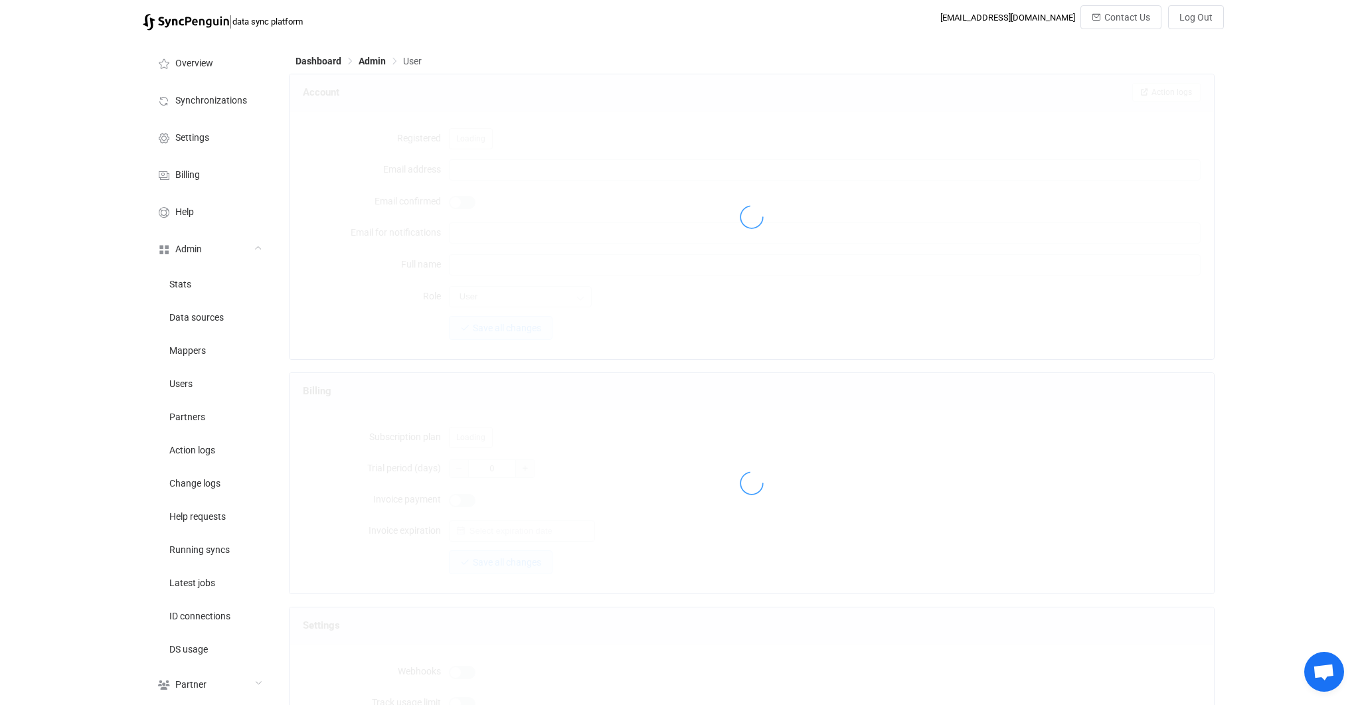
type input "[PERSON_NAME][EMAIL_ADDRESS][DOMAIN_NAME]"
type input "[PERSON_NAME]"
type input "14"
type input "14 days"
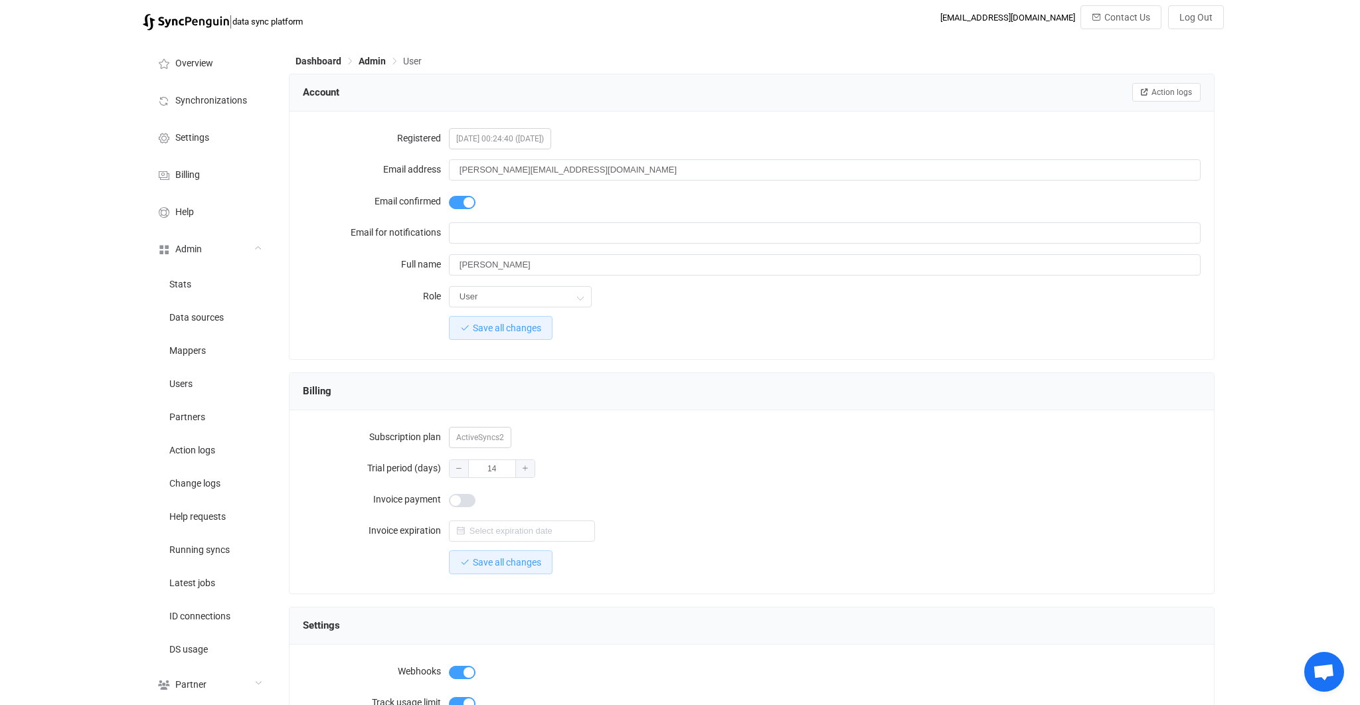
scroll to position [1012, 0]
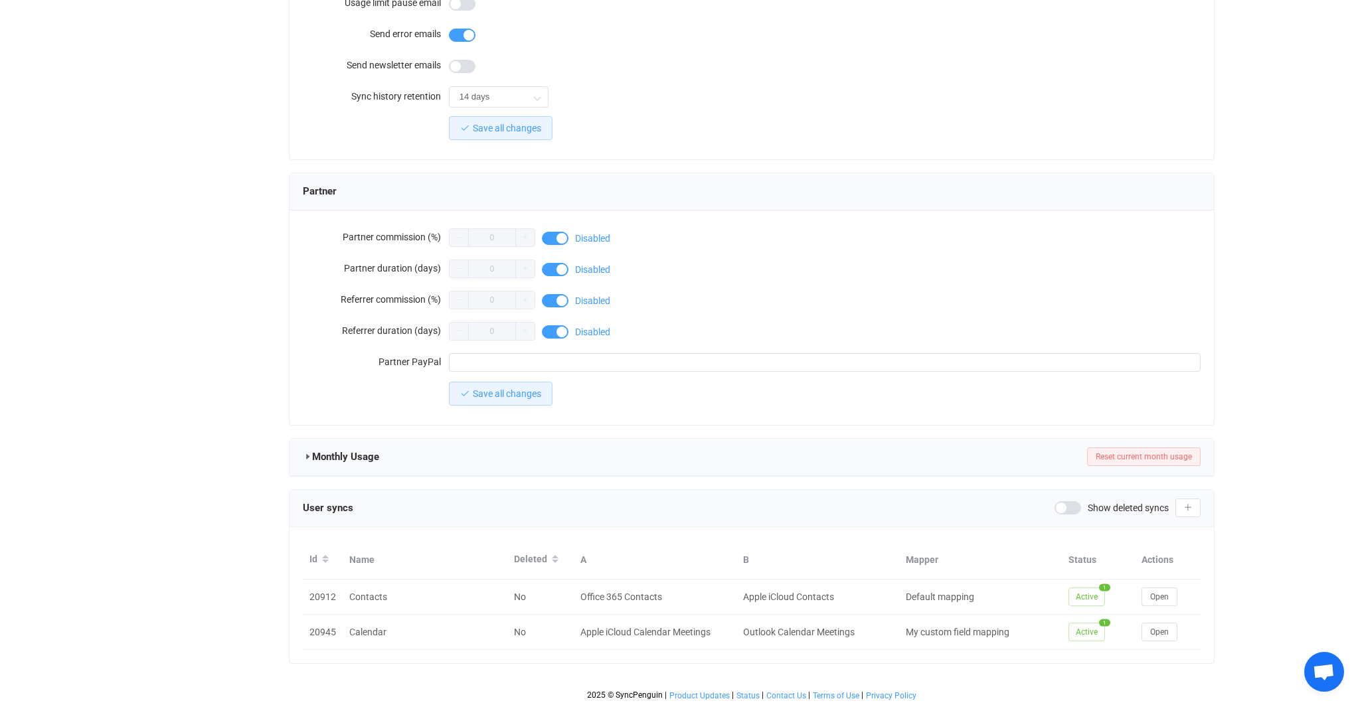
click at [1140, 506] on span "Show deleted syncs" at bounding box center [1128, 507] width 81 height 9
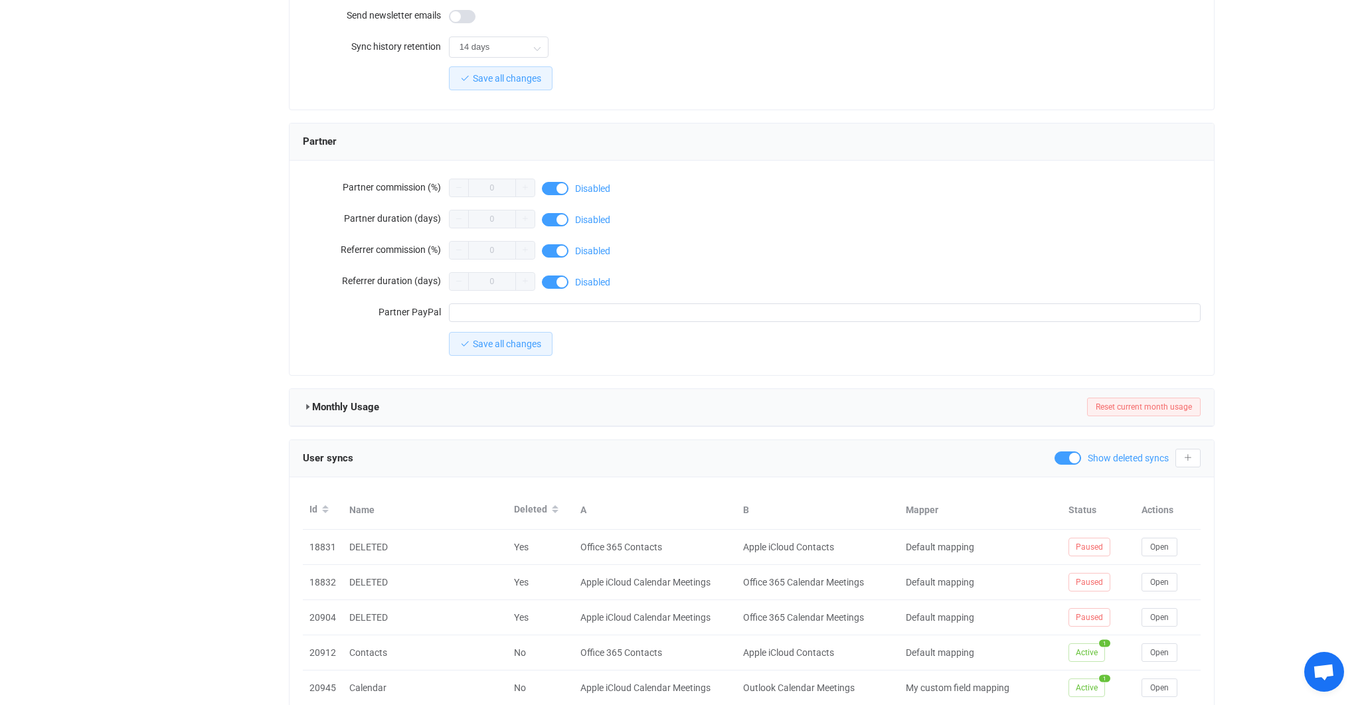
scroll to position [1117, 0]
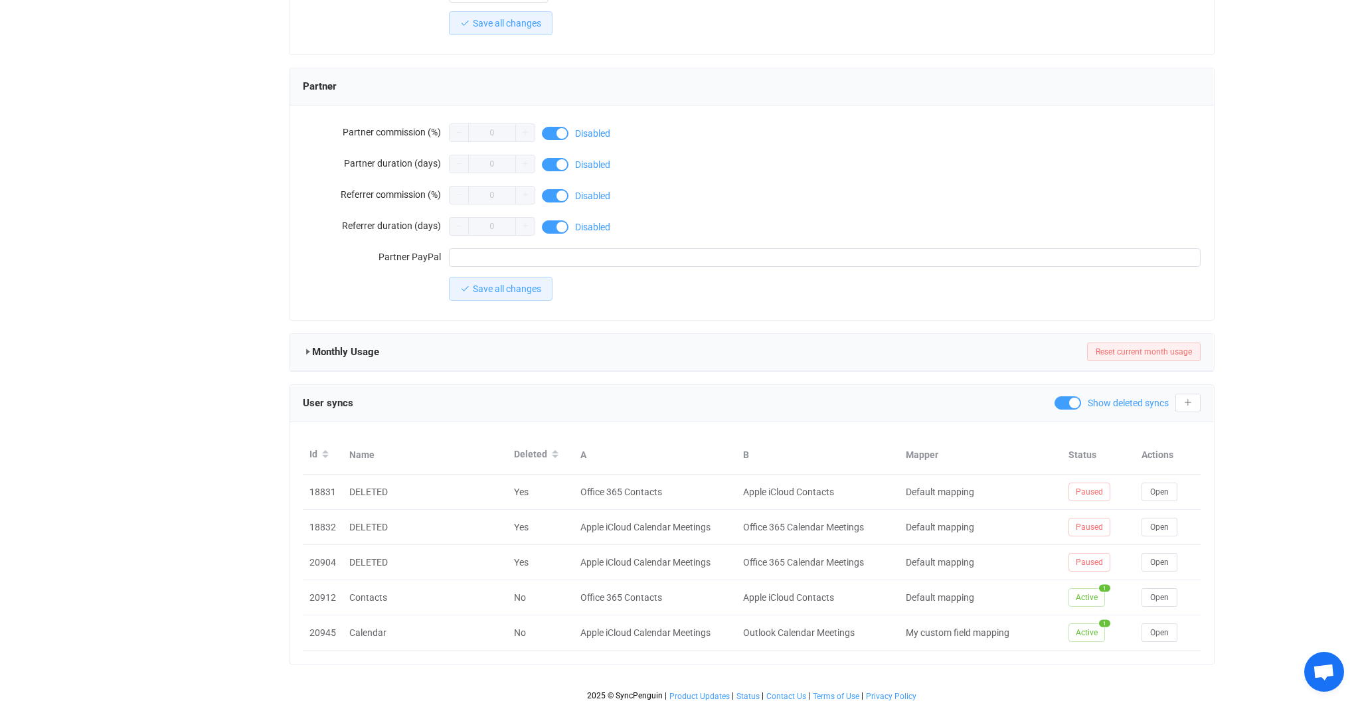
click at [1115, 403] on span "Show deleted syncs" at bounding box center [1128, 403] width 81 height 9
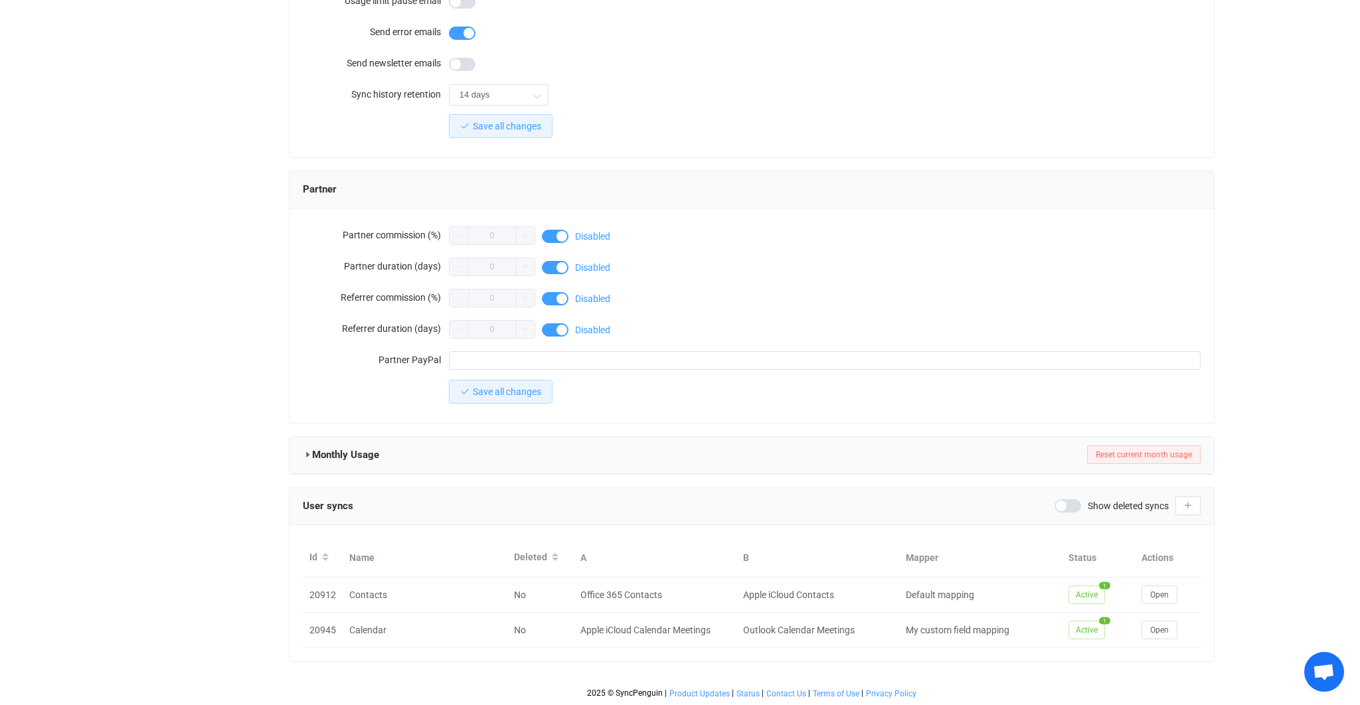
scroll to position [1012, 0]
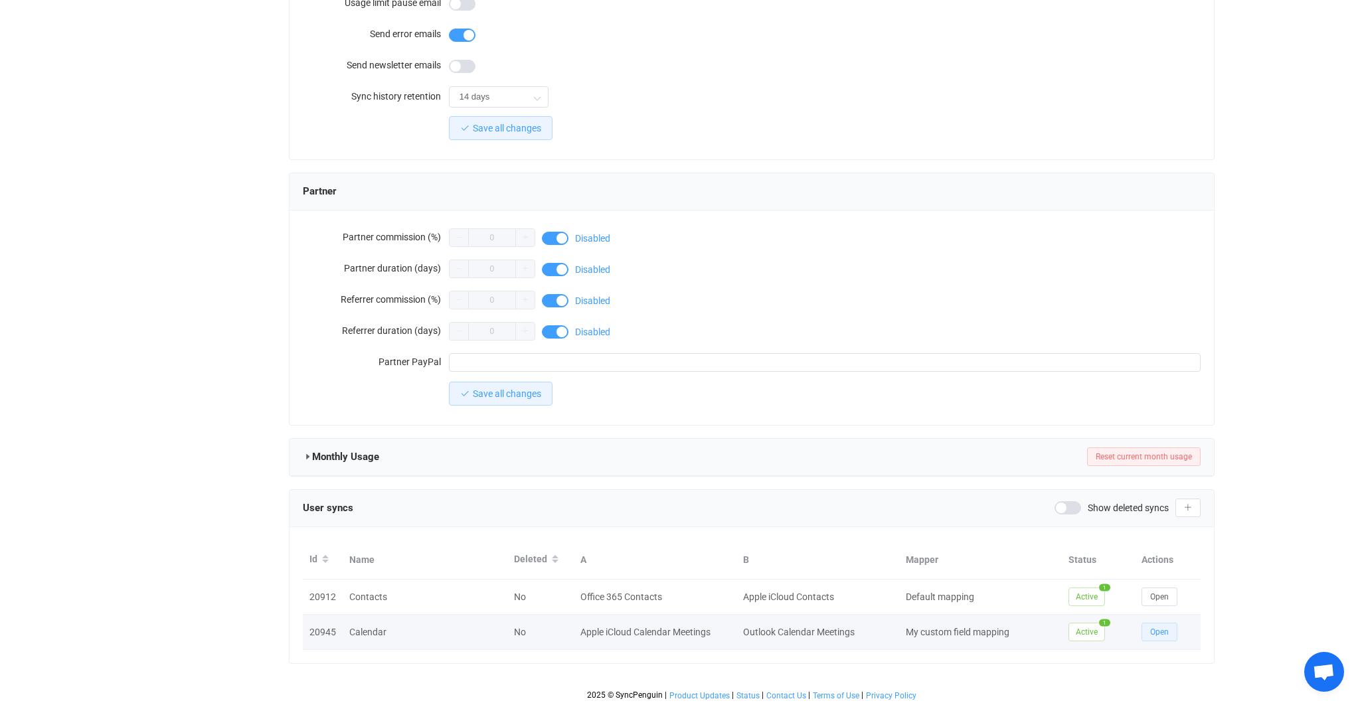
click at [1156, 628] on span "Open" at bounding box center [1159, 632] width 19 height 9
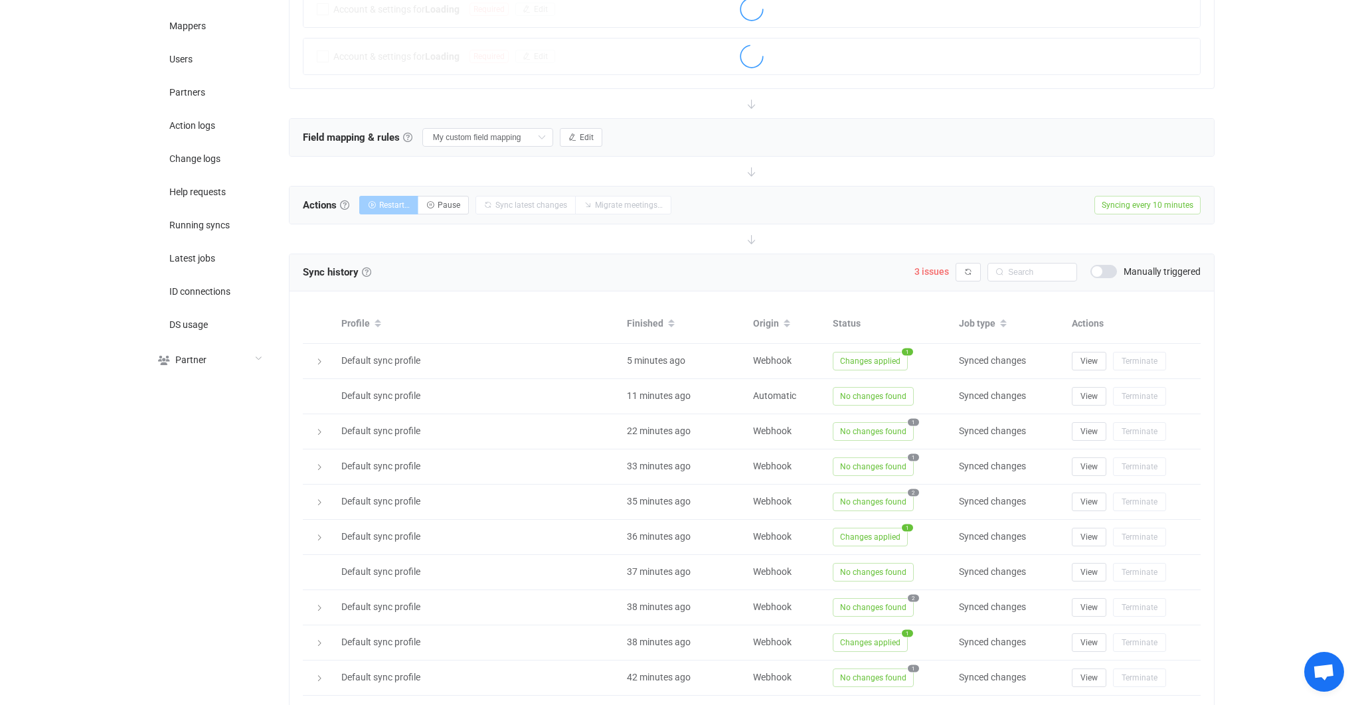
scroll to position [271, 0]
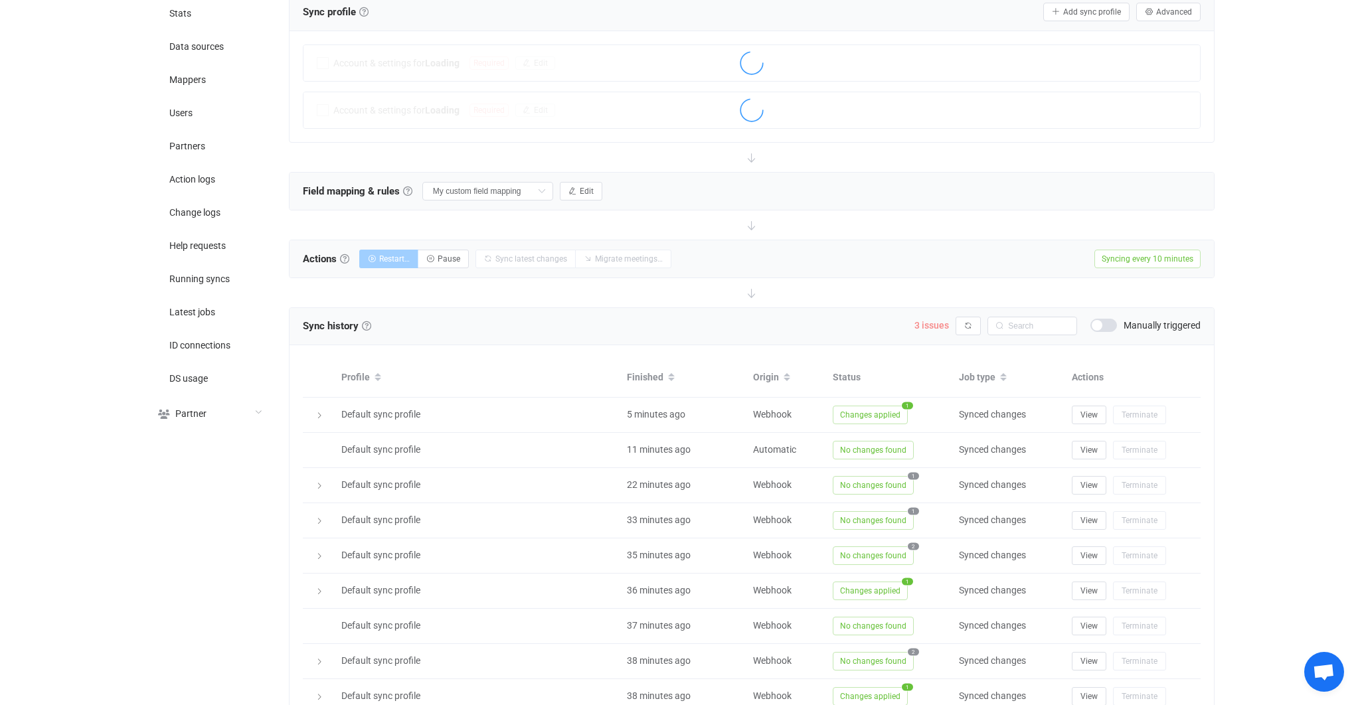
click at [941, 321] on span "3 issues" at bounding box center [932, 325] width 35 height 11
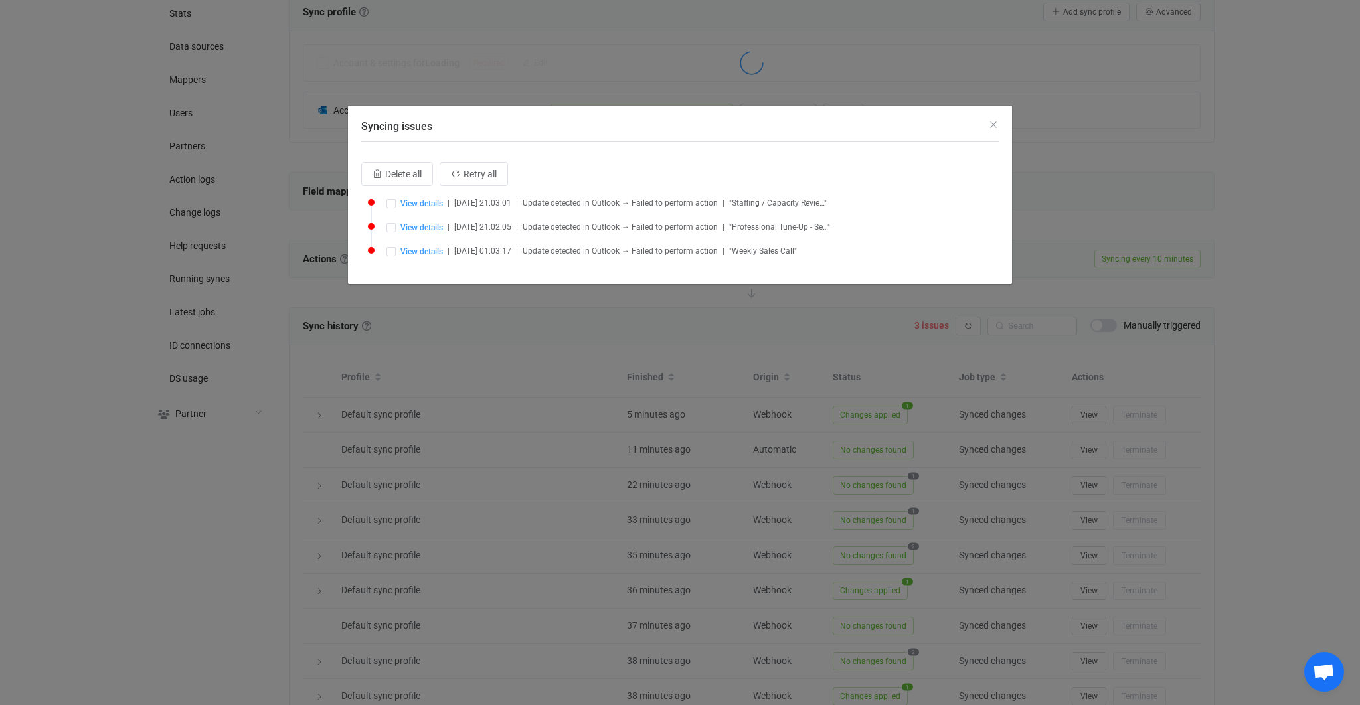
drag, startPoint x: 549, startPoint y: 327, endPoint x: 583, endPoint y: 338, distance: 35.7
click at [549, 327] on div "Syncing issues Delete all Retry all View details | [DATE] 21:03:01 | Update det…" at bounding box center [680, 352] width 1360 height 705
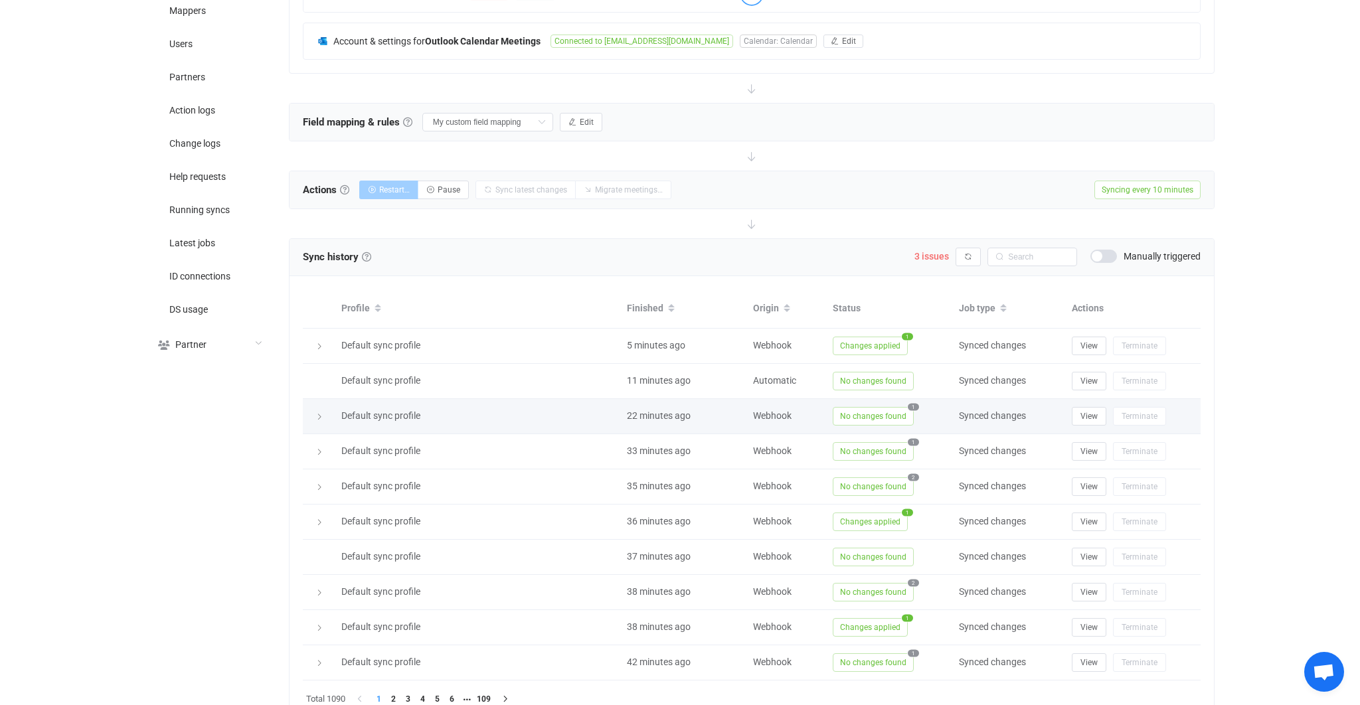
scroll to position [396, 0]
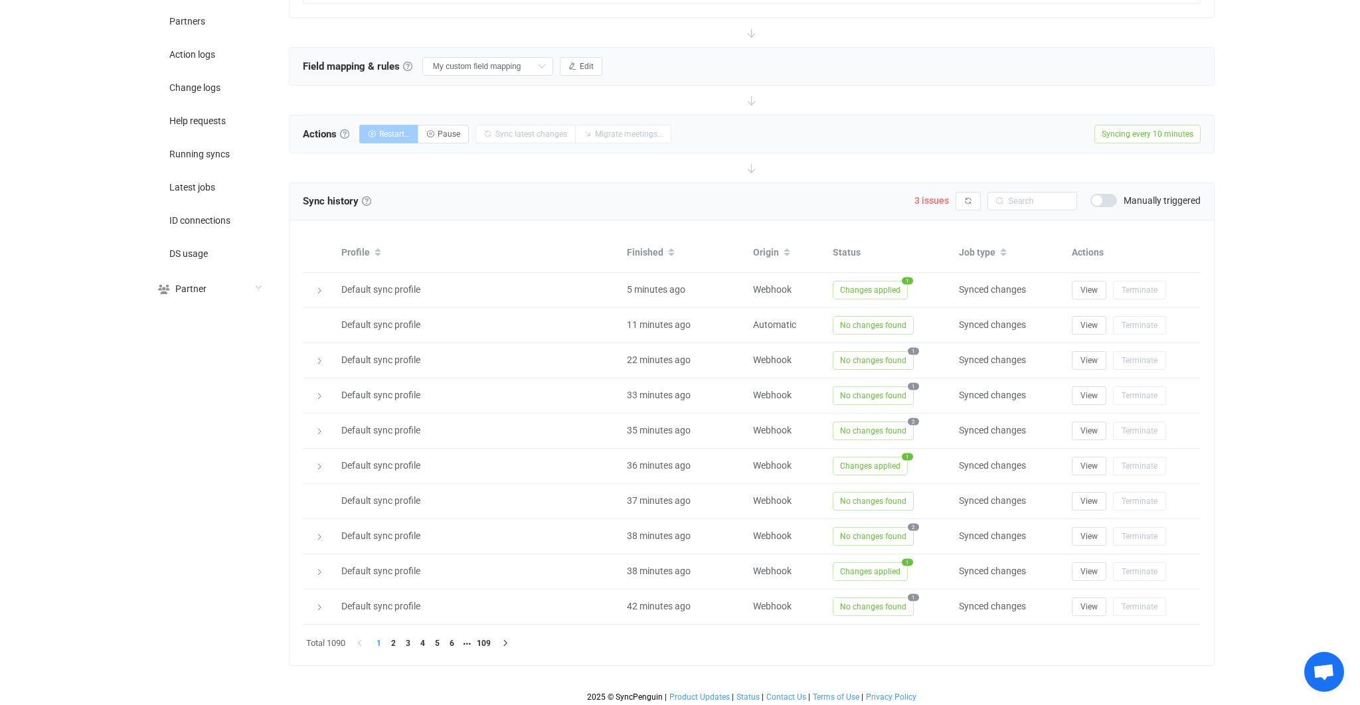
click at [1105, 197] on span at bounding box center [1104, 200] width 27 height 13
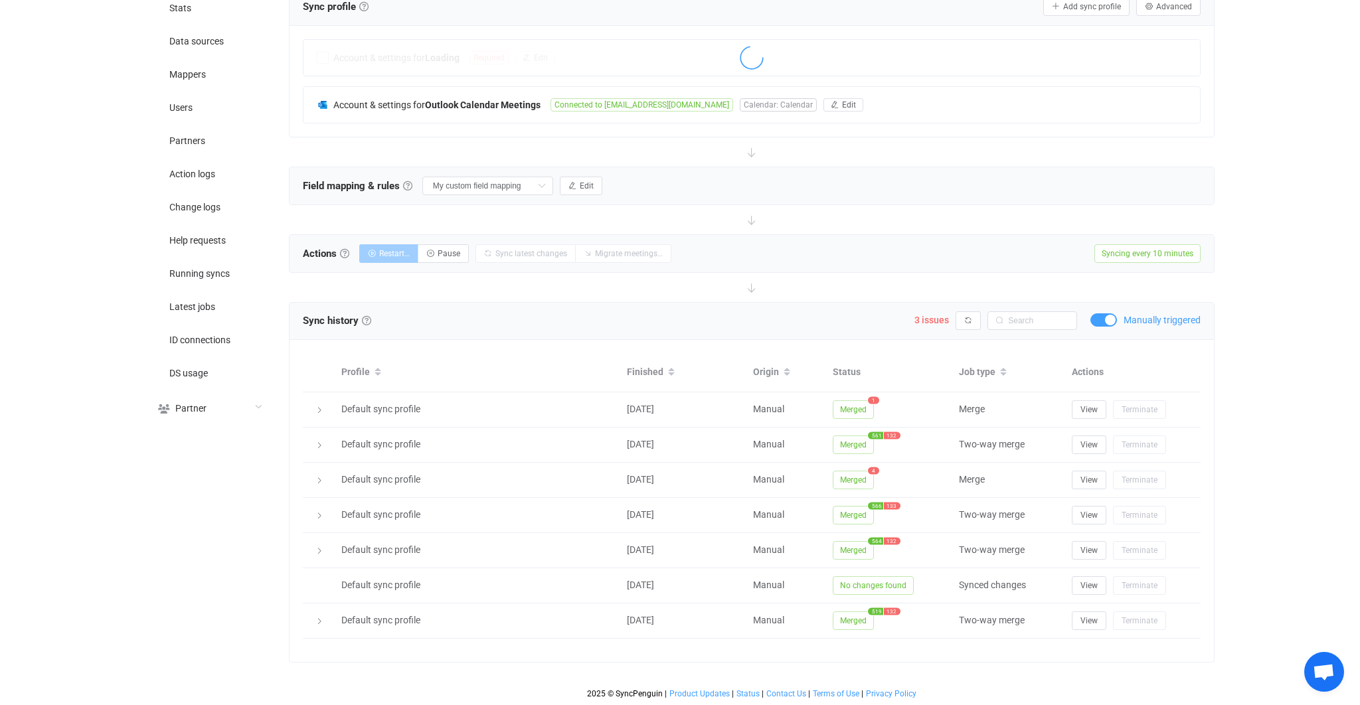
scroll to position [274, 0]
click at [1115, 325] on span at bounding box center [1104, 322] width 27 height 13
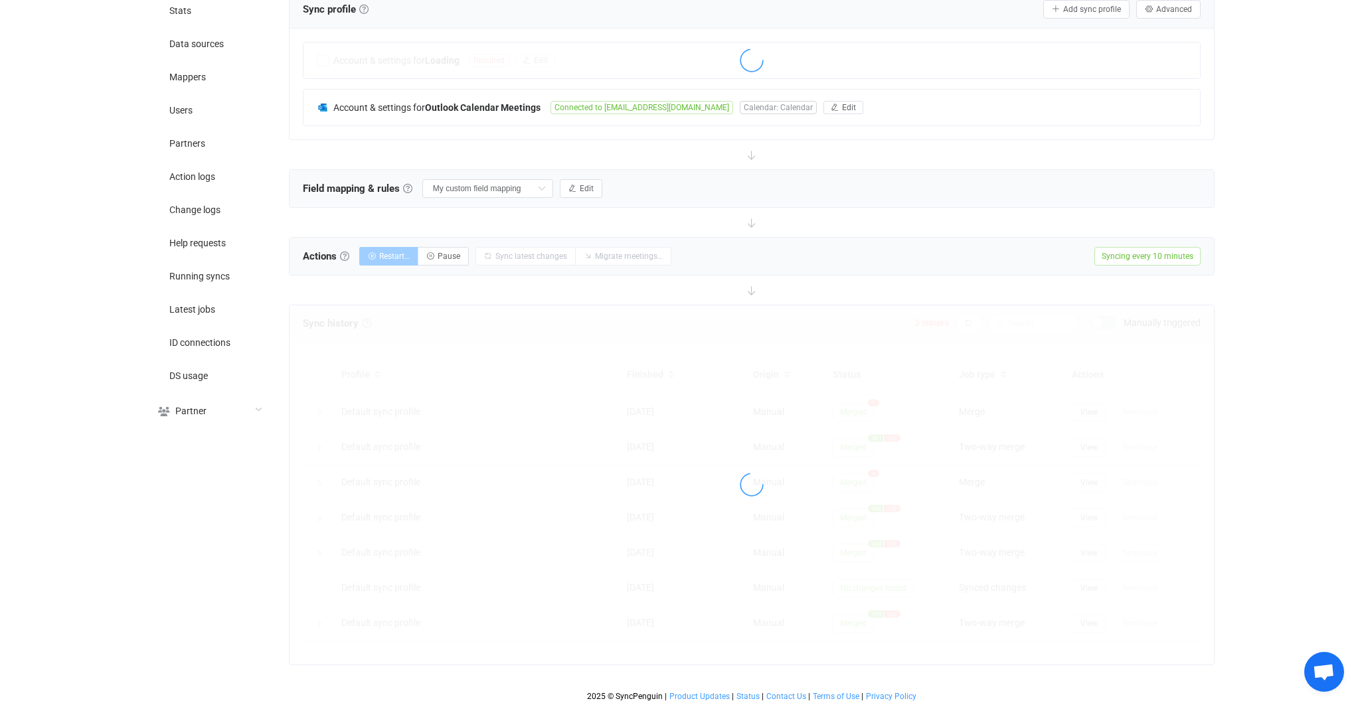
click at [1108, 317] on div at bounding box center [752, 485] width 925 height 359
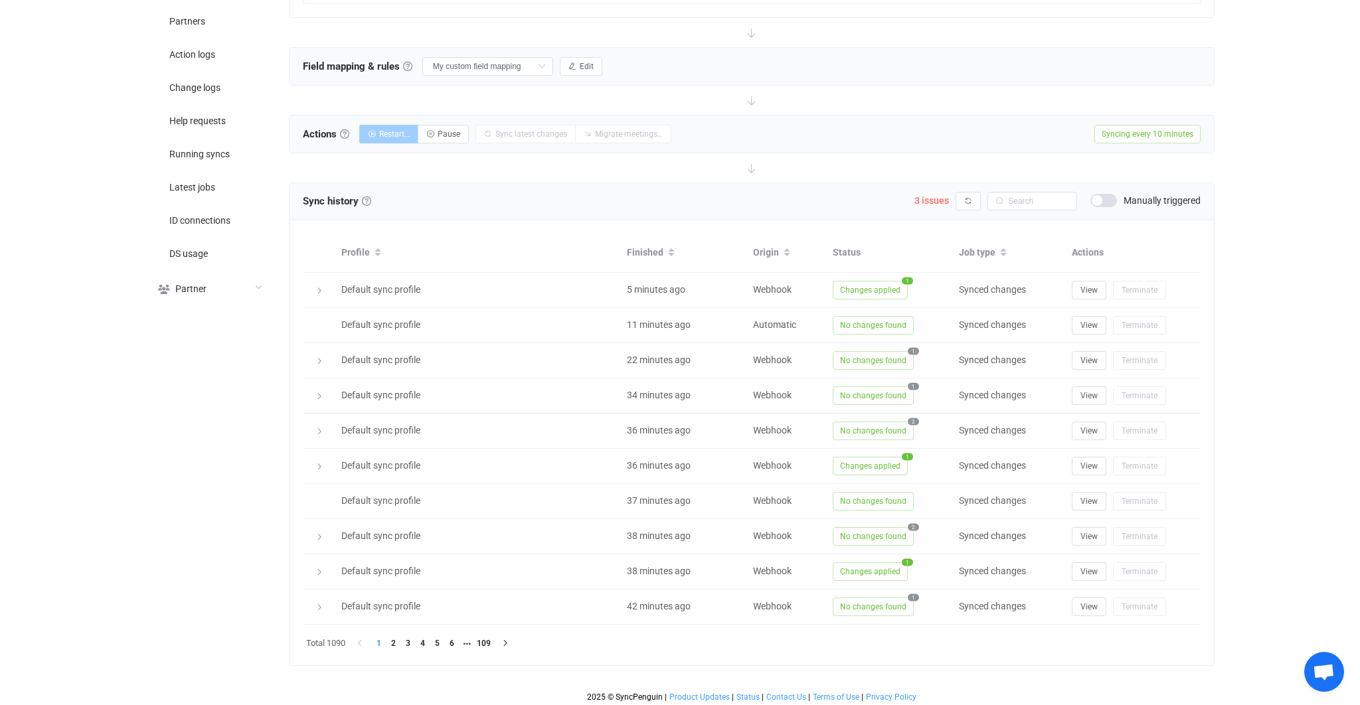
click at [1111, 203] on span at bounding box center [1104, 200] width 27 height 13
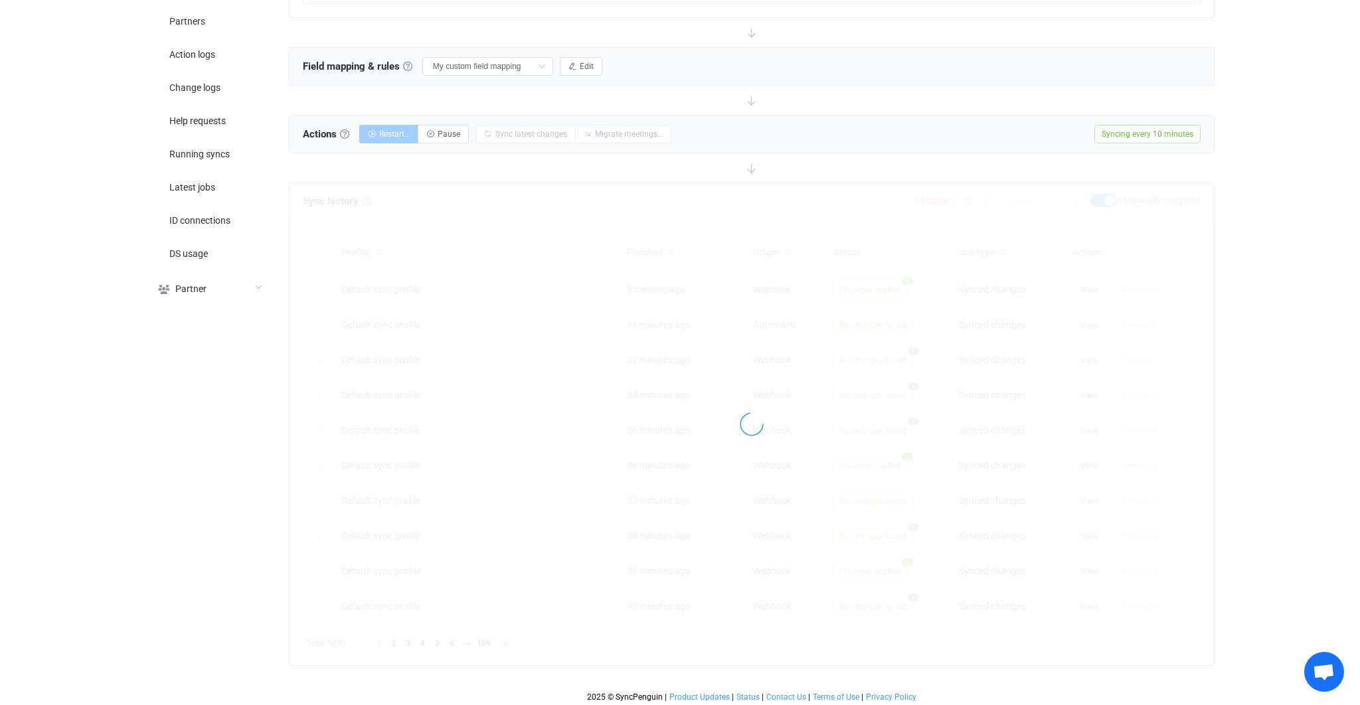
scroll to position [274, 0]
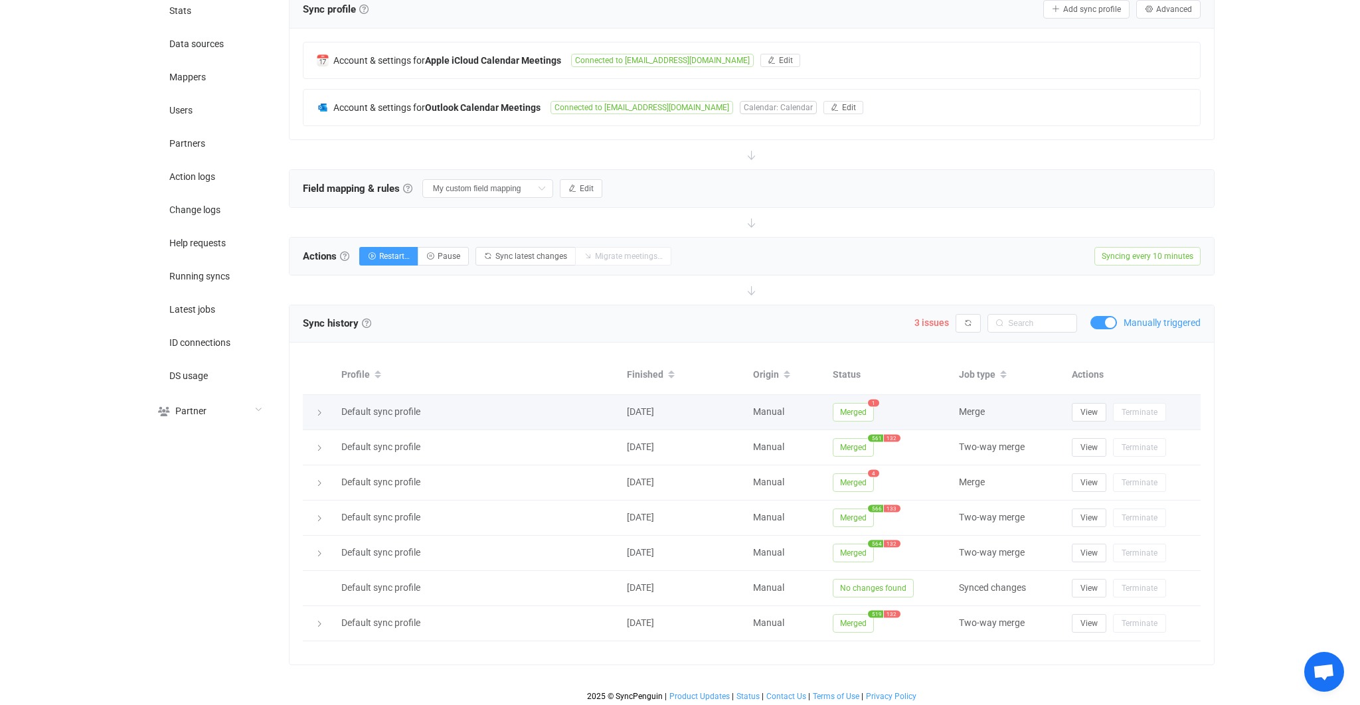
click at [862, 410] on span "Merged" at bounding box center [853, 412] width 41 height 19
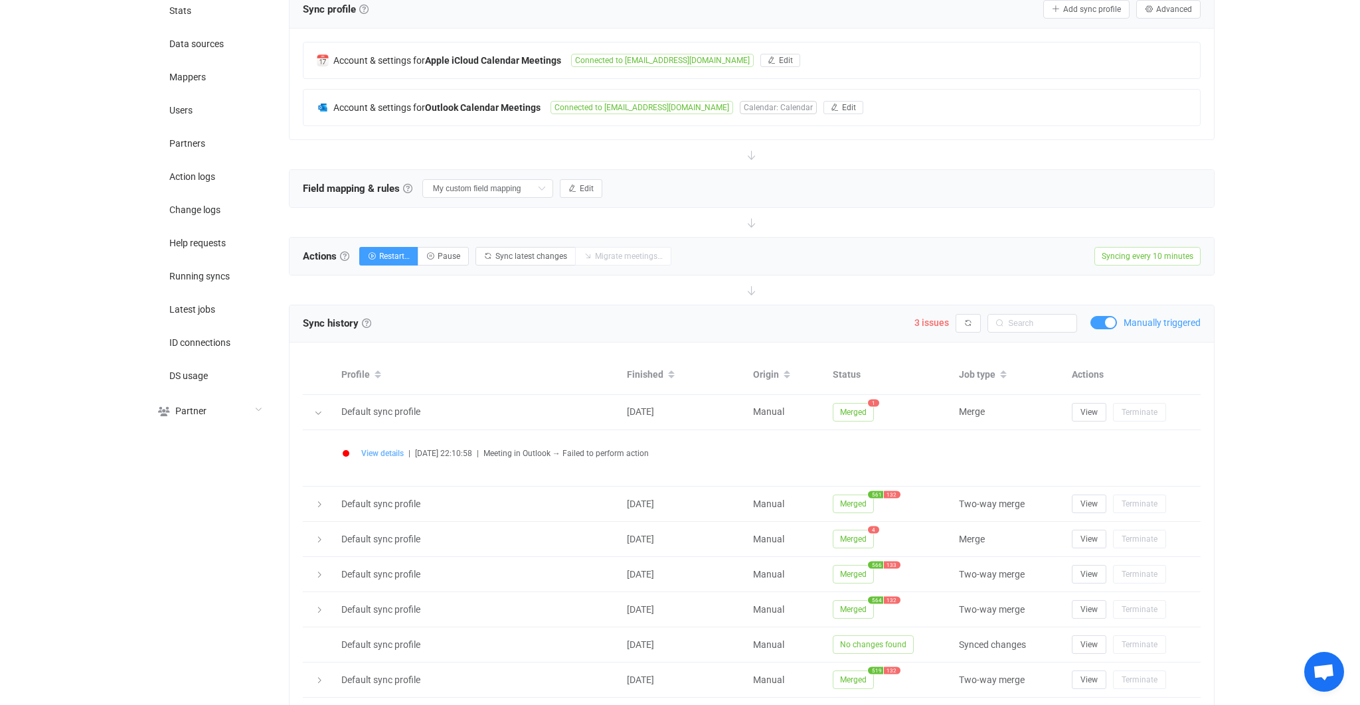
click at [385, 451] on span "View details" at bounding box center [382, 453] width 43 height 9
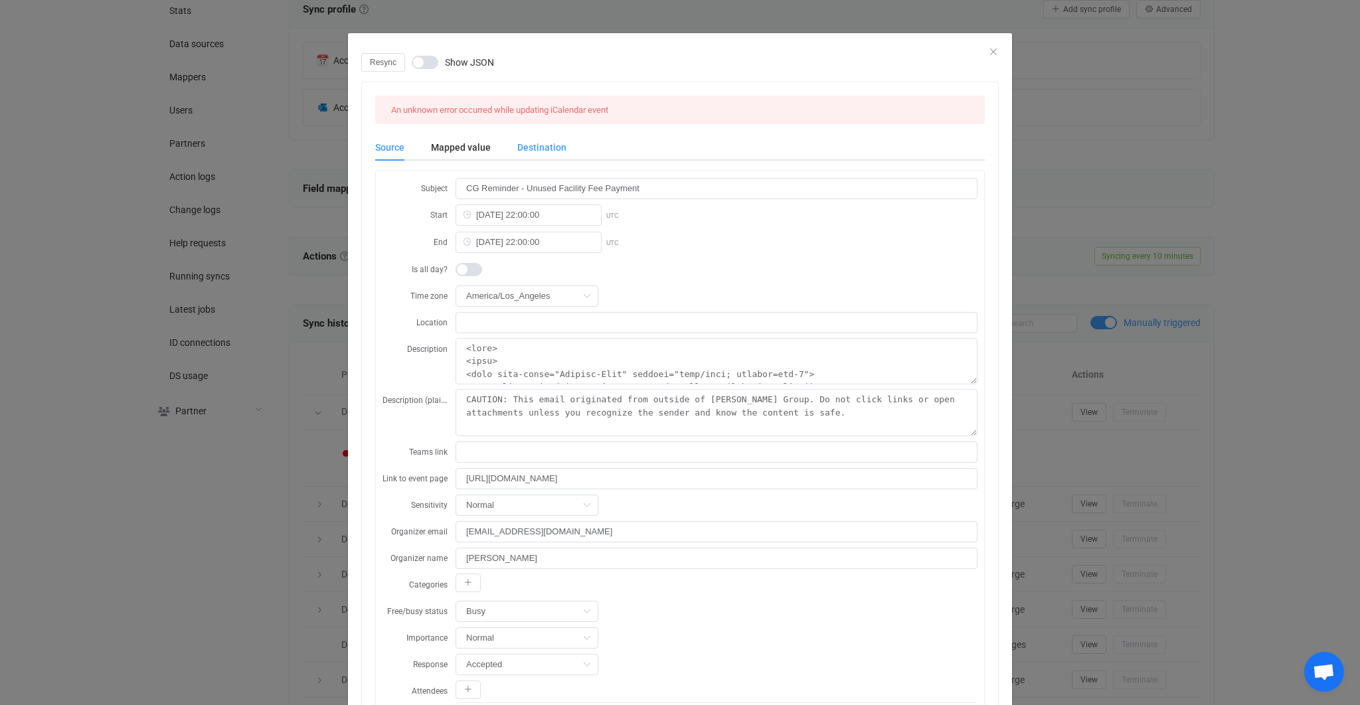
click at [504, 142] on div "Destination" at bounding box center [535, 147] width 62 height 27
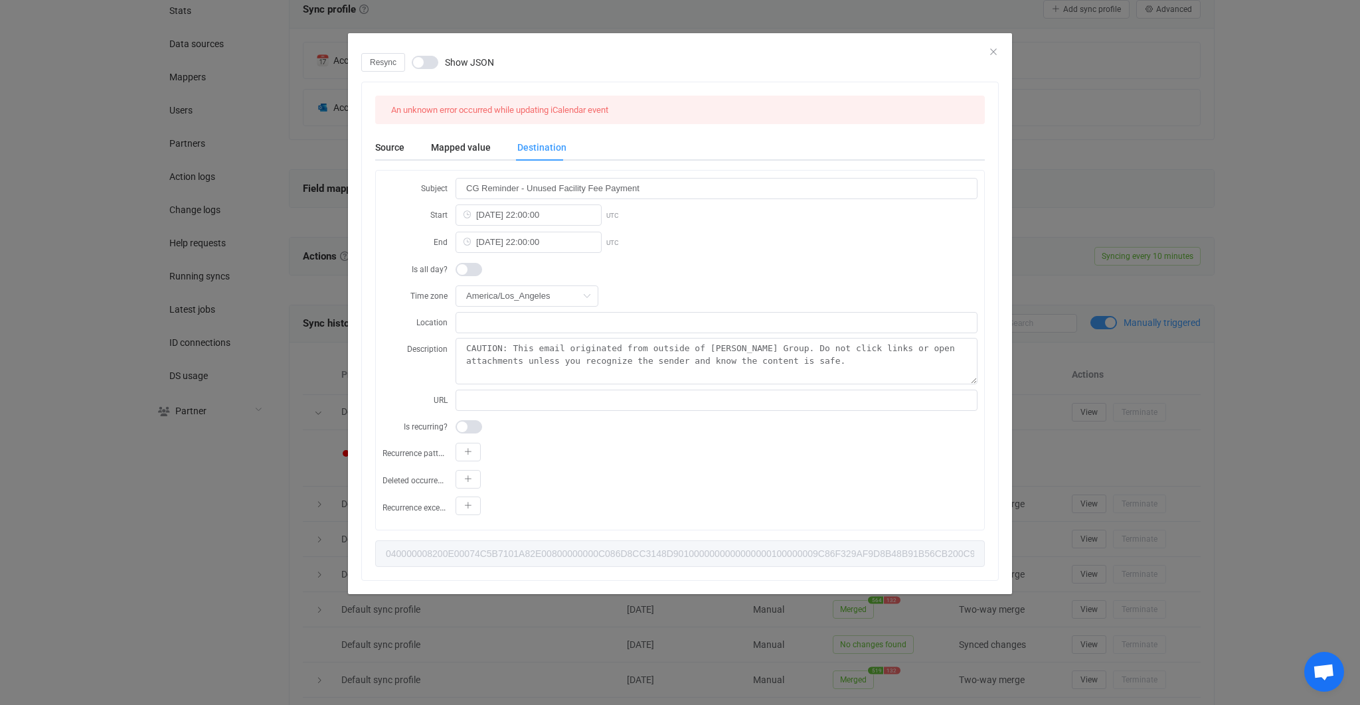
click at [539, 151] on div "Destination" at bounding box center [535, 147] width 62 height 27
click at [457, 151] on div "Mapped value" at bounding box center [461, 147] width 86 height 27
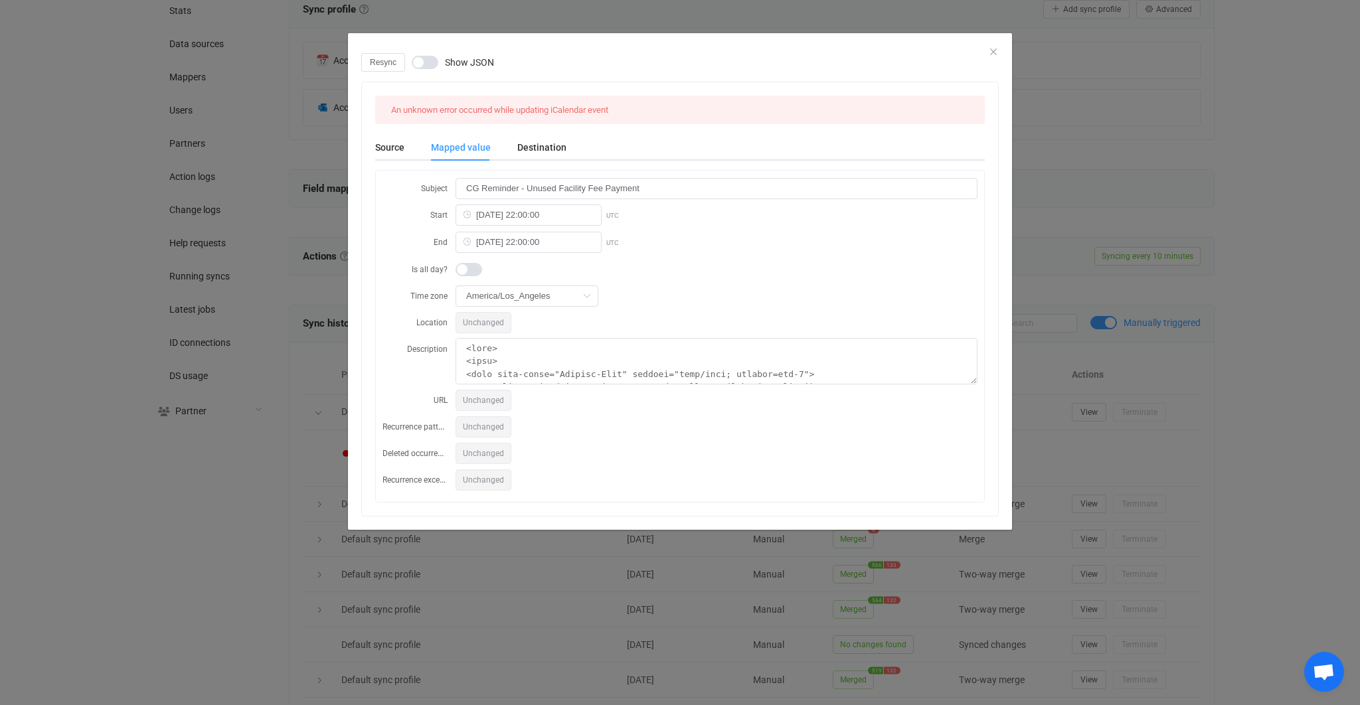
click at [353, 142] on div "Resync Show JSON An unknown error occurred while updating iCalendar event Sourc…" at bounding box center [680, 291] width 664 height 477
click at [421, 139] on div "Mapped value" at bounding box center [461, 147] width 86 height 27
click at [1231, 498] on div "Resync Show JSON An unknown error occurred while updating iCalendar event Sourc…" at bounding box center [680, 352] width 1360 height 705
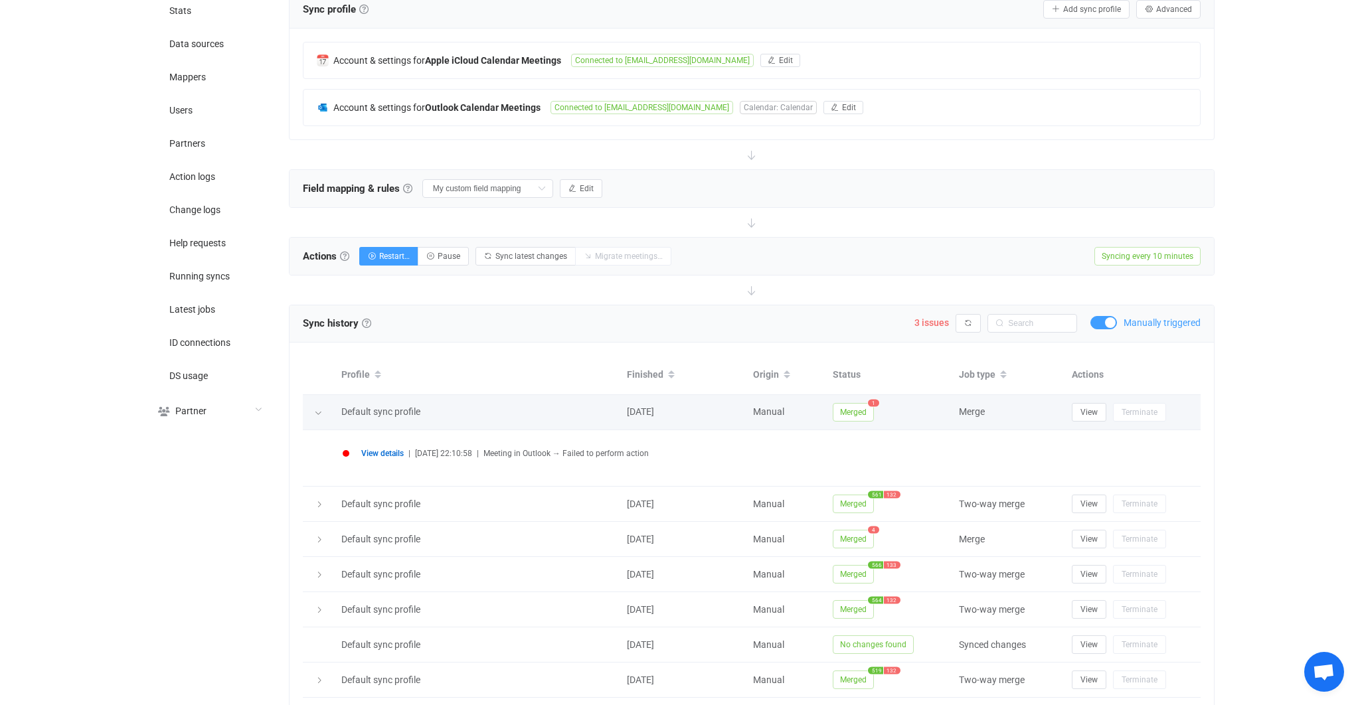
click at [1081, 396] on td "View Terminate" at bounding box center [1133, 412] width 136 height 35
click at [1087, 408] on span "View" at bounding box center [1089, 412] width 17 height 9
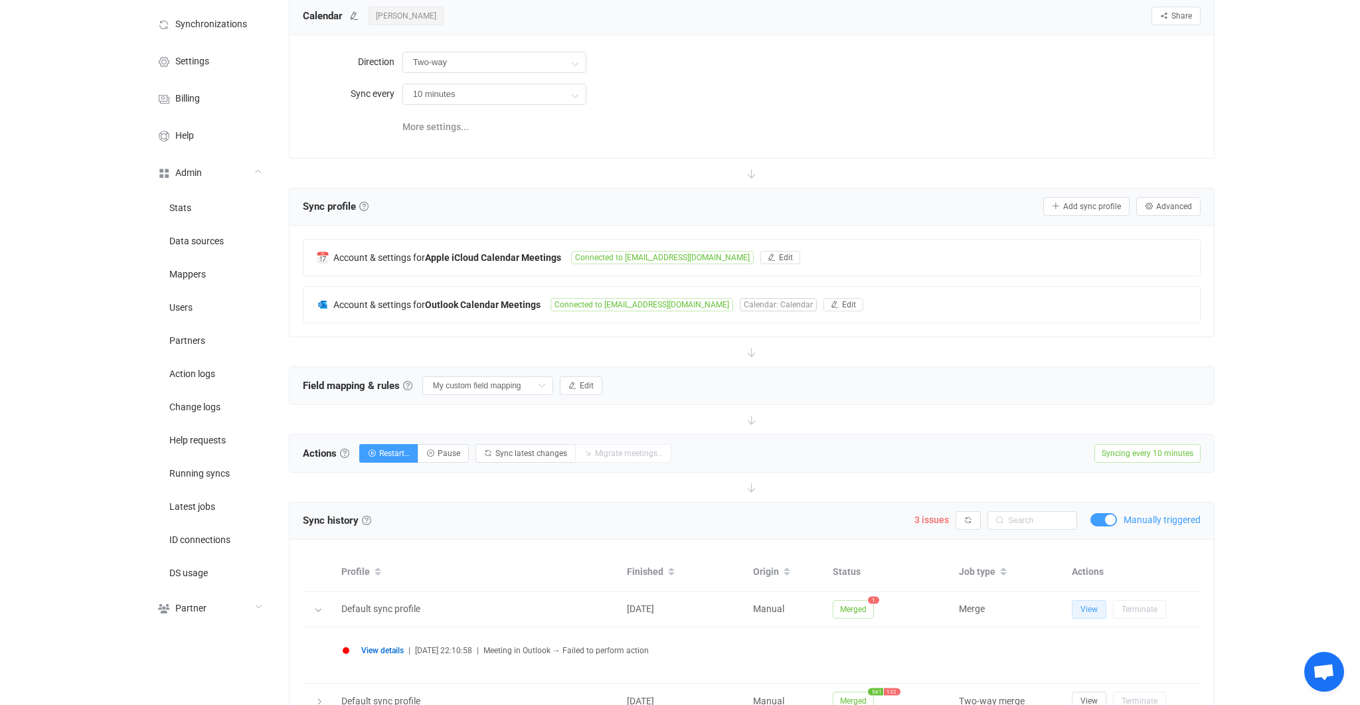
scroll to position [0, 0]
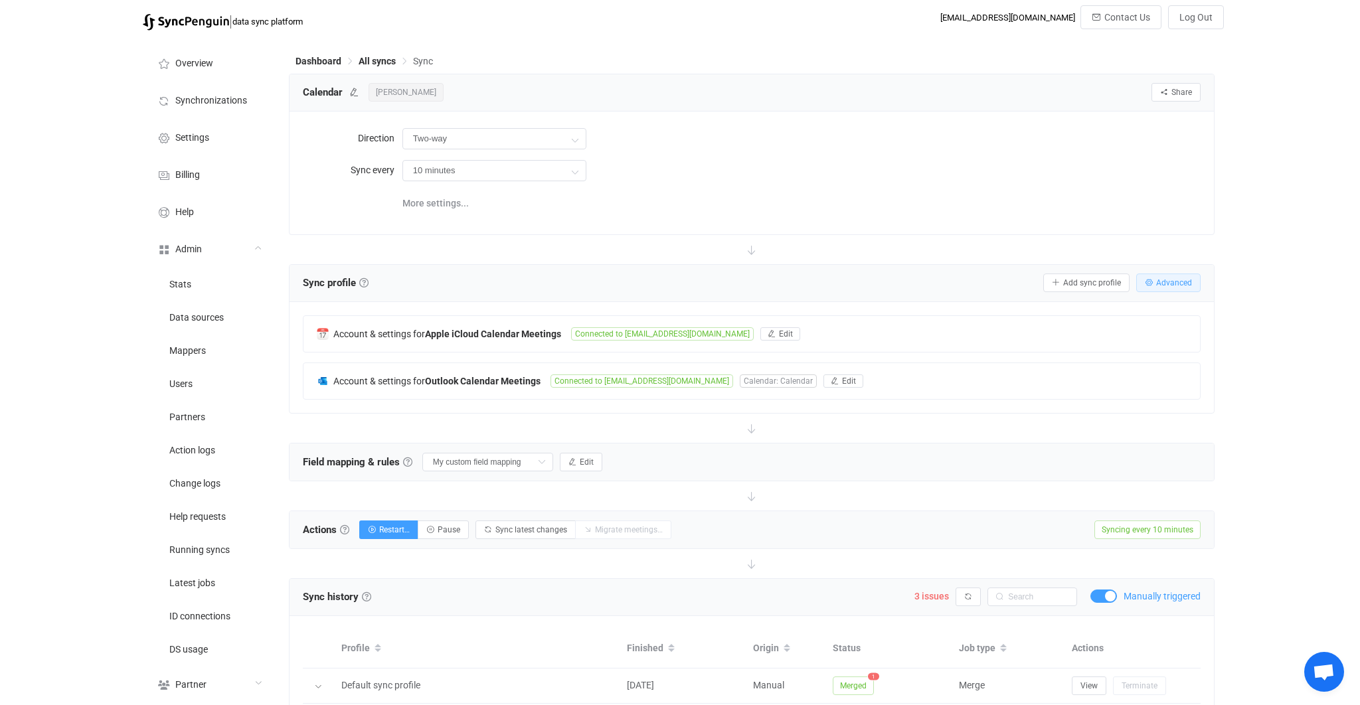
click at [1187, 280] on span "Advanced" at bounding box center [1174, 282] width 36 height 9
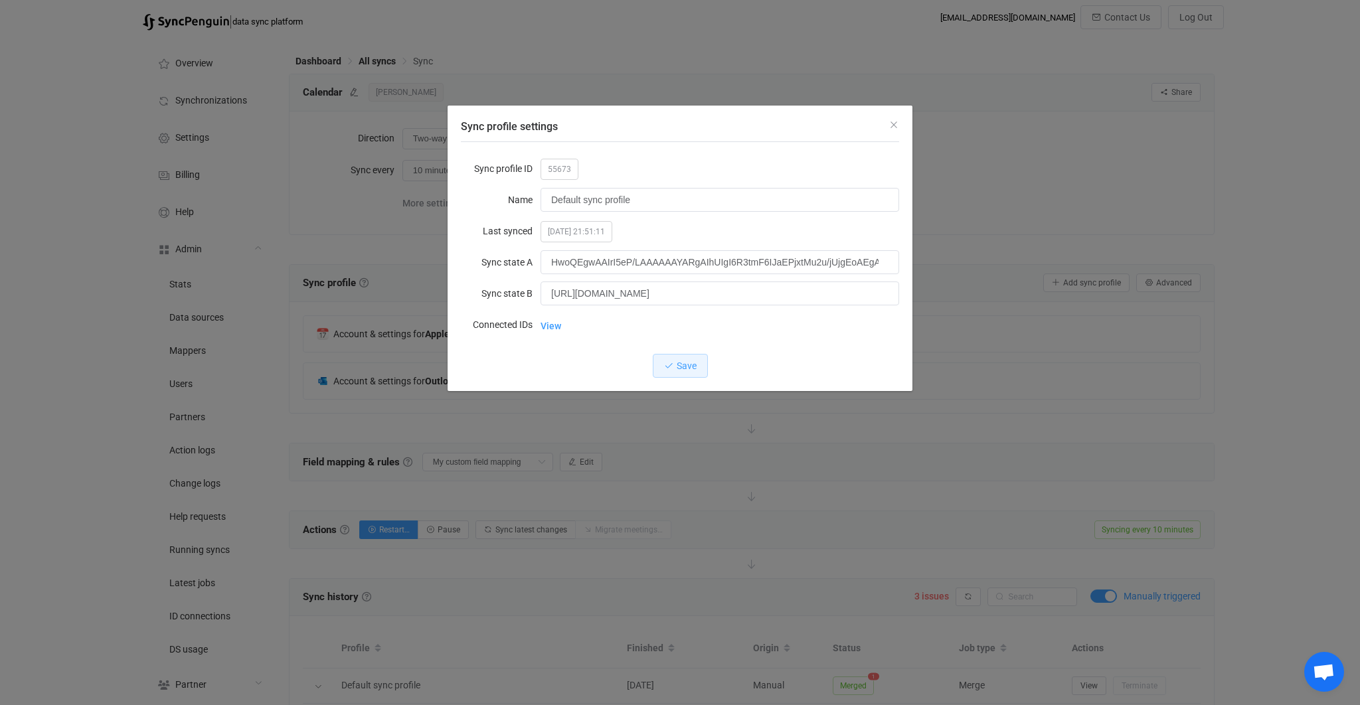
click at [553, 167] on span "55673" at bounding box center [560, 169] width 38 height 21
copy span "55673"
click at [649, 470] on div "Sync profile settings Sync profile ID 55673 Name Default sync profile Last sync…" at bounding box center [680, 352] width 1360 height 705
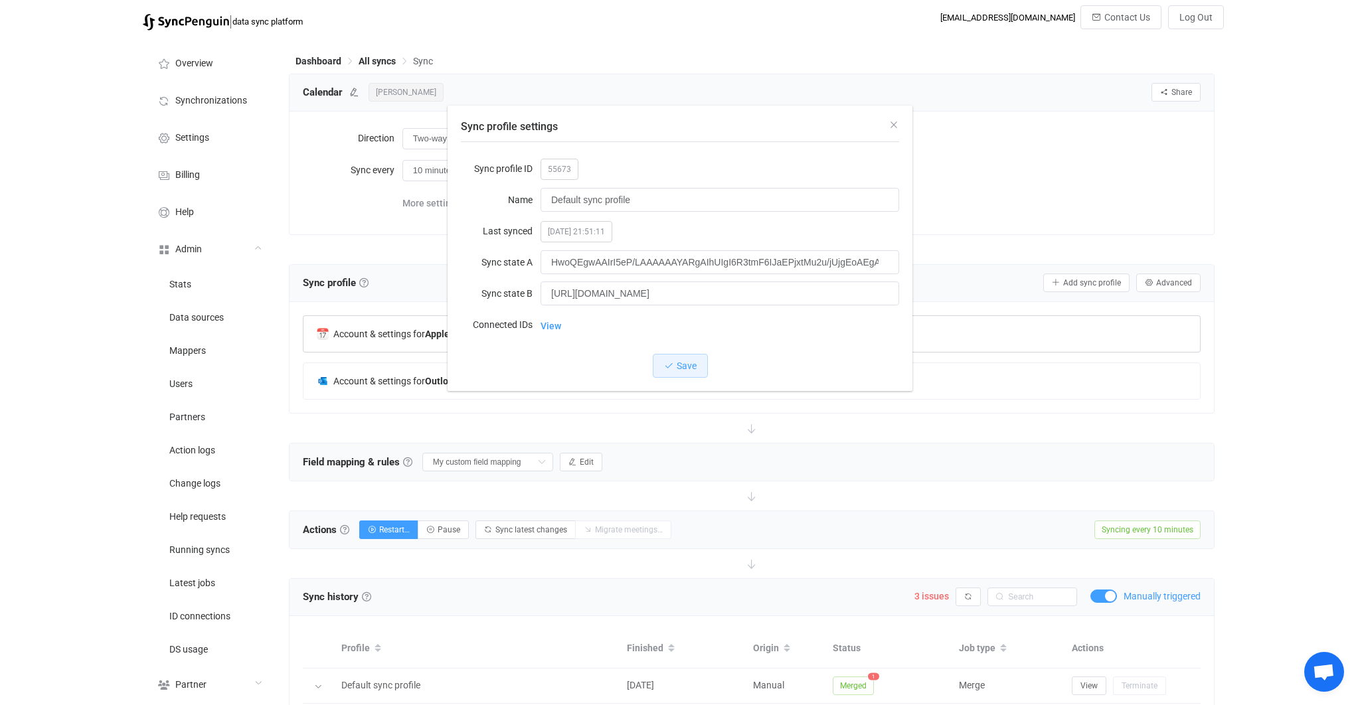
click at [563, 322] on div "Account & settings for Apple iCloud Calendar Meetings Connected to olearypatric…" at bounding box center [752, 334] width 897 height 36
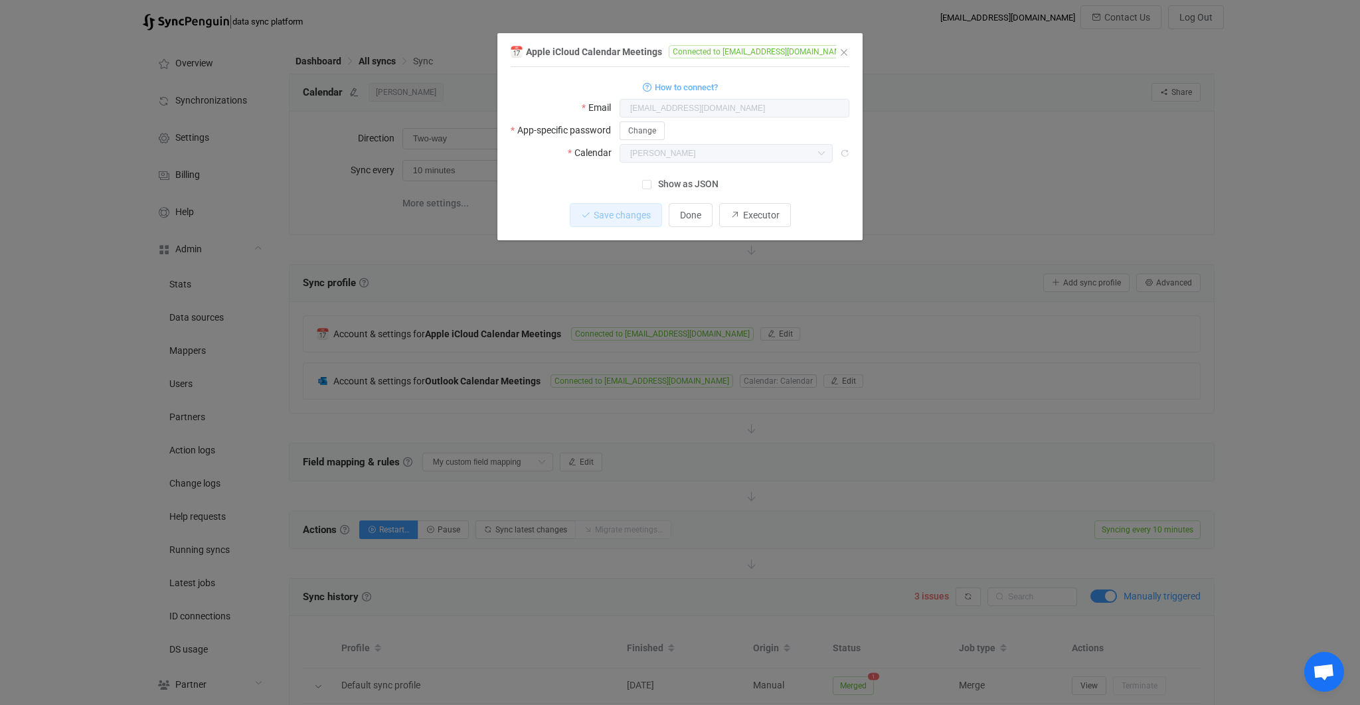
click at [693, 181] on span "Show as JSON" at bounding box center [685, 184] width 67 height 13
click at [652, 180] on input "Show as JSON" at bounding box center [652, 180] width 0 height 0
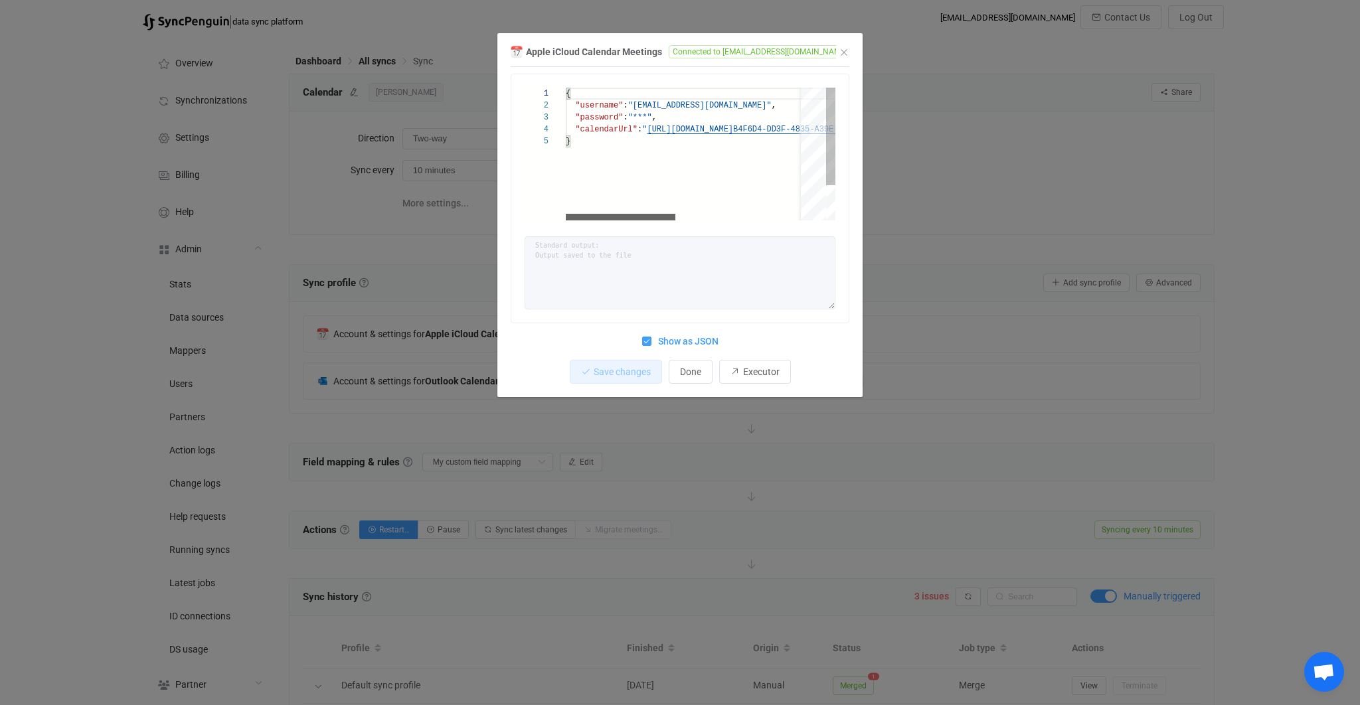
drag, startPoint x: 638, startPoint y: 219, endPoint x: 577, endPoint y: 225, distance: 61.3
click at [577, 225] on div "1 2 3 4 5 { "username" : "olearypatrick@icloud.com" , "password" : "***" , "cal…" at bounding box center [679, 198] width 337 height 248
click at [694, 351] on div "1 2 3 4 5 { "username" : "olearypatrick@icloud.com" , "password" : "***" , "cal…" at bounding box center [680, 232] width 339 height 330
click at [695, 339] on span "Show as JSON" at bounding box center [685, 341] width 67 height 13
click at [652, 337] on input "Show as JSON" at bounding box center [652, 337] width 0 height 0
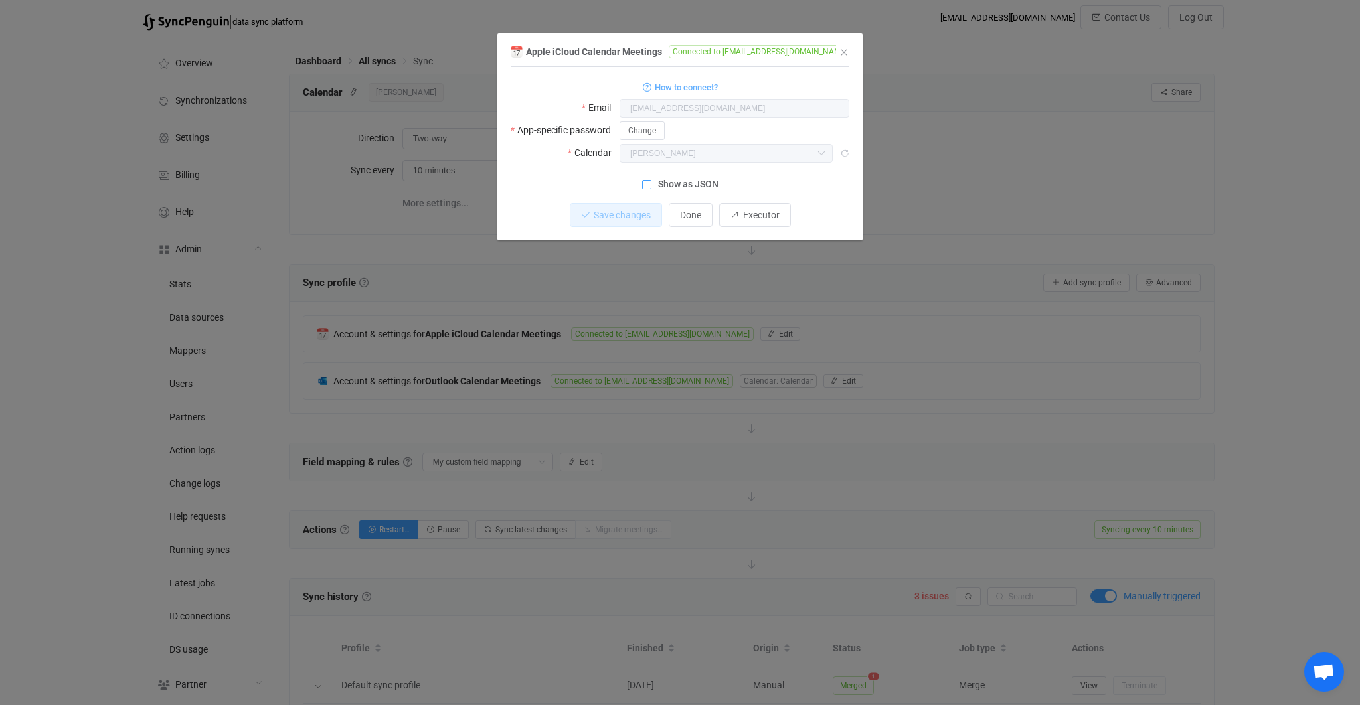
click at [891, 335] on div "Apple iCloud Calendar Meetings Connected to olearypatrick@icloud.com 1 { { "use…" at bounding box center [680, 352] width 1360 height 705
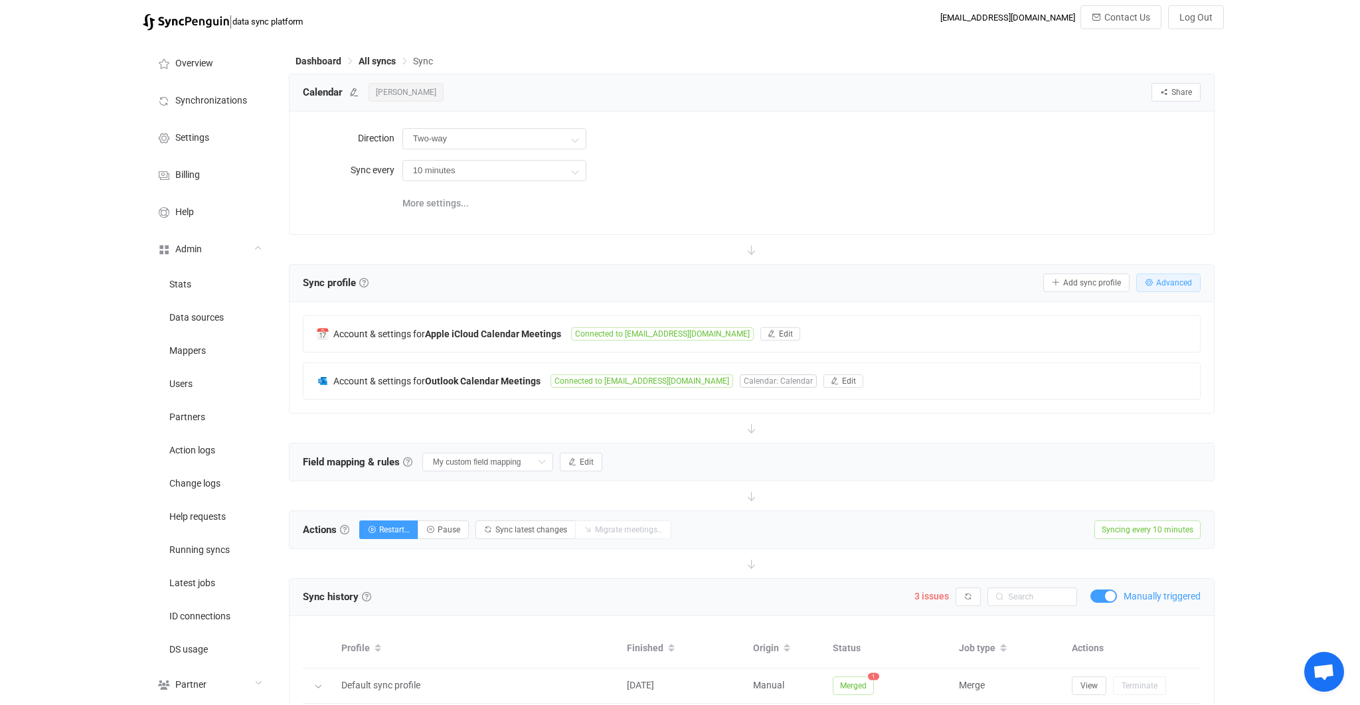
click at [1196, 281] on button "Advanced" at bounding box center [1168, 283] width 64 height 19
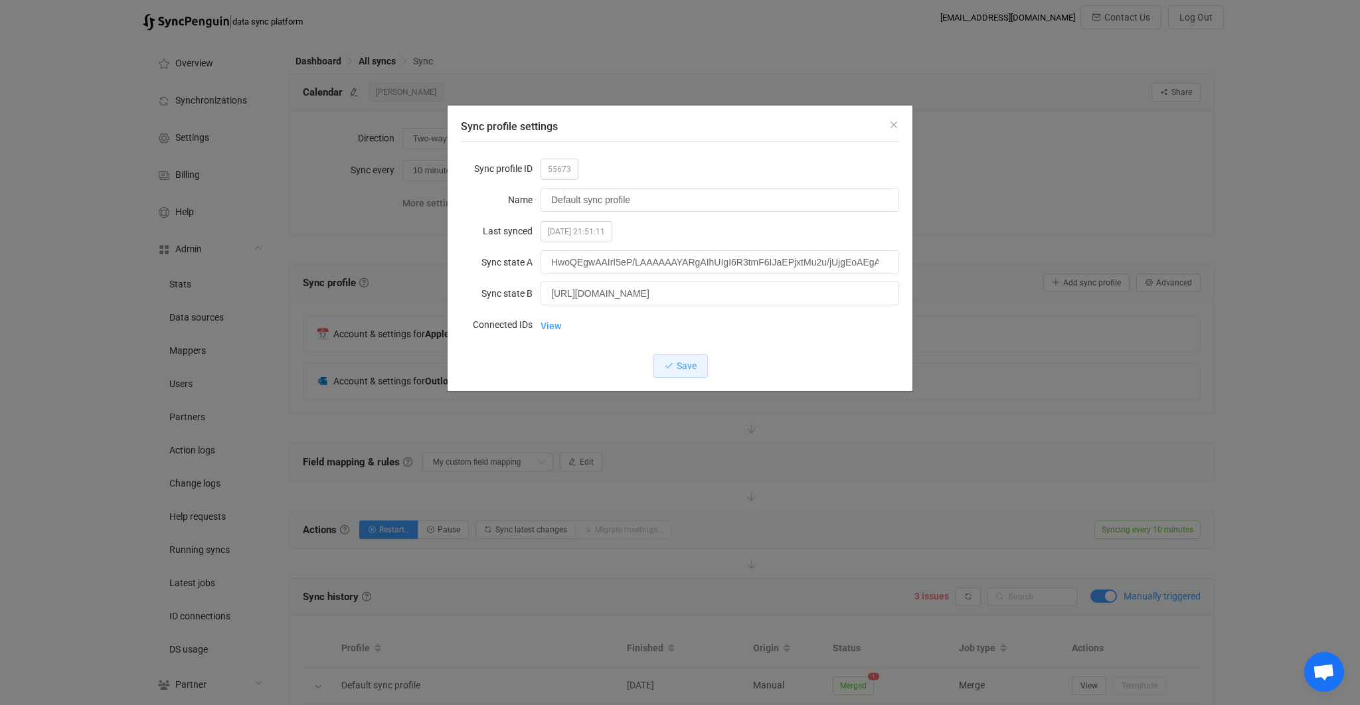
click at [565, 176] on span "55673" at bounding box center [560, 169] width 38 height 21
copy span "55673"
click at [386, 402] on div "Sync profile settings Sync profile ID 55673 Name Default sync profile Last sync…" at bounding box center [680, 352] width 1360 height 705
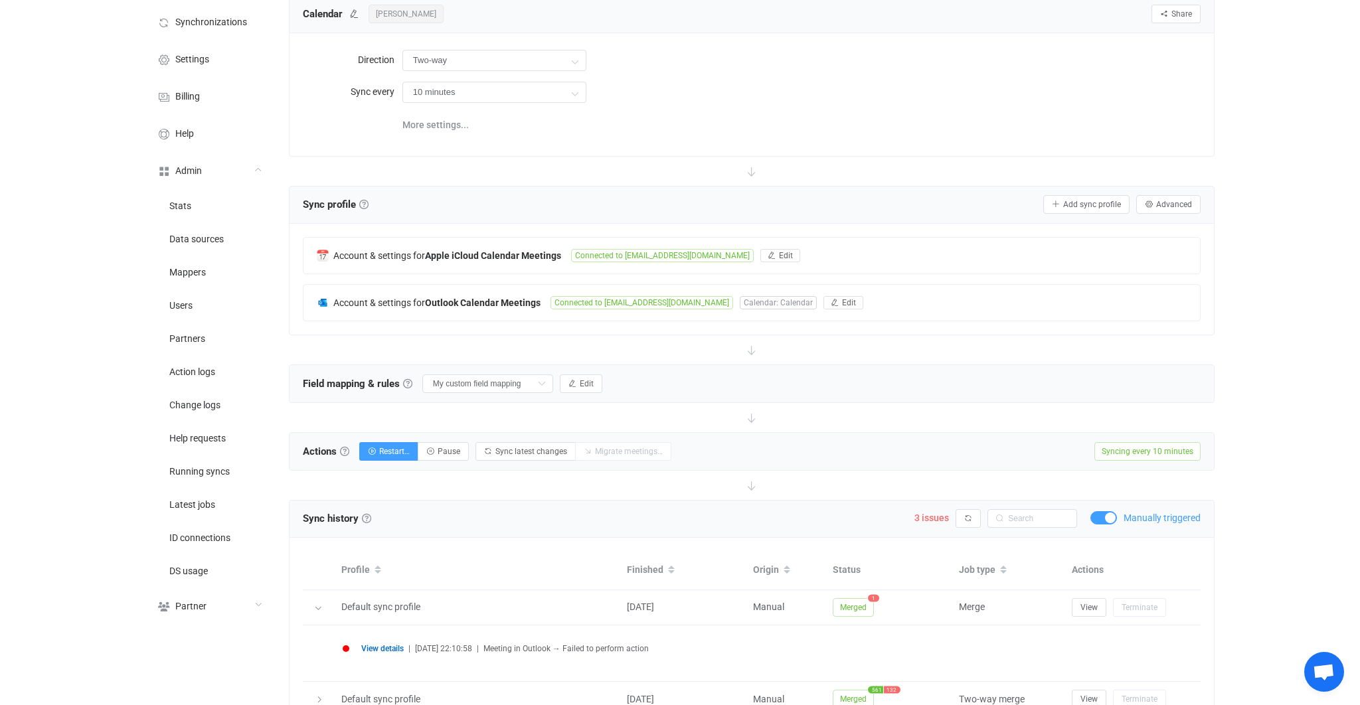
scroll to position [127, 0]
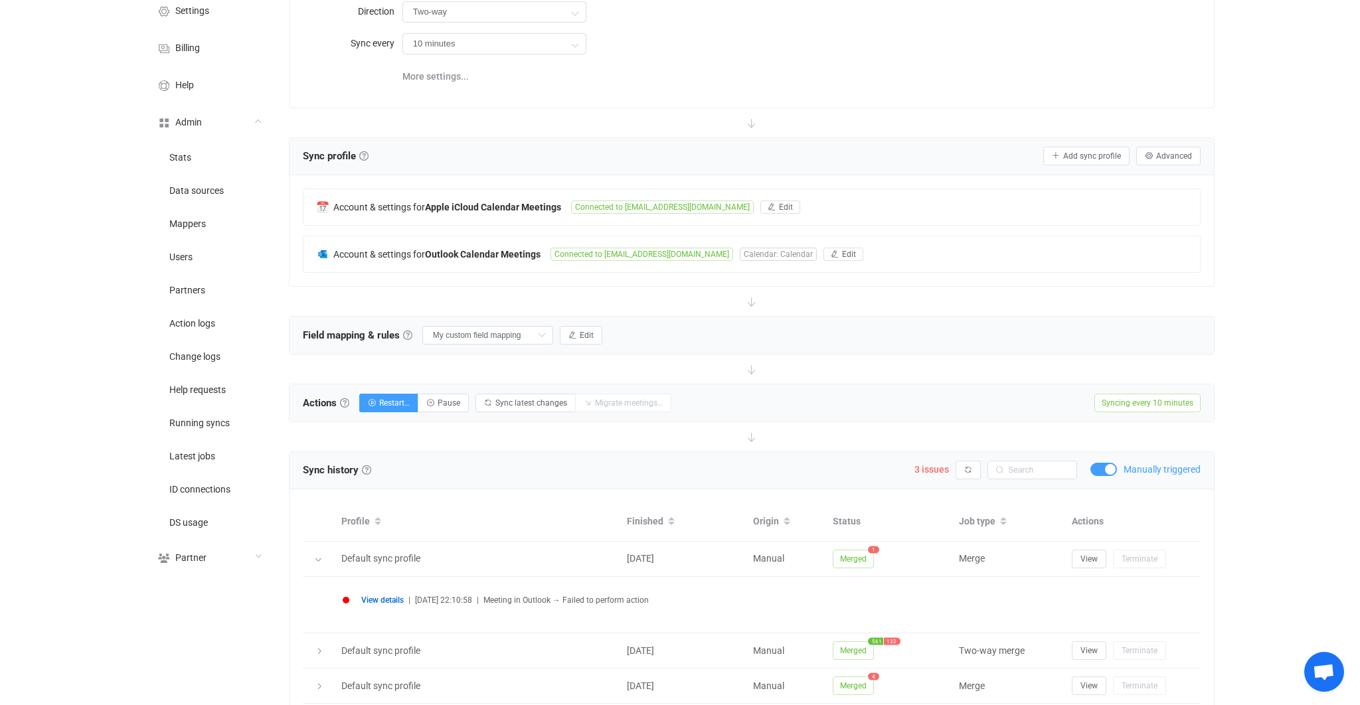
click at [398, 597] on span "View details" at bounding box center [382, 600] width 43 height 9
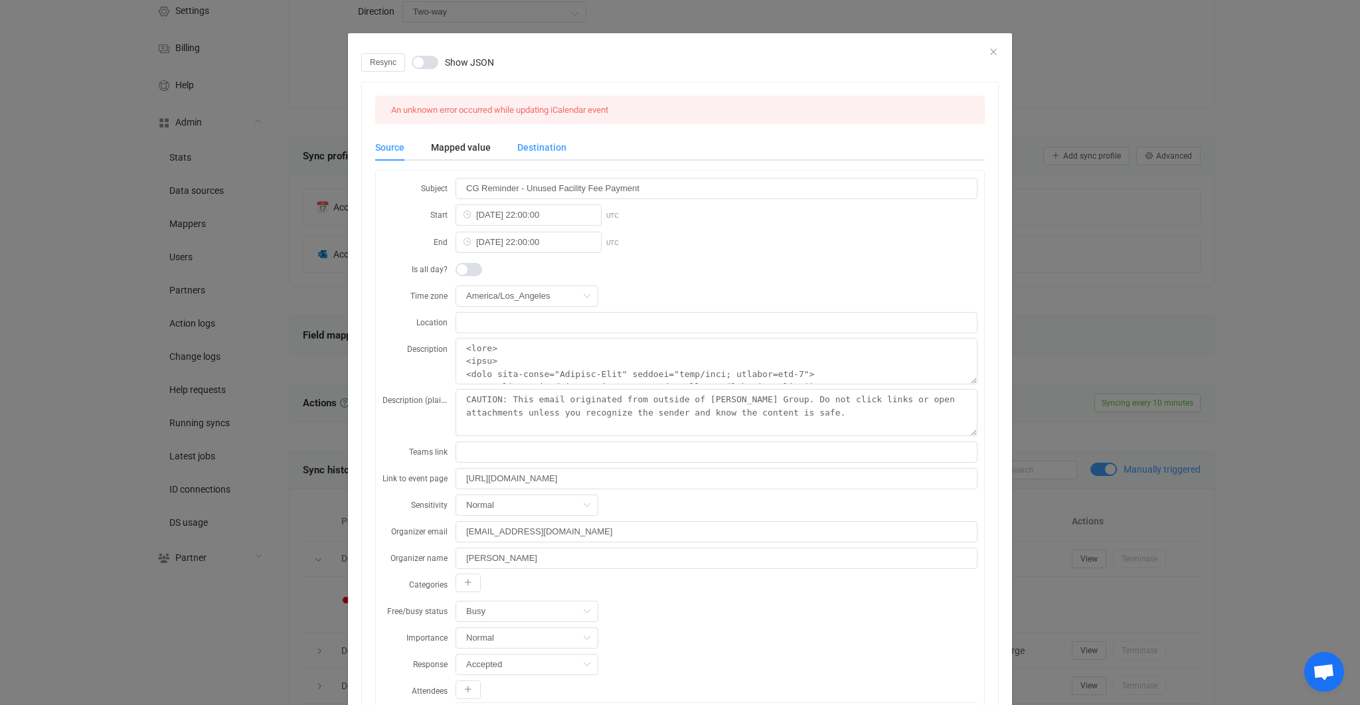
click at [530, 149] on div "Destination" at bounding box center [535, 147] width 62 height 27
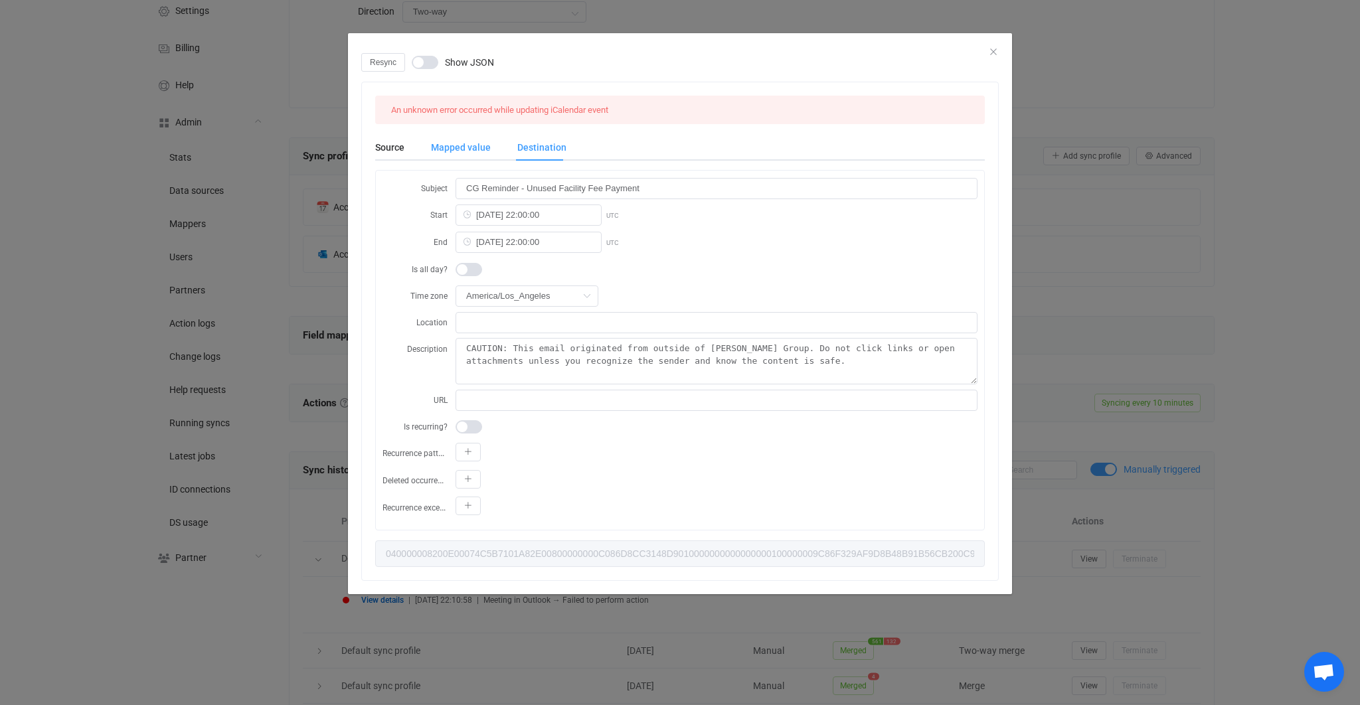
click at [456, 153] on div "Mapped value" at bounding box center [461, 147] width 86 height 27
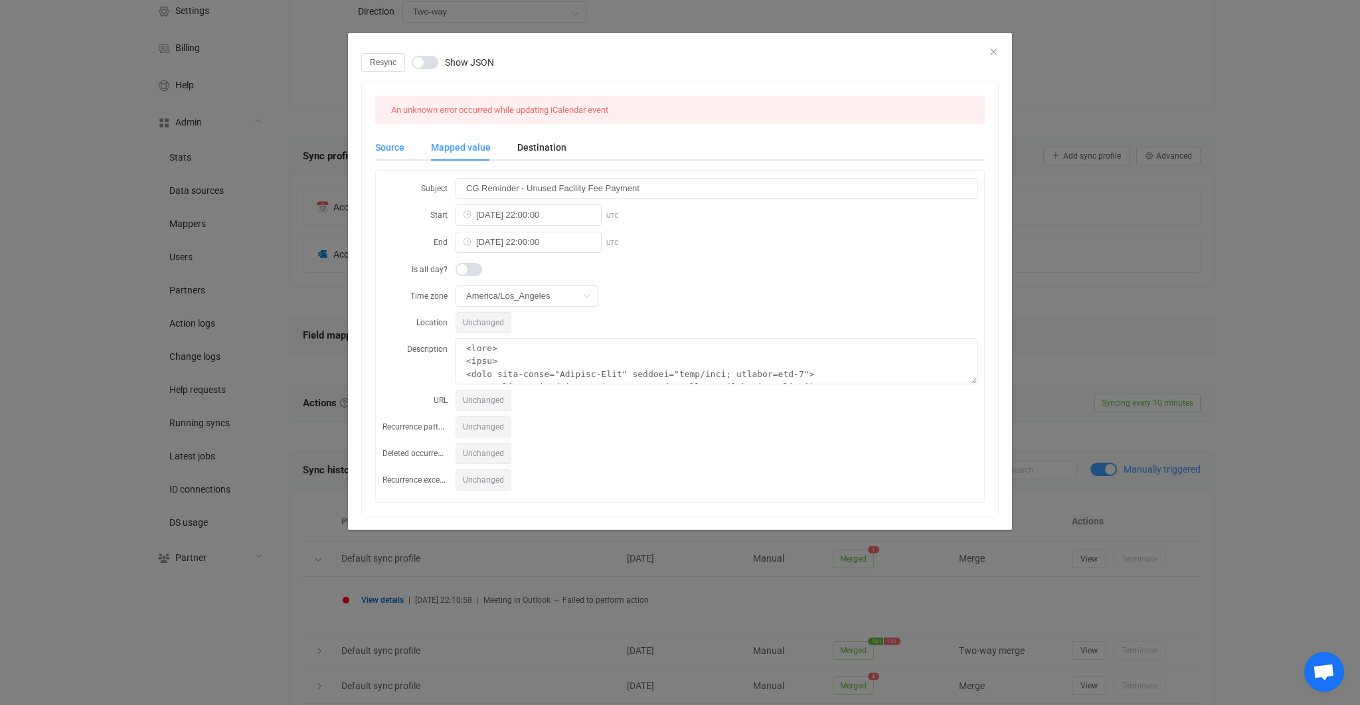
click at [399, 148] on div "Source" at bounding box center [396, 147] width 43 height 27
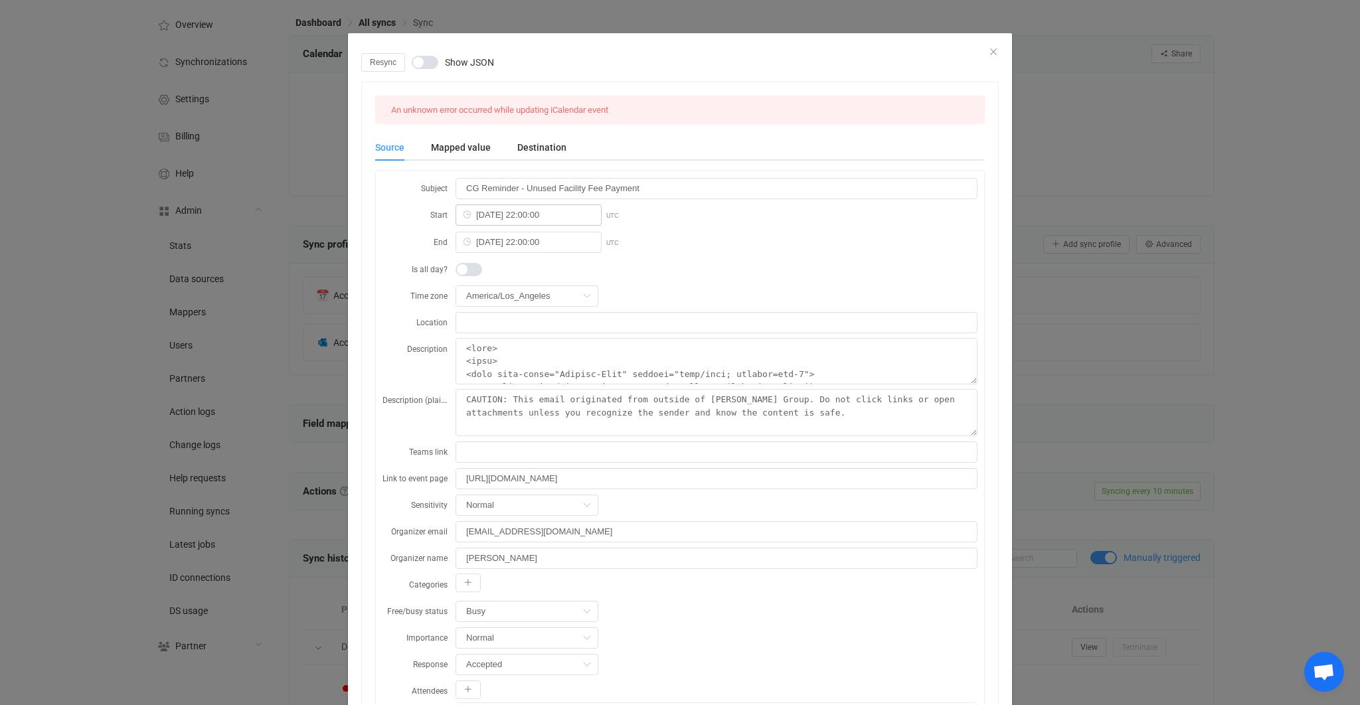
scroll to position [0, 0]
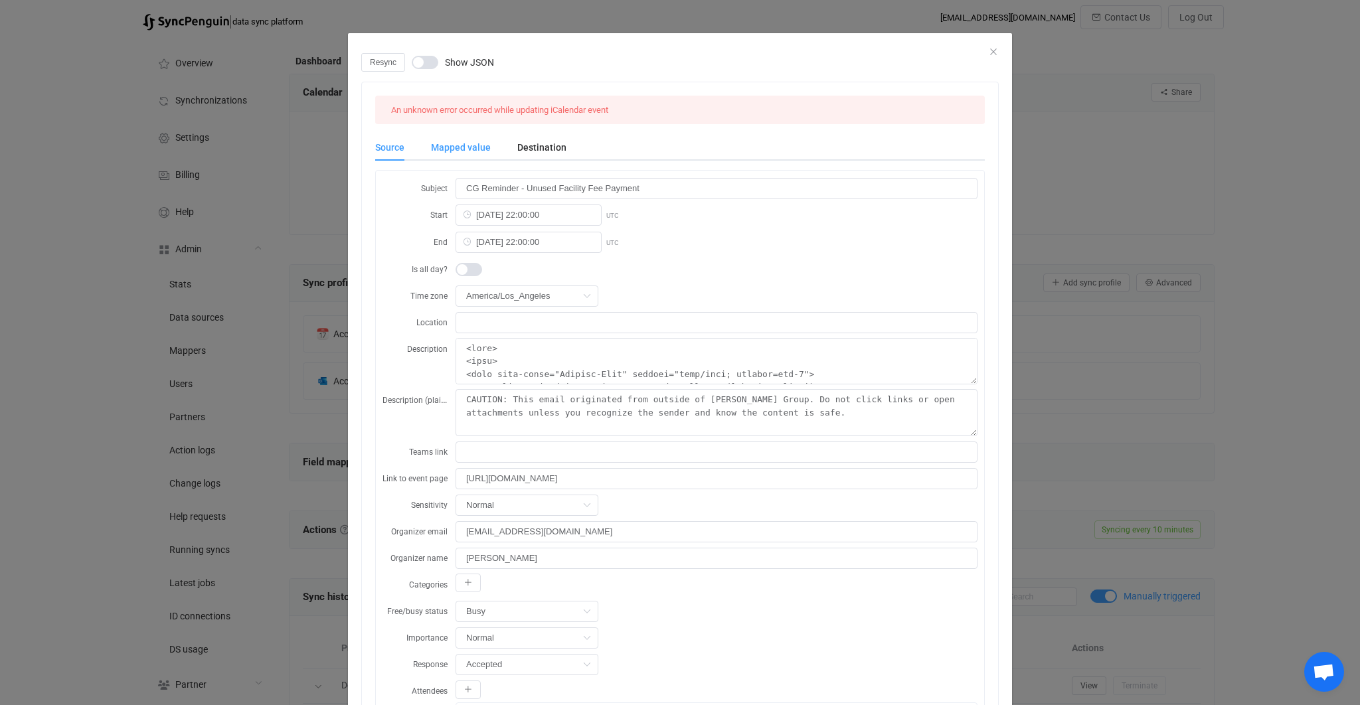
click at [466, 149] on div "Mapped value" at bounding box center [461, 147] width 86 height 27
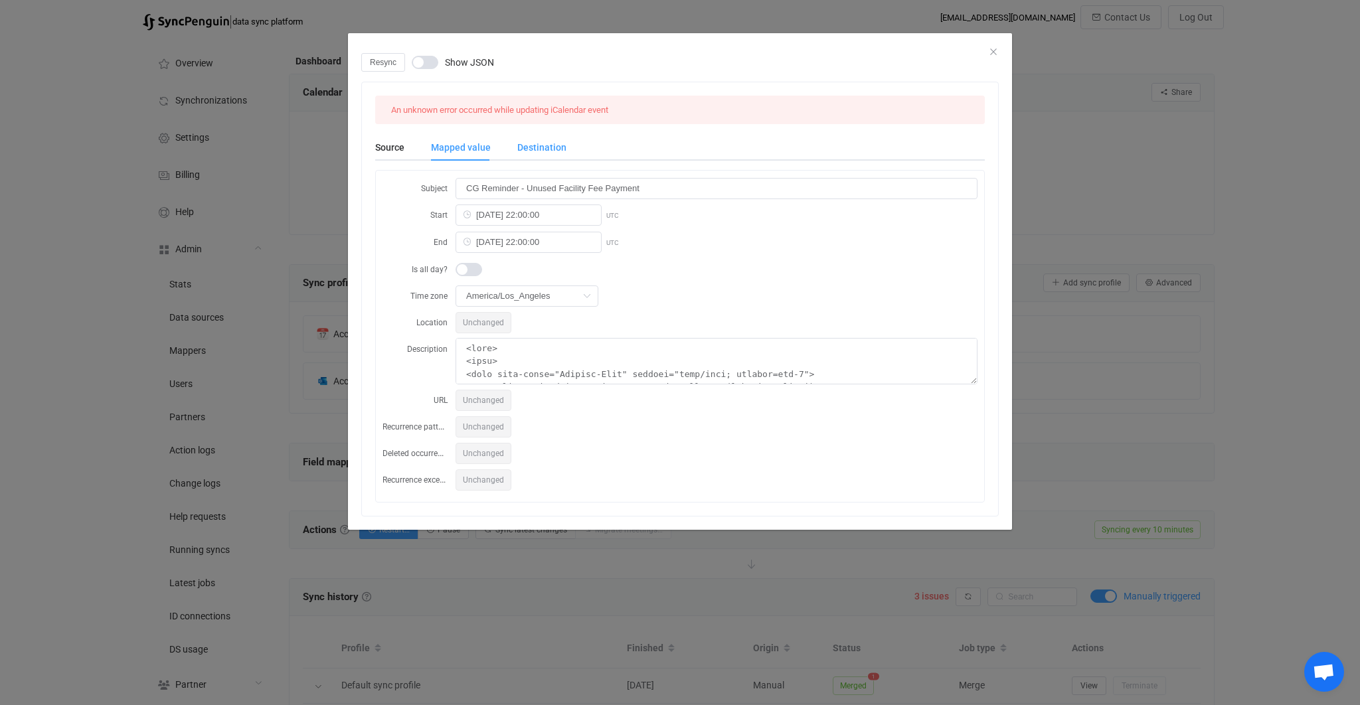
click at [539, 153] on div "Destination" at bounding box center [535, 147] width 62 height 27
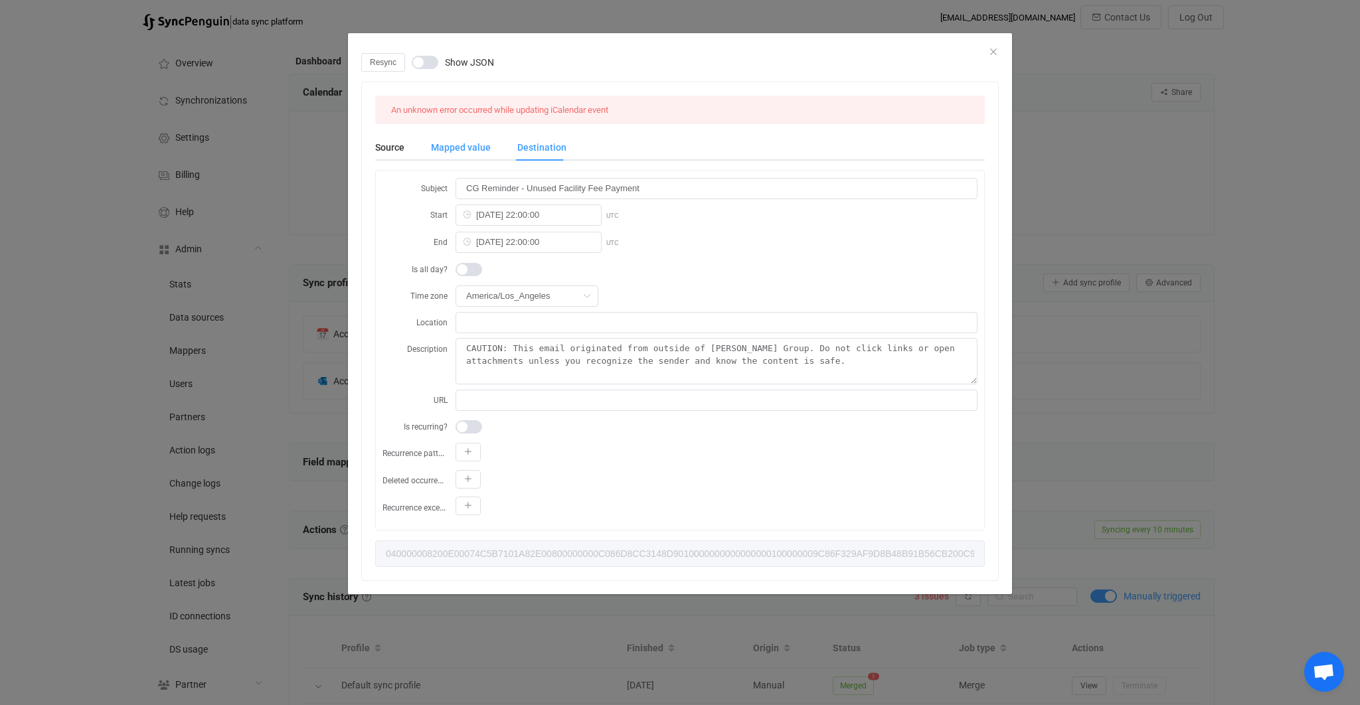
click at [466, 149] on div "Mapped value" at bounding box center [461, 147] width 86 height 27
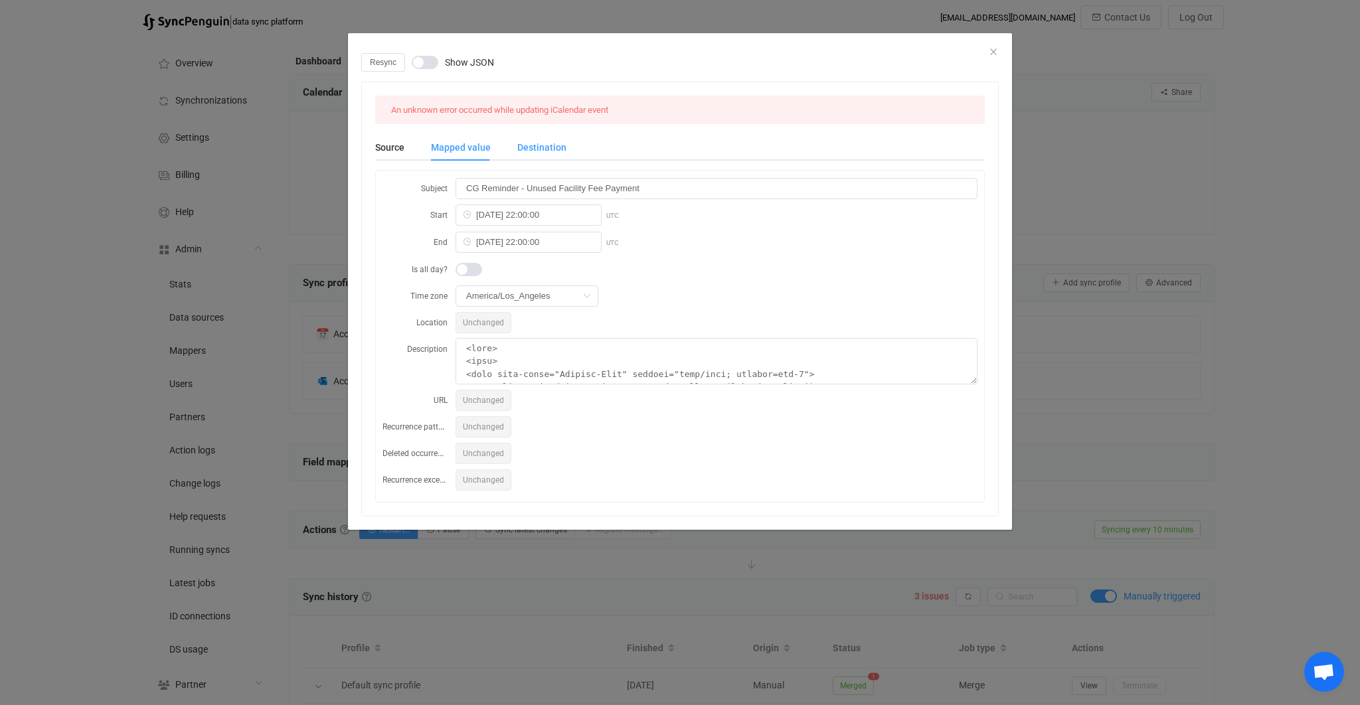
click at [529, 145] on div "Destination" at bounding box center [535, 147] width 62 height 27
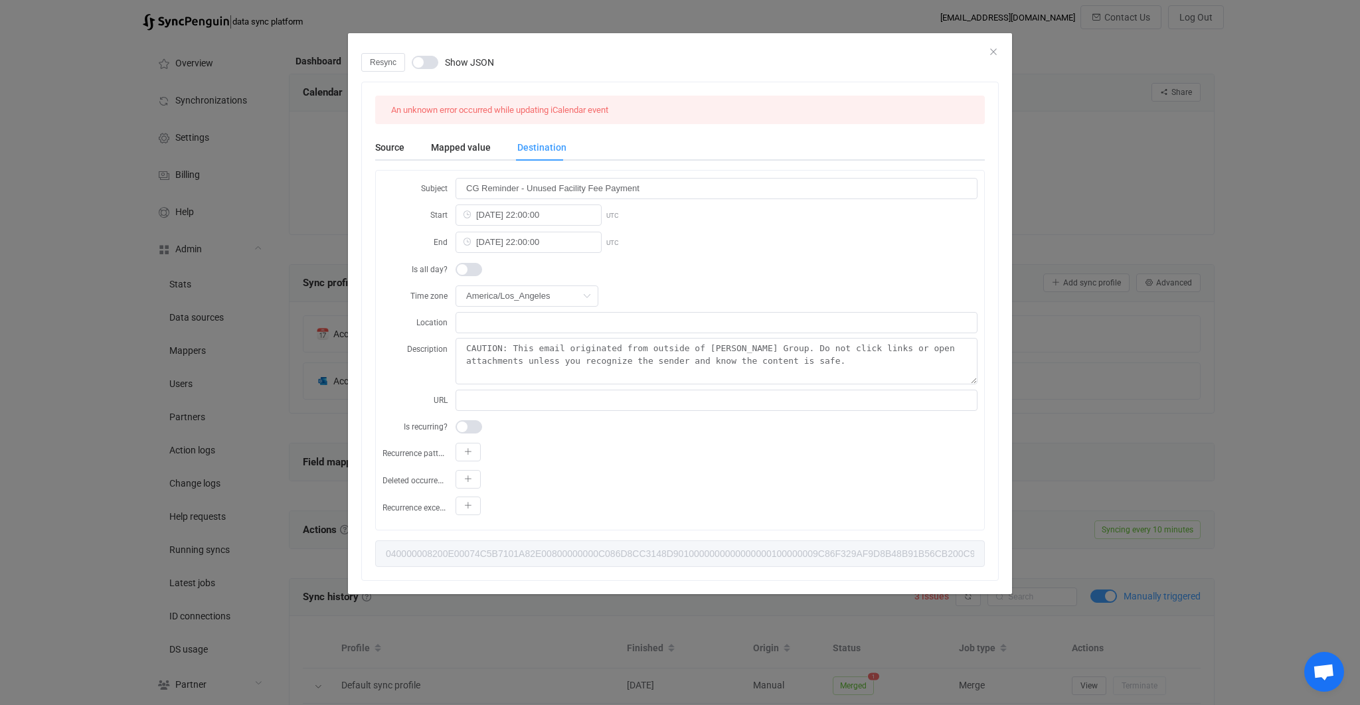
click at [504, 149] on div "Destination" at bounding box center [535, 147] width 62 height 27
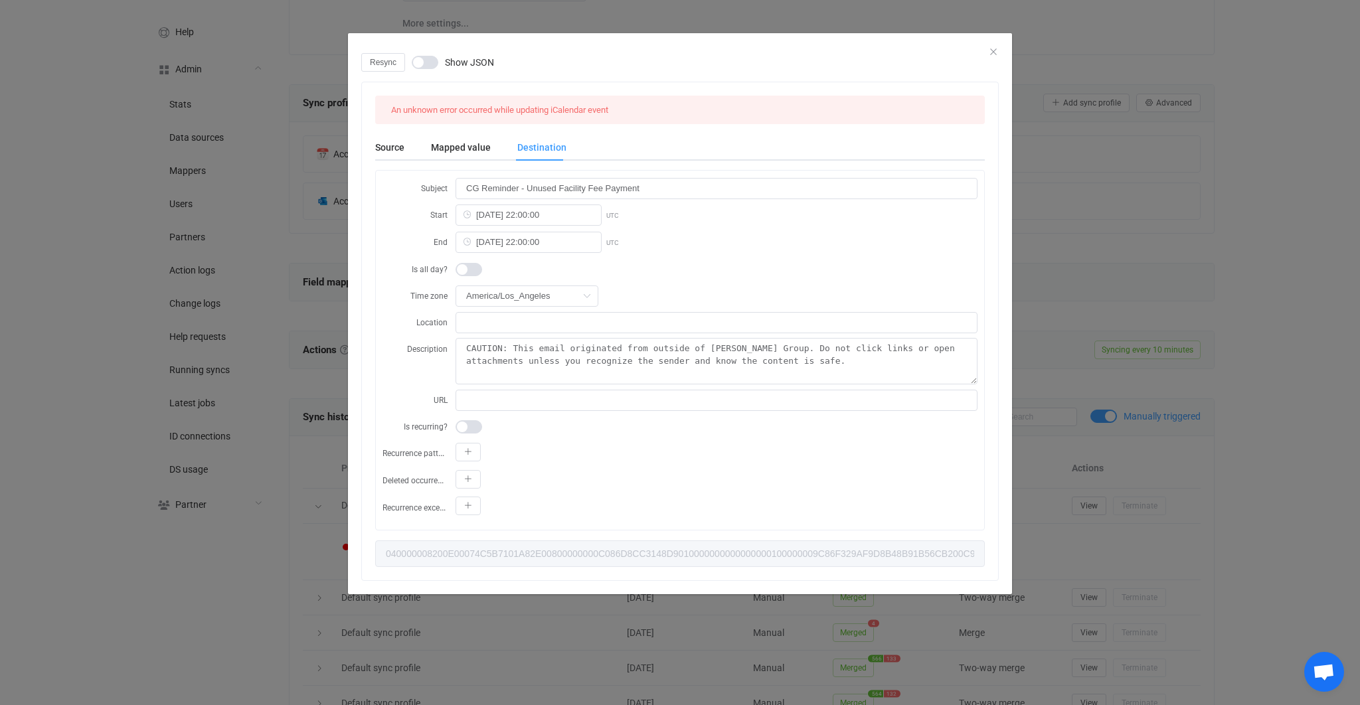
scroll to position [114, 0]
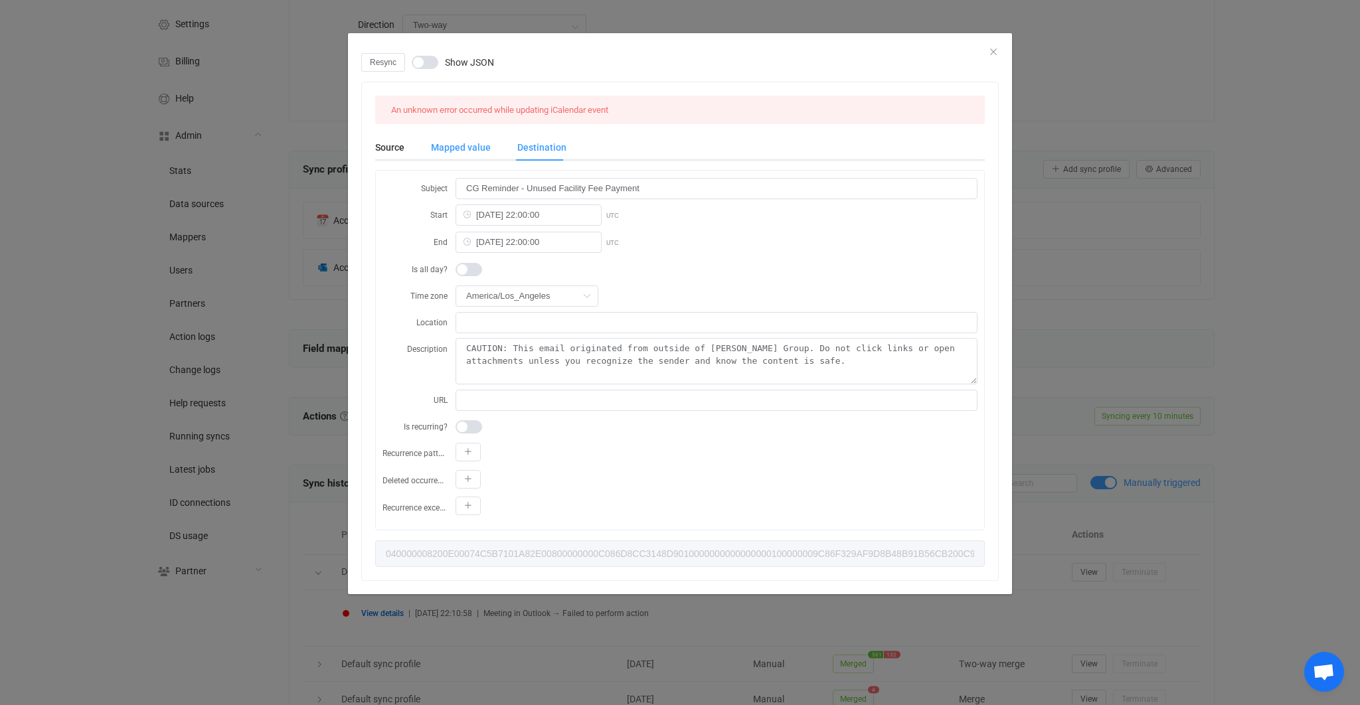
click at [487, 158] on div "Mapped value" at bounding box center [461, 147] width 86 height 27
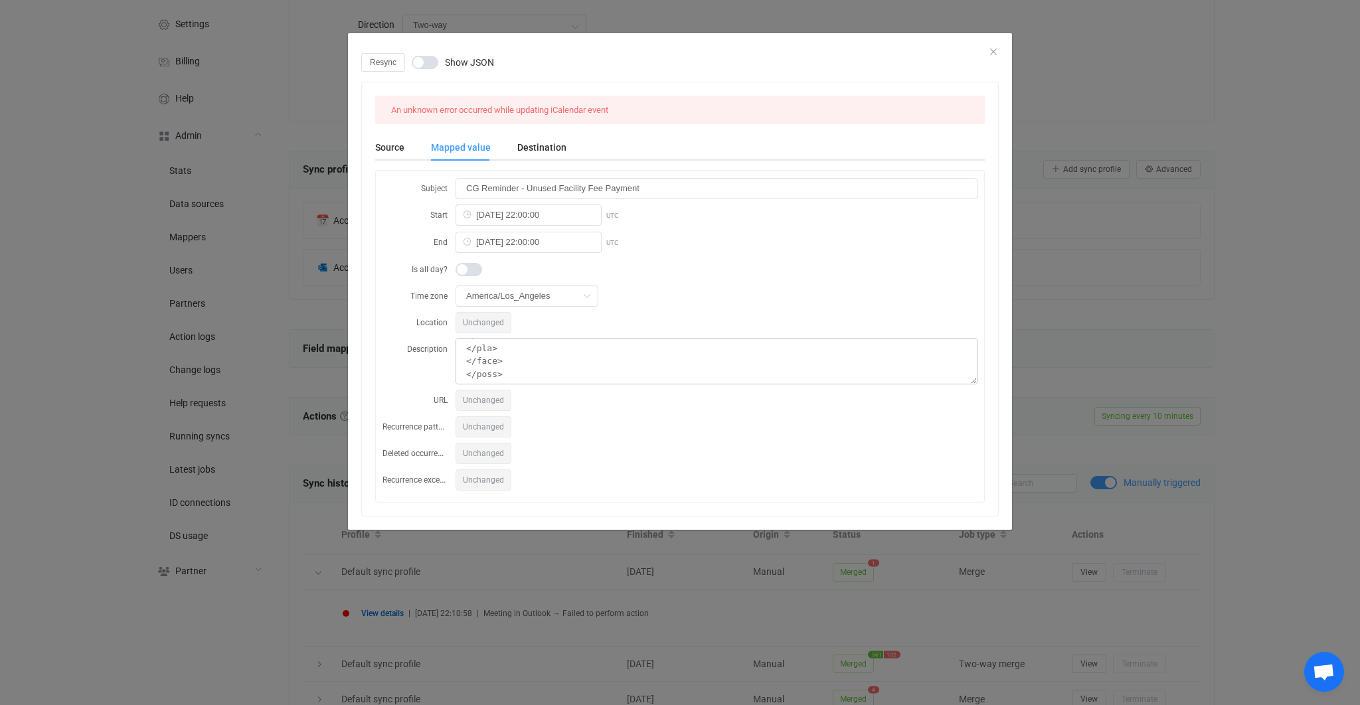
scroll to position [0, 0]
click at [955, 266] on div "dialog" at bounding box center [717, 268] width 522 height 21
click at [1071, 308] on div "Resync Show JSON An unknown error occurred while updating iCalendar event Sourc…" at bounding box center [680, 352] width 1360 height 705
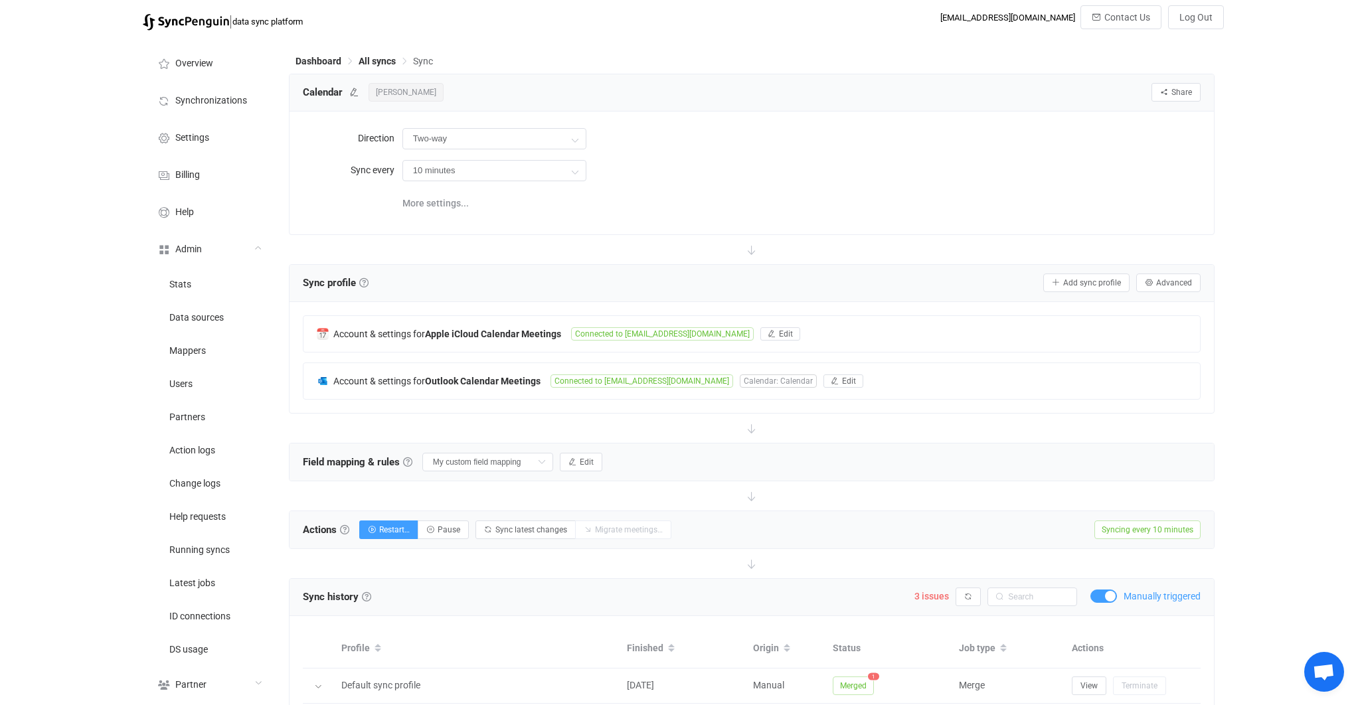
scroll to position [2, 0]
click at [525, 379] on b "Outlook Calendar Meetings" at bounding box center [483, 379] width 116 height 11
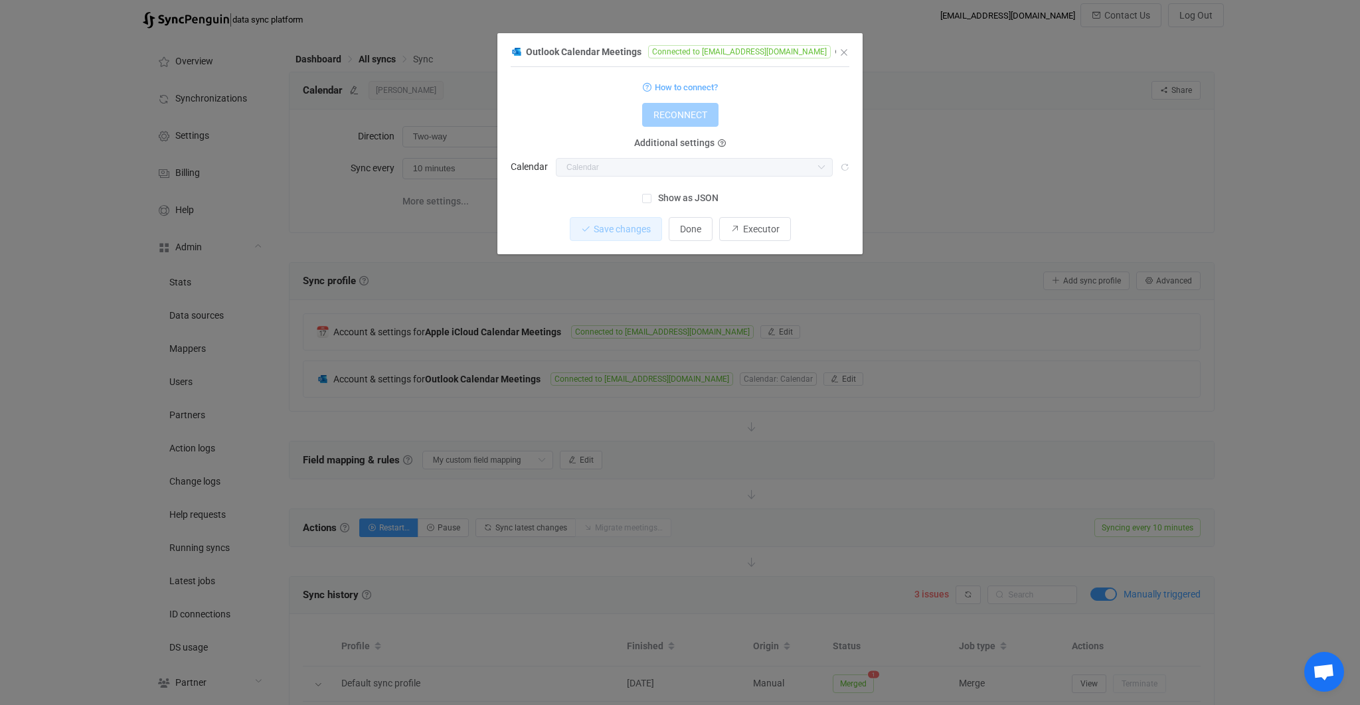
click at [525, 379] on div "Outlook Calendar Meetings Connected to poleary@connorsgroup.co 1 { { "connectio…" at bounding box center [680, 352] width 1360 height 705
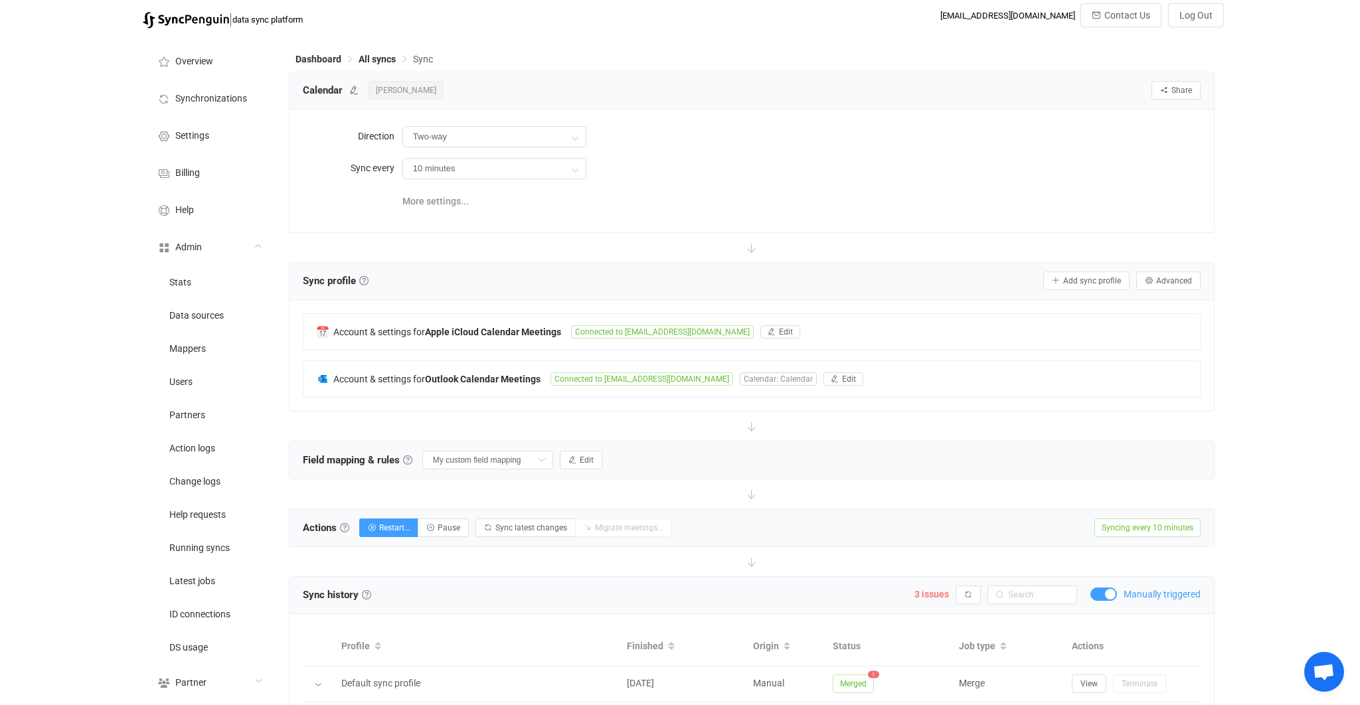
click at [587, 446] on div "Field mapping & rules Field mapping & rules By default, all meetings of the con…" at bounding box center [752, 460] width 925 height 37
click at [575, 468] on button "Edit" at bounding box center [581, 460] width 43 height 19
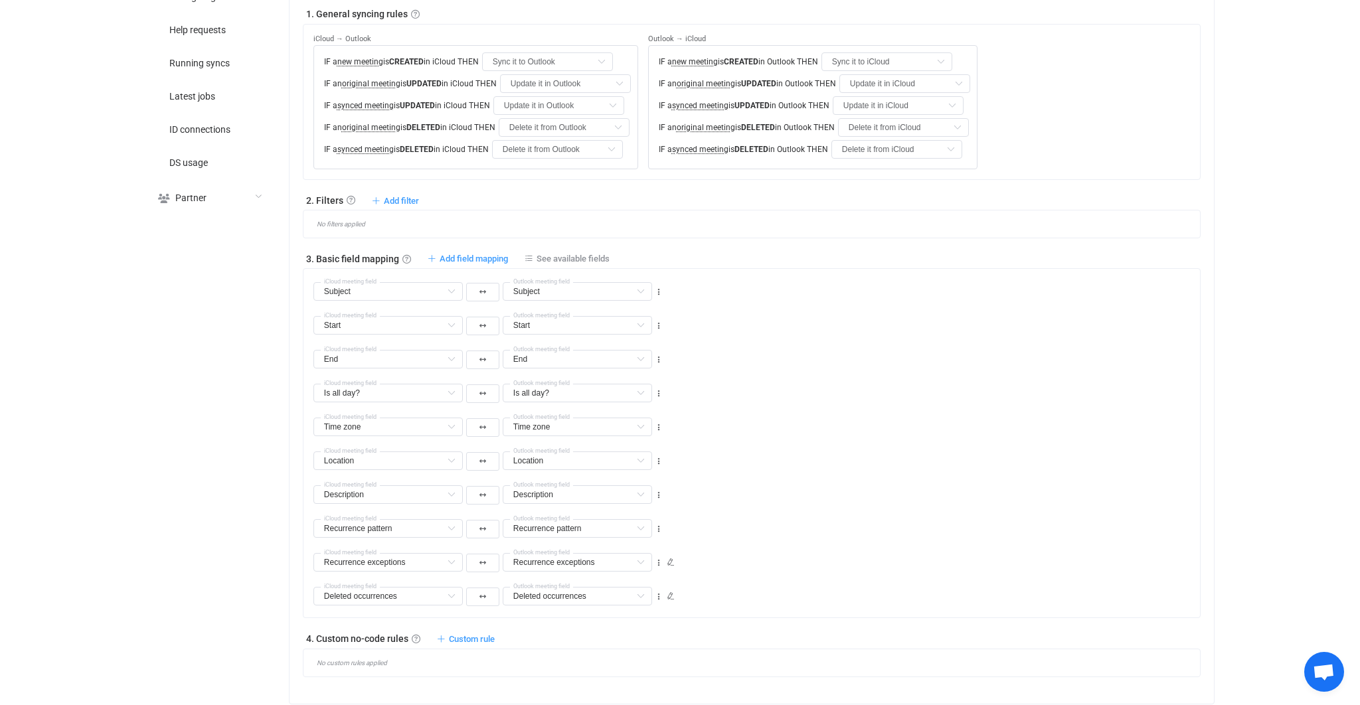
scroll to position [498, 0]
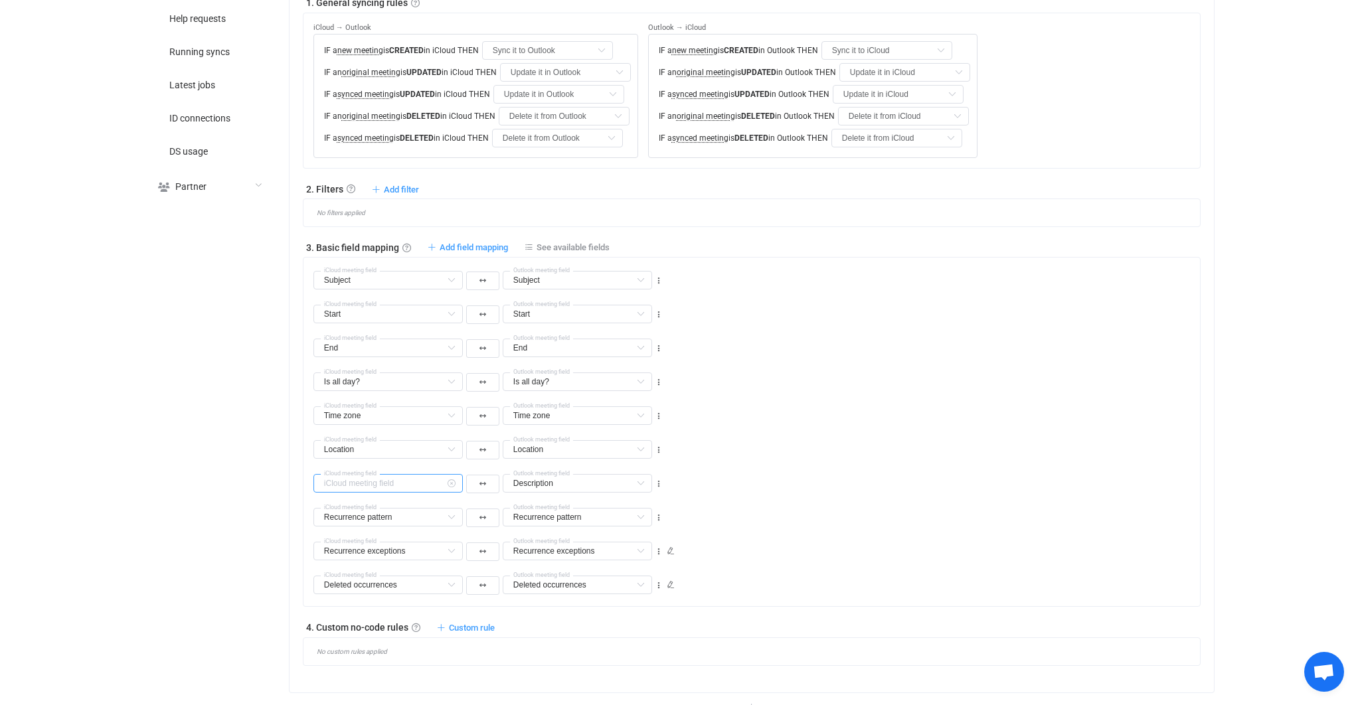
click at [423, 484] on input "text" at bounding box center [388, 483] width 149 height 19
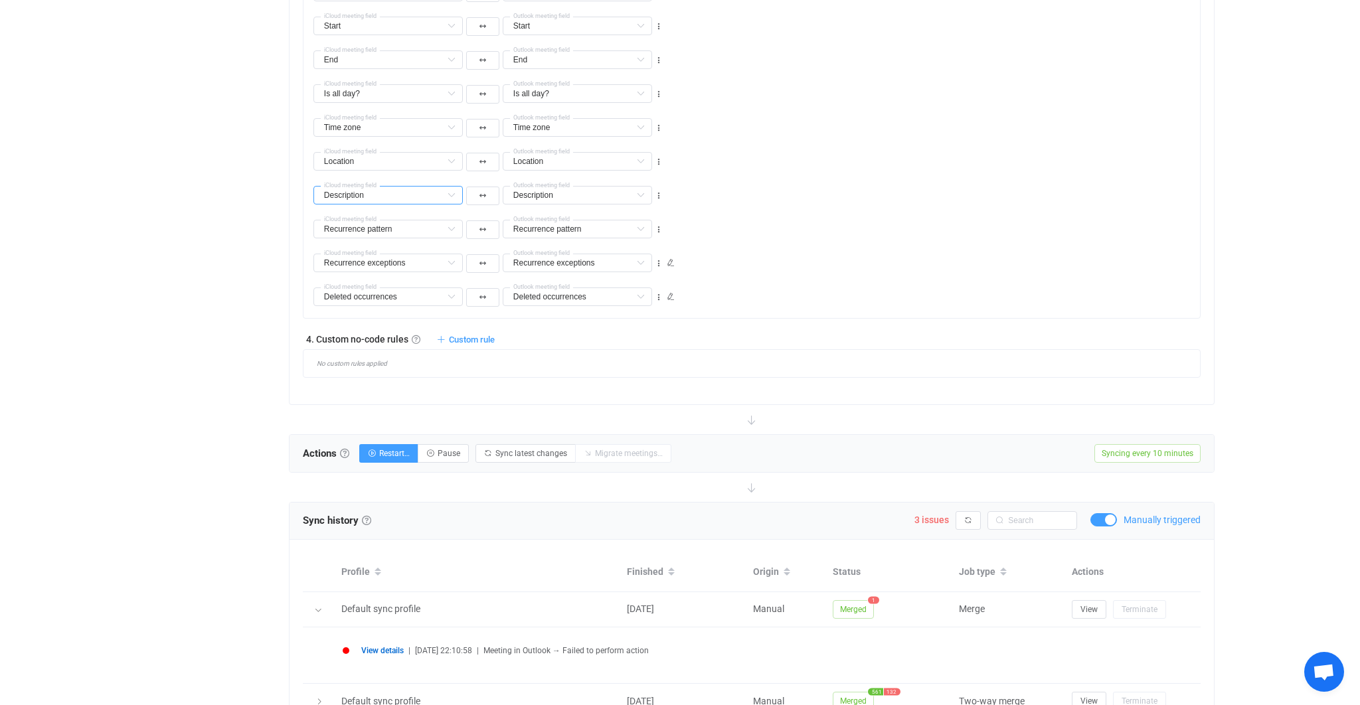
scroll to position [76, 0]
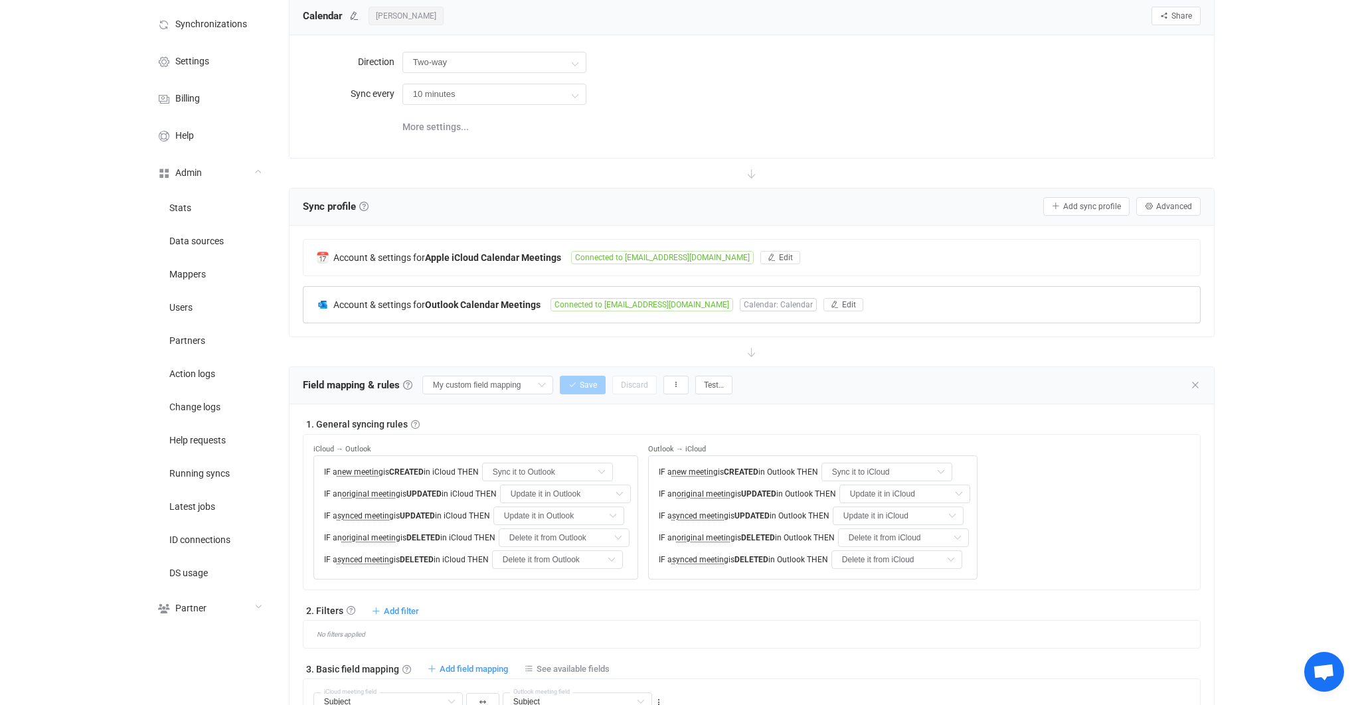
click at [503, 318] on div "Account & settings for Outlook Calendar Meetings Connected to poleary@connorsgr…" at bounding box center [752, 305] width 897 height 36
click at [0, 0] on div "Outlook Calendar Meetings Connected to poleary@connorsgroup.co 1 { { "connectio…" at bounding box center [0, 0] width 0 height 0
click at [499, 309] on div "Account & settings for Outlook Calendar Meetings" at bounding box center [434, 304] width 234 height 12
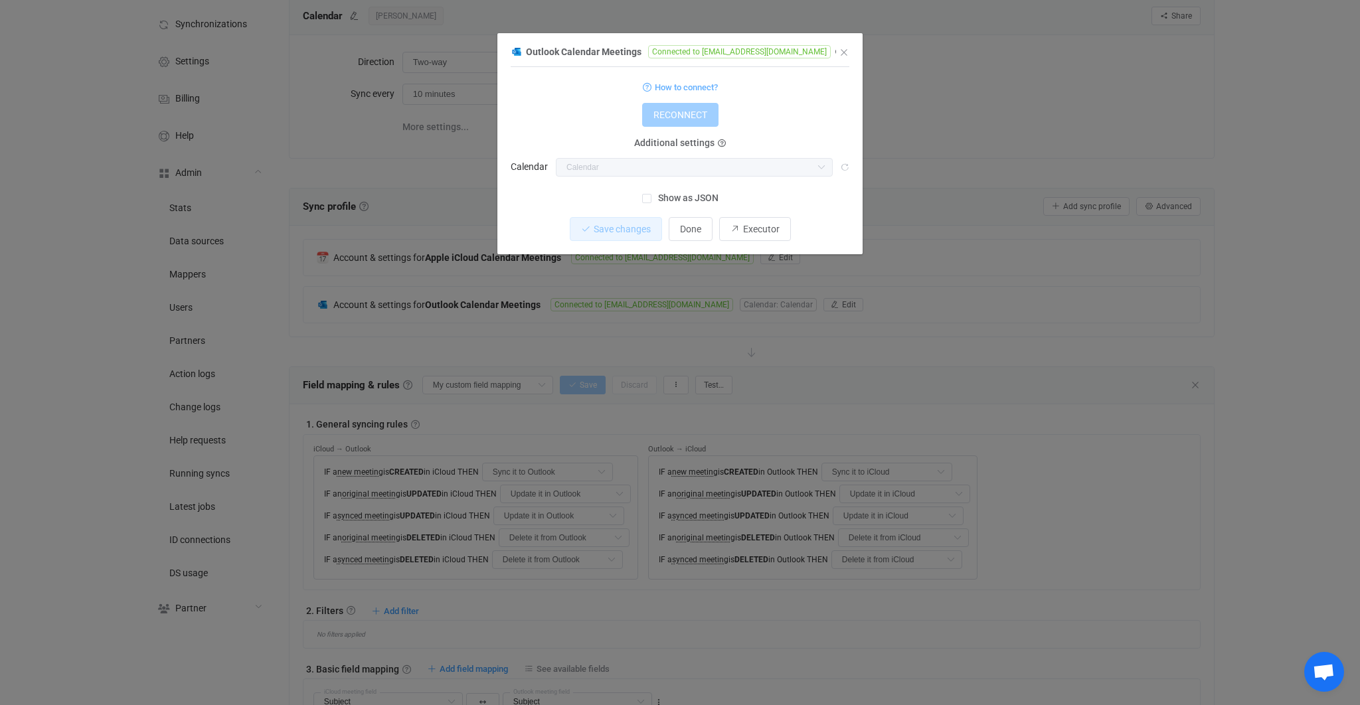
click at [673, 202] on span "Show as JSON" at bounding box center [685, 198] width 67 height 13
click at [652, 194] on input "Show as JSON" at bounding box center [652, 194] width 0 height 0
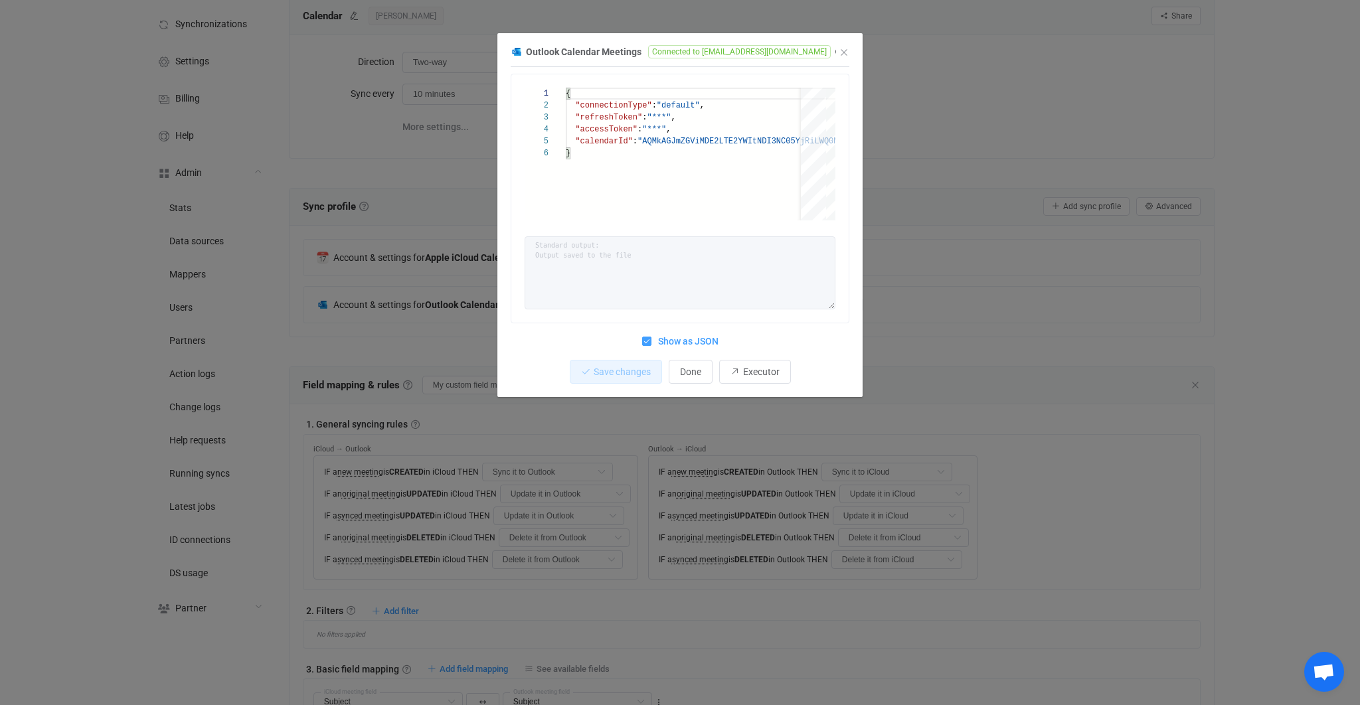
click at [682, 339] on span "Show as JSON" at bounding box center [685, 341] width 67 height 13
click at [652, 337] on input "Show as JSON" at bounding box center [652, 337] width 0 height 0
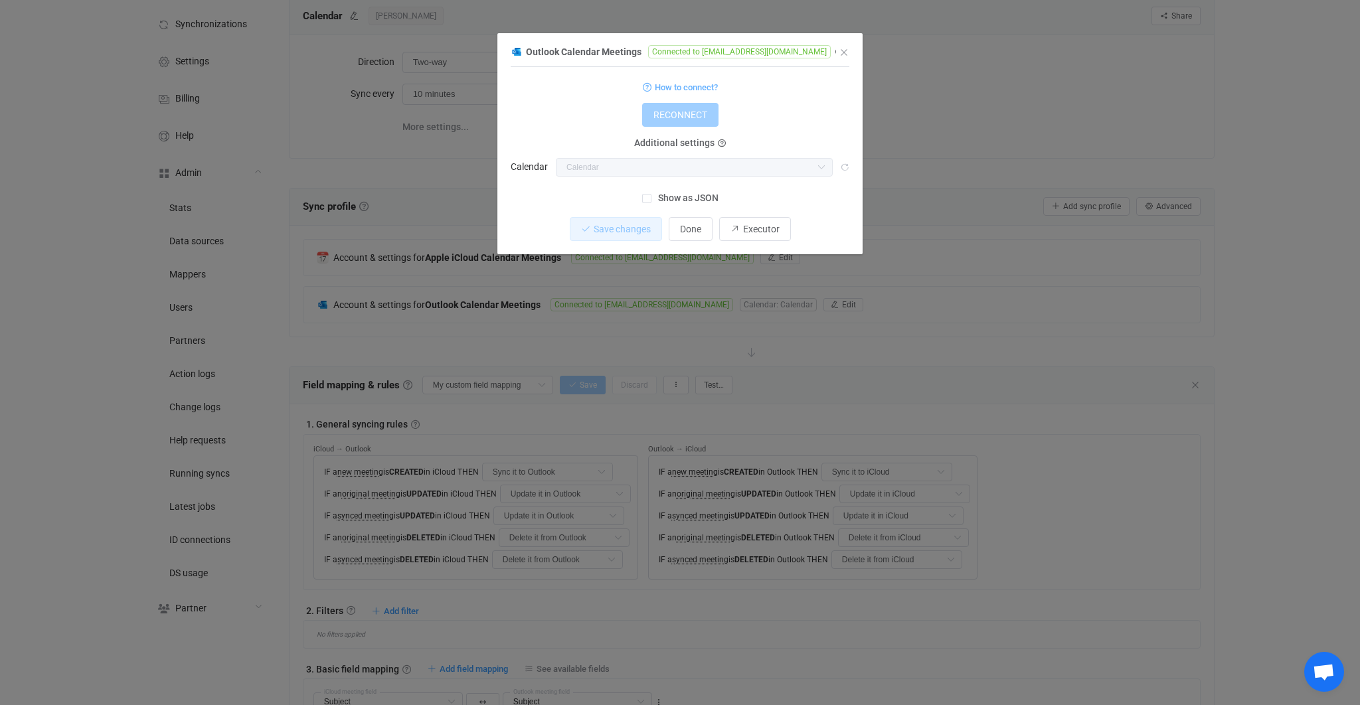
click at [490, 354] on div "Outlook Calendar Meetings Connected to poleary@connorsgroup.co 1 { { "connectio…" at bounding box center [680, 352] width 1360 height 705
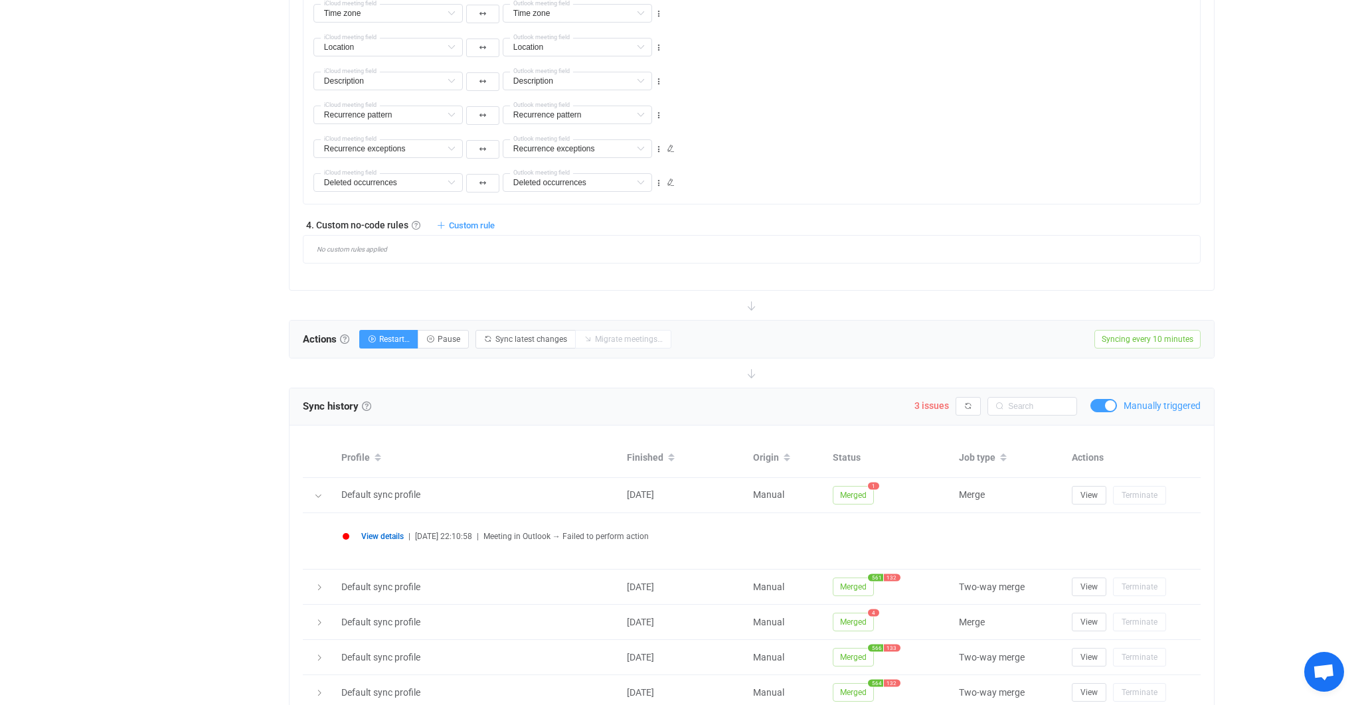
scroll to position [1041, 0]
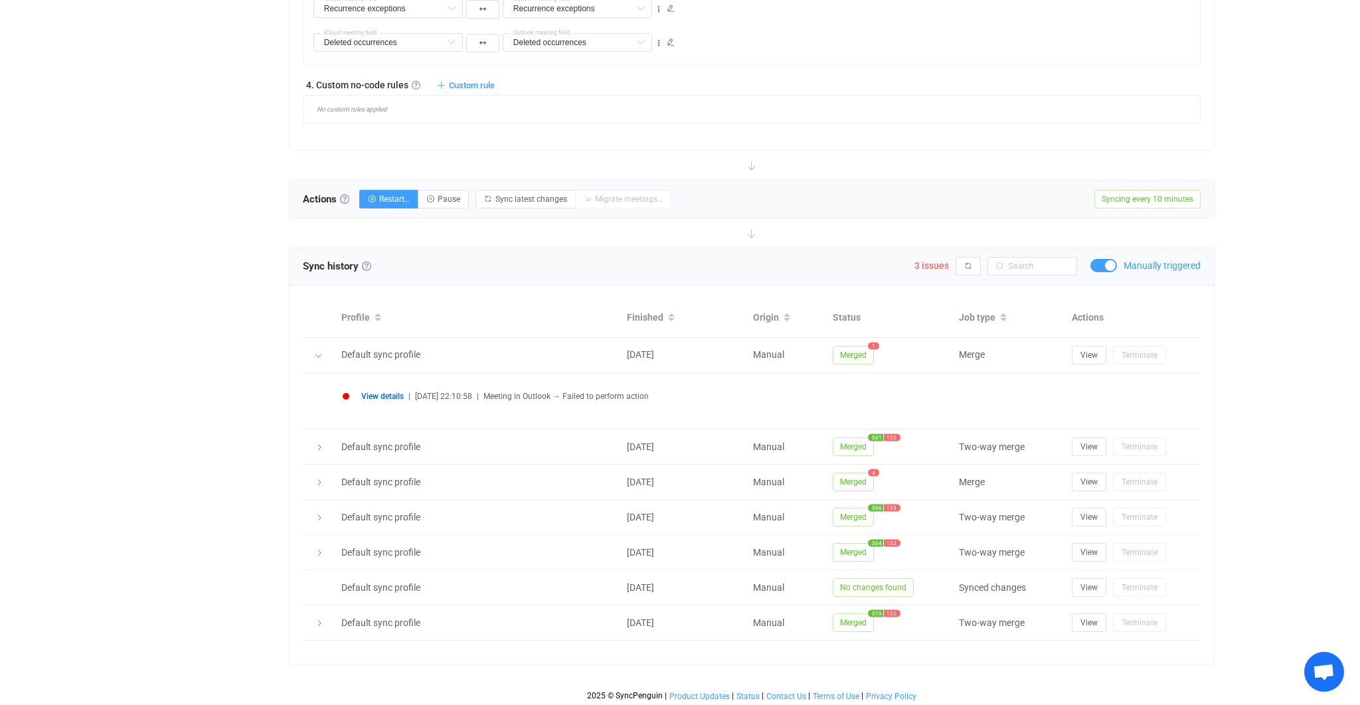
click at [386, 394] on span "View details" at bounding box center [382, 396] width 43 height 9
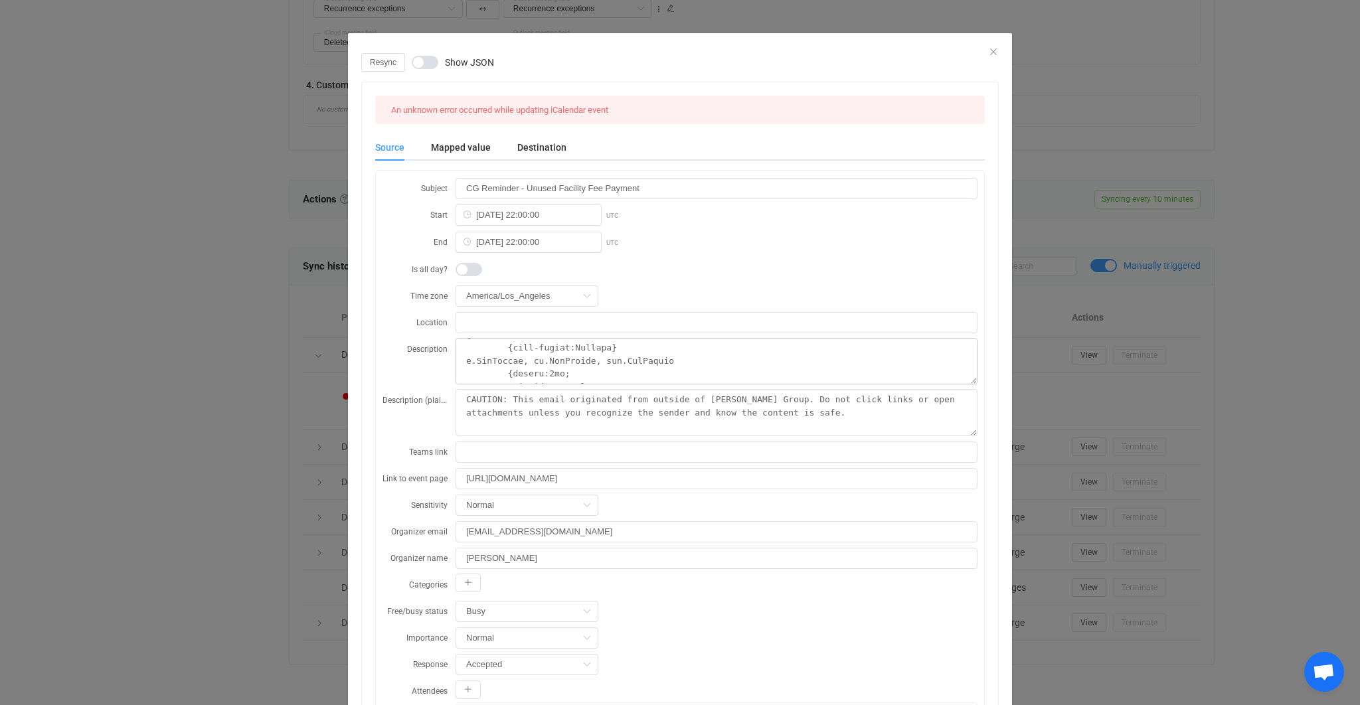
scroll to position [0, 0]
click at [555, 141] on div "Destination" at bounding box center [535, 147] width 62 height 27
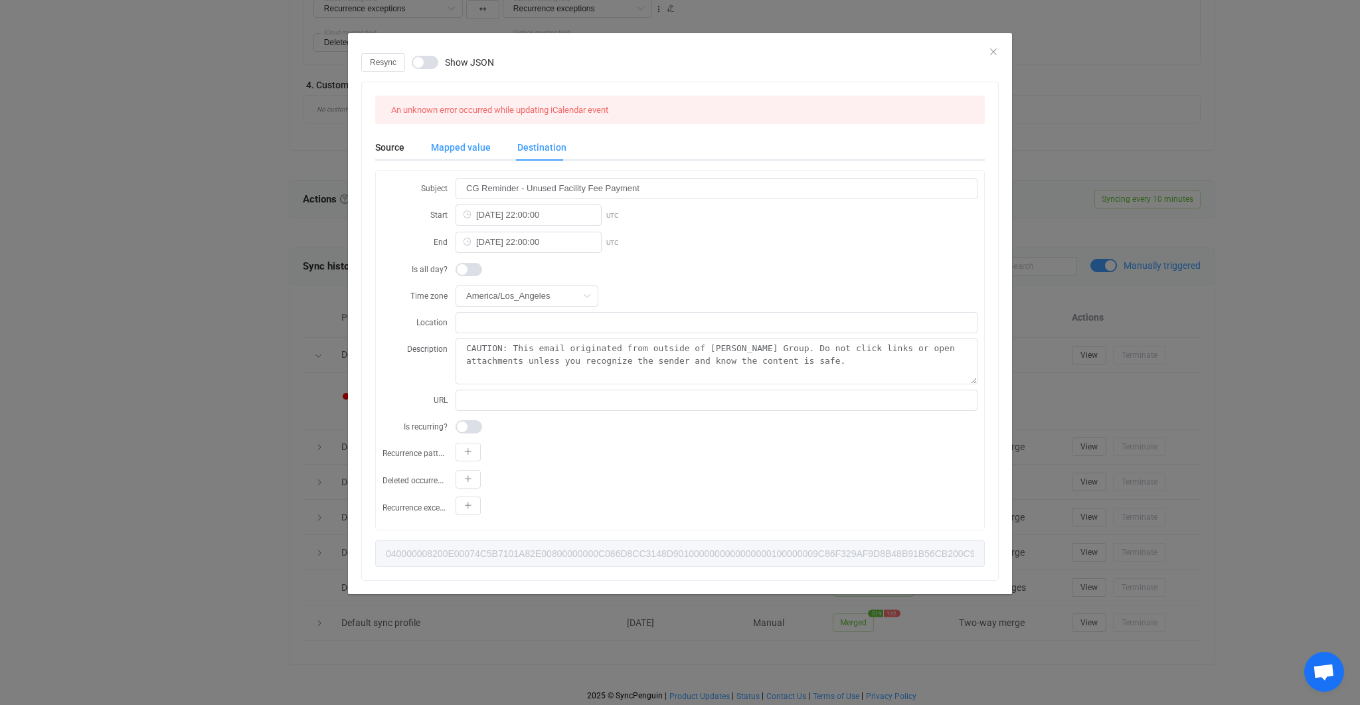
click at [478, 147] on div "Mapped value" at bounding box center [461, 147] width 86 height 27
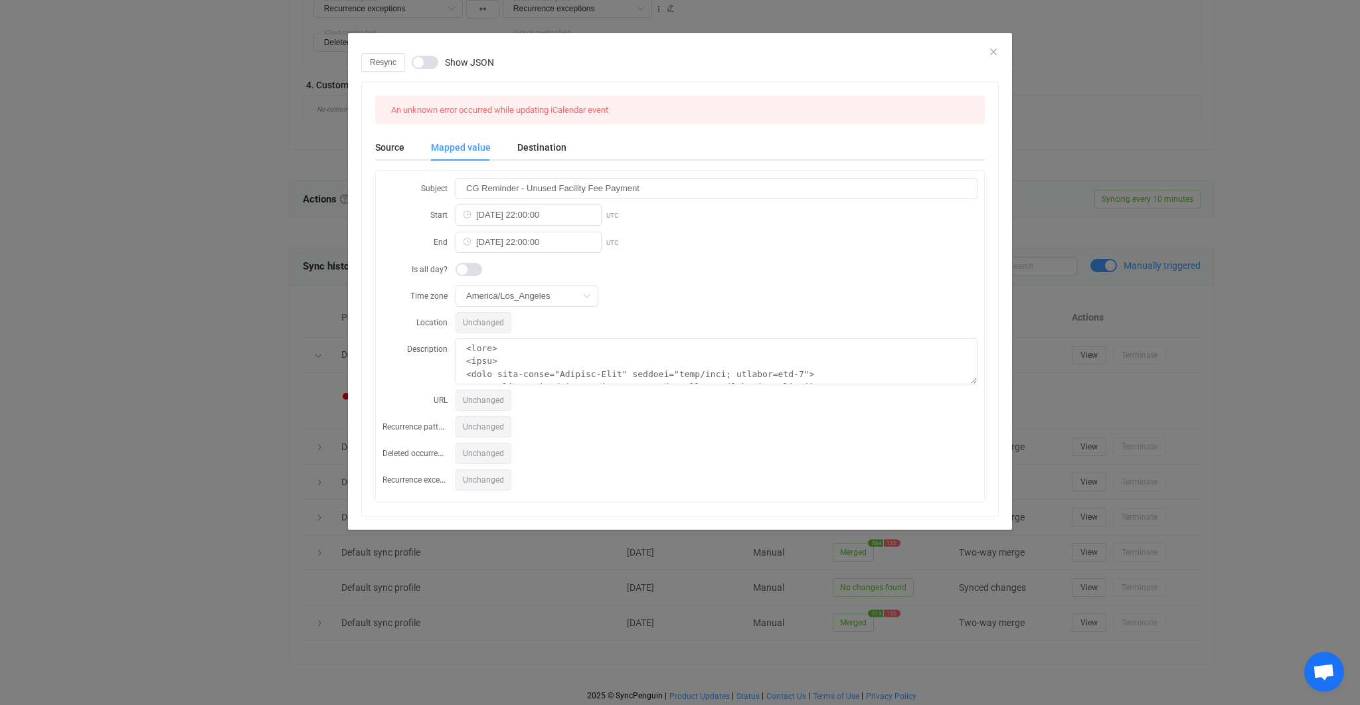
click at [416, 149] on div "Source" at bounding box center [396, 147] width 43 height 27
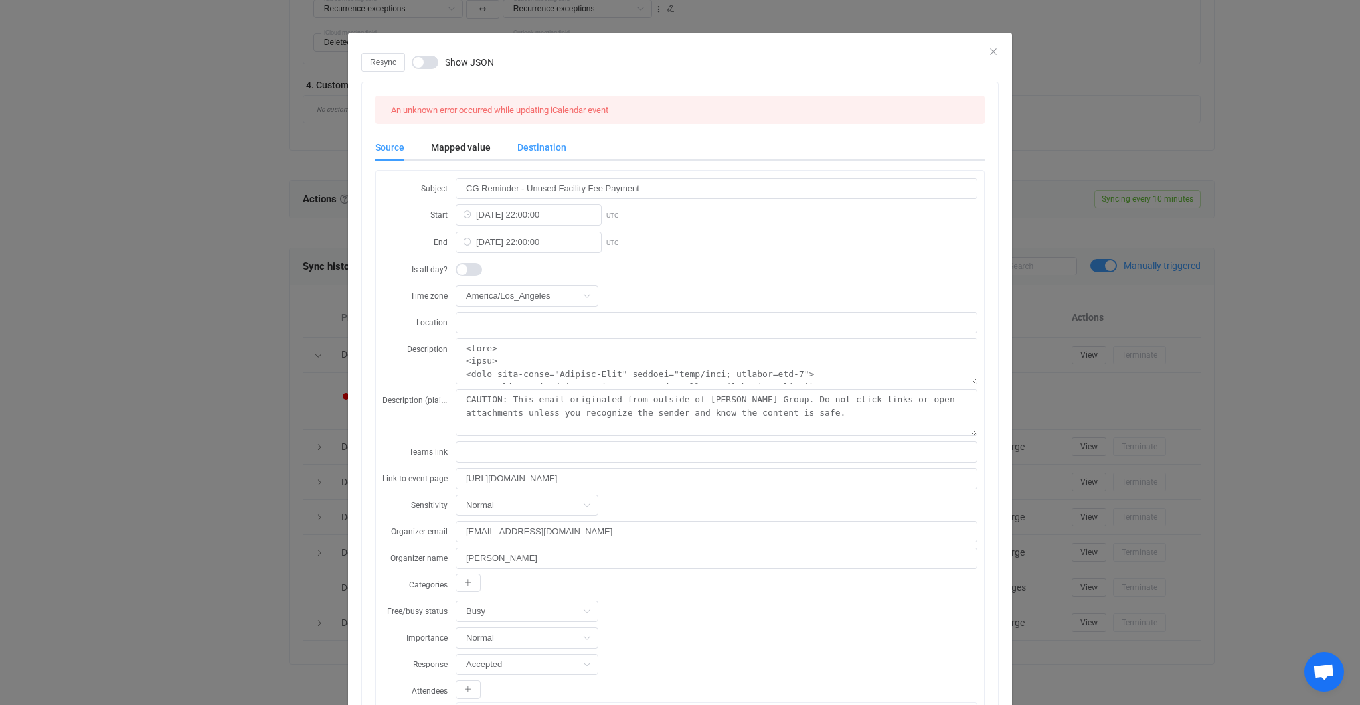
click at [546, 149] on div "Destination" at bounding box center [535, 147] width 62 height 27
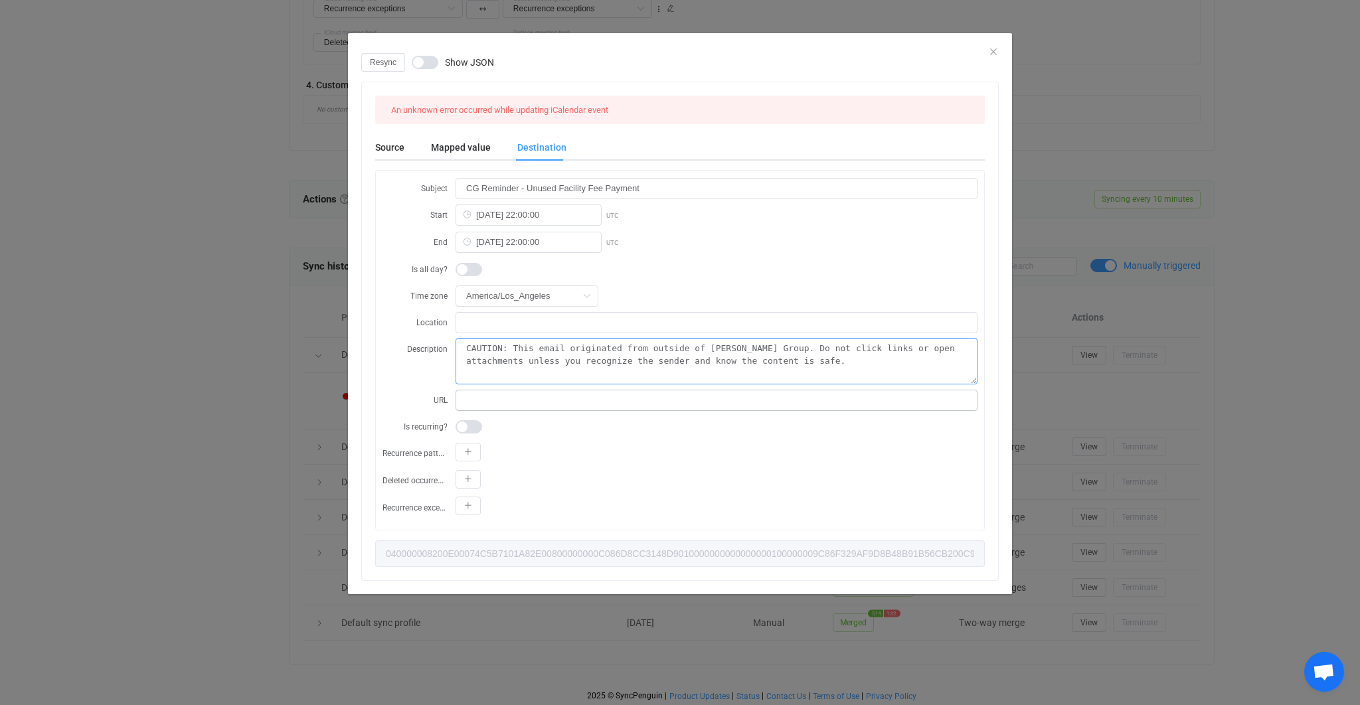
drag, startPoint x: 583, startPoint y: 351, endPoint x: 559, endPoint y: 391, distance: 45.9
click at [561, 399] on form "Subject CG Reminder - Unused Facility Fee Payment Start 2025-12-31 22:00:00 UTC…" at bounding box center [680, 348] width 595 height 342
click at [552, 374] on textarea "CAUTION: This email originated from outside of Connors Group. Do not click link…" at bounding box center [717, 361] width 522 height 47
click at [268, 382] on div "Resync Show JSON An unknown error occurred while updating iCalendar event Sourc…" at bounding box center [680, 352] width 1360 height 705
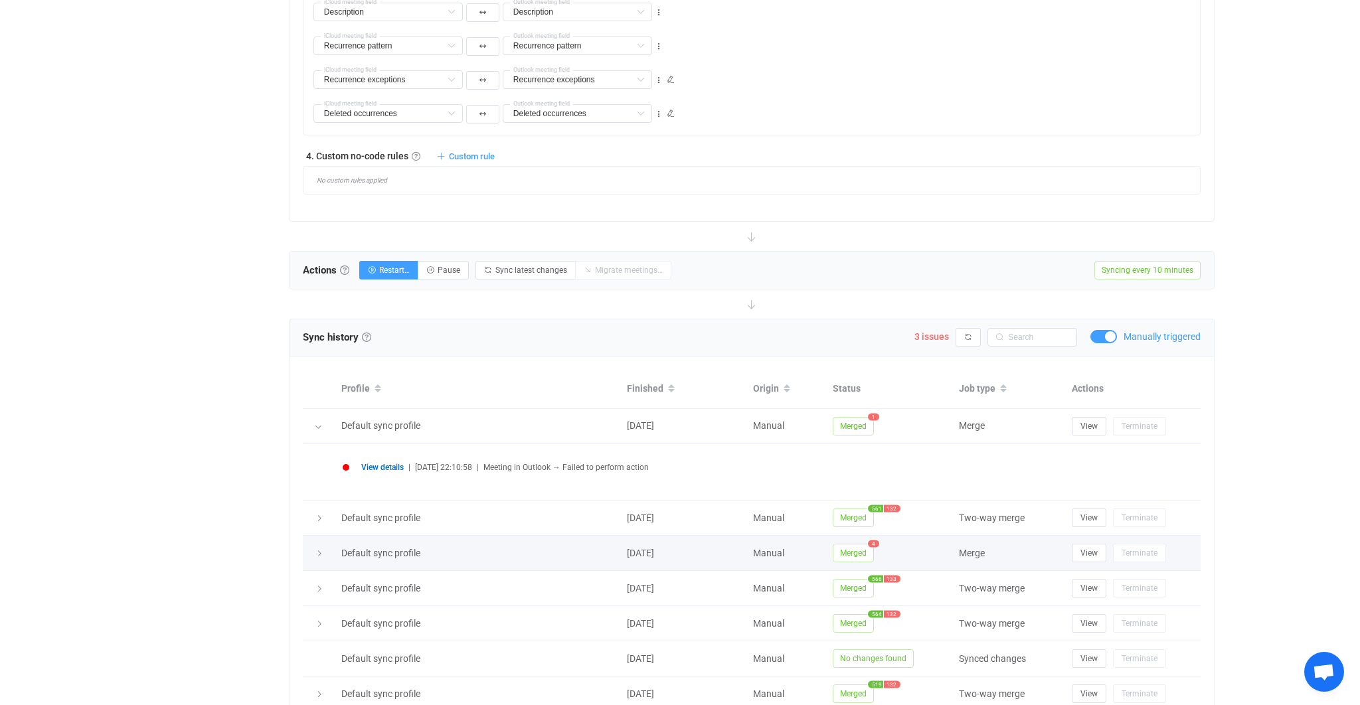
scroll to position [958, 0]
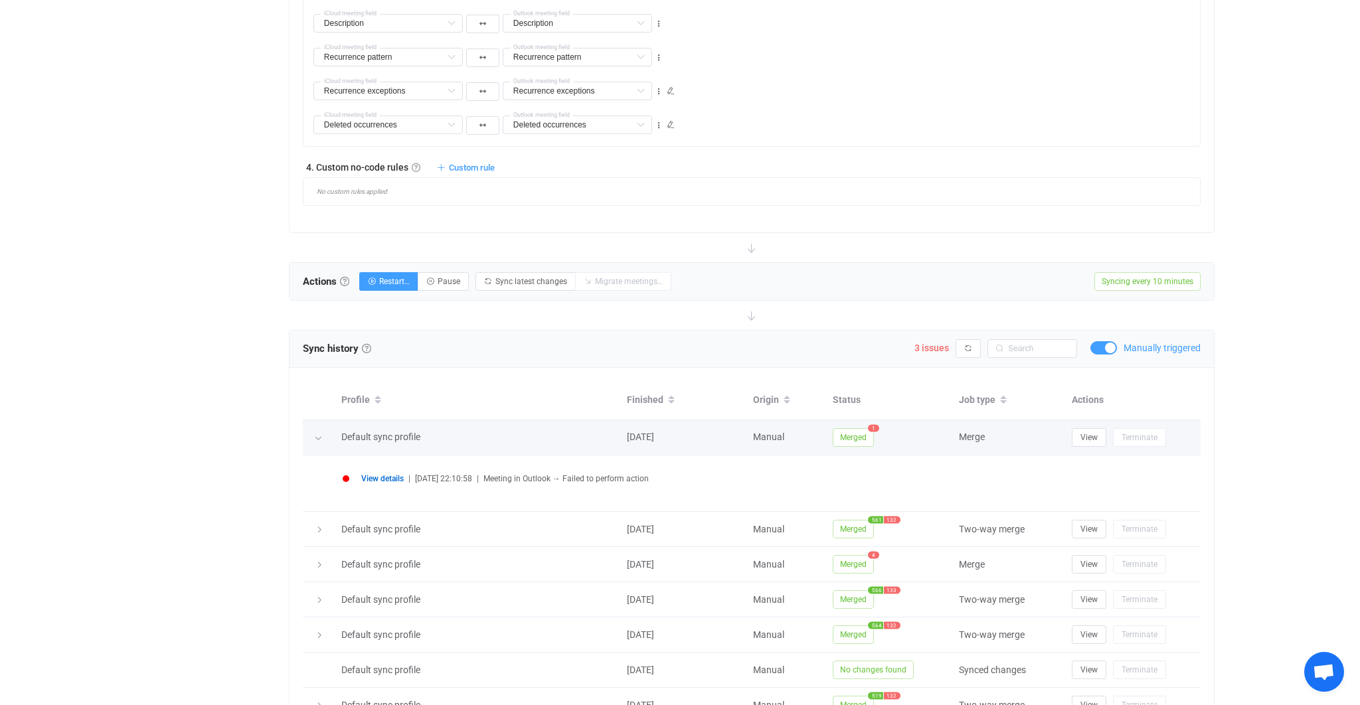
click at [579, 425] on td "Default sync profile" at bounding box center [478, 437] width 286 height 35
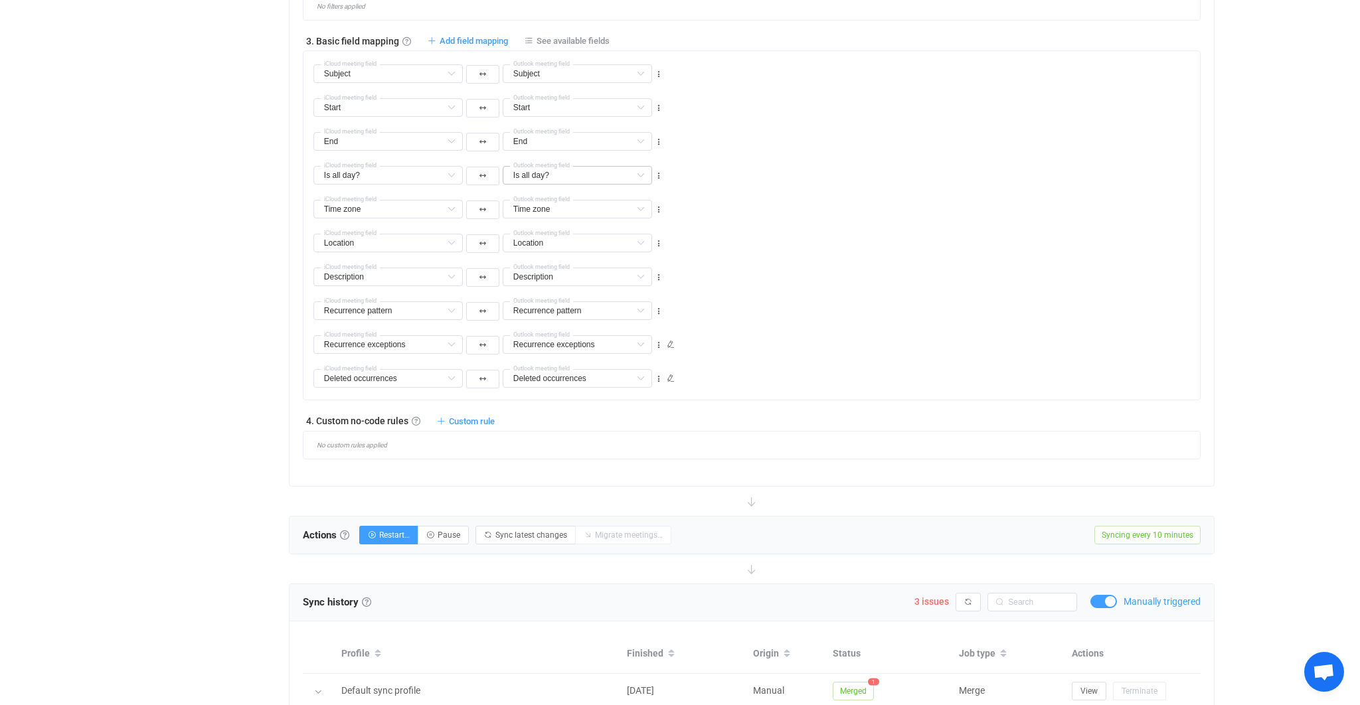
scroll to position [480, 0]
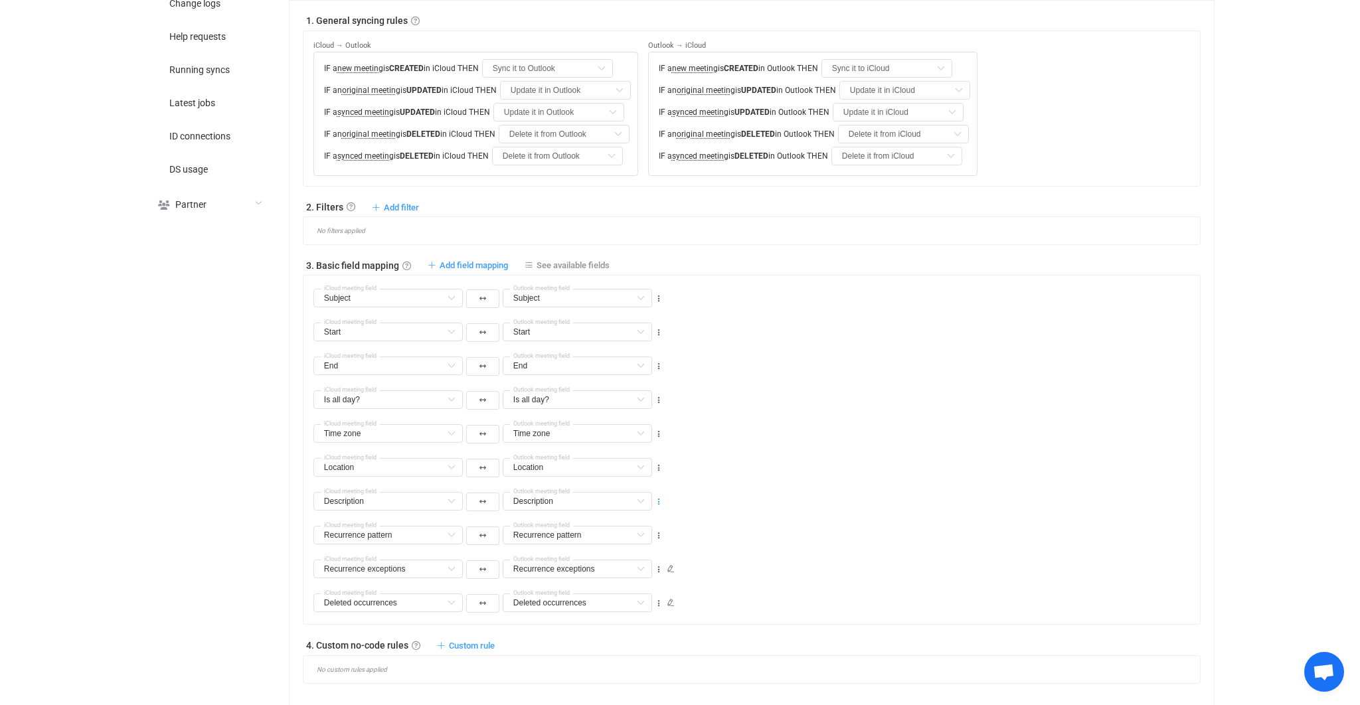
click at [659, 498] on icon at bounding box center [658, 502] width 9 height 9
click at [640, 583] on li "Delete" at bounding box center [616, 581] width 87 height 24
type input "["recurrence"]"
type input "Recurrence pattern"
type input "Recurrence exceptions"
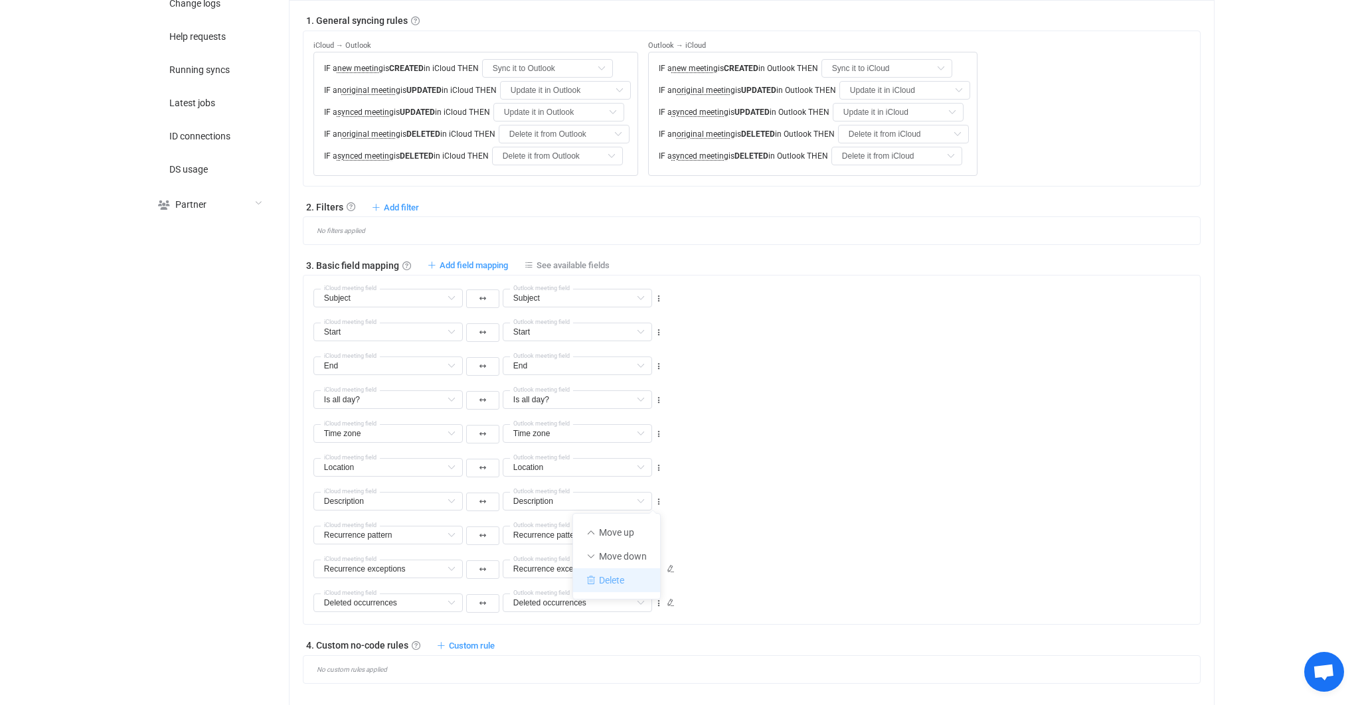
type input "Recurrence exceptions"
type input "Deleted occurrences"
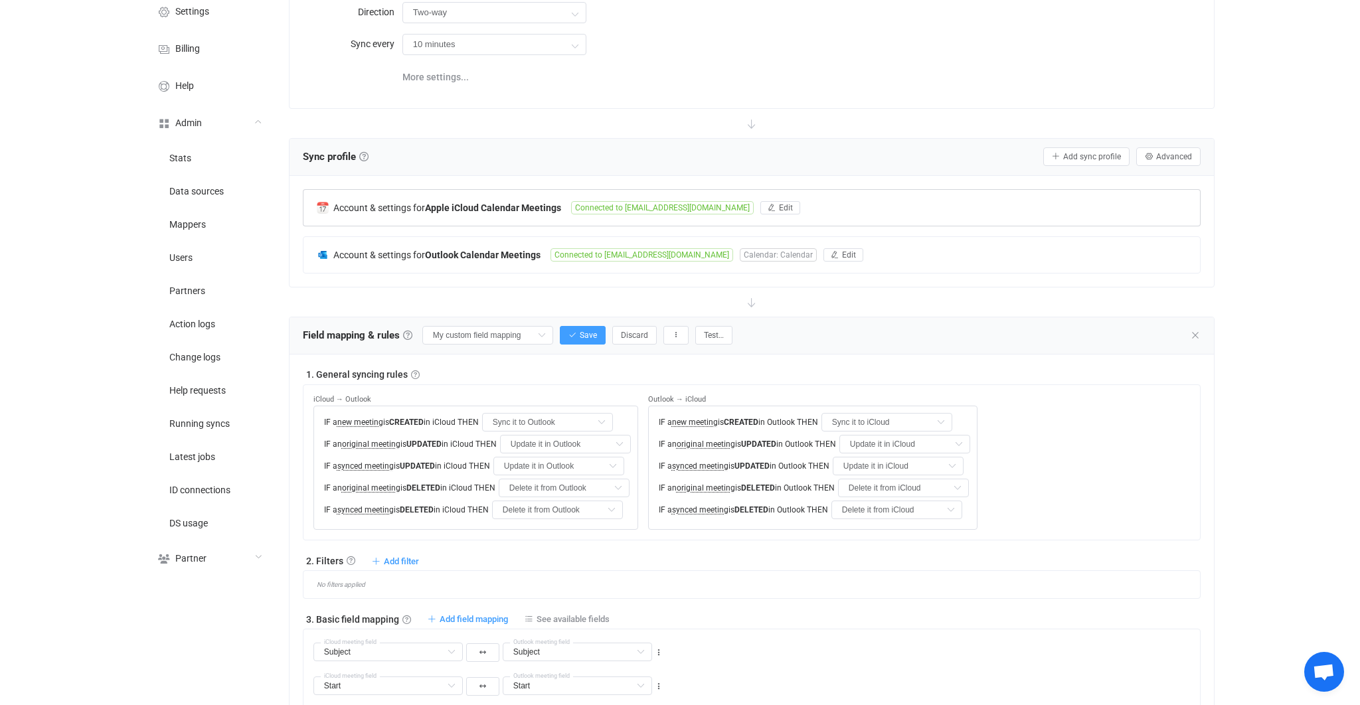
scroll to position [0, 0]
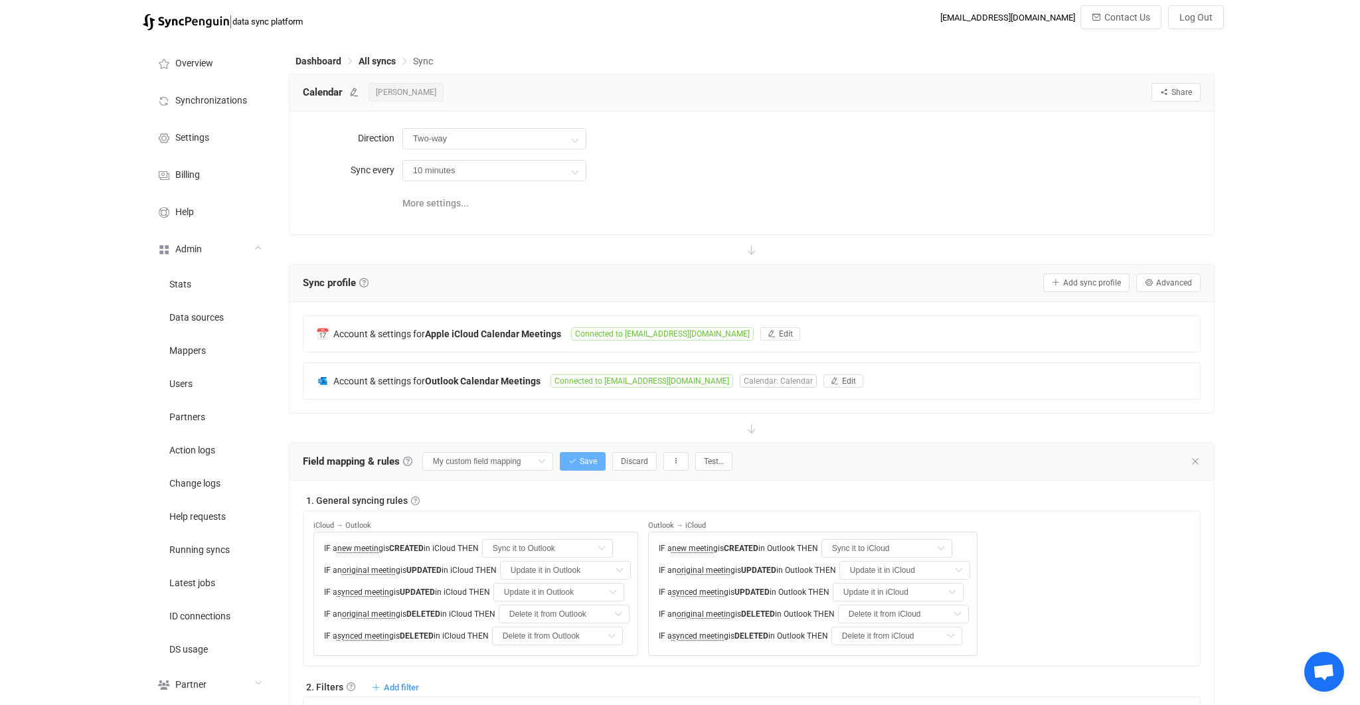
click at [588, 458] on button "Save" at bounding box center [583, 461] width 46 height 19
click at [1195, 460] on icon at bounding box center [1195, 461] width 11 height 11
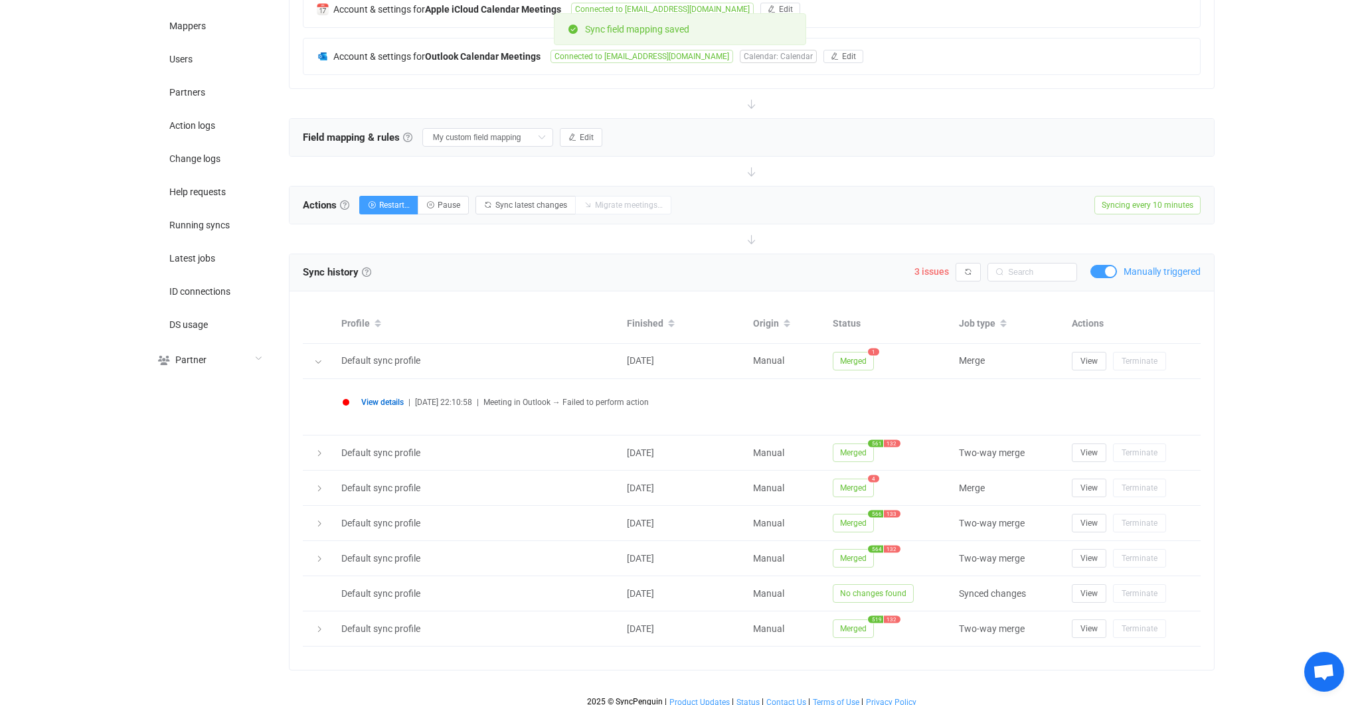
scroll to position [324, 0]
click at [407, 403] on div "View details | 2025-08-17 22:10:58 | Meeting in Outlook → Failed to perform act…" at bounding box center [764, 404] width 807 height 10
click at [400, 401] on span "View details" at bounding box center [382, 403] width 43 height 9
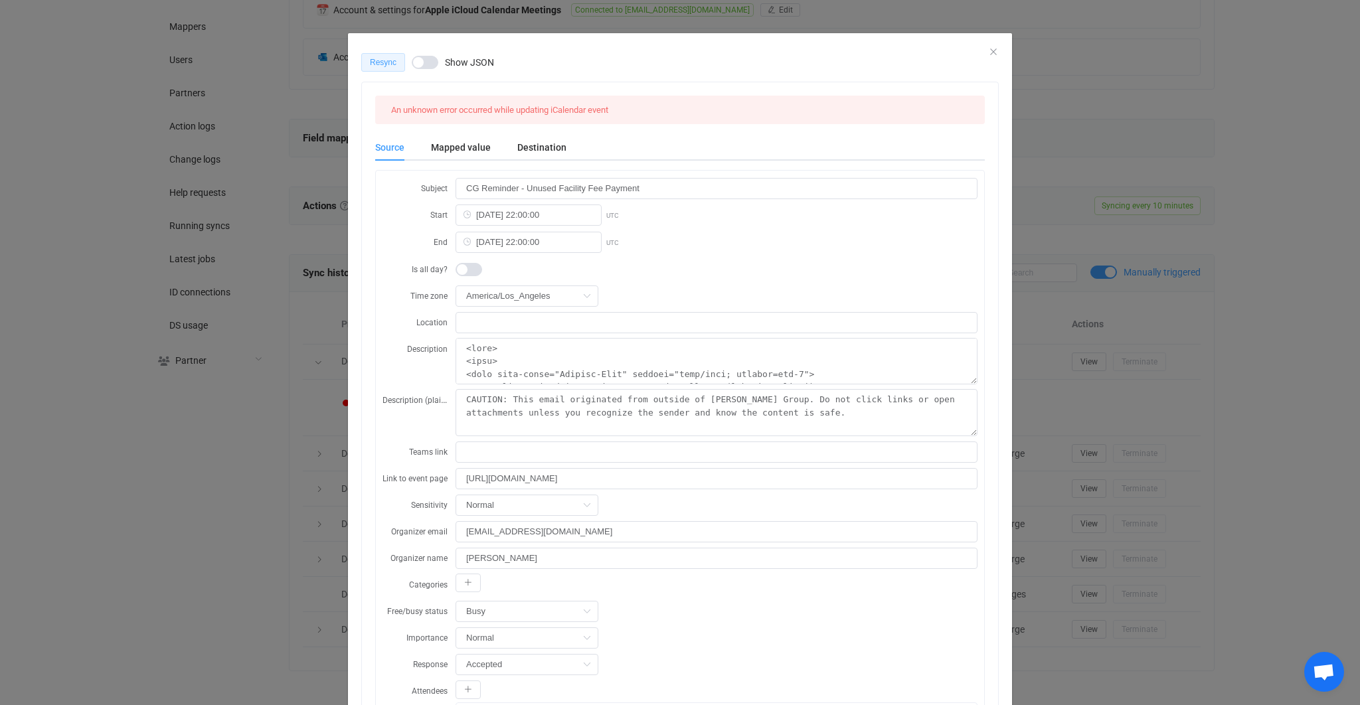
click at [391, 68] on button "Resync" at bounding box center [383, 62] width 44 height 19
click at [1087, 317] on div "Queued Show JSON An unknown error occurred while updating iCalendar event Sourc…" at bounding box center [680, 352] width 1360 height 705
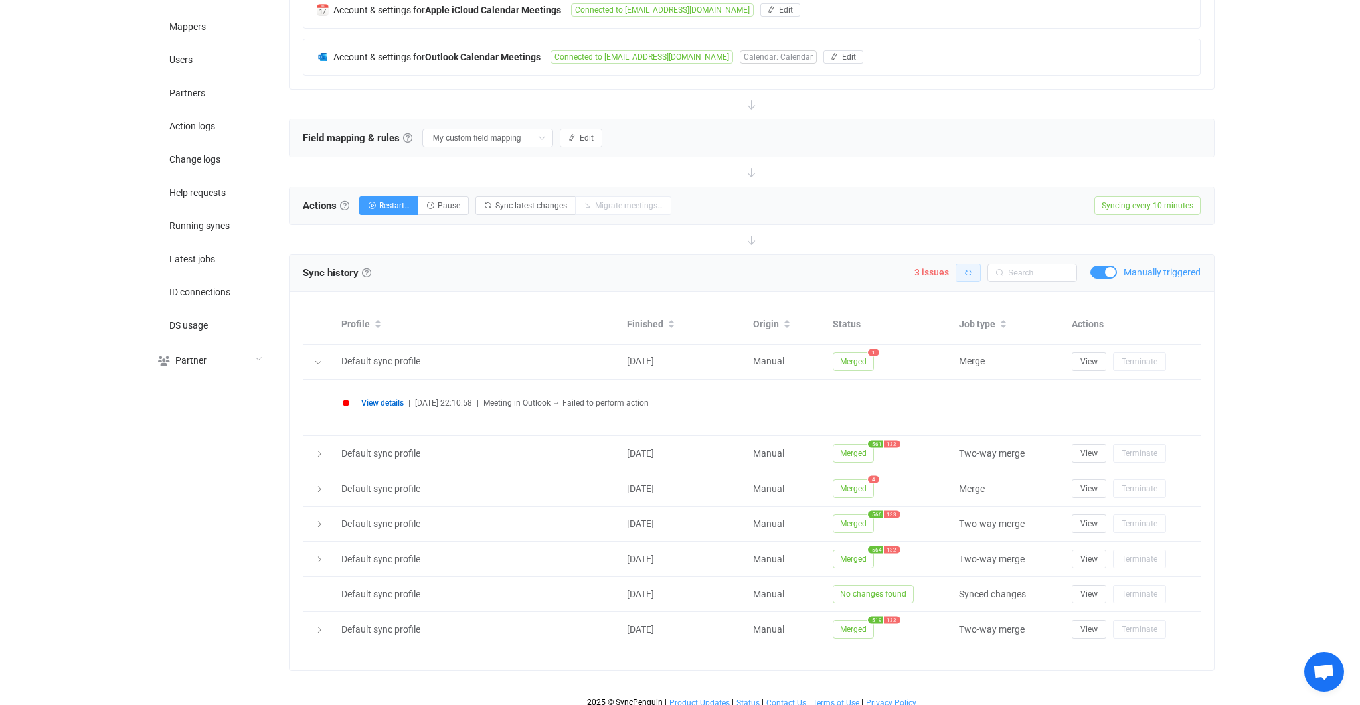
click at [974, 276] on button "button" at bounding box center [968, 273] width 25 height 19
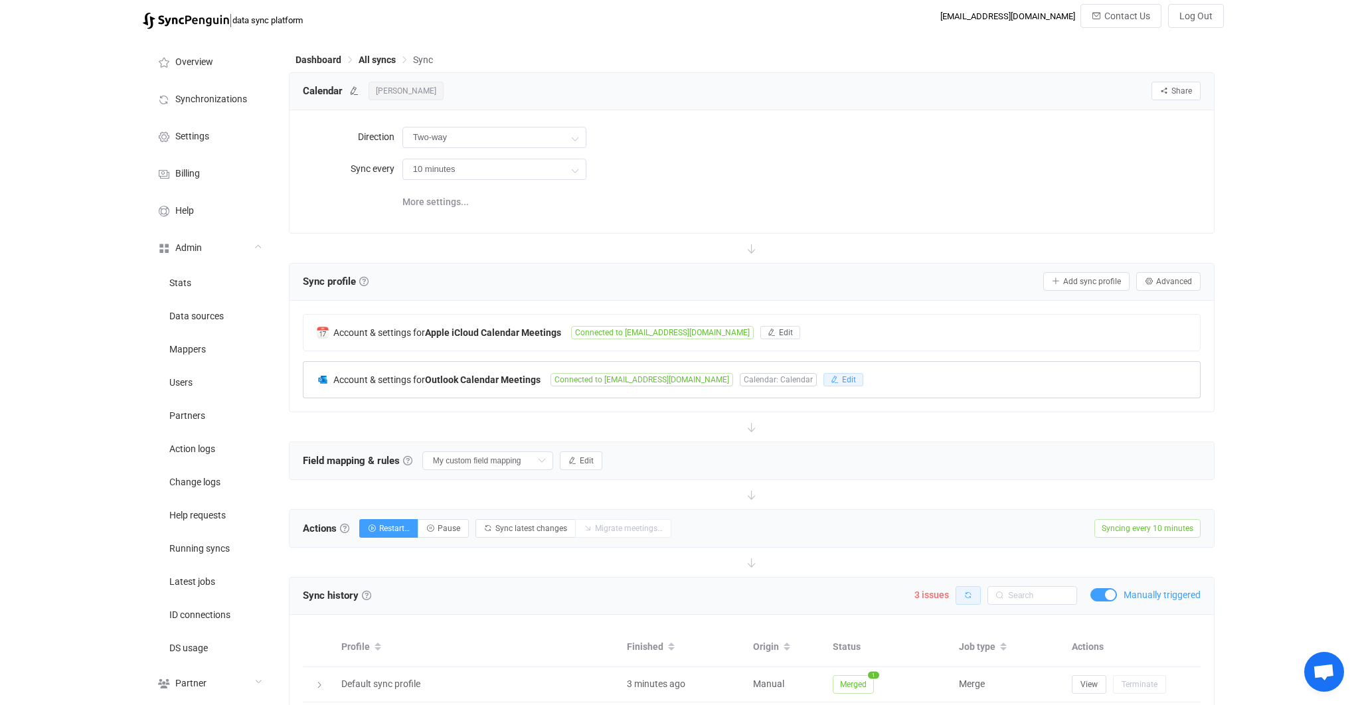
scroll to position [2, 0]
click at [1162, 279] on span "Advanced" at bounding box center [1174, 280] width 36 height 9
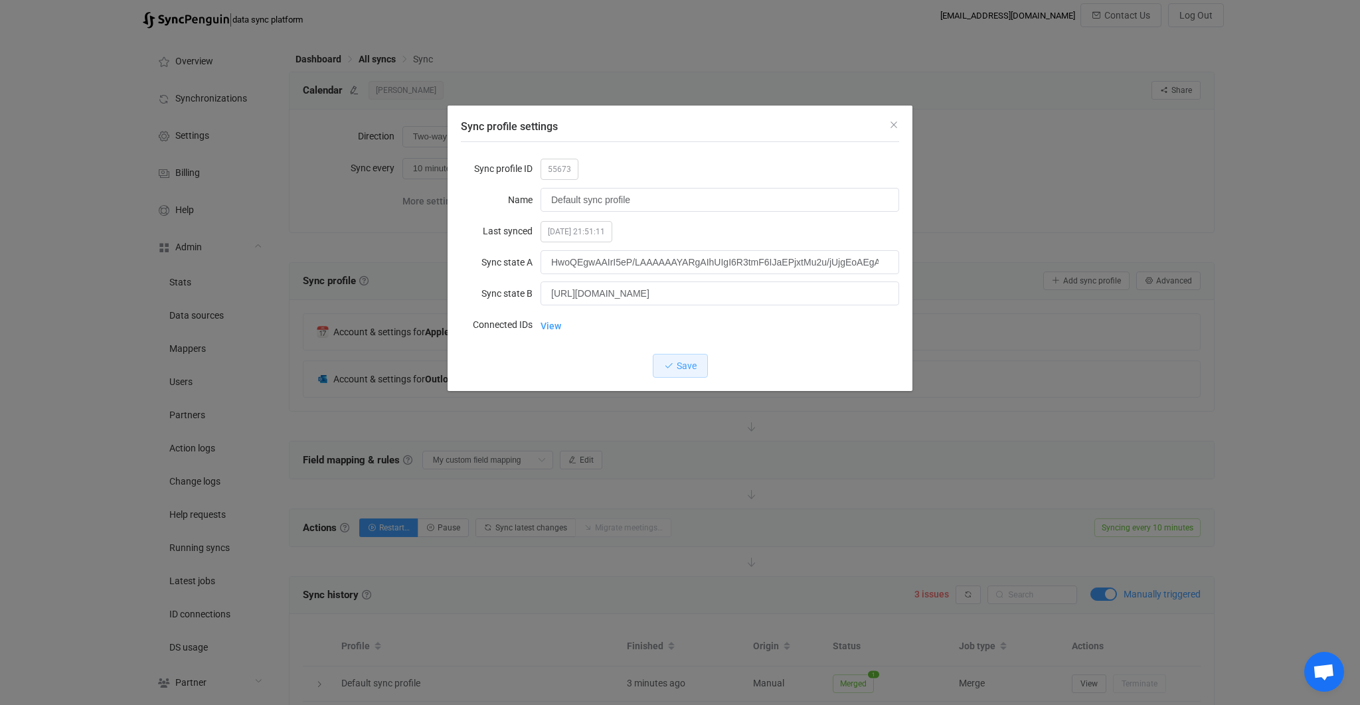
click at [547, 163] on span "55673" at bounding box center [560, 169] width 38 height 21
copy span "55673"
click at [748, 502] on div "Sync profile settings Sync profile ID 55673 Name Default sync profile Last sync…" at bounding box center [680, 352] width 1360 height 705
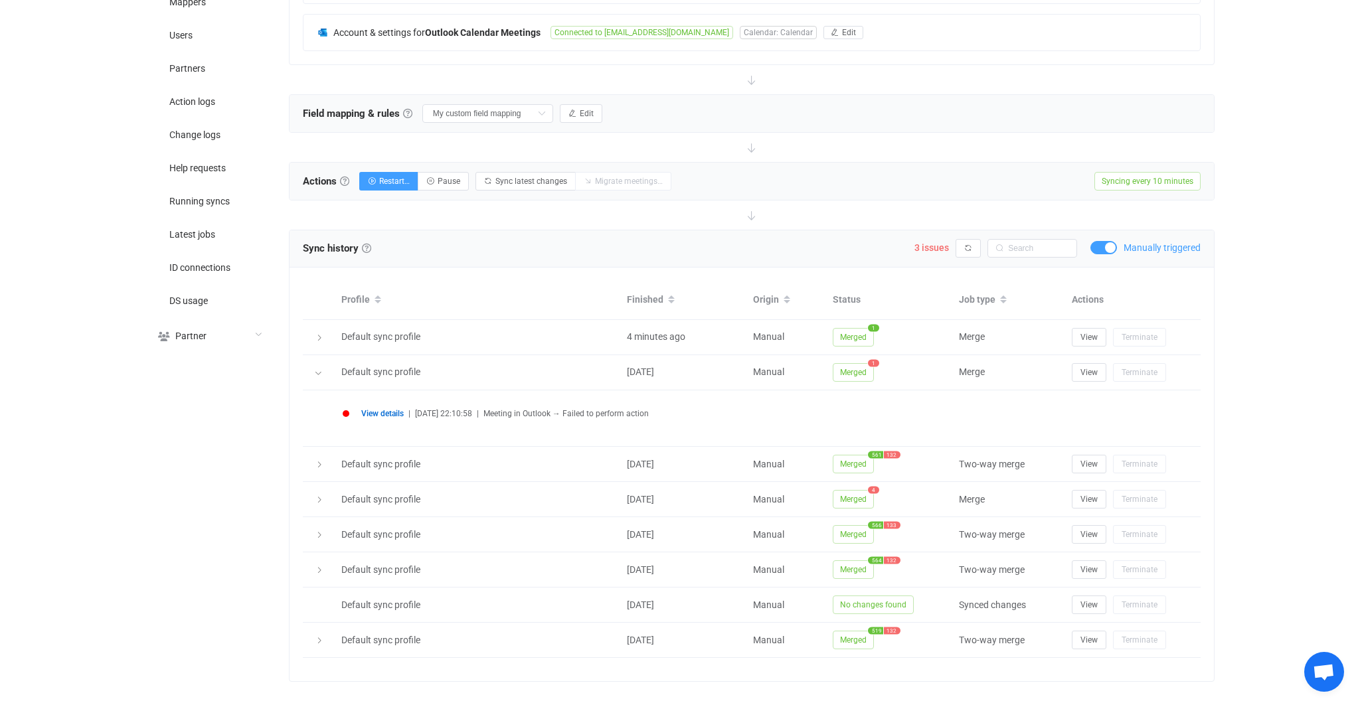
scroll to position [365, 0]
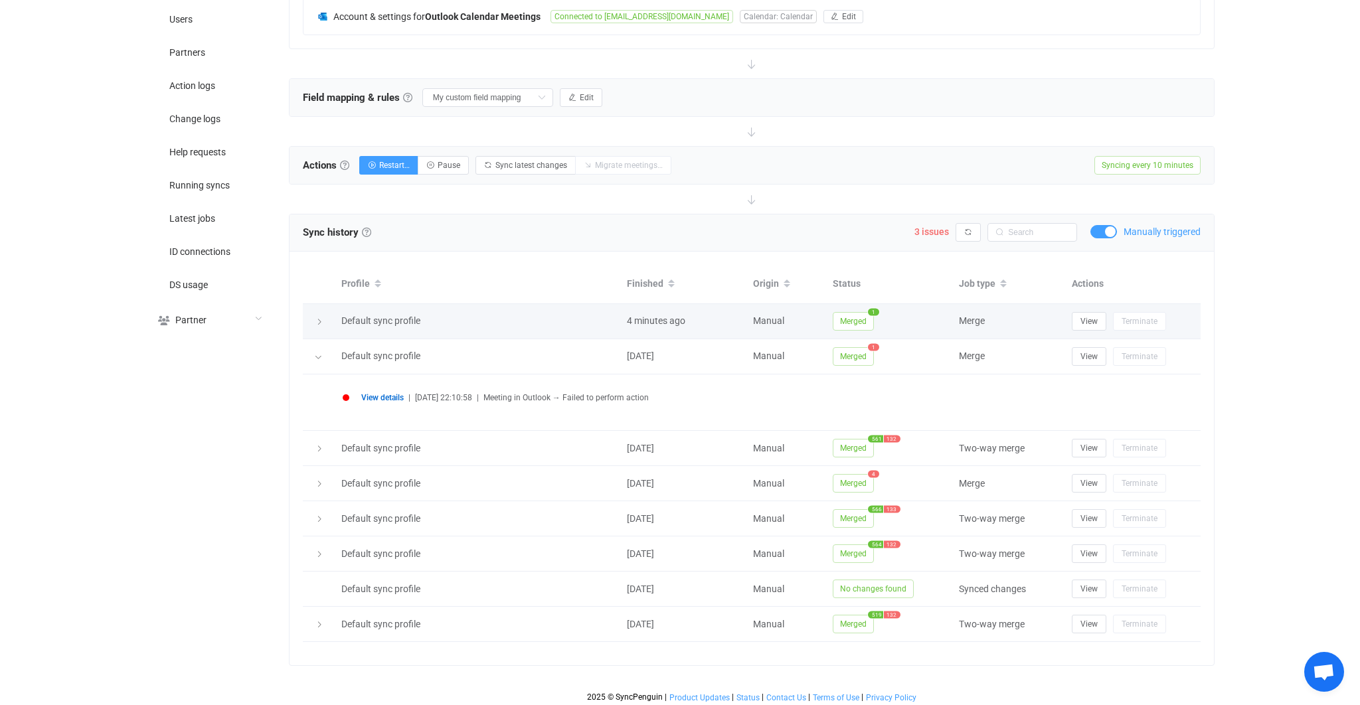
click at [853, 315] on span "Merged" at bounding box center [853, 321] width 41 height 19
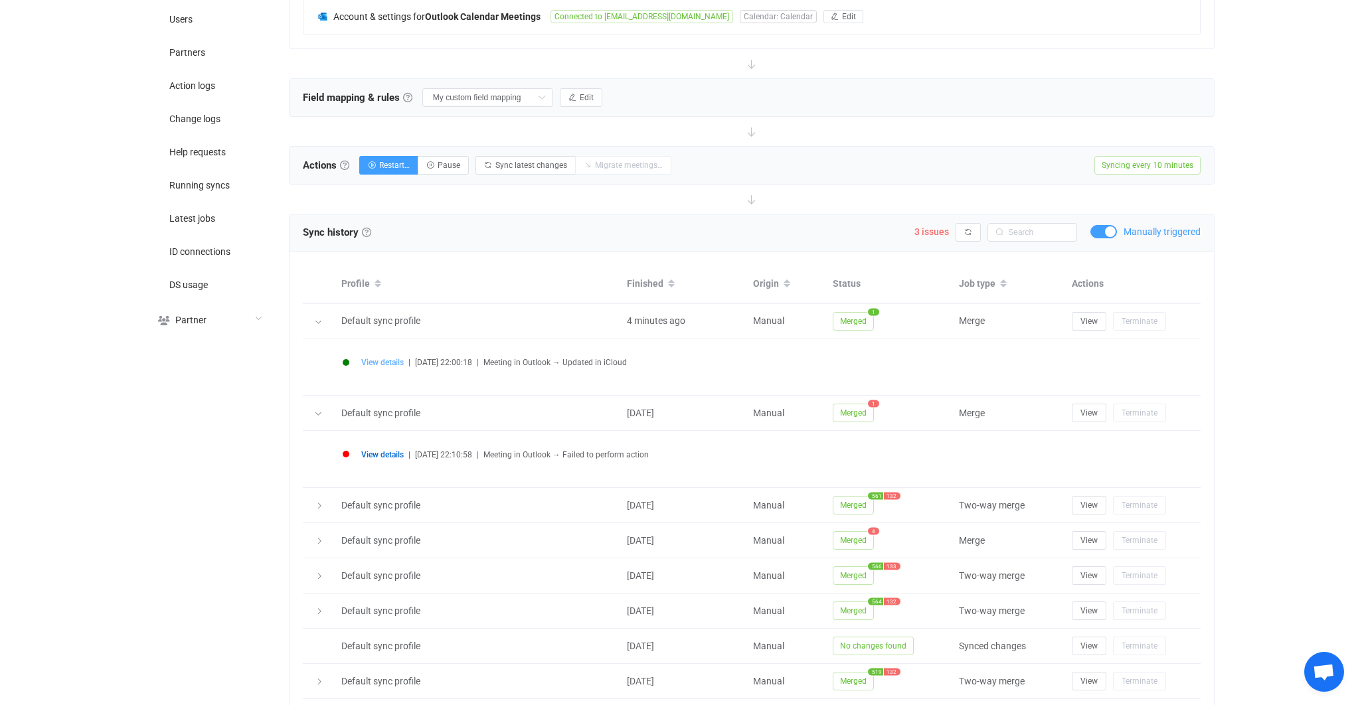
click at [379, 358] on span "View details" at bounding box center [382, 362] width 43 height 9
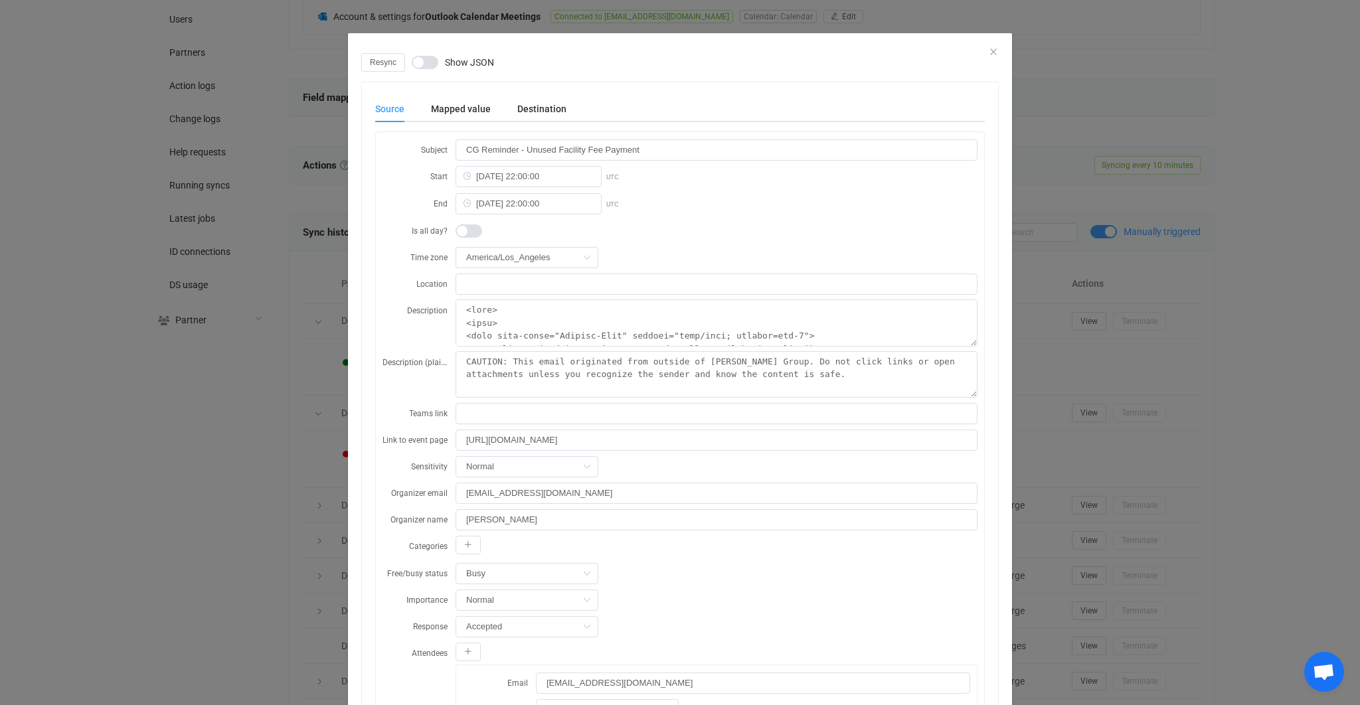
click at [262, 382] on div "Resync Show JSON Source Mapped value Destination Subject CG Reminder - Unused F…" at bounding box center [680, 352] width 1360 height 705
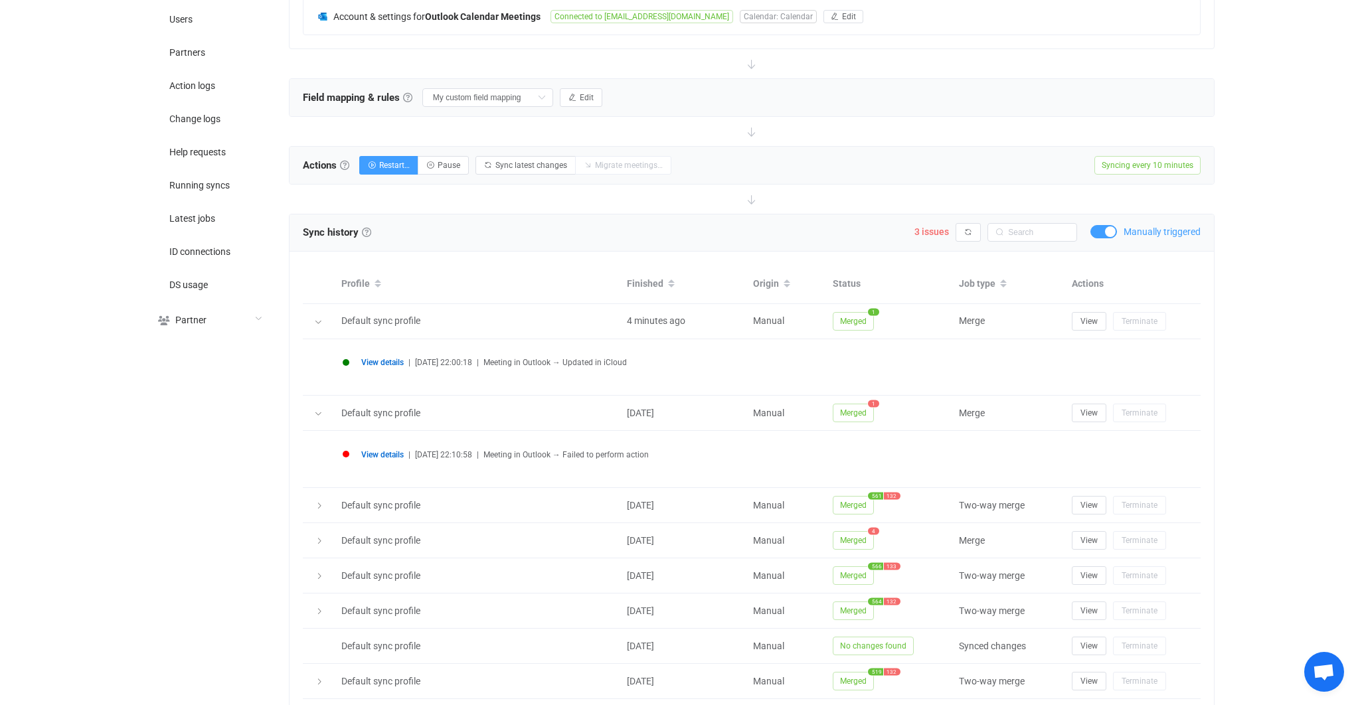
click at [376, 353] on div "View details | 2025-08-19 22:00:18 | Meeting in Outlook → Updated in iCloud" at bounding box center [752, 368] width 832 height 30
click at [377, 361] on span "View details" at bounding box center [382, 362] width 43 height 9
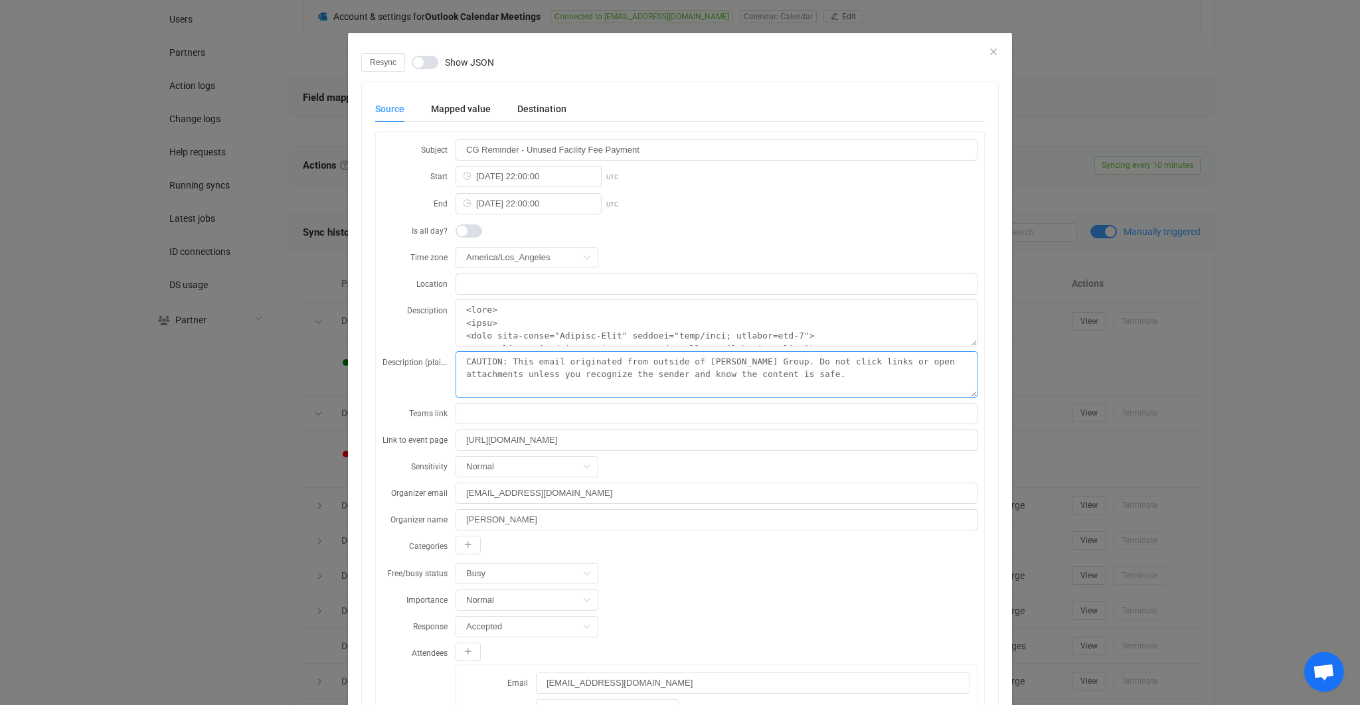
click at [0, 0] on textarea "CAUTION: This email originated from outside of Connors Group. Do not click link…" at bounding box center [0, 0] width 0 height 0
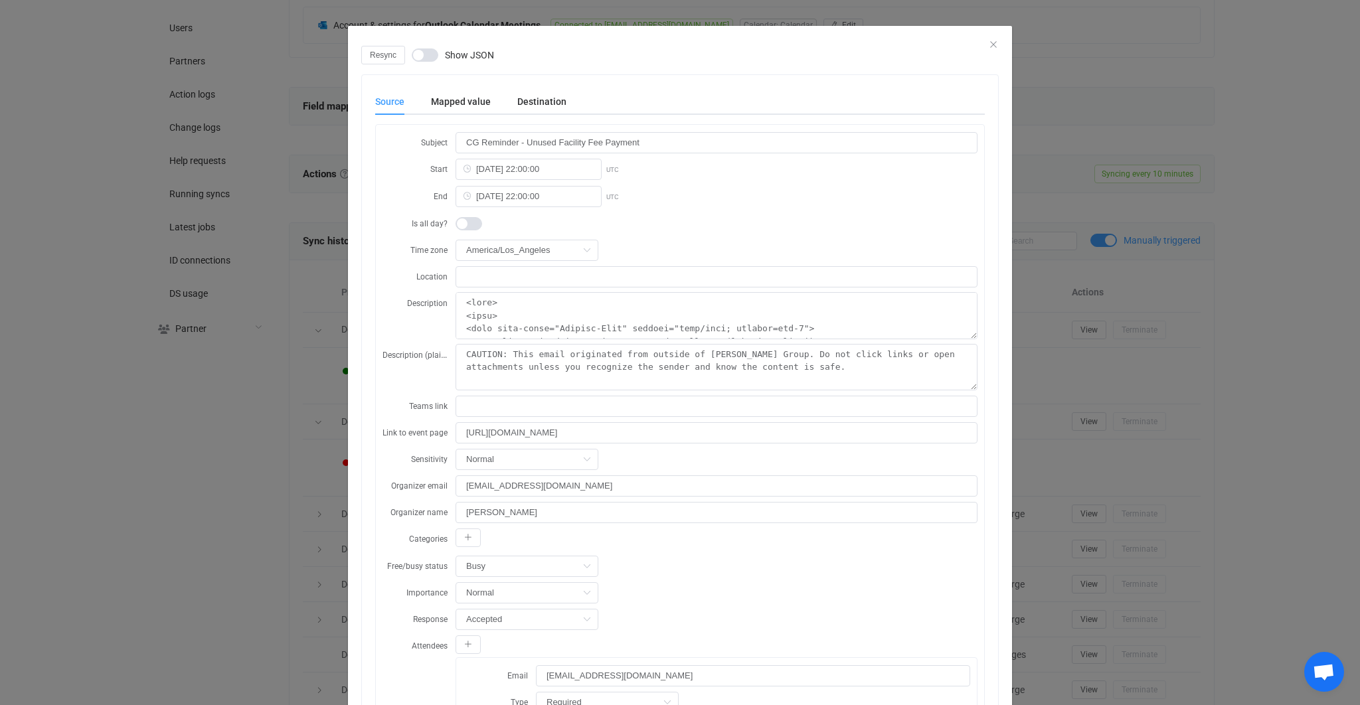
click at [309, 466] on div "Resync Show JSON Source Mapped value Destination Subject CG Reminder - Unused F…" at bounding box center [680, 352] width 1360 height 705
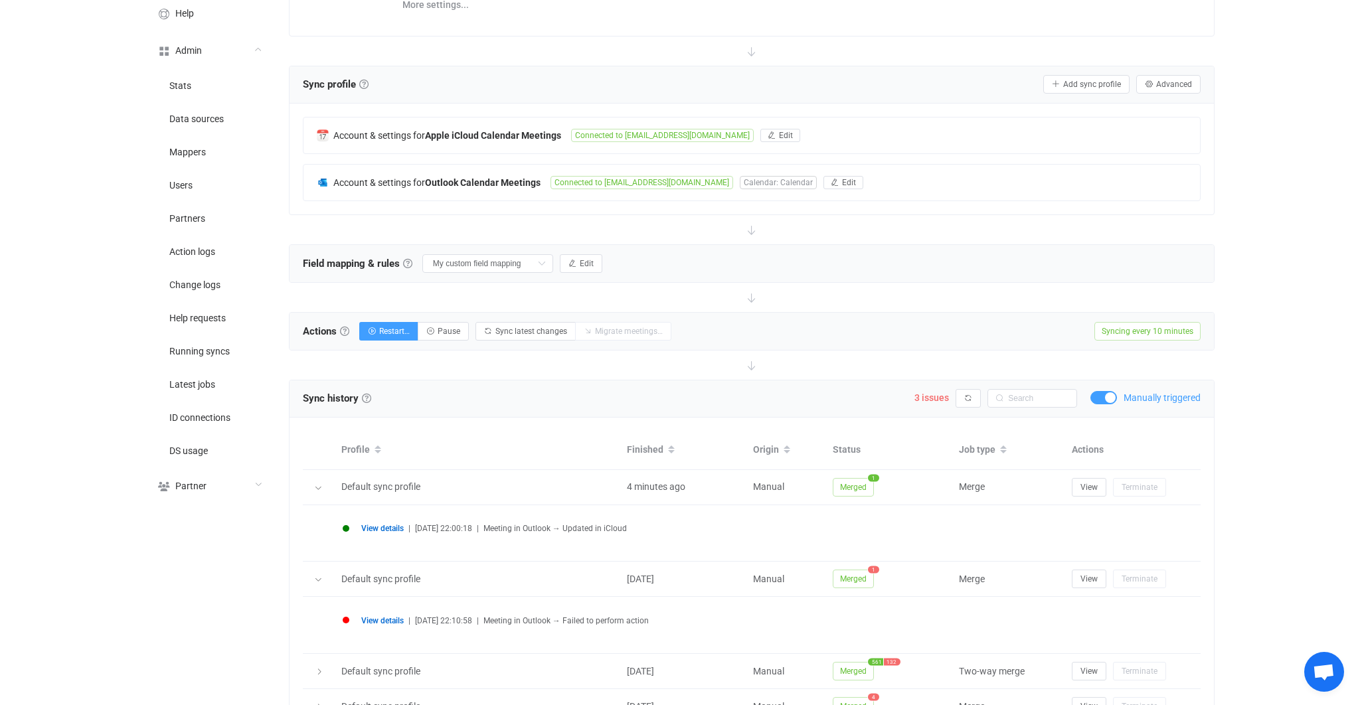
scroll to position [198, 0]
click at [567, 273] on div "Field mapping & rules Field mapping & rules By default, all meetings of the con…" at bounding box center [752, 264] width 925 height 37
click at [569, 260] on icon "button" at bounding box center [573, 264] width 8 height 8
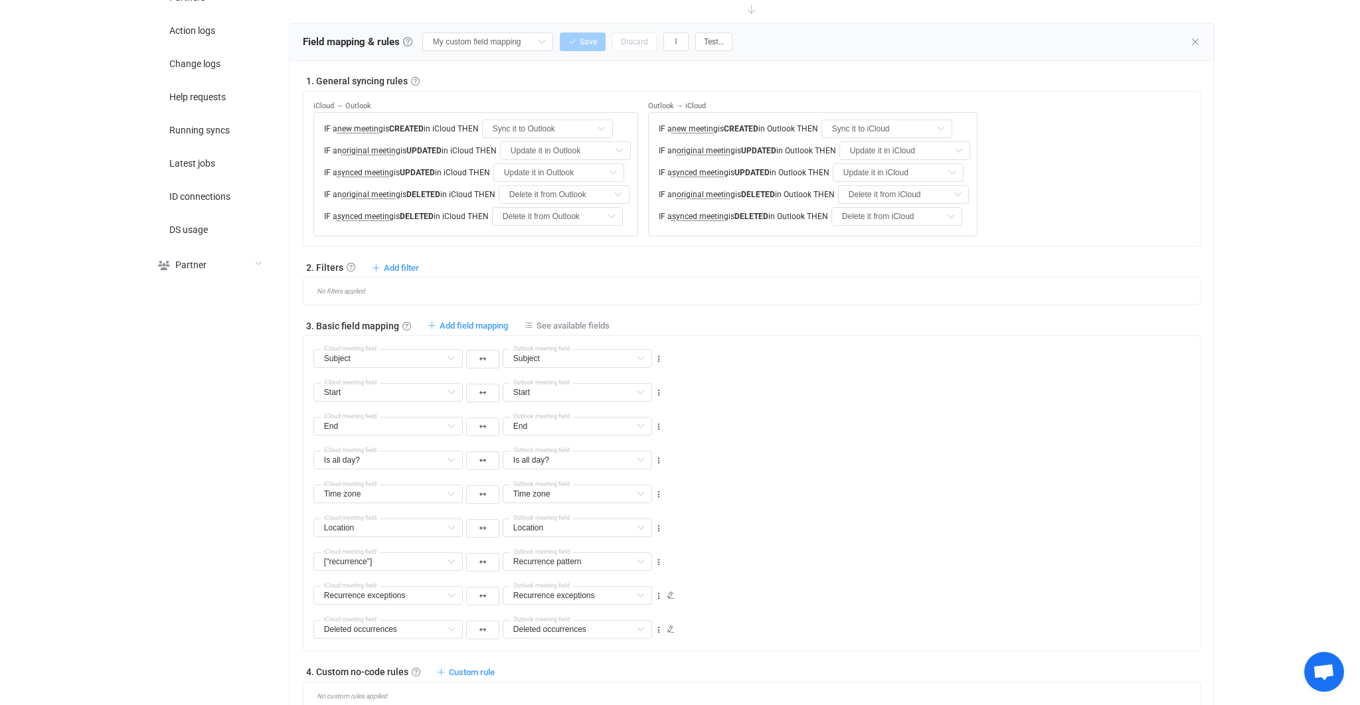
scroll to position [616, 0]
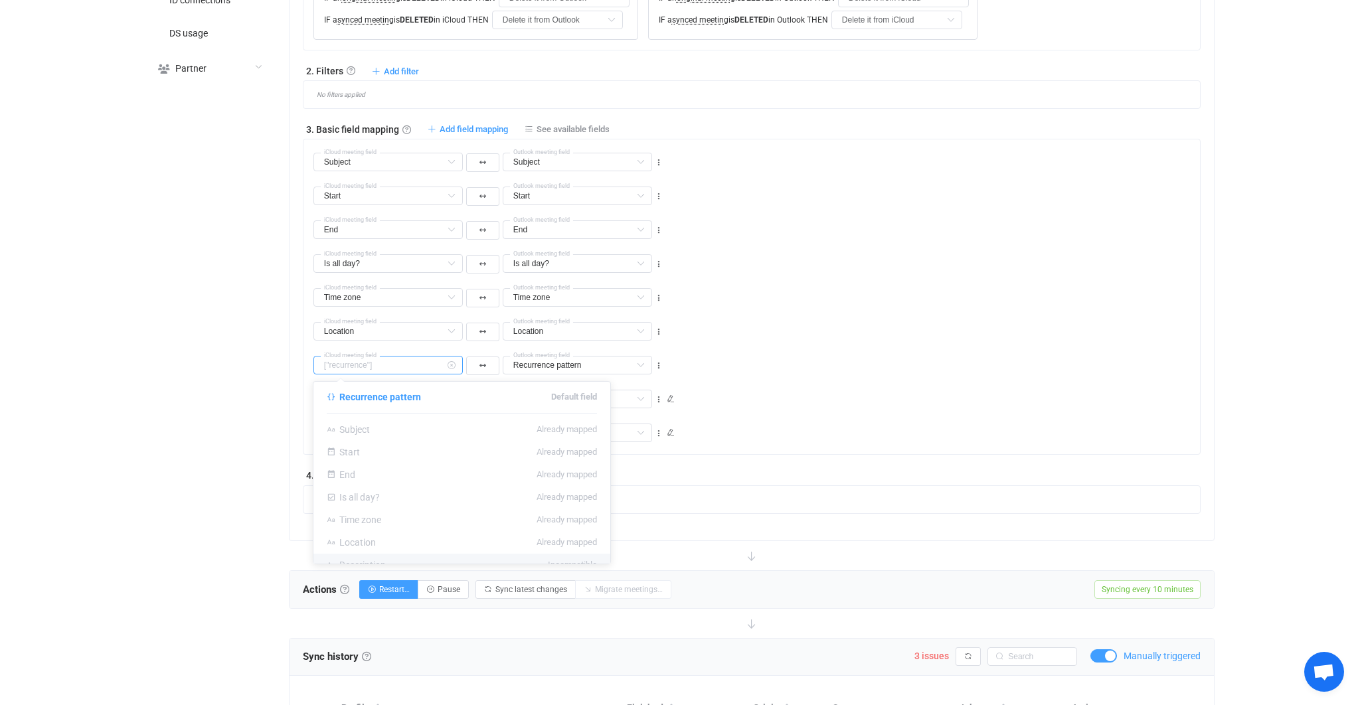
click at [399, 358] on input "text" at bounding box center [388, 365] width 149 height 19
type input "["recurrence"]"
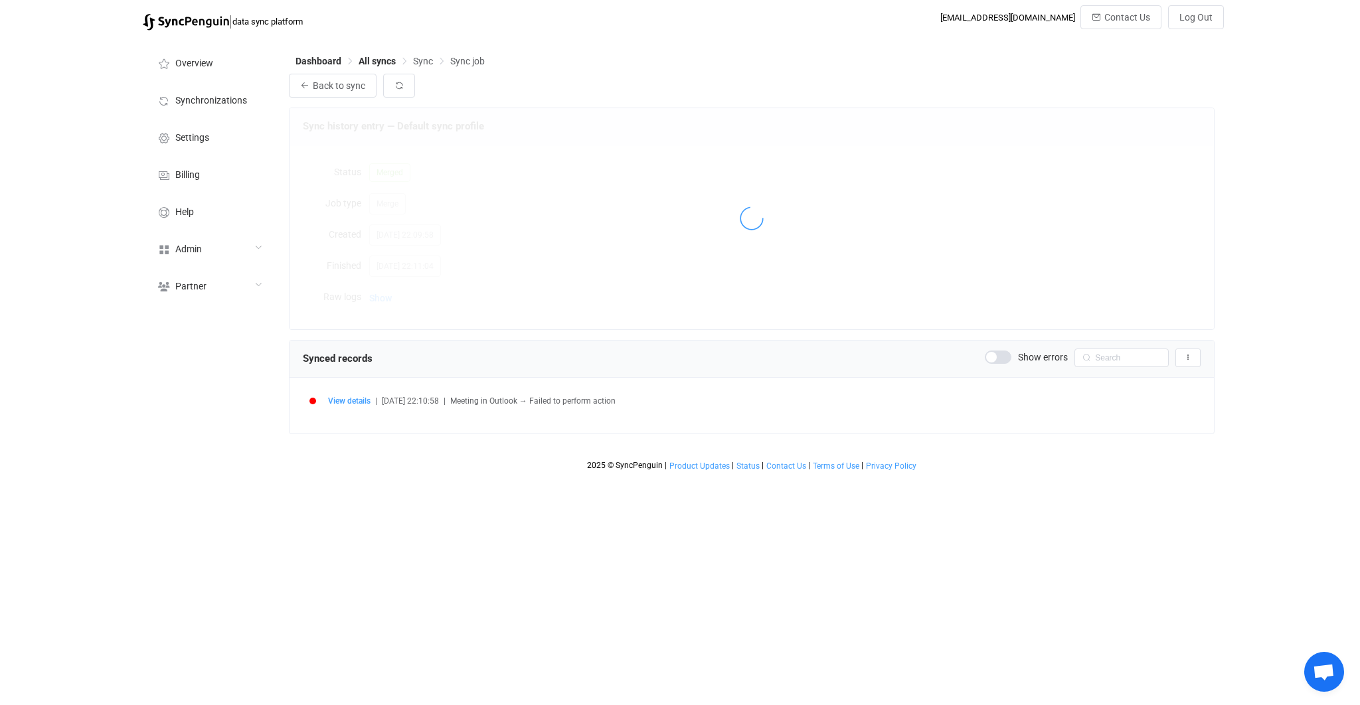
click at [391, 317] on div at bounding box center [752, 218] width 925 height 221
click at [380, 298] on div "Sync history entry — Default sync profile Status Merged Job type Merge Created …" at bounding box center [752, 219] width 926 height 222
click at [371, 304] on span "Show" at bounding box center [380, 298] width 23 height 27
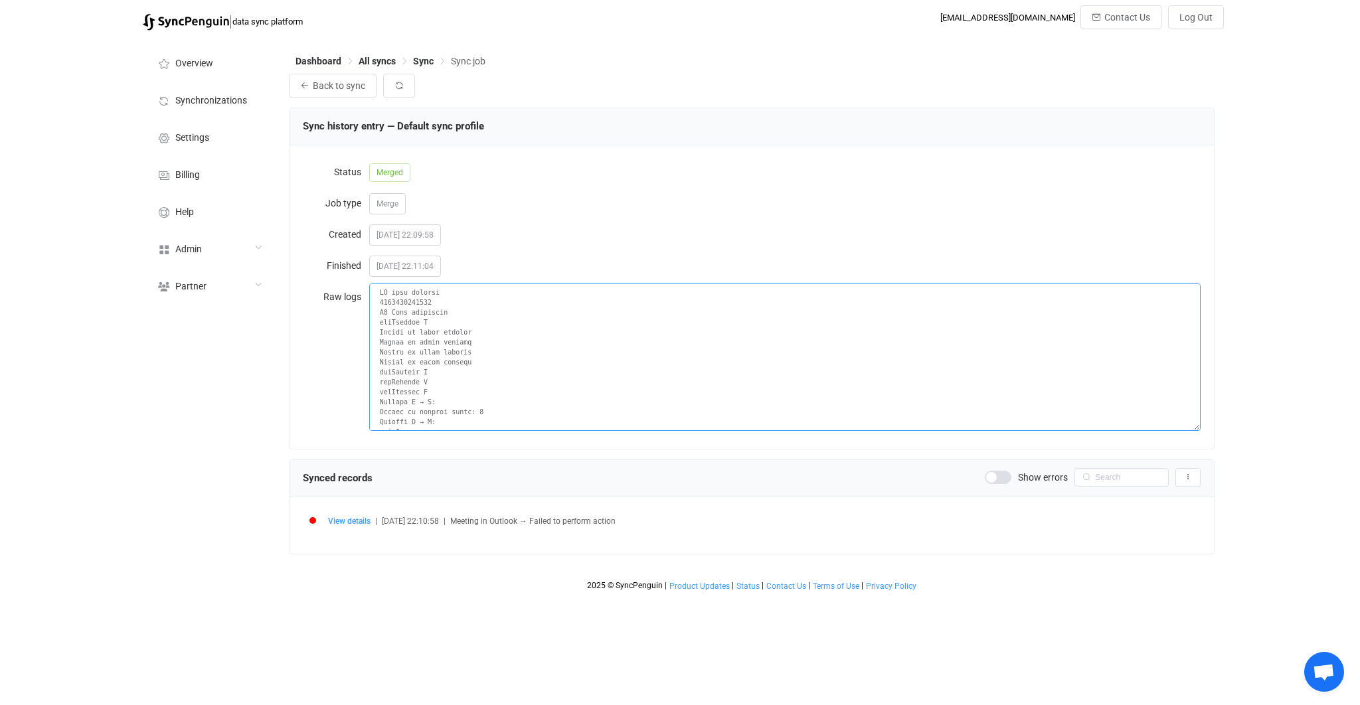
click at [377, 303] on textarea at bounding box center [785, 357] width 832 height 147
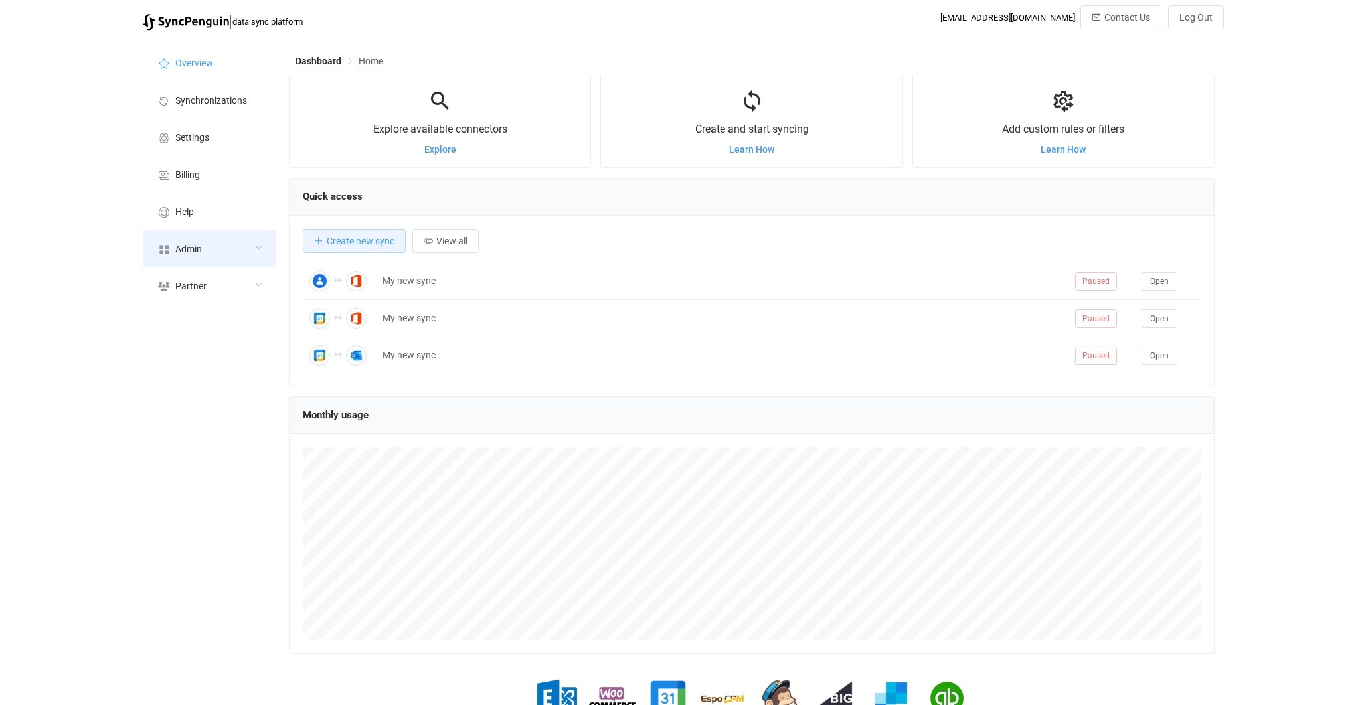
scroll to position [257, 926]
click at [228, 256] on div "Admin" at bounding box center [209, 248] width 133 height 37
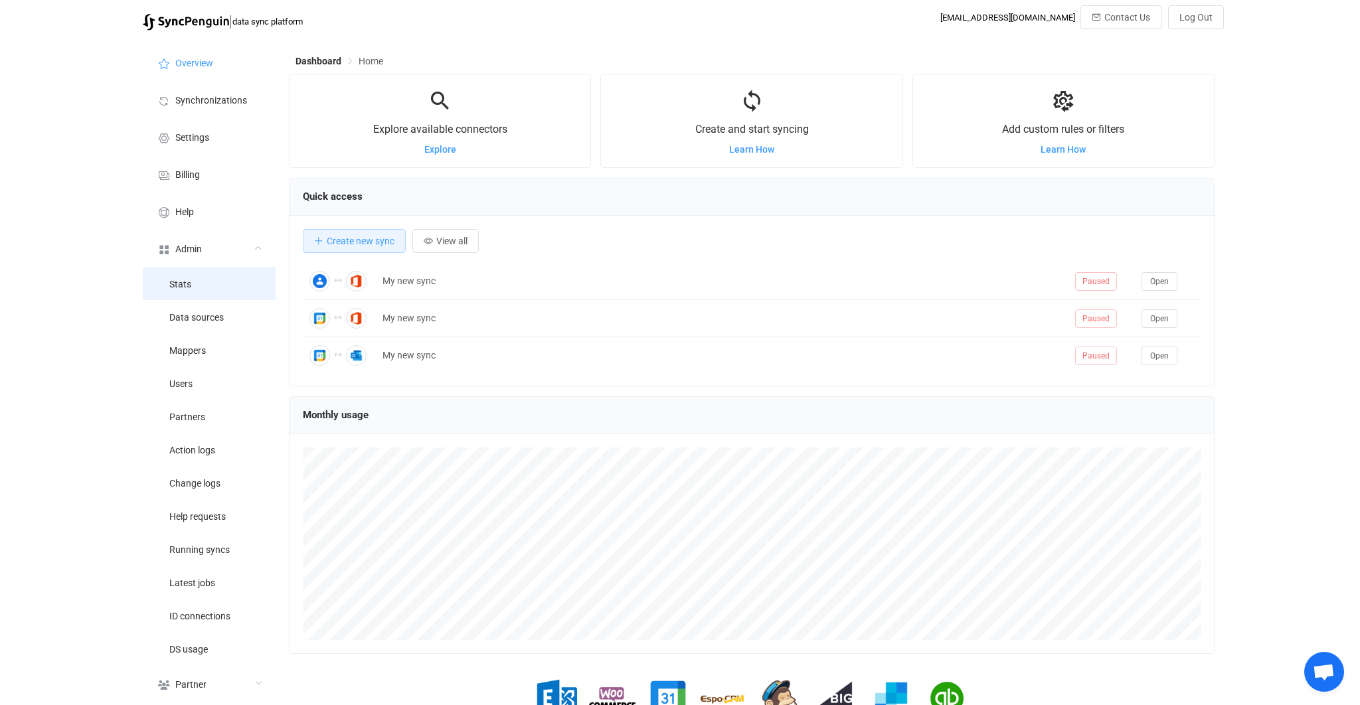
click at [221, 287] on li "Stats" at bounding box center [209, 283] width 133 height 33
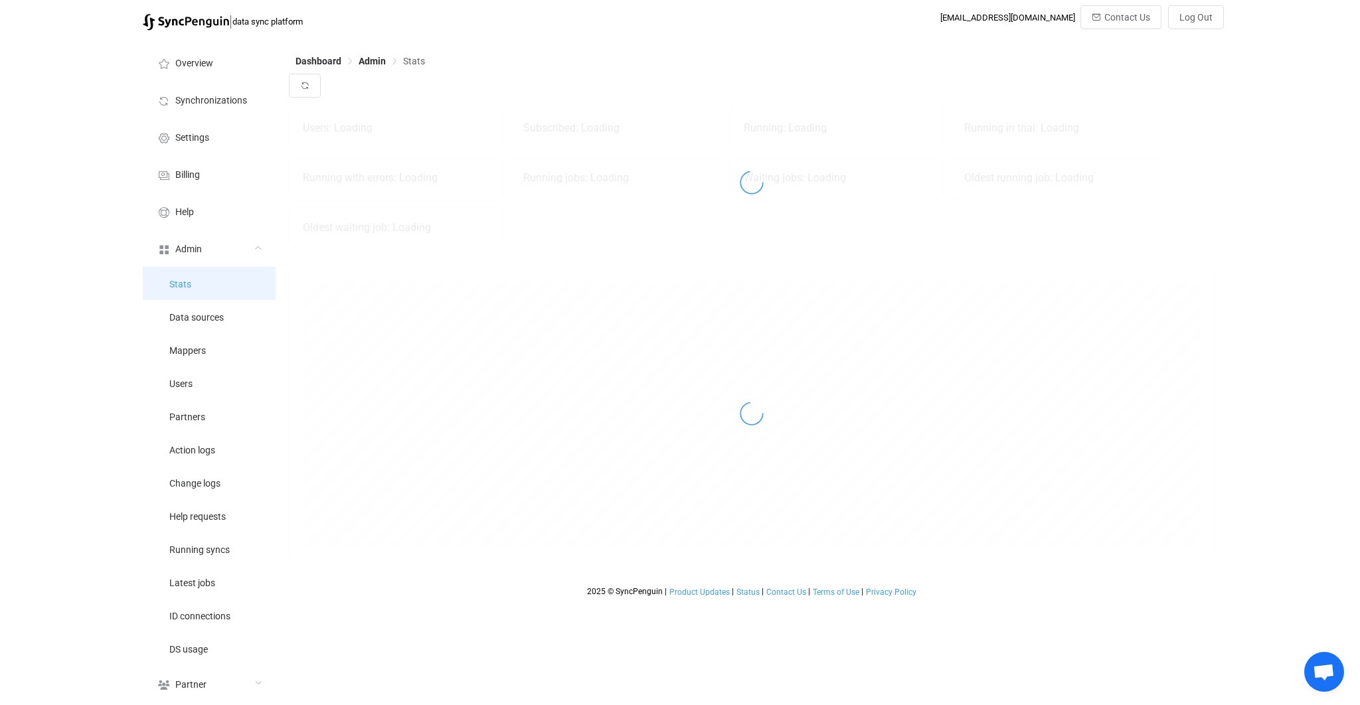
scroll to position [293, 926]
click at [614, 232] on div at bounding box center [752, 182] width 926 height 149
click at [658, 76] on div at bounding box center [752, 89] width 926 height 31
drag, startPoint x: 184, startPoint y: 400, endPoint x: 184, endPoint y: 383, distance: 16.6
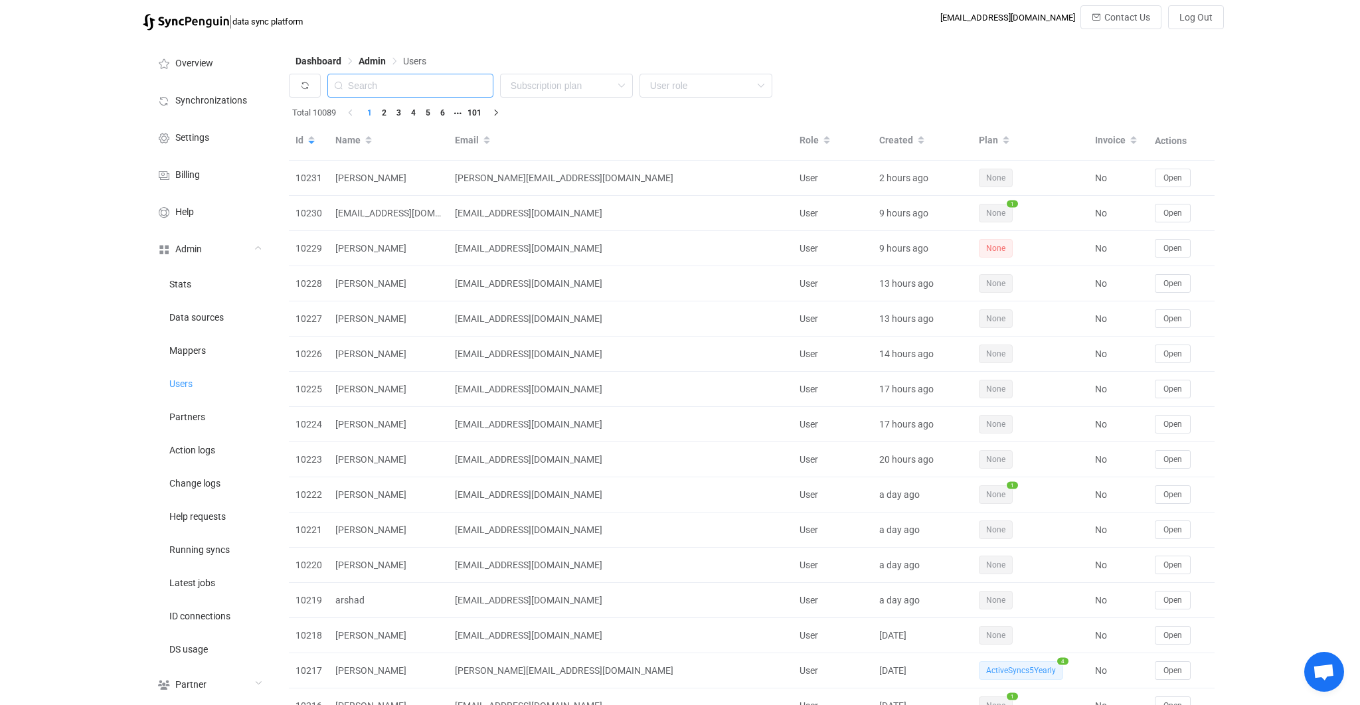
click at [451, 89] on input "text" at bounding box center [410, 86] width 166 height 24
paste input "edv@iig.at"
type input "edv@iig.at"
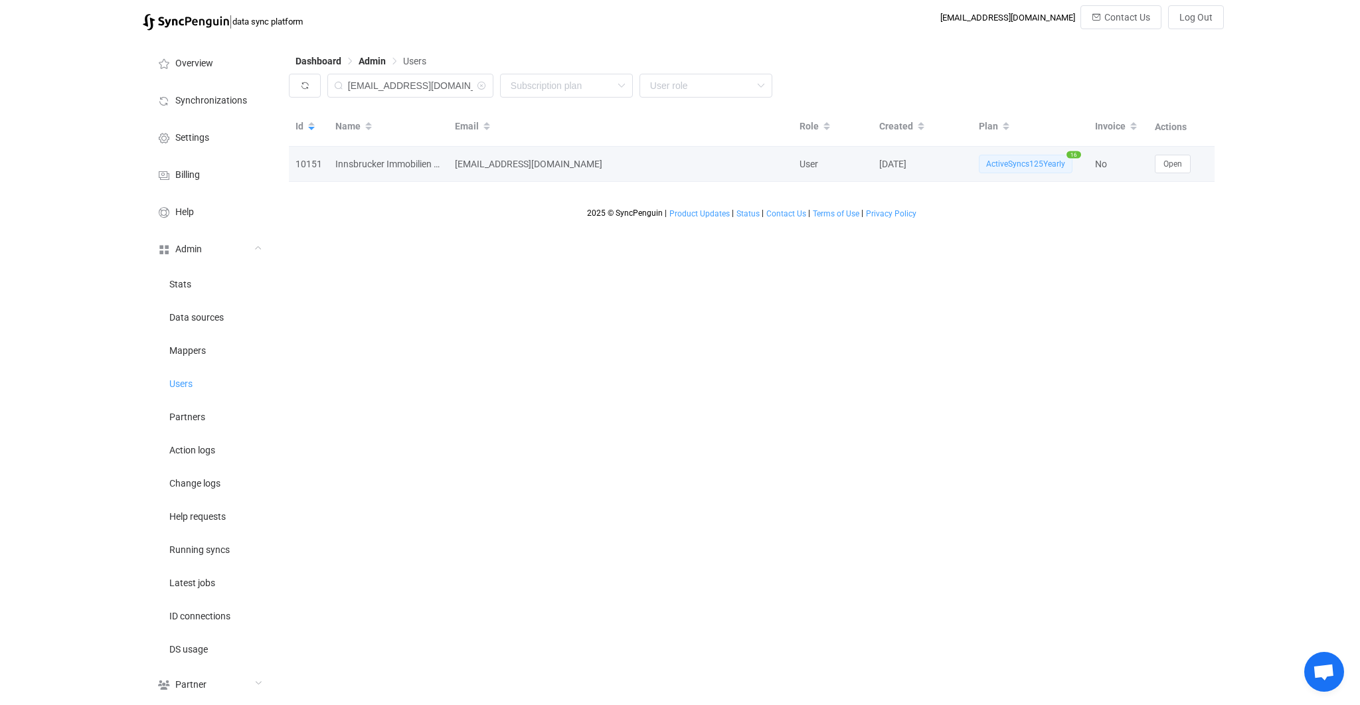
click at [1033, 167] on span "ActiveSyncs125Yearly" at bounding box center [1026, 164] width 94 height 19
click at [1026, 326] on div "Dashboard Admin Users edv@iig.at None Single SingleYearly SinglePlus SinglePlus…" at bounding box center [753, 373] width 942 height 672
click at [1040, 165] on span "ActiveSyncs125Yearly" at bounding box center [1026, 164] width 94 height 19
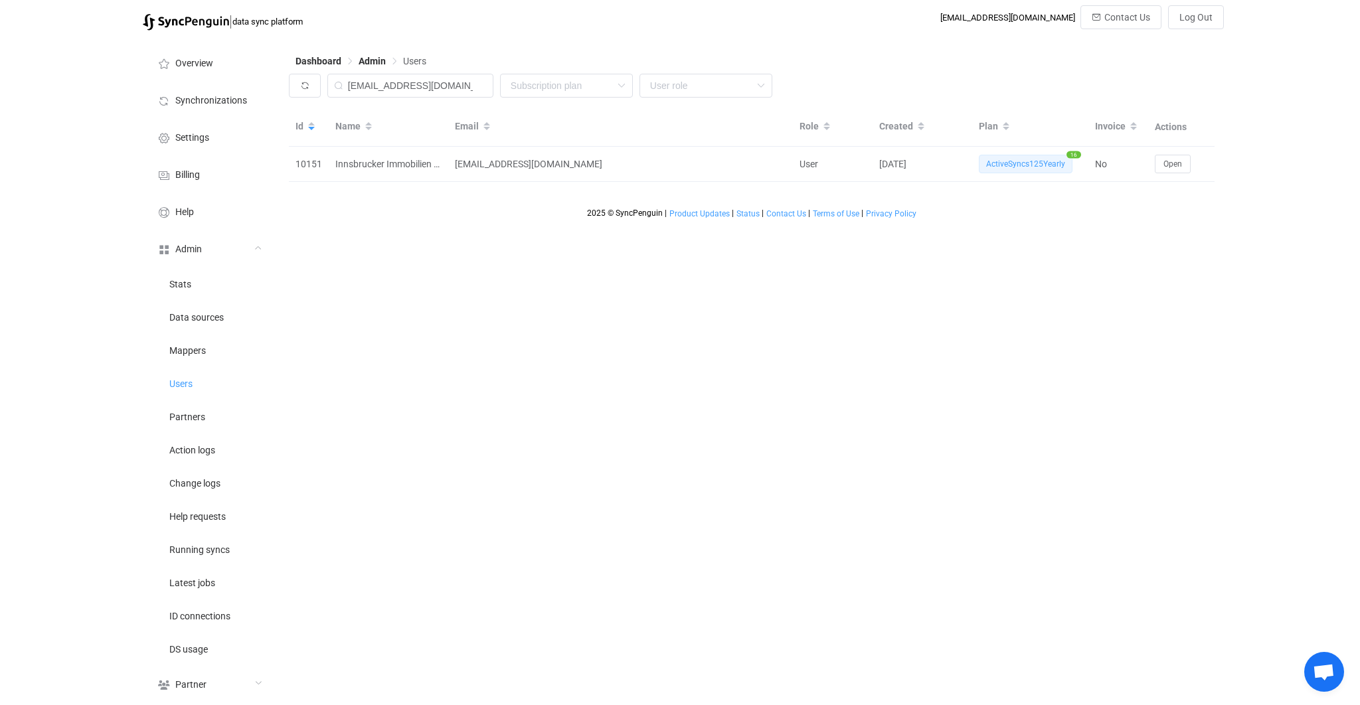
click at [1057, 199] on div "2025 © SyncPenguin | Product Updates | Status | Contact Us | Terms of Use | Pri…" at bounding box center [752, 200] width 926 height 37
click at [1183, 157] on button "Open" at bounding box center [1173, 164] width 36 height 19
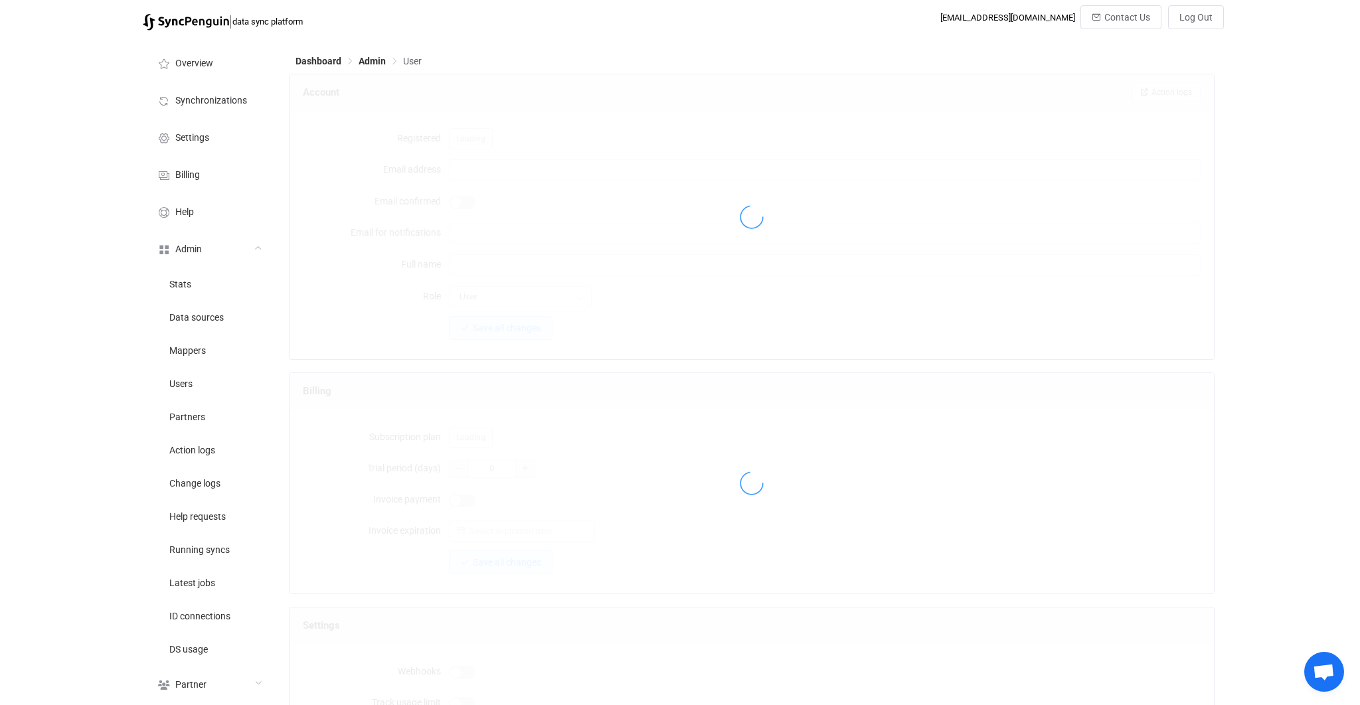
type input "edv@iig.at"
type input "Innsbrucker Immobilien GmbH & Co KG"
type input "14"
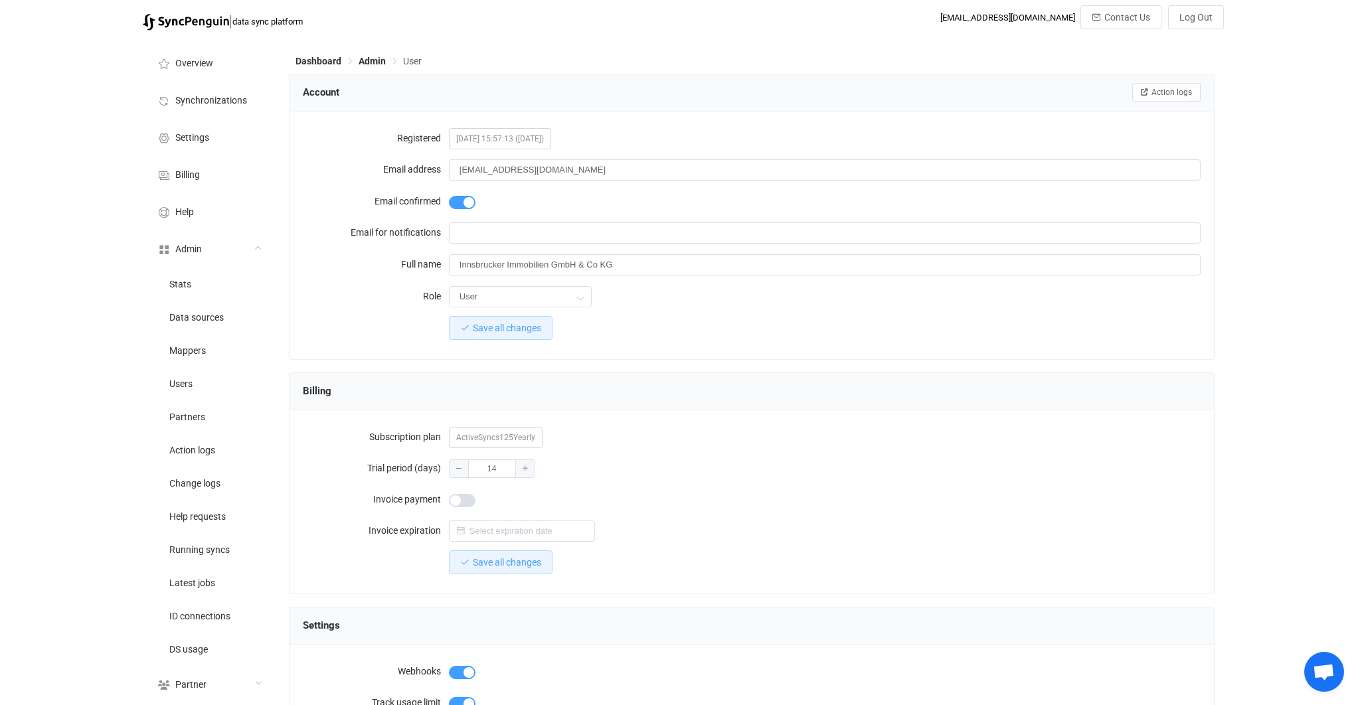
scroll to position [977, 0]
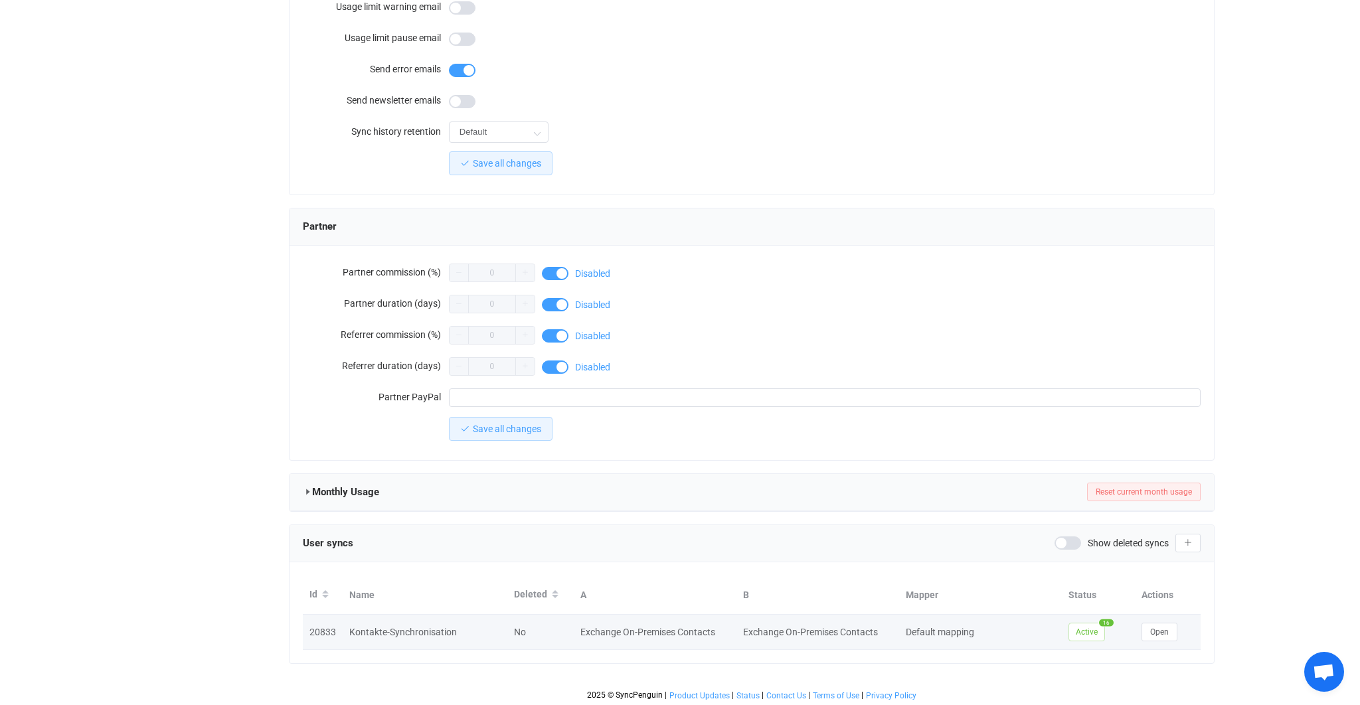
drag, startPoint x: 1111, startPoint y: 626, endPoint x: 1064, endPoint y: 624, distance: 46.5
click at [1064, 624] on div "Active 16" at bounding box center [1098, 632] width 73 height 19
click at [919, 534] on div "User syncs Show deleted syncs" at bounding box center [752, 543] width 898 height 20
click at [923, 528] on div "User syncs Show deleted syncs" at bounding box center [752, 543] width 925 height 37
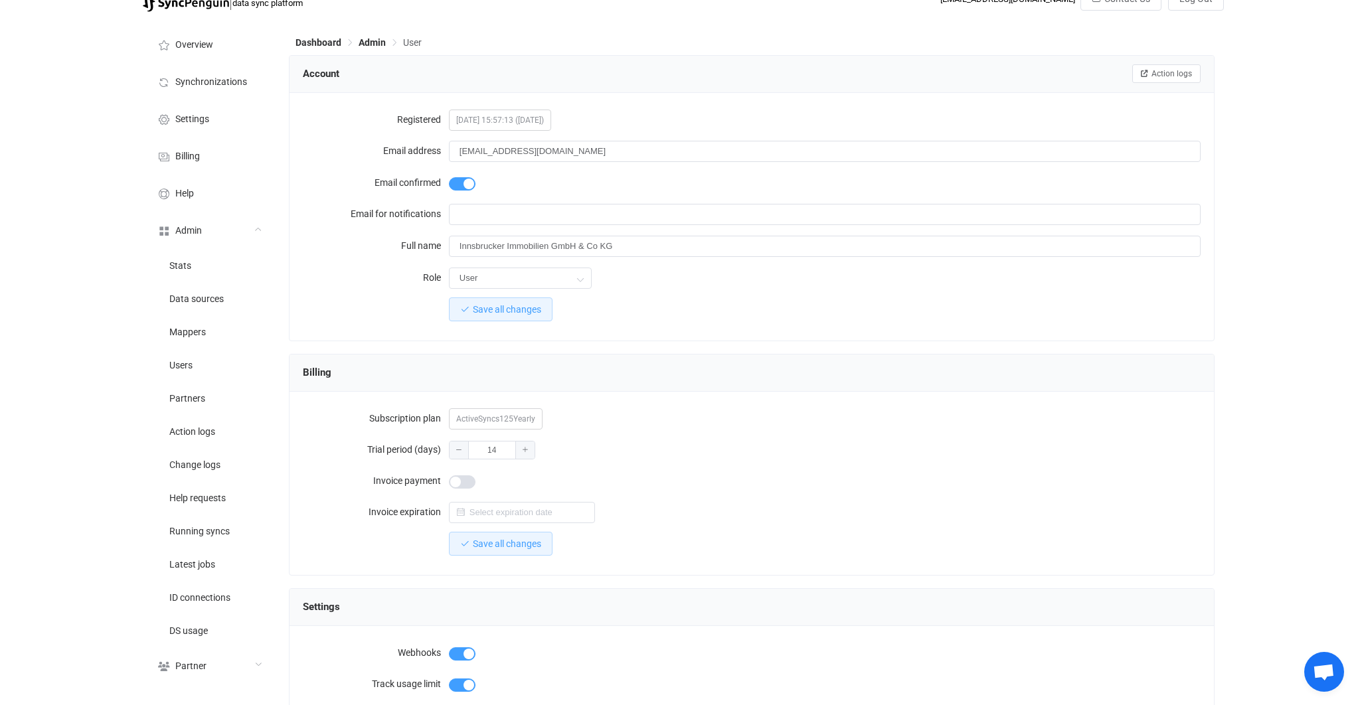
scroll to position [0, 0]
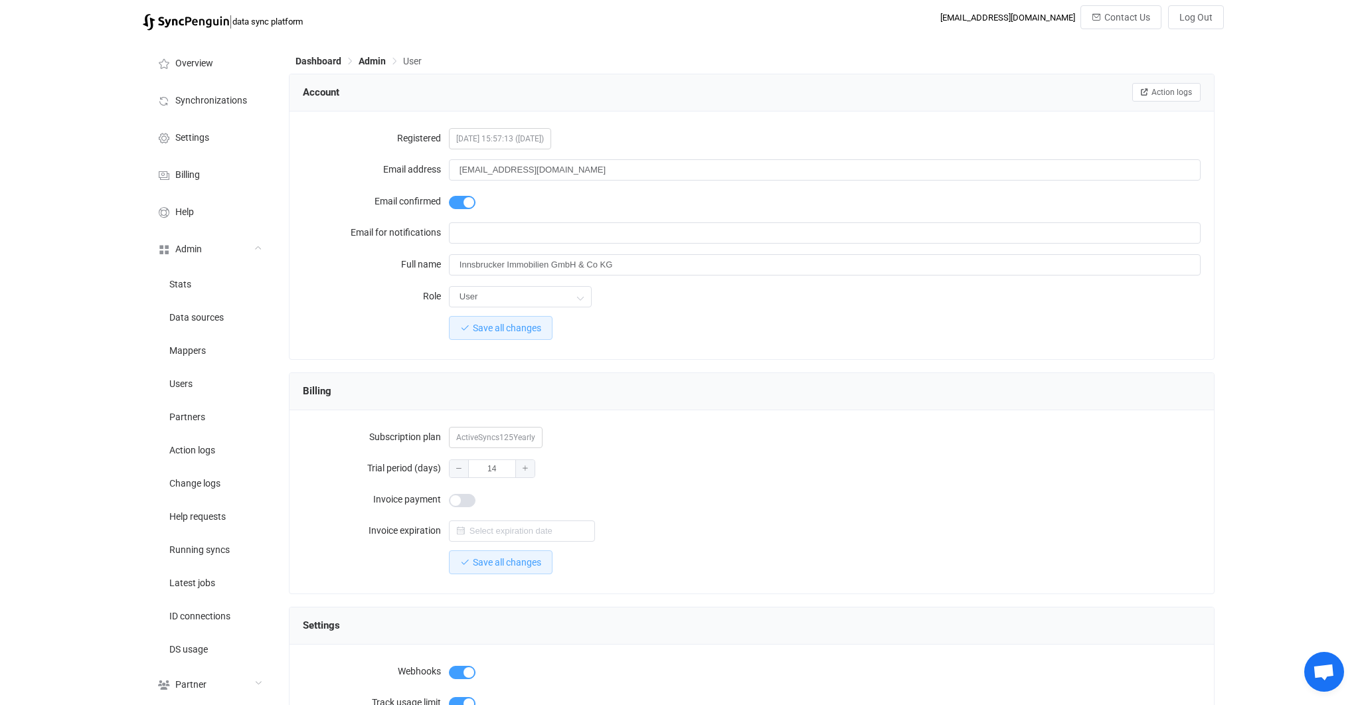
click at [890, 399] on div "Billing" at bounding box center [752, 391] width 898 height 20
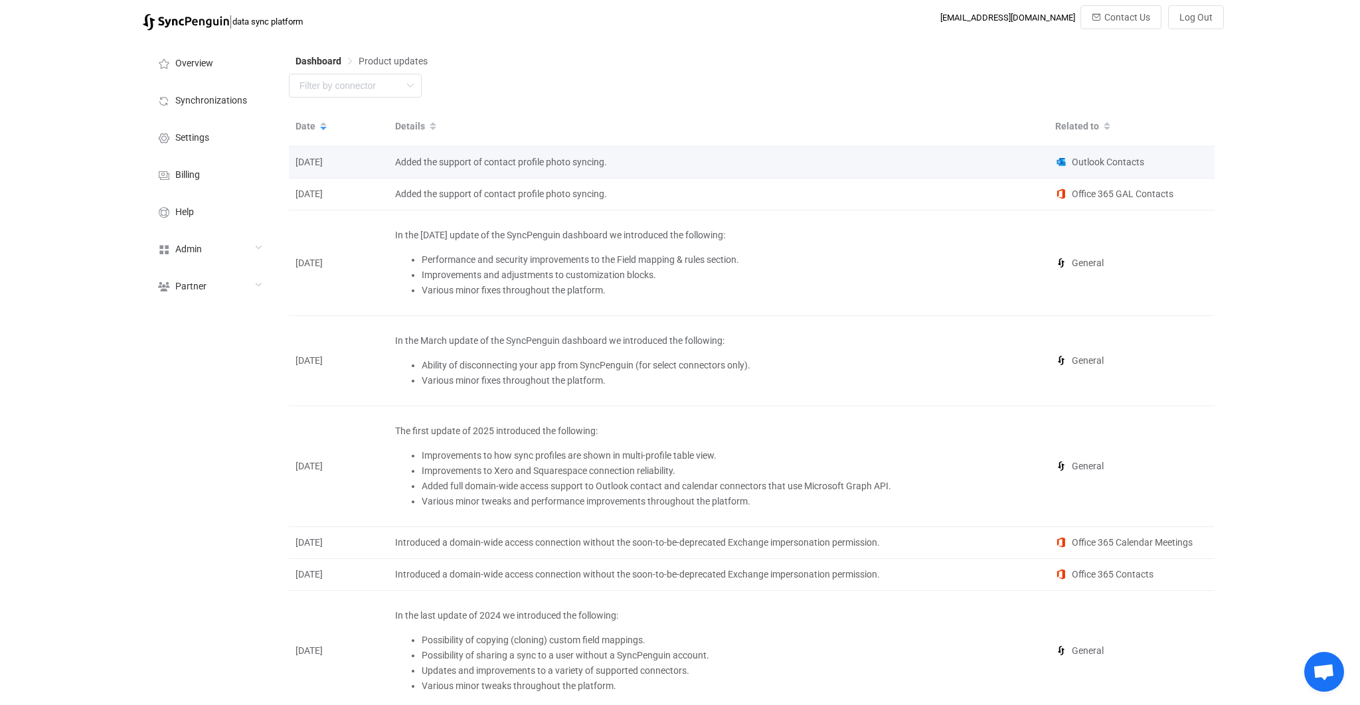
drag, startPoint x: 355, startPoint y: 179, endPoint x: 292, endPoint y: 175, distance: 62.6
click at [292, 175] on td "[DATE]" at bounding box center [339, 163] width 100 height 32
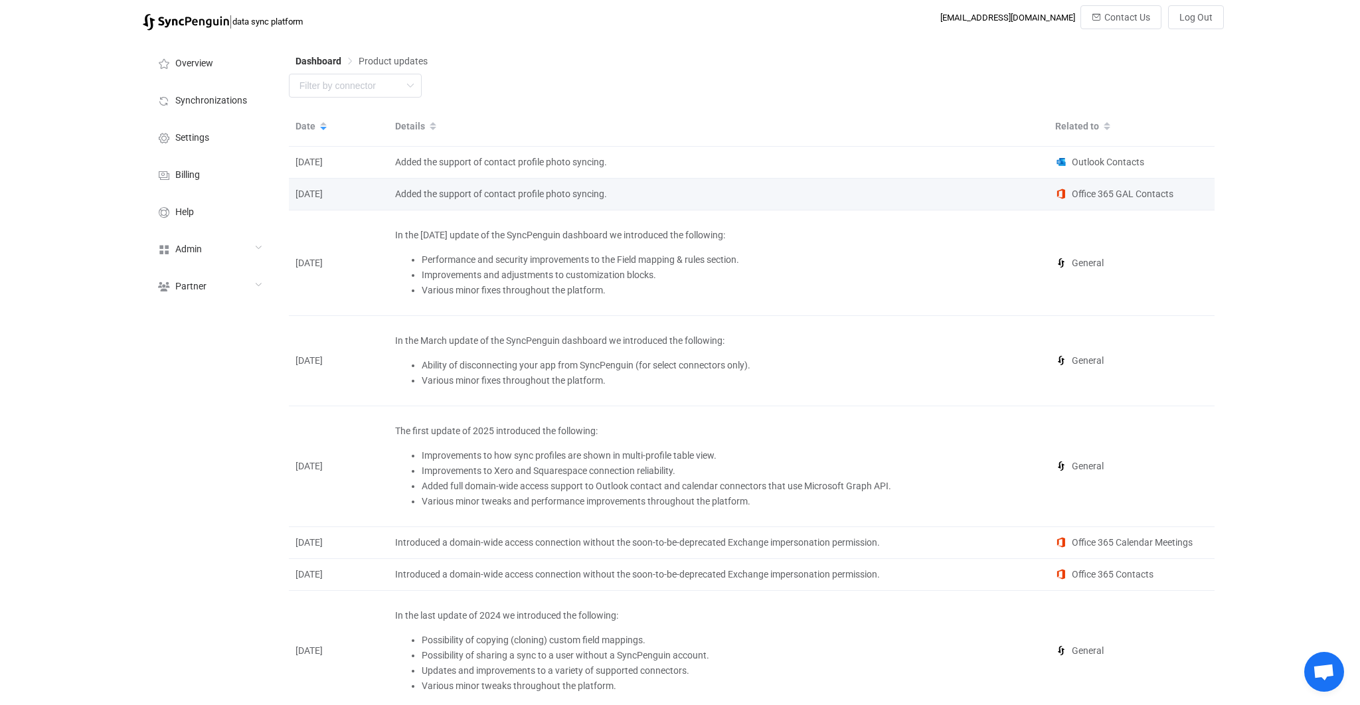
click at [486, 205] on td "Added the support of contact profile photo syncing." at bounding box center [719, 195] width 660 height 32
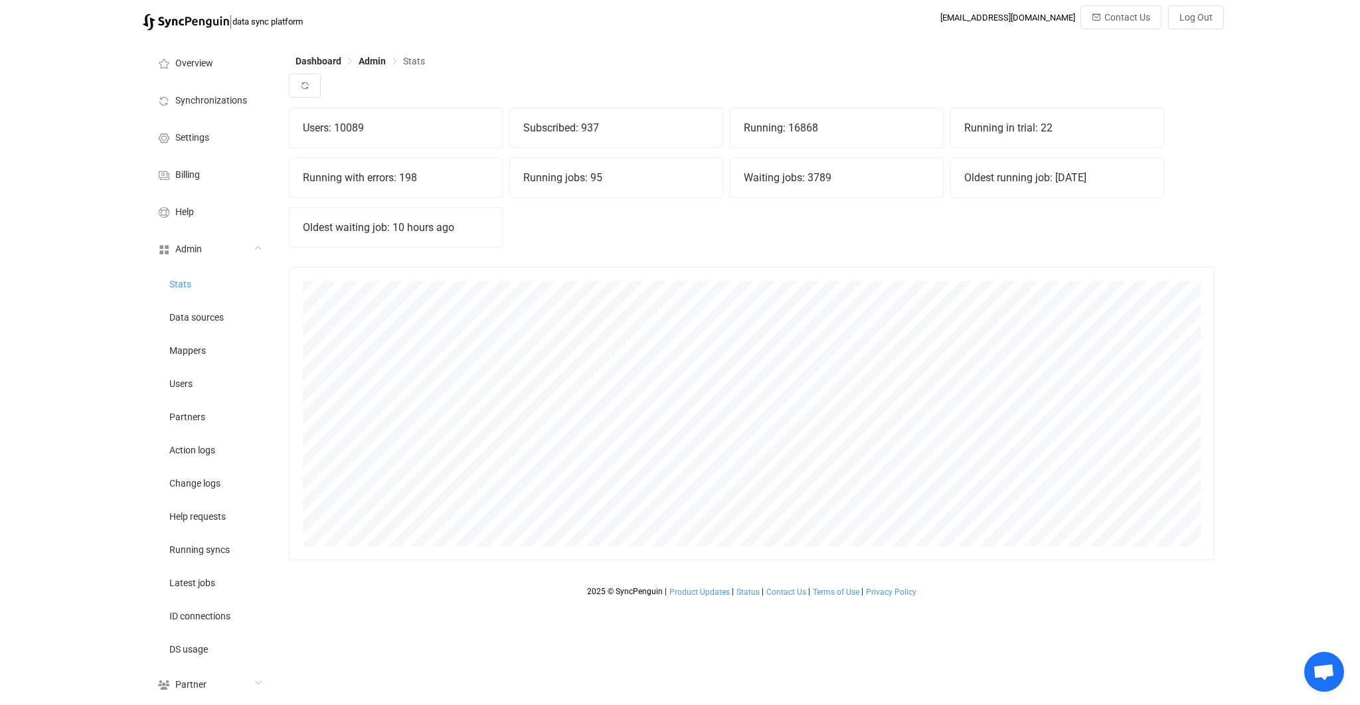
scroll to position [293, 926]
click at [308, 90] on icon "button" at bounding box center [304, 85] width 9 height 9
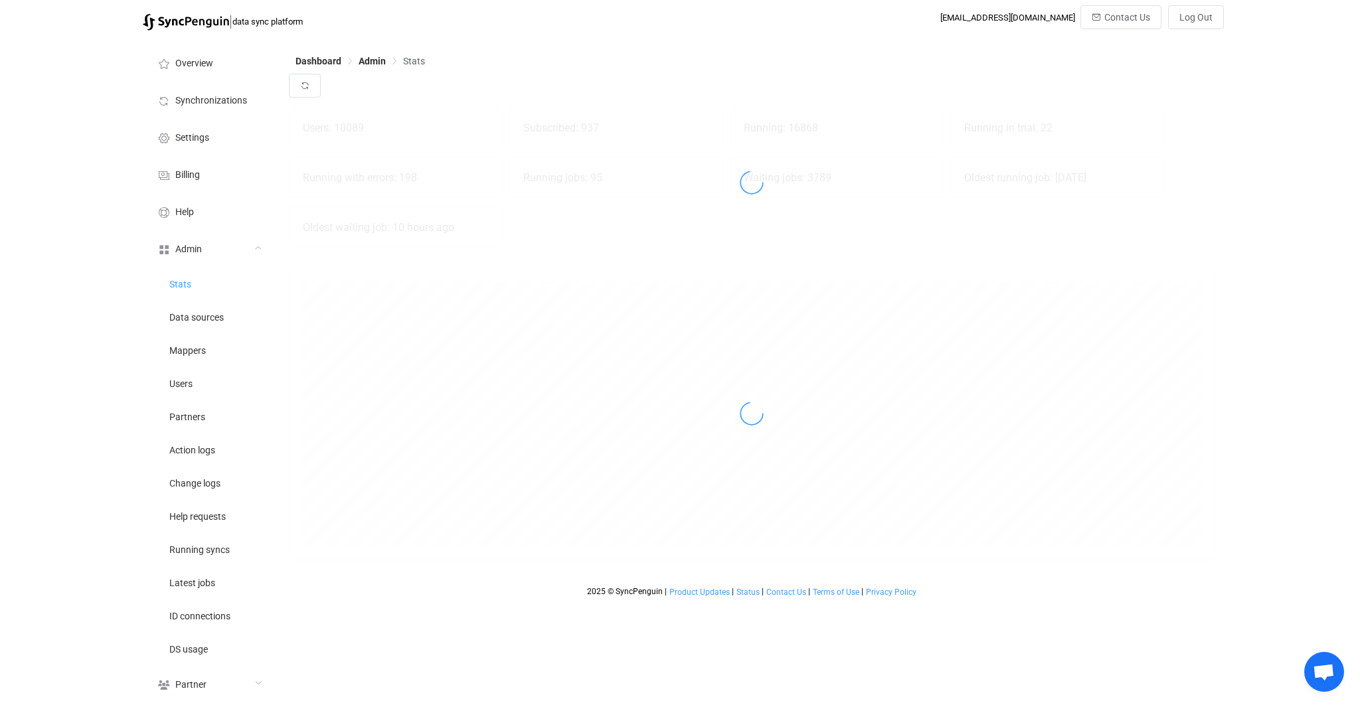
drag, startPoint x: 849, startPoint y: 147, endPoint x: 845, endPoint y: 203, distance: 55.3
click at [845, 203] on div at bounding box center [752, 182] width 926 height 149
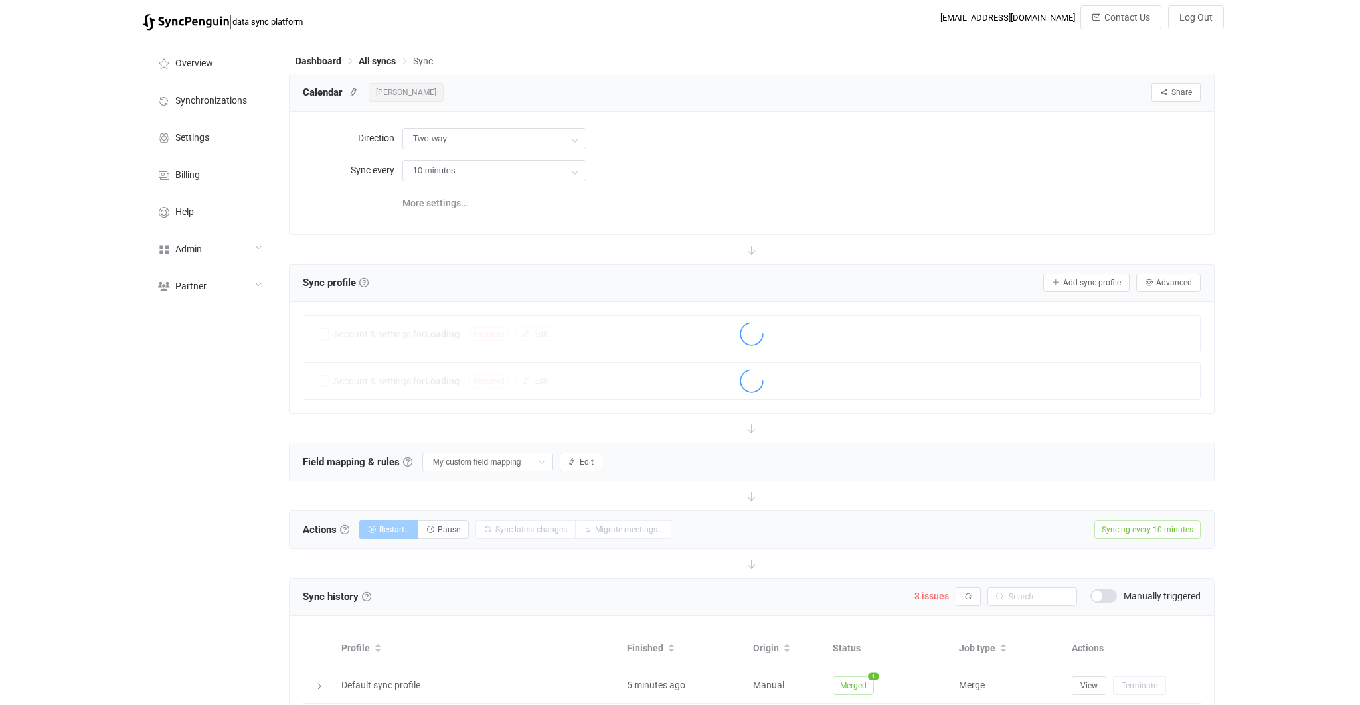
scroll to position [396, 0]
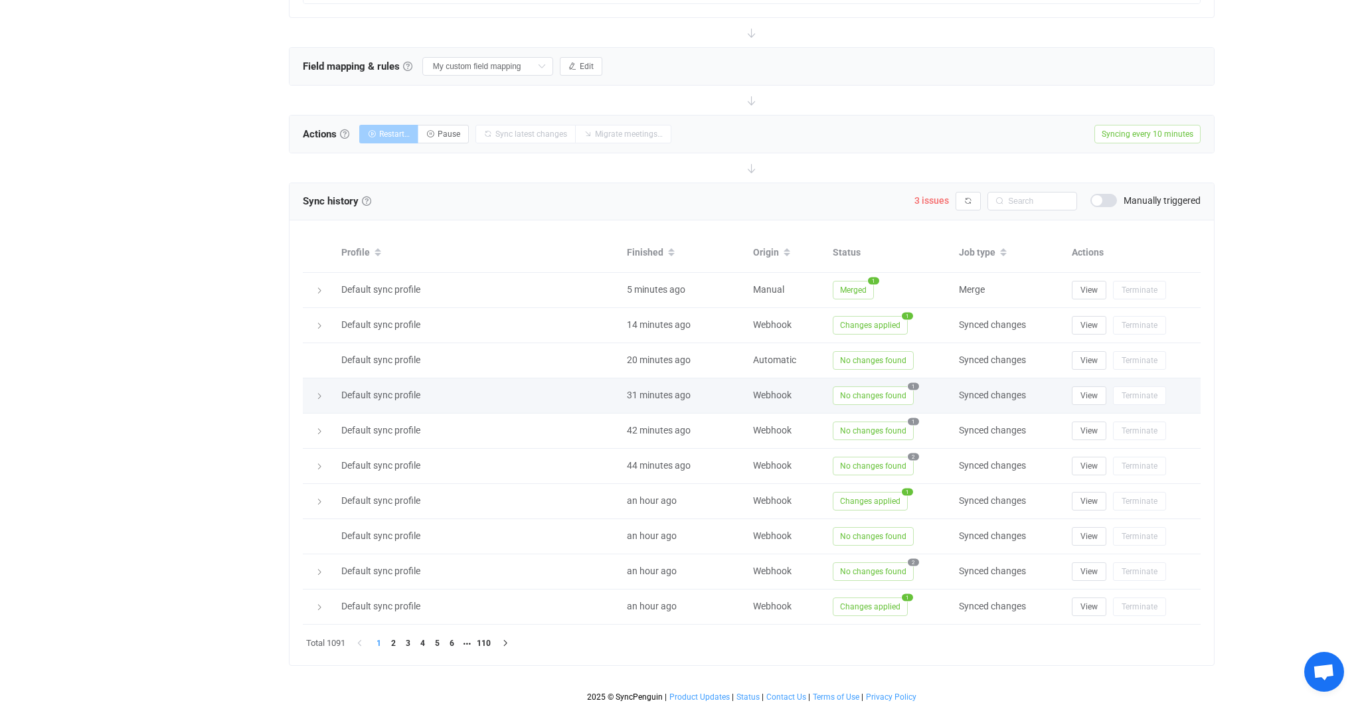
click at [569, 414] on td "Default sync profile" at bounding box center [478, 396] width 286 height 35
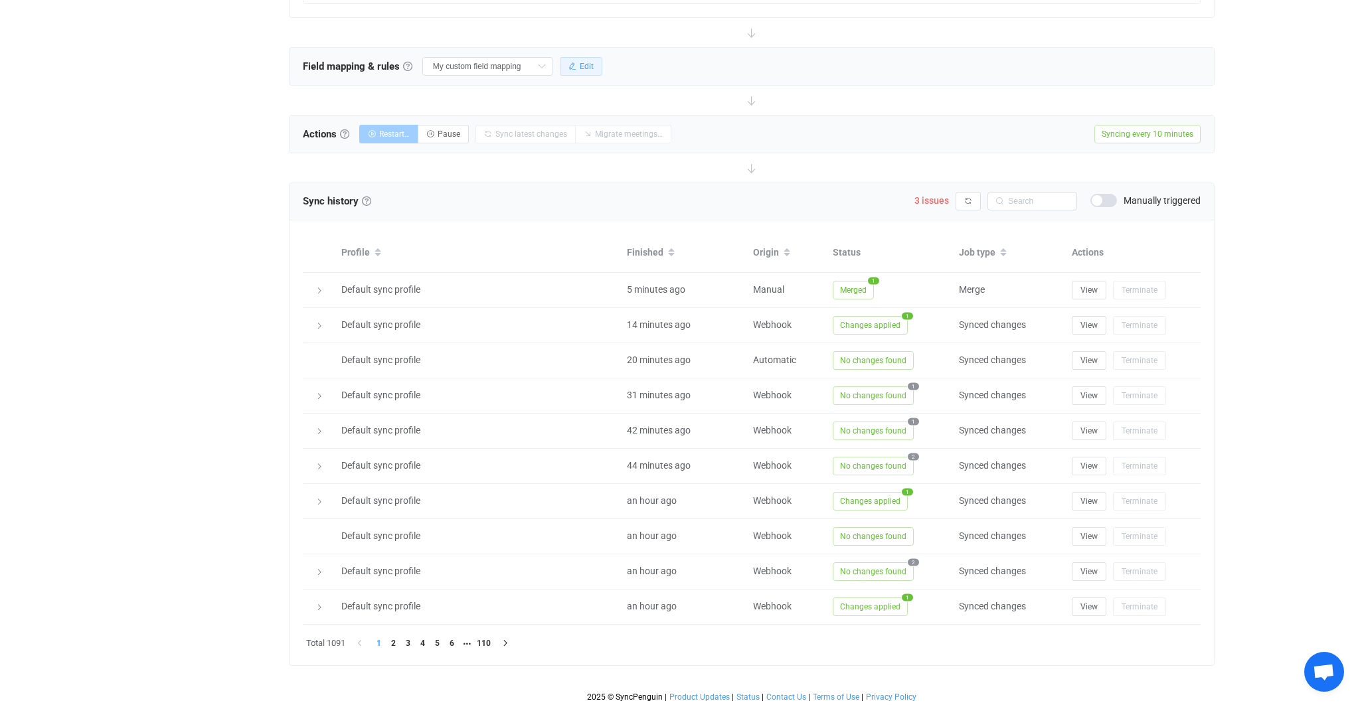
scroll to position [0, 0]
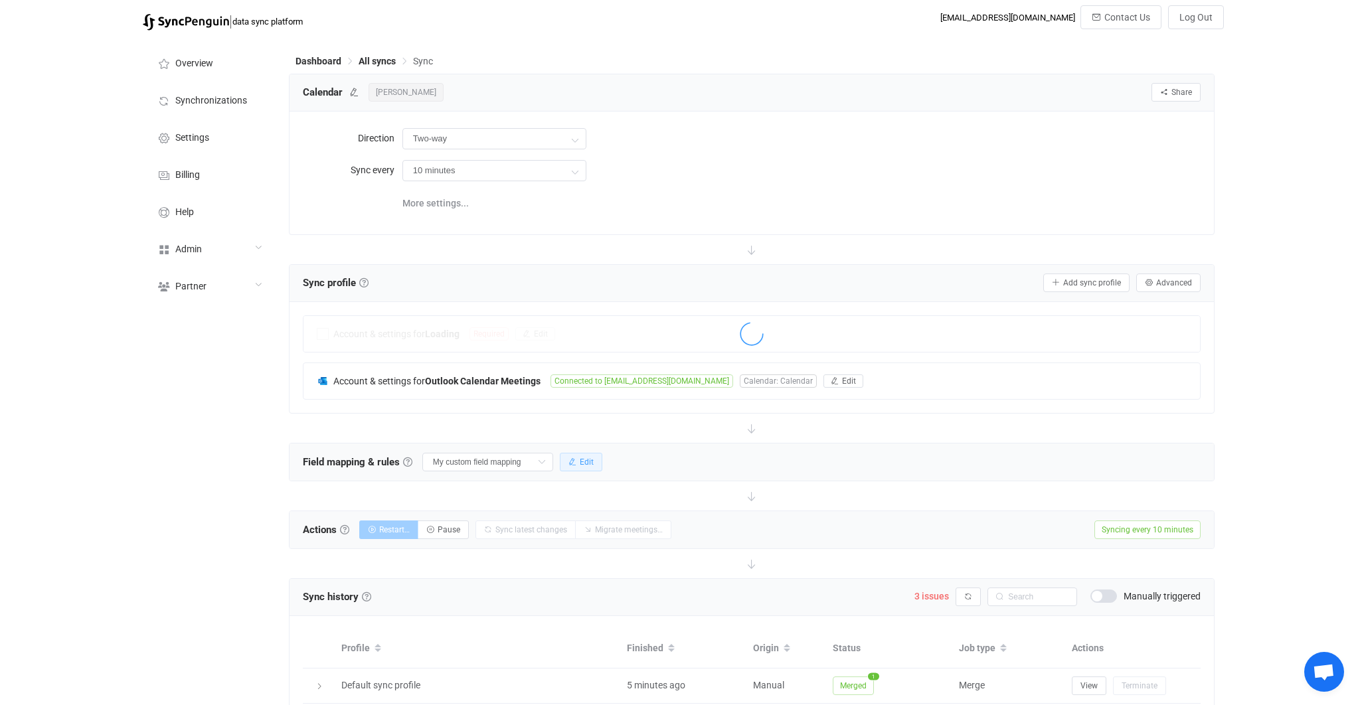
click at [580, 465] on span "Edit" at bounding box center [587, 462] width 14 height 9
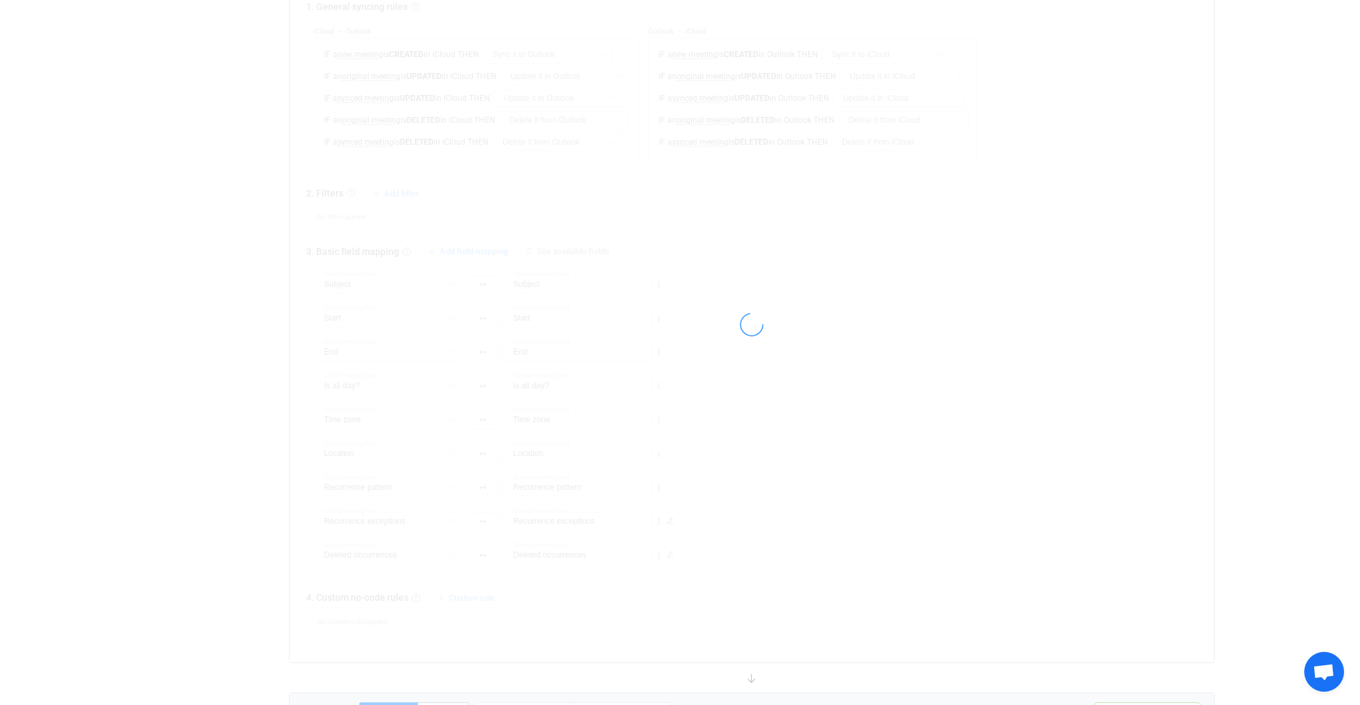
scroll to position [715, 0]
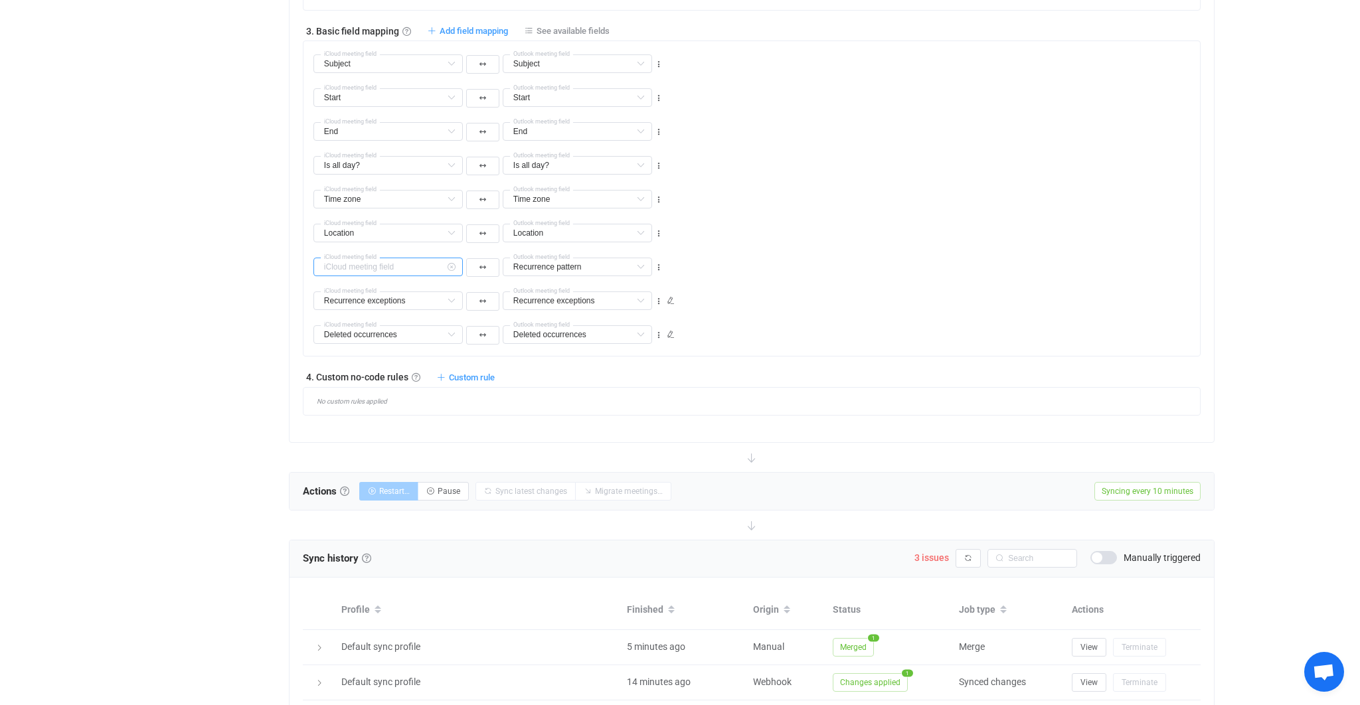
click at [424, 272] on input "text" at bounding box center [388, 267] width 149 height 19
type input "Recurrence pattern"
click at [525, 259] on div "Recurrence pattern Categories Default field Attendees (read-only) Default field…" at bounding box center [577, 267] width 149 height 19
click at [535, 262] on input "text" at bounding box center [577, 267] width 149 height 19
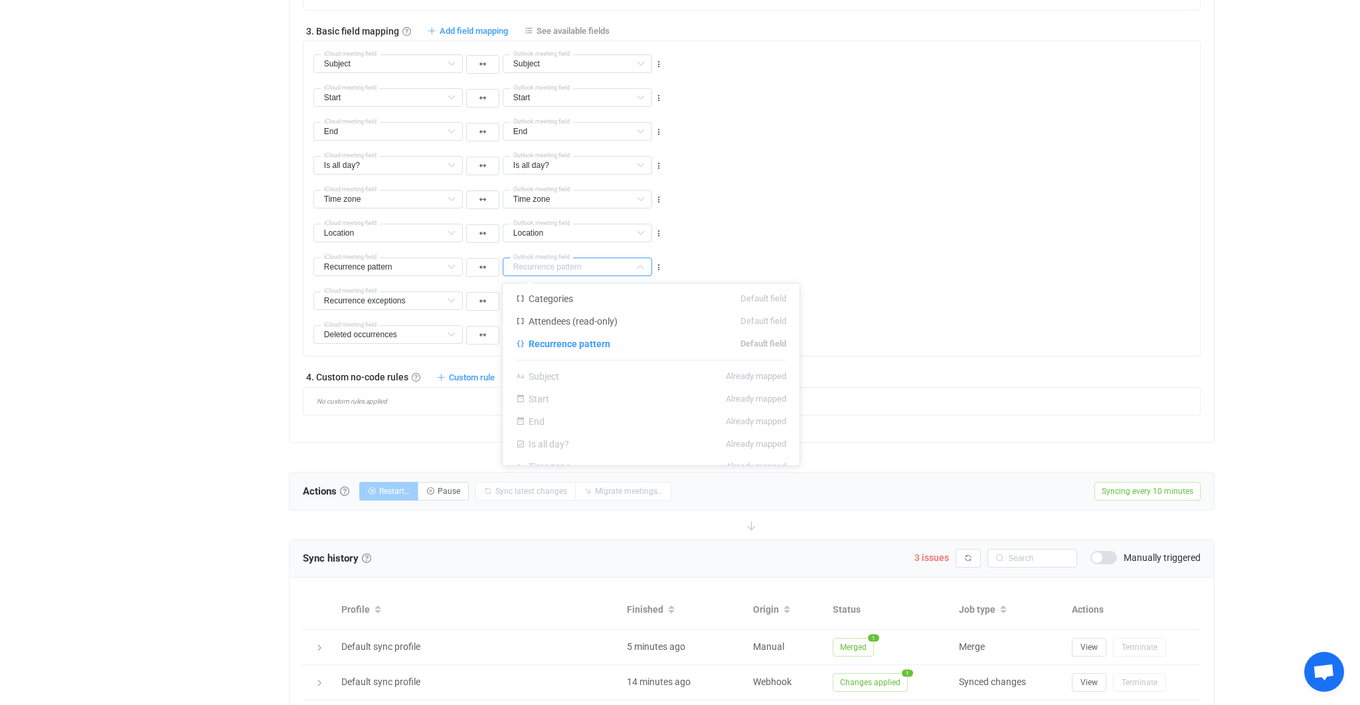
click at [723, 234] on div "Location Location Default field Description Default field URL Default field Is …" at bounding box center [757, 228] width 887 height 34
type input "Recurrence pattern"
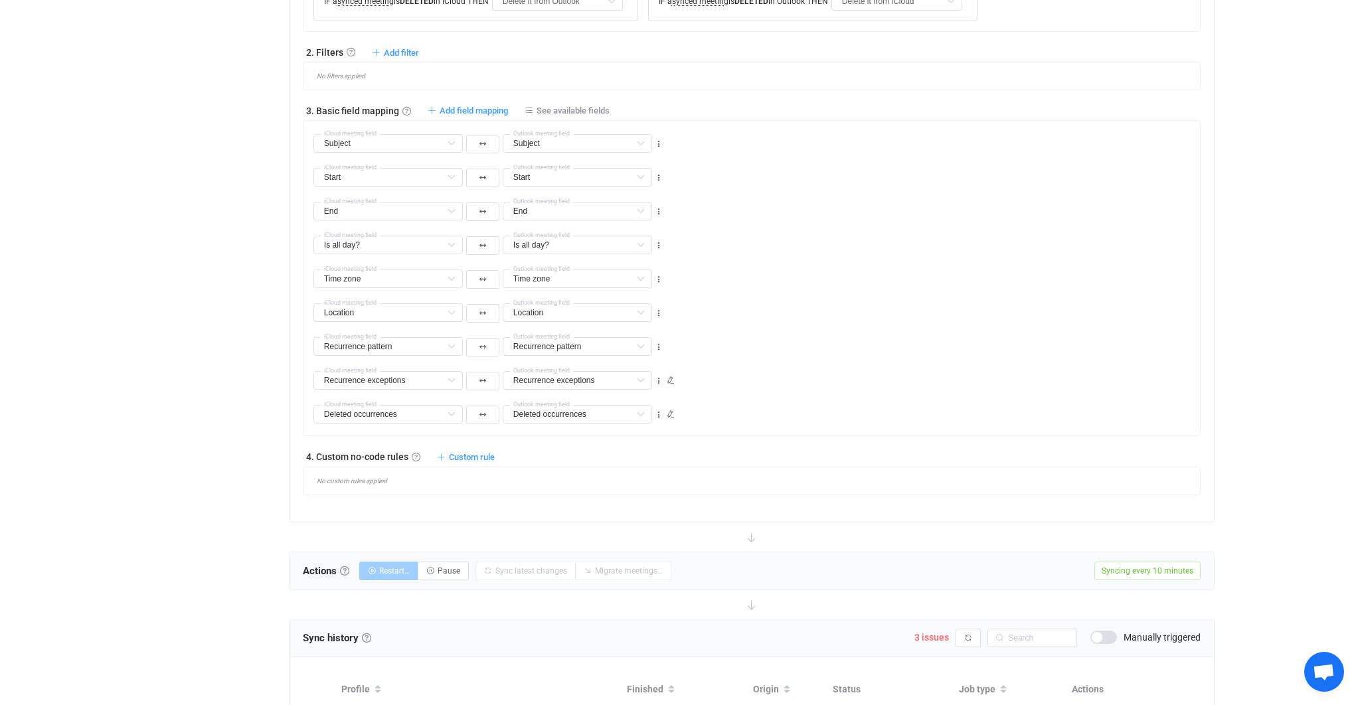
scroll to position [614, 0]
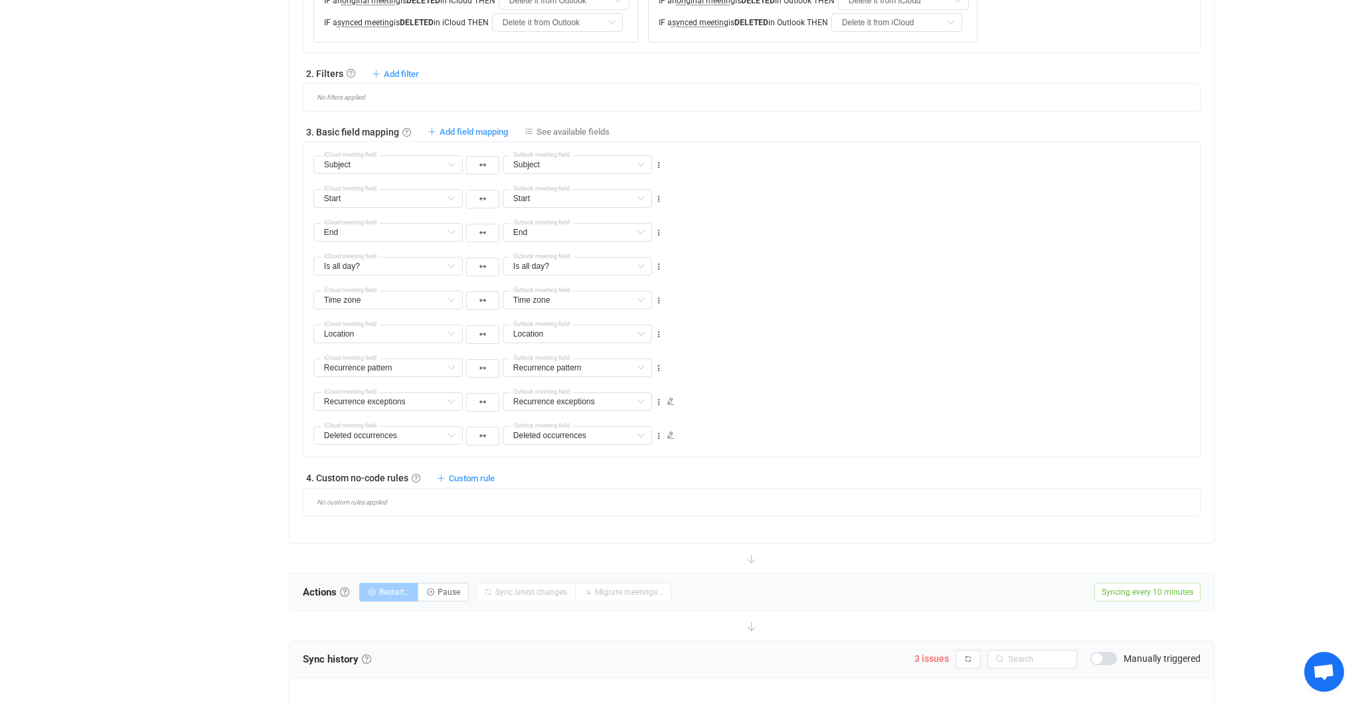
click at [488, 138] on div "1. General syncing rules General syncing rules Control how SyncPengin reacts to…" at bounding box center [752, 198] width 898 height 636
click at [488, 132] on span "Add field mapping" at bounding box center [474, 132] width 68 height 10
type input "Subject"
type input "Start"
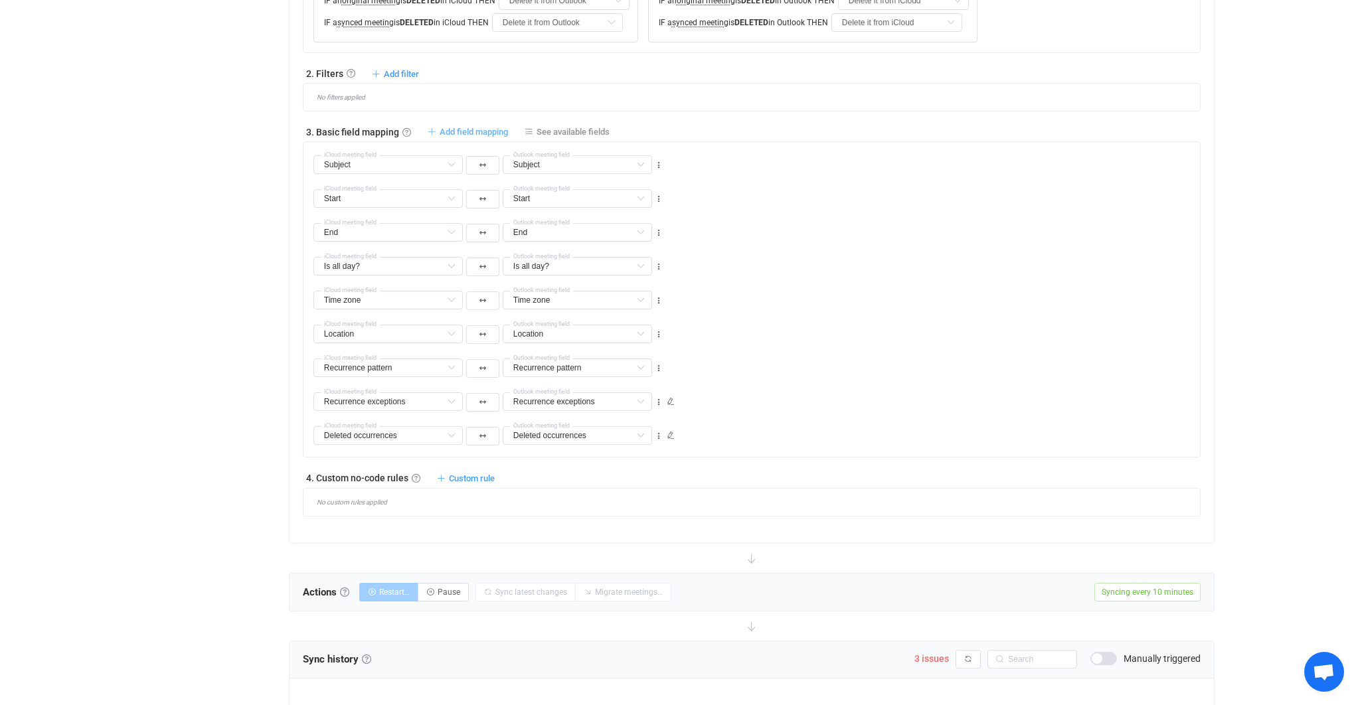
type input "Start"
type input "End"
type input "Is all day?"
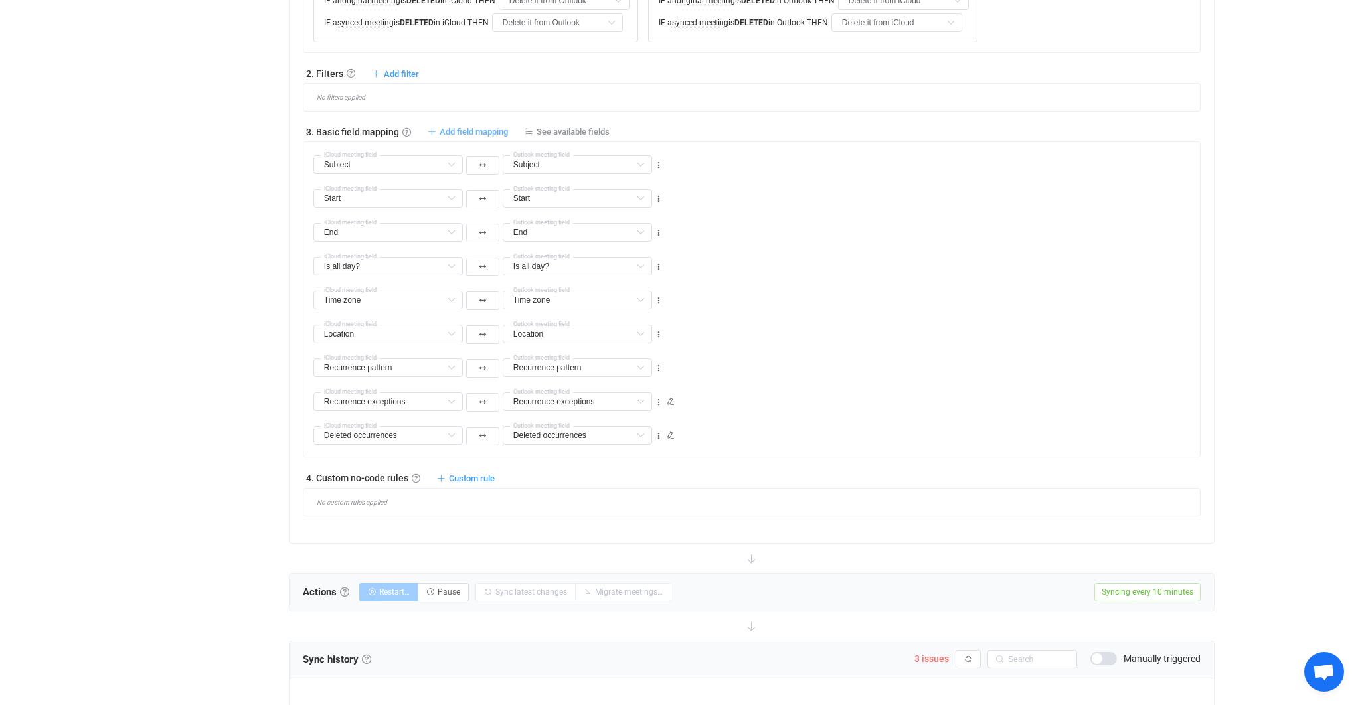
type input "Time zone"
type input "Location"
type input "Recurrence pattern"
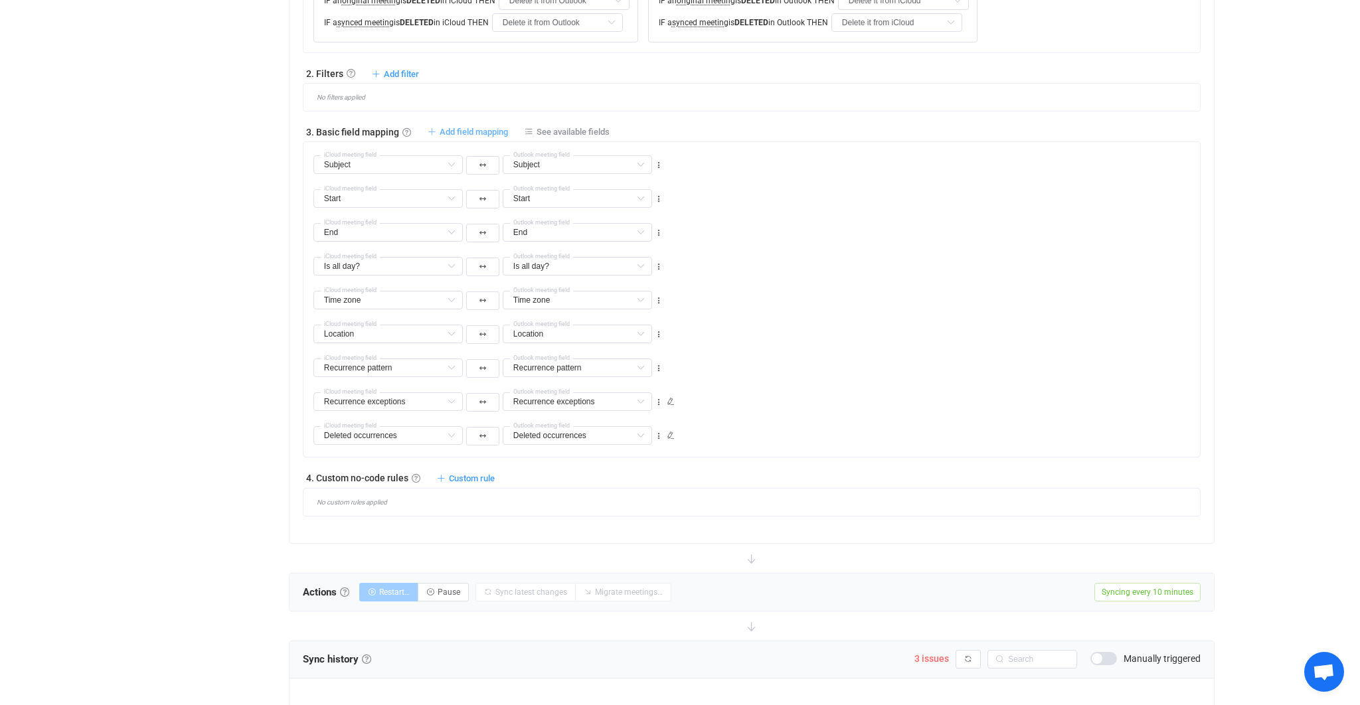
type input "Recurrence pattern"
type input "Recurrence exceptions"
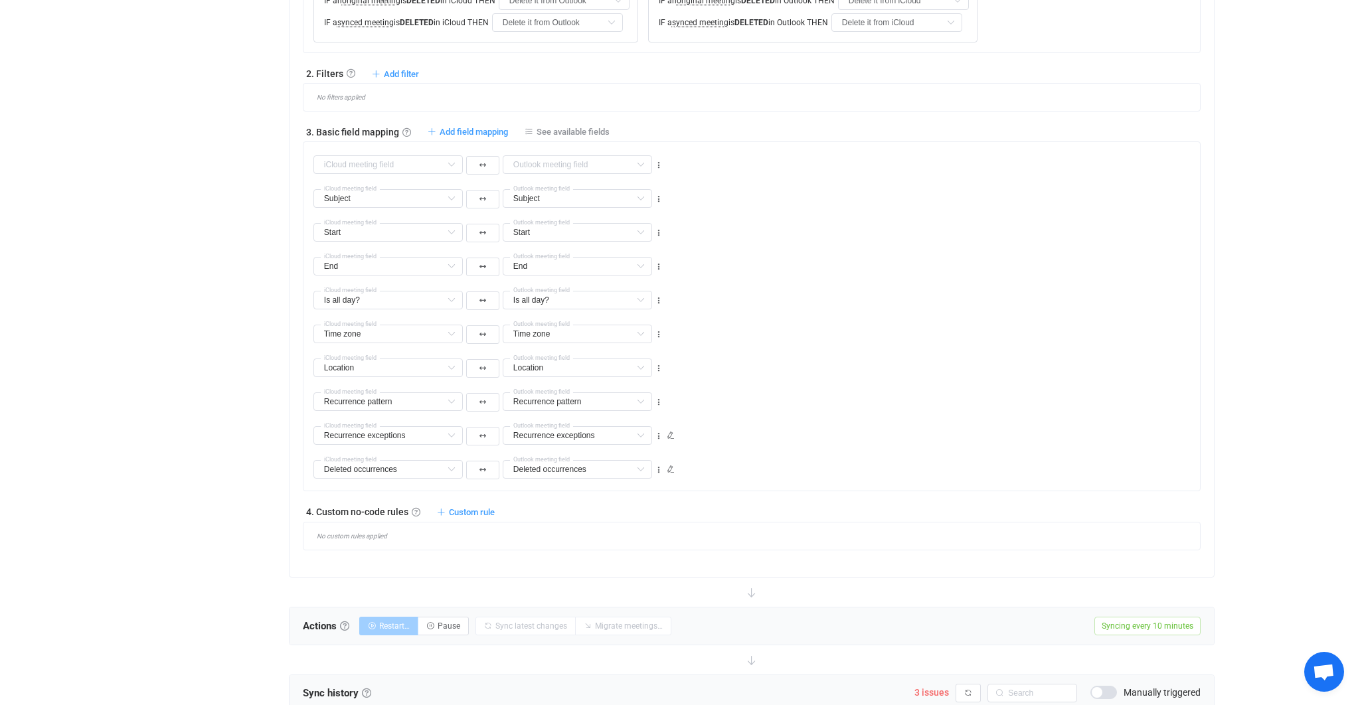
click at [403, 152] on div "Description Default field URL Default field Is recurring? (read-only) Default f…" at bounding box center [488, 164] width 353 height 24
click at [406, 161] on input "text" at bounding box center [388, 164] width 149 height 19
type input "De"
click at [863, 230] on div "Start Start Default field Subject Already mapped End Already mapped Is all day?…" at bounding box center [757, 227] width 887 height 34
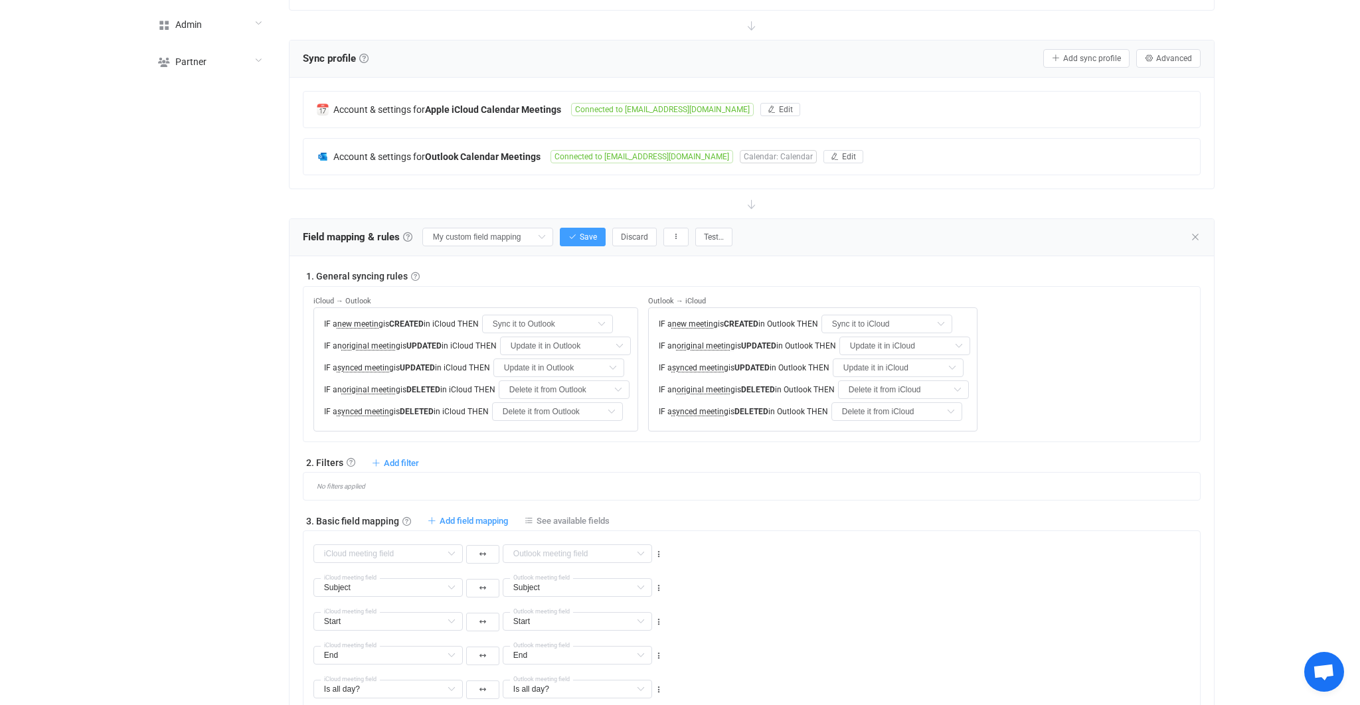
scroll to position [524, 0]
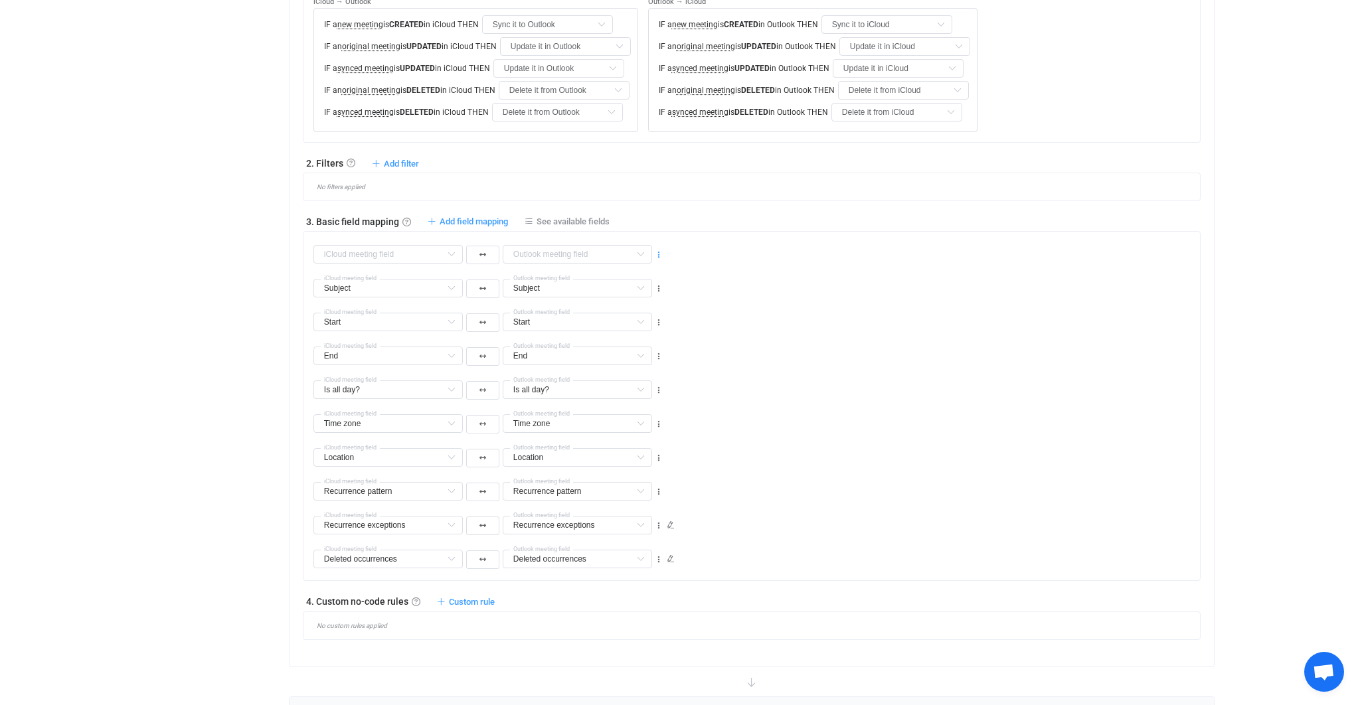
click at [660, 254] on icon at bounding box center [658, 254] width 9 height 9
click at [650, 331] on li "Delete" at bounding box center [616, 333] width 87 height 24
type input "["subject"]"
type input "Subject"
type input "Start"
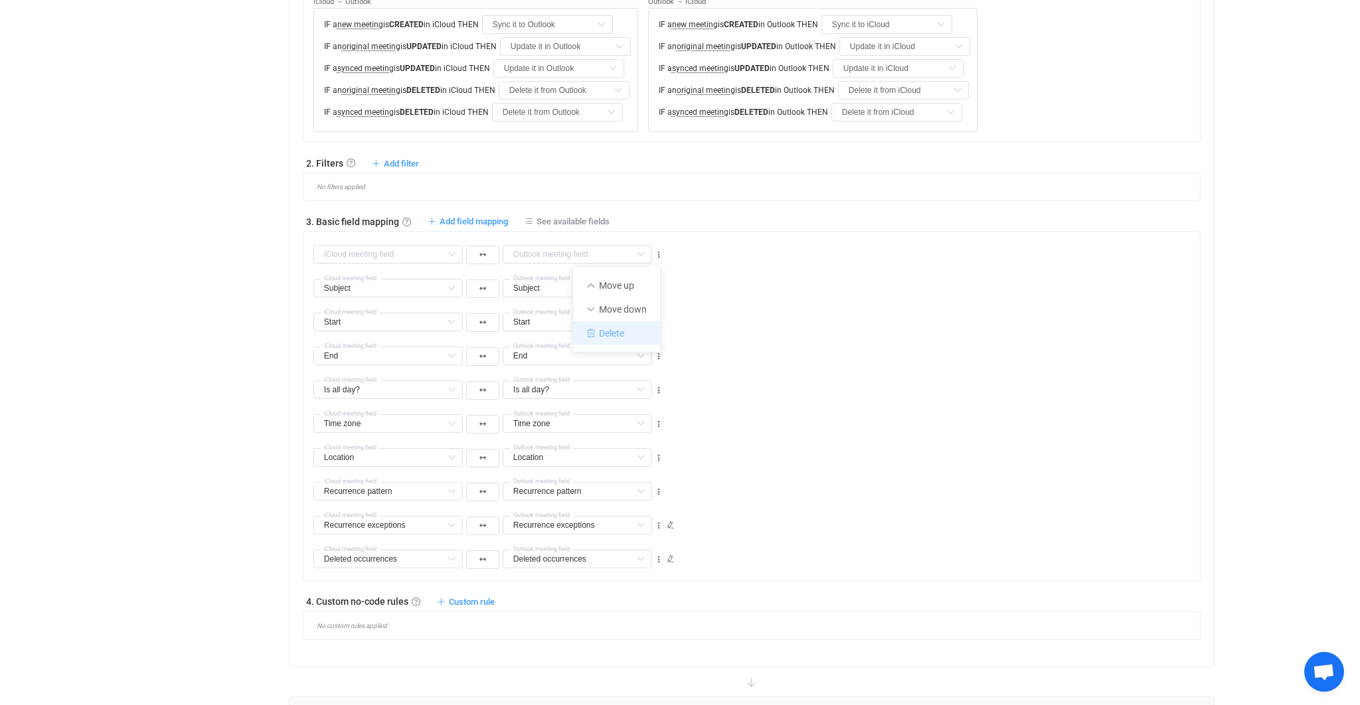
type input "Start"
type input "End"
type input "Is all day?"
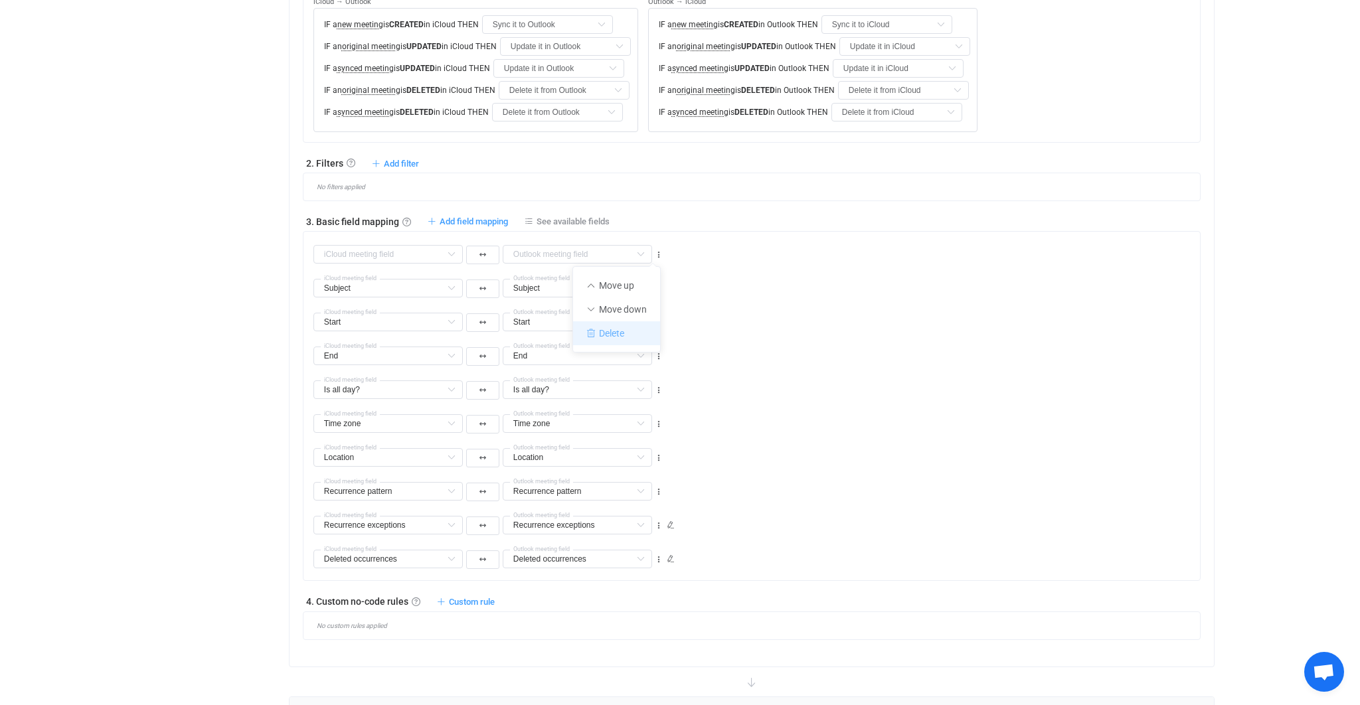
type input "Time zone"
type input "Location"
type input "Recurrence pattern"
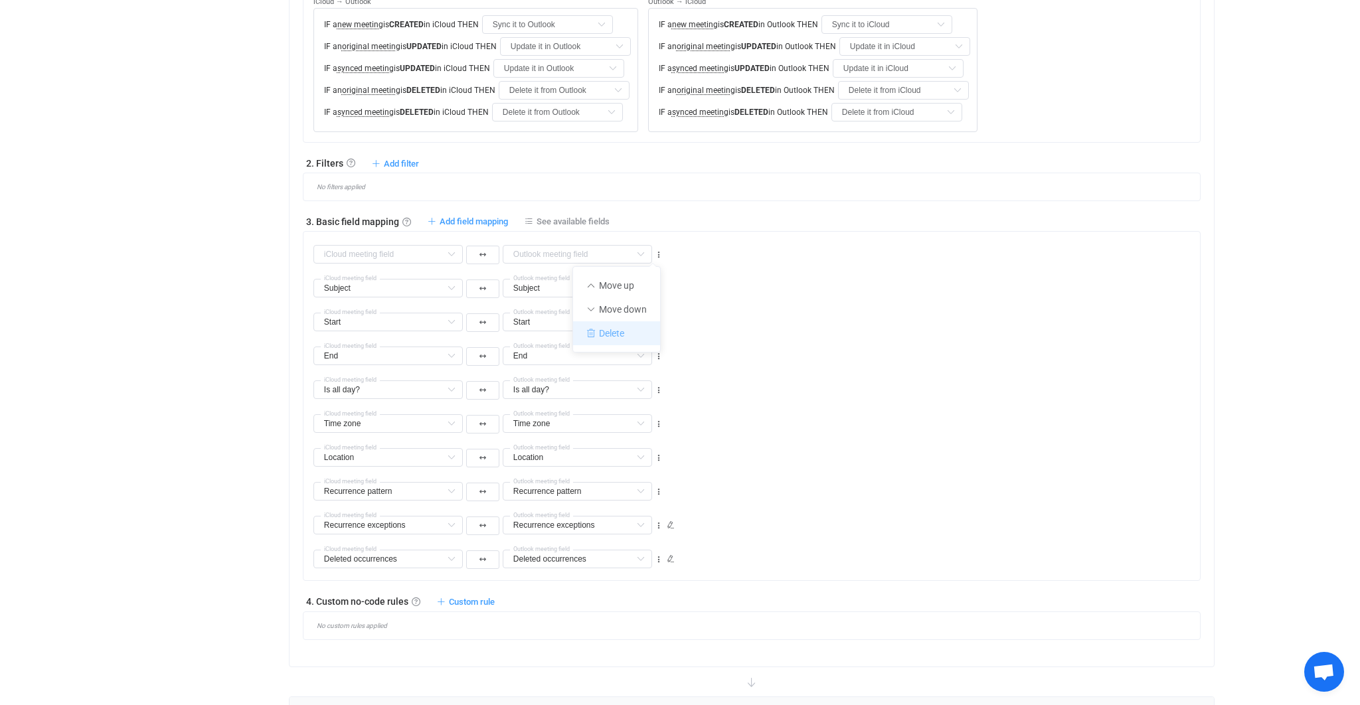
type input "Recurrence pattern"
type input "Recurrence exceptions"
type input "Deleted occurrences"
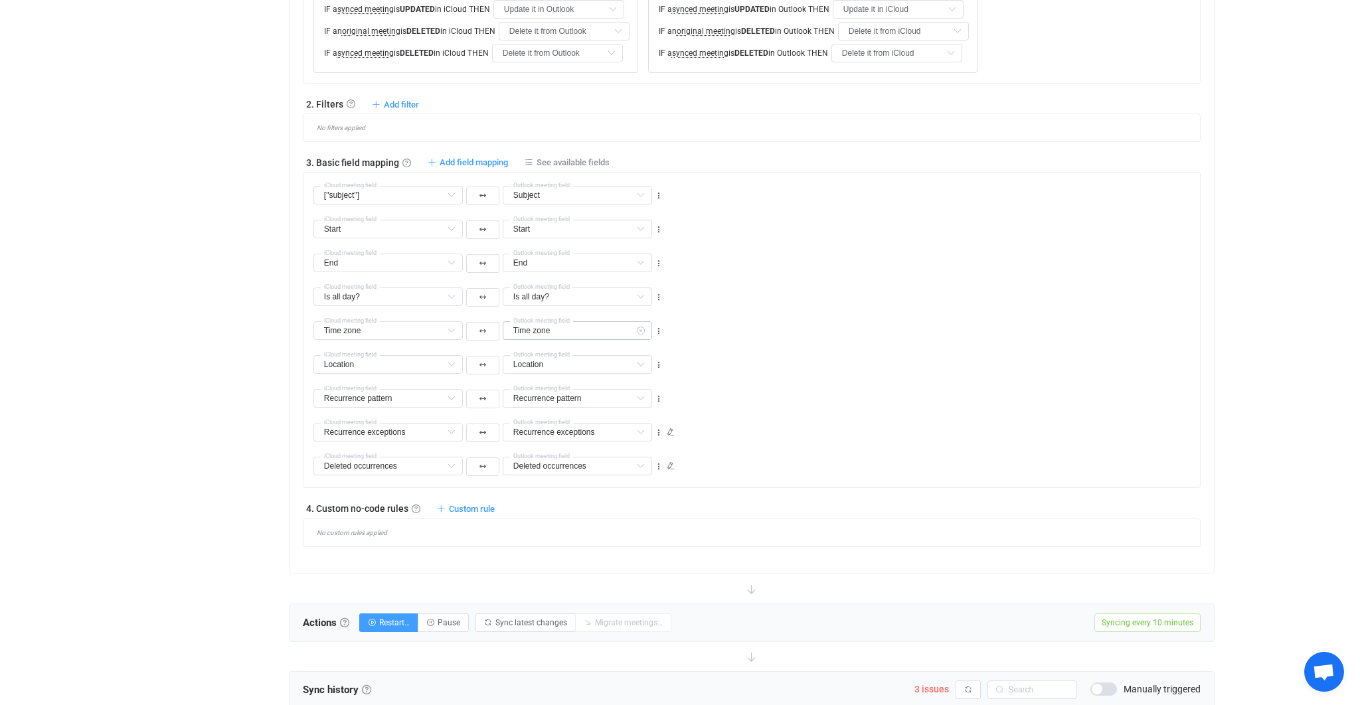
scroll to position [458, 0]
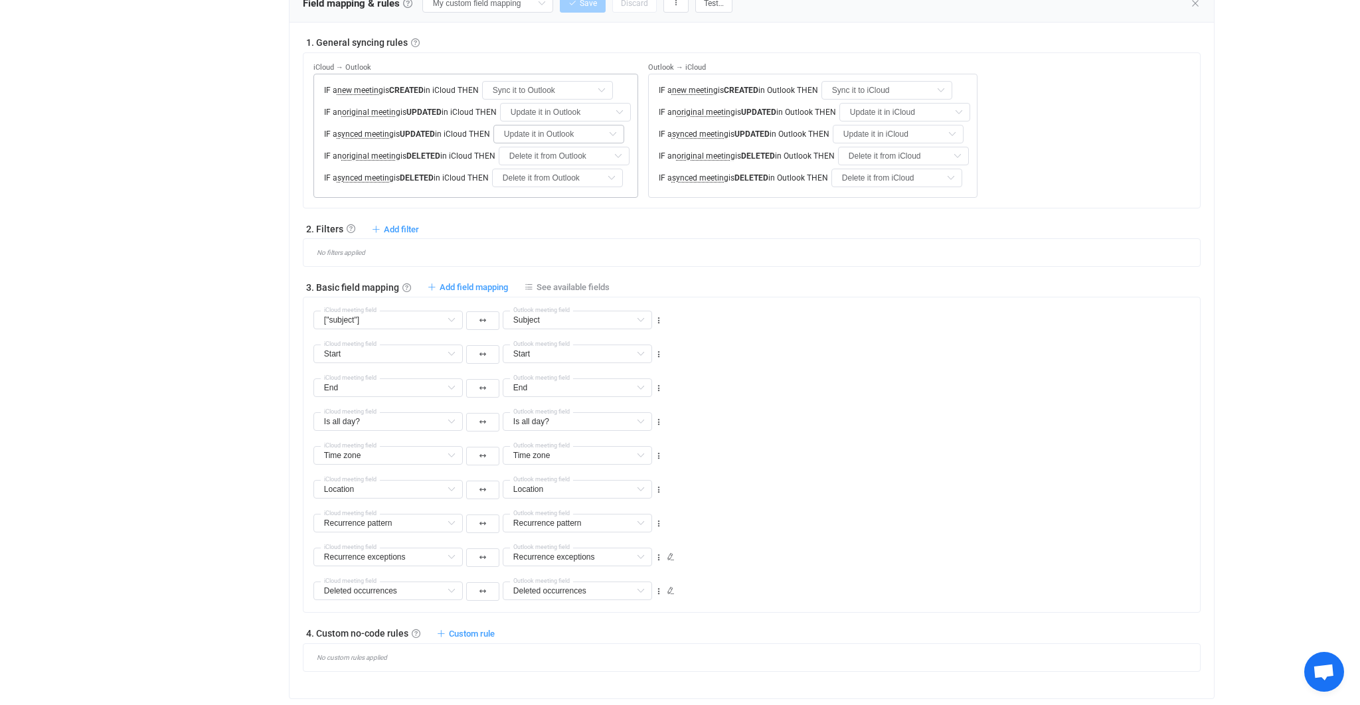
click at [608, 130] on icon at bounding box center [612, 134] width 17 height 19
click at [564, 167] on li "Do nothing" at bounding box center [560, 165] width 118 height 23
type input "Do nothing"
click at [586, 176] on input "Delete it from Outlook" at bounding box center [557, 178] width 131 height 19
click at [559, 199] on li "Do nothing" at bounding box center [559, 209] width 120 height 23
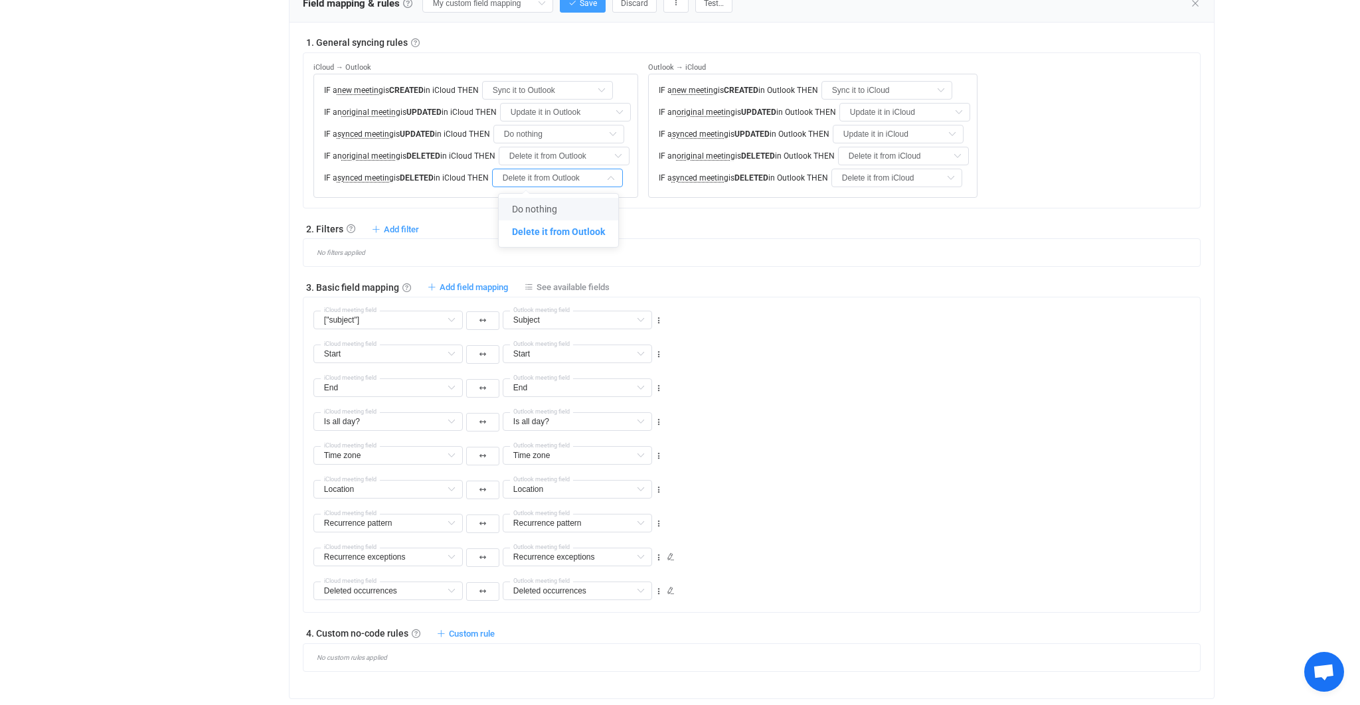
type input "Do nothing"
click at [856, 132] on input "Update it in iCloud" at bounding box center [898, 134] width 131 height 19
click at [856, 165] on span "Do nothing" at bounding box center [870, 165] width 45 height 11
type input "Do nothing"
click at [861, 165] on div "IF a new meeting is CREATED in Outlook THEN Sync it to iCloud Do nothing Sync i…" at bounding box center [812, 136] width 329 height 124
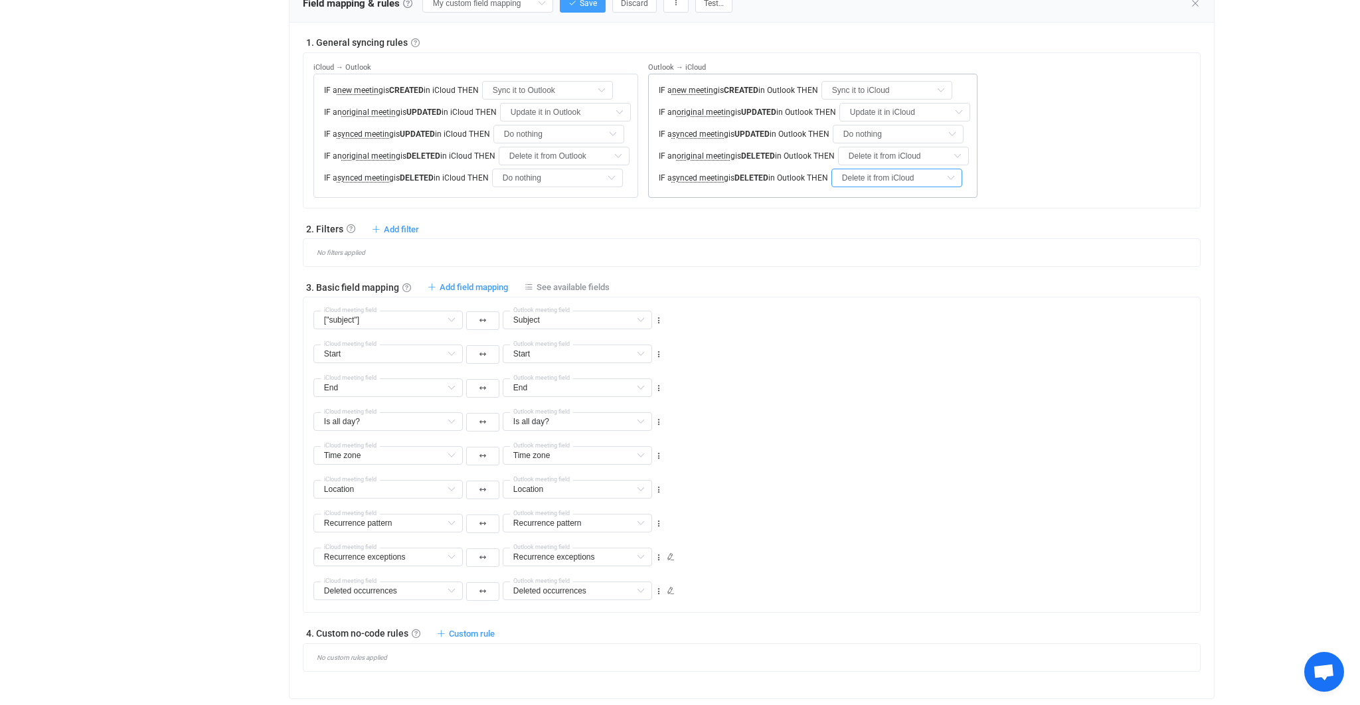
click at [860, 177] on input "Delete it from iCloud" at bounding box center [897, 178] width 131 height 19
click at [854, 201] on li "Do nothing" at bounding box center [892, 209] width 118 height 23
type input "Do nothing"
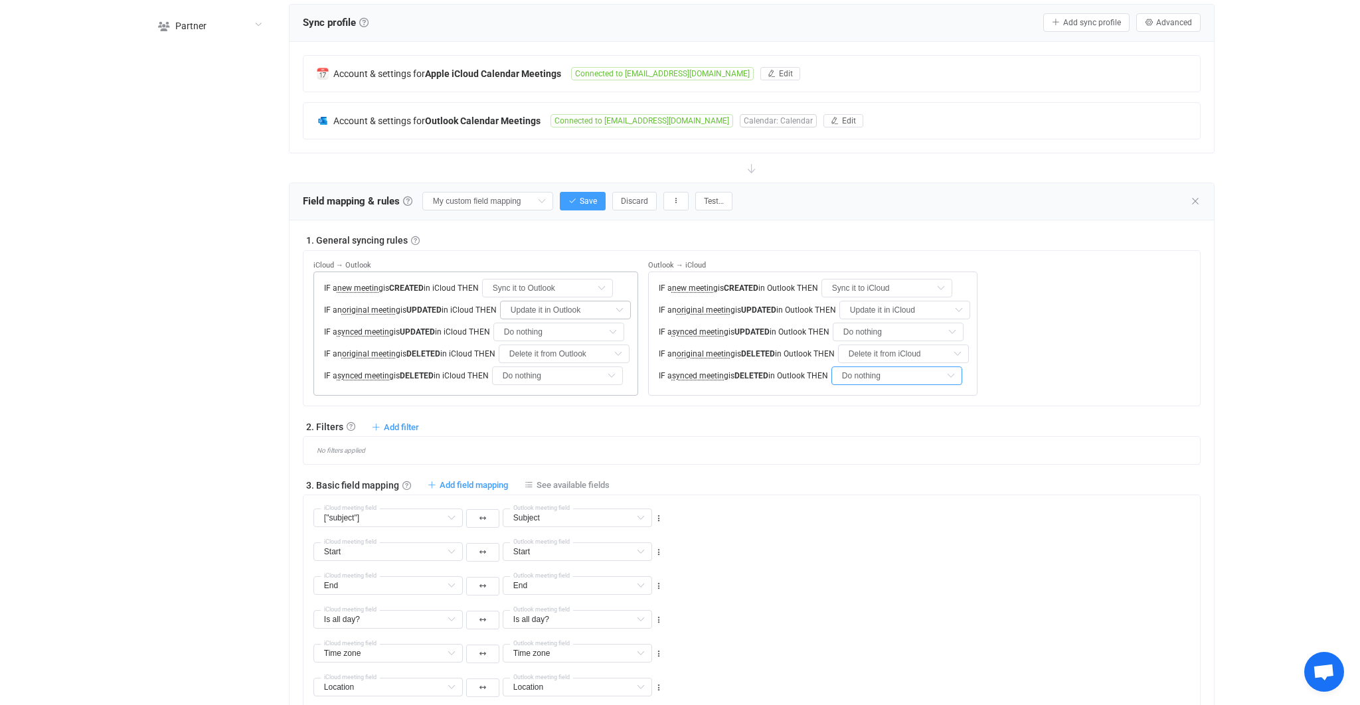
scroll to position [310, 0]
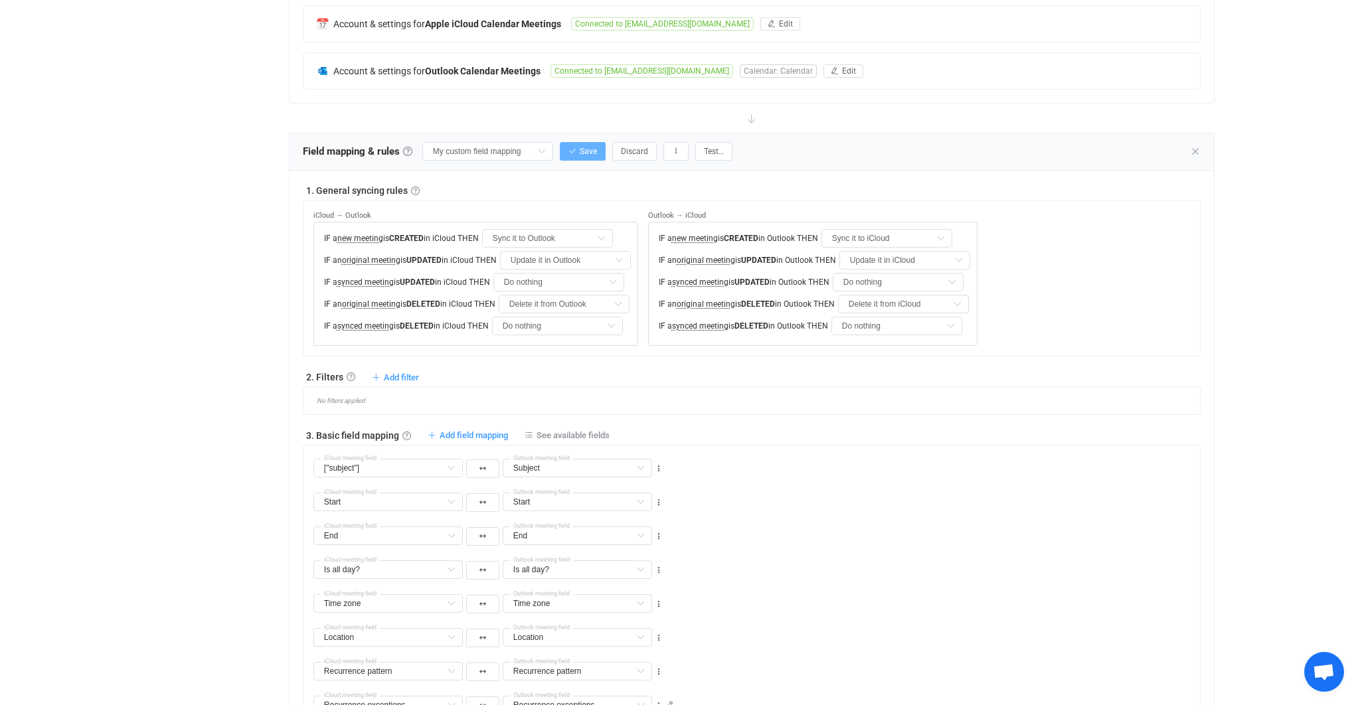
click at [585, 150] on span "Save" at bounding box center [588, 151] width 17 height 9
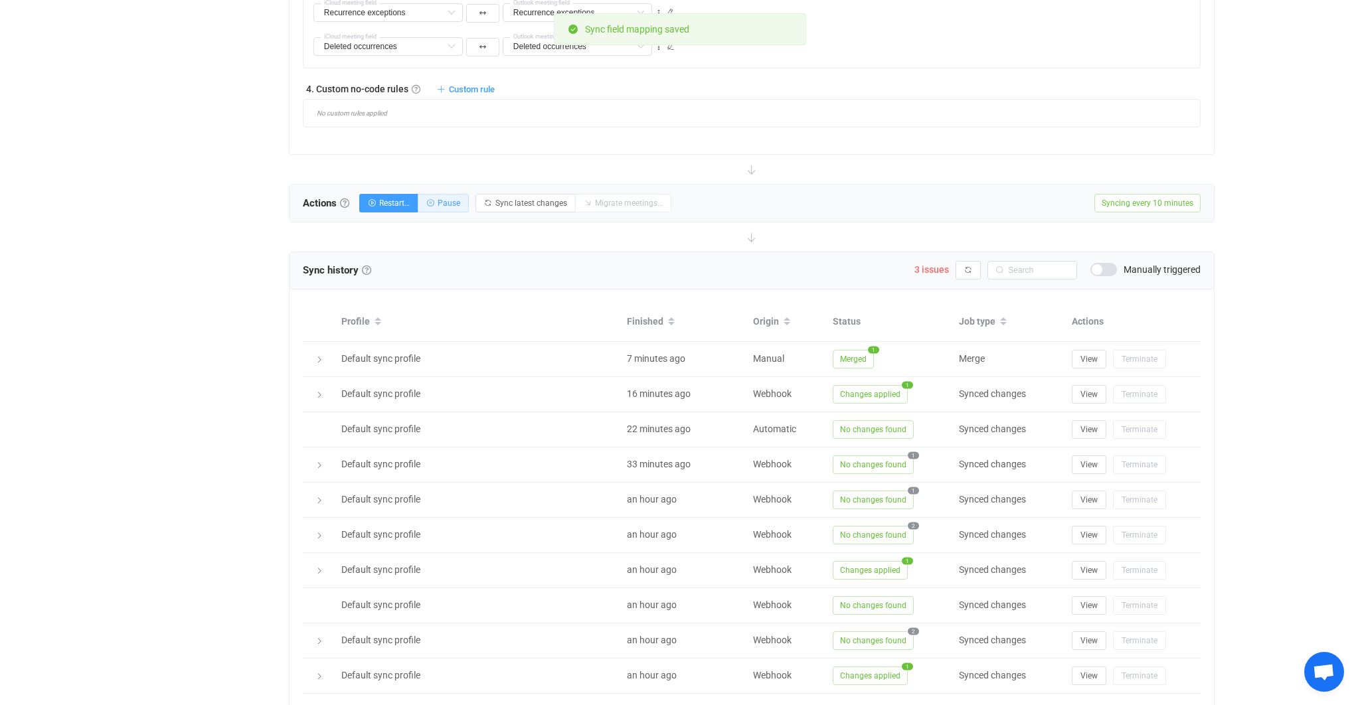
scroll to position [943, 0]
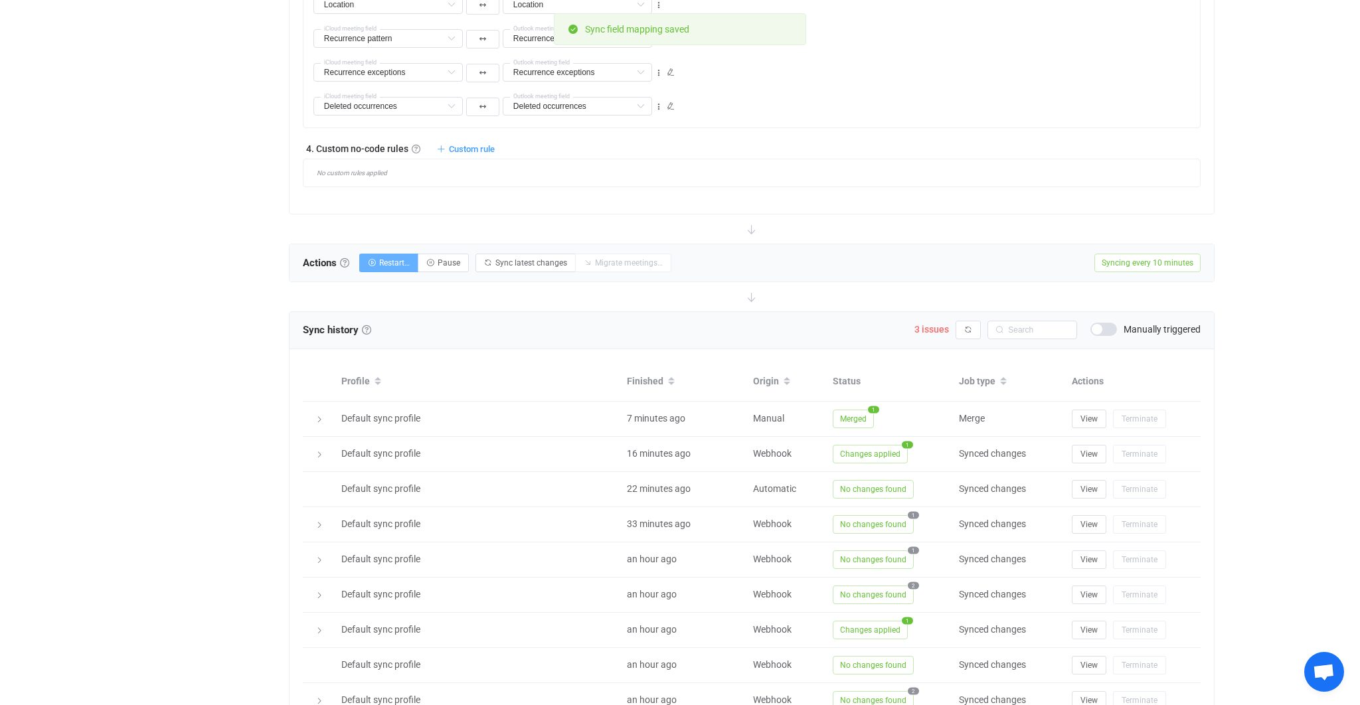
click at [405, 260] on span "Restart…" at bounding box center [394, 262] width 31 height 9
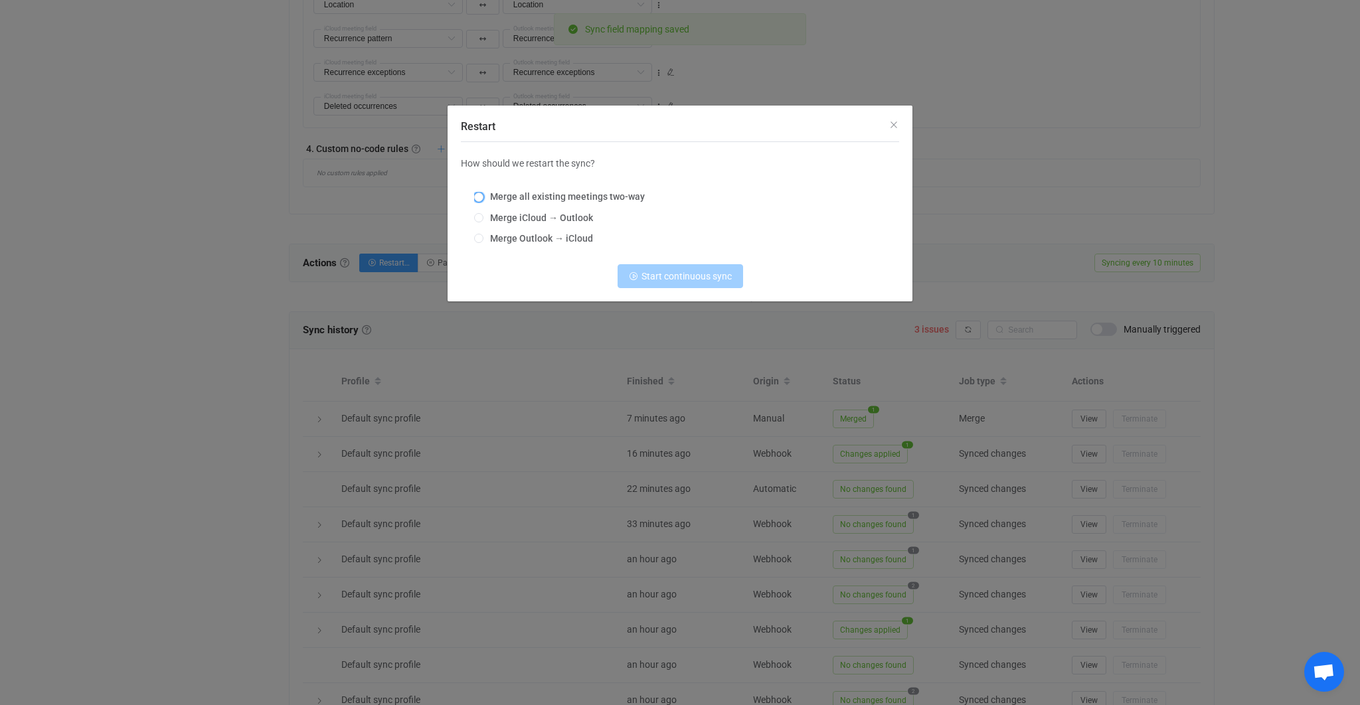
click at [569, 200] on span "Merge all existing meetings two-way" at bounding box center [564, 196] width 161 height 11
click at [484, 200] on input "Merge all existing meetings two-way" at bounding box center [478, 198] width 9 height 11
radio input "true"
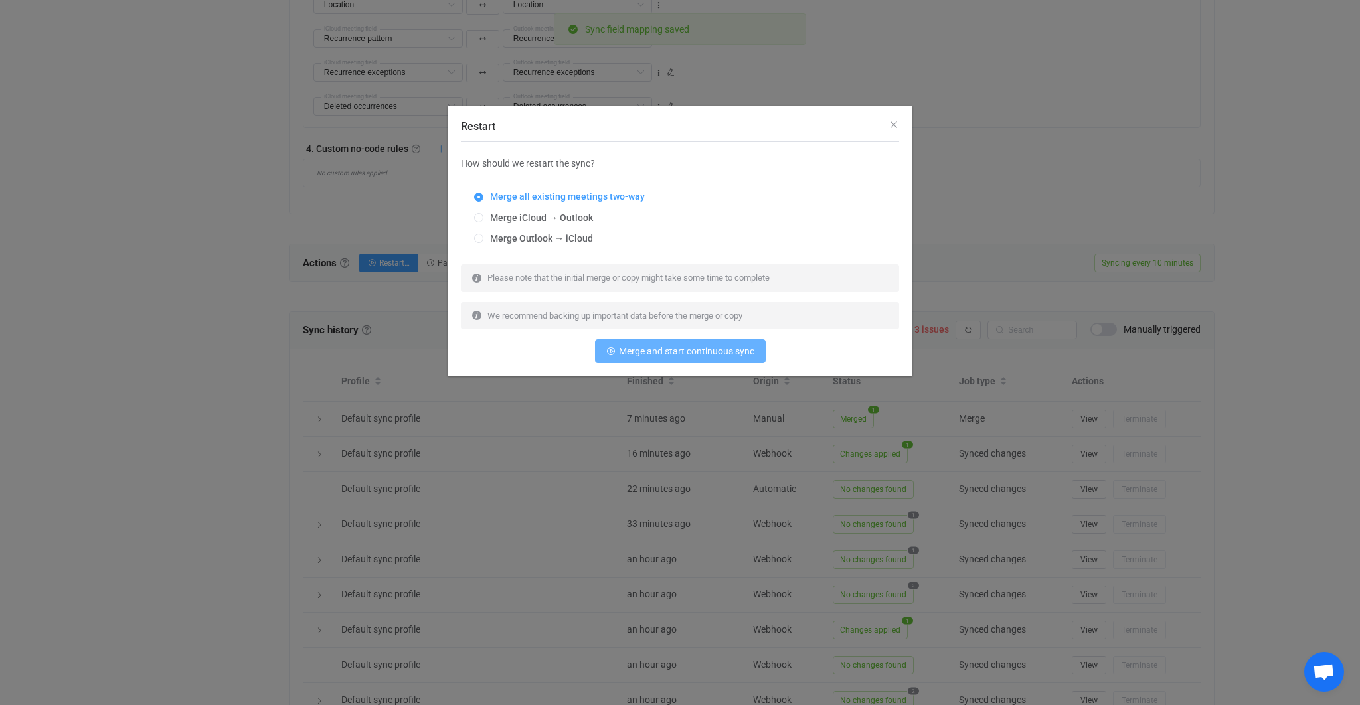
click at [675, 342] on button "Merge and start continuous sync" at bounding box center [680, 351] width 171 height 24
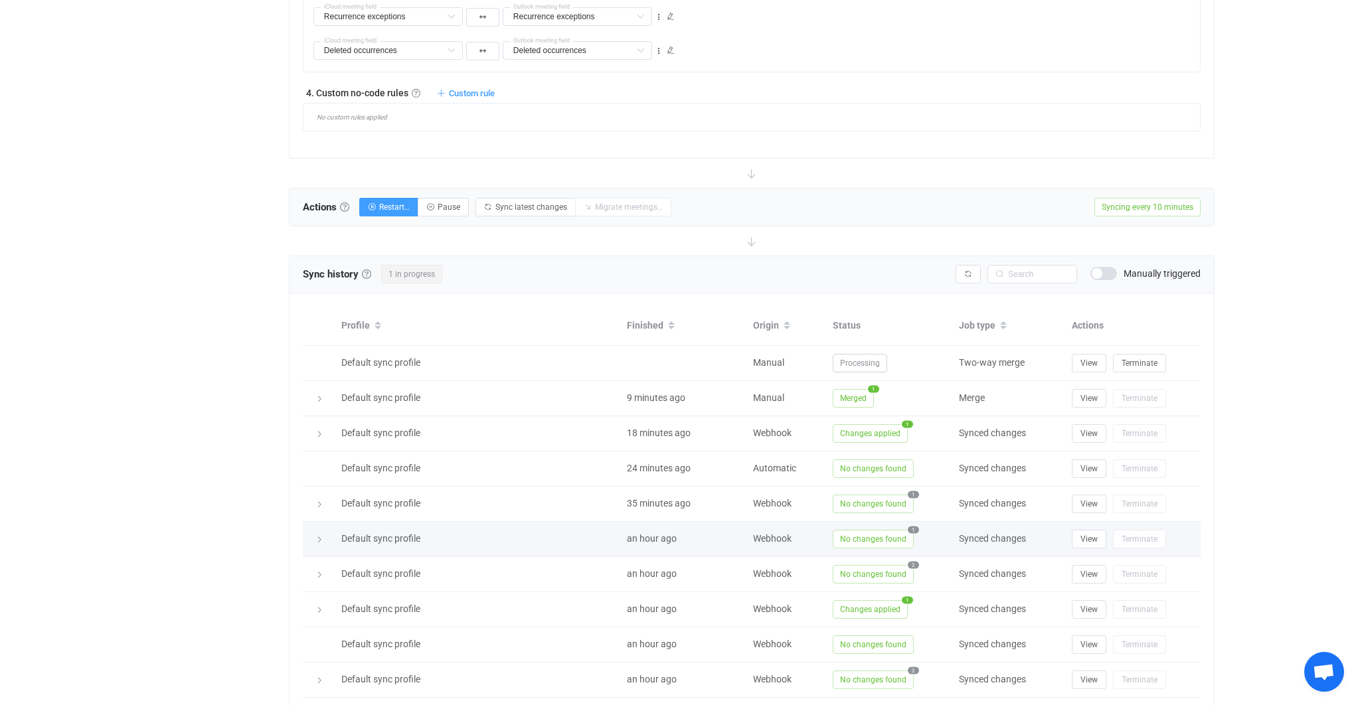
scroll to position [1073, 0]
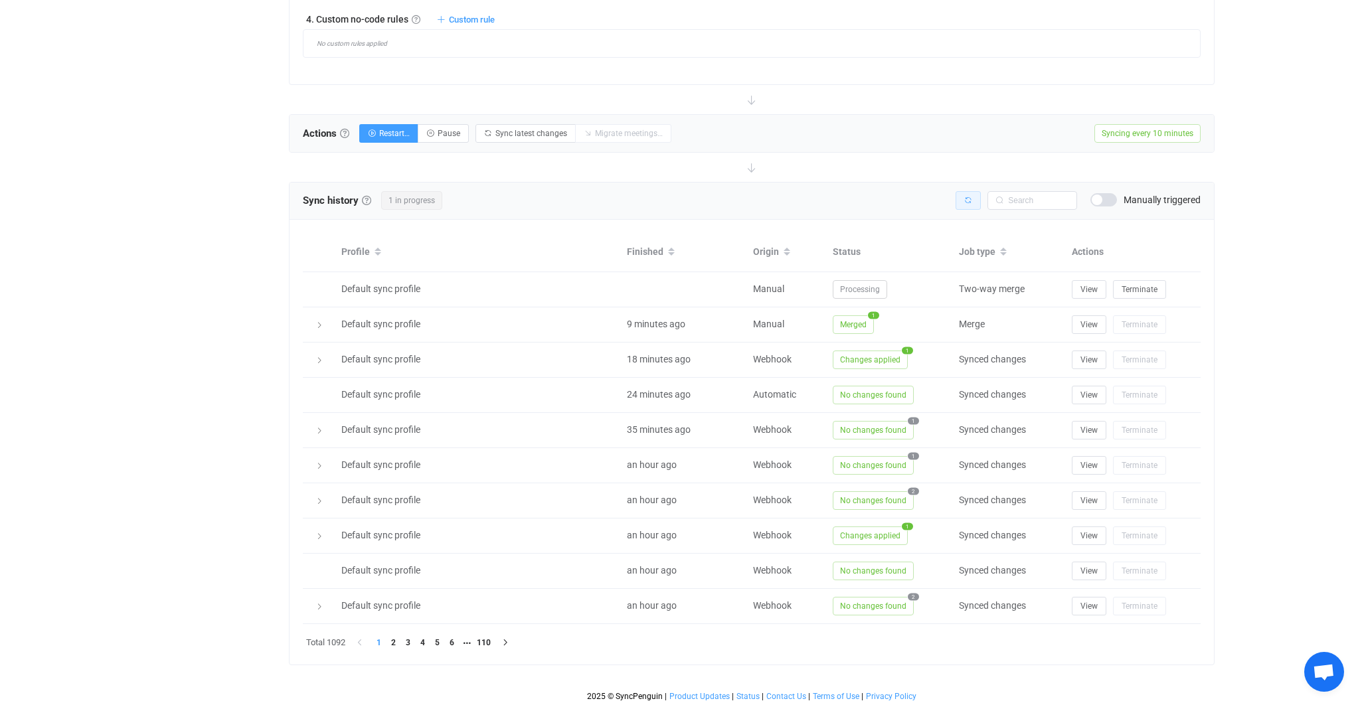
click at [976, 207] on button "button" at bounding box center [968, 200] width 25 height 19
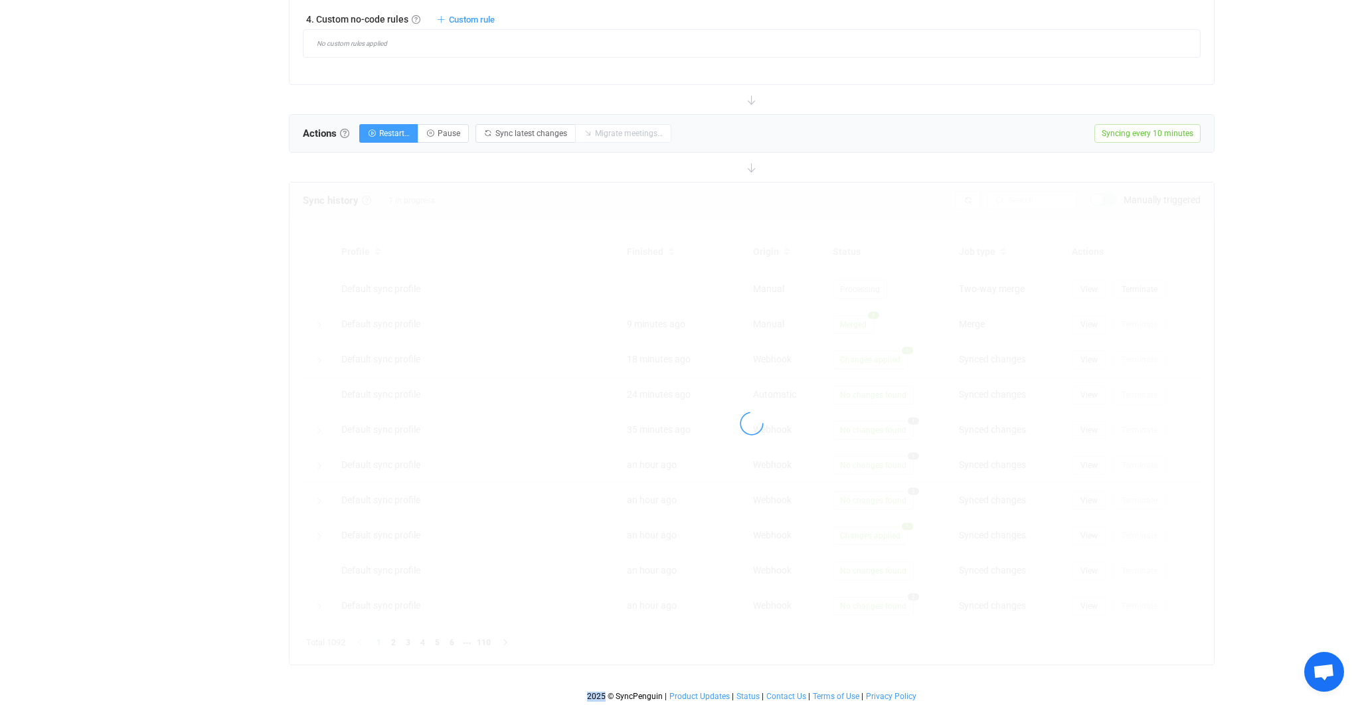
click at [976, 207] on div at bounding box center [752, 424] width 925 height 482
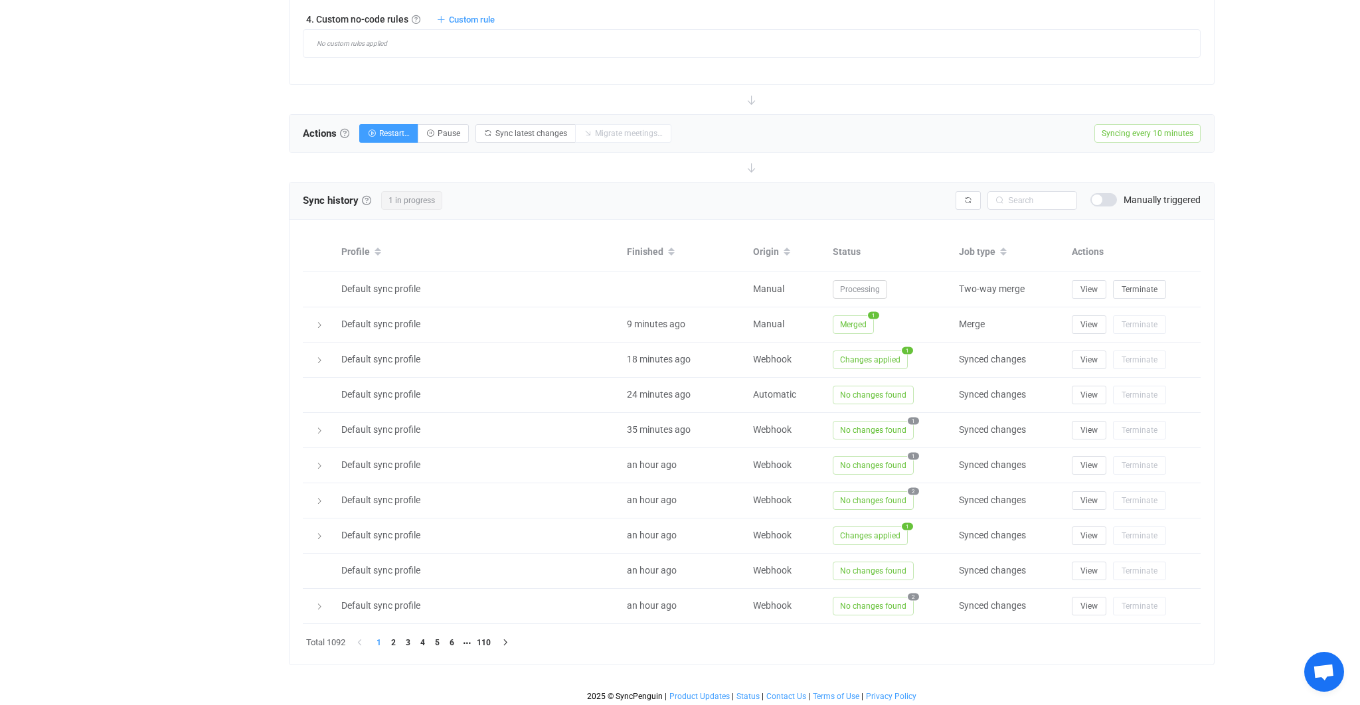
drag, startPoint x: 896, startPoint y: 181, endPoint x: 1176, endPoint y: 13, distance: 326.6
click at [897, 183] on div "Sync history History Sync history All sync executions are recorded in the sync …" at bounding box center [752, 201] width 925 height 37
click at [974, 195] on button "button" at bounding box center [968, 204] width 25 height 19
click at [844, 160] on div at bounding box center [752, 170] width 926 height 29
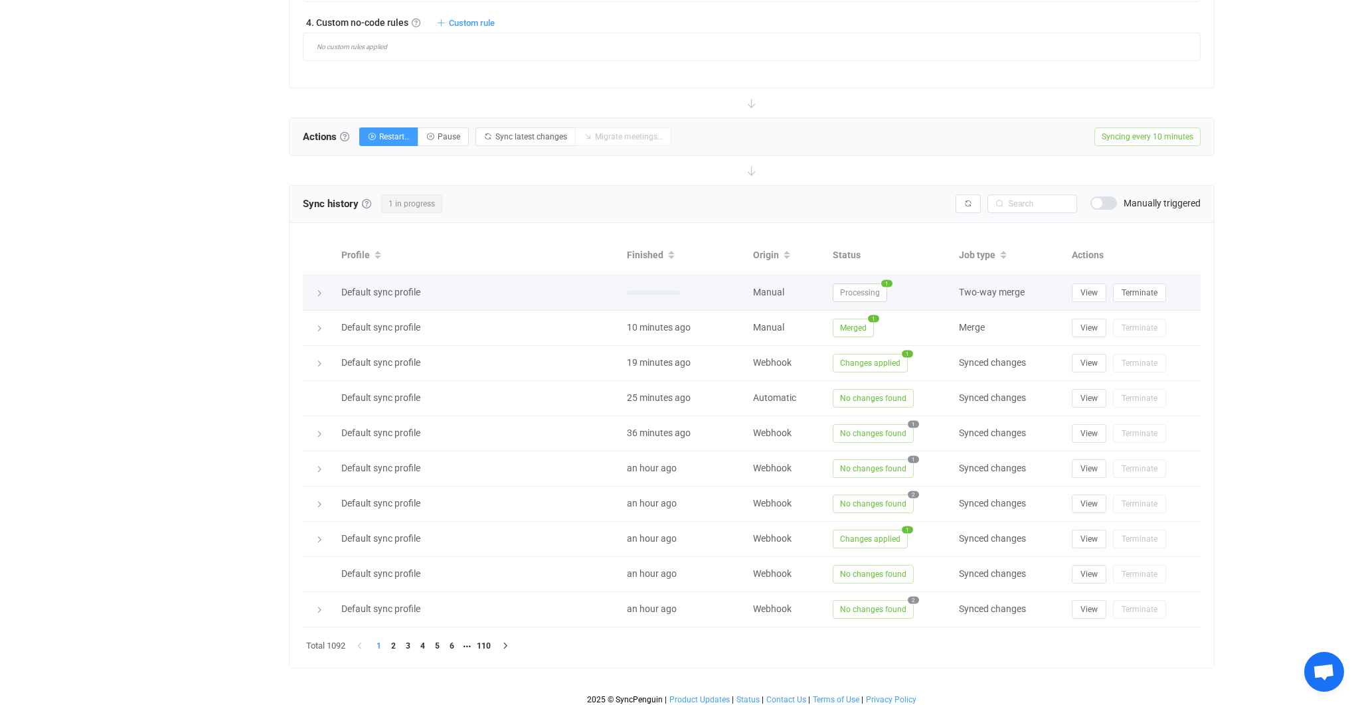
click at [848, 284] on span "Processing" at bounding box center [860, 293] width 54 height 19
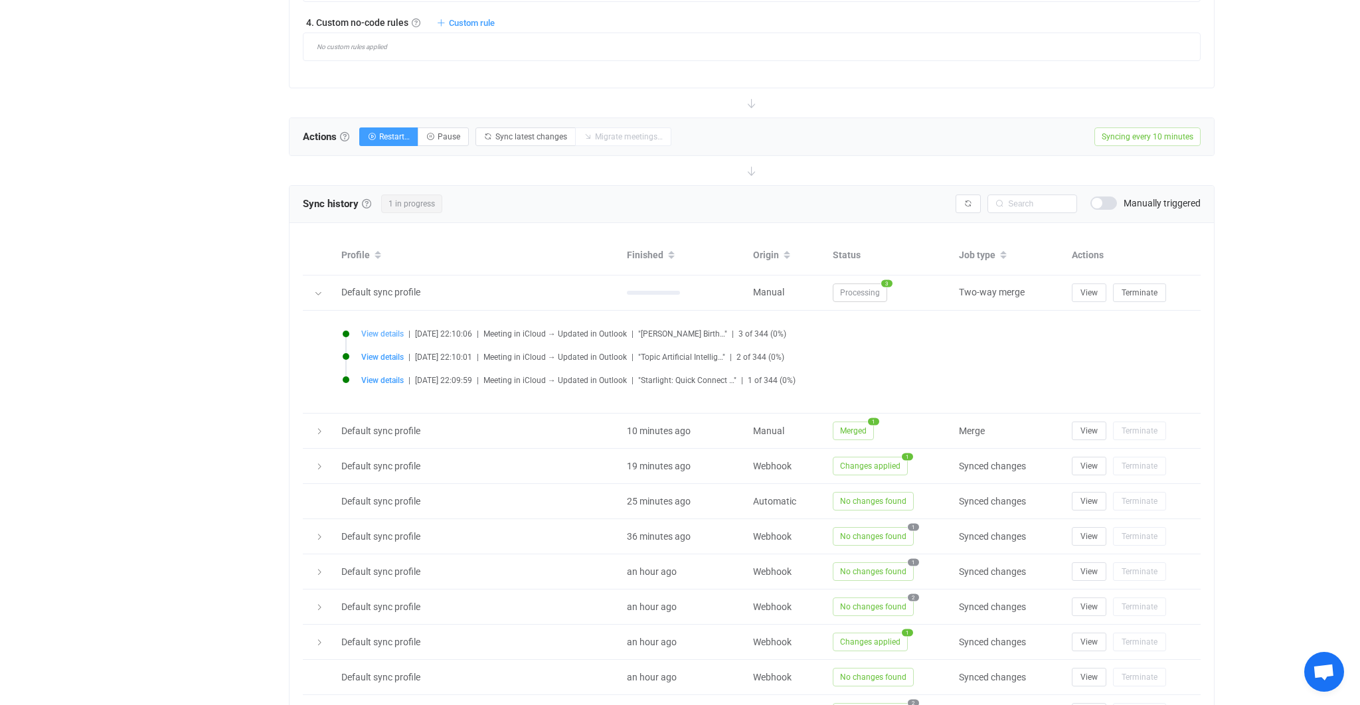
click at [383, 333] on span "View details" at bounding box center [382, 333] width 43 height 9
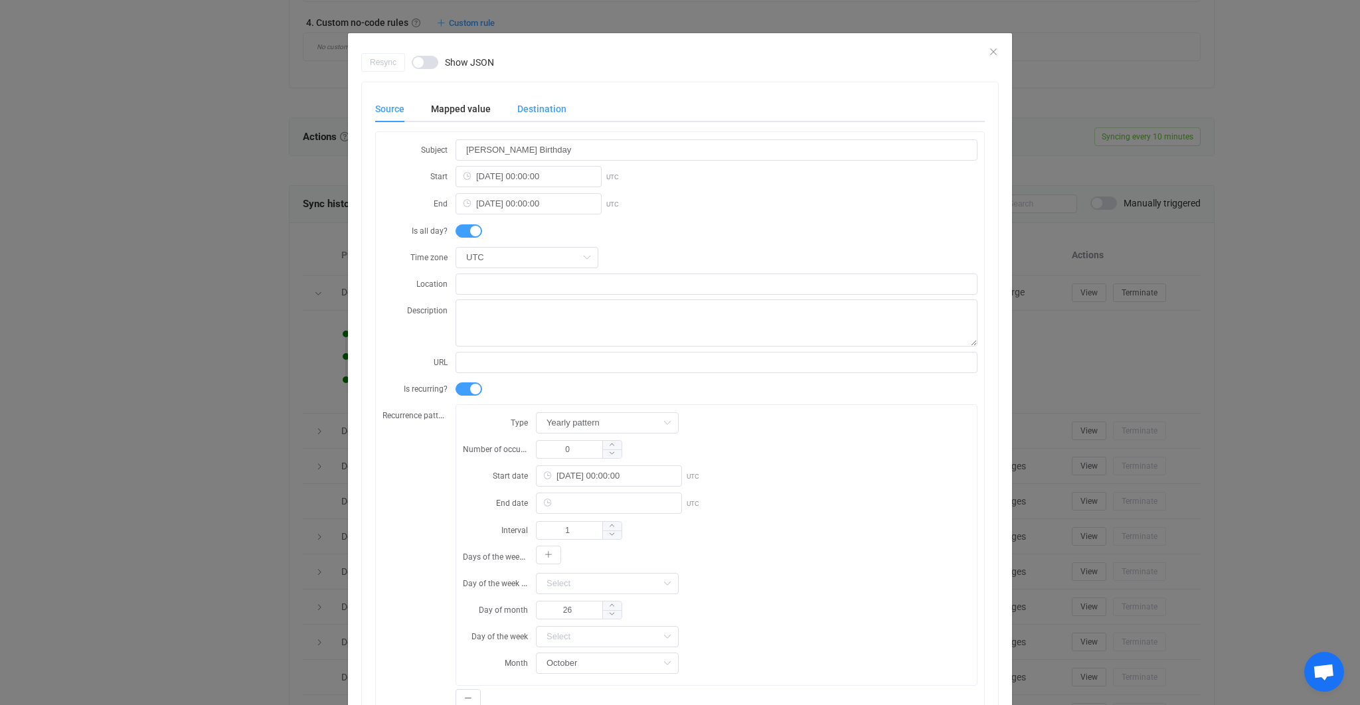
click at [549, 106] on div "Destination" at bounding box center [535, 109] width 62 height 27
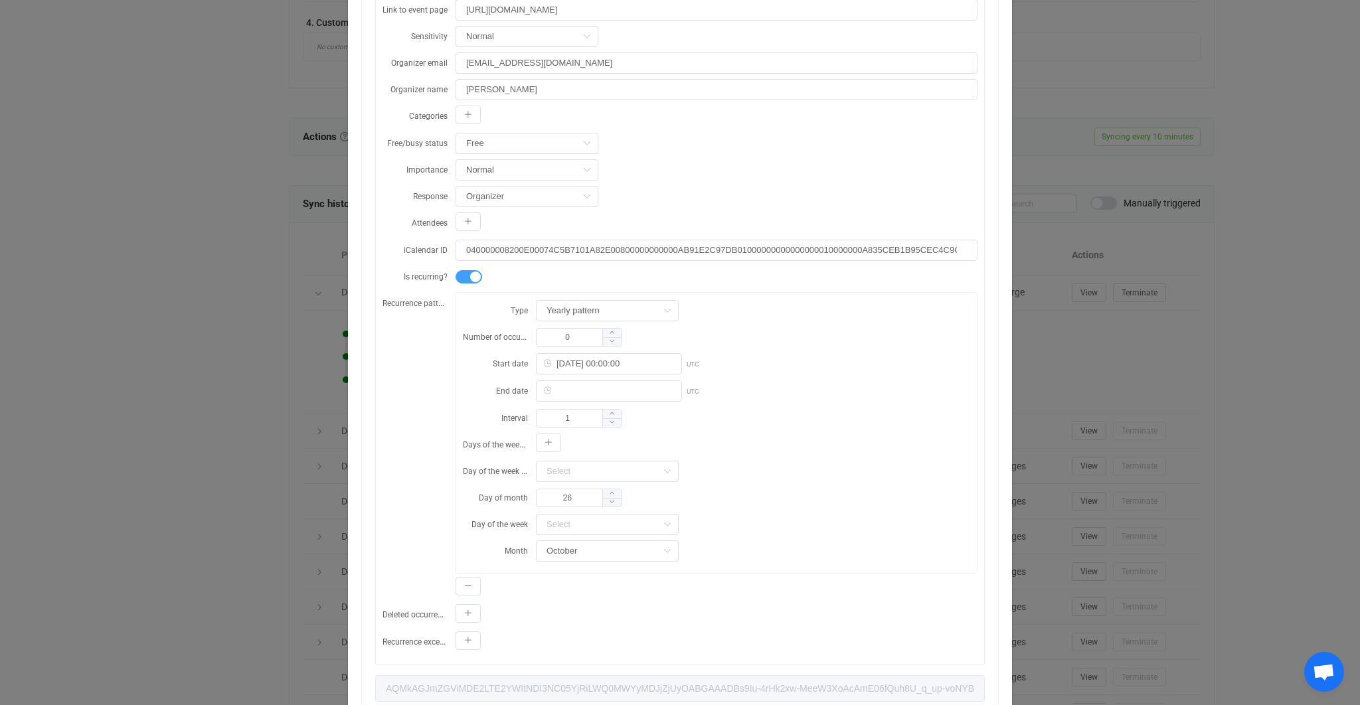
scroll to position [0, 0]
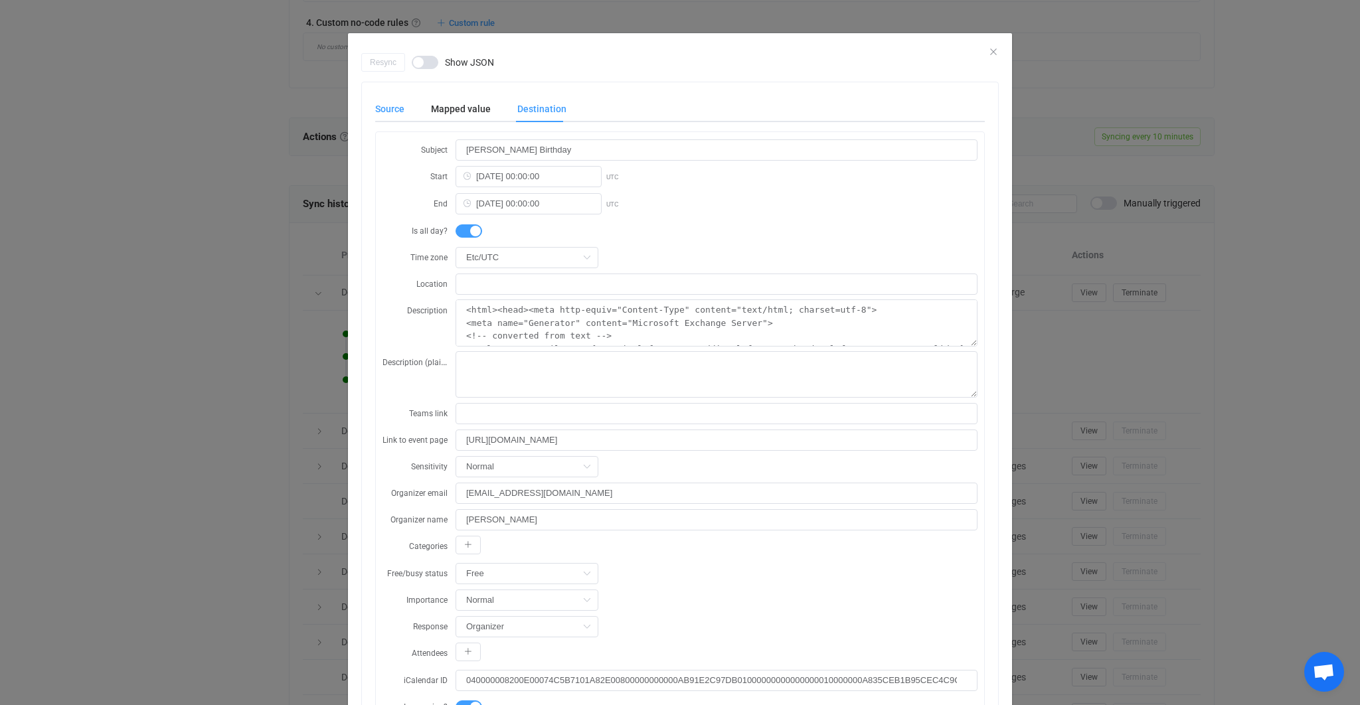
click at [394, 102] on div "Source" at bounding box center [396, 109] width 43 height 27
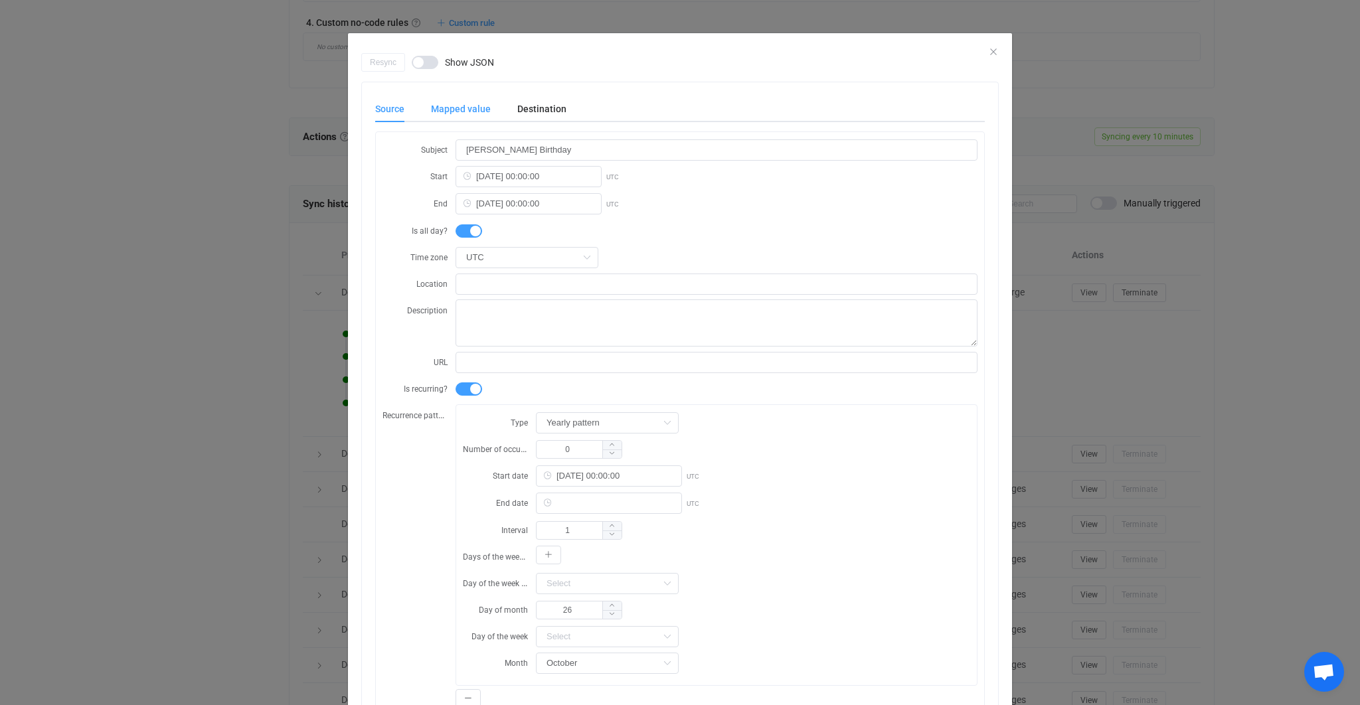
click at [490, 100] on div "Mapped value" at bounding box center [461, 109] width 86 height 27
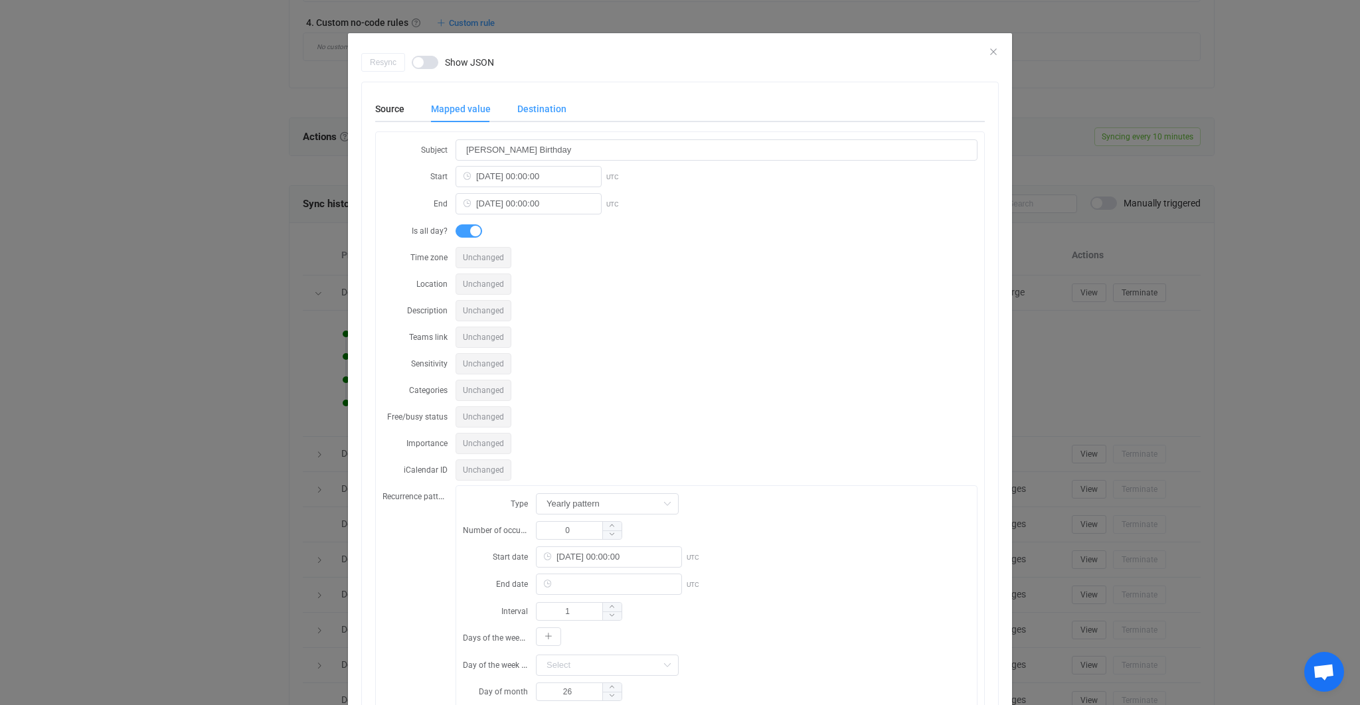
click at [529, 108] on div "Destination" at bounding box center [535, 109] width 62 height 27
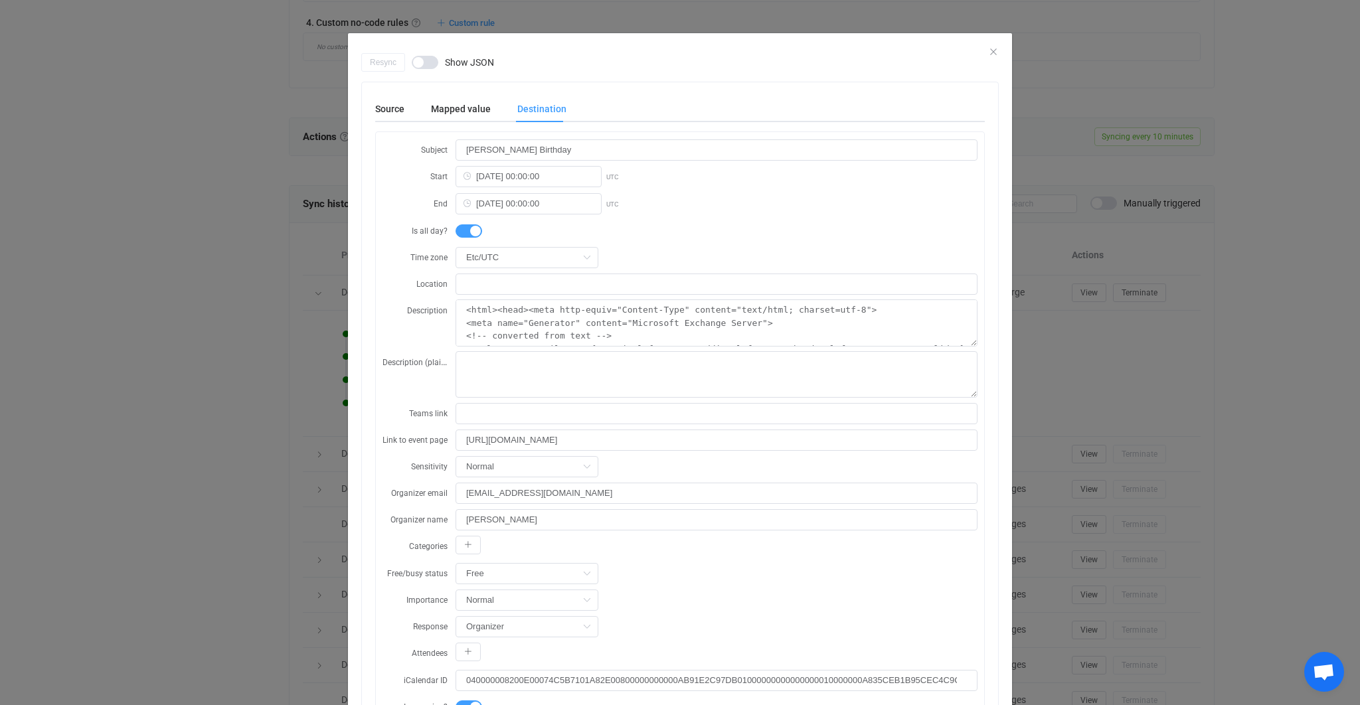
click at [288, 266] on div "Resync Show JSON Source Mapped value Destination Subject [PERSON_NAME] Birthday…" at bounding box center [680, 352] width 1360 height 705
